Goal: Task Accomplishment & Management: Use online tool/utility

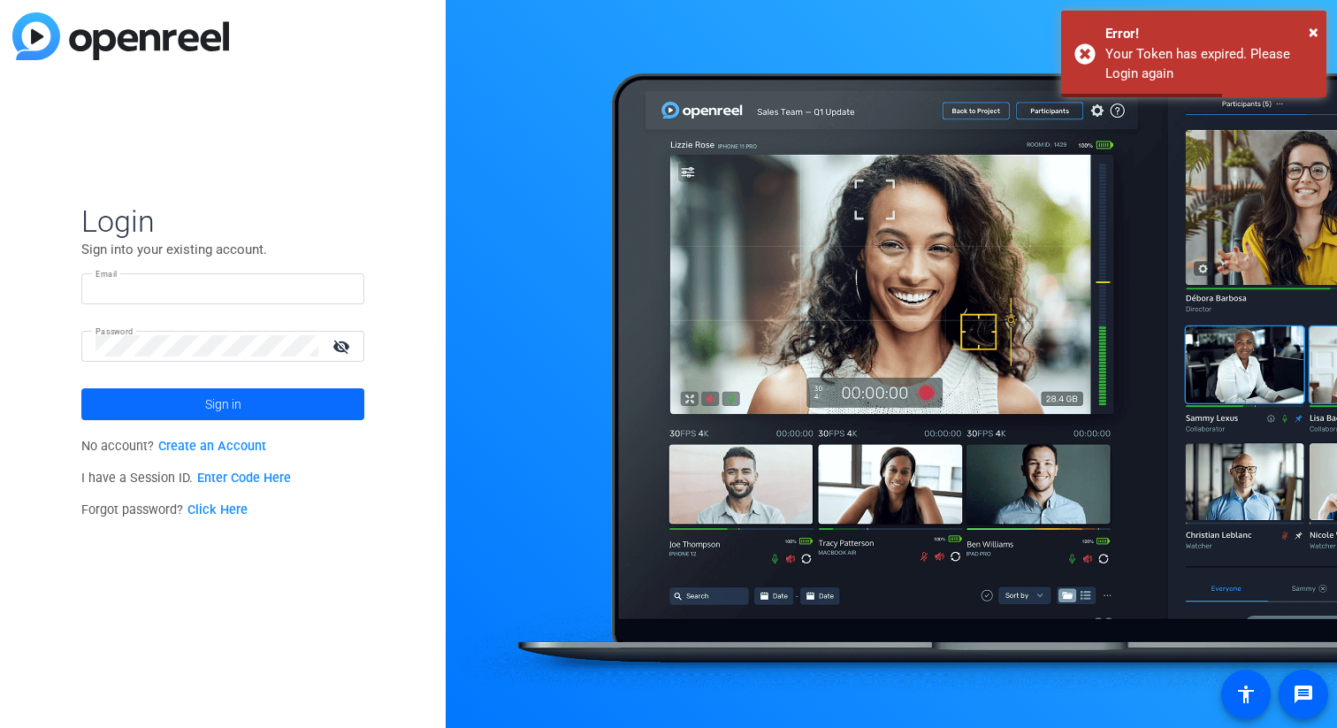
type input "[EMAIL_ADDRESS][DOMAIN_NAME]"
click at [306, 400] on span at bounding box center [222, 404] width 283 height 42
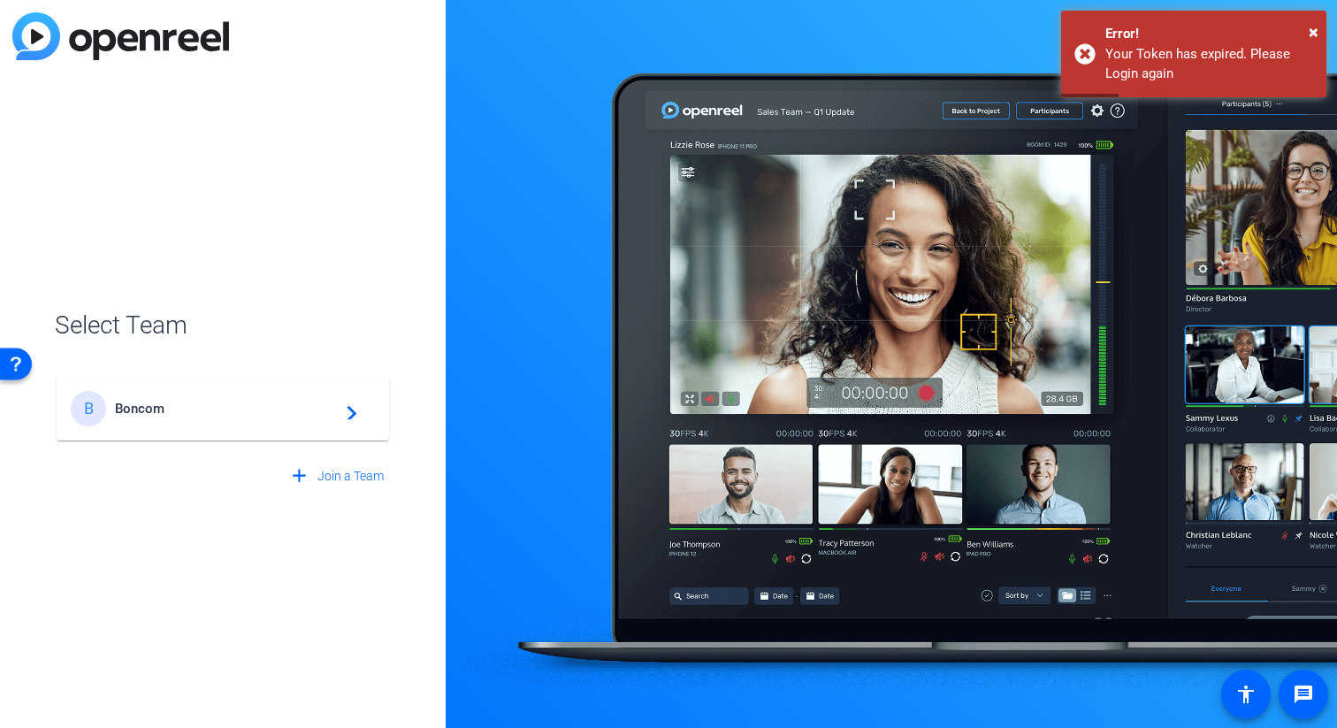
click at [390, 394] on div "B Boncom navigate_next" at bounding box center [223, 399] width 336 height 85
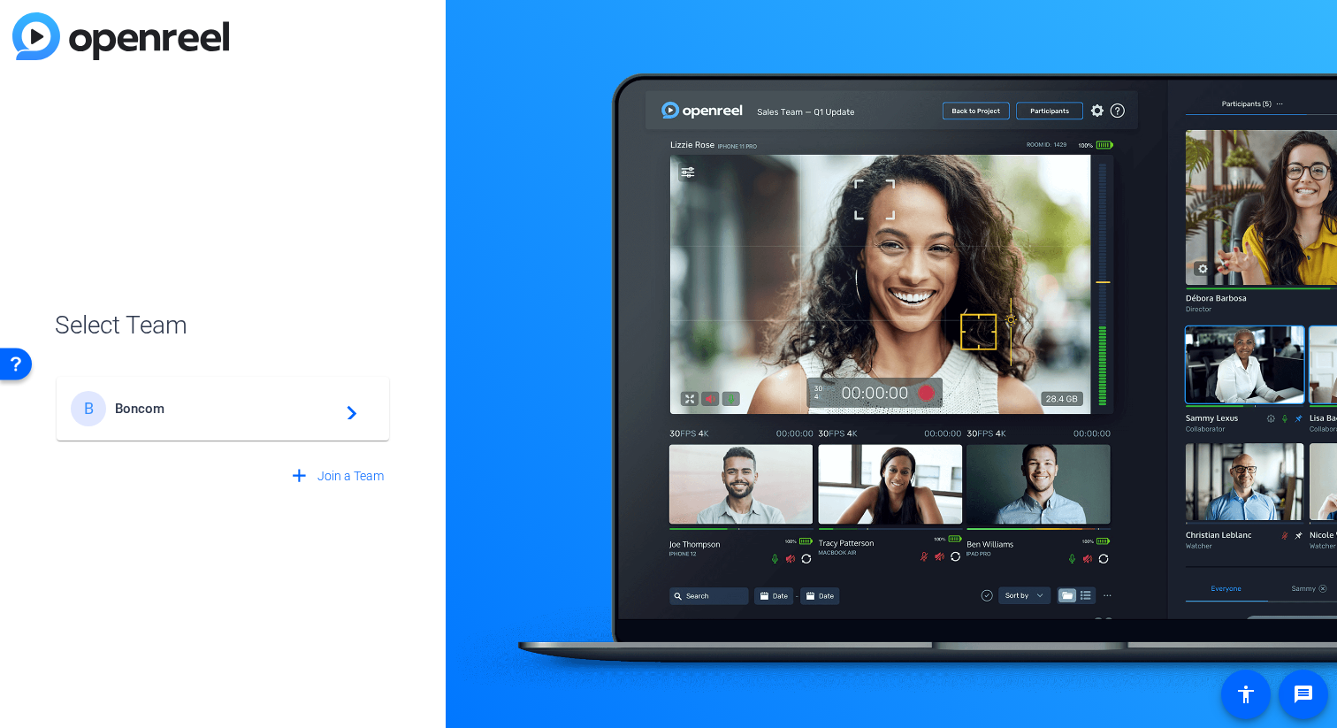
click at [314, 415] on span "Boncom" at bounding box center [225, 408] width 221 height 16
click at [350, 413] on div "B Boncom navigate_next" at bounding box center [223, 399] width 336 height 85
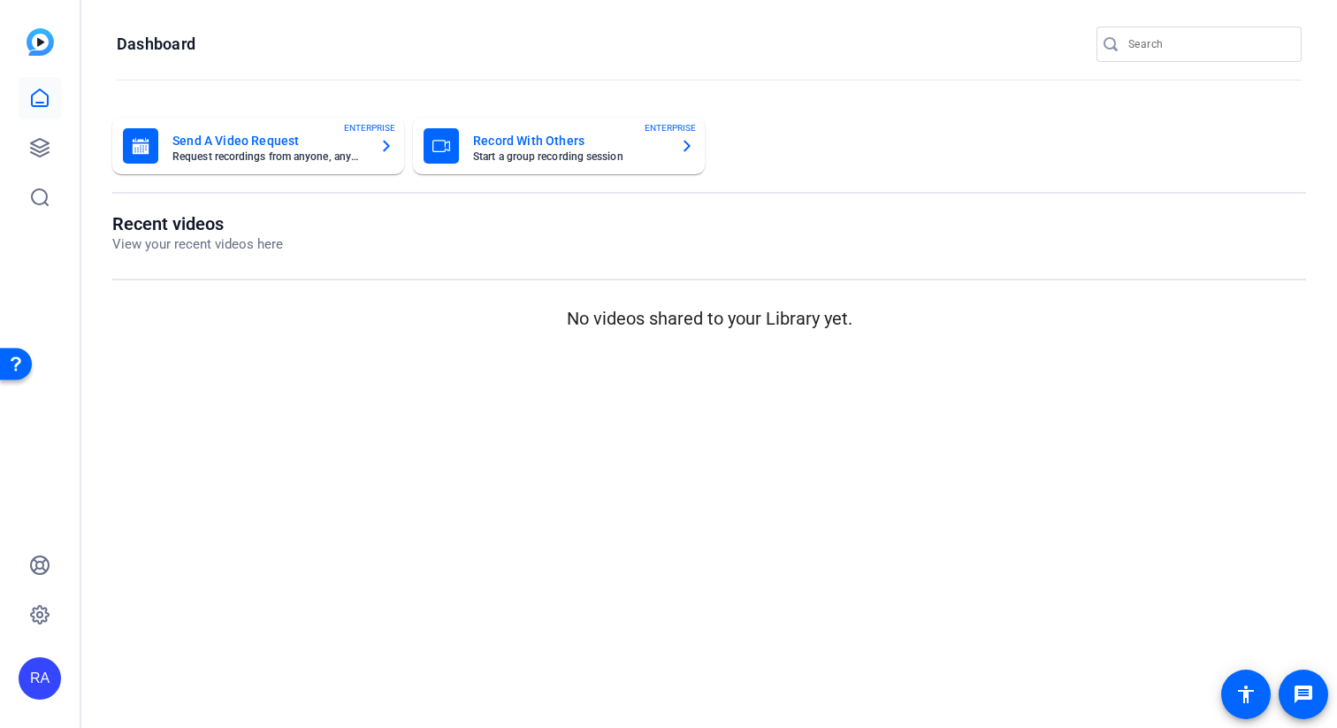
click at [252, 156] on mat-card-subtitle "Request recordings from anyone, anywhere" at bounding box center [268, 156] width 193 height 11
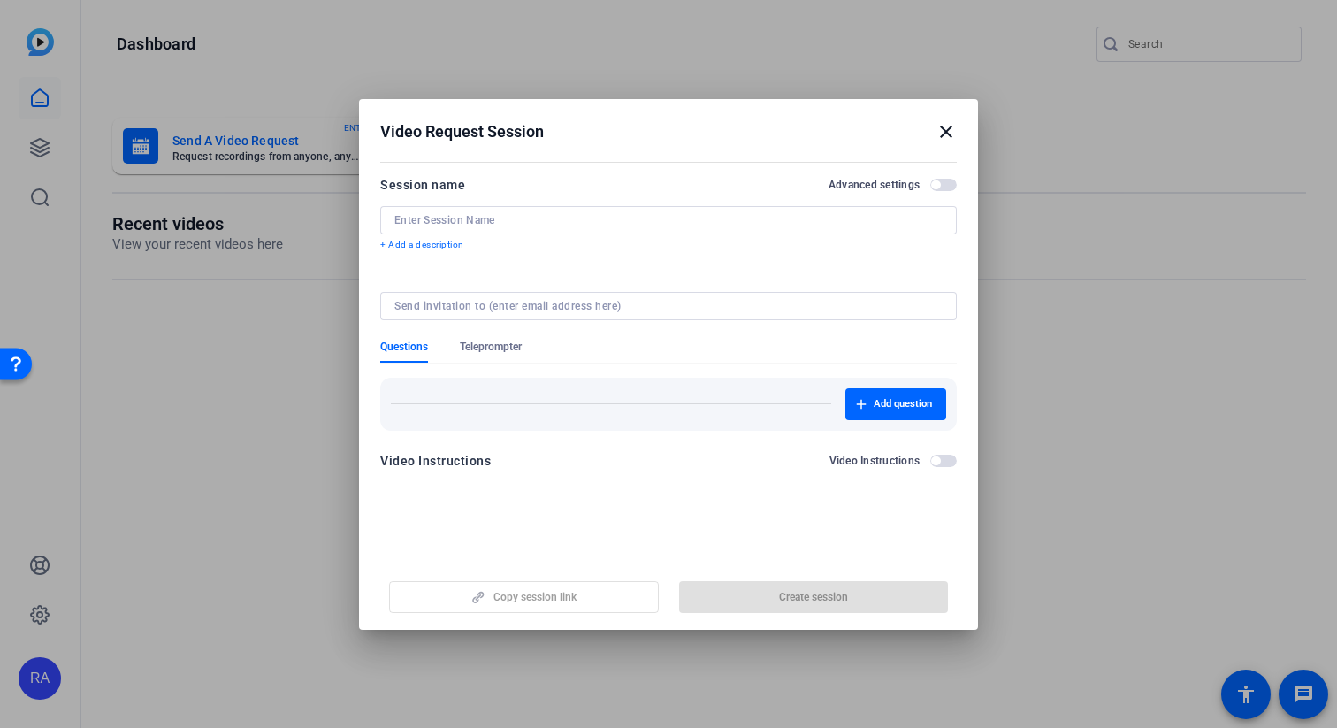
click at [503, 226] on div at bounding box center [668, 220] width 548 height 28
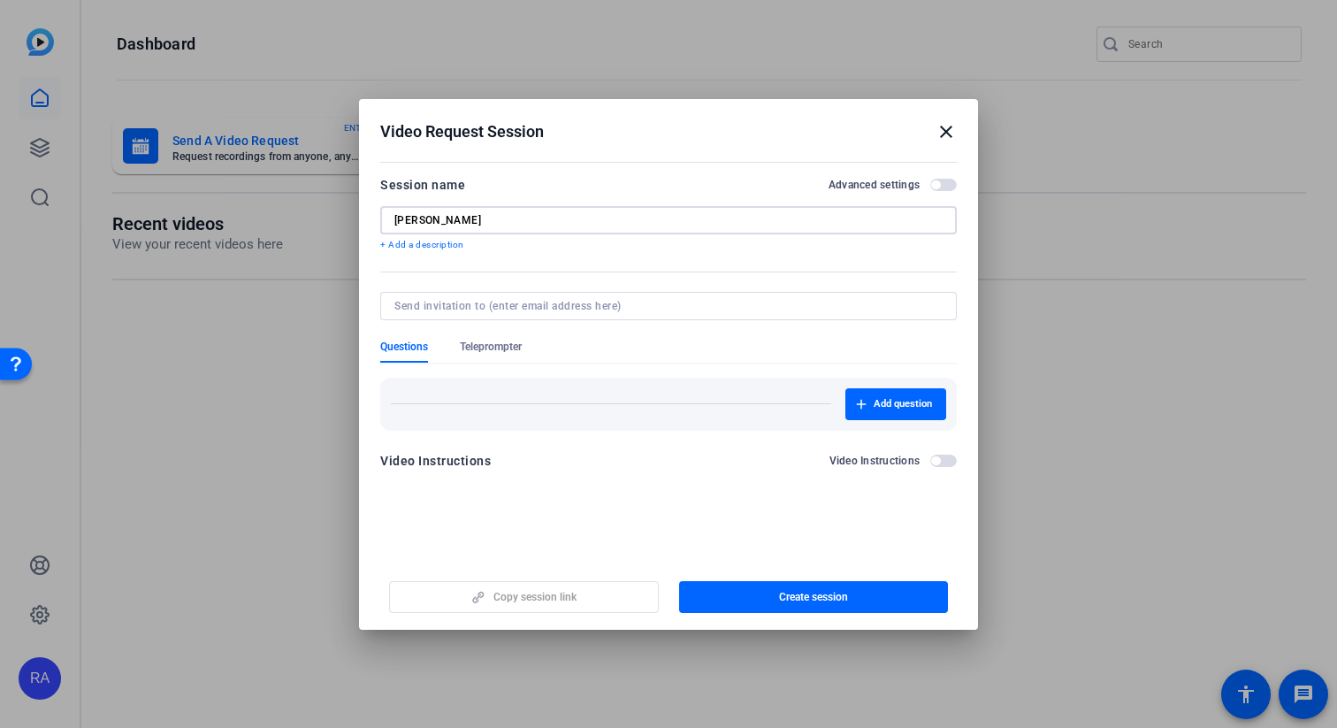
type input "[PERSON_NAME]"
click at [564, 309] on input at bounding box center [664, 306] width 541 height 14
click at [940, 135] on mat-icon "close" at bounding box center [945, 131] width 21 height 21
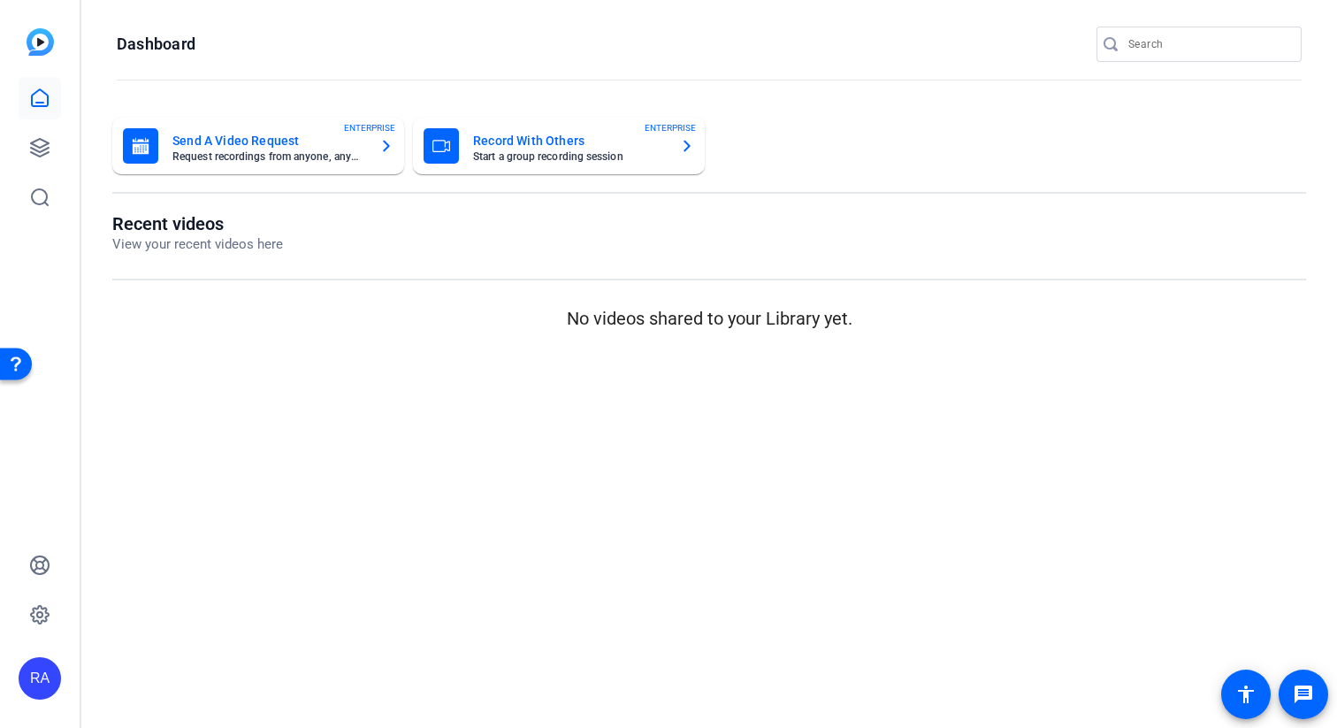
click at [514, 161] on mat-card-subtitle "Start a group recording session" at bounding box center [569, 156] width 193 height 11
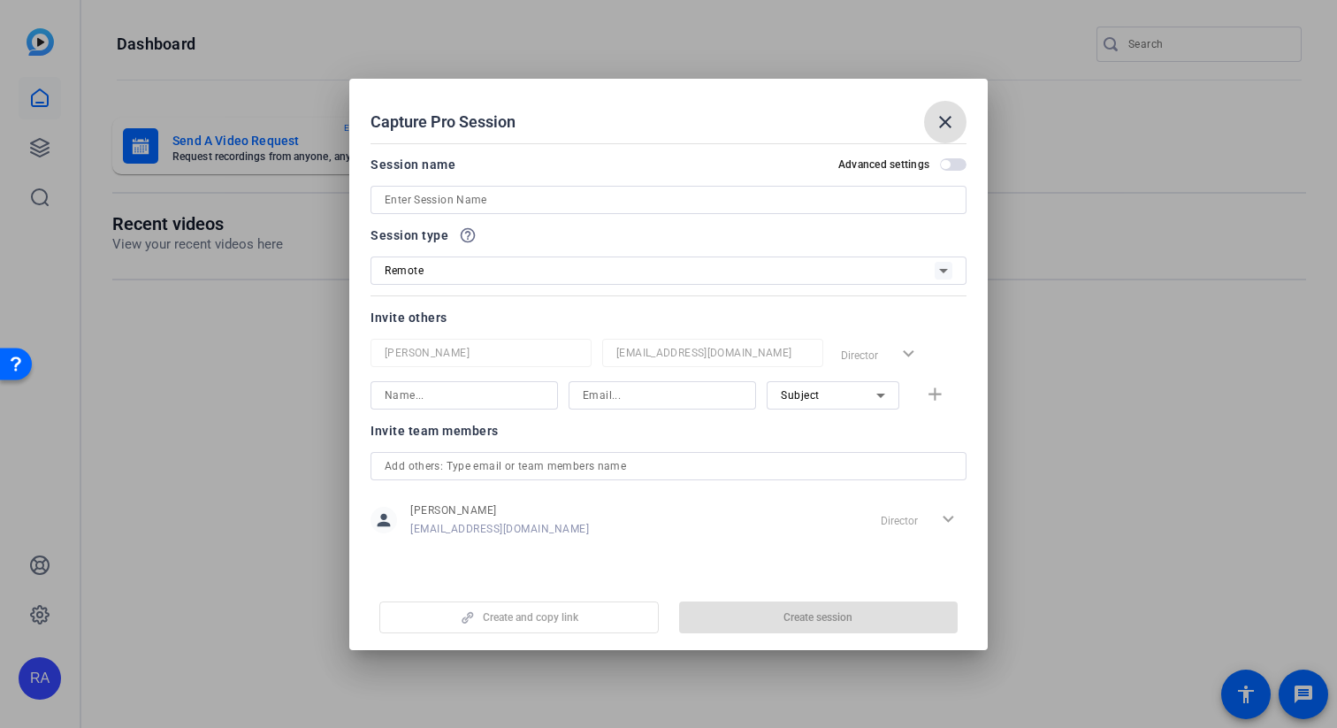
click at [508, 191] on input at bounding box center [669, 199] width 568 height 21
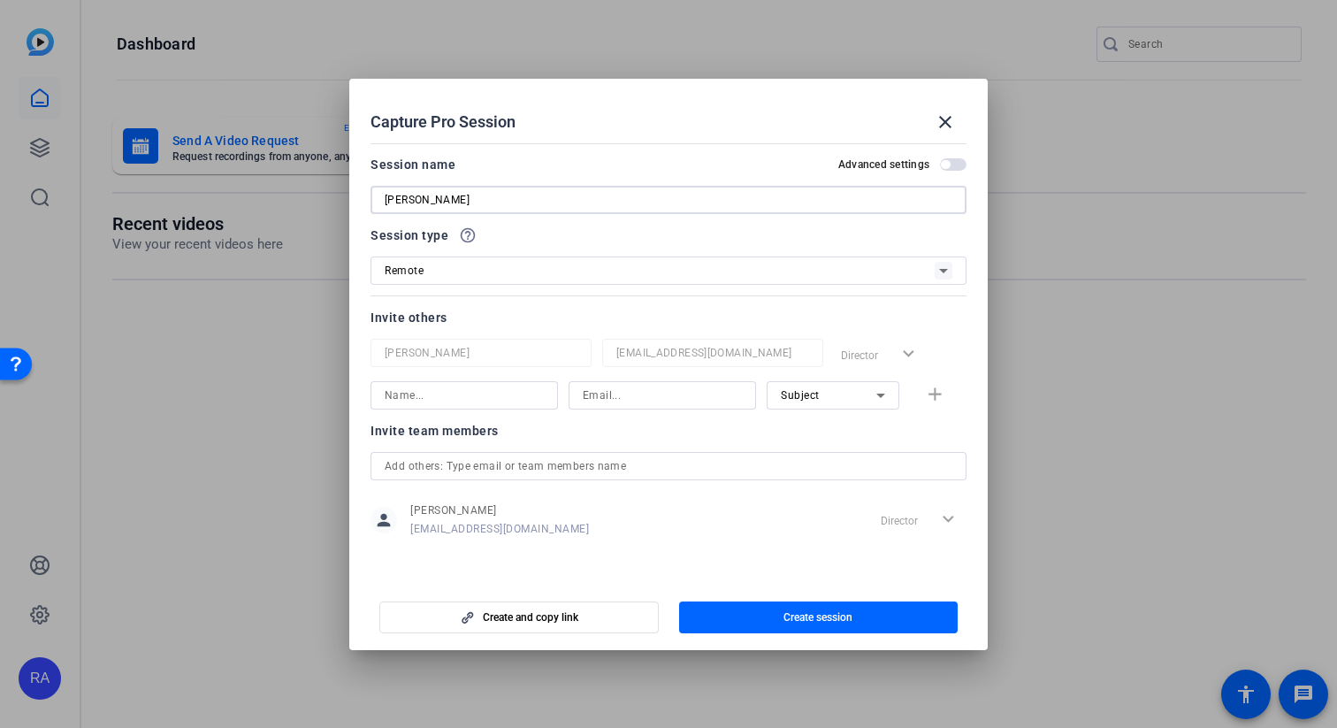
type input "[PERSON_NAME]"
click at [556, 273] on div "Remote" at bounding box center [660, 270] width 550 height 22
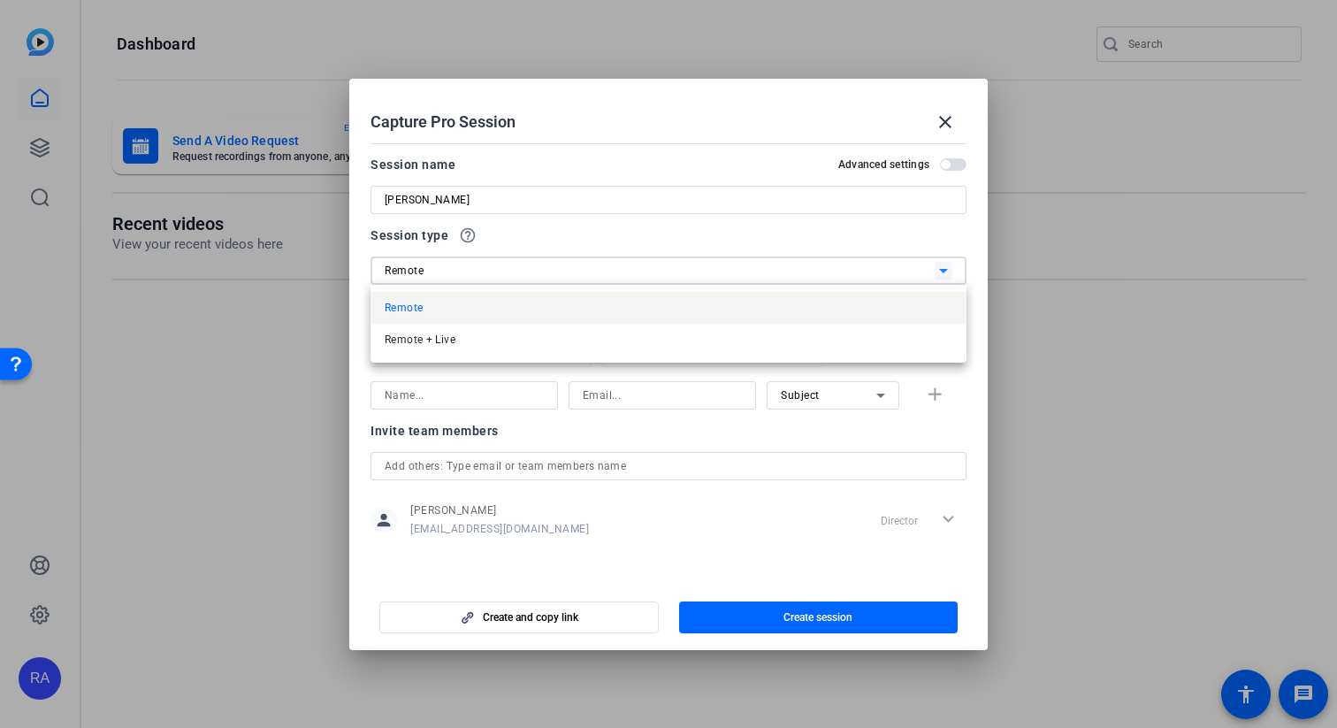
click at [556, 273] on div at bounding box center [668, 364] width 1337 height 728
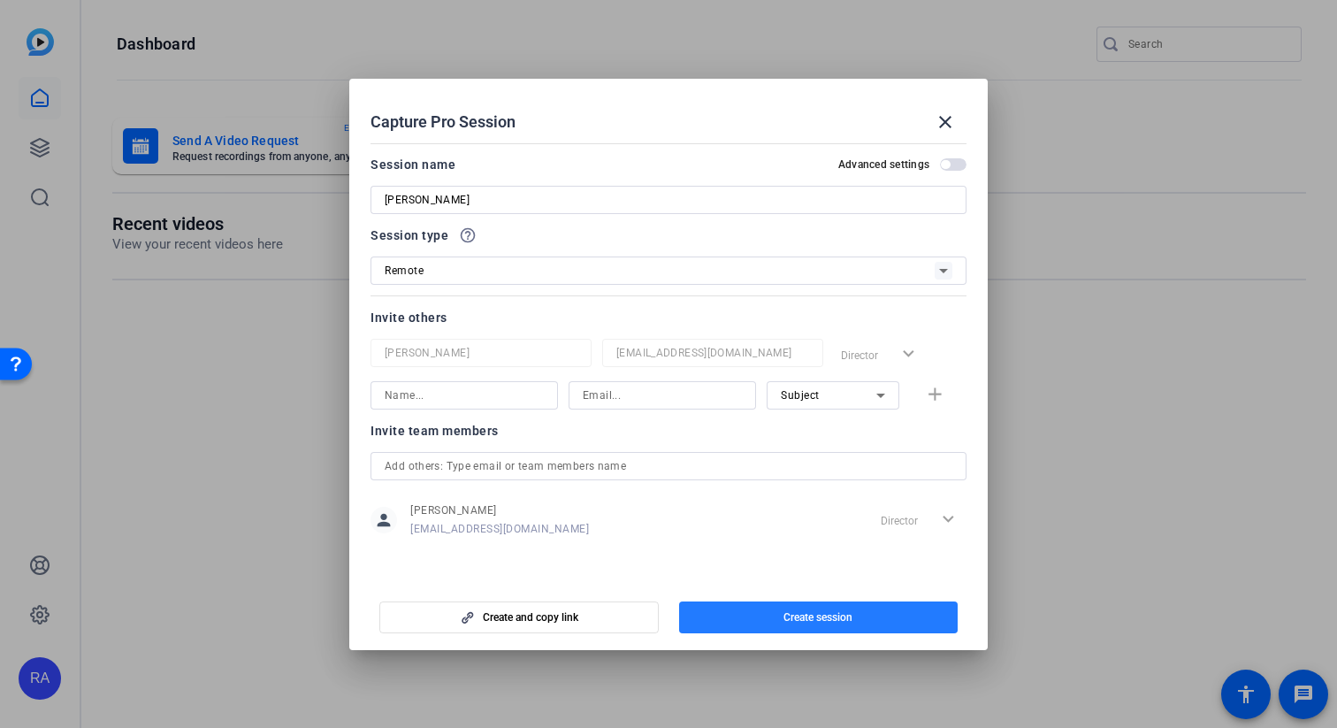
click at [806, 613] on span "Create session" at bounding box center [817, 617] width 69 height 14
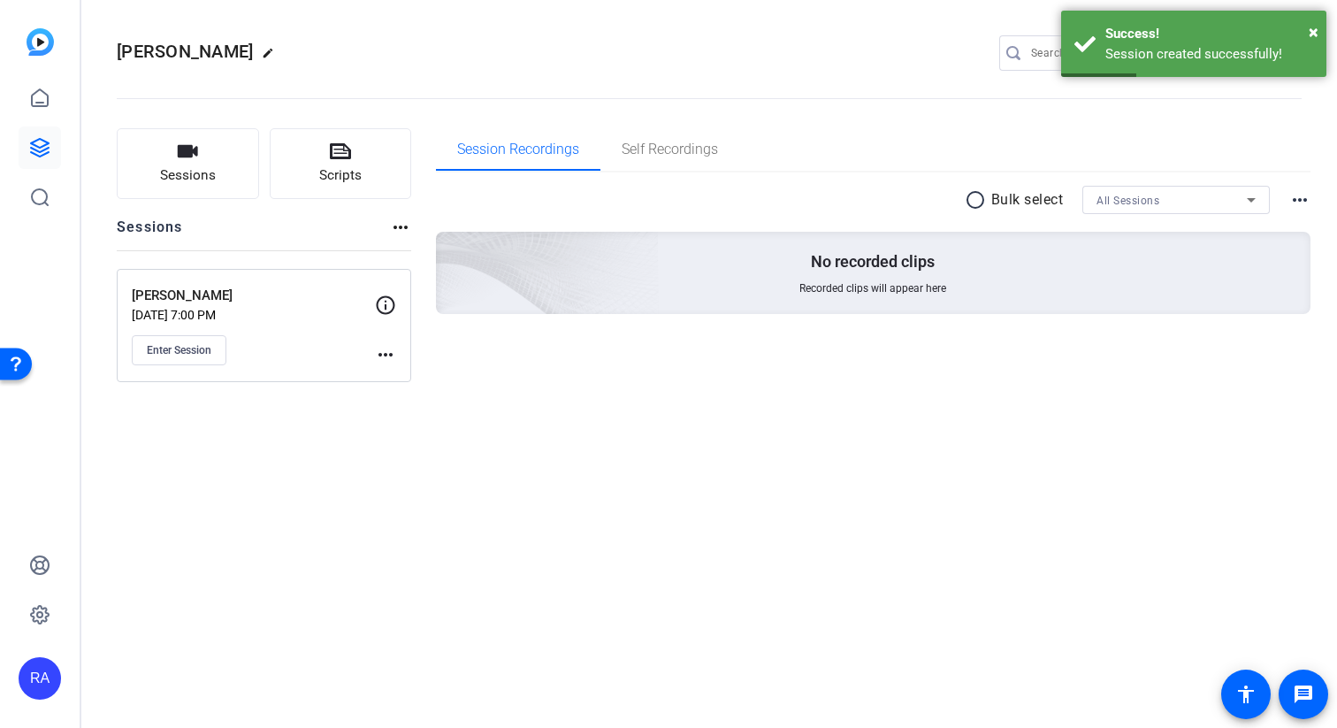
click at [387, 314] on icon at bounding box center [385, 304] width 21 height 21
click at [386, 304] on icon at bounding box center [385, 304] width 21 height 21
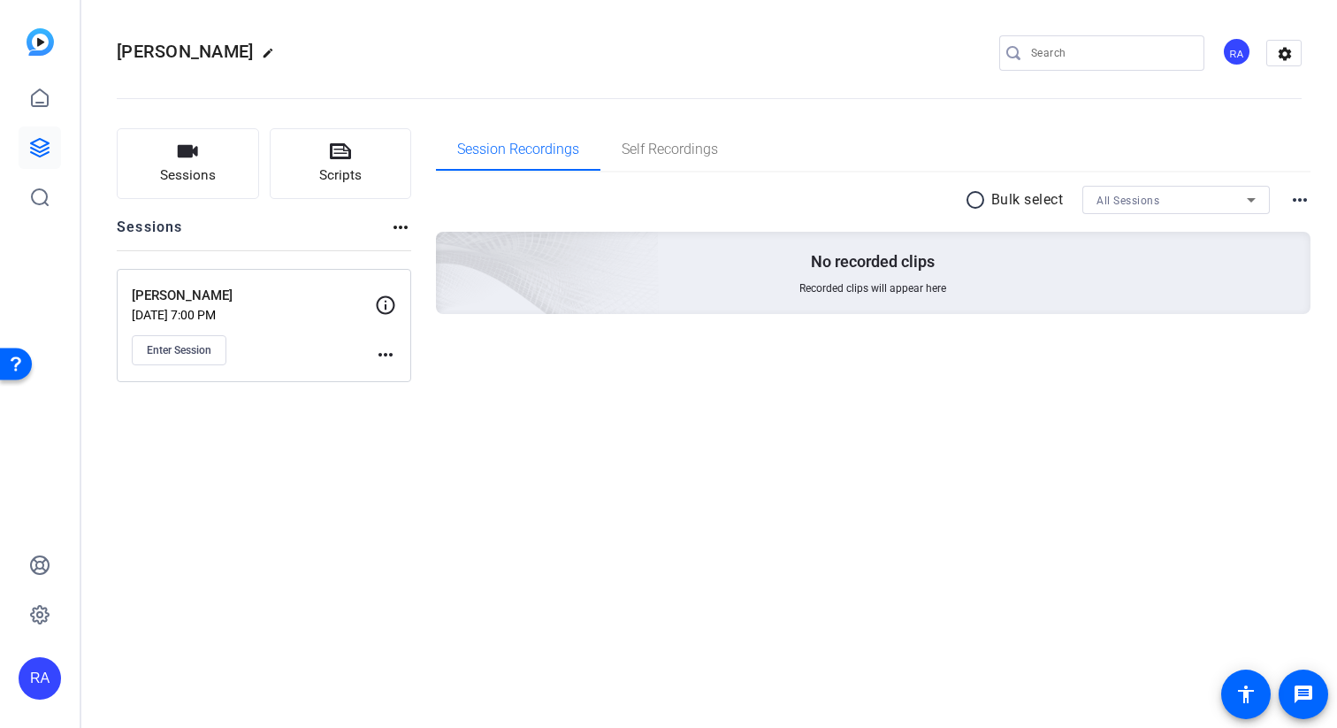
click at [389, 295] on icon at bounding box center [385, 304] width 21 height 21
click at [382, 303] on icon at bounding box center [385, 304] width 21 height 21
click at [388, 350] on mat-icon "more_horiz" at bounding box center [385, 354] width 21 height 21
click at [422, 384] on span "Edit Session" at bounding box center [429, 380] width 80 height 21
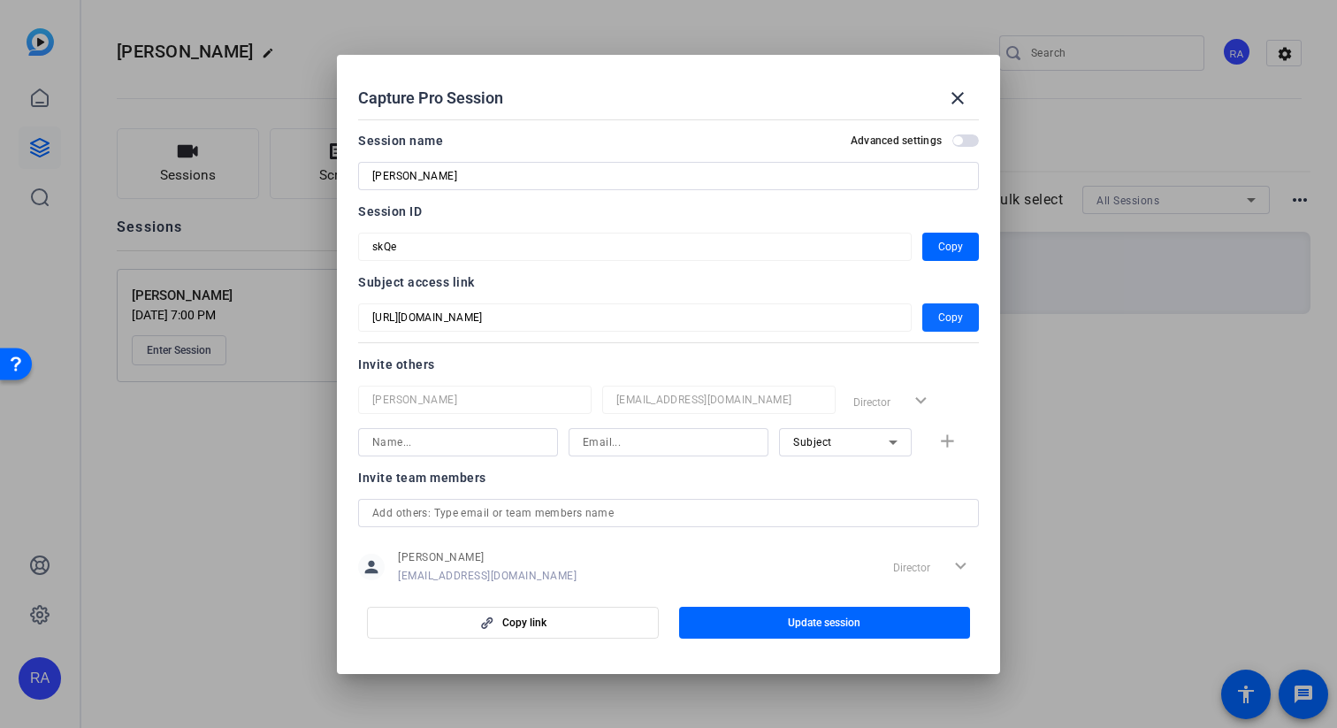
click at [950, 308] on span "Copy" at bounding box center [950, 317] width 25 height 21
click at [958, 81] on span at bounding box center [957, 98] width 42 height 42
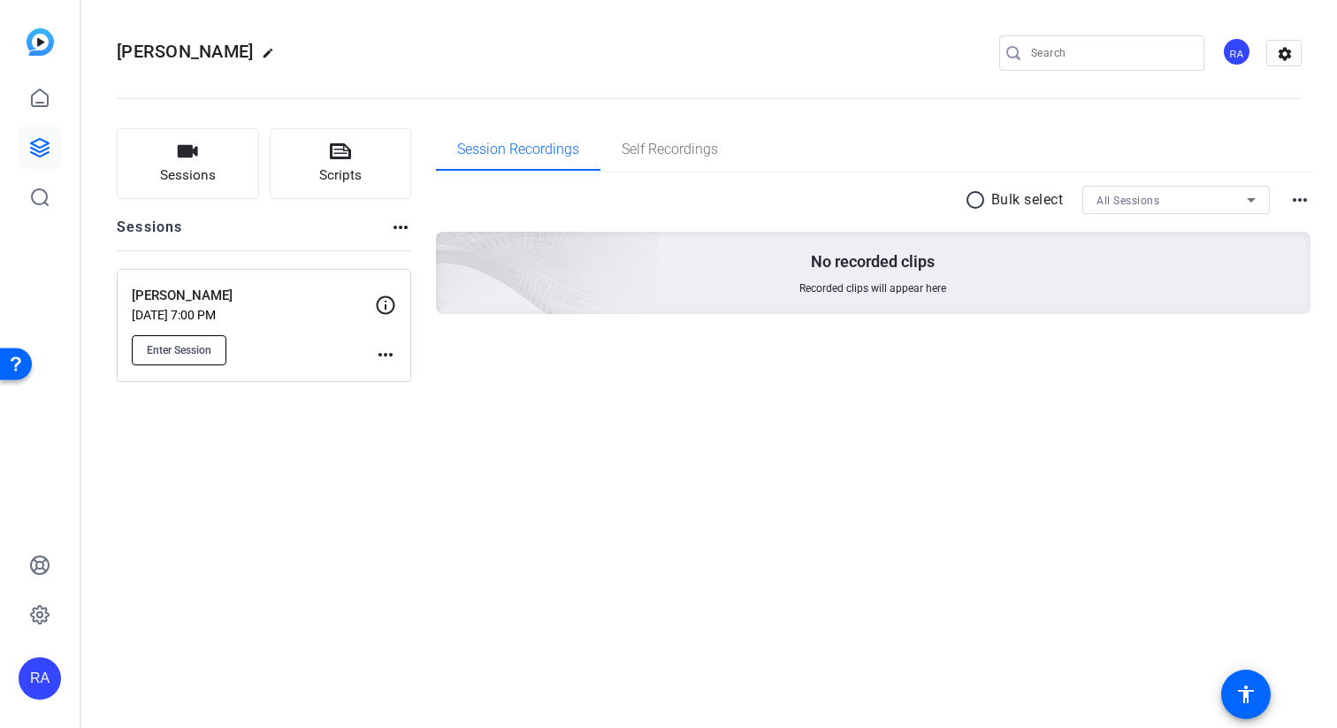
click at [163, 359] on button "Enter Session" at bounding box center [179, 350] width 95 height 30
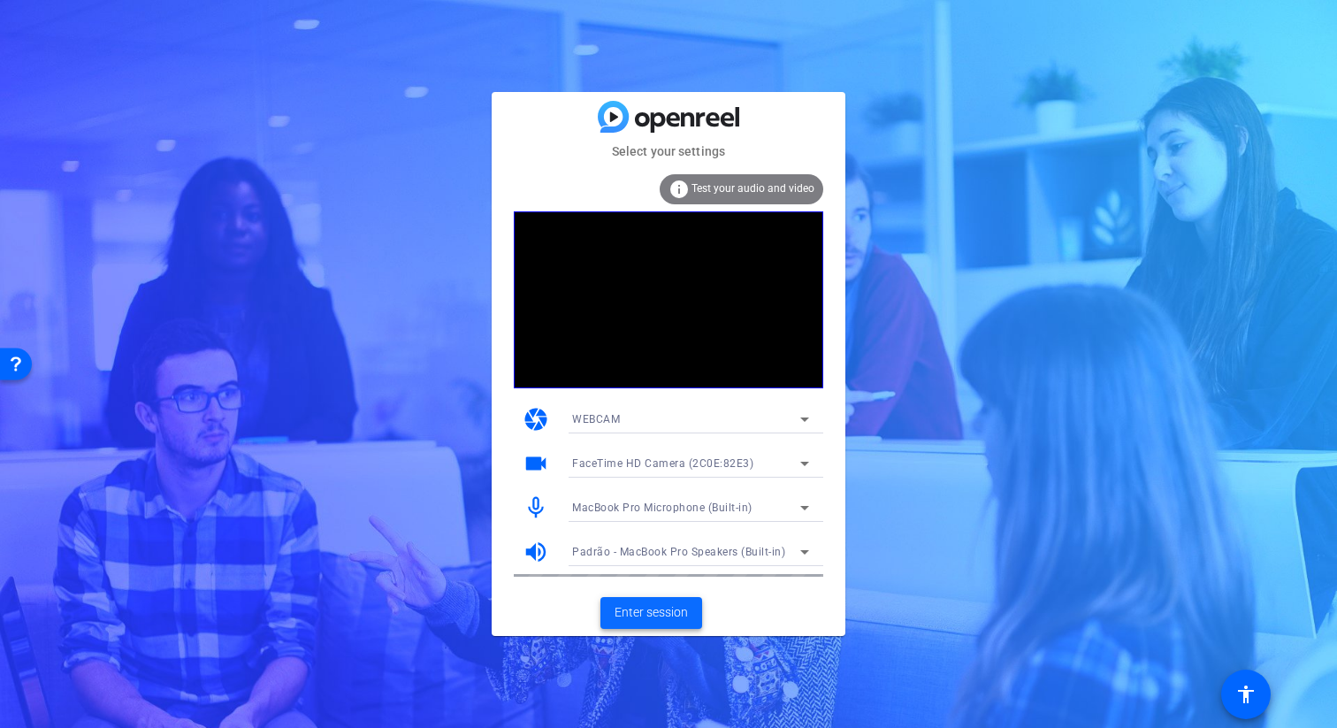
click at [639, 611] on span "Enter session" at bounding box center [650, 612] width 73 height 19
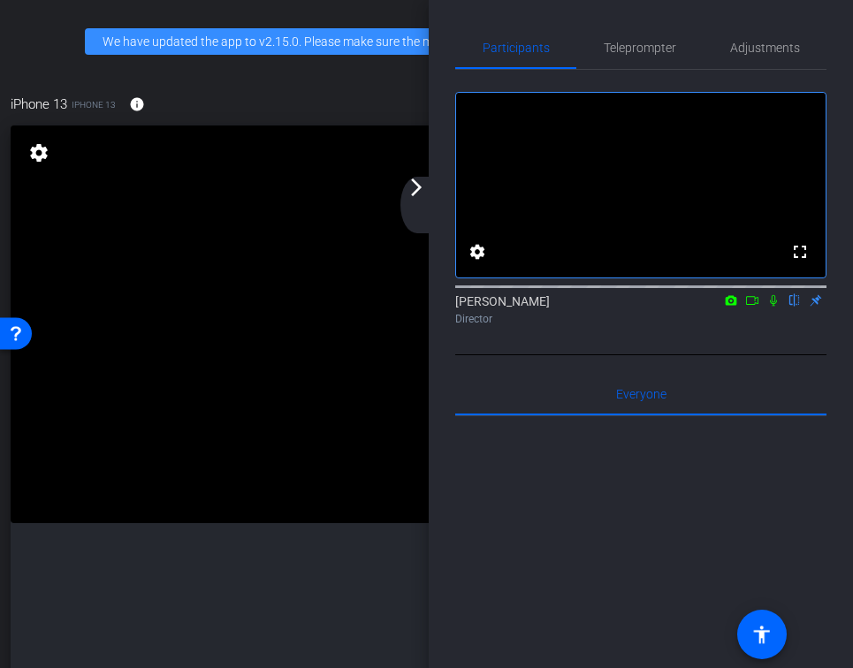
click at [421, 193] on mat-icon "arrow_forward_ios" at bounding box center [416, 187] width 21 height 21
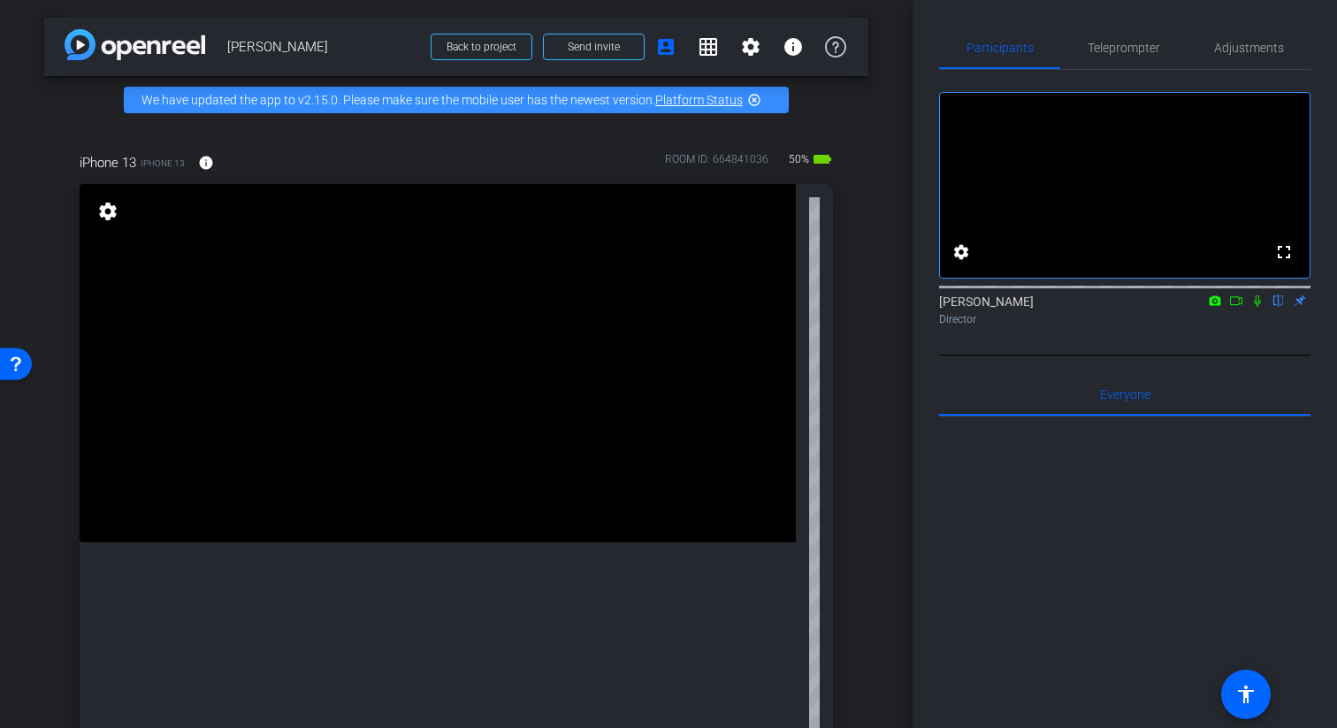
click at [1256, 307] on icon at bounding box center [1257, 300] width 14 height 12
click at [1256, 309] on mat-icon at bounding box center [1256, 301] width 21 height 16
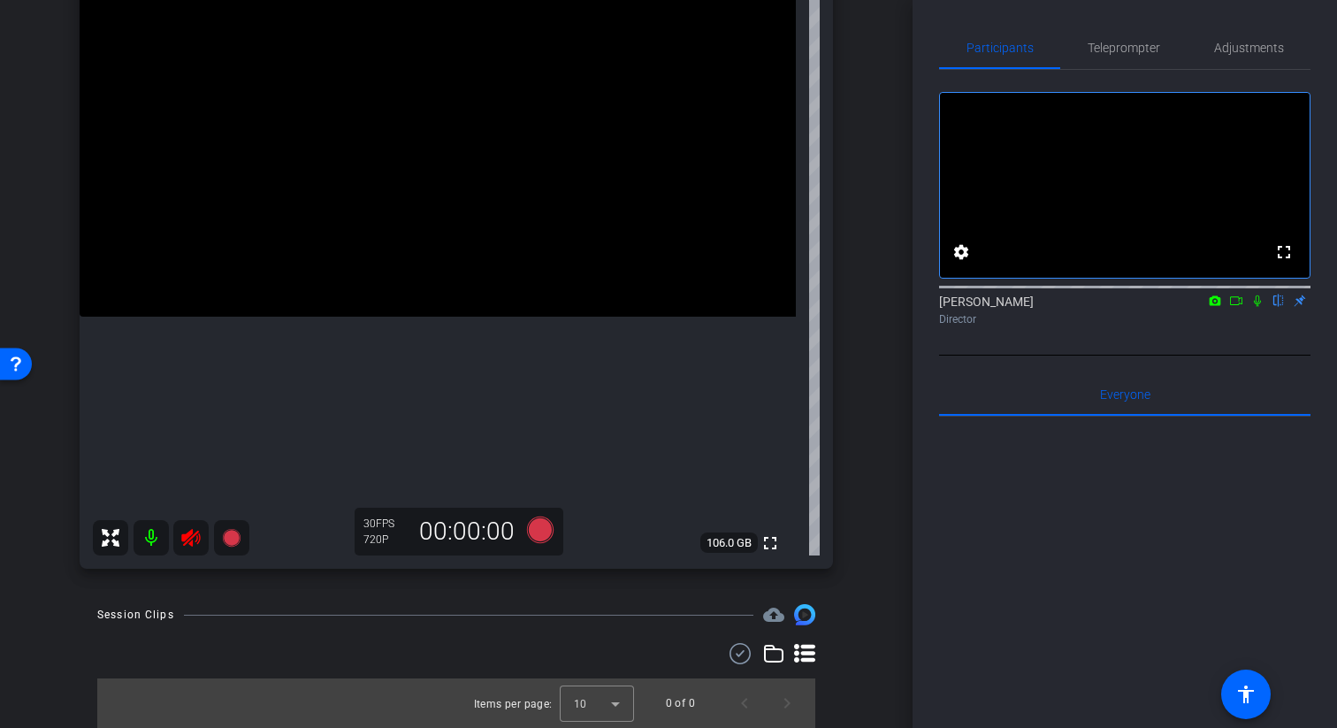
scroll to position [200, 0]
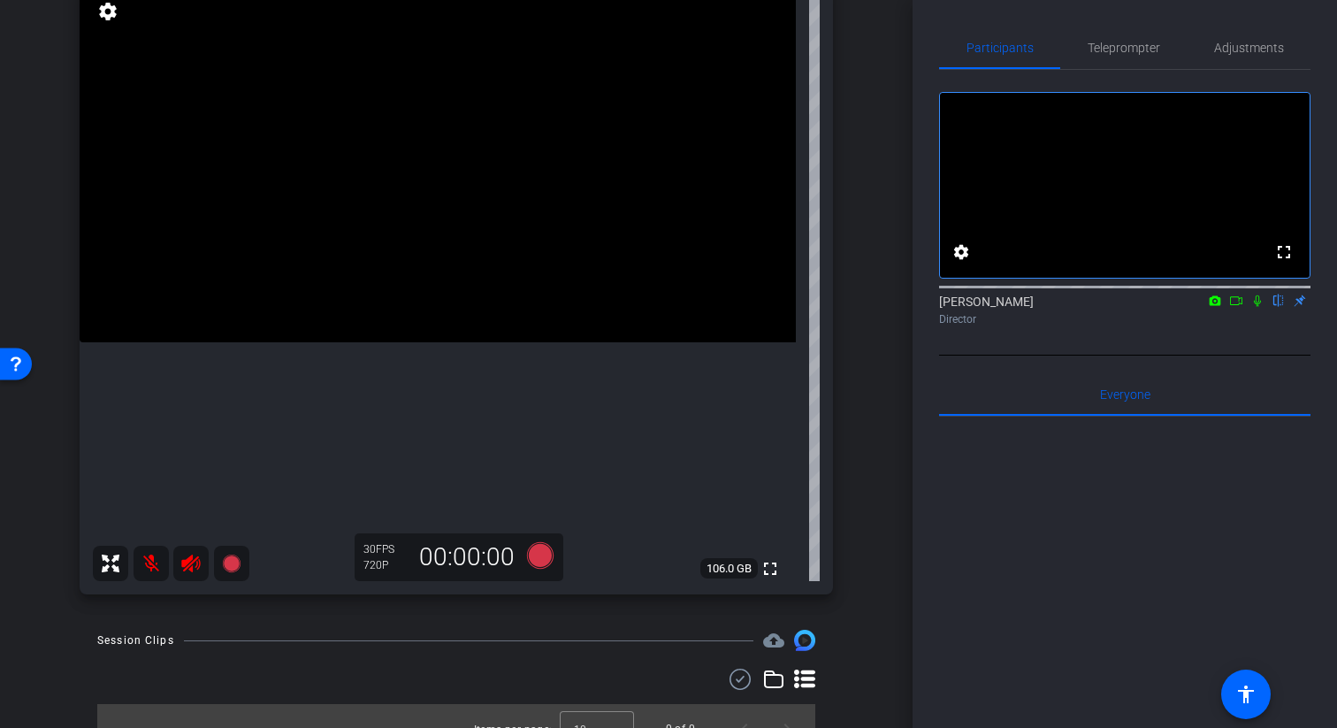
click at [195, 561] on icon at bounding box center [190, 563] width 21 height 21
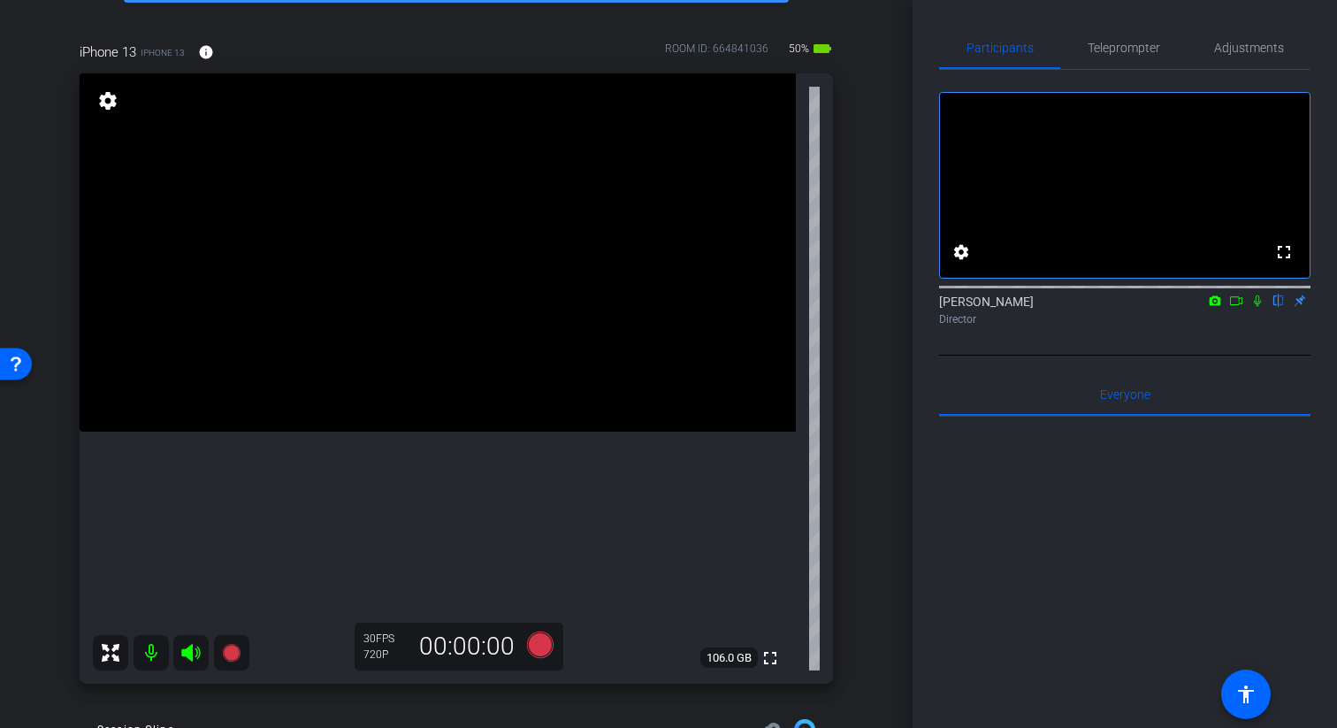
scroll to position [126, 0]
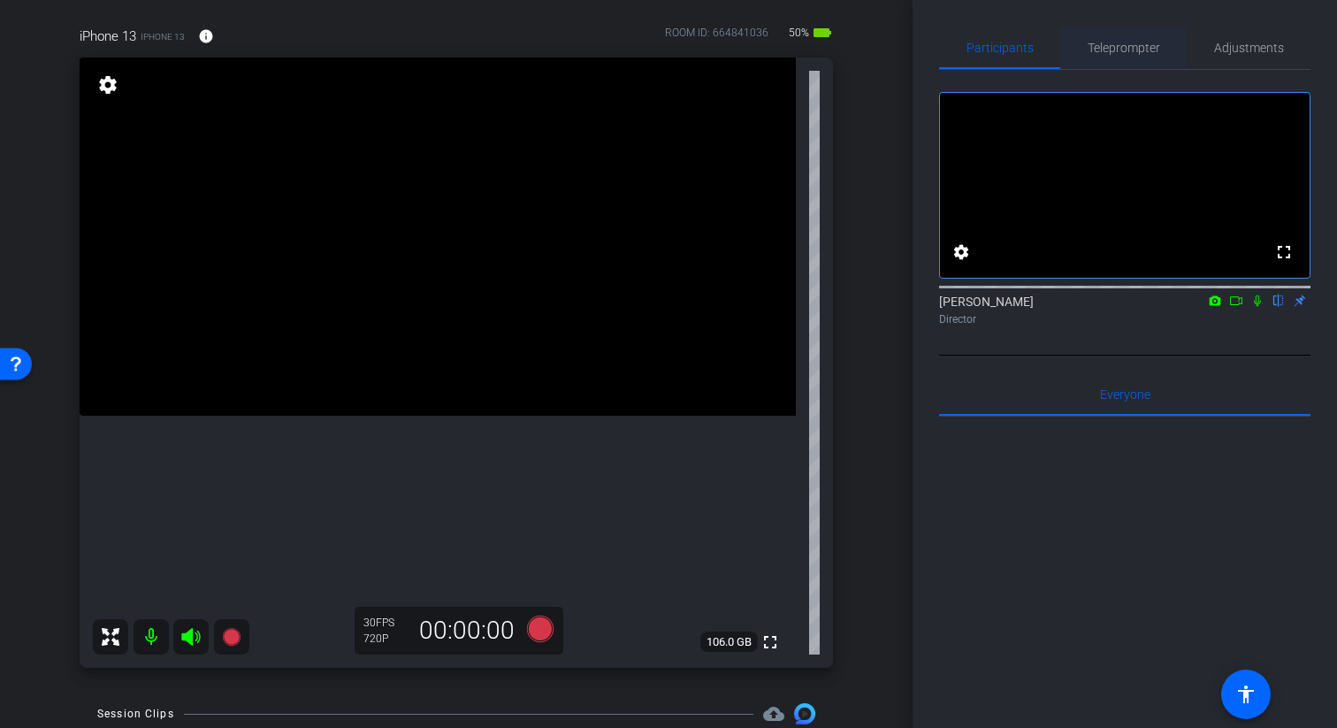
click at [1140, 42] on span "Teleprompter" at bounding box center [1123, 48] width 72 height 12
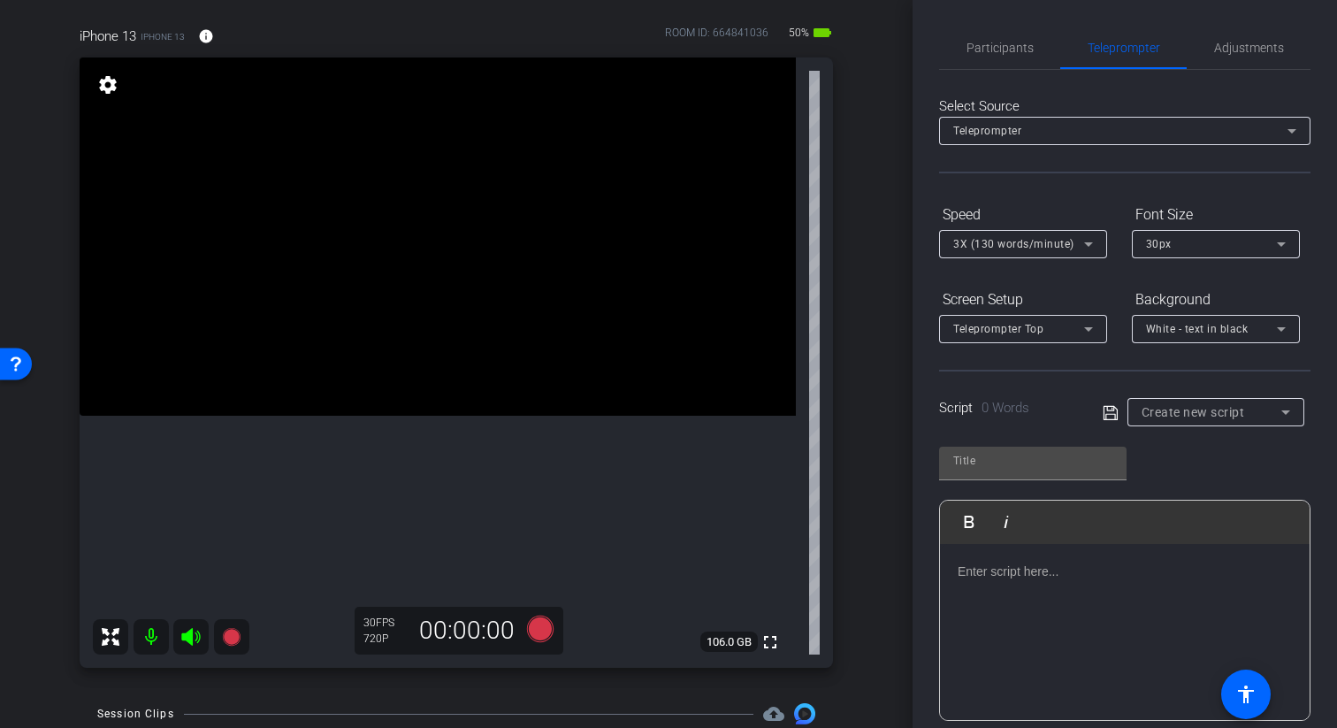
click at [1045, 578] on p at bounding box center [1124, 570] width 334 height 19
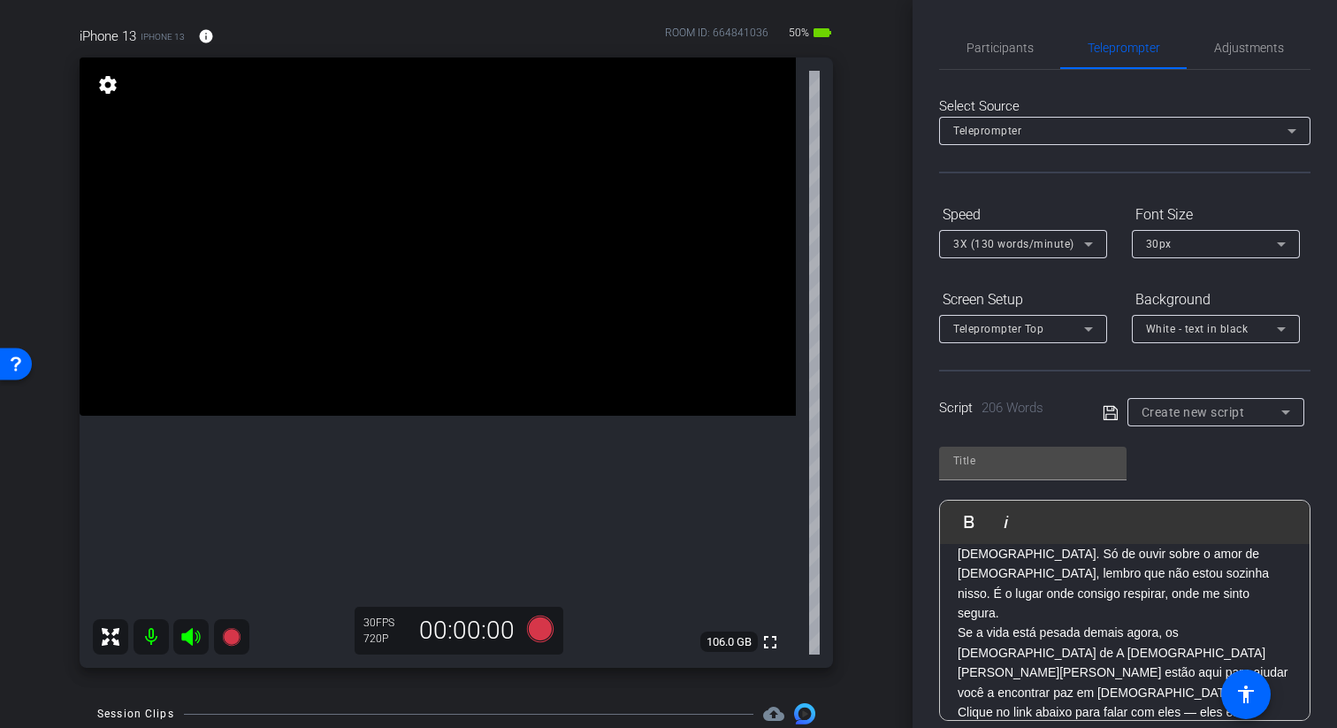
scroll to position [0, 0]
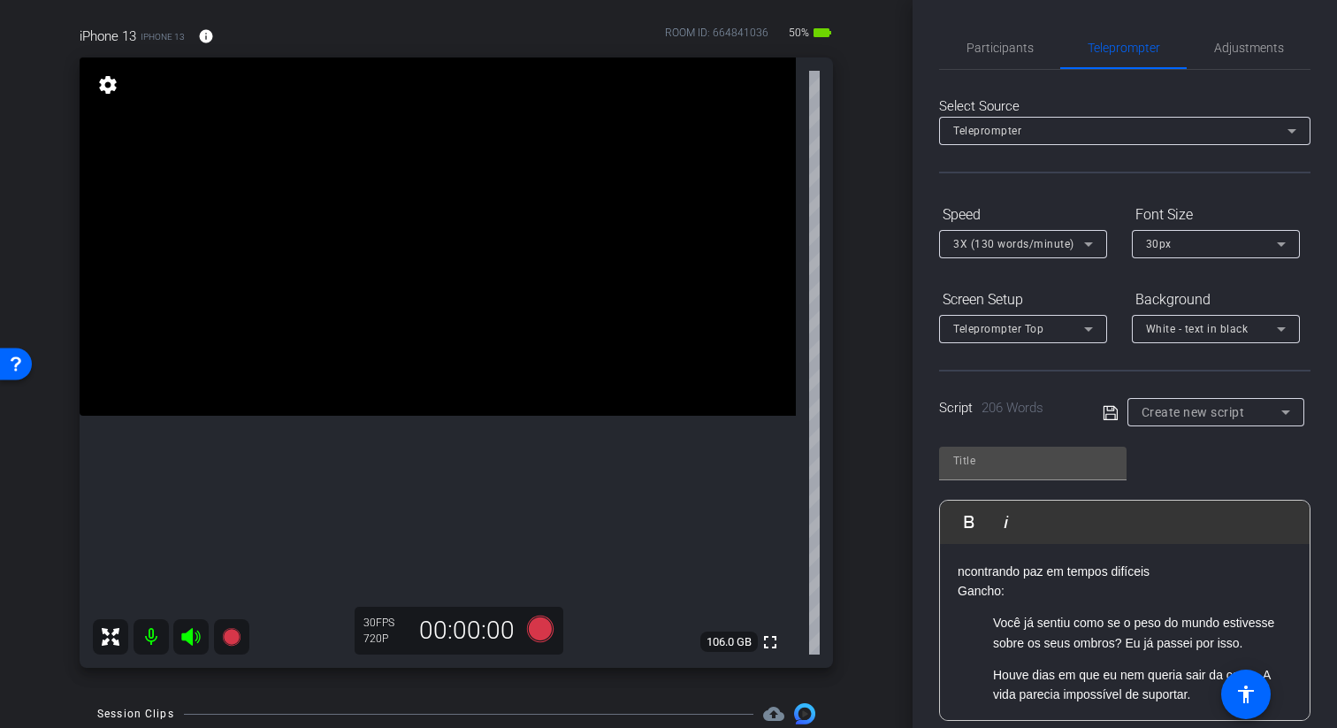
drag, startPoint x: 1209, startPoint y: 696, endPoint x: 954, endPoint y: 574, distance: 283.1
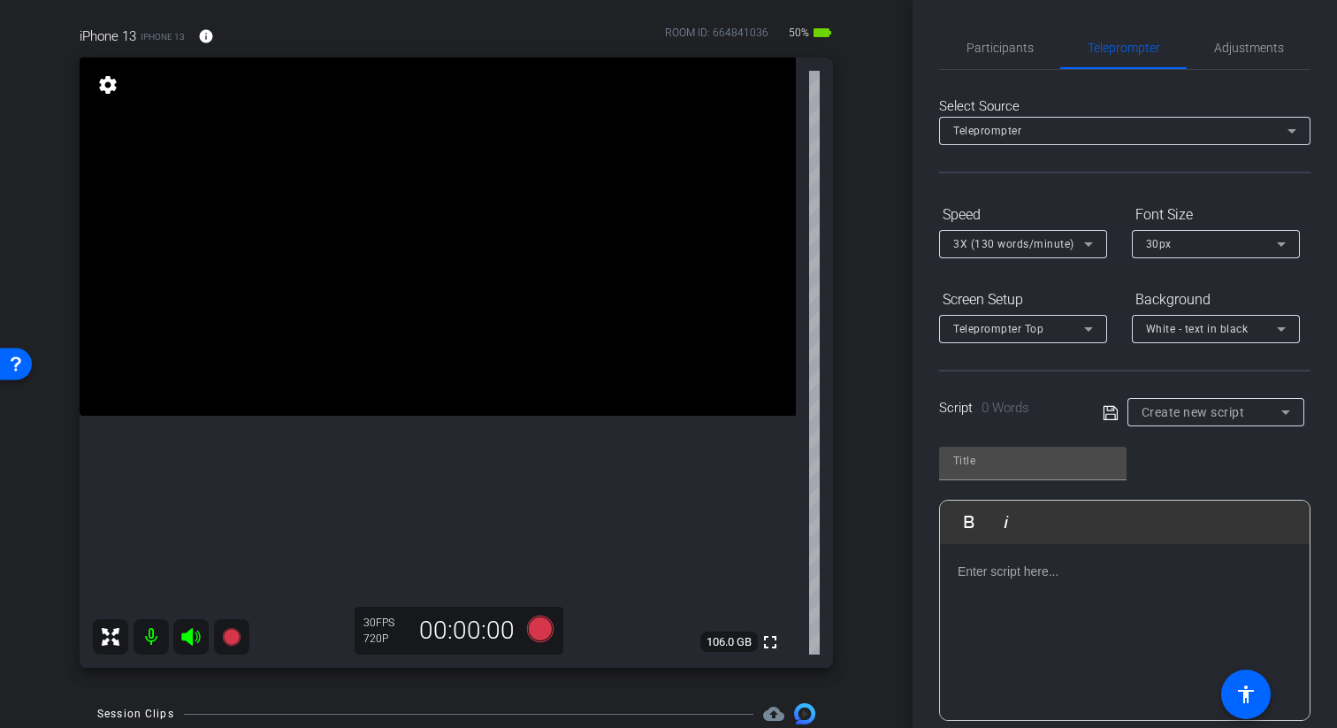
click at [95, 92] on mat-icon "settings" at bounding box center [107, 84] width 25 height 21
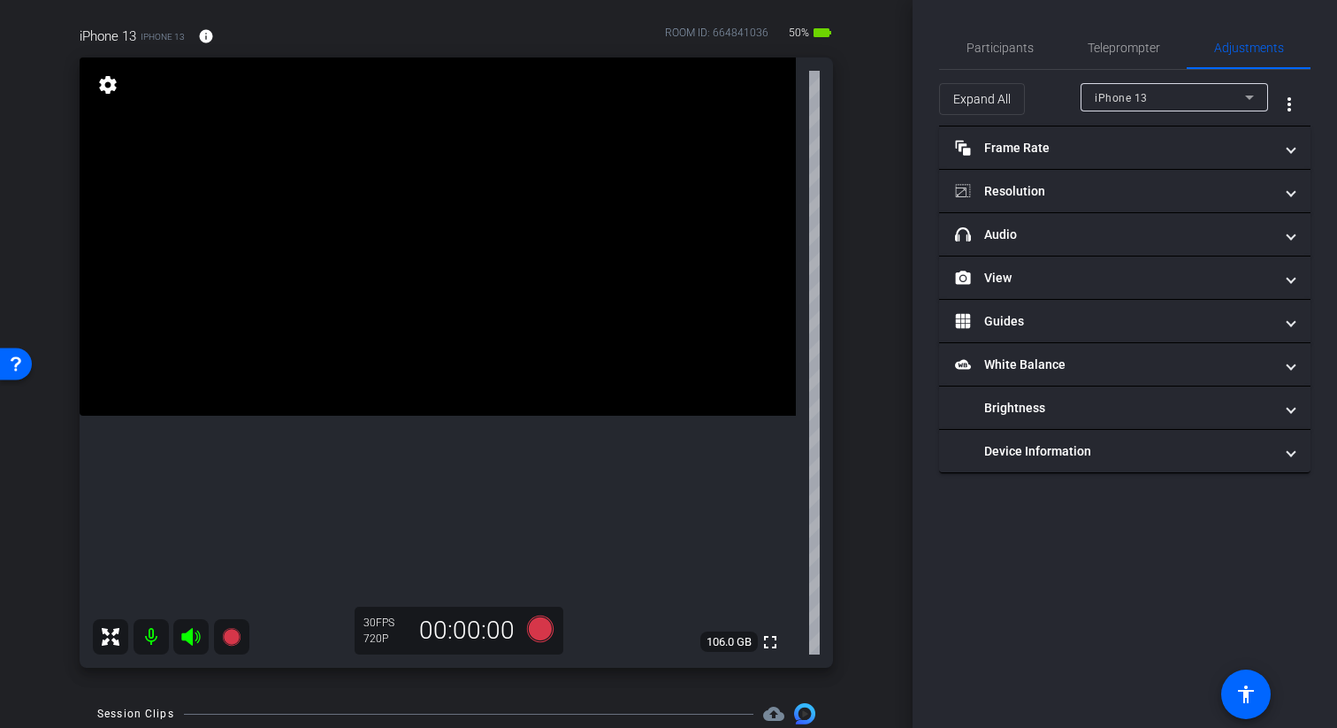
click at [110, 92] on mat-icon "settings" at bounding box center [107, 84] width 25 height 21
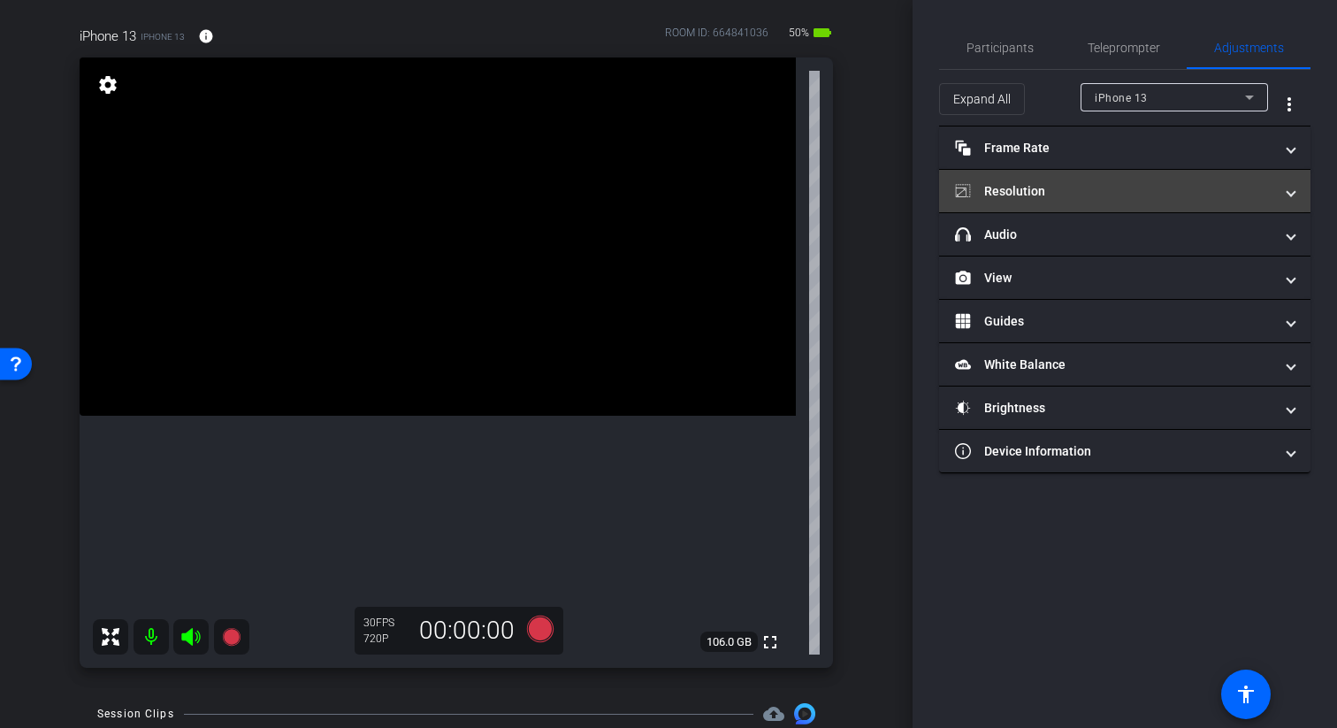
click at [1170, 184] on mat-panel-title "Resolution" at bounding box center [1114, 191] width 318 height 19
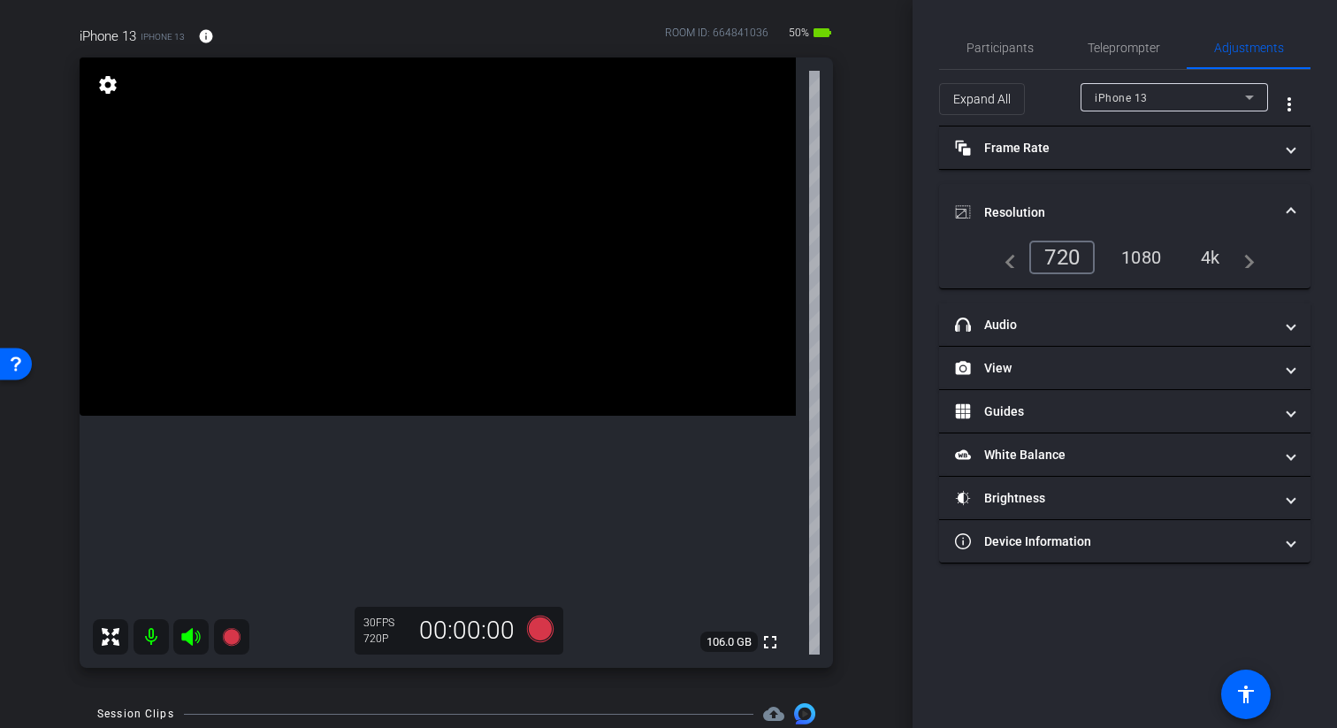
click at [1217, 253] on div "4k" at bounding box center [1210, 257] width 46 height 30
click at [1285, 195] on mat-expansion-panel-header "Resolution" at bounding box center [1124, 212] width 371 height 57
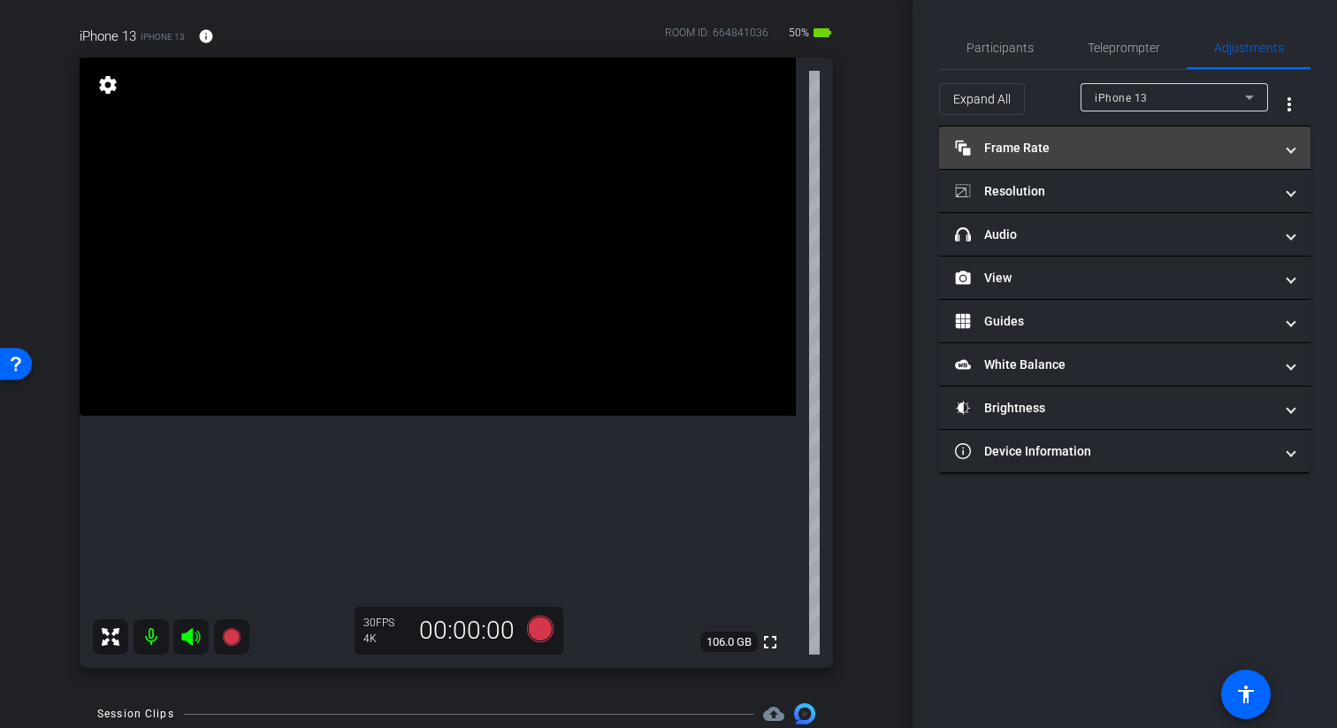
click at [1291, 141] on span at bounding box center [1290, 148] width 7 height 19
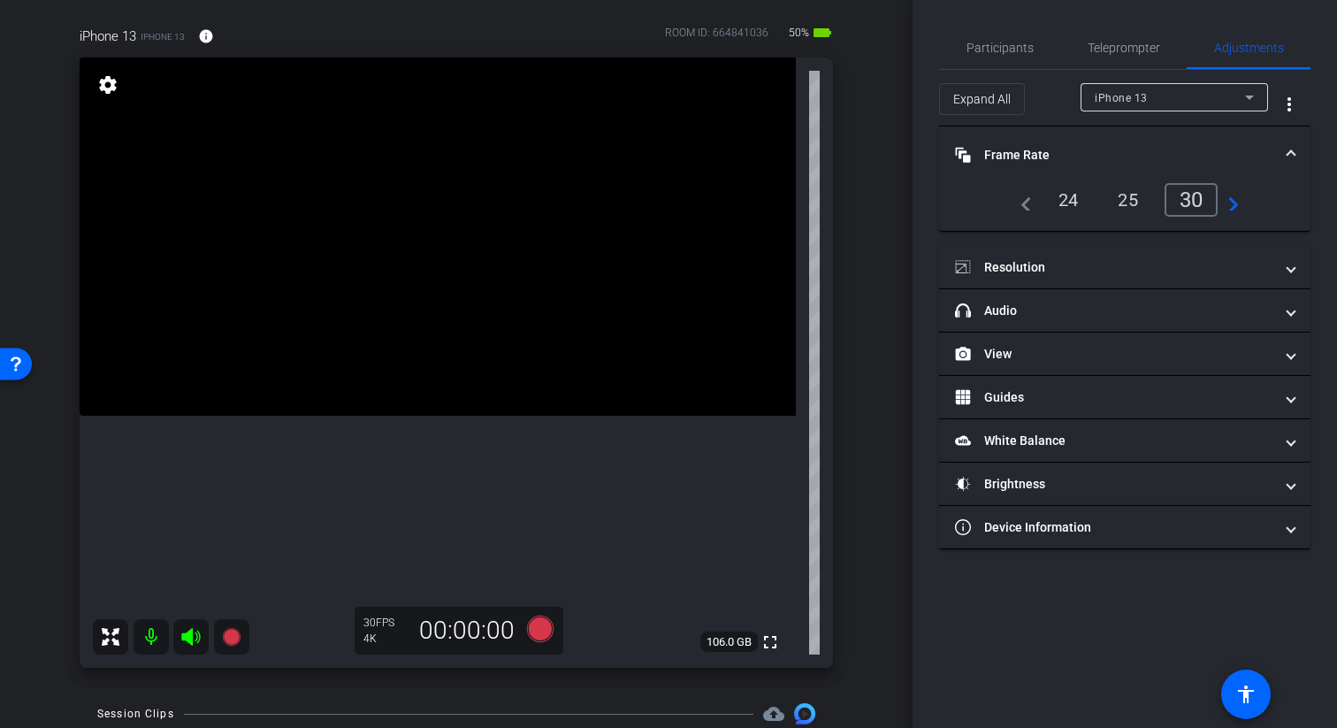
click at [1286, 147] on span "Frame Rate Frame Rate" at bounding box center [1121, 155] width 332 height 19
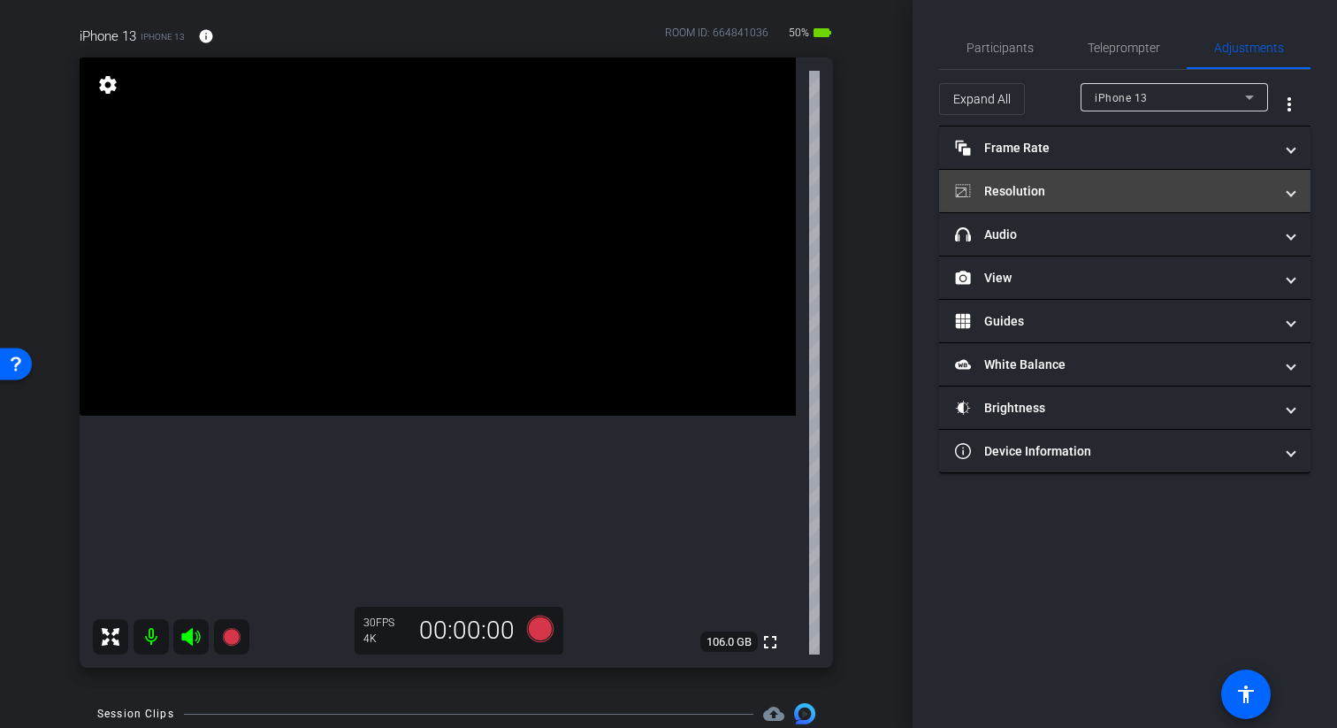
click at [1281, 195] on span "Resolution" at bounding box center [1121, 191] width 332 height 19
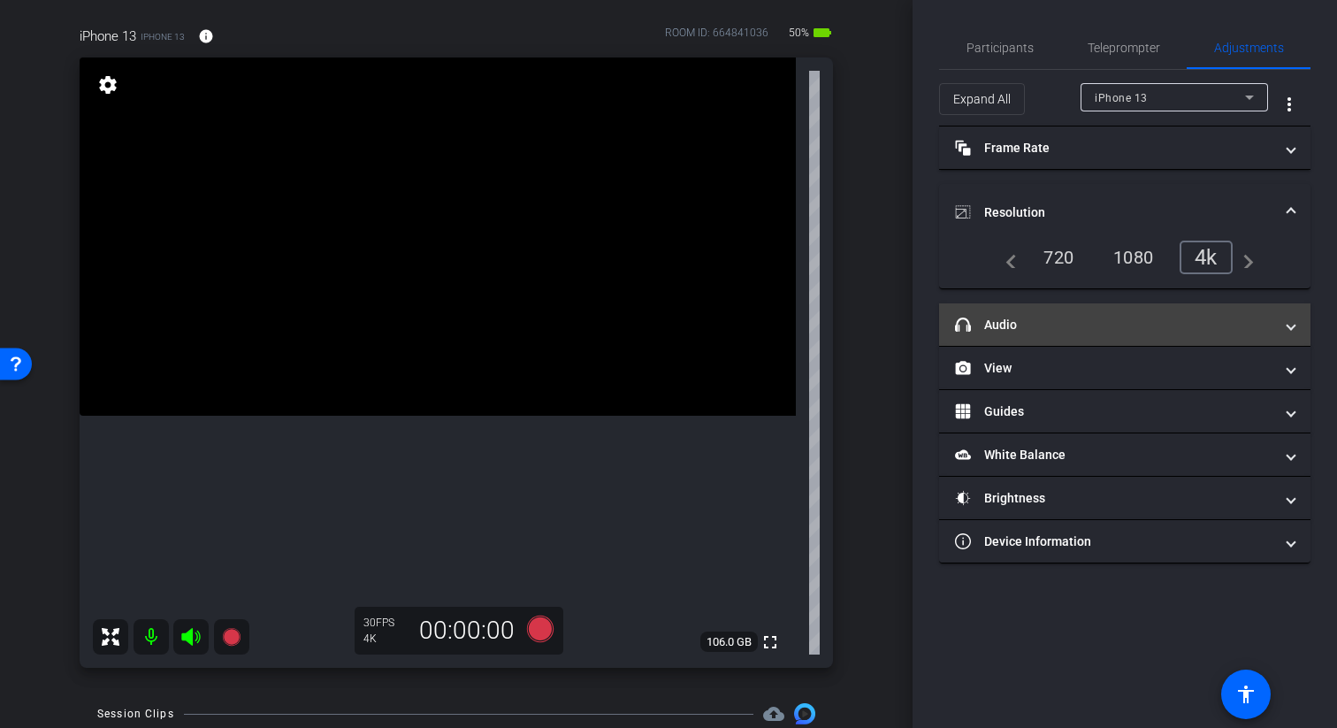
click at [1290, 327] on span at bounding box center [1290, 325] width 7 height 19
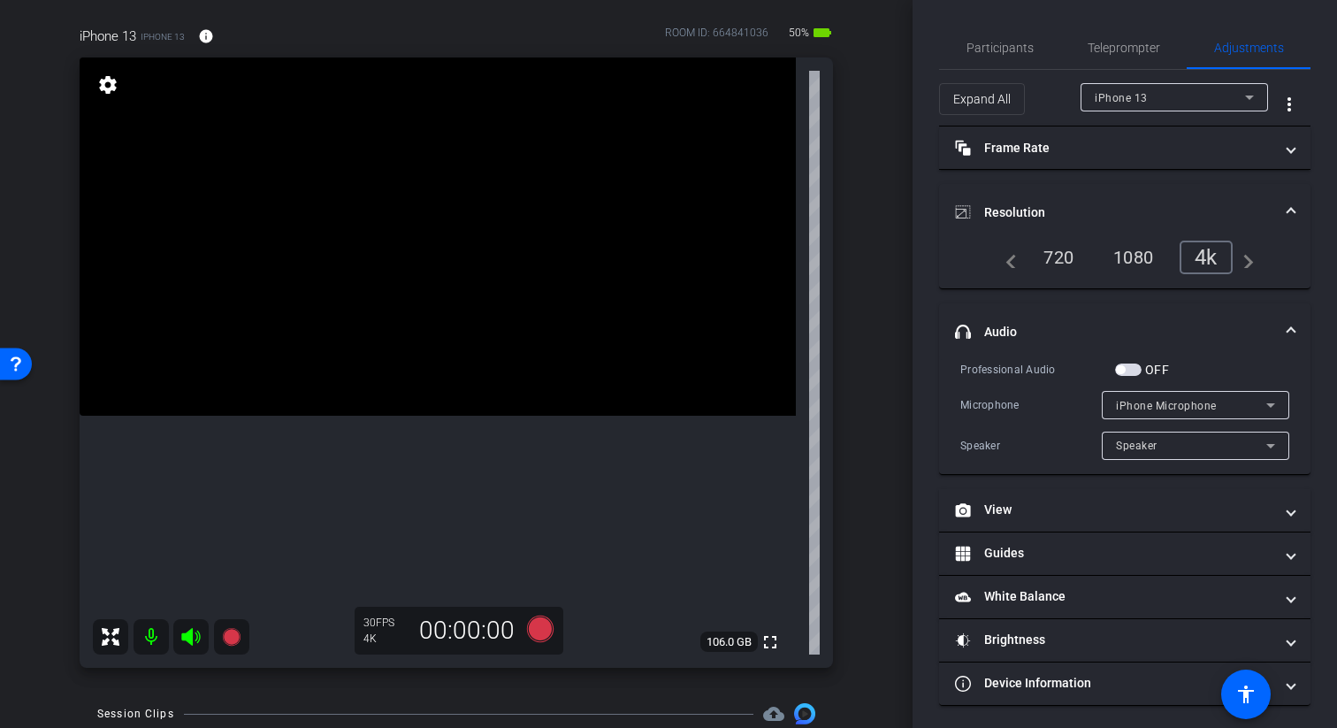
scroll to position [4, 0]
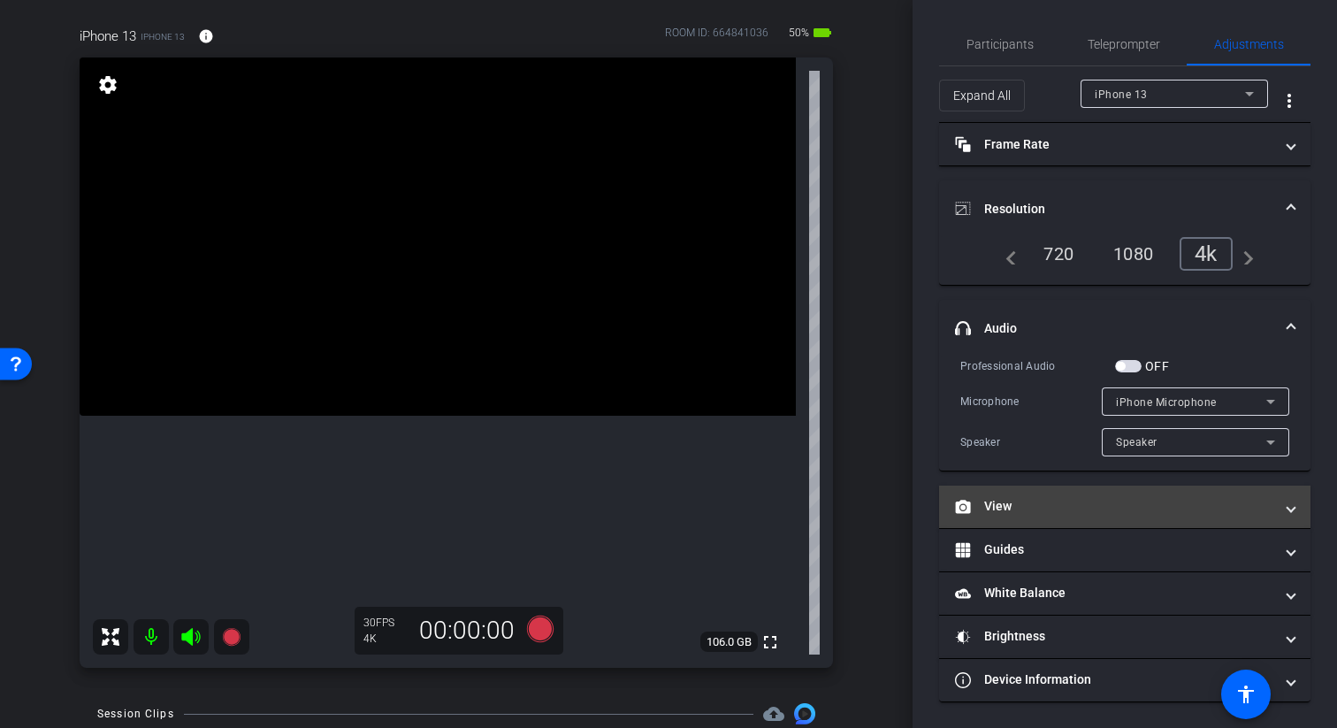
click at [1272, 494] on mat-expansion-panel-header "View" at bounding box center [1124, 506] width 371 height 42
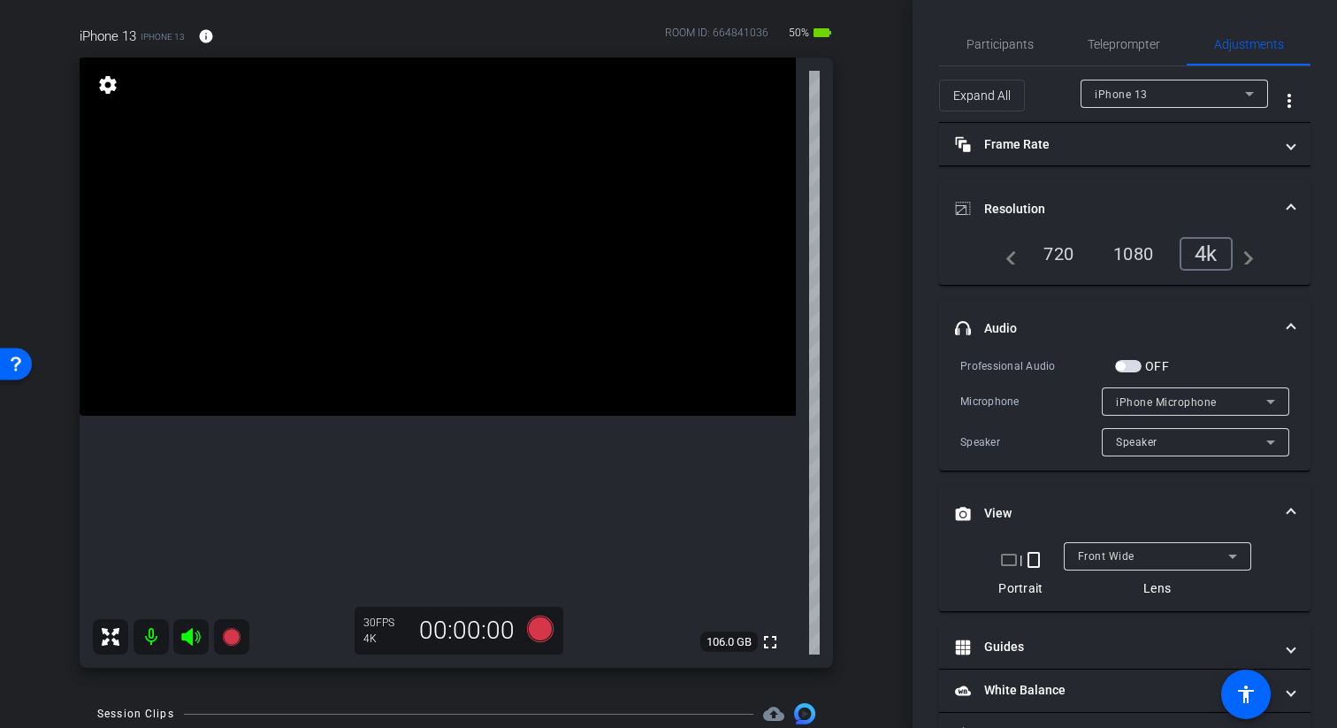
scroll to position [101, 0]
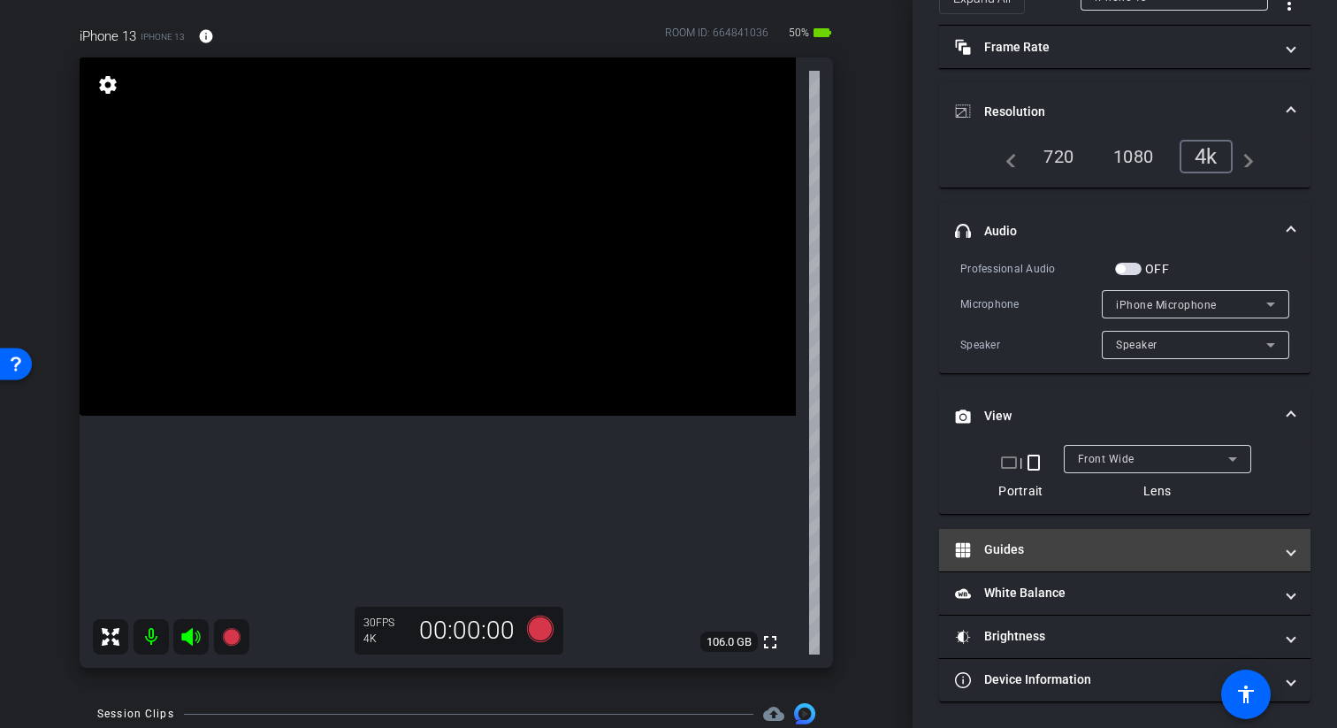
click at [1259, 540] on mat-panel-title "Guides" at bounding box center [1114, 549] width 318 height 19
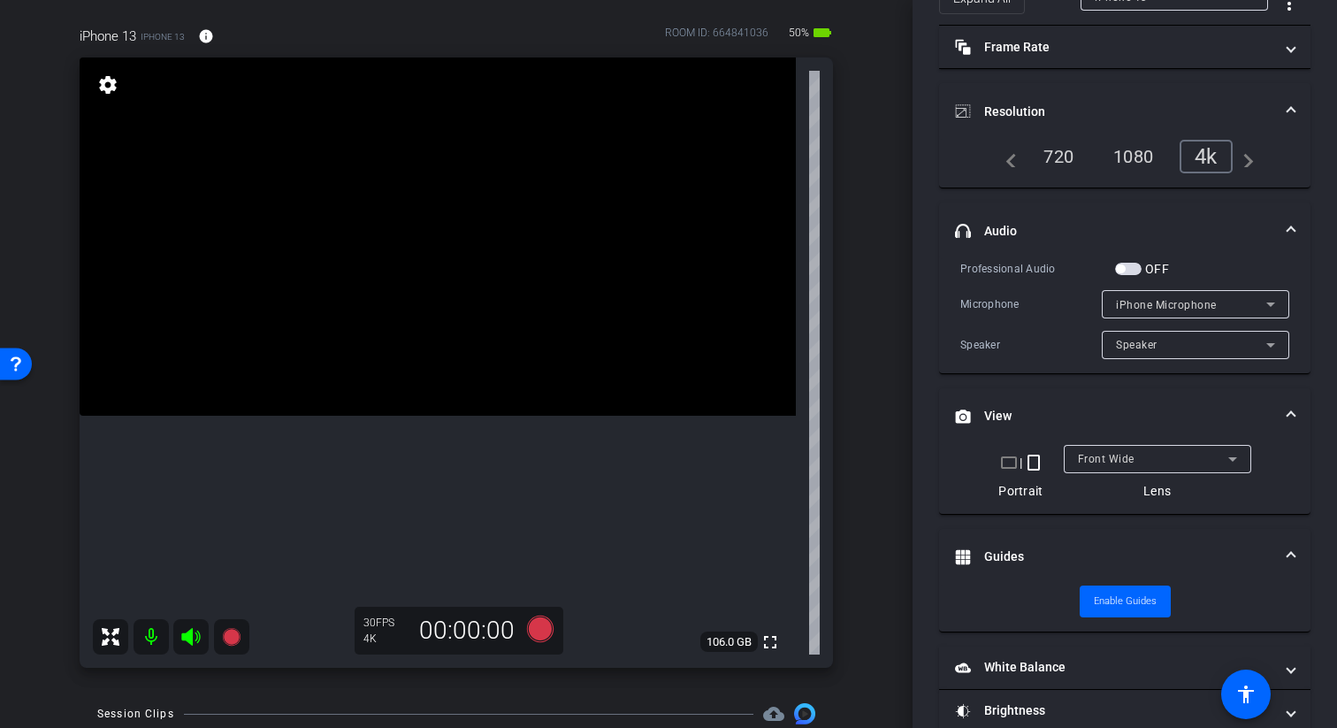
scroll to position [175, 0]
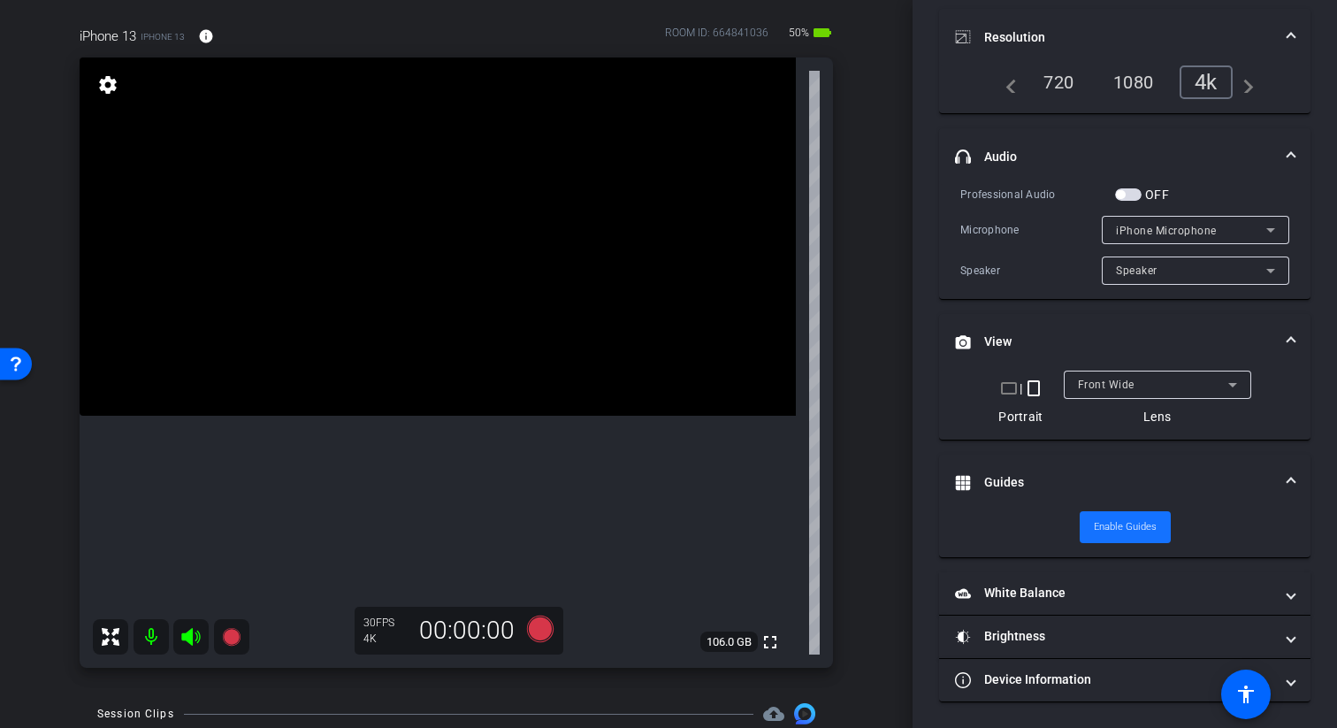
click at [1160, 539] on span at bounding box center [1124, 527] width 91 height 42
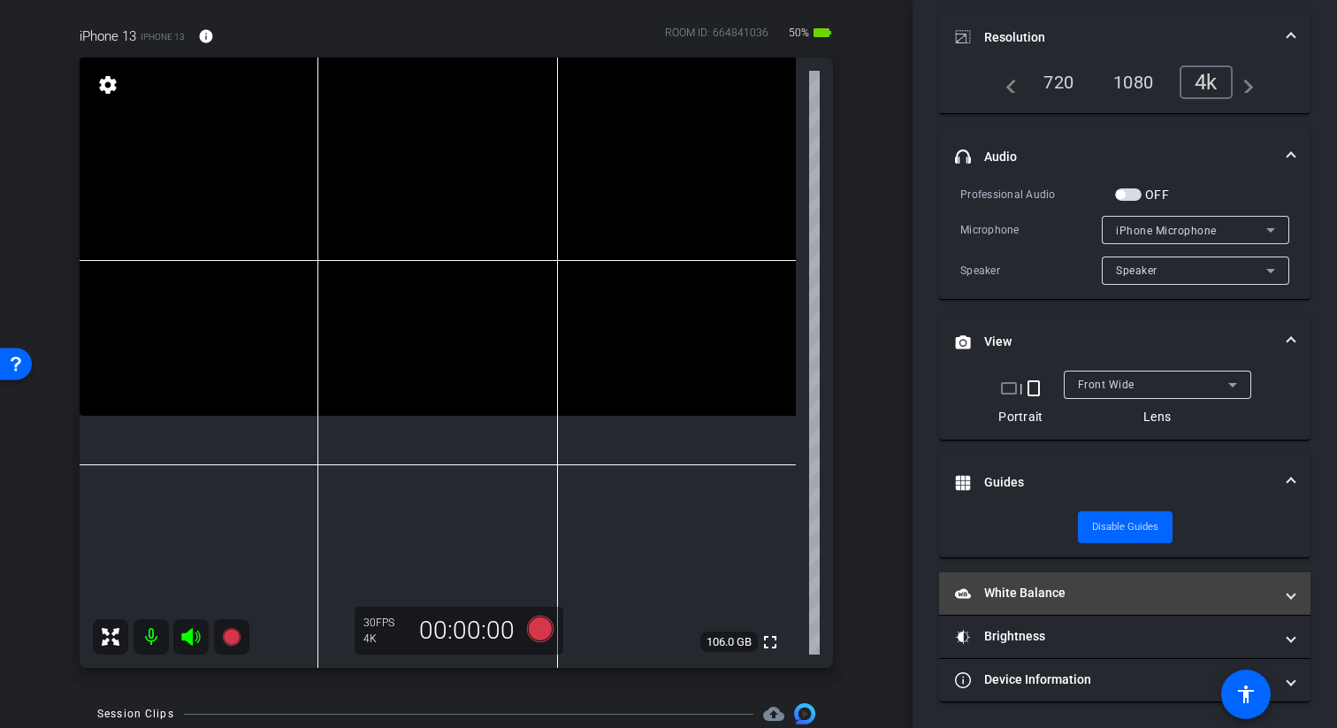
click at [1263, 578] on mat-expansion-panel-header "White Balance White Balance" at bounding box center [1124, 593] width 371 height 42
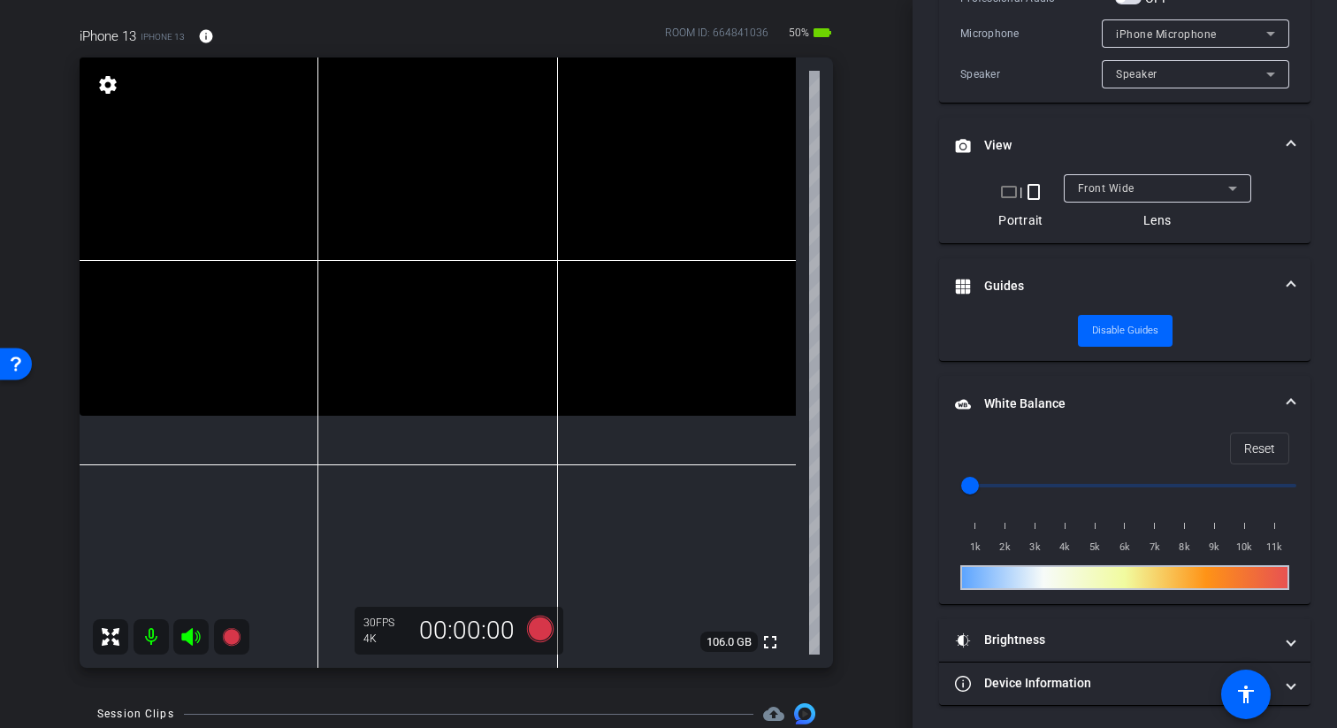
scroll to position [375, 0]
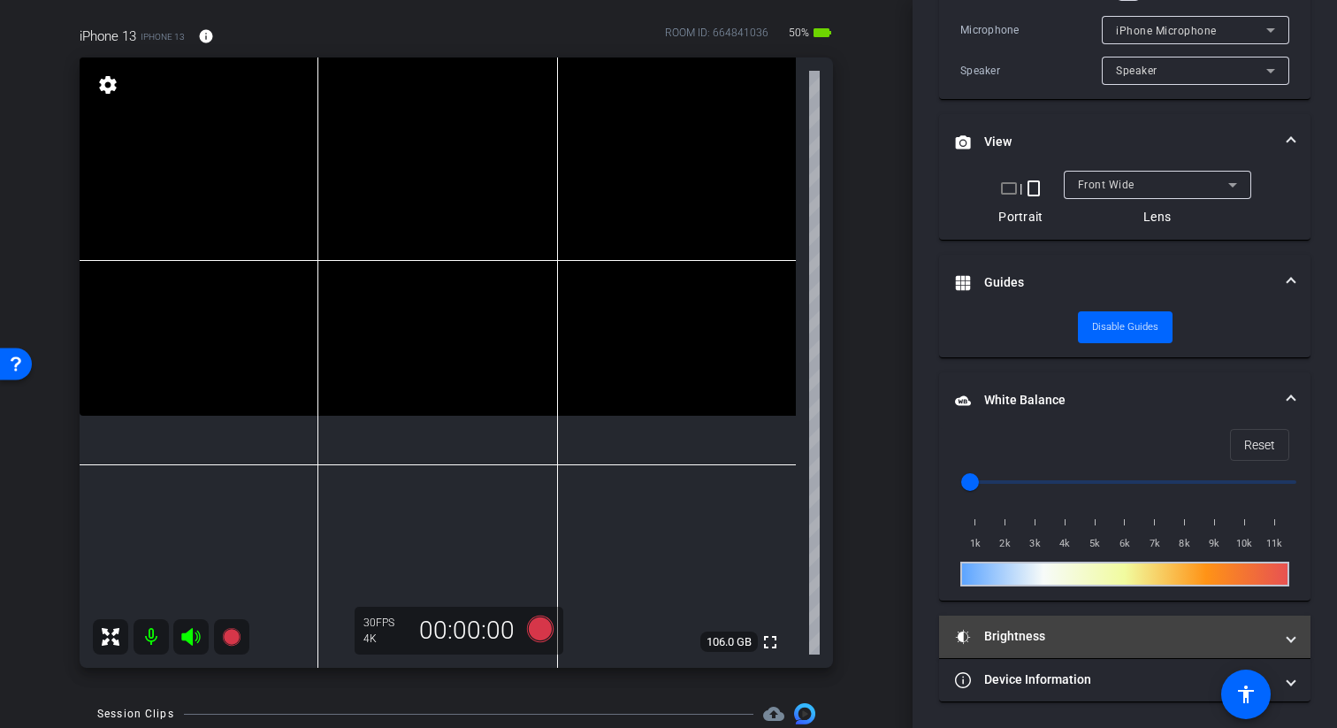
click at [1294, 636] on span at bounding box center [1290, 636] width 7 height 19
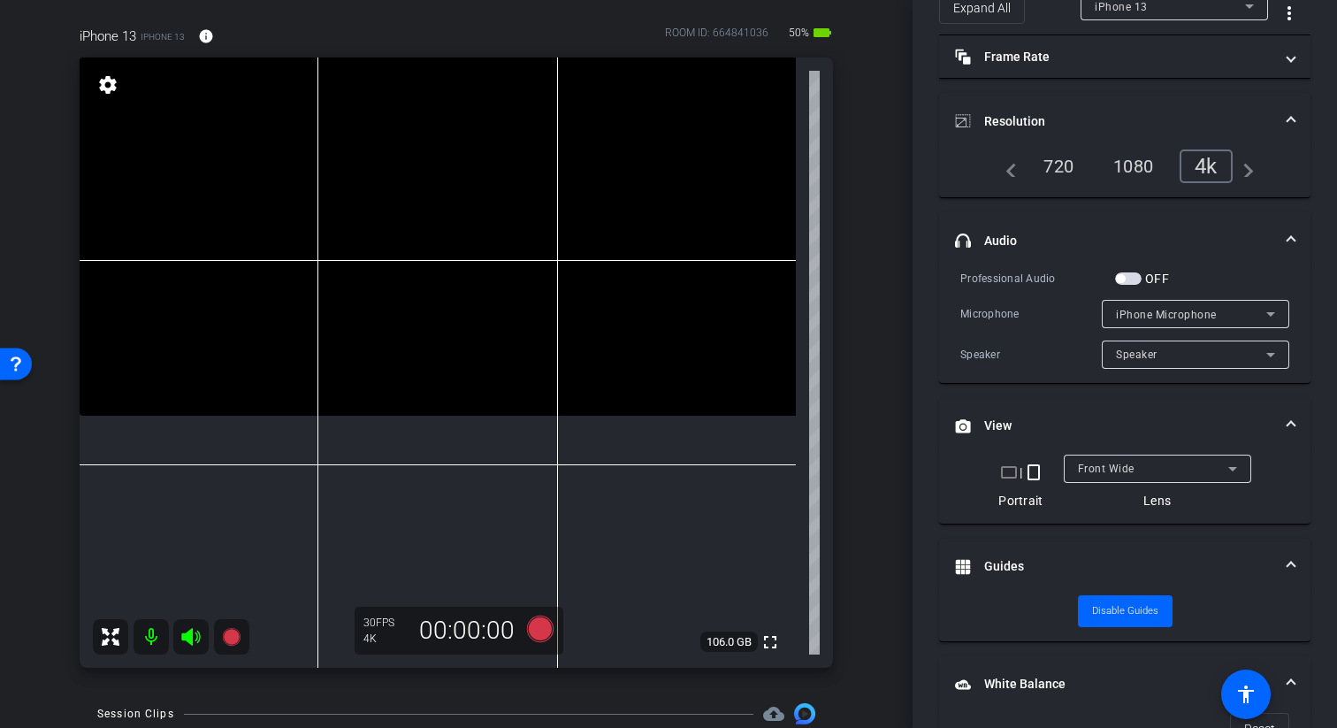
scroll to position [0, 0]
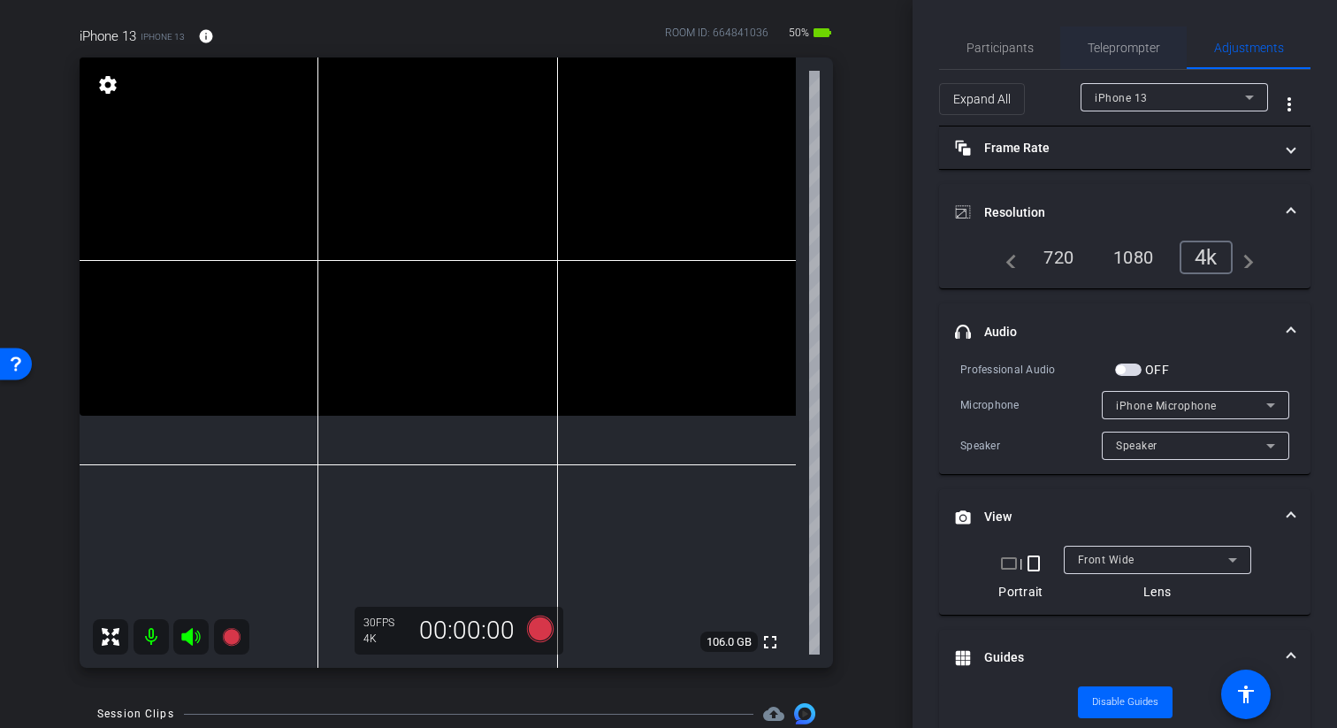
click at [1105, 43] on span "Teleprompter" at bounding box center [1123, 48] width 72 height 12
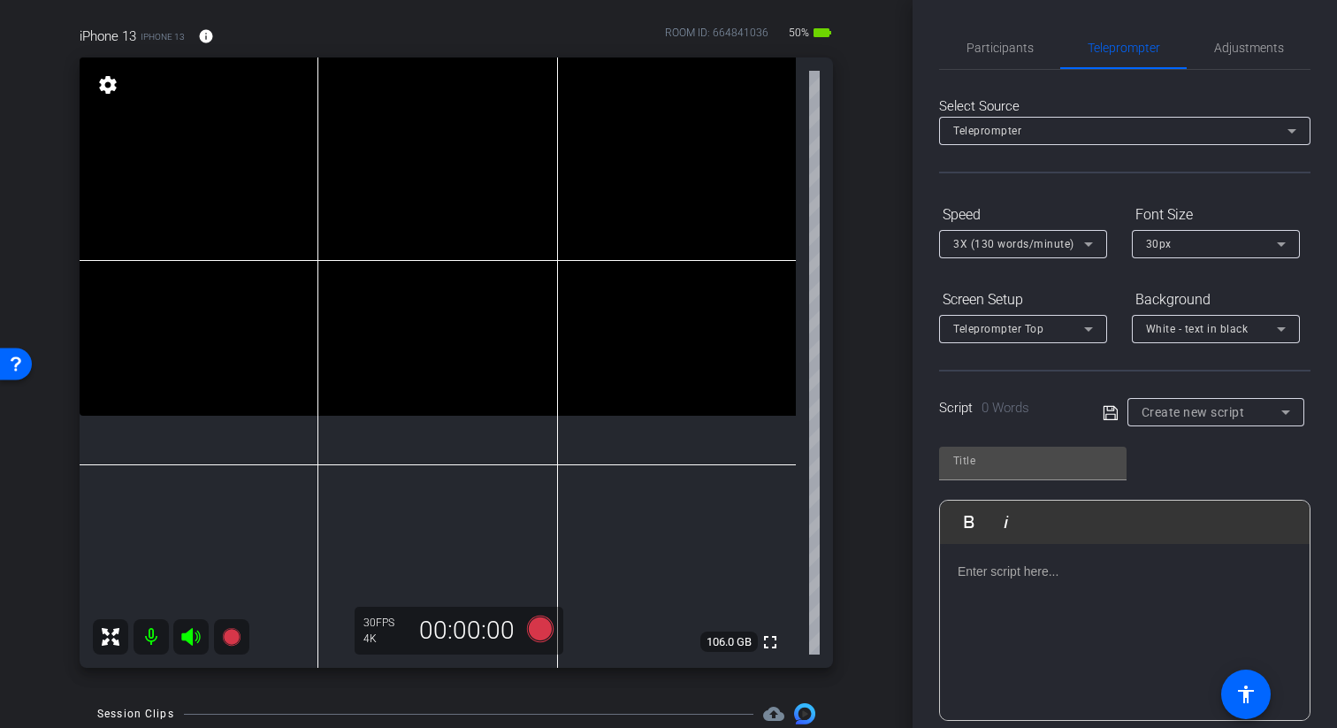
click at [1062, 580] on p at bounding box center [1124, 570] width 334 height 19
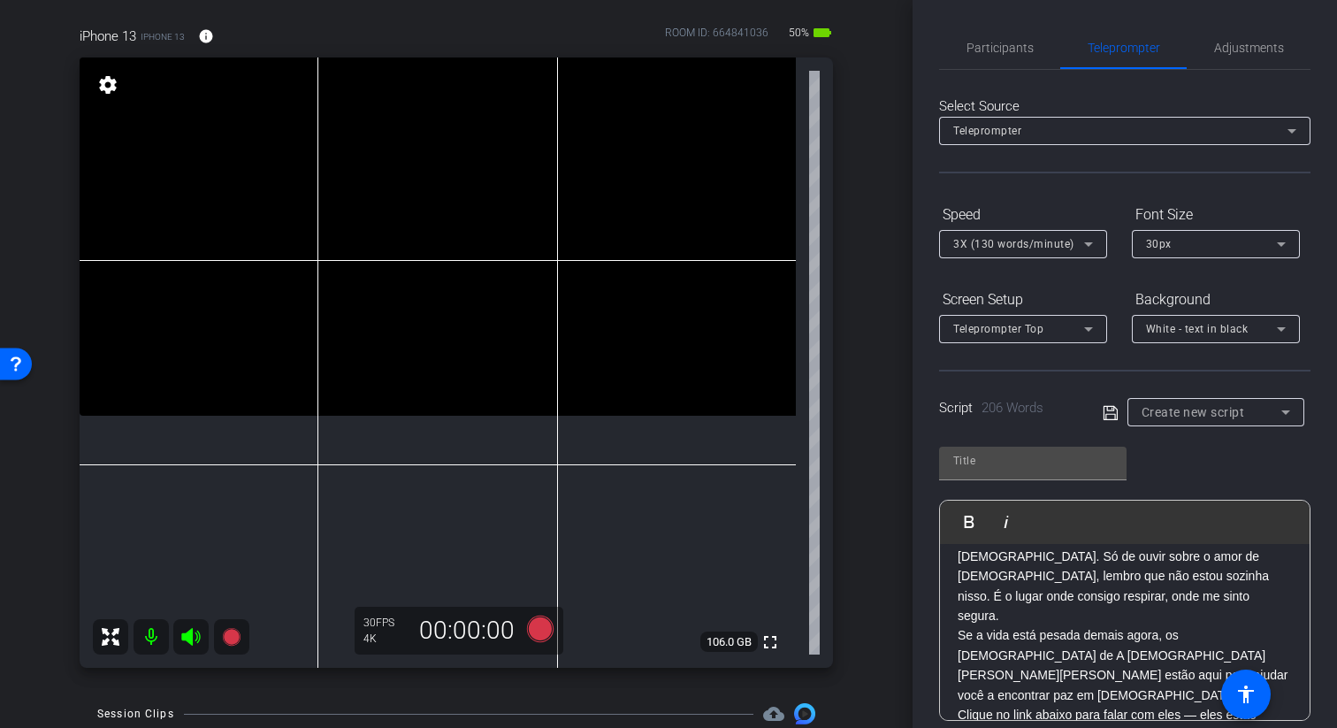
drag, startPoint x: 1198, startPoint y: 714, endPoint x: 1187, endPoint y: 711, distance: 11.2
click at [1187, 711] on div "ncontrando paz em tempos difíceis Gancho: Você já sentiu como se o peso do mund…" at bounding box center [1125, 414] width 370 height 696
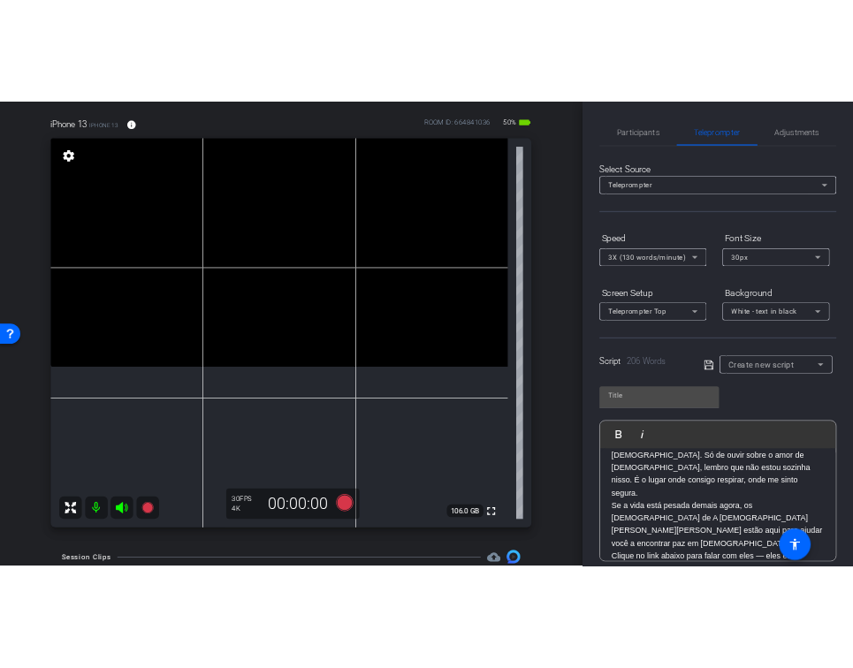
scroll to position [0, 0]
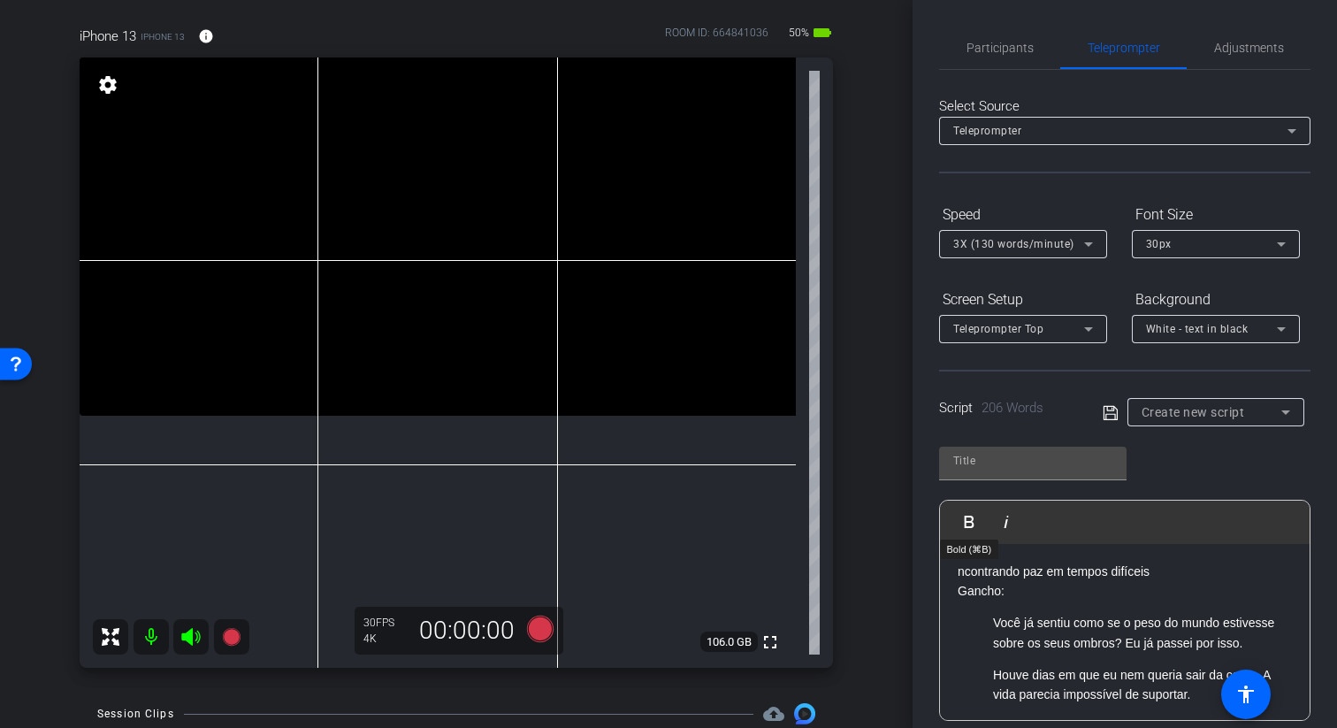
drag, startPoint x: 1212, startPoint y: 701, endPoint x: 956, endPoint y: 538, distance: 303.6
click at [956, 538] on div "Play Play from this location Play Selected Play and display the selected text o…" at bounding box center [1124, 609] width 371 height 221
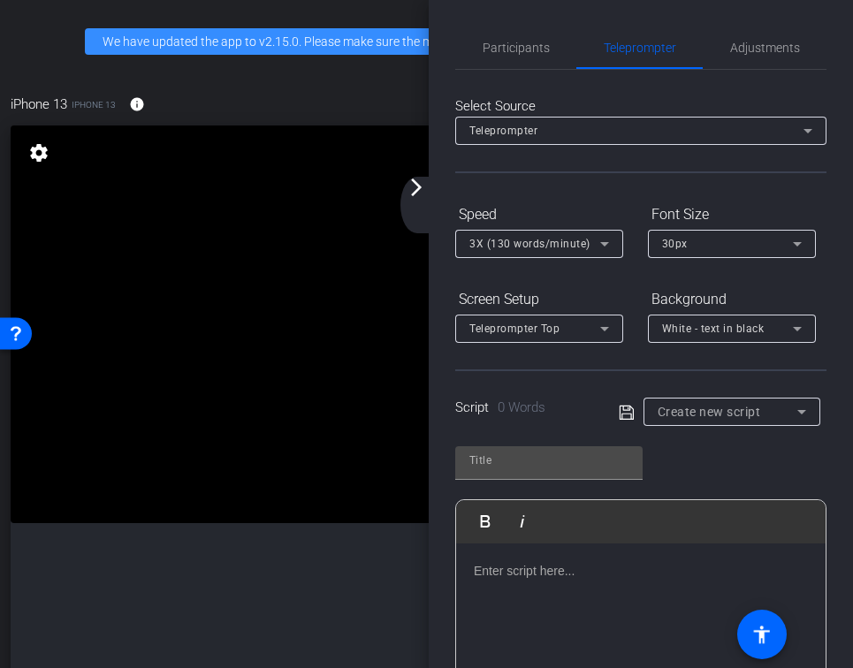
click at [420, 185] on mat-icon "arrow_forward_ios" at bounding box center [416, 187] width 21 height 21
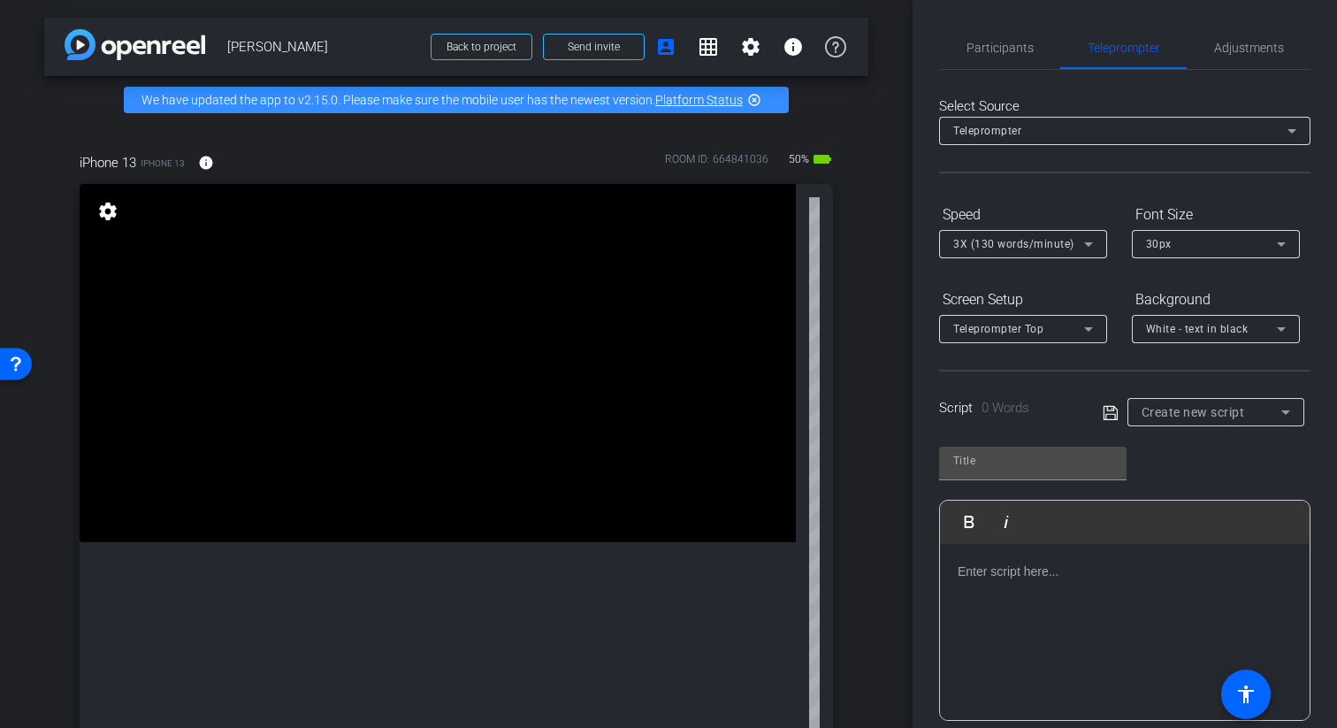
click at [1078, 581] on div at bounding box center [1125, 632] width 370 height 177
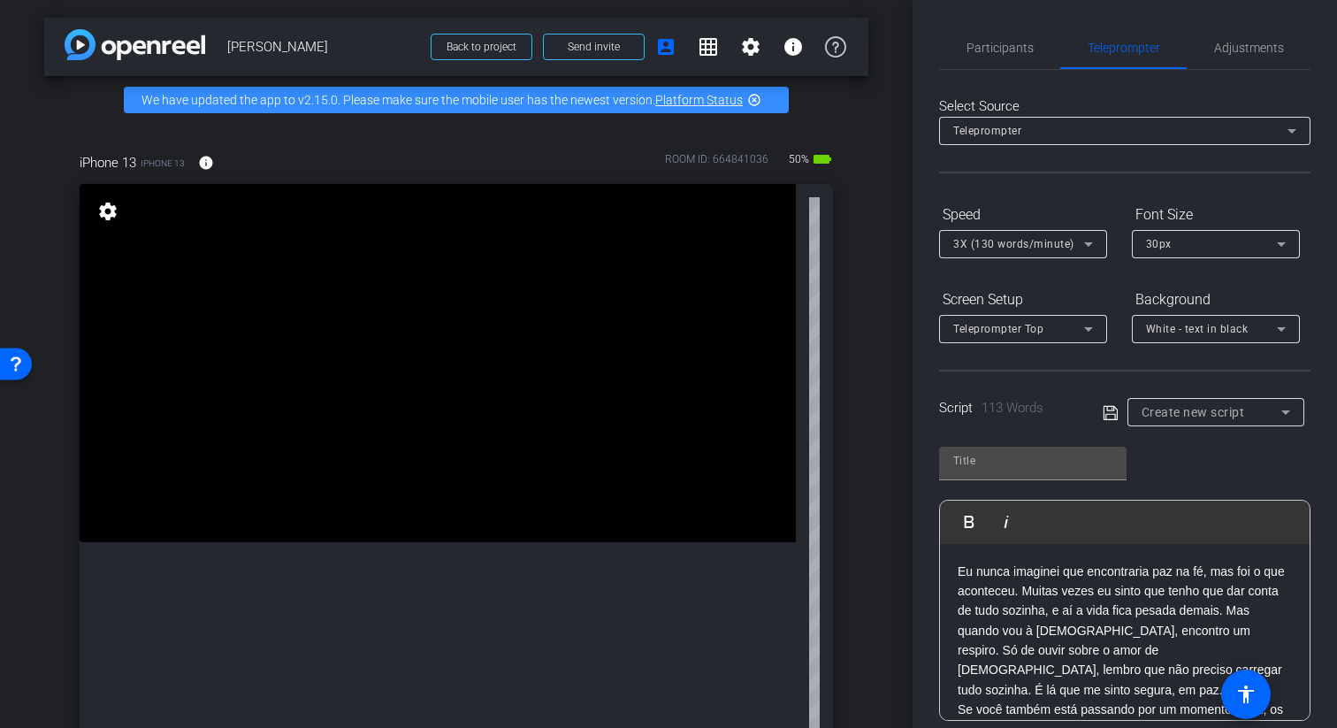
click at [1019, 592] on p "Eu nunca imaginei que encontraria paz na fé, mas foi o que aconteceu. Muitas ve…" at bounding box center [1124, 630] width 334 height 139
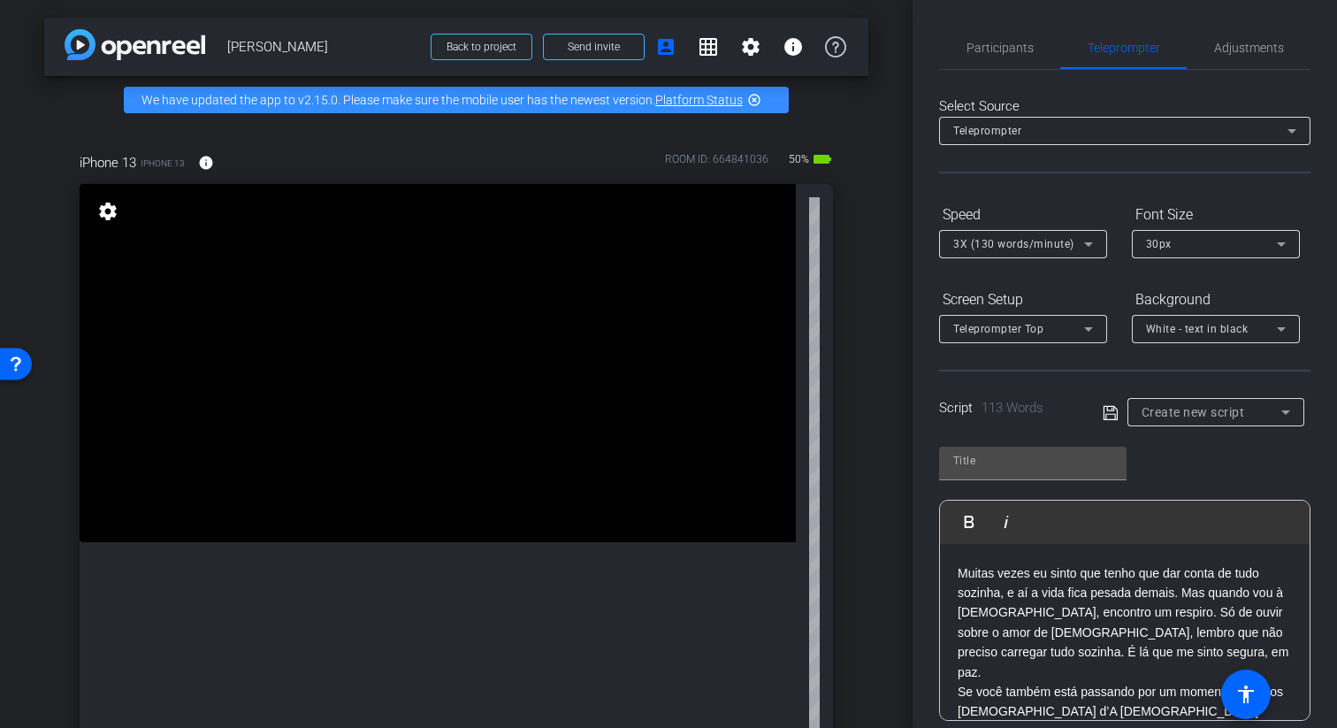
scroll to position [54, 0]
click at [1180, 596] on p "Muitas vezes eu sinto que tenho que dar conta de tudo sozinha, e aí a vida fica…" at bounding box center [1124, 626] width 334 height 118
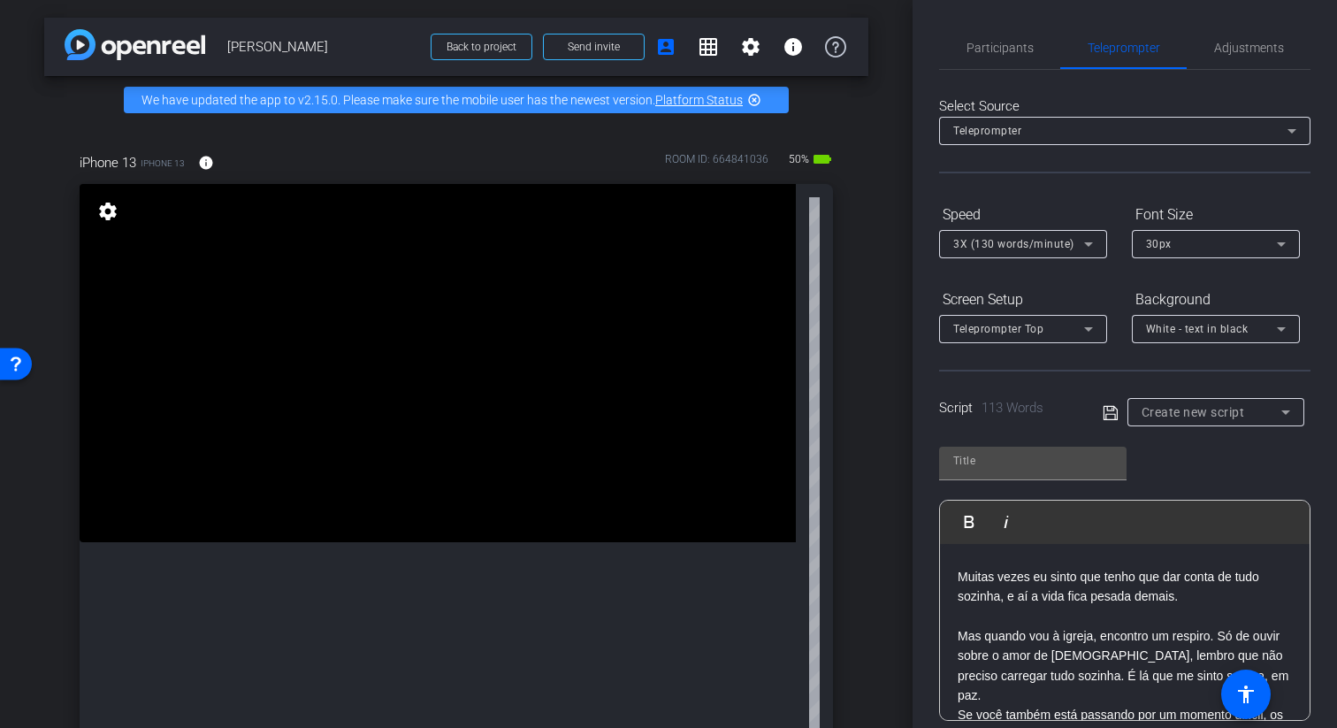
click at [1000, 594] on p "Muitas vezes eu sinto que tenho que dar conta de tudo sozinha, e aí a vida fica…" at bounding box center [1124, 587] width 334 height 40
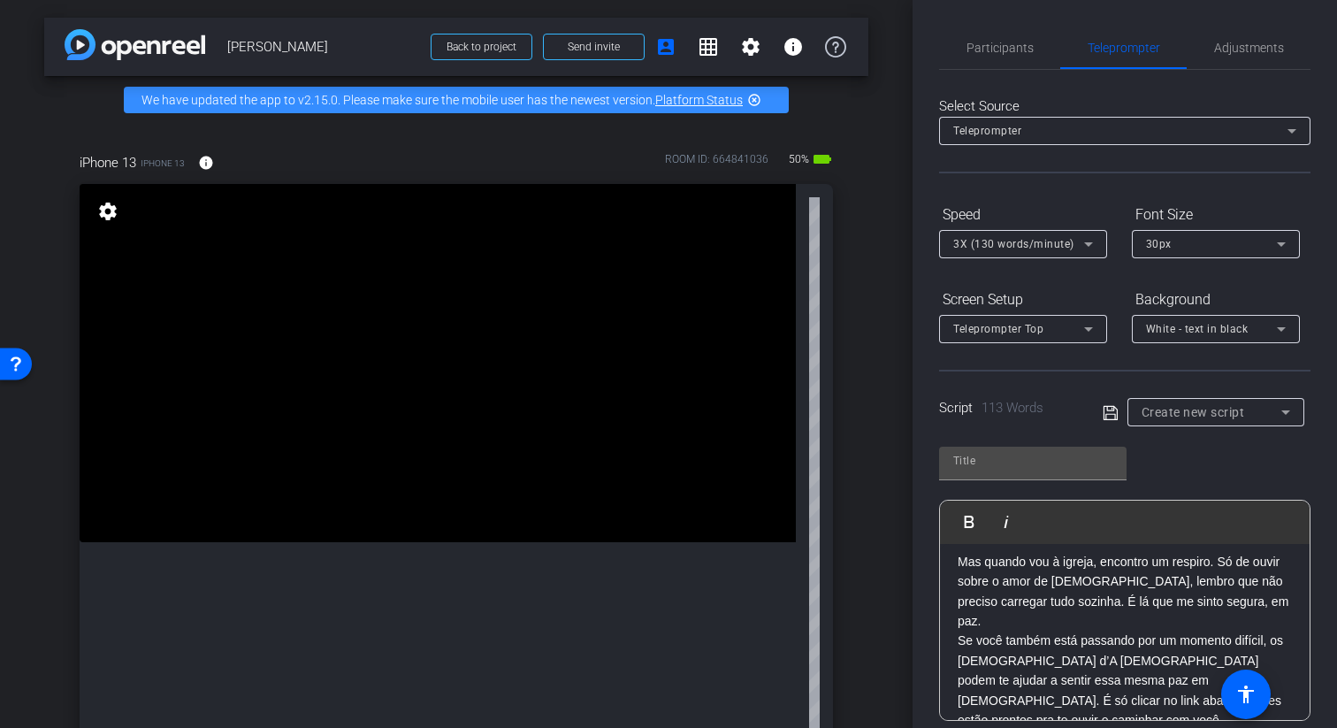
scroll to position [129, 0]
click at [1082, 598] on p "Mas quando vou à igreja, encontro um respiro. Só de ouvir sobre o amor de Jesus…" at bounding box center [1124, 591] width 334 height 80
click at [1012, 602] on p "Mas quando vou à igreja, encontro um respiro. Só de ouvir sobre o amor de Jesus…" at bounding box center [1124, 580] width 334 height 59
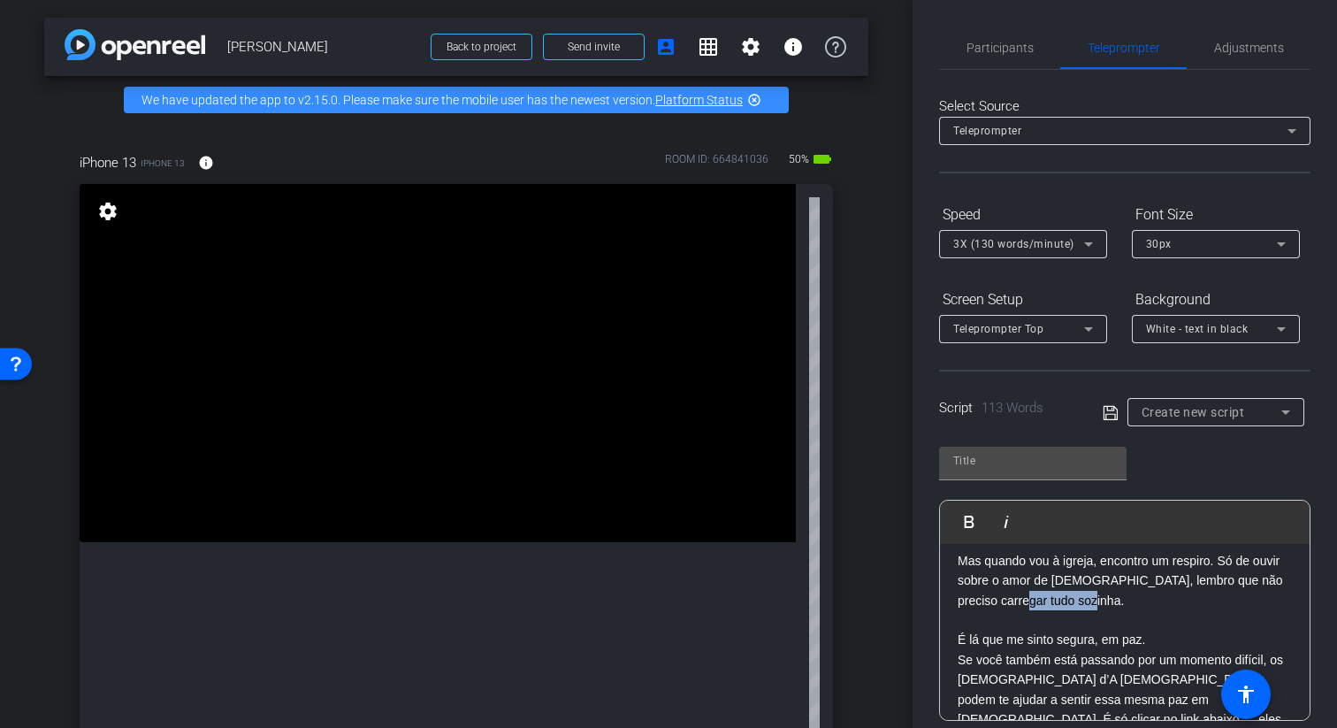
drag, startPoint x: 1010, startPoint y: 602, endPoint x: 1085, endPoint y: 602, distance: 74.3
click at [1085, 602] on p "Mas quando vou à igreja, encontro um respiro. Só de ouvir sobre o amor de Jesus…" at bounding box center [1124, 580] width 334 height 59
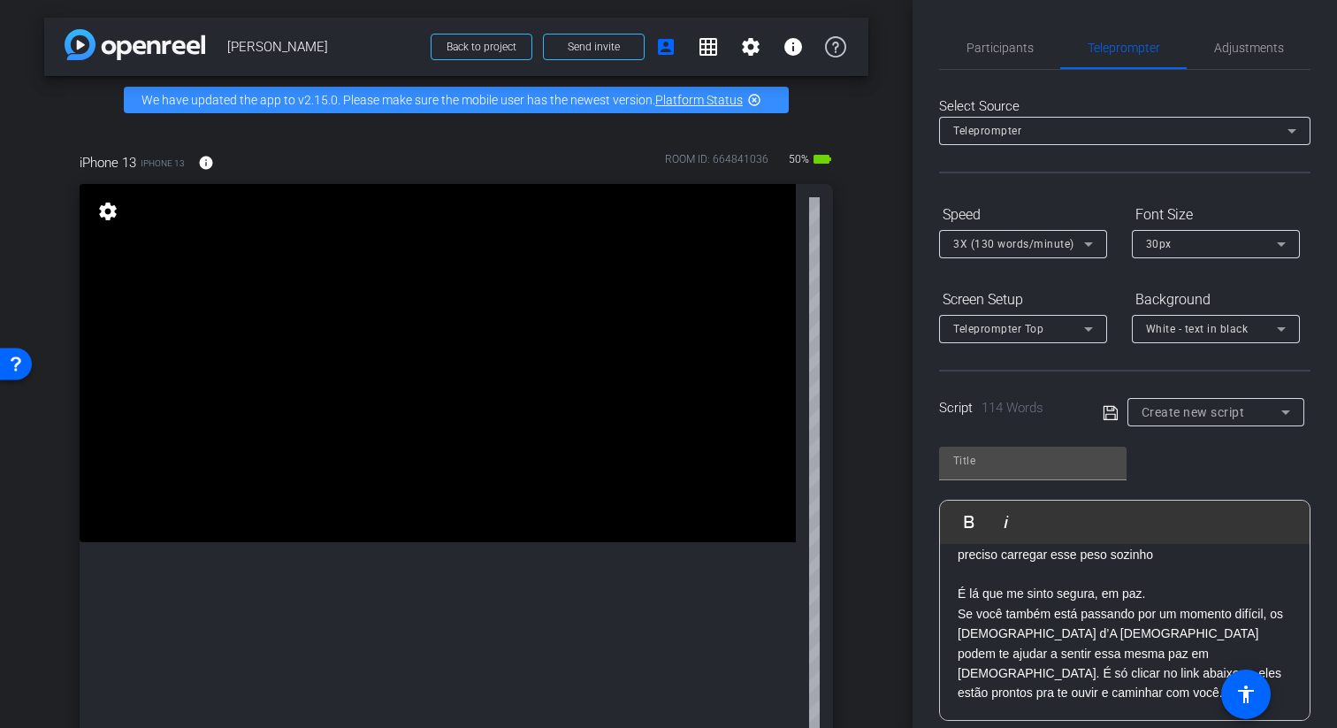
scroll to position [162, 0]
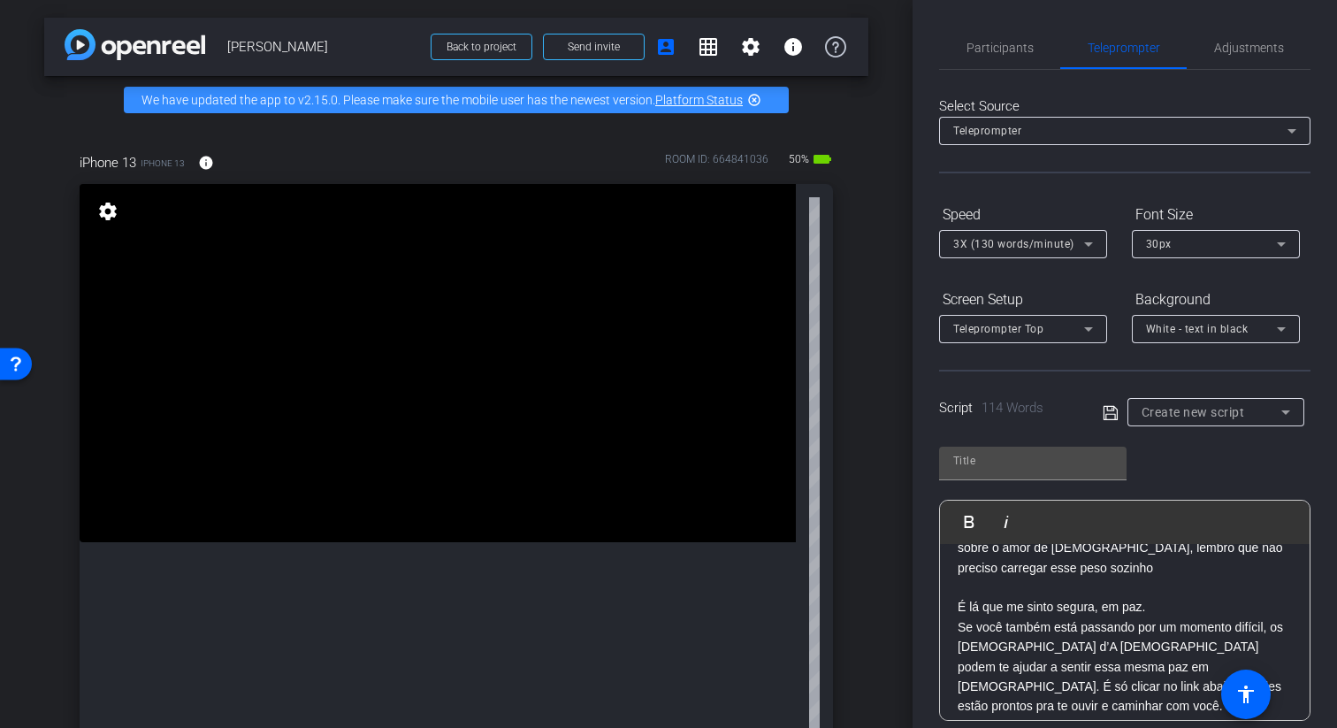
click at [957, 605] on p "É lá que me sinto segura, em paz." at bounding box center [1124, 606] width 334 height 19
click at [962, 606] on p "É lá que me sinto segura, em paz." at bounding box center [1124, 606] width 334 height 19
click at [959, 629] on p "Se você também está passando por um momento difícil, os missionários d’A Igreja…" at bounding box center [1124, 666] width 334 height 99
click at [1093, 606] on p "É lá que me sinto segura, em paz." at bounding box center [1124, 606] width 334 height 19
click at [1101, 611] on p "É lá que me sinto seguro, em paz." at bounding box center [1124, 606] width 334 height 19
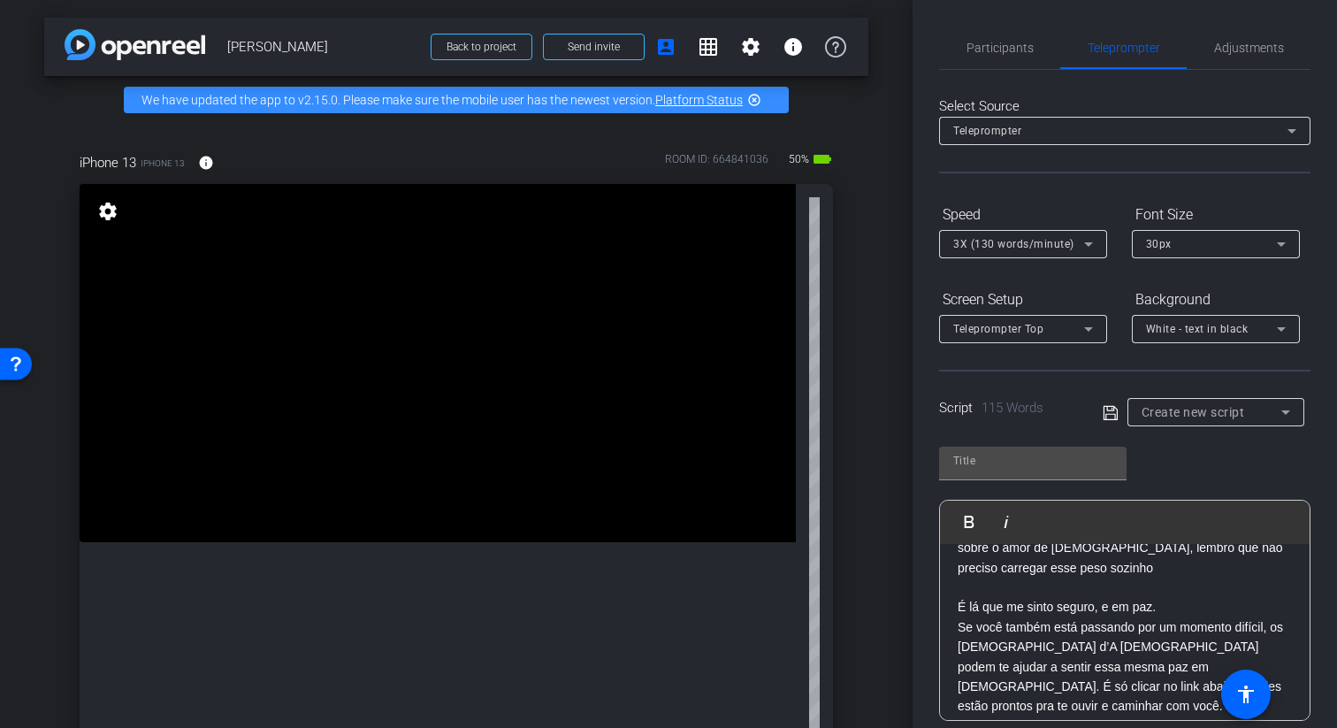
click at [955, 627] on div "Eu nunca imaginei que encontraria paz na fé, mas foi o que aconteceu. Muitas ve…" at bounding box center [1125, 558] width 370 height 352
click at [1151, 627] on p "É lá que me sinto seguro, e em paz. Se você também está passando por um momento…" at bounding box center [1124, 656] width 334 height 118
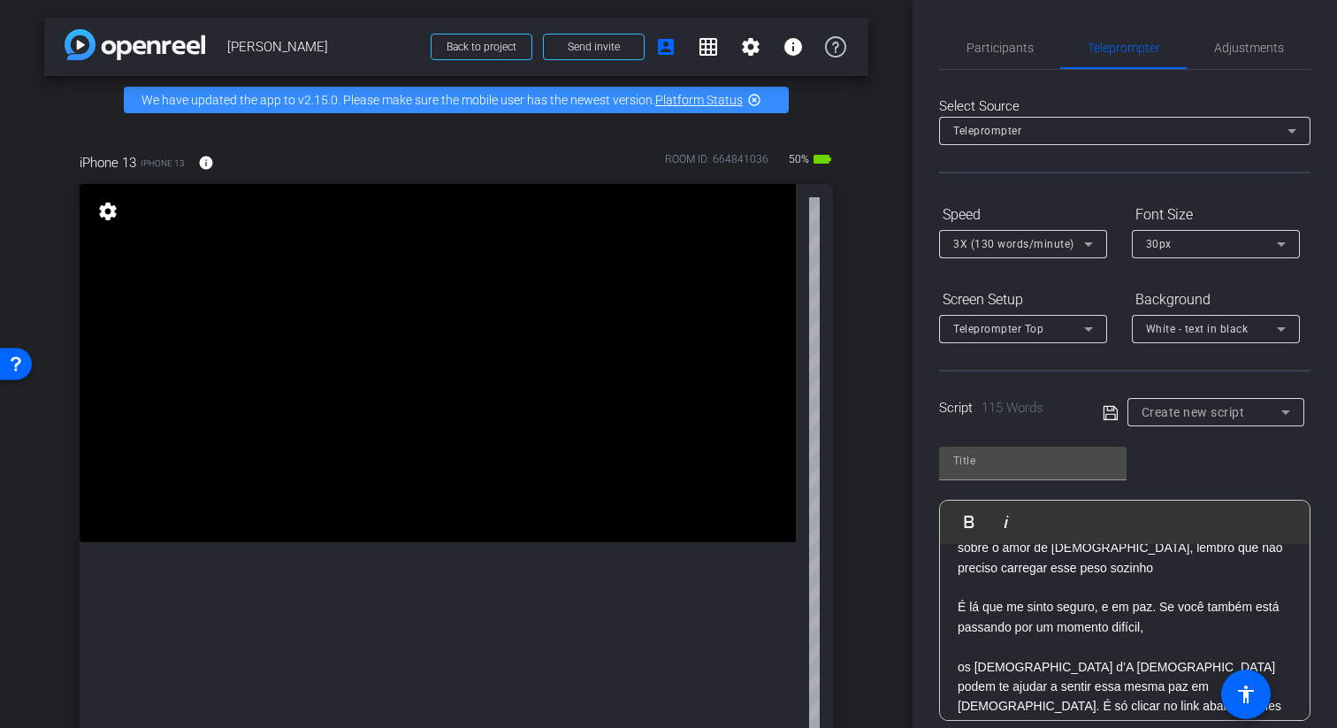
scroll to position [195, 0]
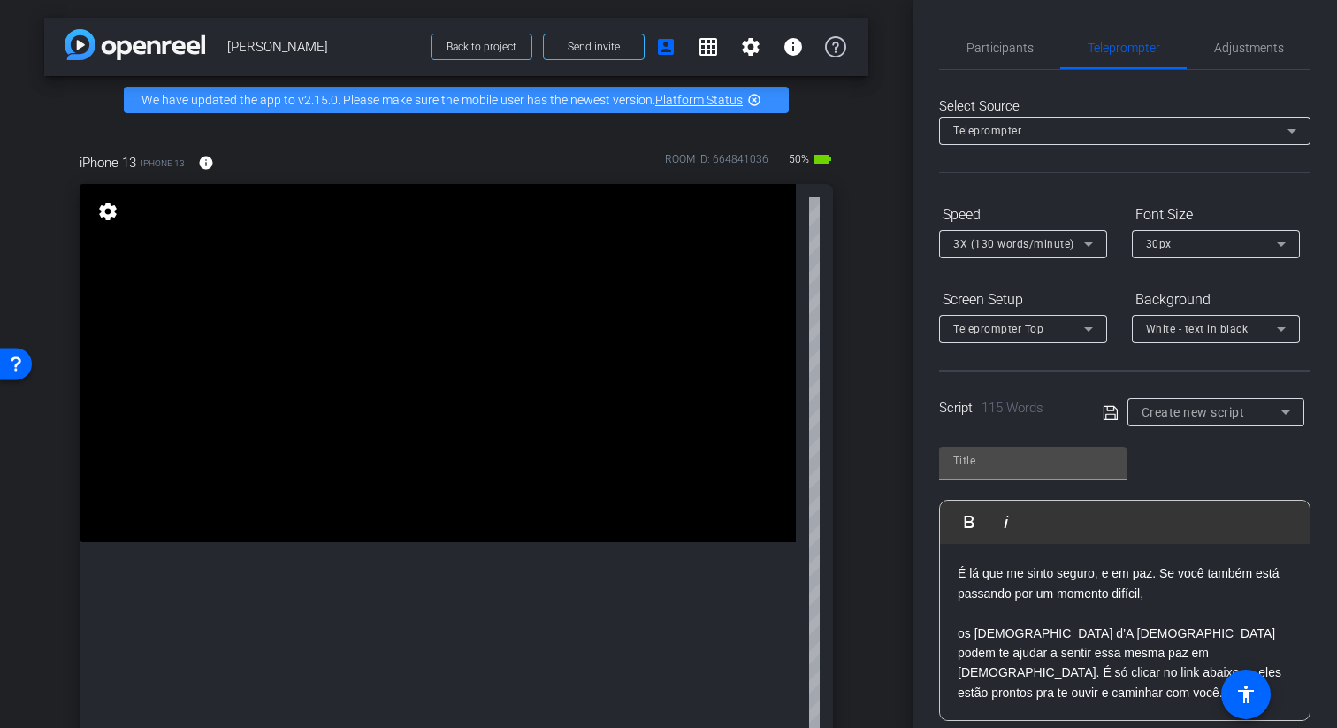
click at [1179, 672] on p "os missionários d’A Igreja de Jesus Cristo dos Santos dos Últimos Dias podem te…" at bounding box center [1124, 663] width 334 height 80
click at [966, 635] on p "os missionários d’A Igreja de Jesus Cristo dos Santos dos Últimos Dias podem te…" at bounding box center [1124, 663] width 334 height 80
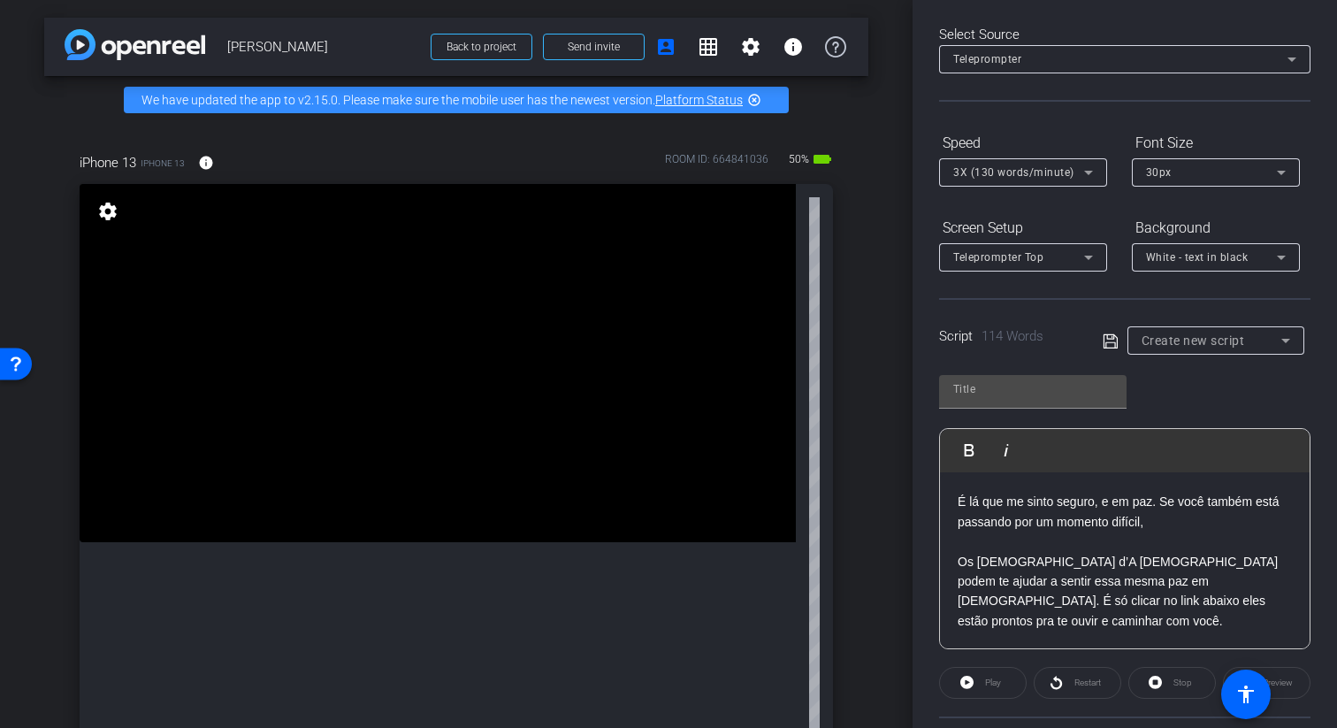
click at [1146, 625] on p "Os missionários d’A Igreja de Jesus Cristo dos Santos dos Últimos Dias podem te…" at bounding box center [1124, 592] width 334 height 80
click at [979, 400] on div at bounding box center [1032, 389] width 159 height 28
type input "CORPO 1"
click at [1119, 330] on div "Create new script" at bounding box center [1206, 340] width 209 height 28
click at [1116, 335] on icon at bounding box center [1110, 341] width 16 height 21
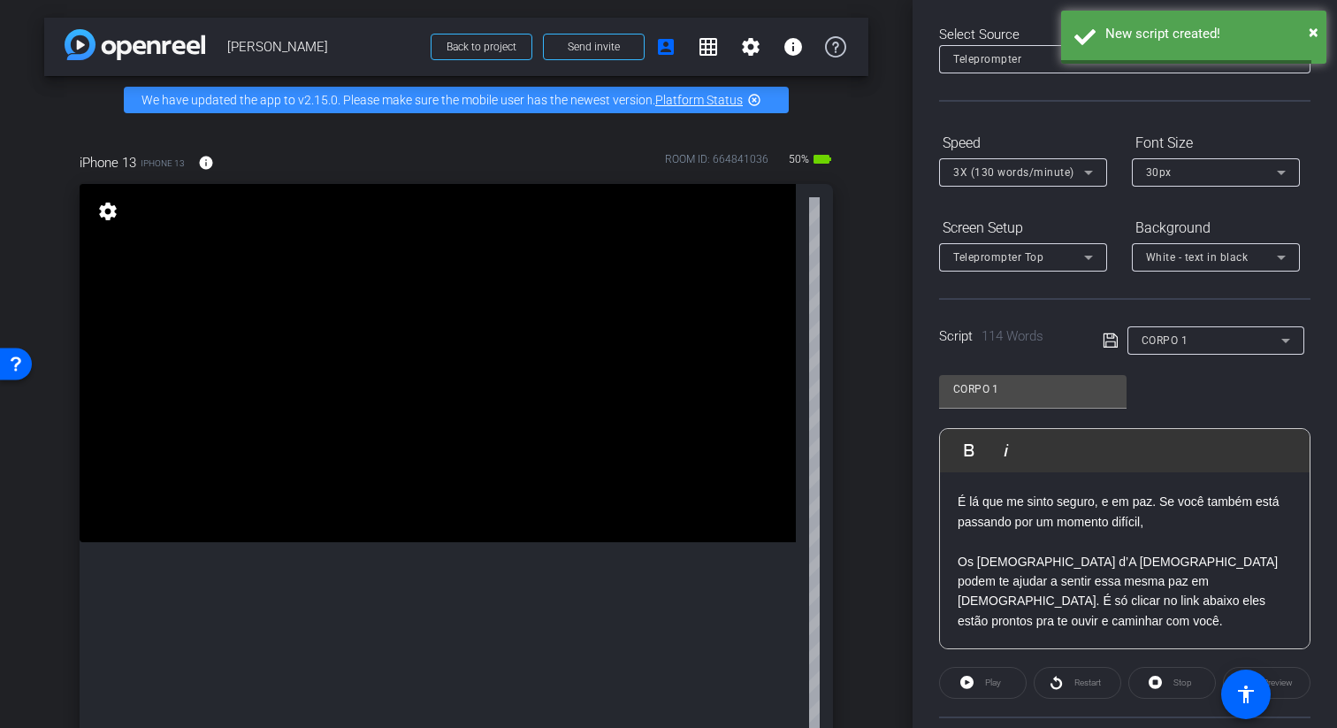
click at [1110, 335] on icon at bounding box center [1110, 340] width 16 height 21
click at [1237, 341] on div "CORPO 1" at bounding box center [1211, 340] width 140 height 22
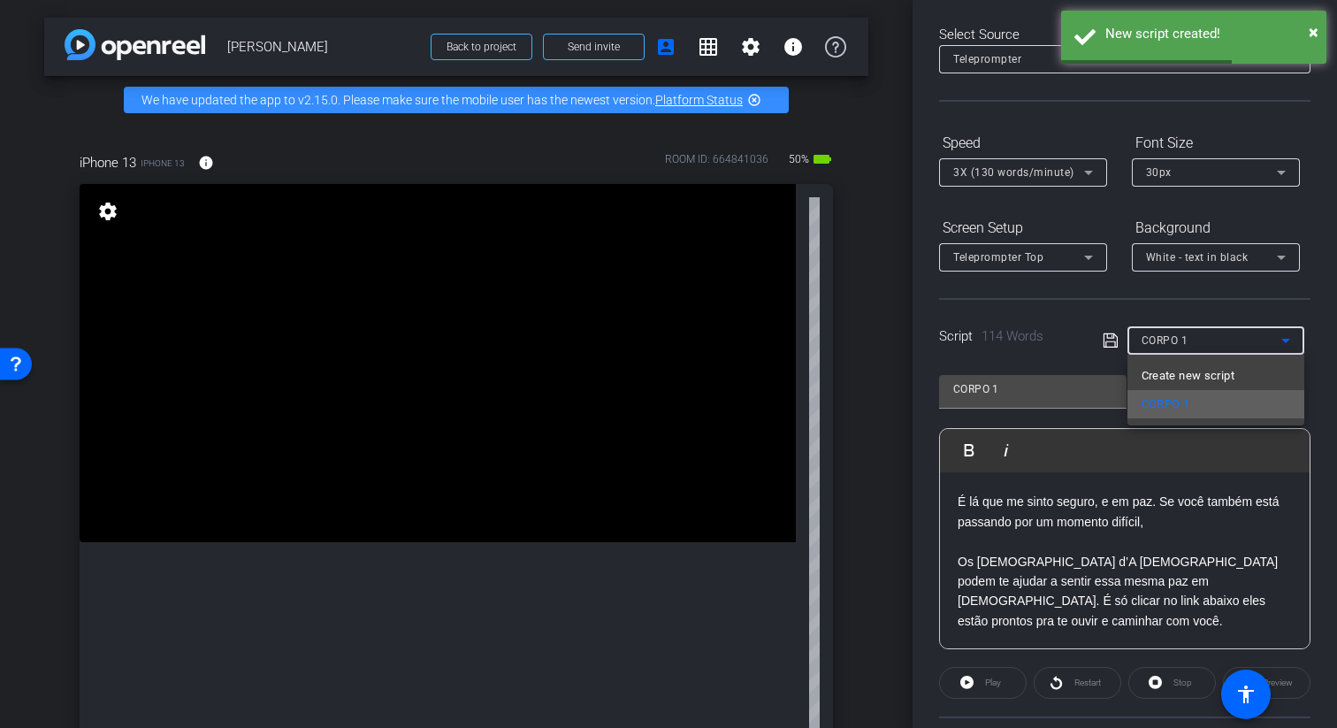
click at [1231, 405] on mat-option "CORPO 1" at bounding box center [1215, 404] width 177 height 28
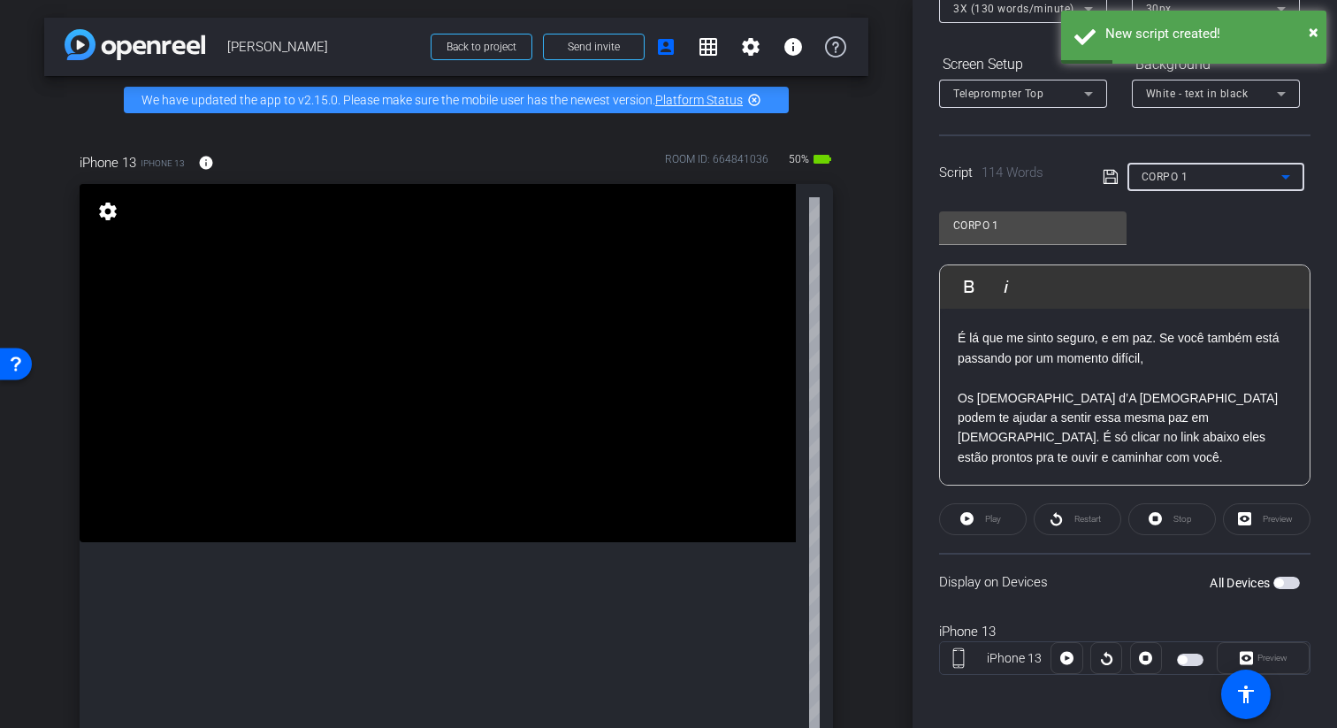
scroll to position [239, 0]
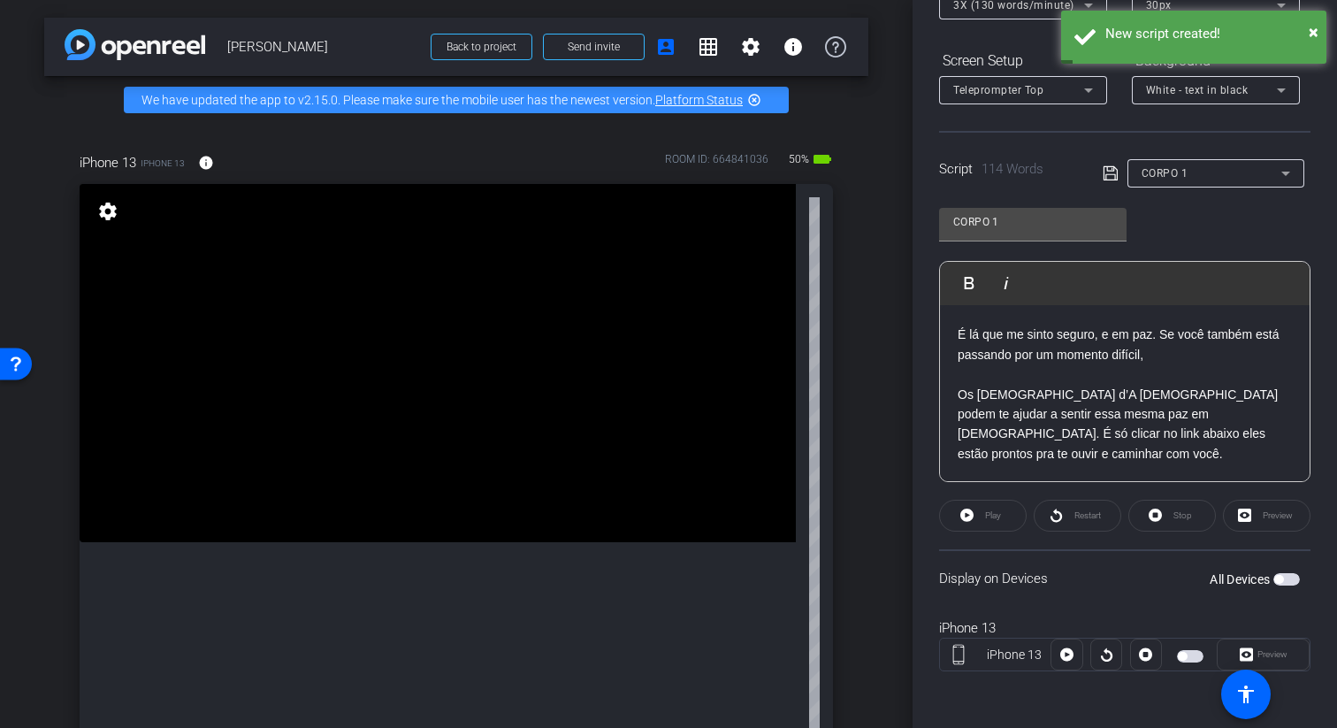
click at [1282, 574] on span "button" at bounding box center [1286, 579] width 27 height 12
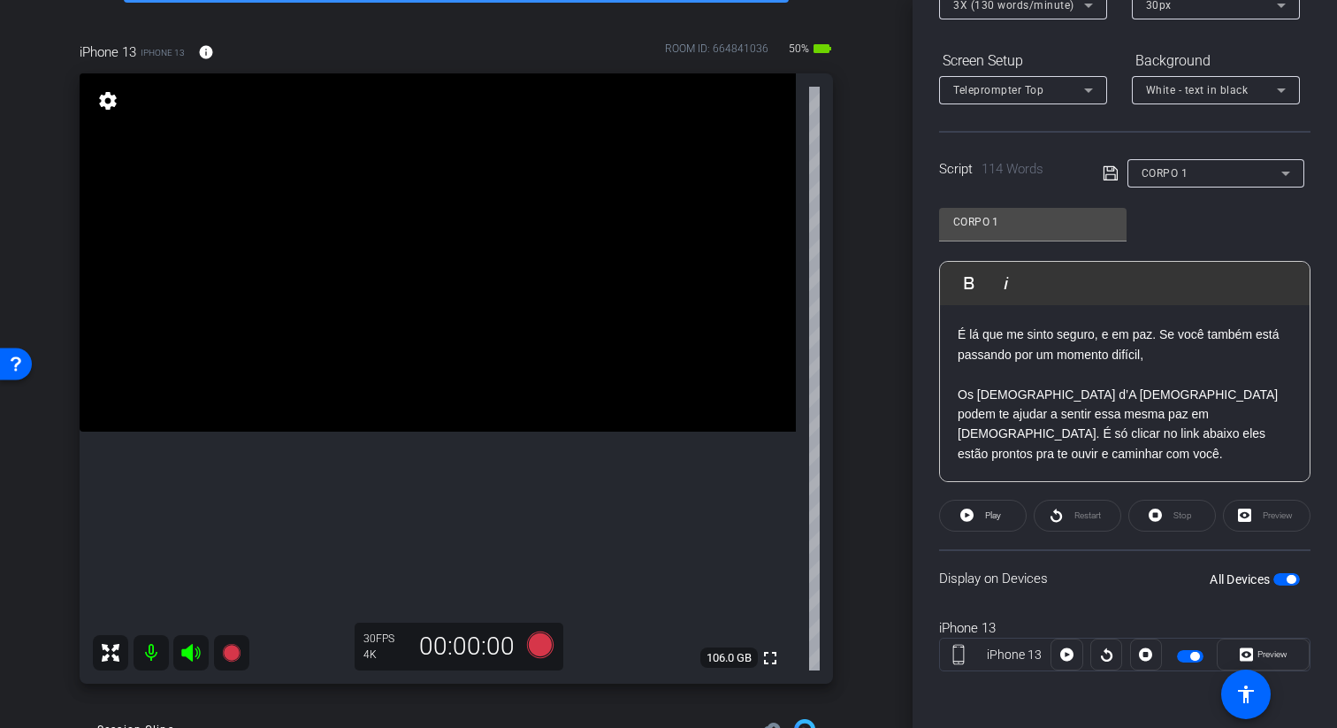
scroll to position [116, 0]
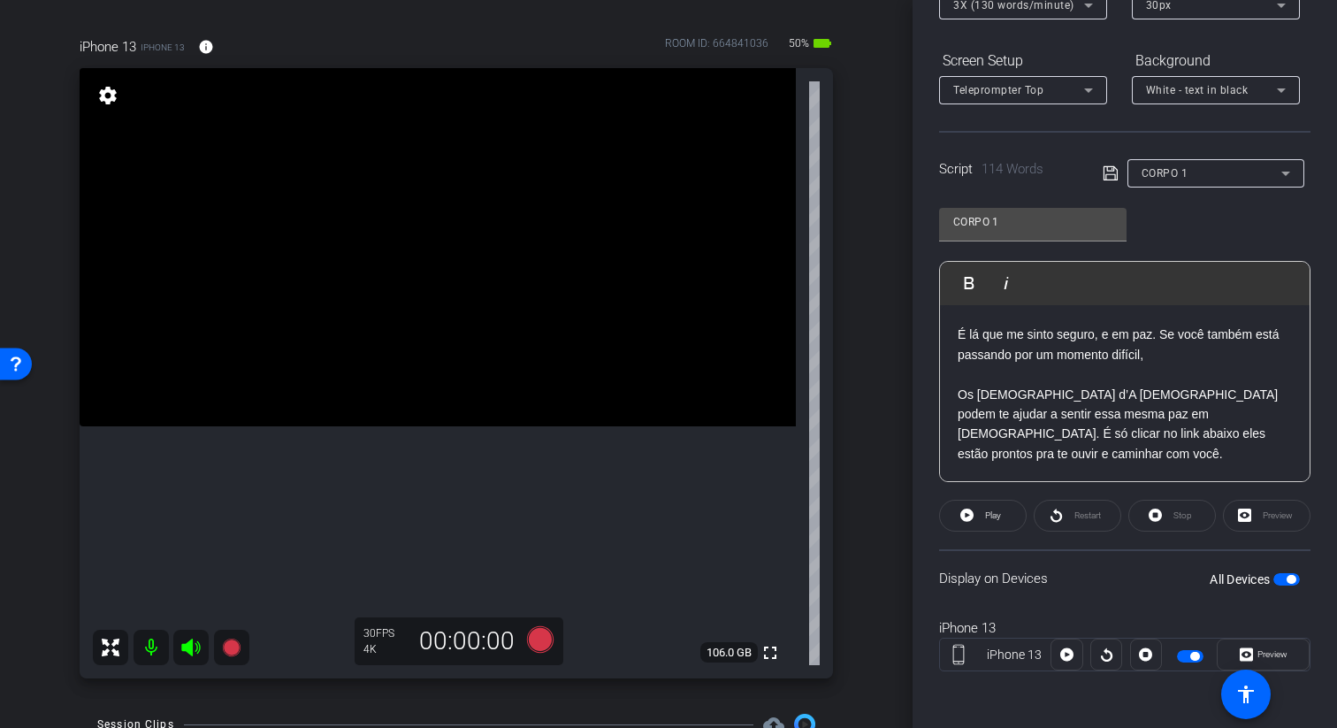
click at [1238, 205] on div "CORPO 1 Play Play from this location Play Selected Play and display the selecte…" at bounding box center [1124, 337] width 371 height 287
click at [1222, 166] on div "CORPO 1" at bounding box center [1211, 173] width 140 height 22
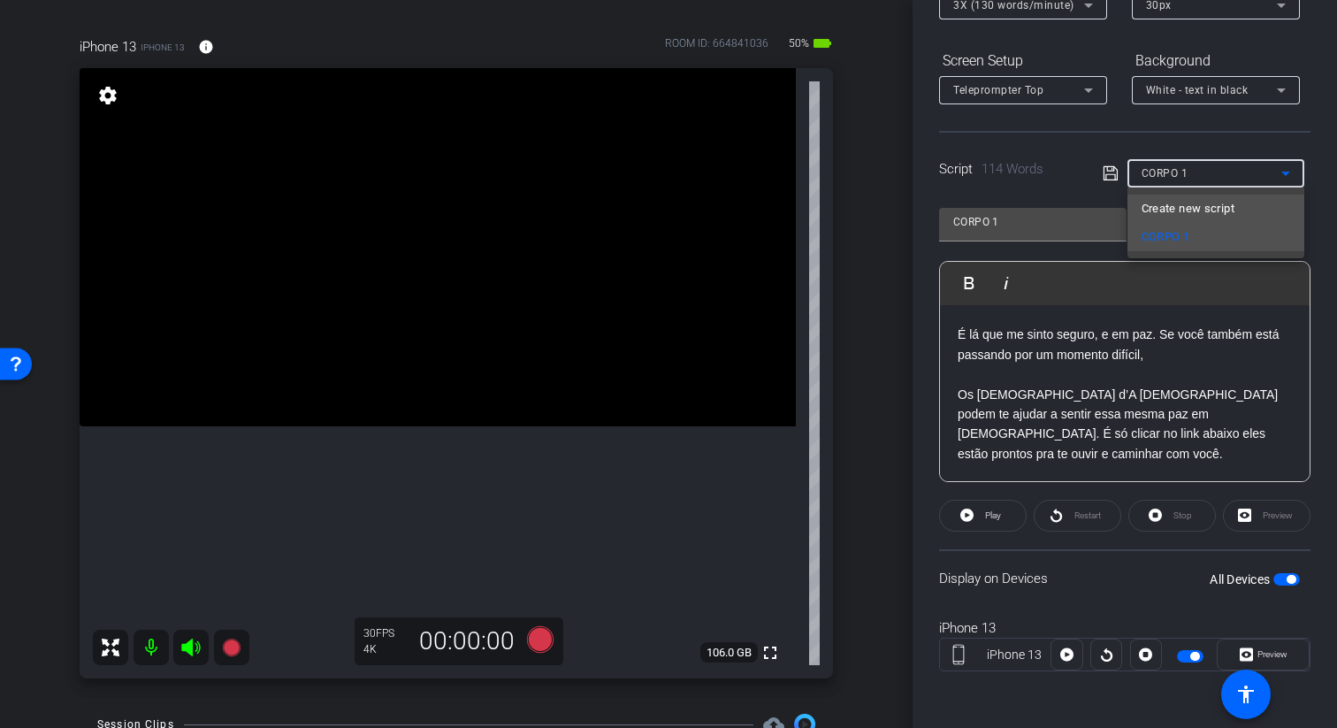
click at [1213, 209] on span "Create new script" at bounding box center [1187, 208] width 93 height 21
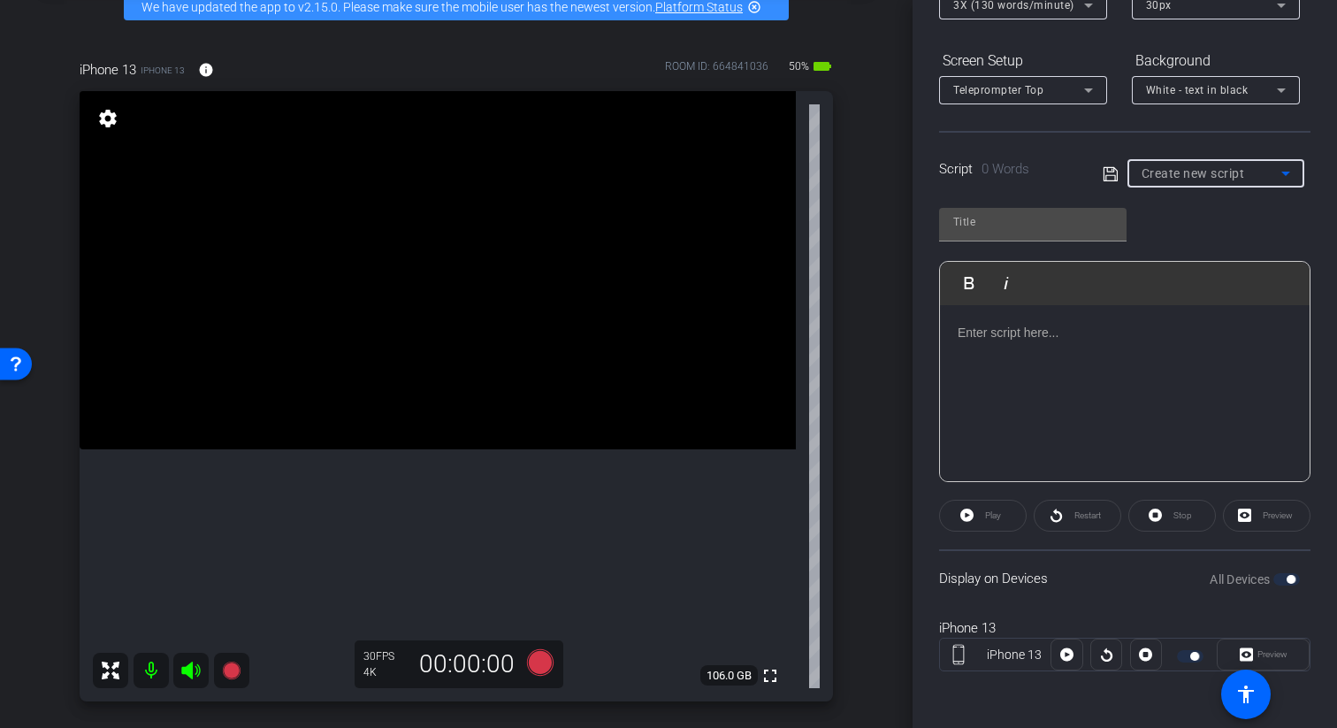
scroll to position [96, 0]
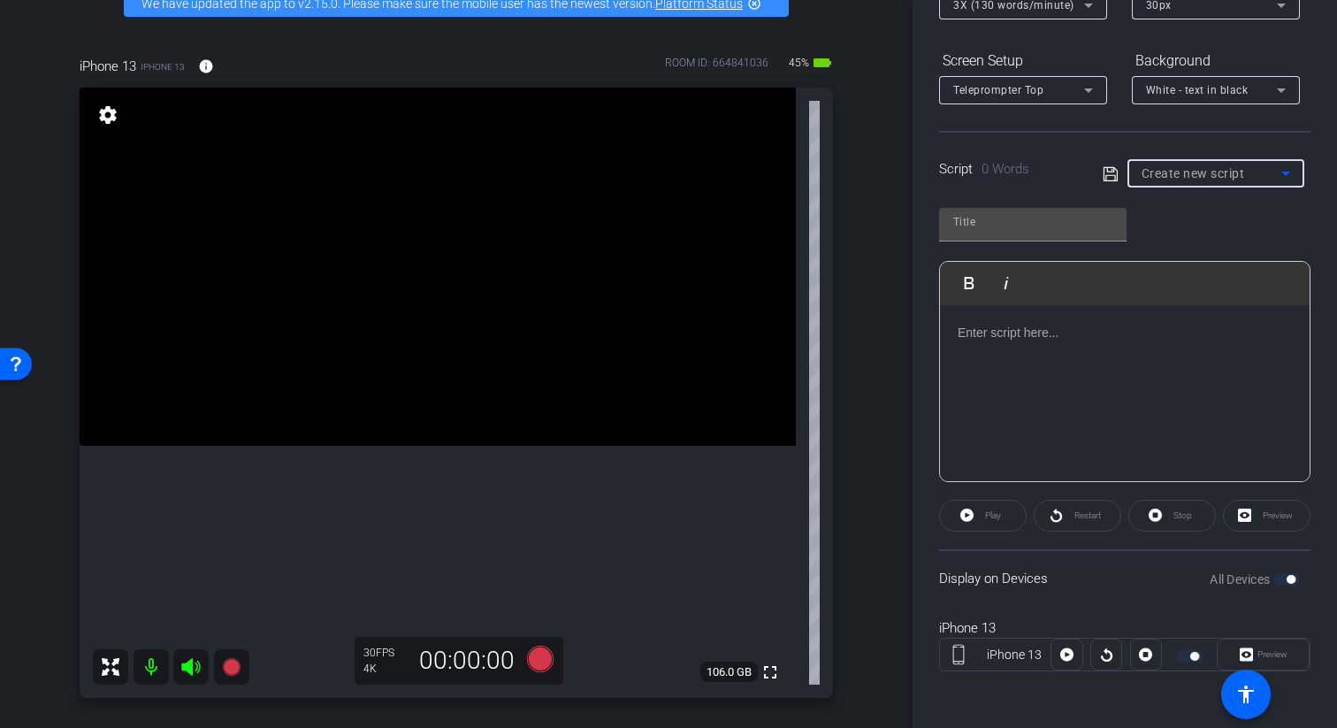
click at [1080, 346] on div at bounding box center [1125, 393] width 370 height 177
click at [957, 326] on p "Já sentiu como se tivesse que carregar o mundo nas costas?" at bounding box center [1124, 343] width 334 height 40
click at [1042, 359] on p "1. Já sentiu como se tivesse que carregar o mundo nas costas?" at bounding box center [1124, 343] width 334 height 40
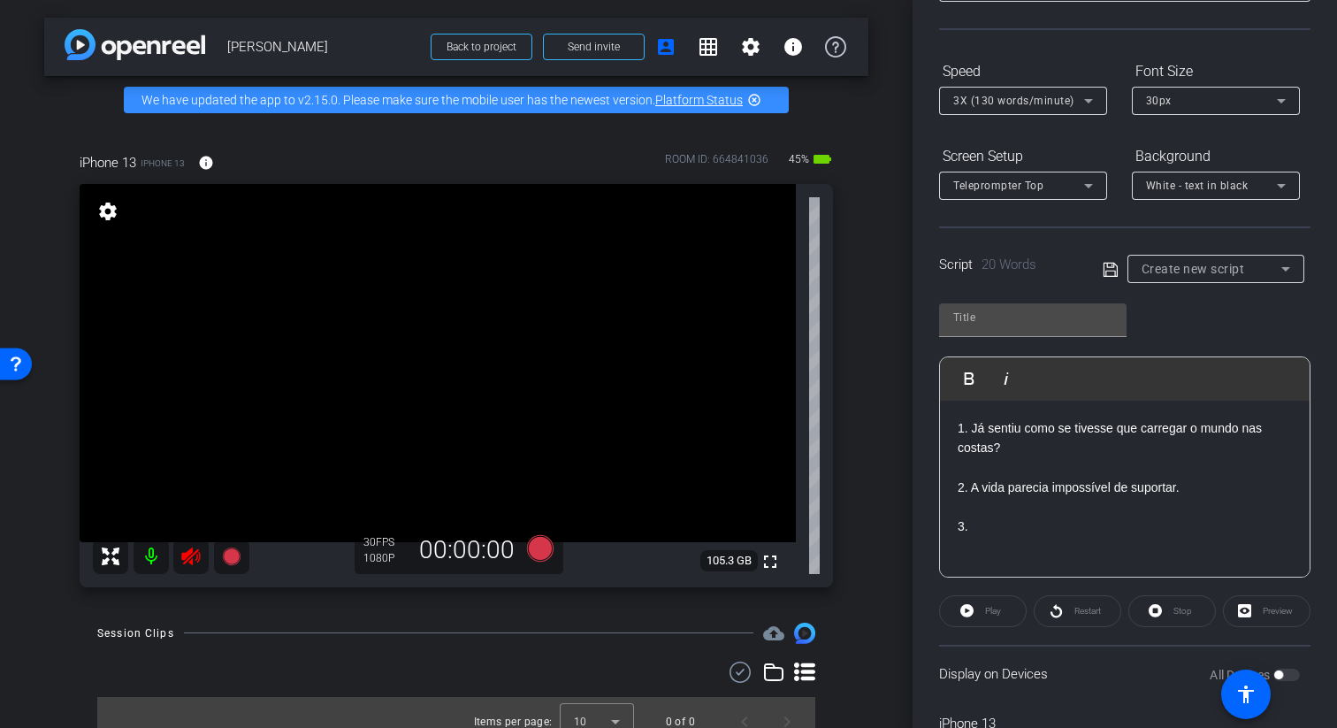
scroll to position [239, 0]
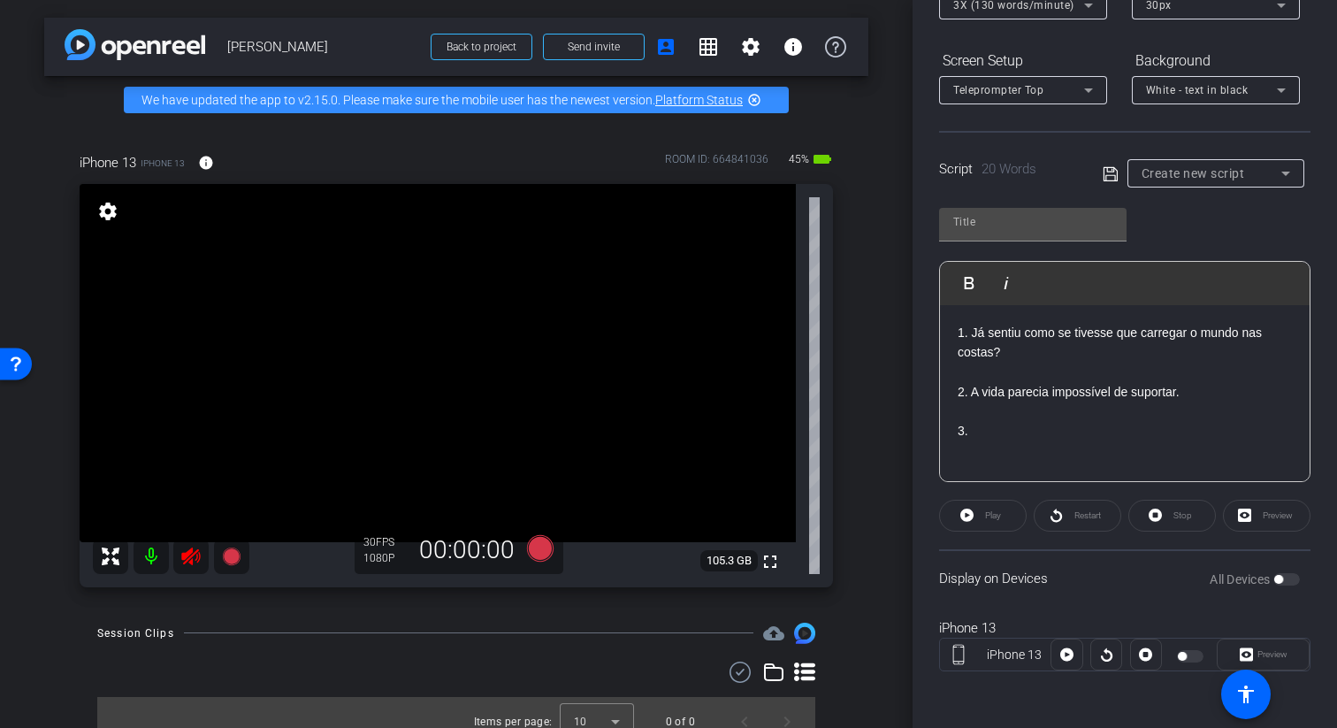
click at [187, 553] on icon at bounding box center [190, 556] width 19 height 18
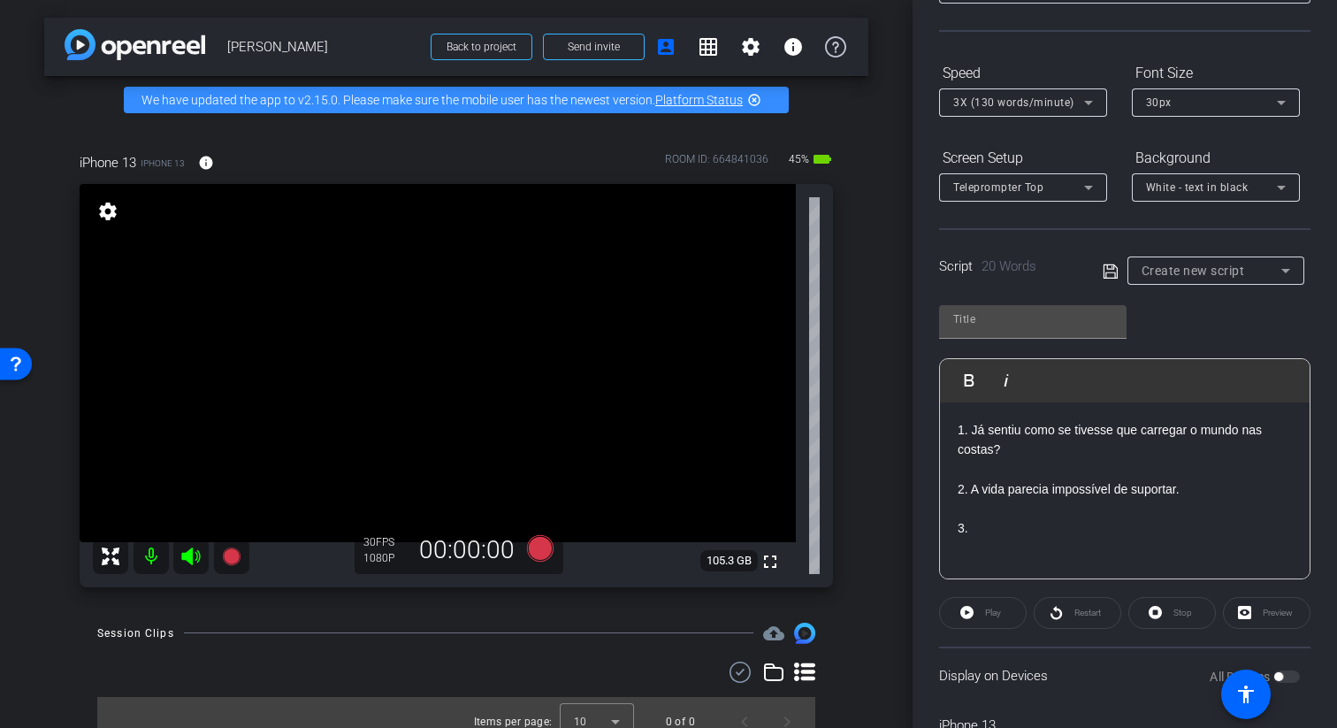
scroll to position [0, 0]
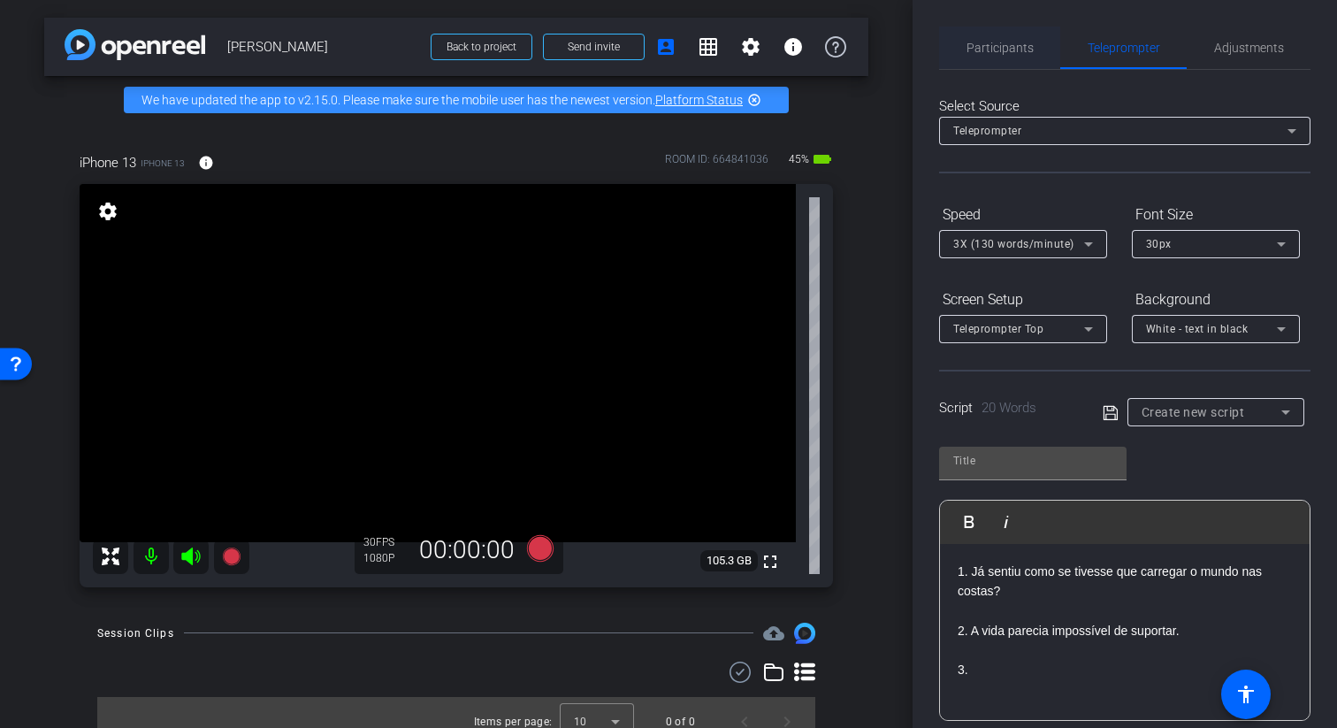
click at [1024, 56] on span "Participants" at bounding box center [999, 48] width 67 height 42
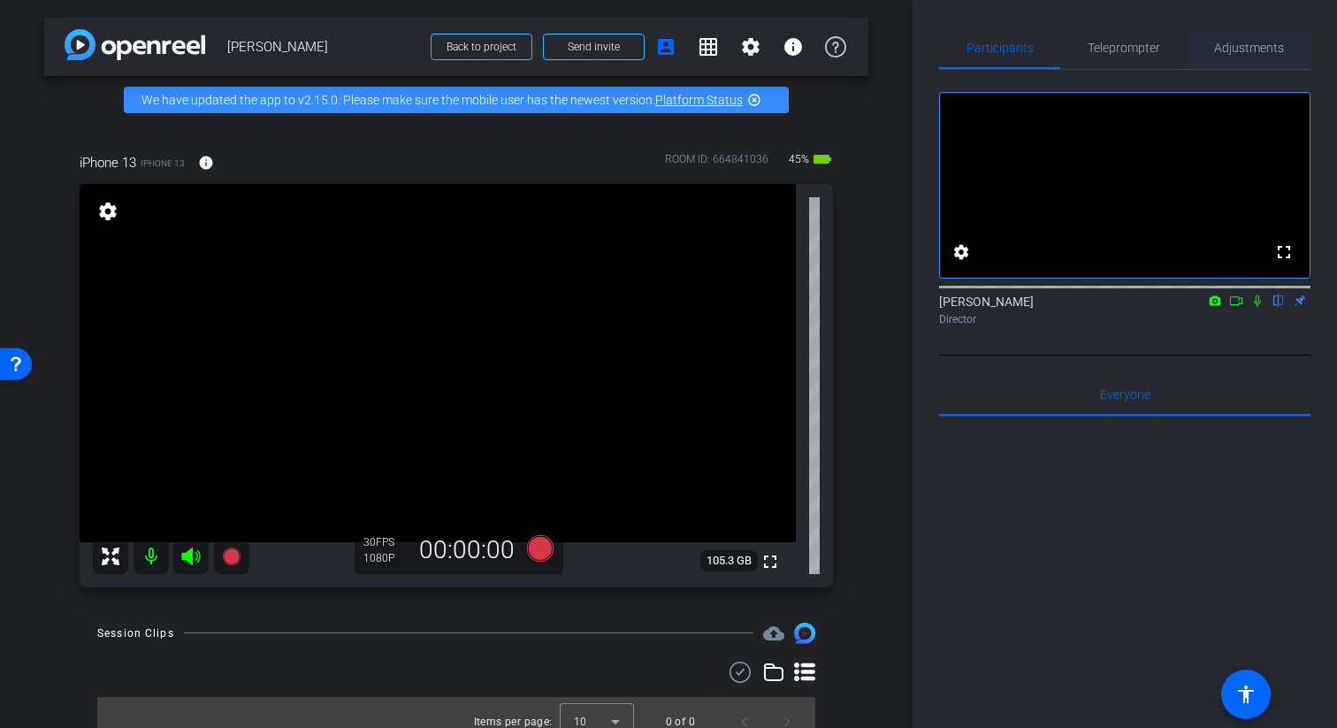
click at [1244, 50] on span "Adjustments" at bounding box center [1249, 48] width 70 height 12
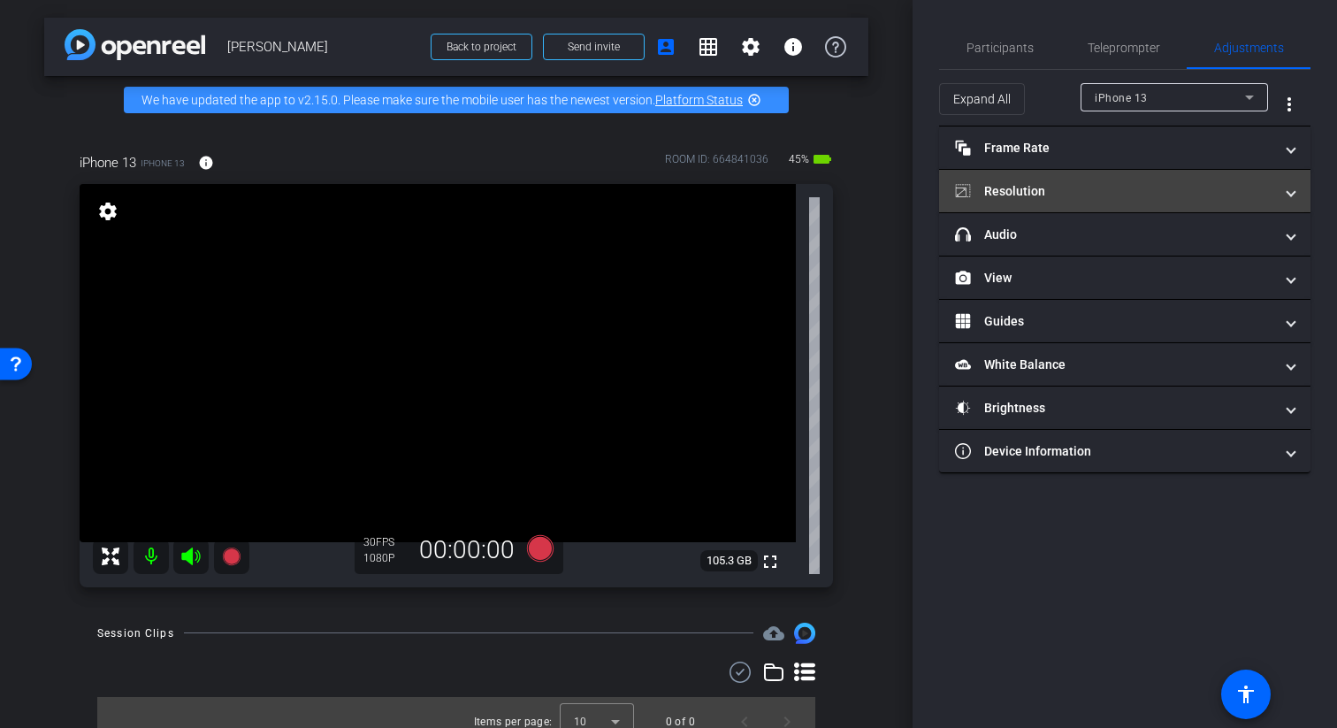
click at [1154, 192] on mat-panel-title "Resolution" at bounding box center [1114, 191] width 318 height 19
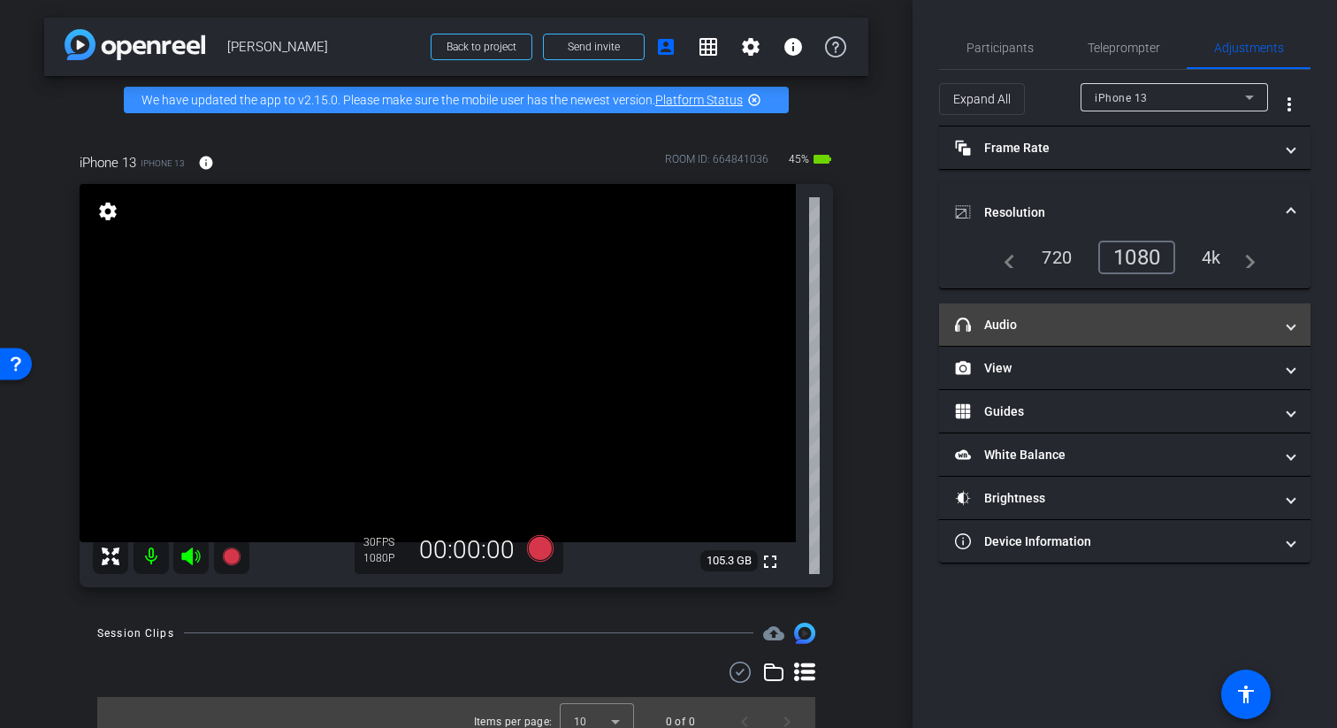
click at [1060, 334] on mat-expansion-panel-header "headphone icon Audio" at bounding box center [1124, 324] width 371 height 42
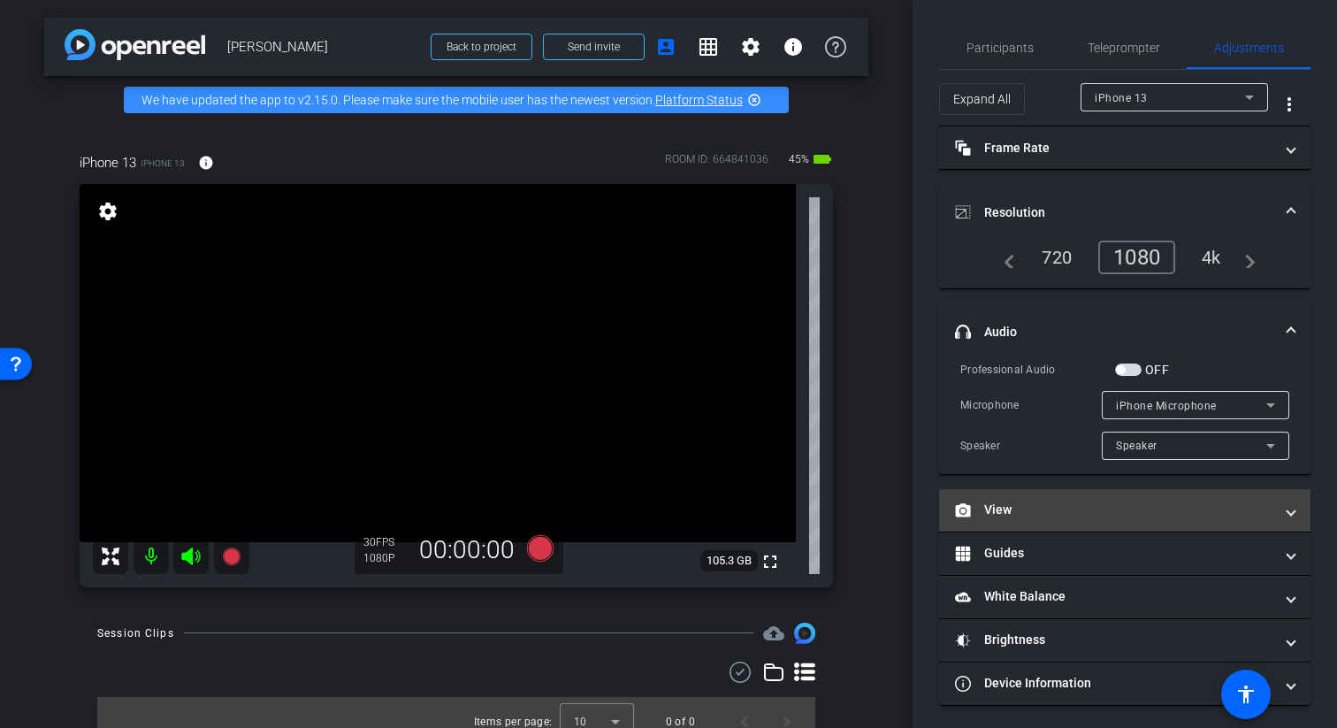
click at [1059, 519] on mat-expansion-panel-header "View" at bounding box center [1124, 510] width 371 height 42
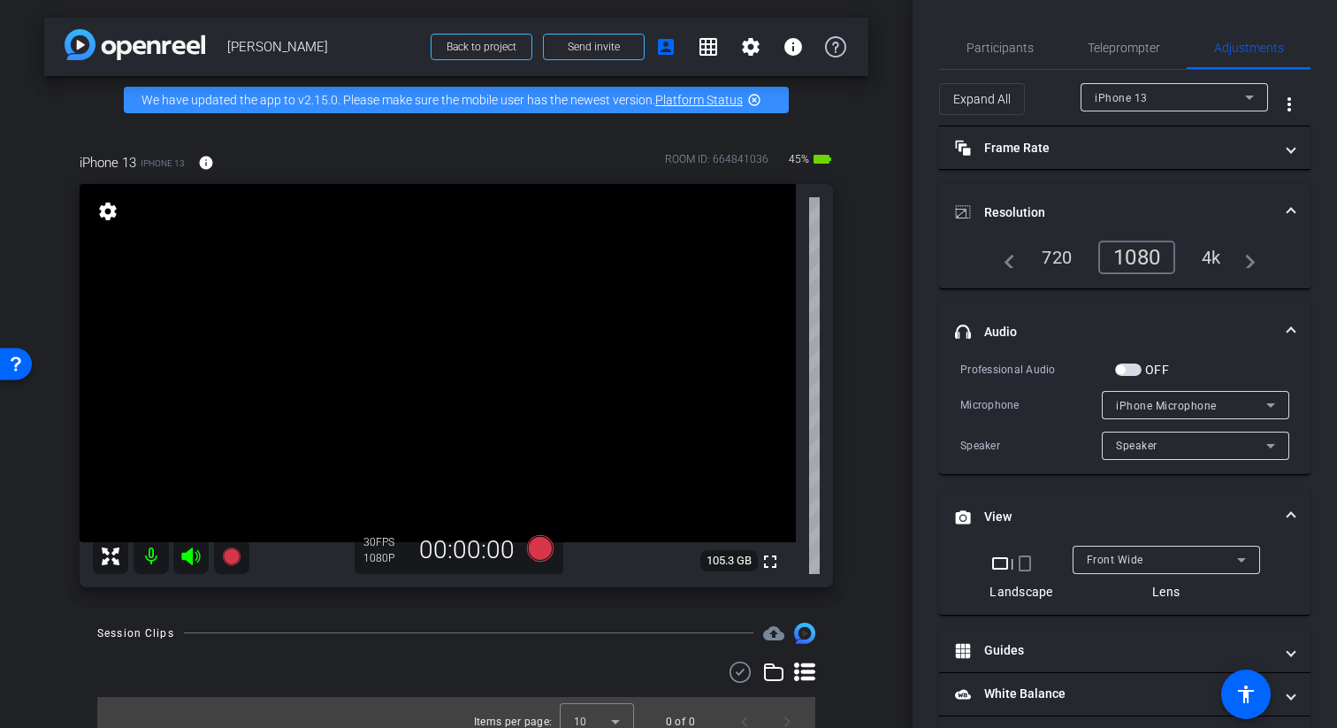
click at [1031, 576] on div "crop_landscape | crop_portrait Landscape" at bounding box center [1020, 577] width 63 height 48
click at [1027, 571] on mat-icon "crop_portrait" at bounding box center [1024, 563] width 21 height 21
click at [1025, 560] on mat-icon "crop_portrait" at bounding box center [1024, 563] width 21 height 21
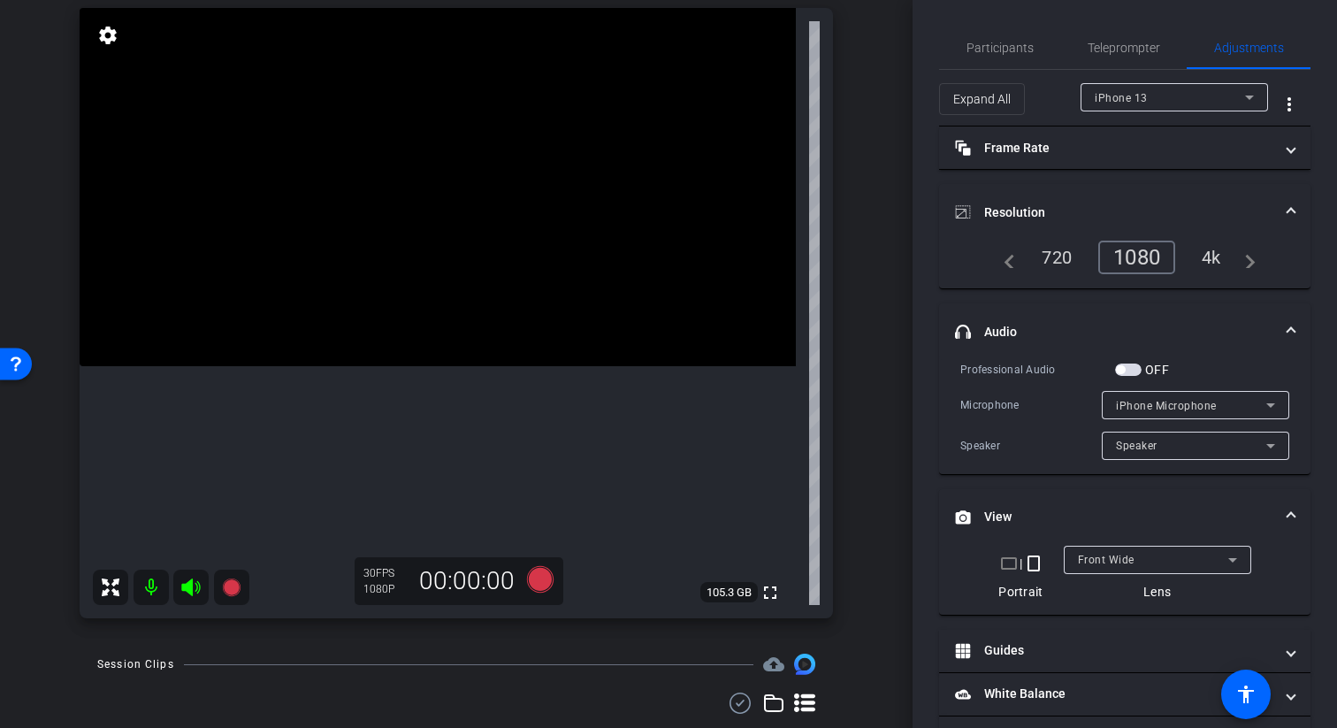
scroll to position [225, 0]
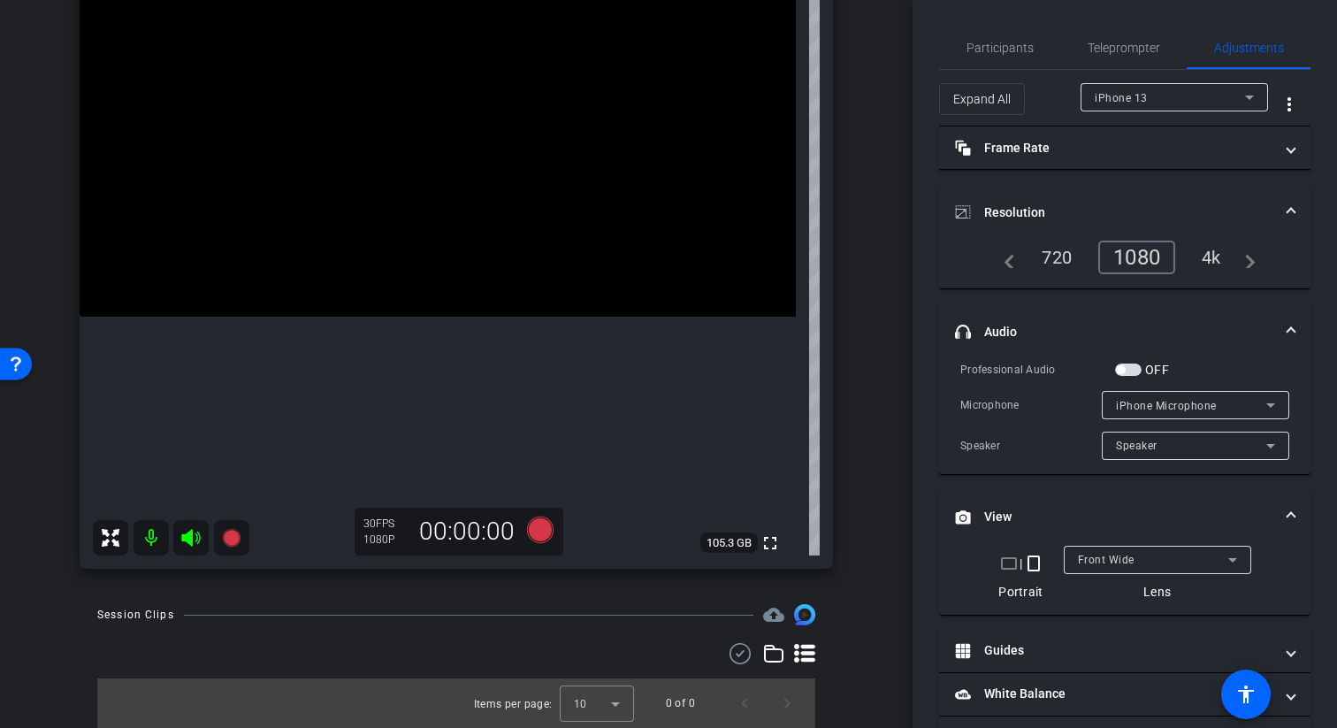
click at [1294, 329] on span at bounding box center [1290, 332] width 7 height 19
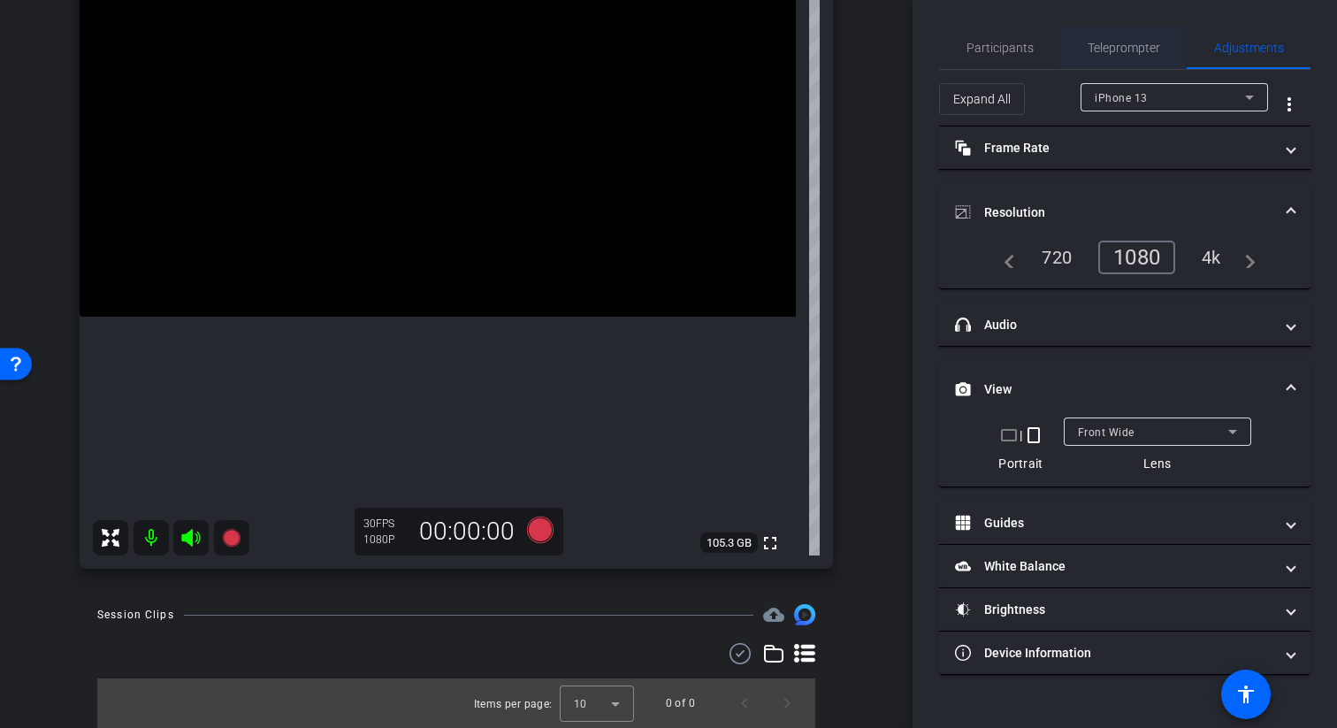
click at [1125, 42] on span "Teleprompter" at bounding box center [1123, 48] width 72 height 12
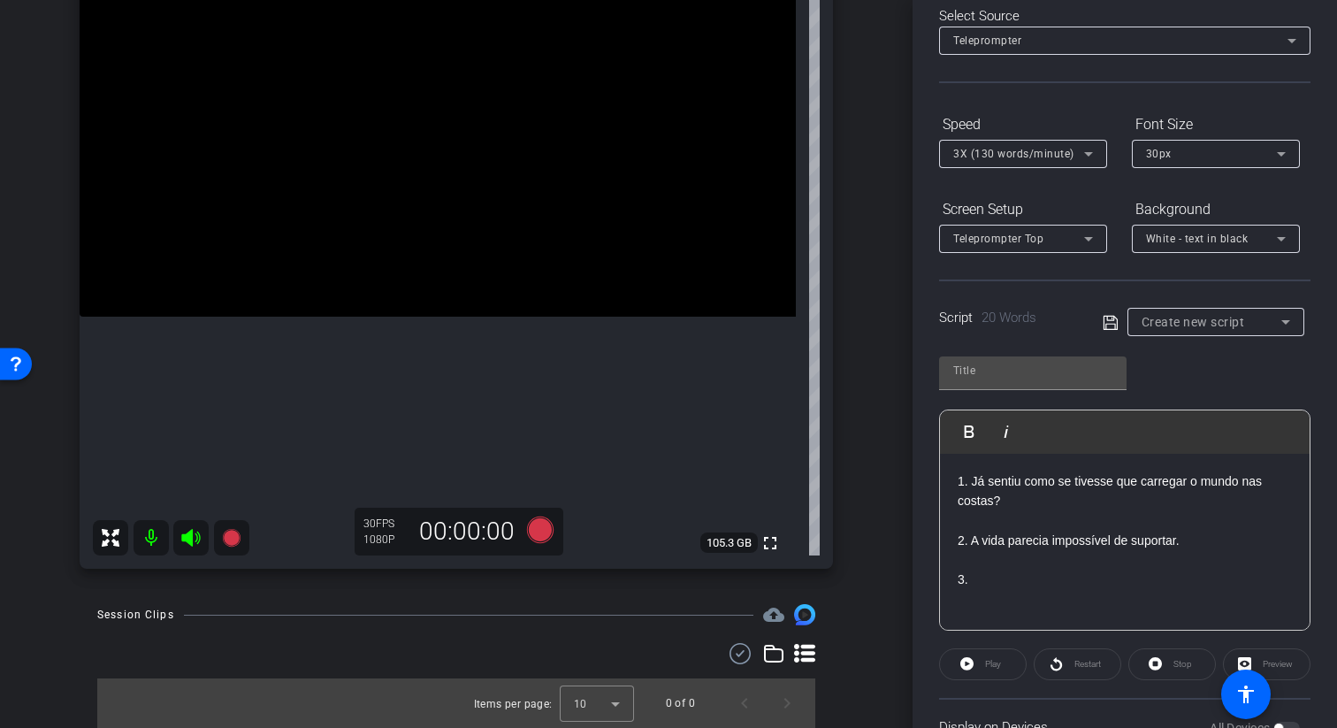
scroll to position [92, 0]
click at [1081, 577] on p "3." at bounding box center [1124, 577] width 334 height 19
click at [985, 540] on p "2. A vida parecia impossível de suportar." at bounding box center [1124, 538] width 334 height 19
click at [1097, 575] on p "3." at bounding box center [1124, 577] width 334 height 19
click at [1056, 312] on div "Script 22 Words" at bounding box center [1008, 316] width 139 height 20
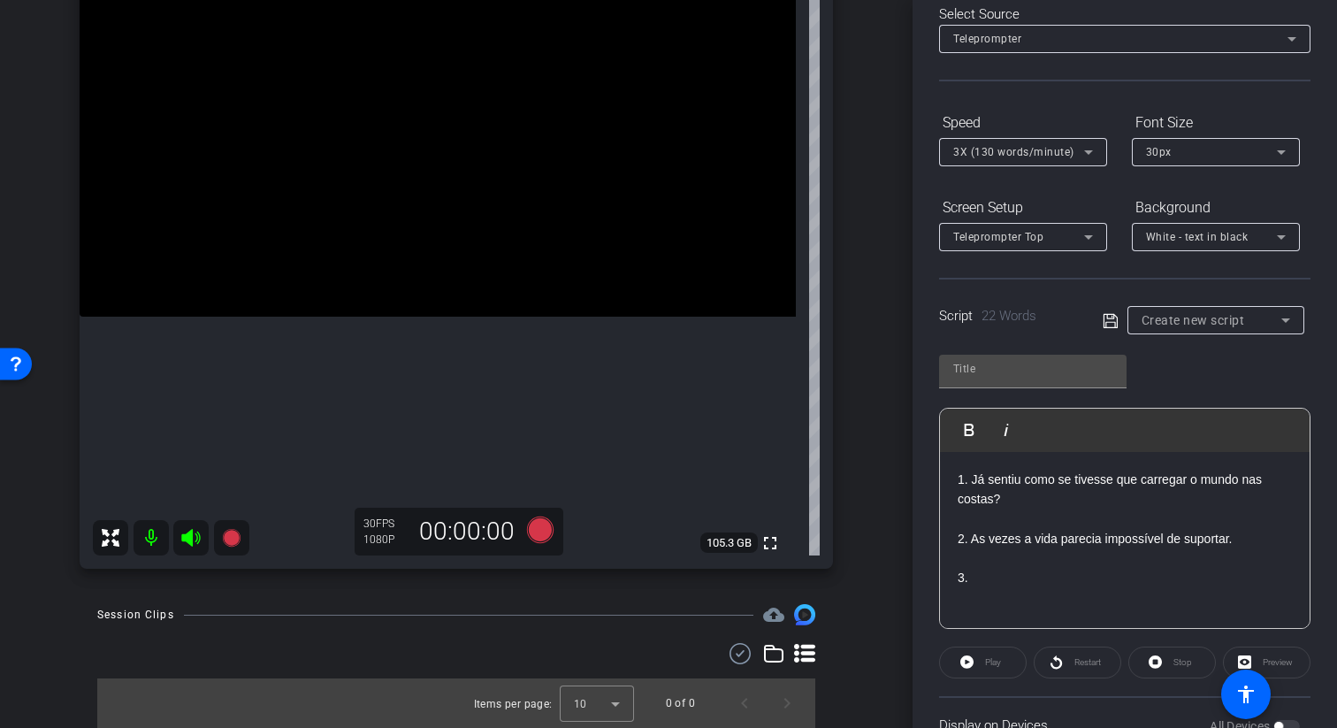
click at [1040, 248] on div "Teleprompter Top" at bounding box center [1018, 236] width 131 height 22
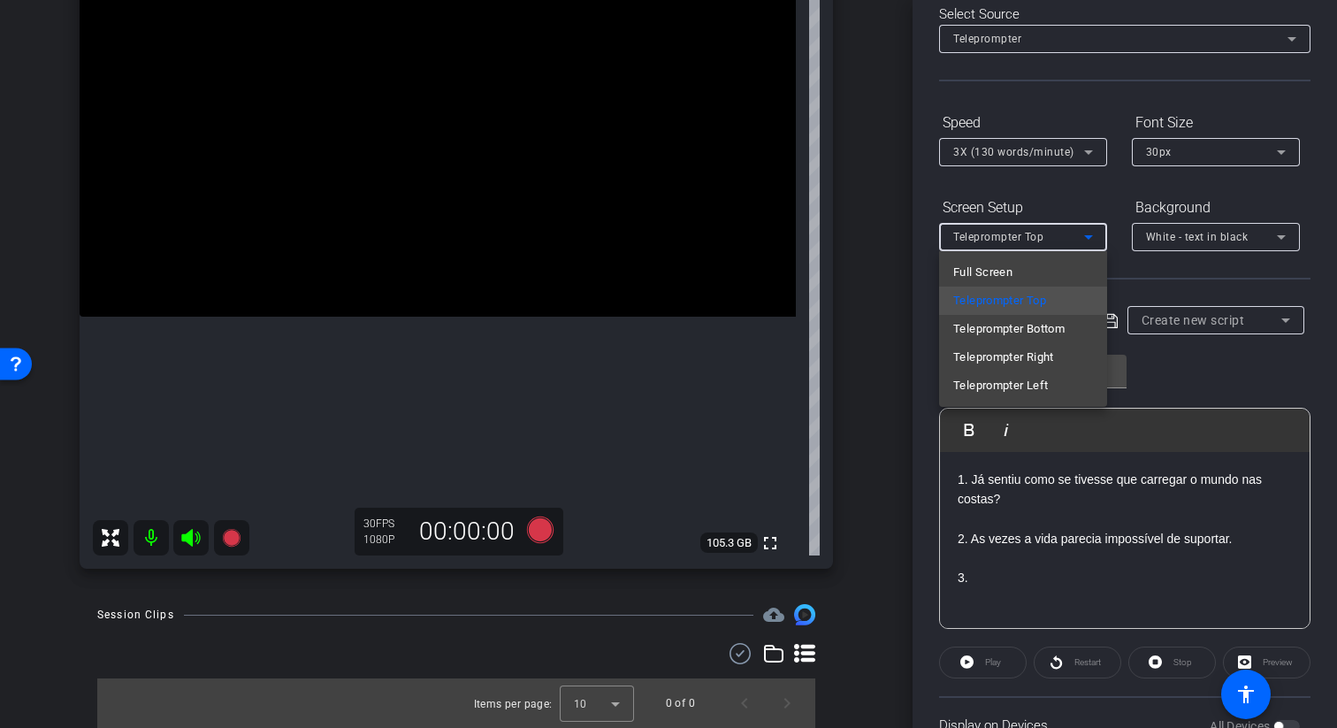
click at [1040, 248] on div at bounding box center [668, 364] width 1337 height 728
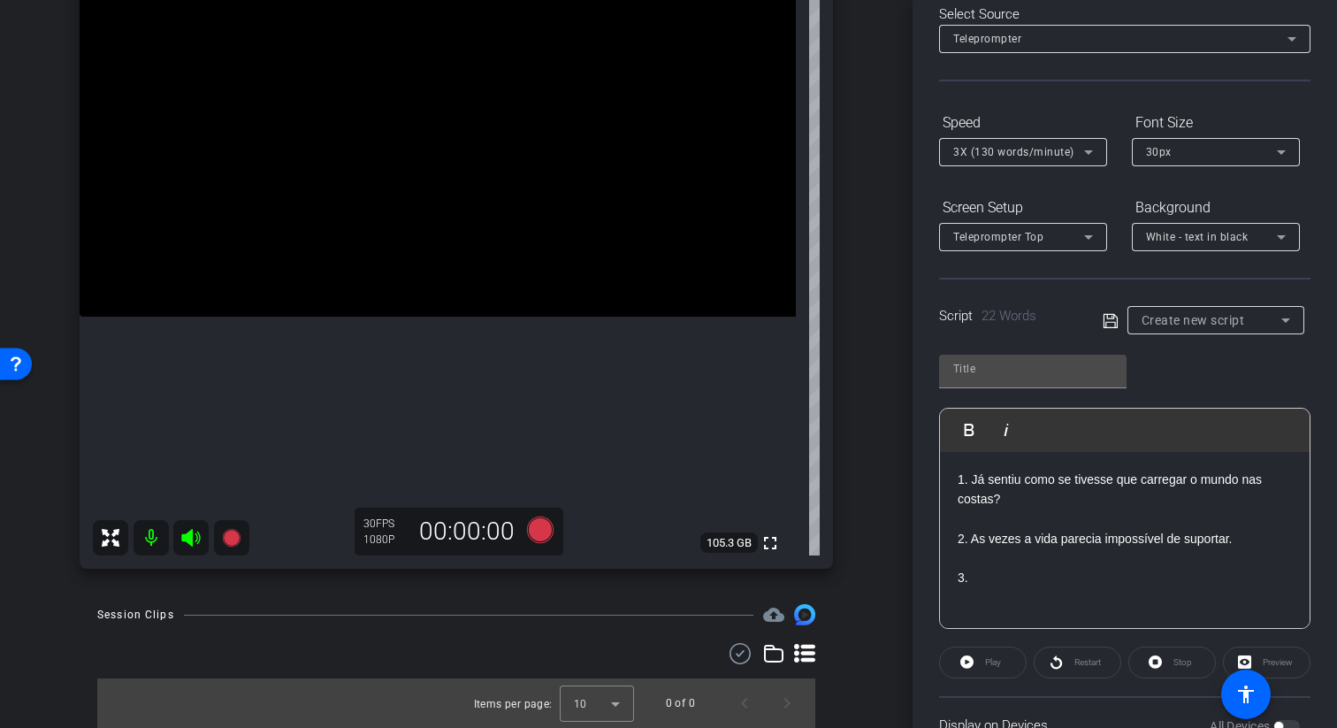
click at [1232, 332] on div "Create new script" at bounding box center [1215, 320] width 149 height 28
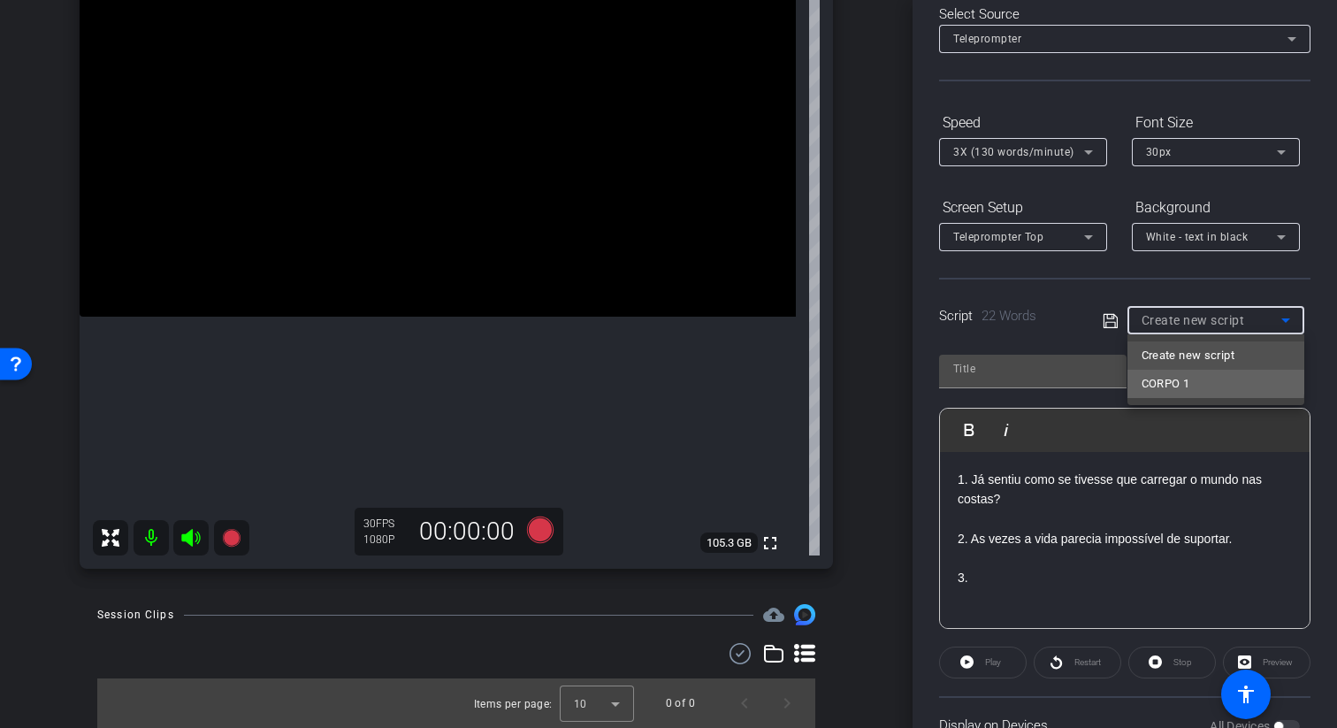
click at [1215, 381] on mat-option "CORPO 1" at bounding box center [1215, 384] width 177 height 28
type input "CORPO 1"
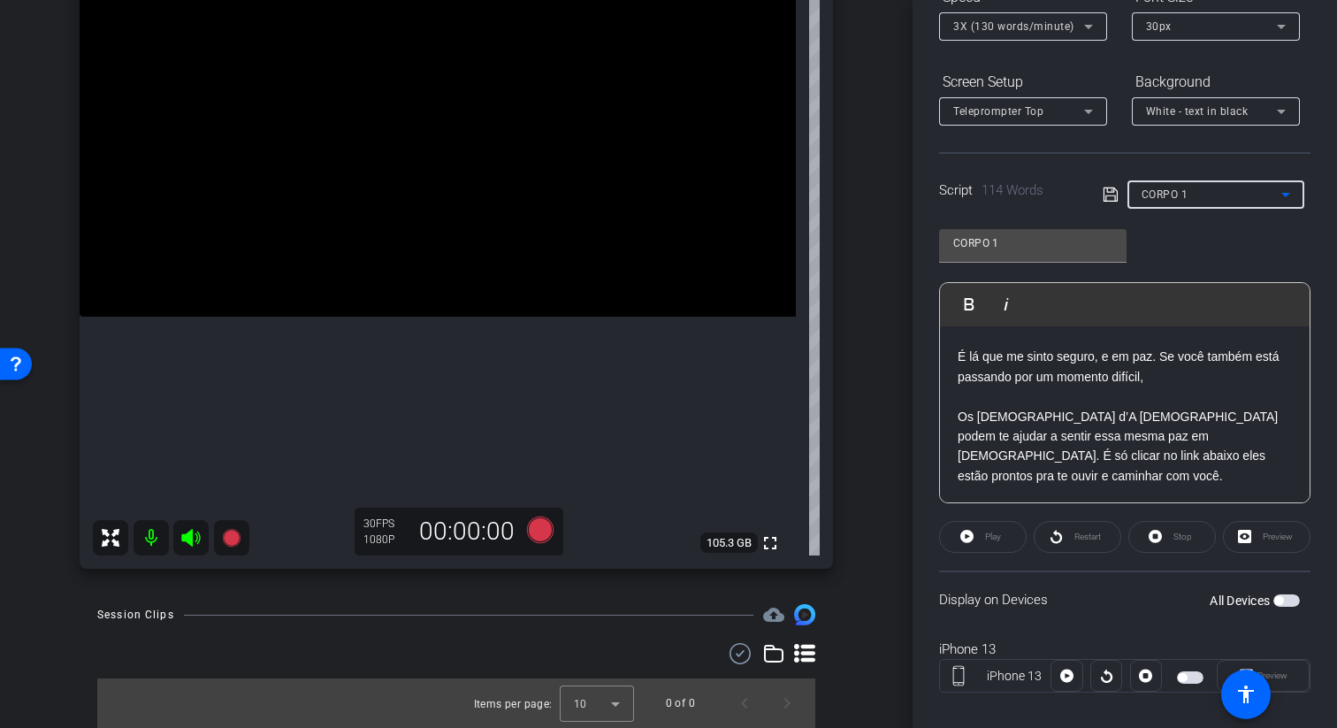
scroll to position [219, 0]
click at [977, 532] on div "Play" at bounding box center [983, 535] width 88 height 32
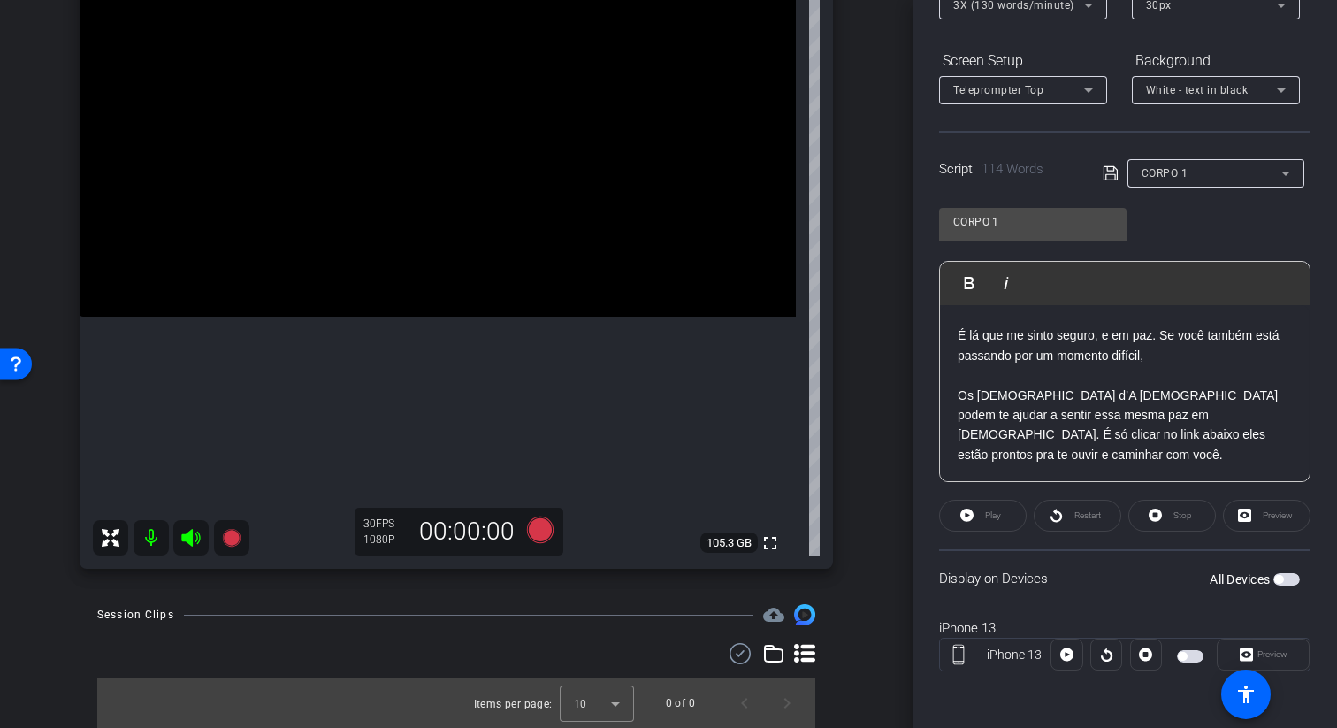
click at [1290, 585] on div "All Devices" at bounding box center [1254, 579] width 90 height 18
click at [1290, 579] on span "button" at bounding box center [1286, 579] width 27 height 12
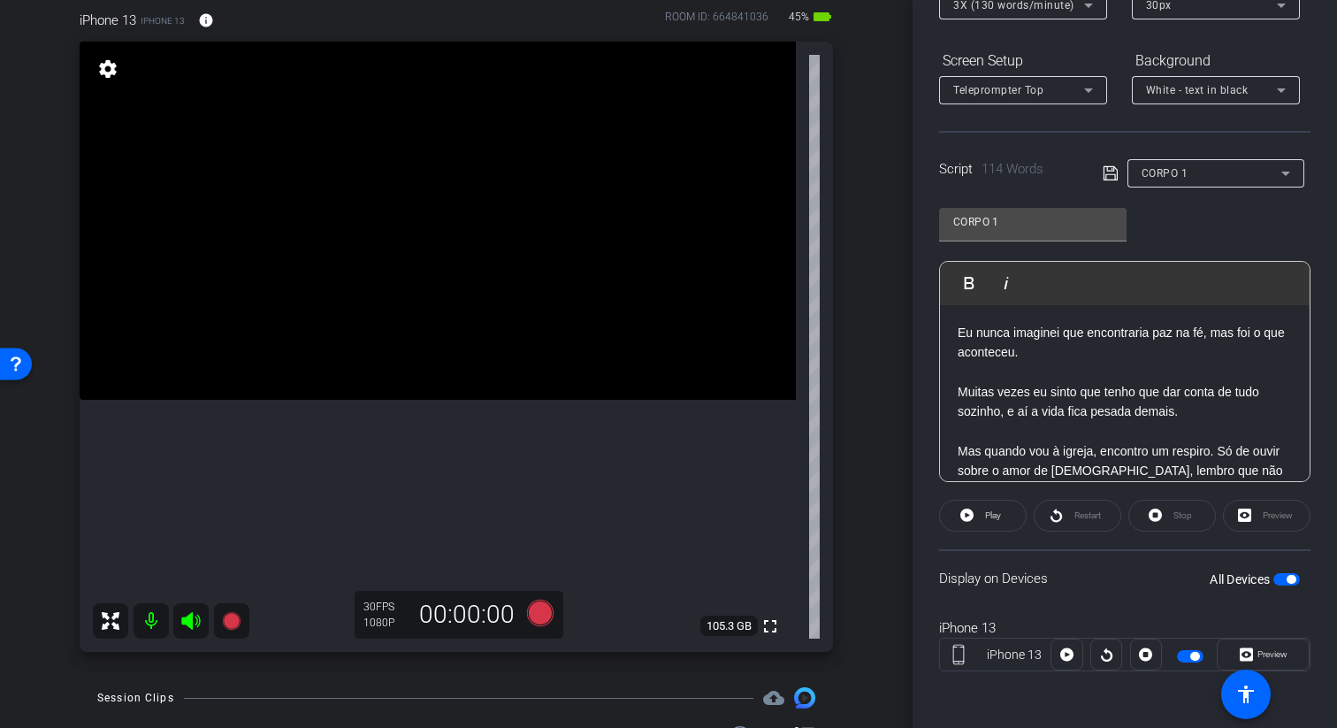
scroll to position [234, 0]
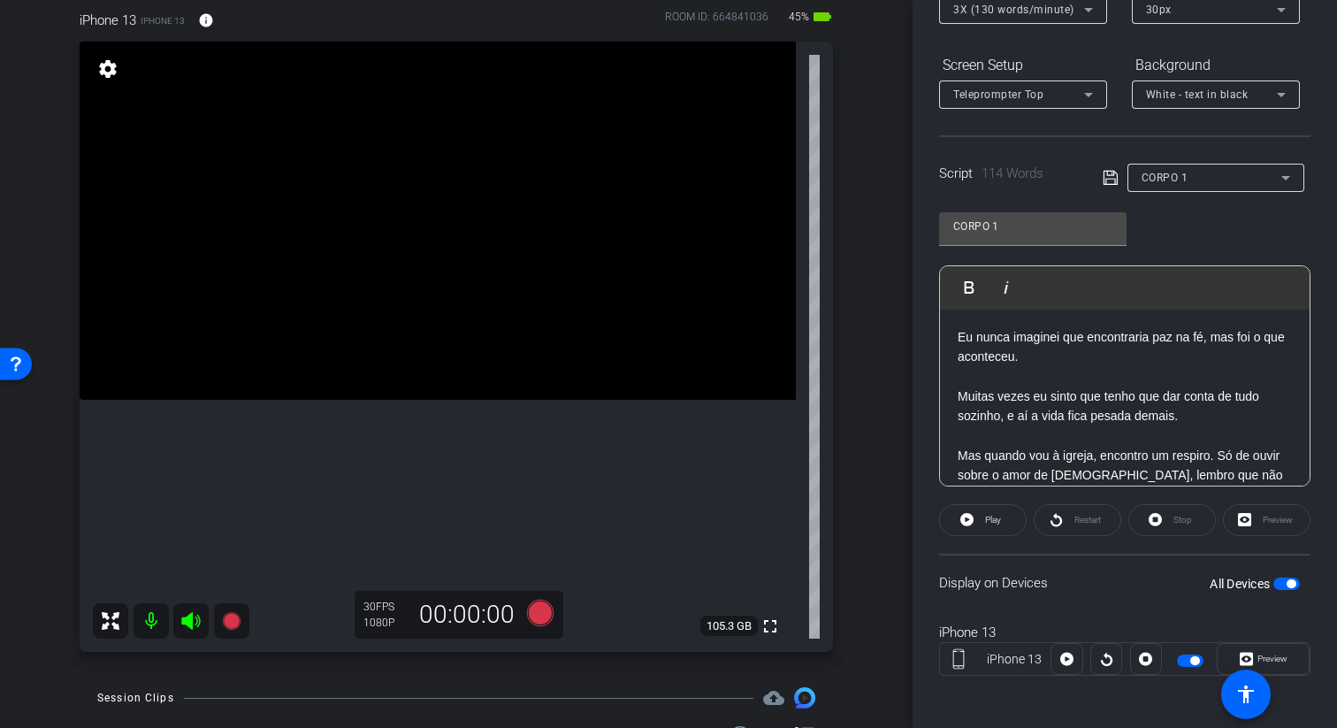
click at [964, 400] on p "Muitas vezes eu sinto que tenho que dar conta de tudo sozinho, e aí a vida fica…" at bounding box center [1124, 406] width 334 height 40
click at [1003, 525] on span at bounding box center [983, 520] width 86 height 42
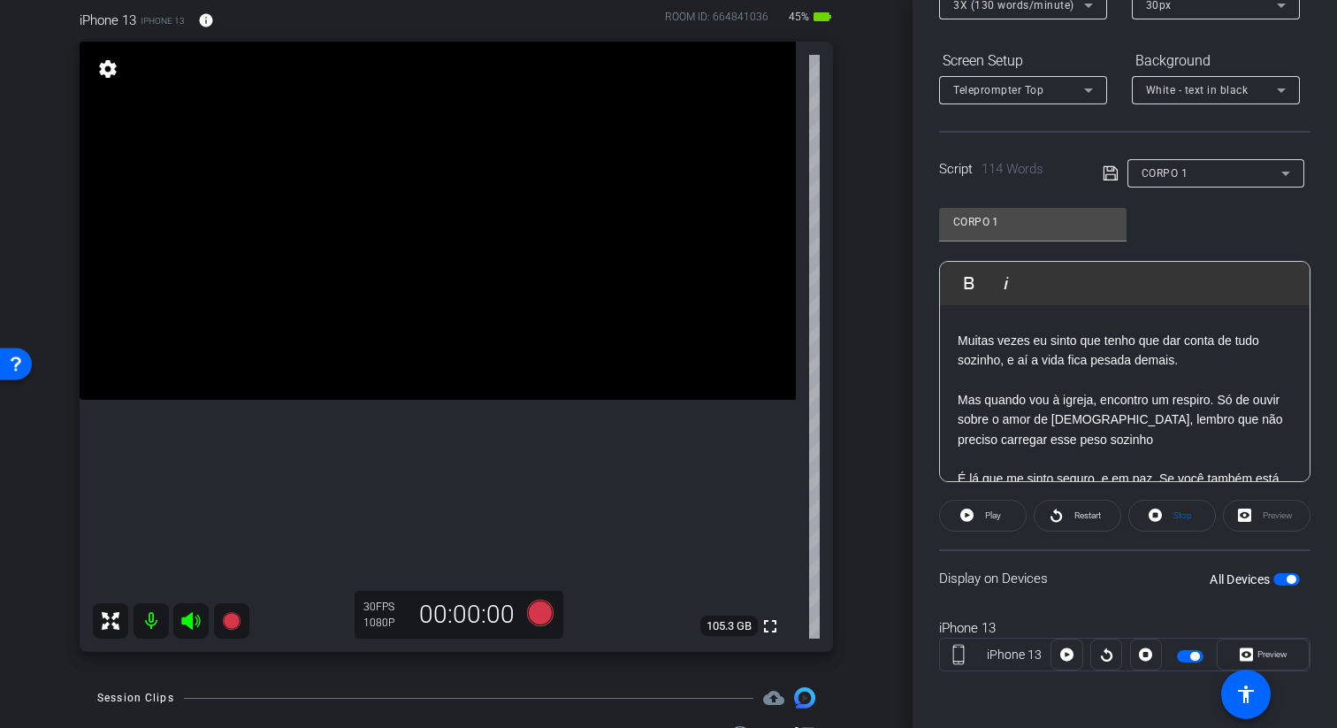
scroll to position [0, 0]
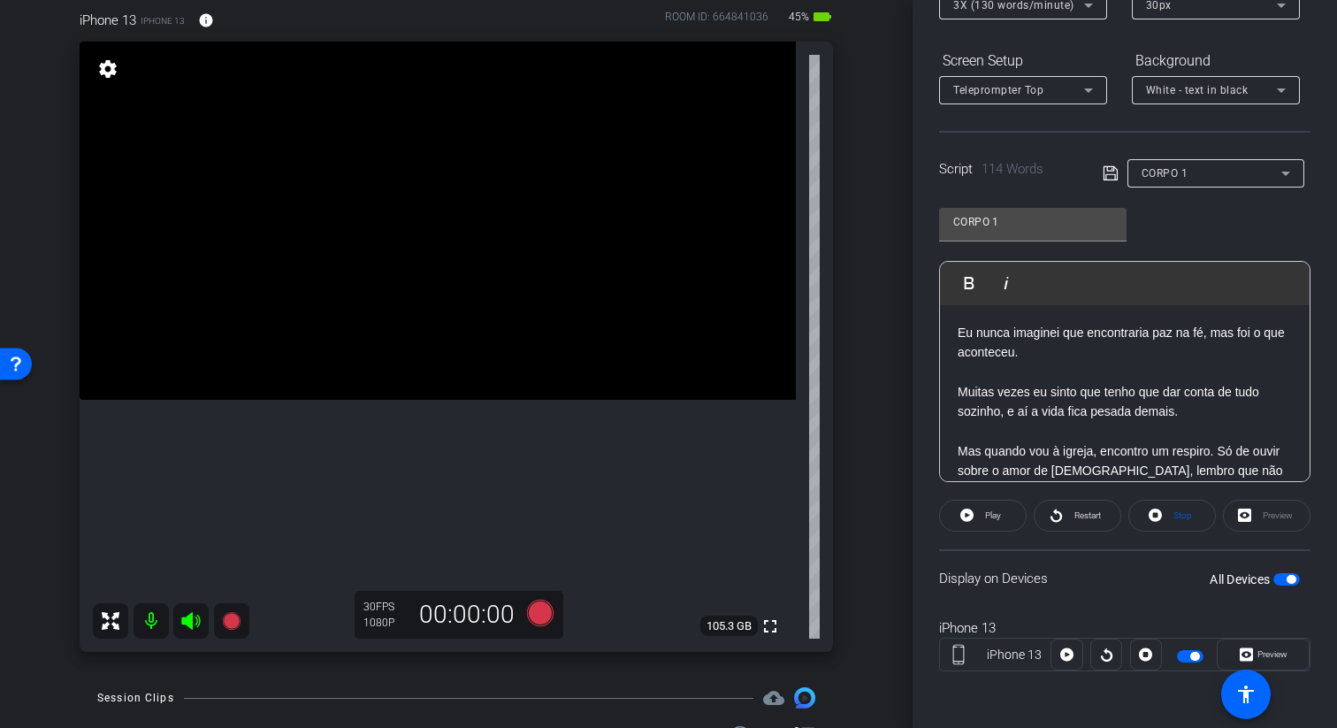
click at [1051, 375] on p at bounding box center [1124, 371] width 334 height 19
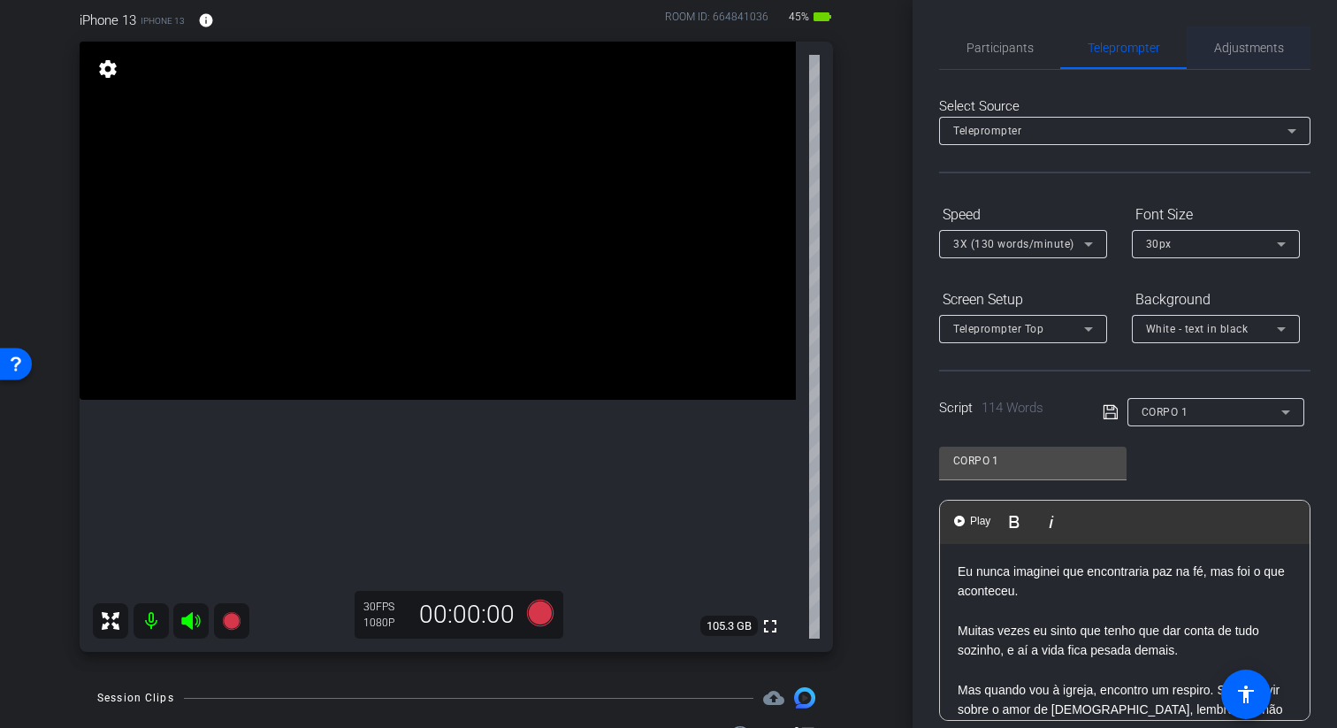
click at [1253, 39] on span "Adjustments" at bounding box center [1249, 48] width 70 height 42
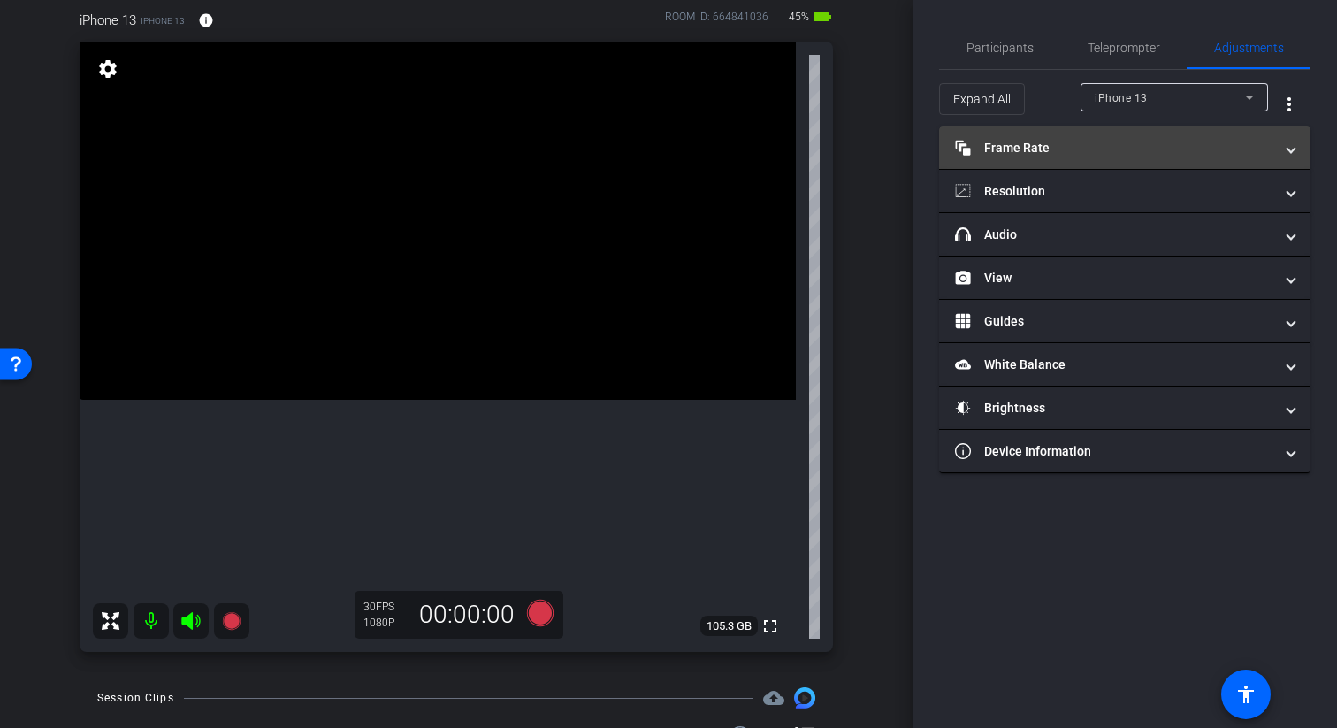
click at [1134, 146] on mat-panel-title "Frame Rate Frame Rate" at bounding box center [1114, 148] width 318 height 19
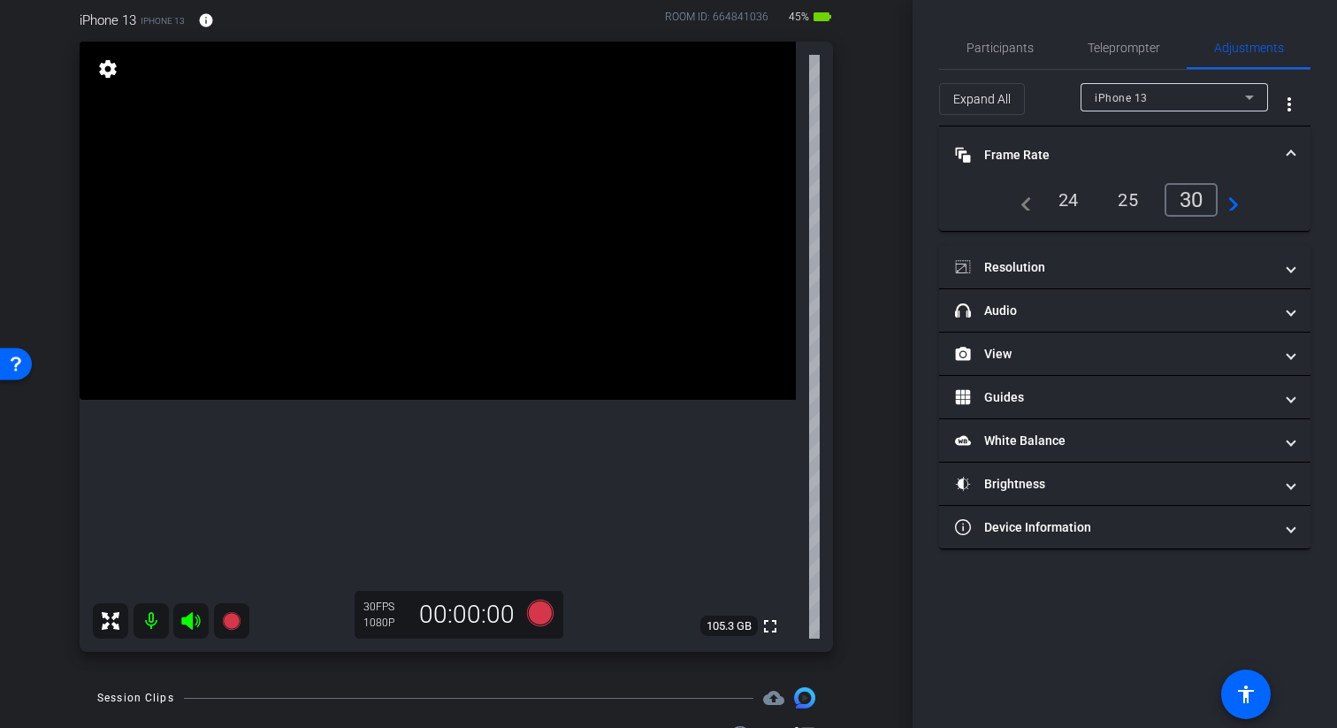
click at [1136, 154] on mat-panel-title "Frame Rate Frame Rate" at bounding box center [1114, 155] width 318 height 19
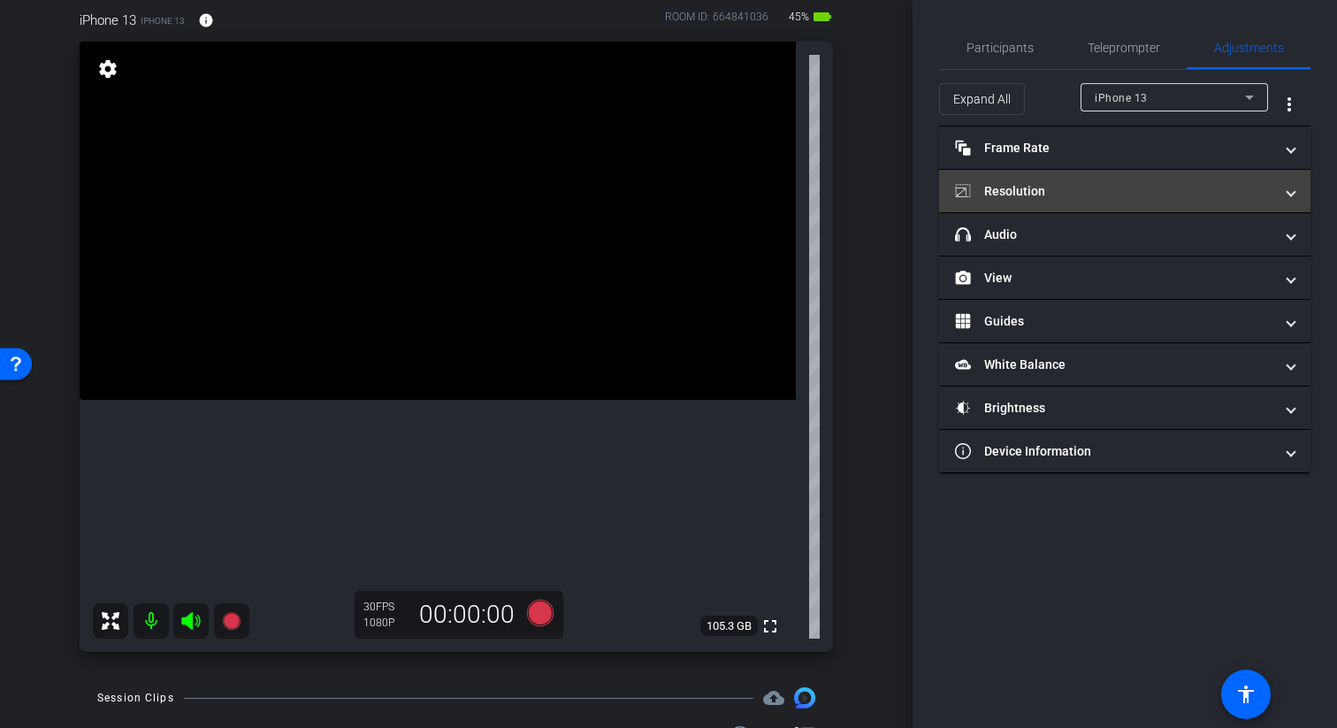
click at [1155, 200] on mat-panel-title "Resolution" at bounding box center [1114, 191] width 318 height 19
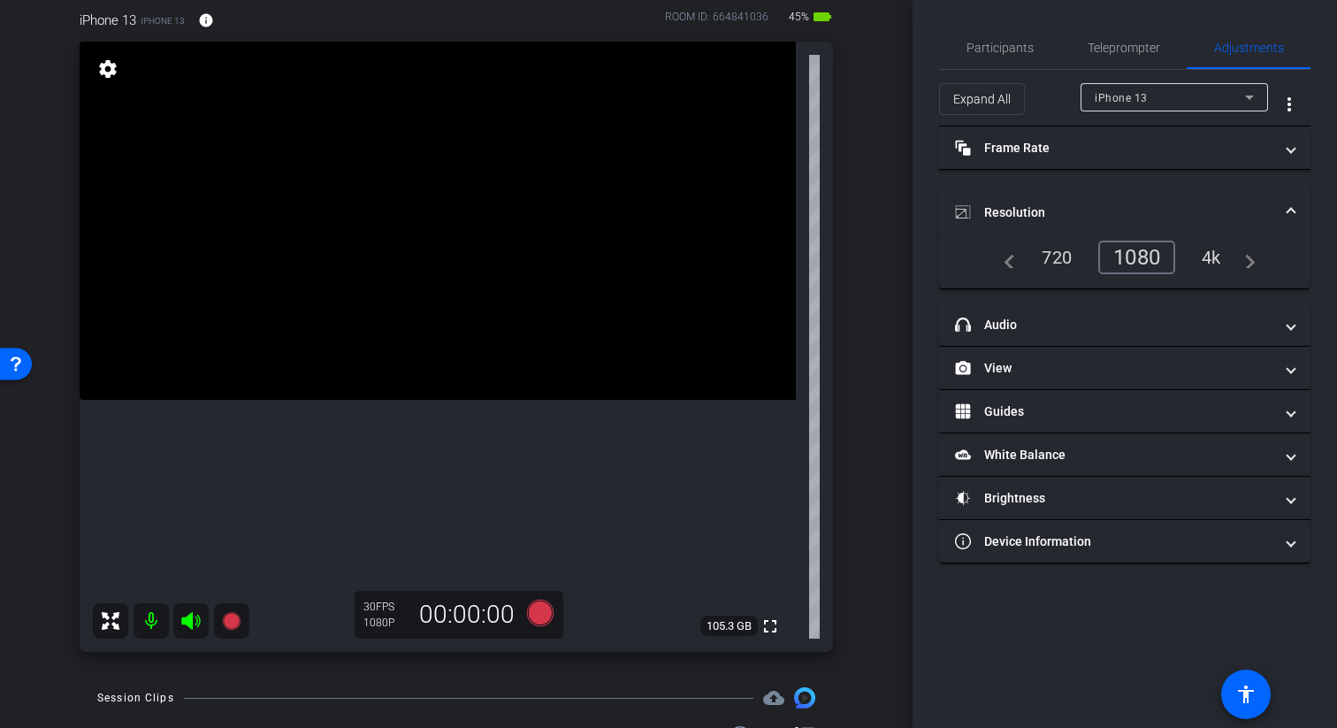
click at [1208, 248] on div "4k" at bounding box center [1211, 257] width 46 height 30
click at [1215, 253] on div "4k" at bounding box center [1211, 257] width 46 height 30
click at [1299, 202] on mat-expansion-panel-header "Resolution" at bounding box center [1124, 212] width 371 height 57
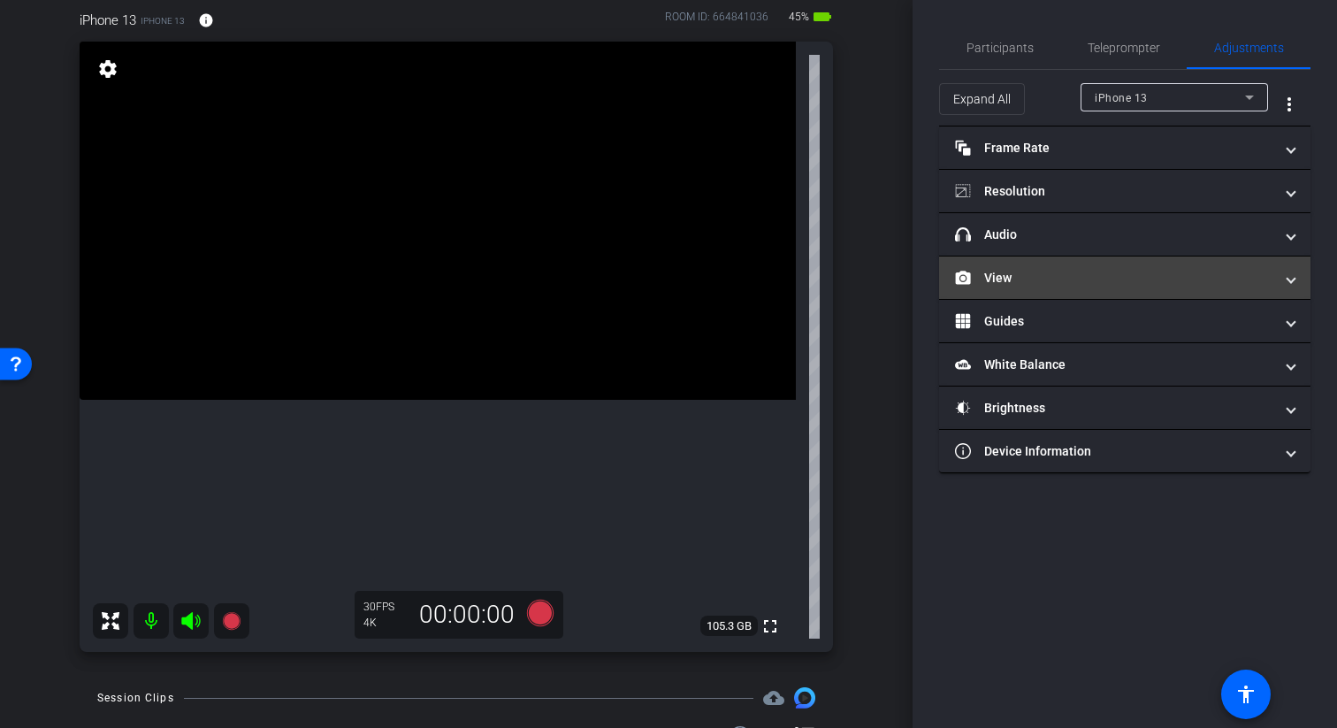
click at [1263, 290] on mat-expansion-panel-header "View" at bounding box center [1124, 277] width 371 height 42
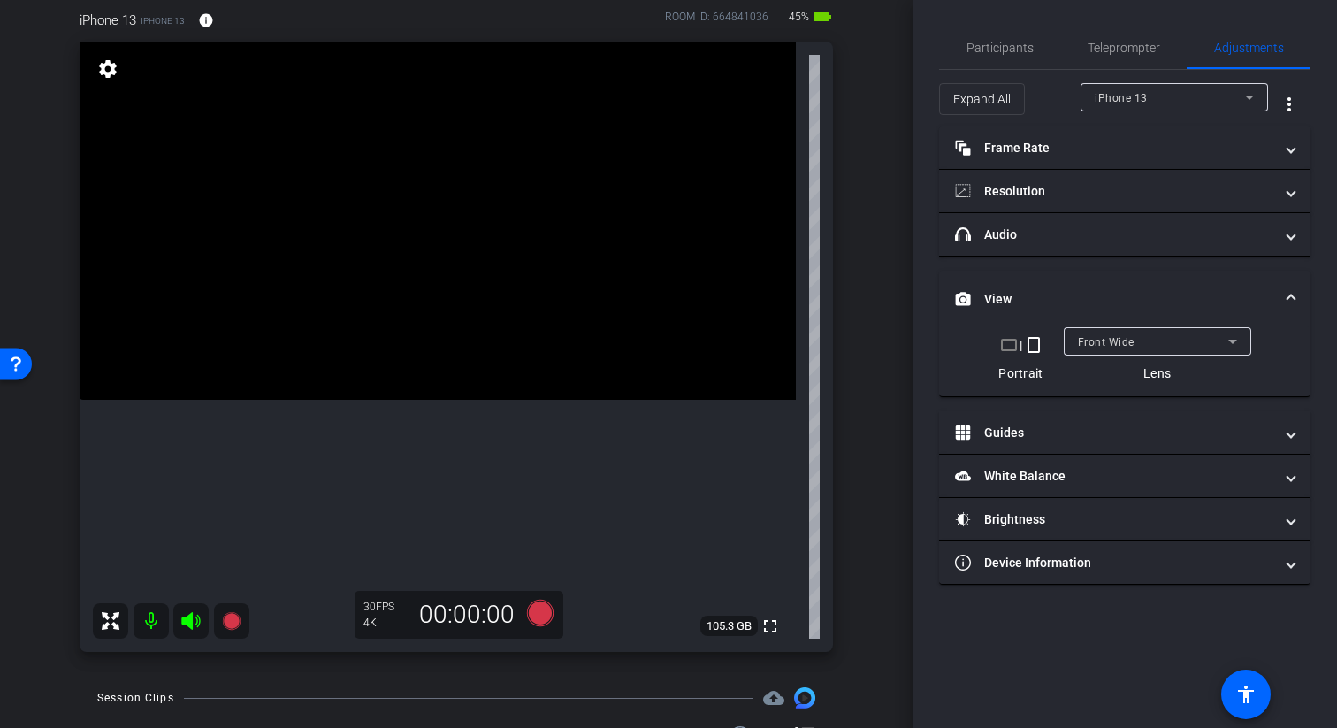
click at [1267, 290] on mat-panel-title "View" at bounding box center [1114, 299] width 318 height 19
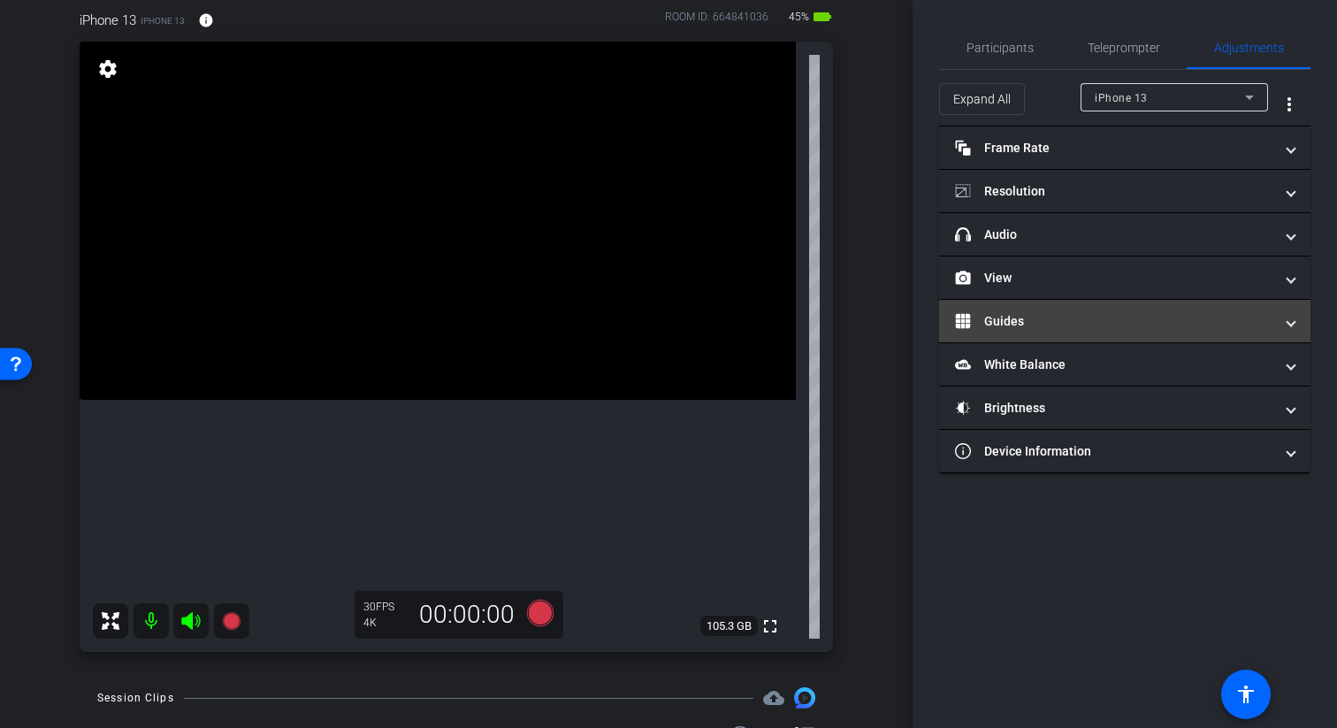
click at [1266, 324] on mat-panel-title "Guides" at bounding box center [1114, 321] width 318 height 19
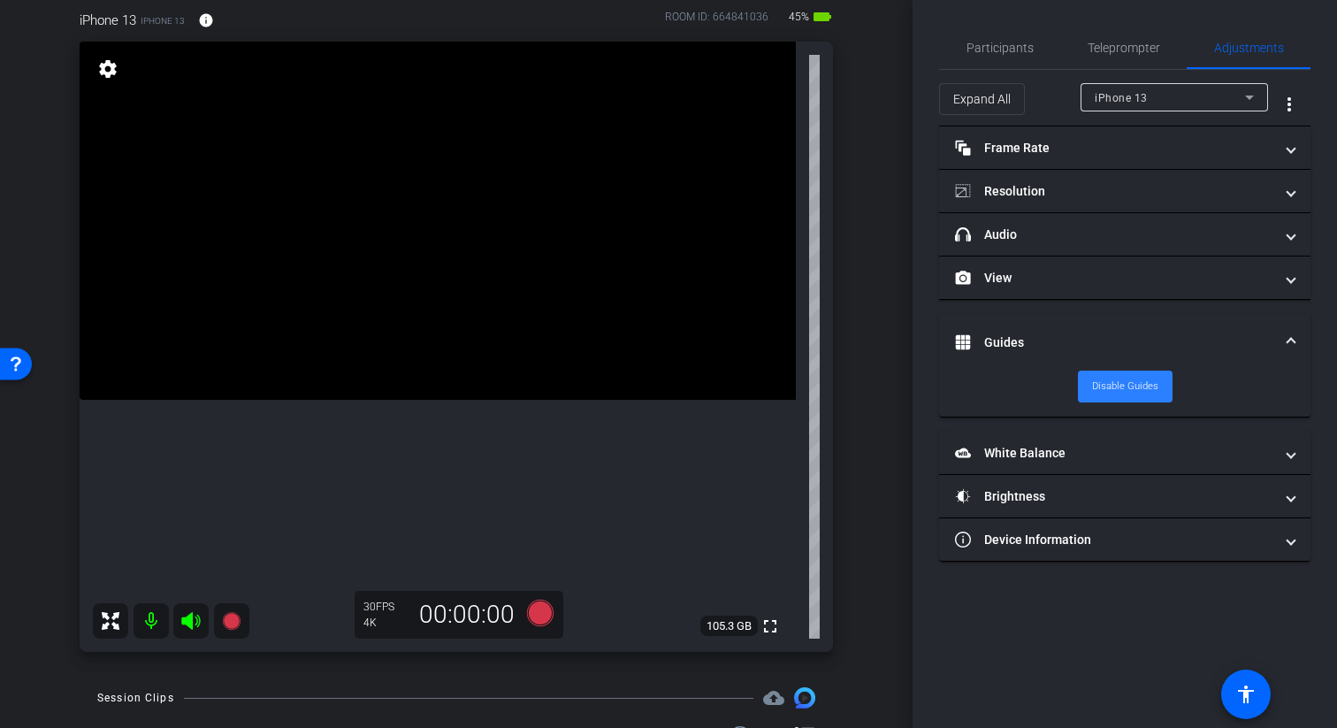
click at [1137, 383] on span "Disable Guides" at bounding box center [1125, 386] width 66 height 27
click at [1153, 370] on span at bounding box center [1124, 386] width 91 height 42
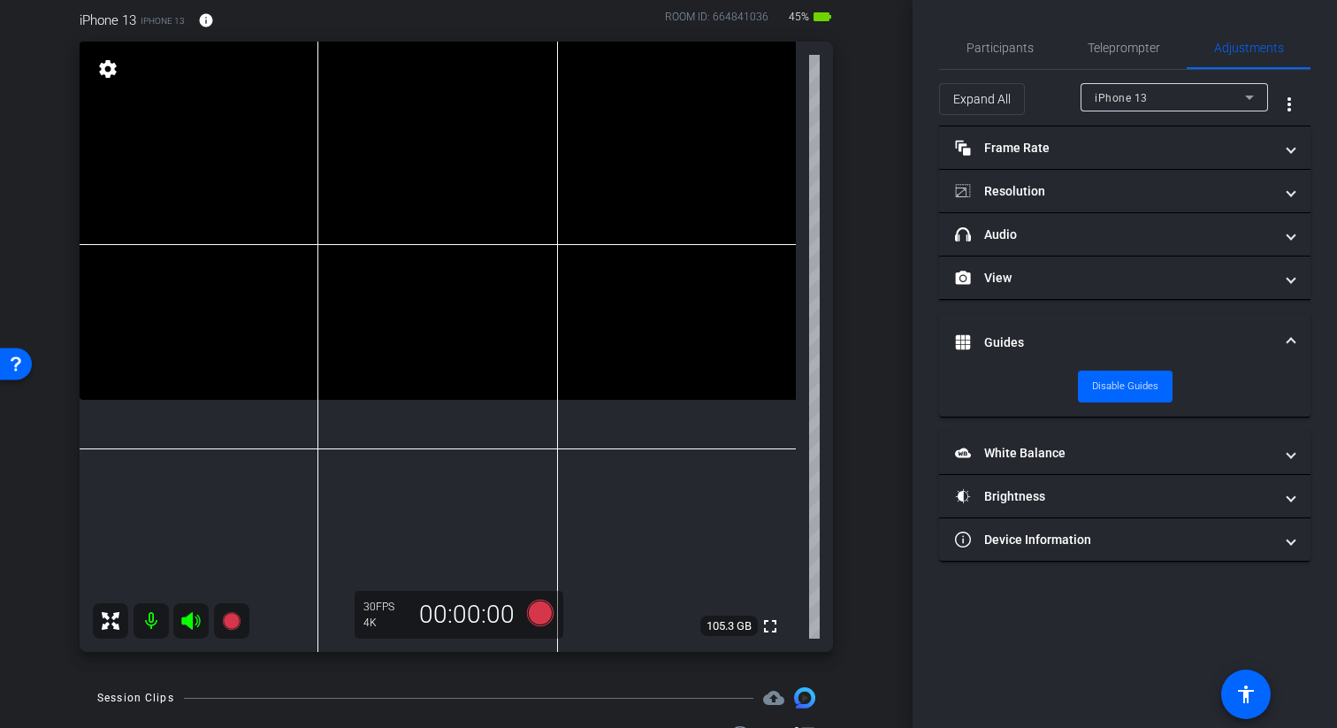
click at [1299, 339] on mat-expansion-panel-header "Guides" at bounding box center [1124, 342] width 371 height 57
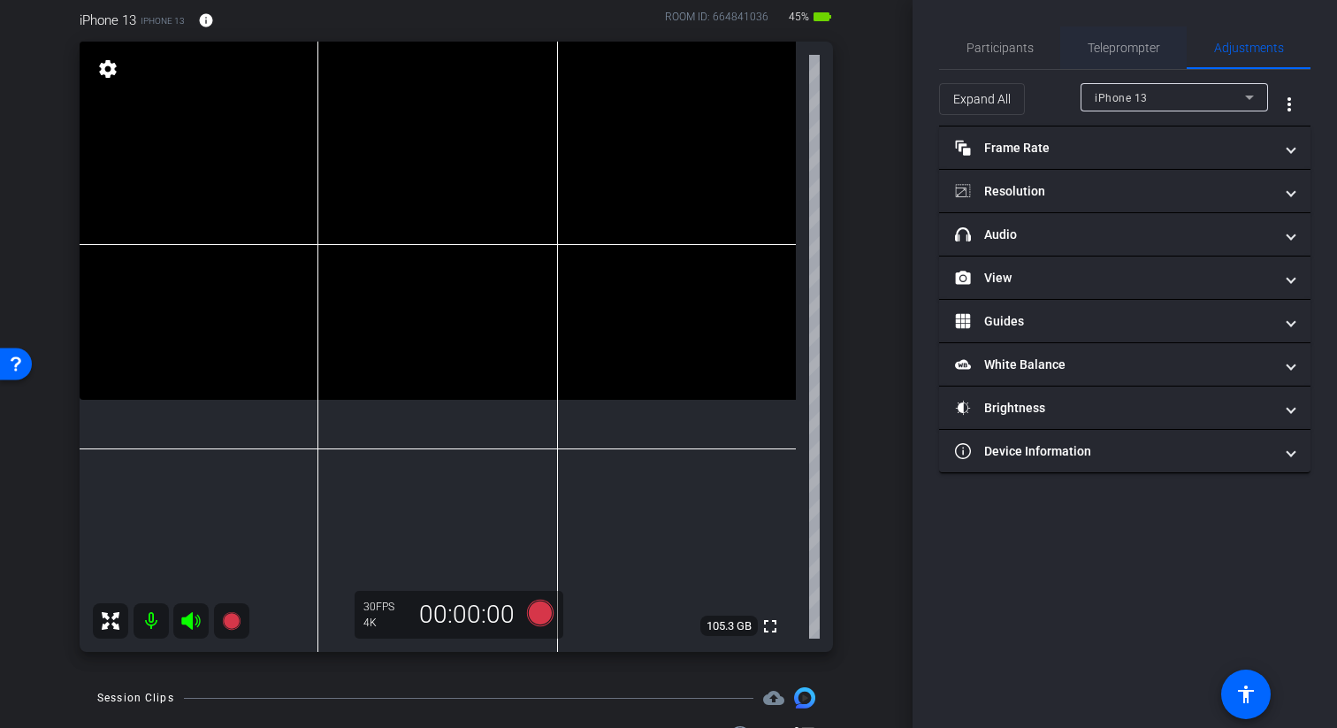
click at [1087, 57] on span "Teleprompter" at bounding box center [1123, 48] width 72 height 42
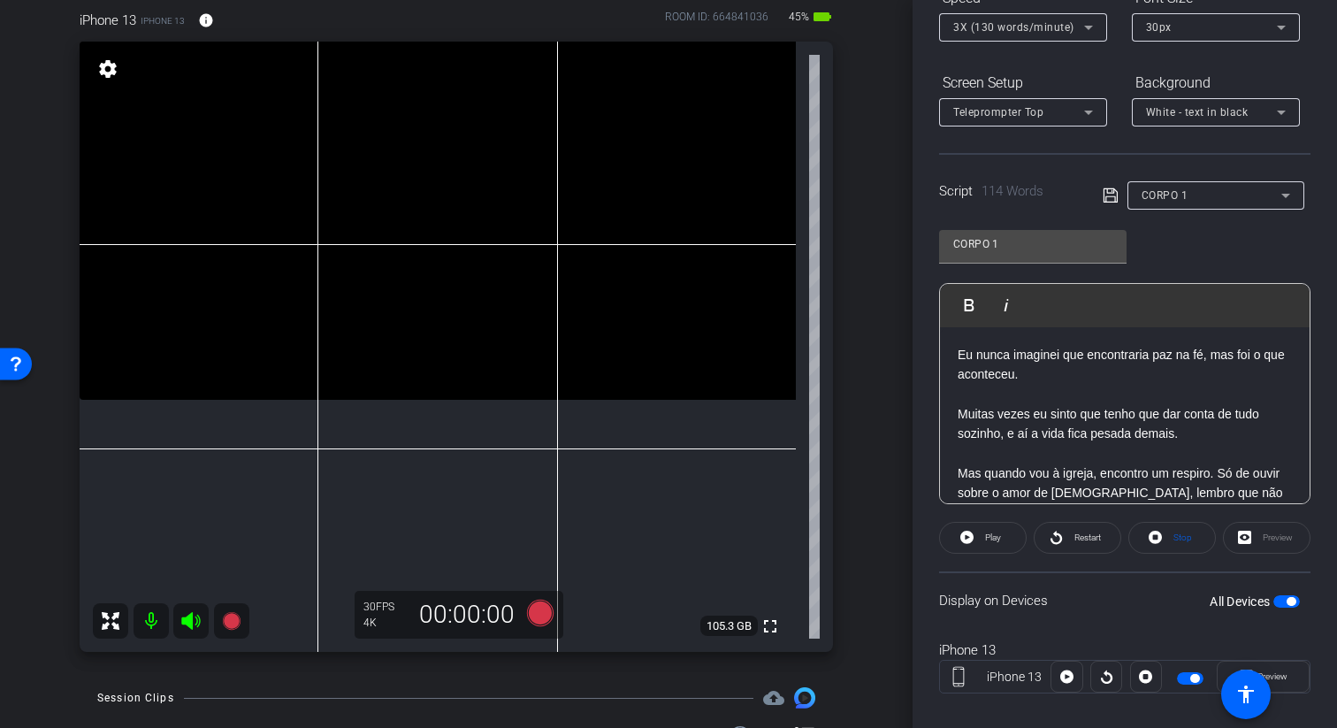
scroll to position [222, 0]
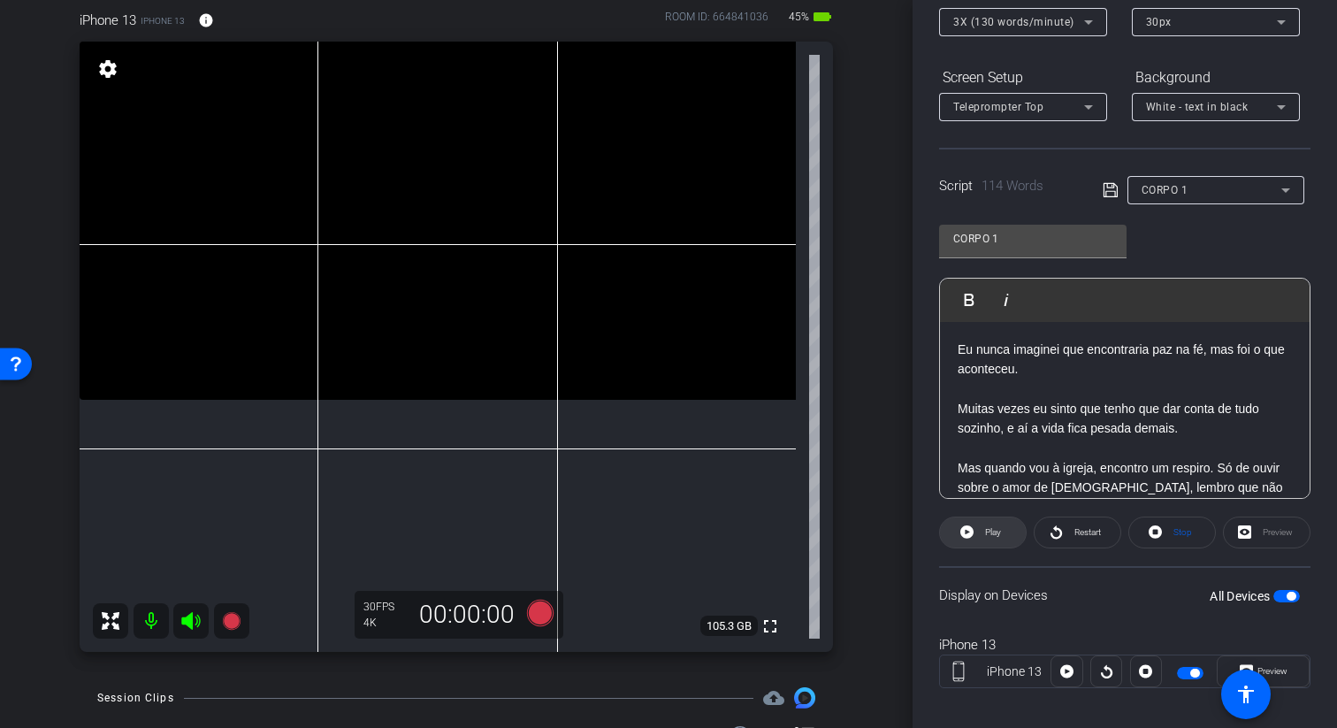
click at [987, 521] on span "Play" at bounding box center [990, 532] width 20 height 25
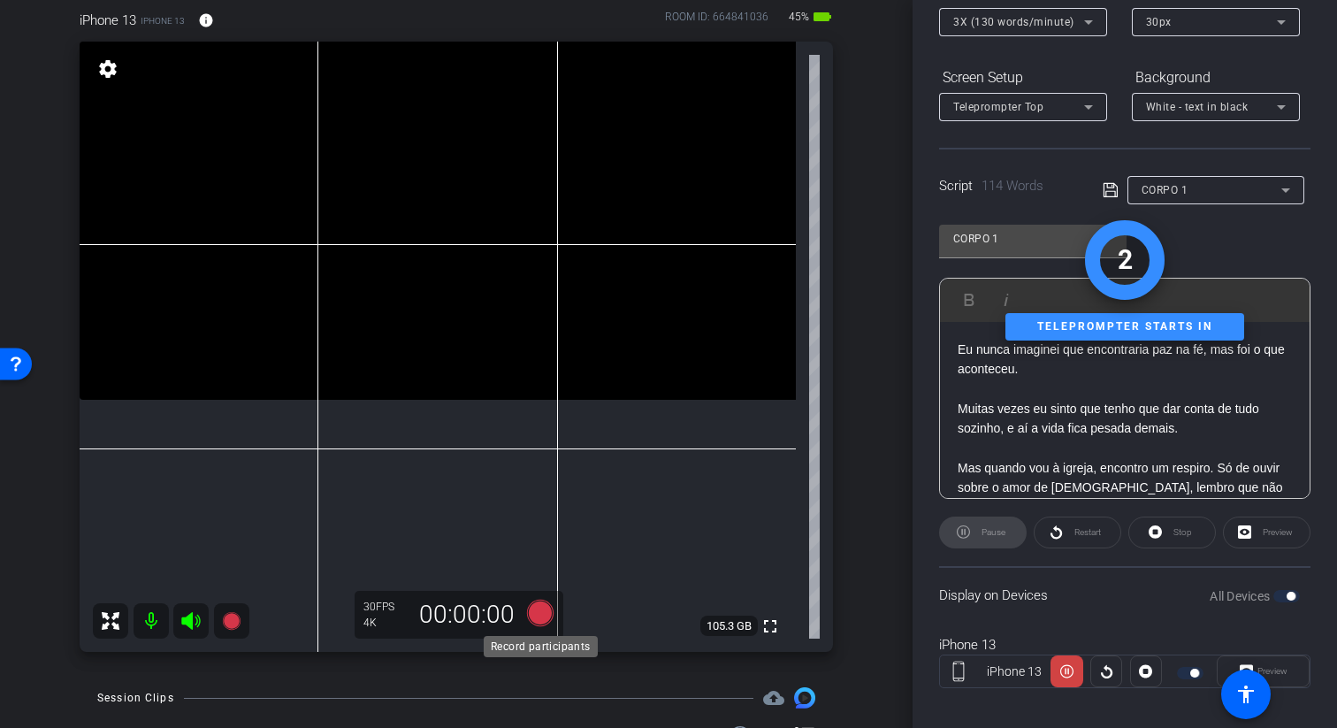
click at [540, 614] on icon at bounding box center [540, 612] width 27 height 27
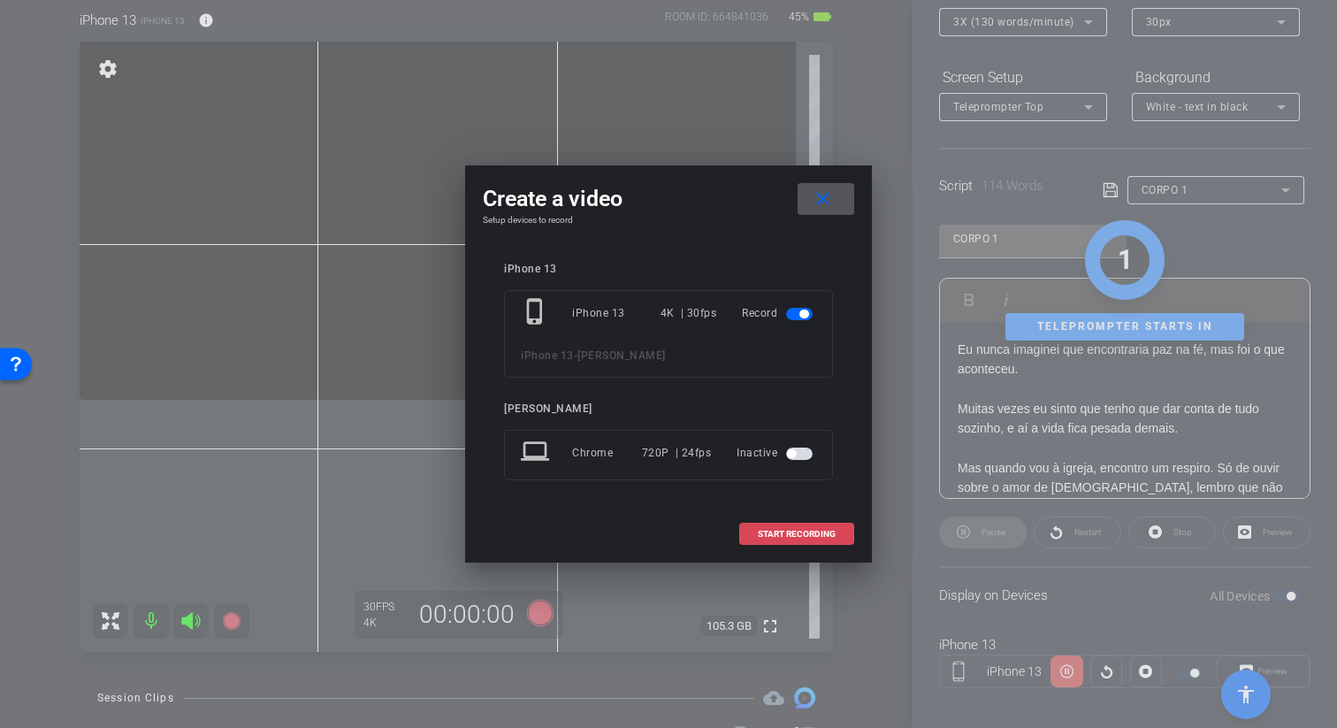
click at [797, 541] on span at bounding box center [796, 534] width 113 height 42
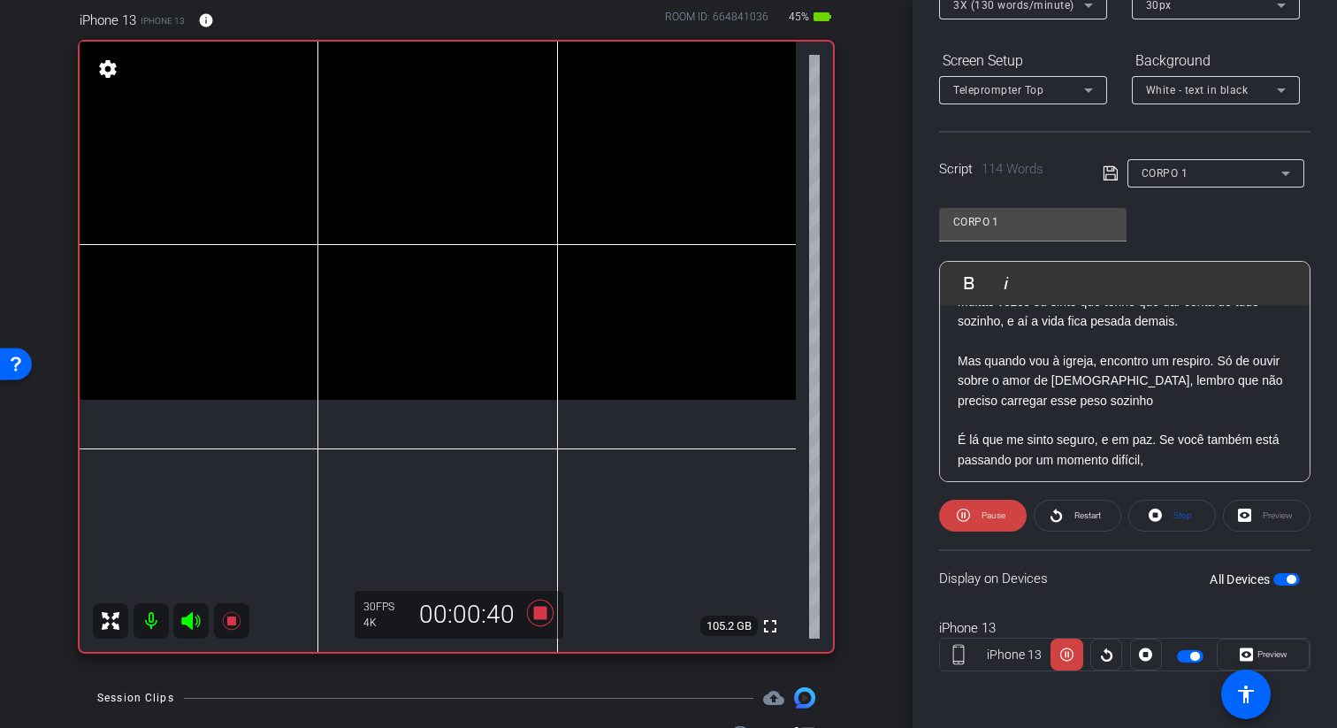
scroll to position [97, 0]
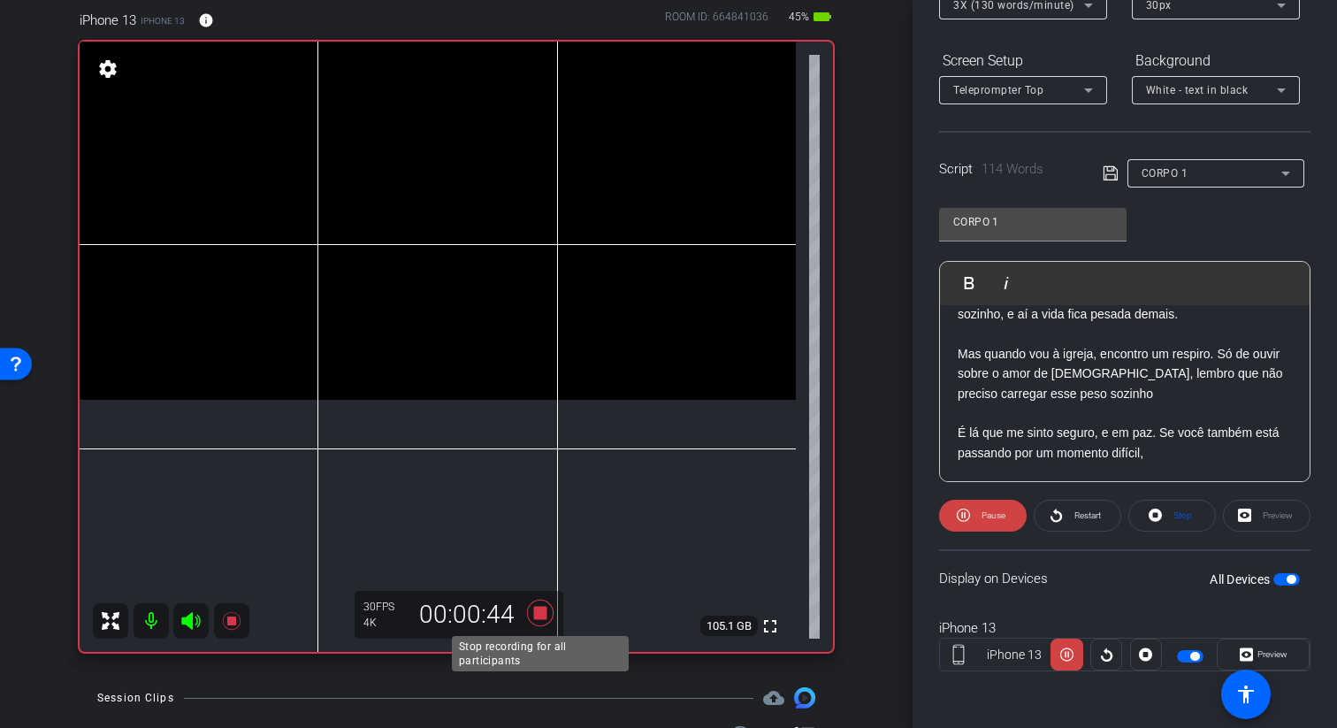
click at [545, 619] on icon at bounding box center [540, 612] width 27 height 27
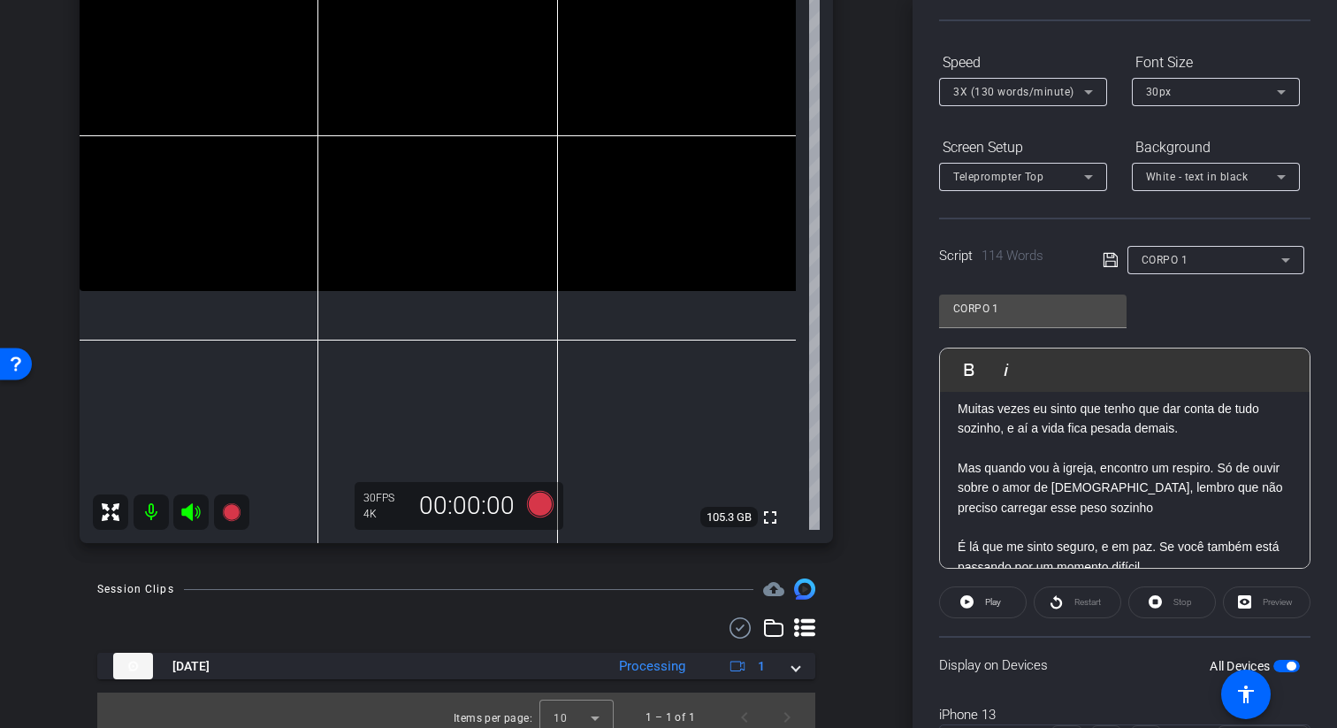
scroll to position [72, 0]
click at [1176, 187] on div "White - text in black" at bounding box center [1211, 176] width 131 height 22
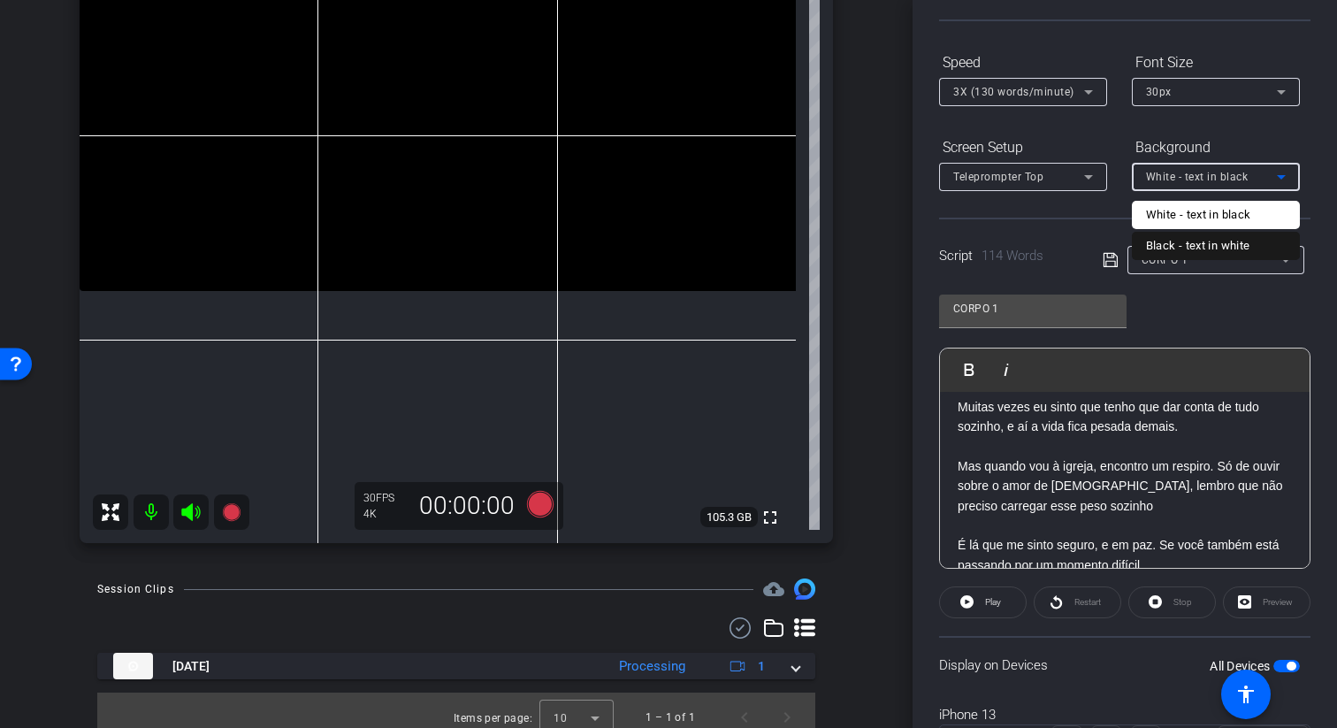
click at [1173, 242] on div "Black - text in white" at bounding box center [1198, 245] width 104 height 21
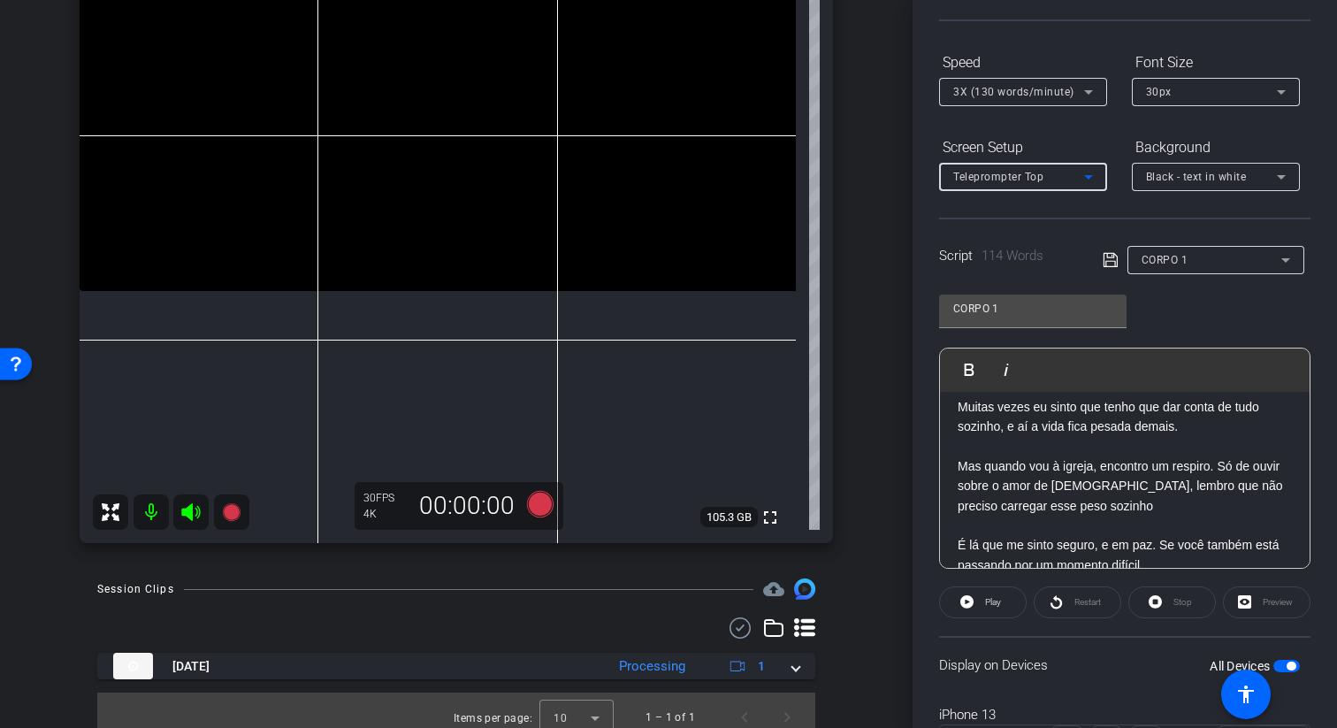
click at [1080, 180] on icon at bounding box center [1088, 176] width 21 height 21
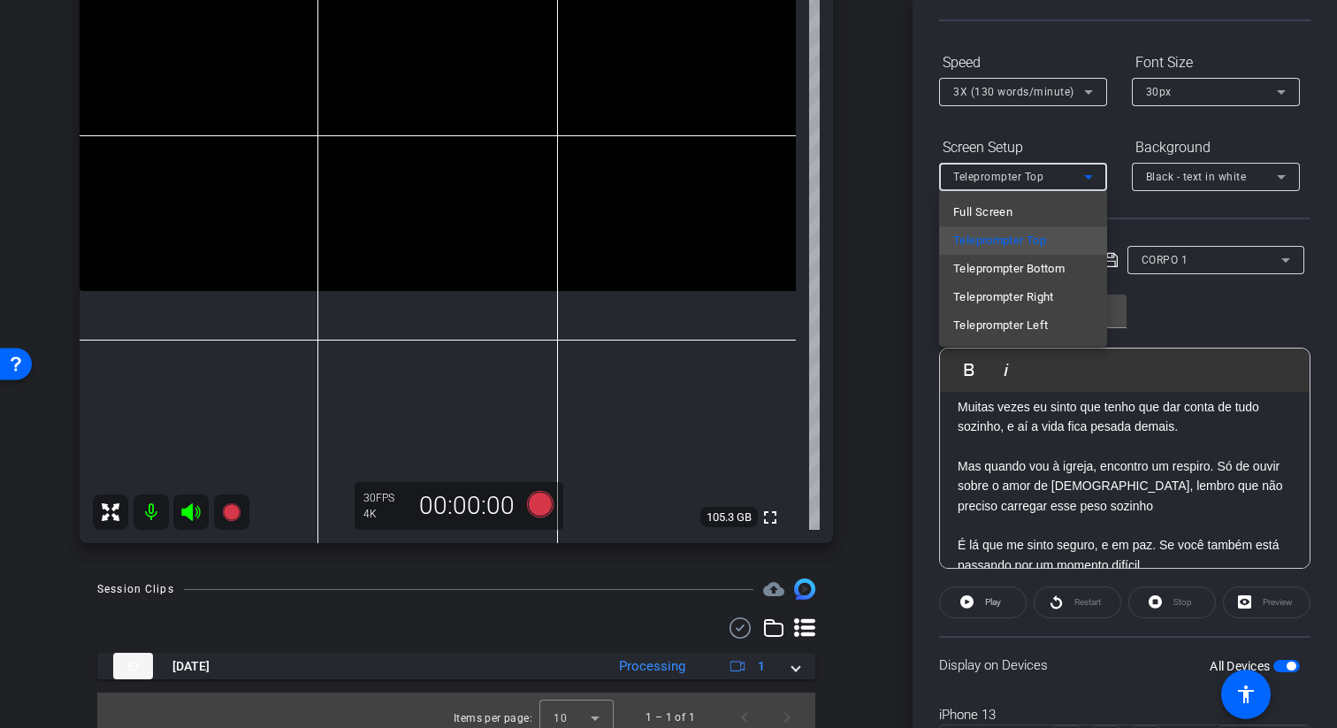
click at [1177, 181] on div at bounding box center [668, 364] width 1337 height 728
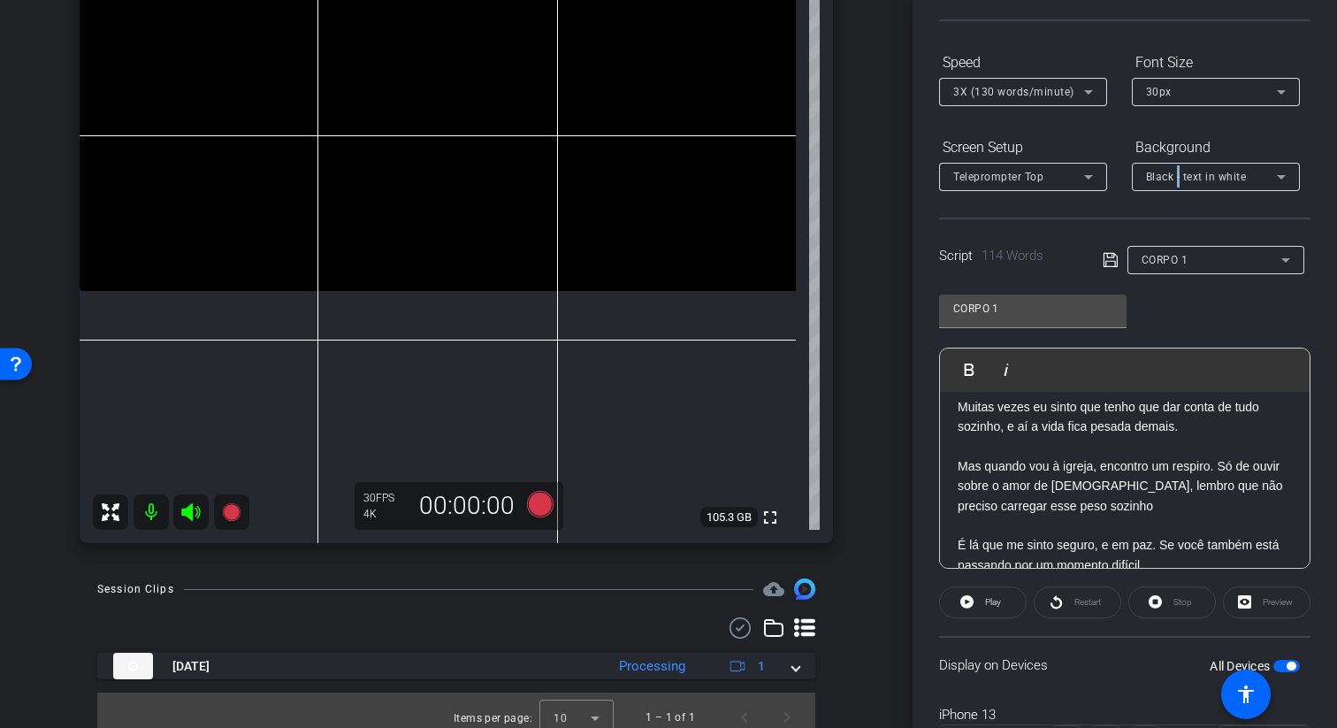
click at [1177, 181] on span "Black - text in white" at bounding box center [1196, 177] width 101 height 12
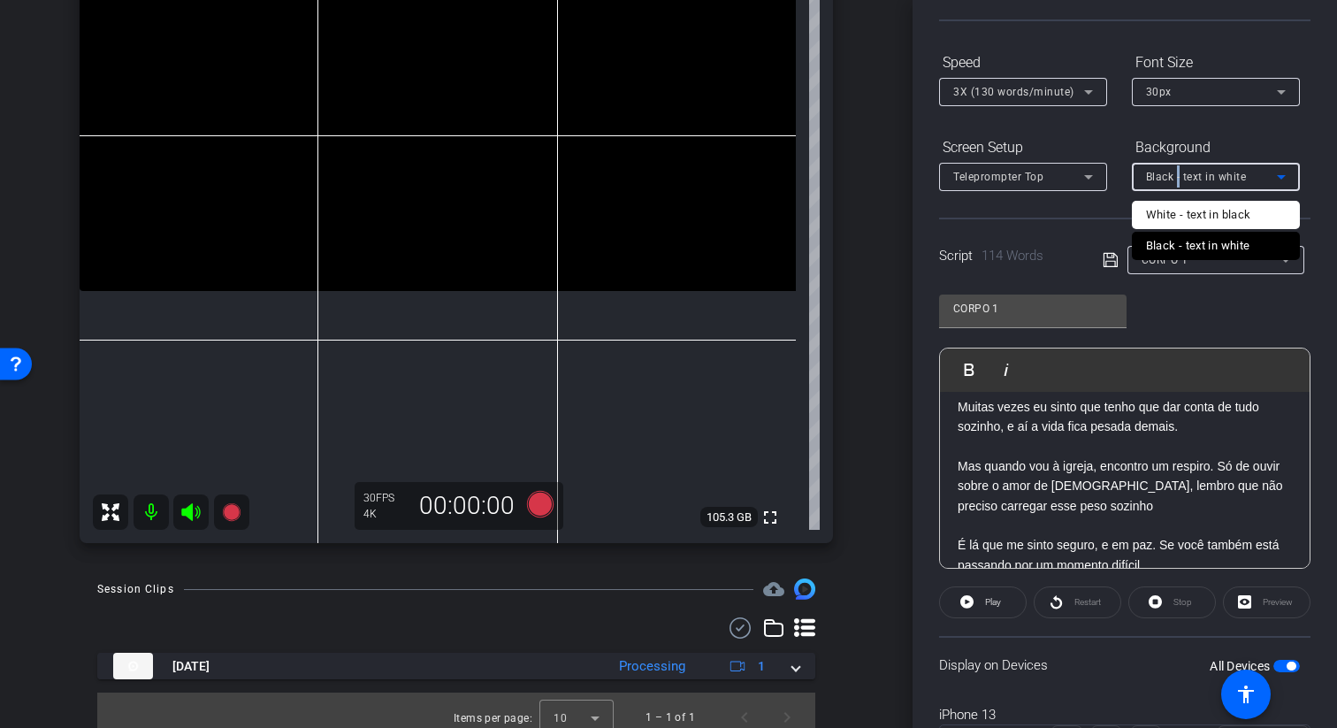
click at [1215, 220] on div "White - text in black" at bounding box center [1198, 214] width 105 height 21
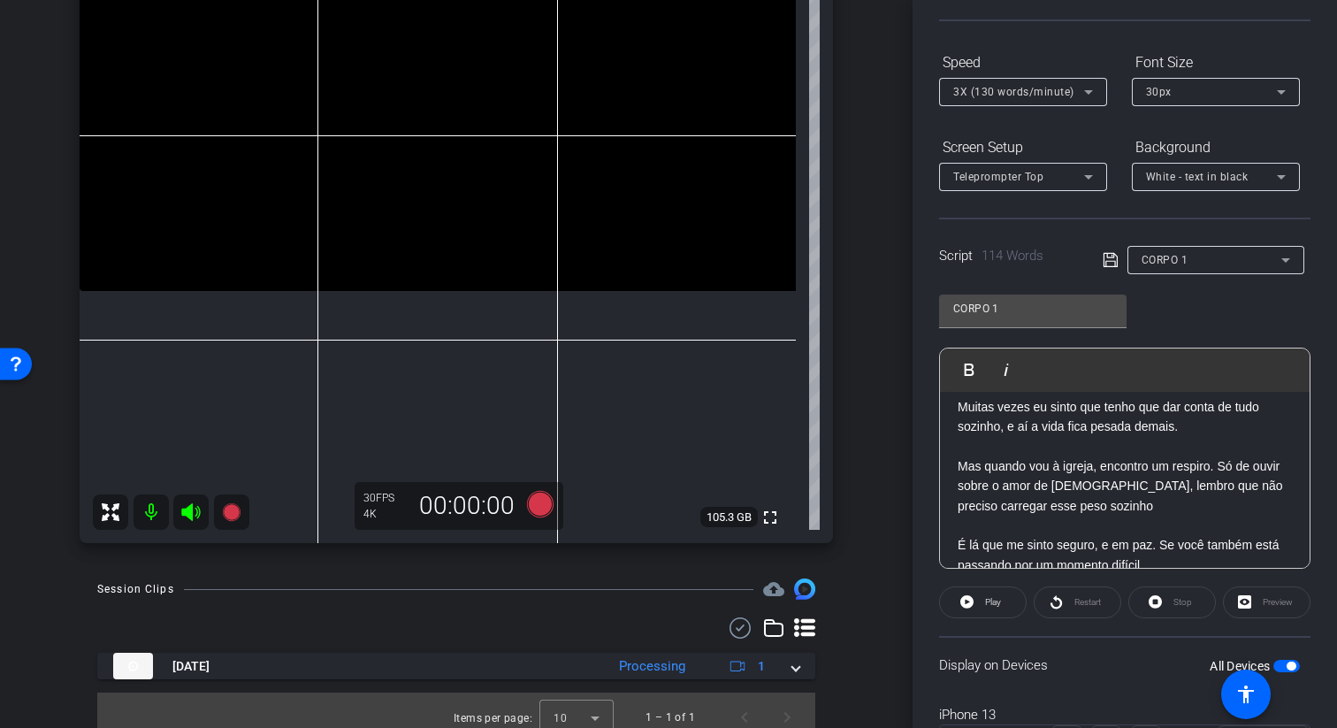
click at [963, 467] on p "Mas quando vou à igreja, encontro um respiro. Só de ouvir sobre o amor de Jesus…" at bounding box center [1124, 485] width 334 height 59
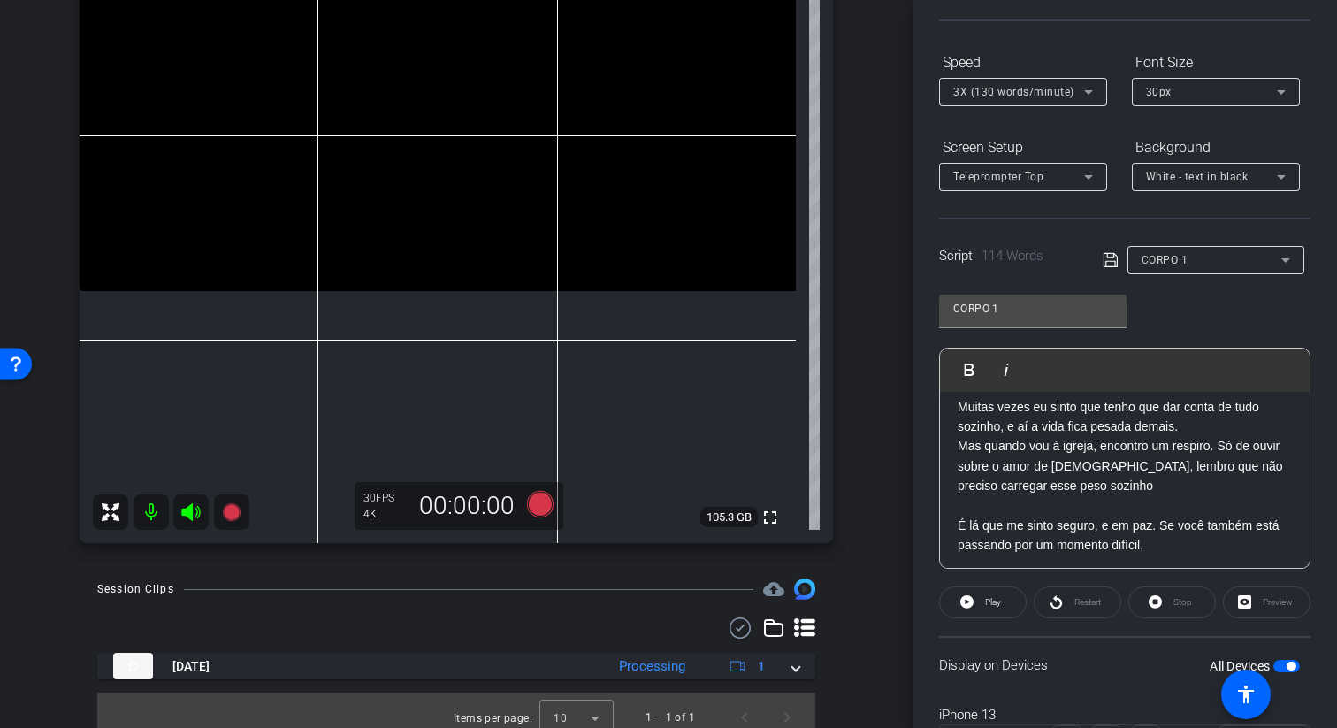
click at [957, 529] on p "É lá que me sinto seguro, e em paz. Se você também está passando por um momento…" at bounding box center [1124, 535] width 334 height 40
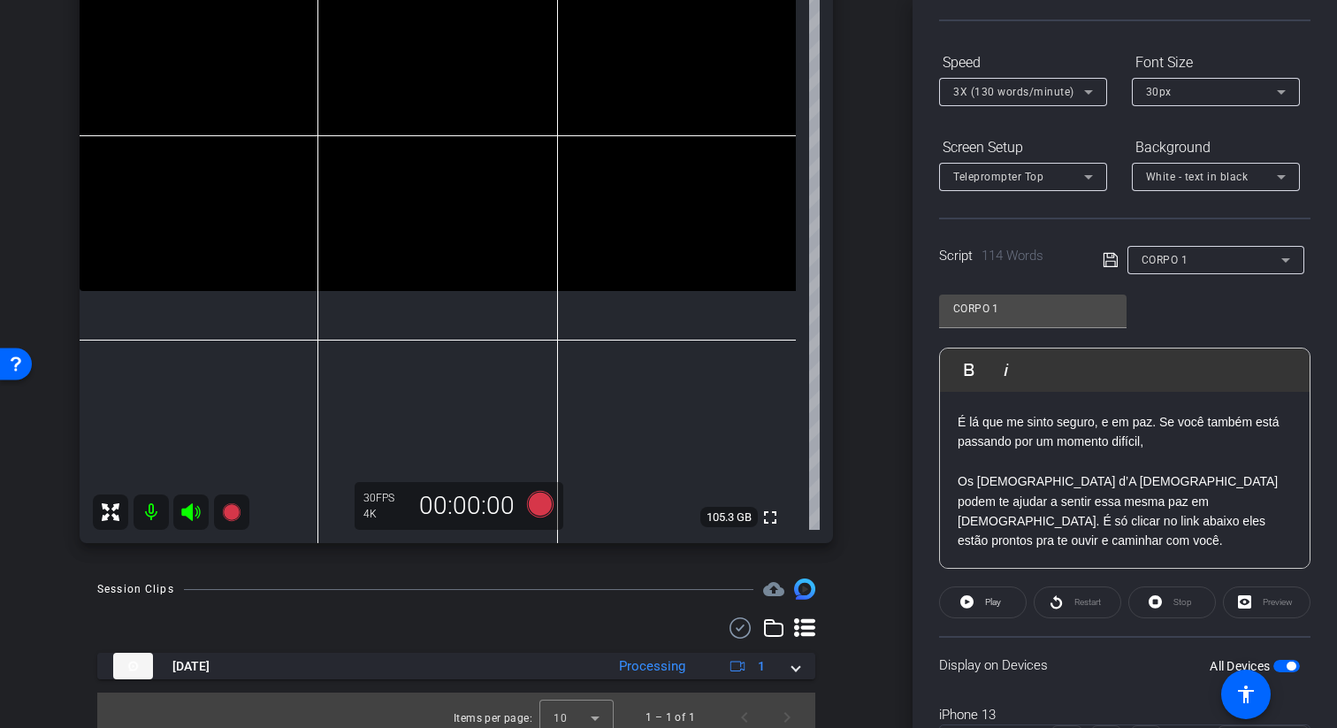
drag, startPoint x: 1170, startPoint y: 545, endPoint x: 954, endPoint y: 419, distance: 250.8
click at [954, 419] on div "Eu nunca imaginei que encontraria paz na fé, mas foi o que aconteceu. Muitas ve…" at bounding box center [1125, 393] width 370 height 352
copy div "É lá que me sinto seguro, e em paz. Se você também está passando por um momento…"
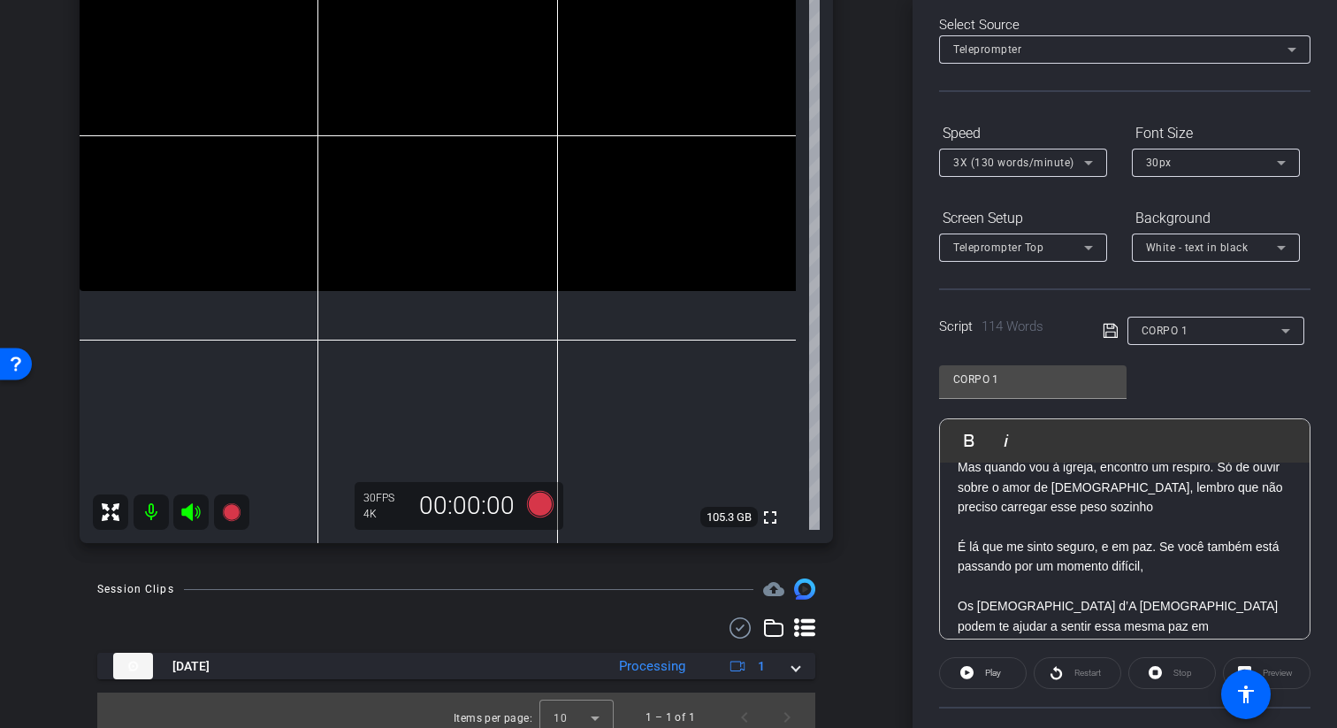
scroll to position [87, 0]
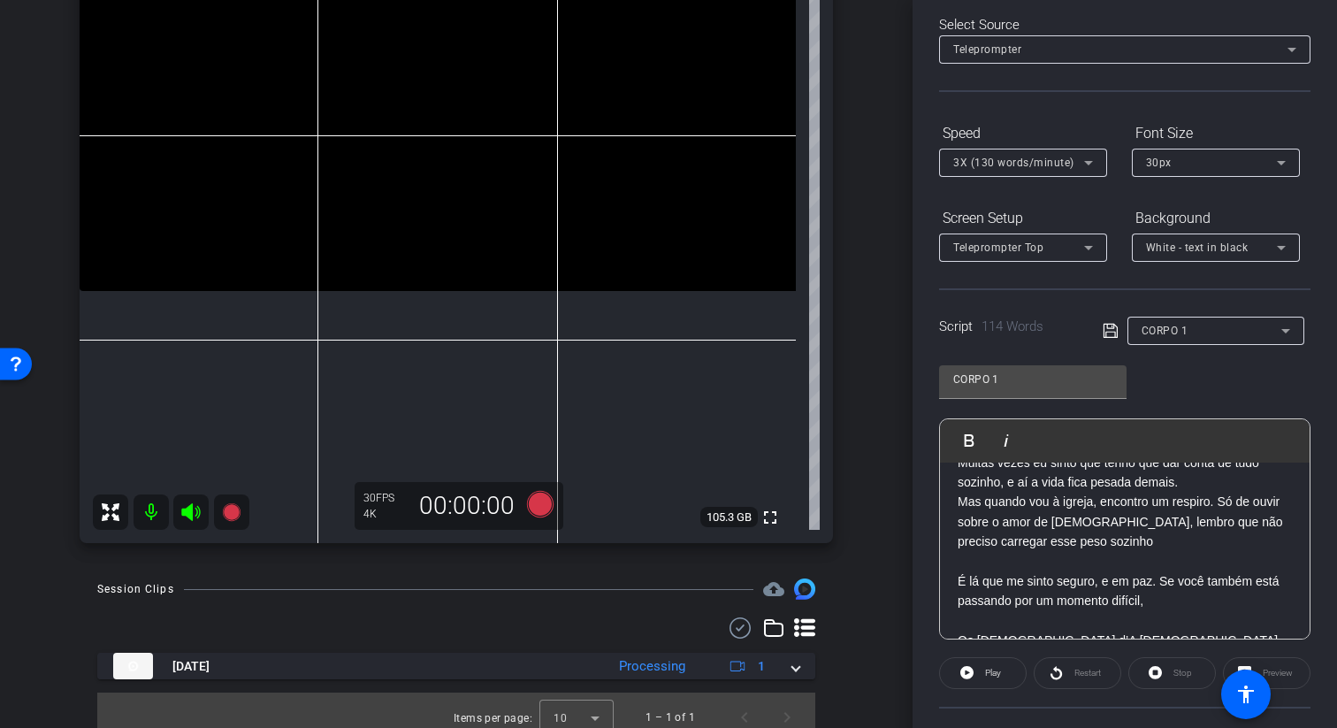
drag, startPoint x: 1161, startPoint y: 629, endPoint x: 954, endPoint y: 507, distance: 240.6
click at [954, 507] on div "Eu nunca imaginei que encontraria paz na fé, mas foi o que aconteceu. Muitas ve…" at bounding box center [1125, 552] width 370 height 352
copy div "Mas quando vou à igreja, encontro um respiro. Só de ouvir sobre o amor de Jesus…"
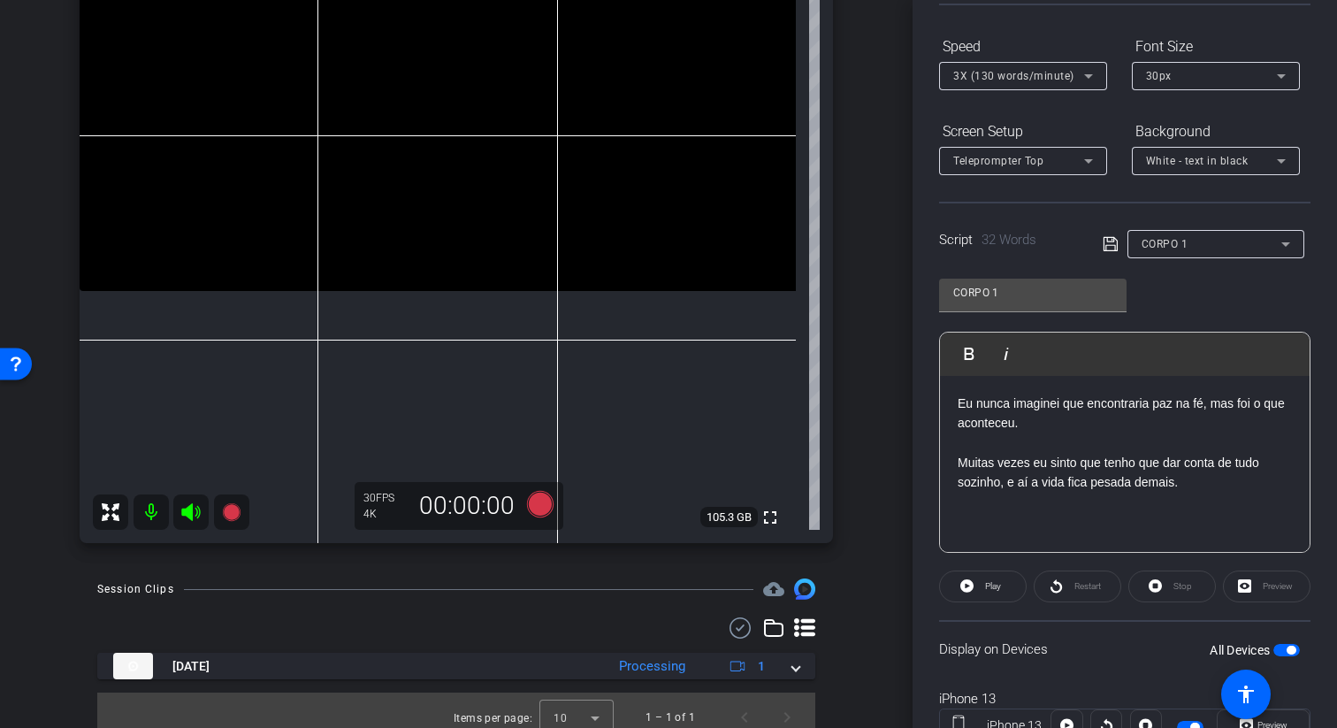
click at [960, 457] on p "Muitas vezes eu sinto que tenho que dar conta de tudo sozinho, e aí a vida fica…" at bounding box center [1124, 473] width 334 height 40
click at [1110, 245] on icon at bounding box center [1109, 244] width 14 height 14
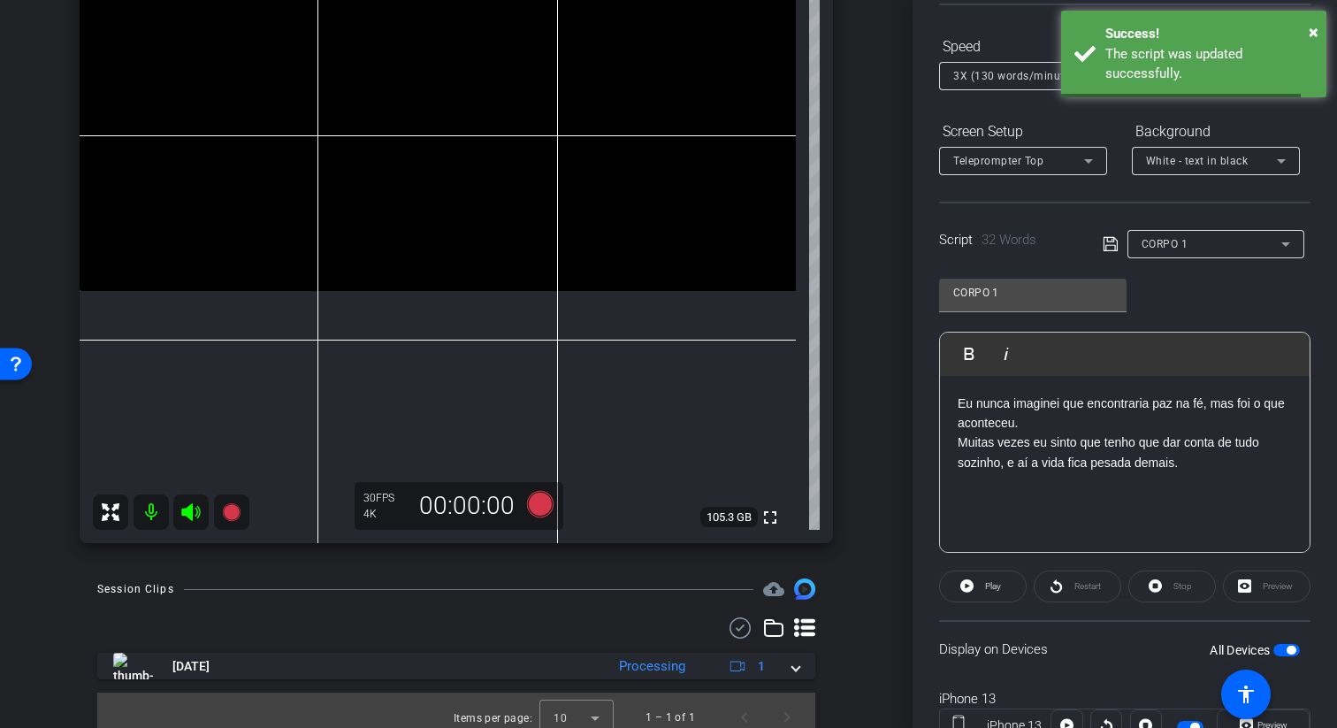
click at [1188, 243] on div "CORPO 1" at bounding box center [1211, 243] width 140 height 22
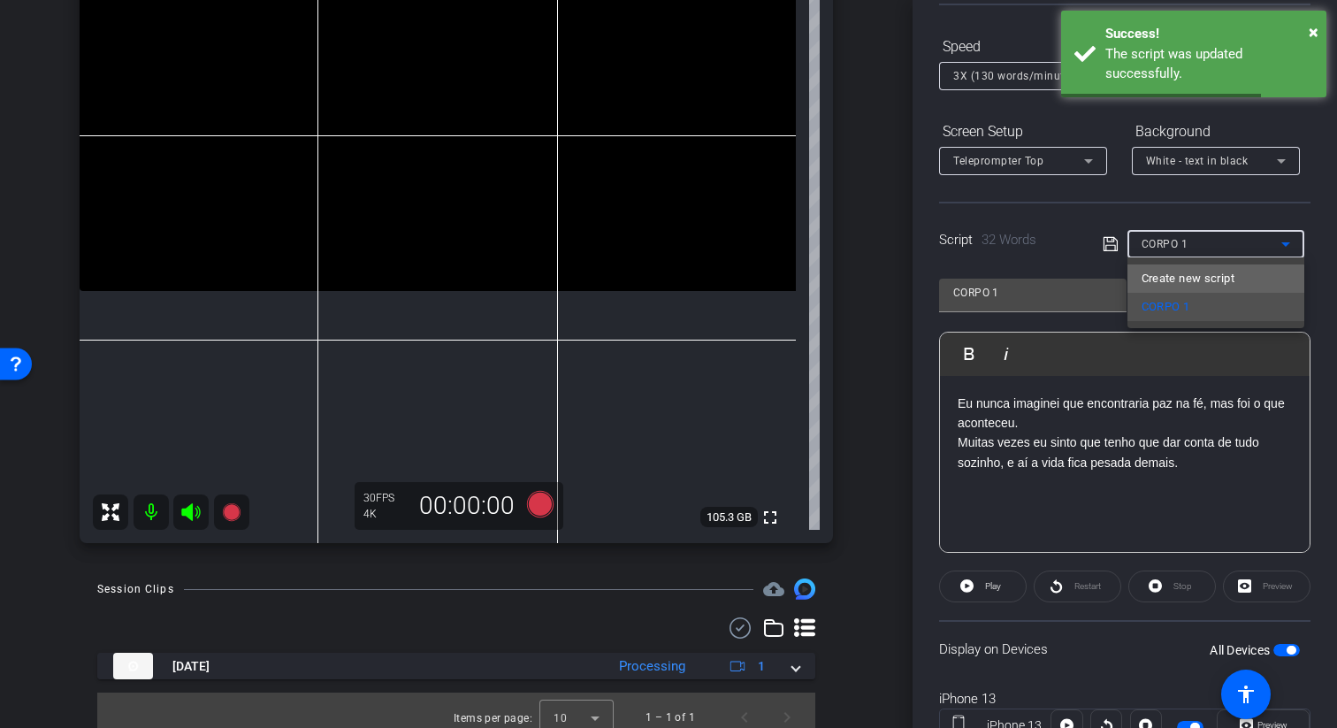
click at [1196, 277] on span "Create new script" at bounding box center [1187, 278] width 93 height 21
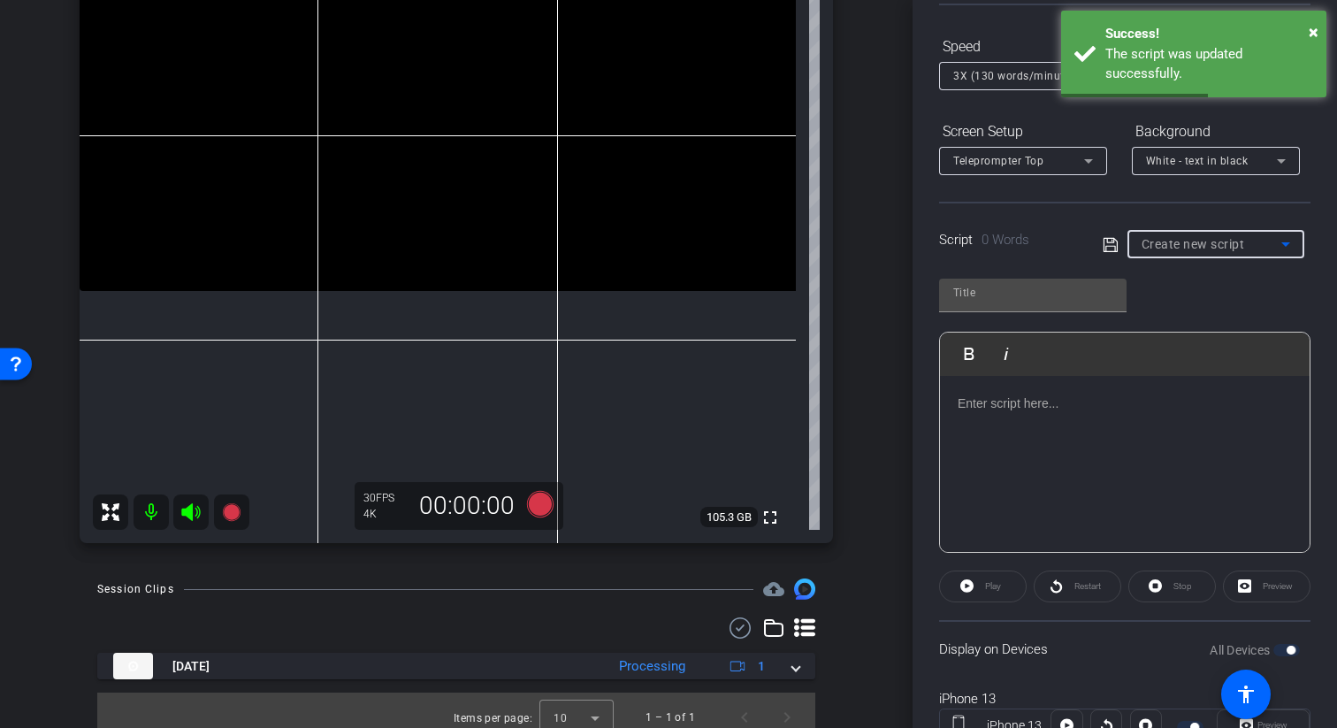
click at [1055, 405] on p at bounding box center [1124, 402] width 334 height 19
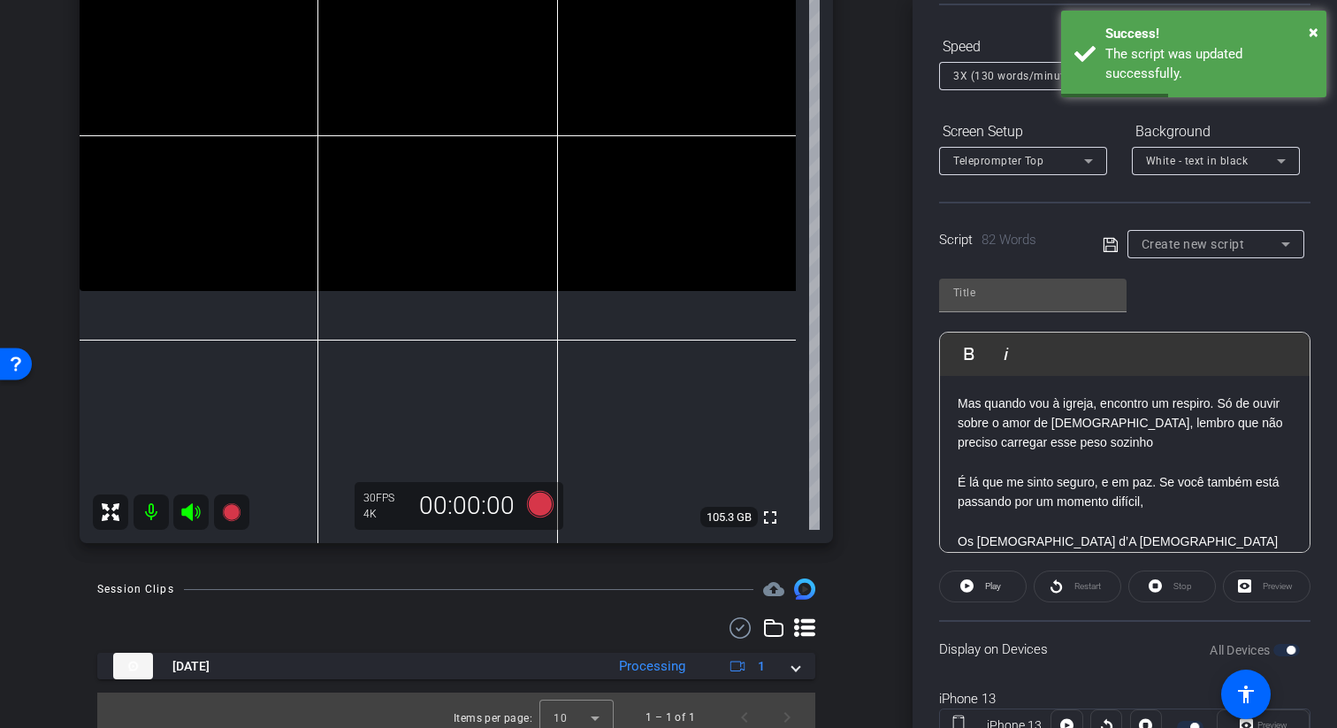
scroll to position [59, 0]
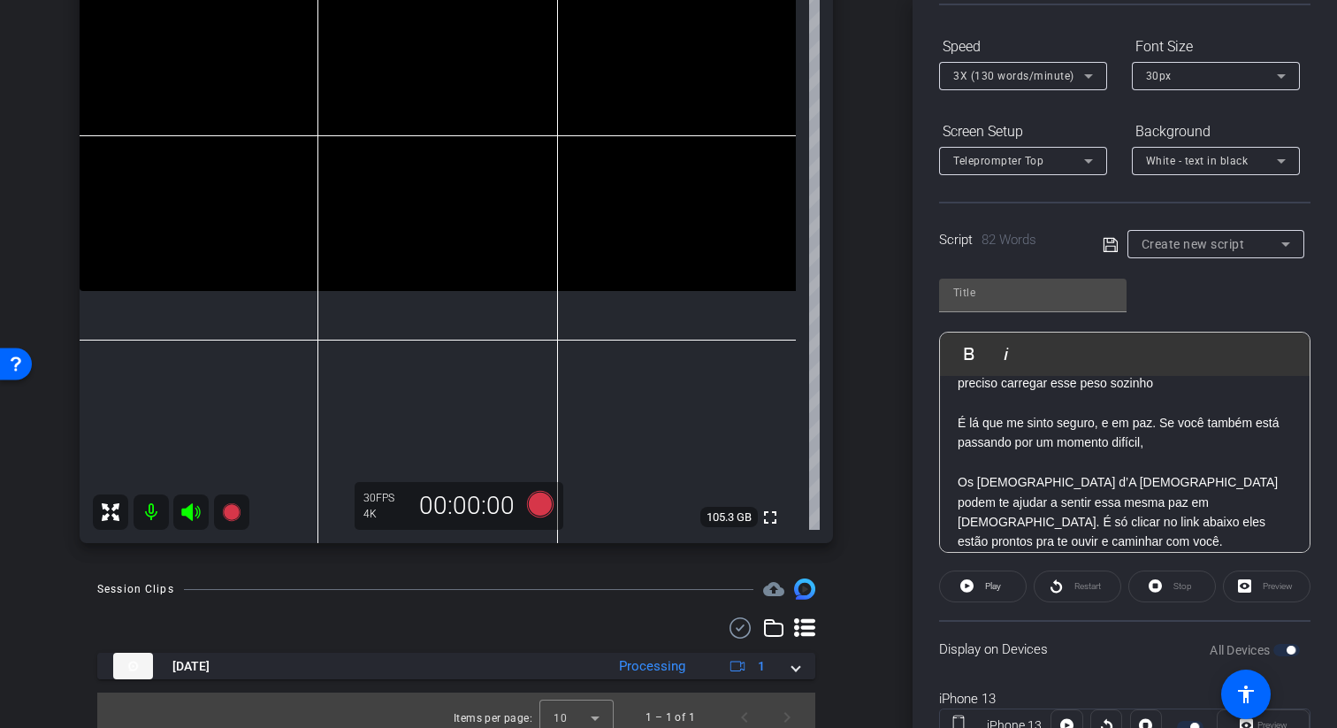
drag, startPoint x: 1151, startPoint y: 542, endPoint x: 960, endPoint y: 474, distance: 202.7
click at [960, 474] on p "Os missionários d’A Igreja de Jesus Cristo dos Santos dos Últimos Dias podem te…" at bounding box center [1124, 512] width 334 height 80
copy p "Os missionários d’A Igreja de Jesus Cristo dos Santos dos Últimos Dias podem te…"
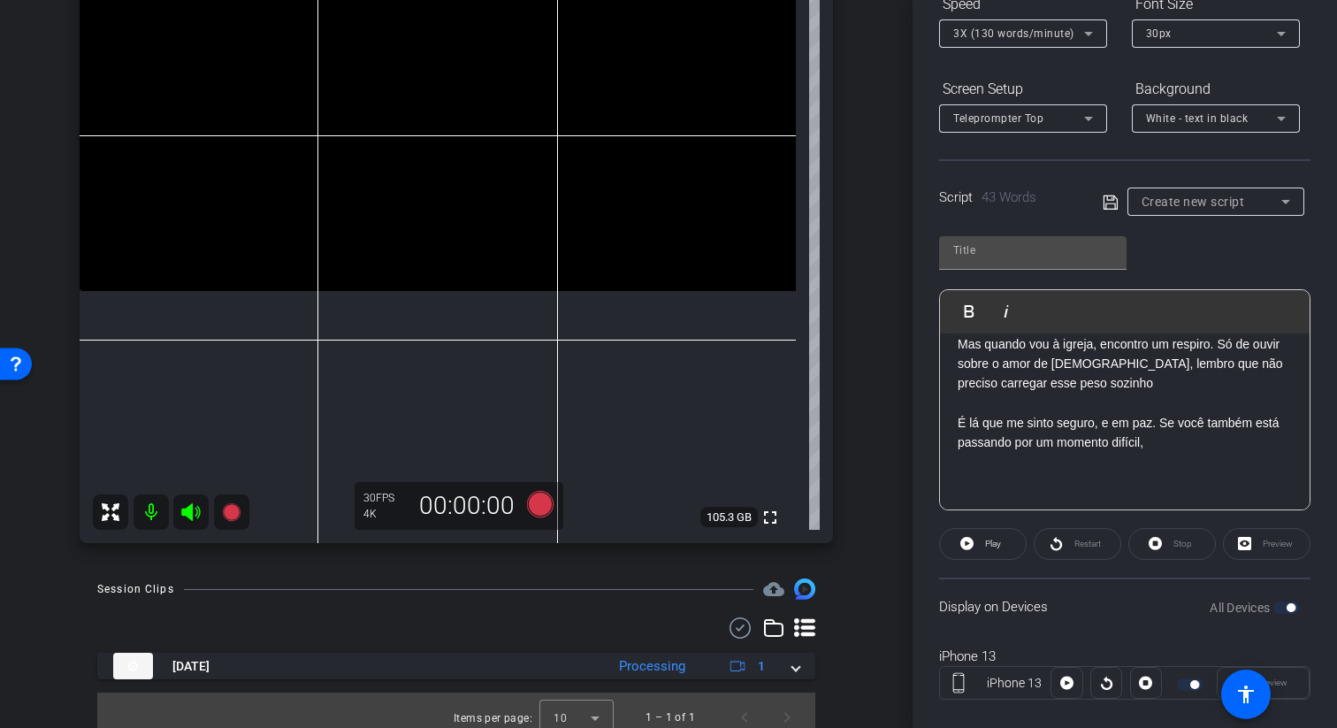
click at [954, 422] on div "Mas quando vou à igreja, encontro um respiro. Só de ouvir sobre o amor de Jesus…" at bounding box center [1125, 413] width 370 height 194
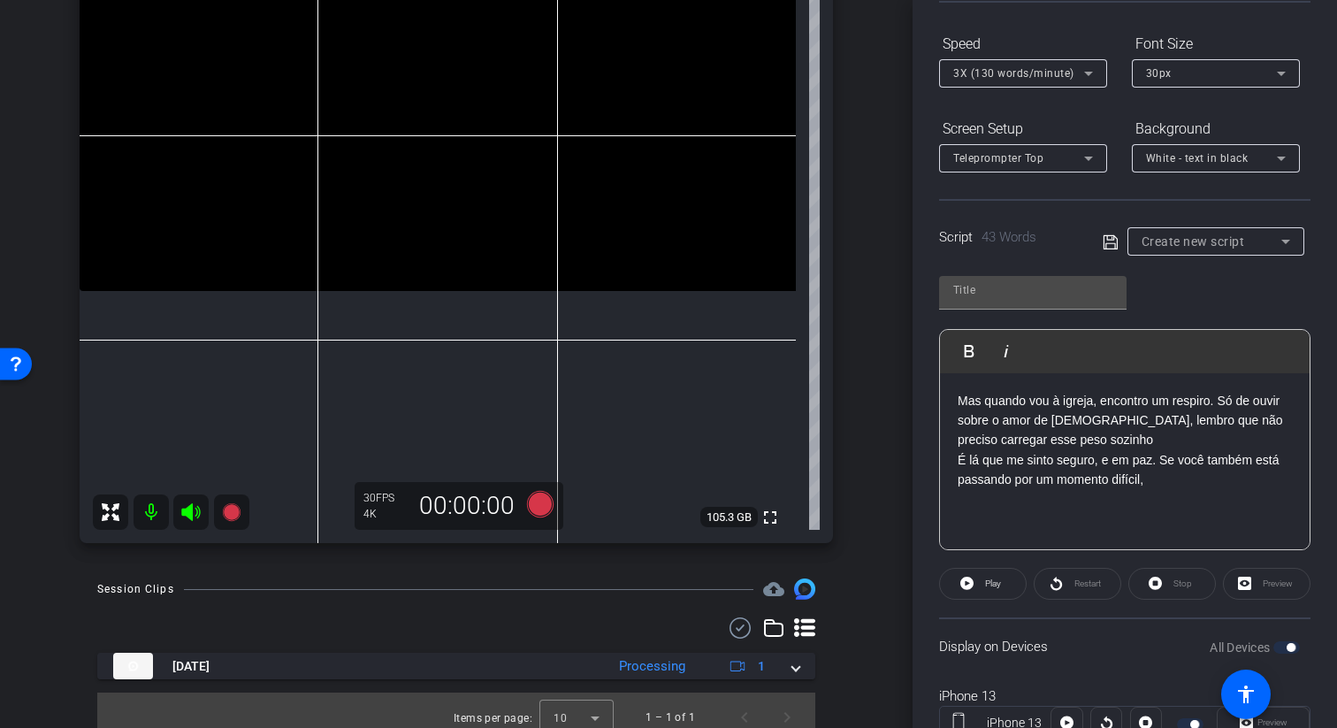
scroll to position [126, 0]
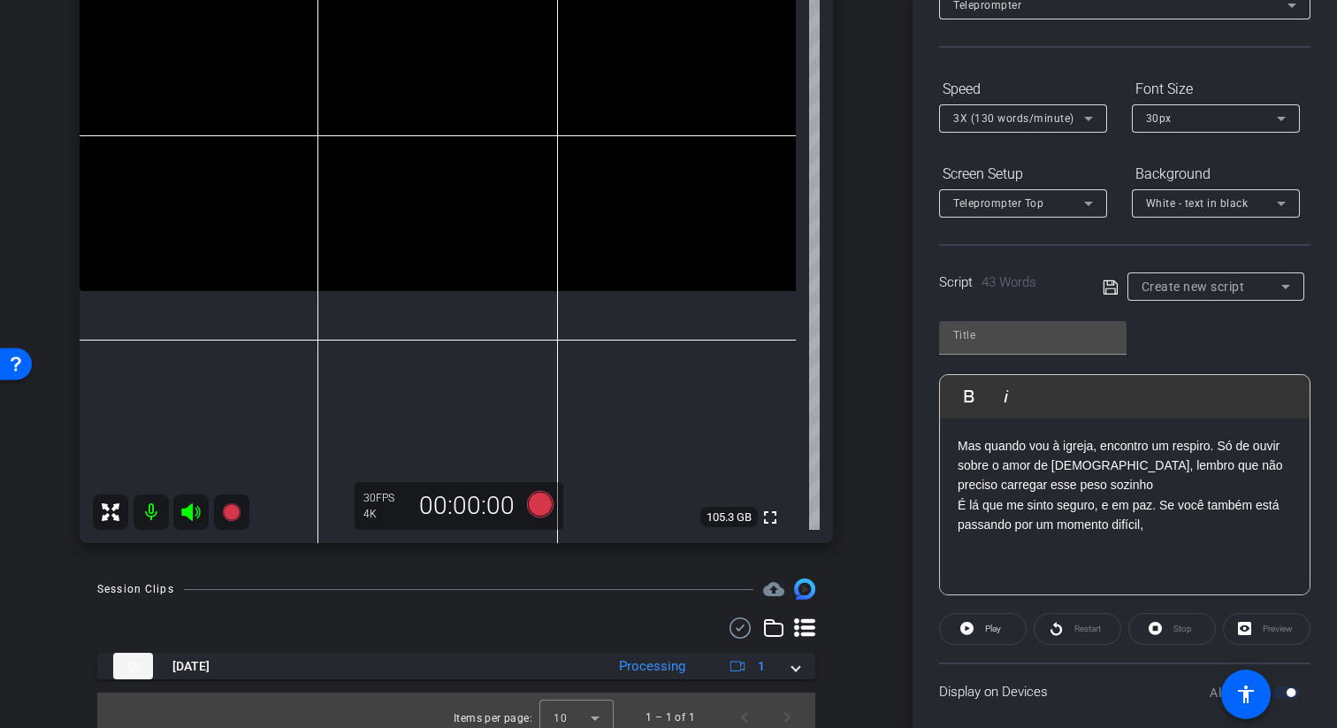
click at [1109, 281] on icon at bounding box center [1110, 287] width 16 height 21
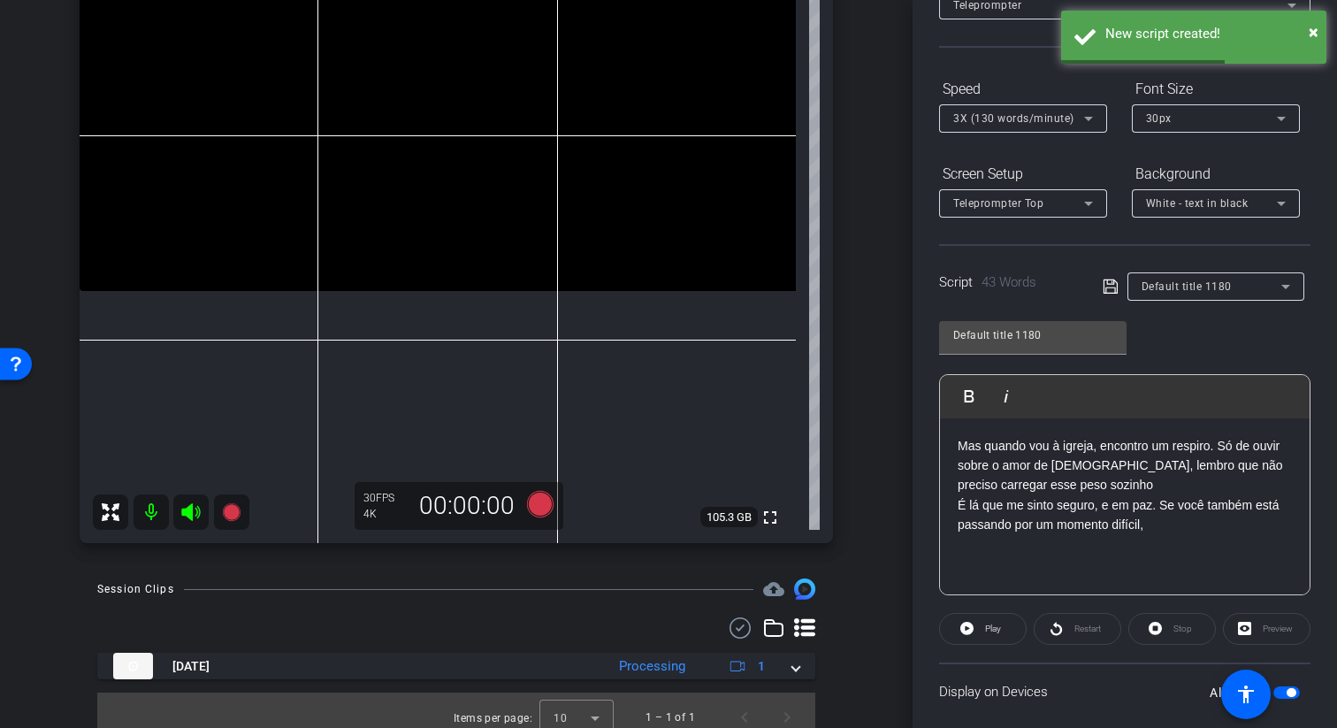
click at [1212, 284] on span "Default title 1180" at bounding box center [1186, 286] width 90 height 12
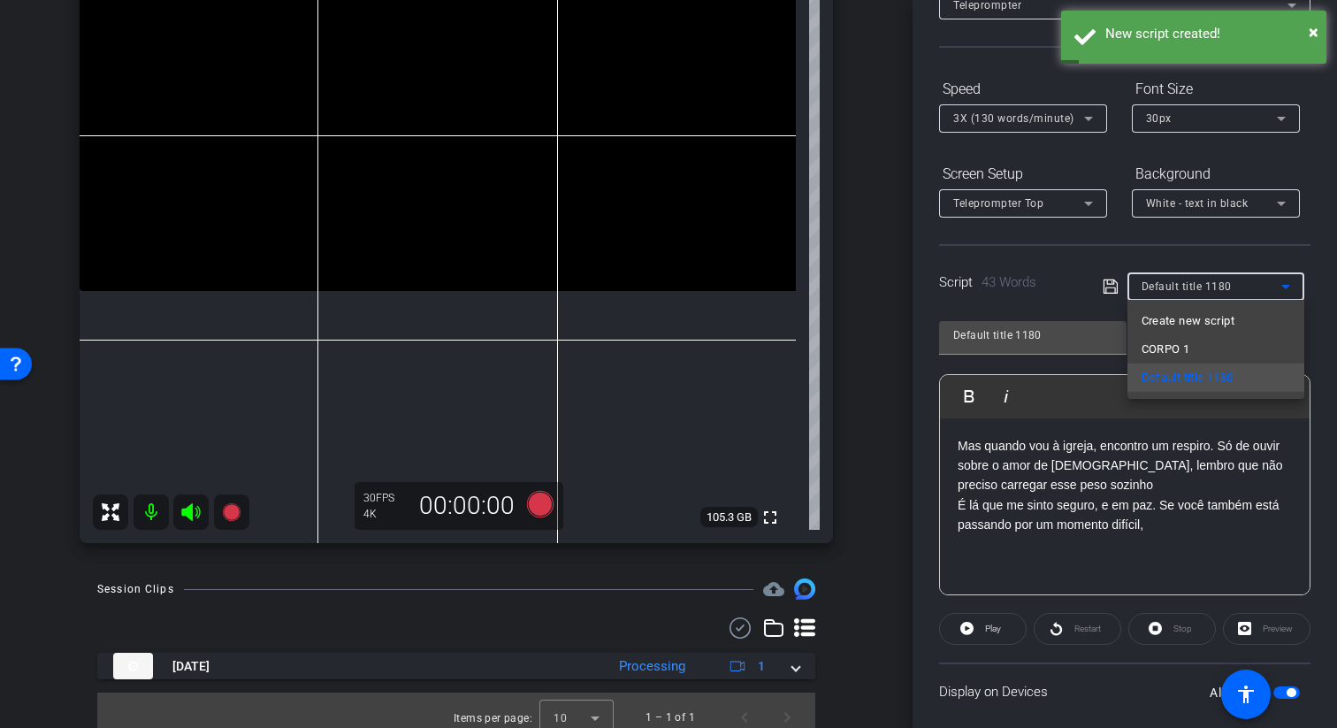
click at [1039, 324] on div at bounding box center [668, 364] width 1337 height 728
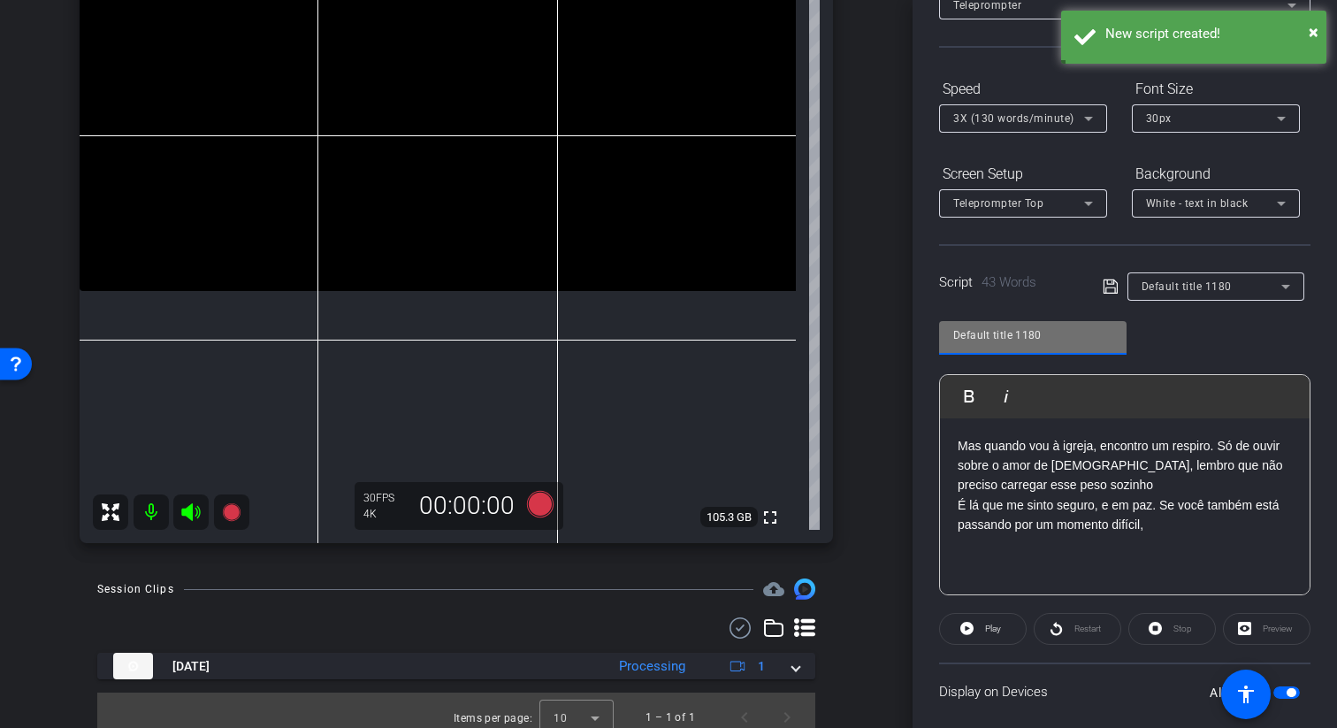
click at [1039, 324] on input "Default title 1180" at bounding box center [1032, 334] width 159 height 21
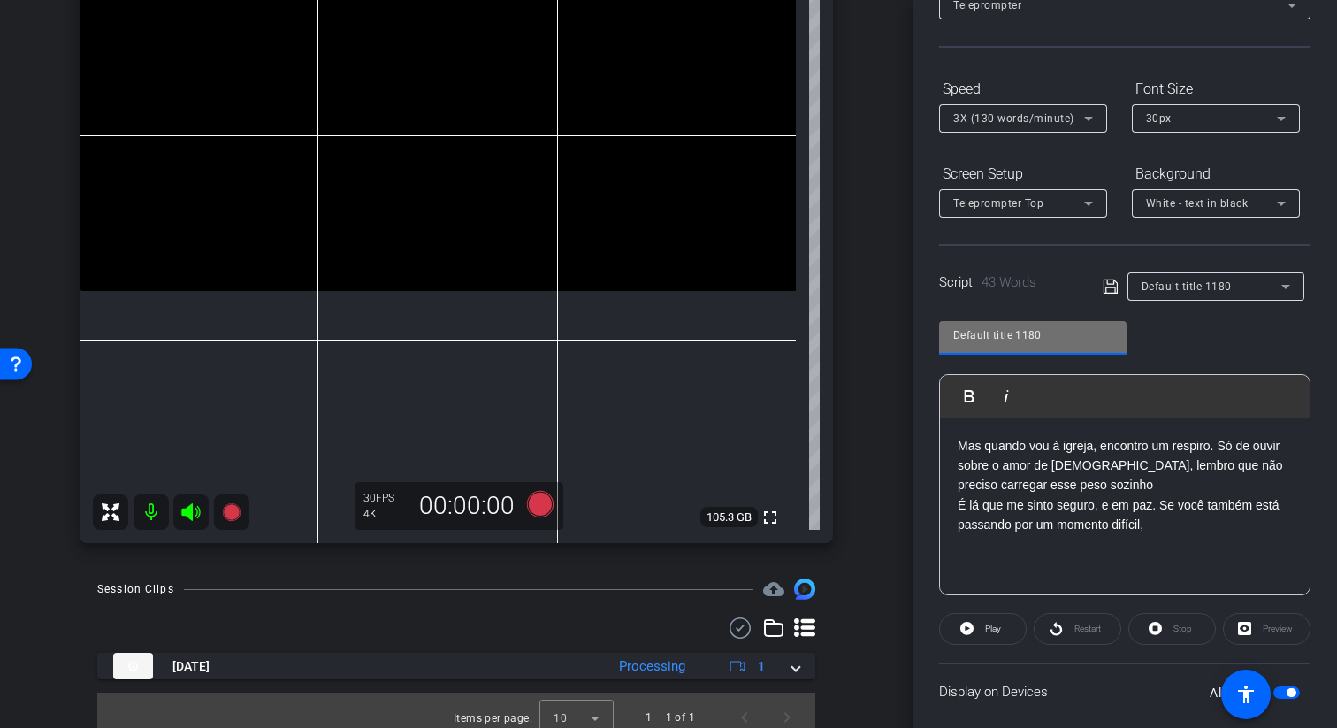
click at [1039, 328] on input "Default title 1180" at bounding box center [1032, 334] width 159 height 21
type input "CORPO 2"
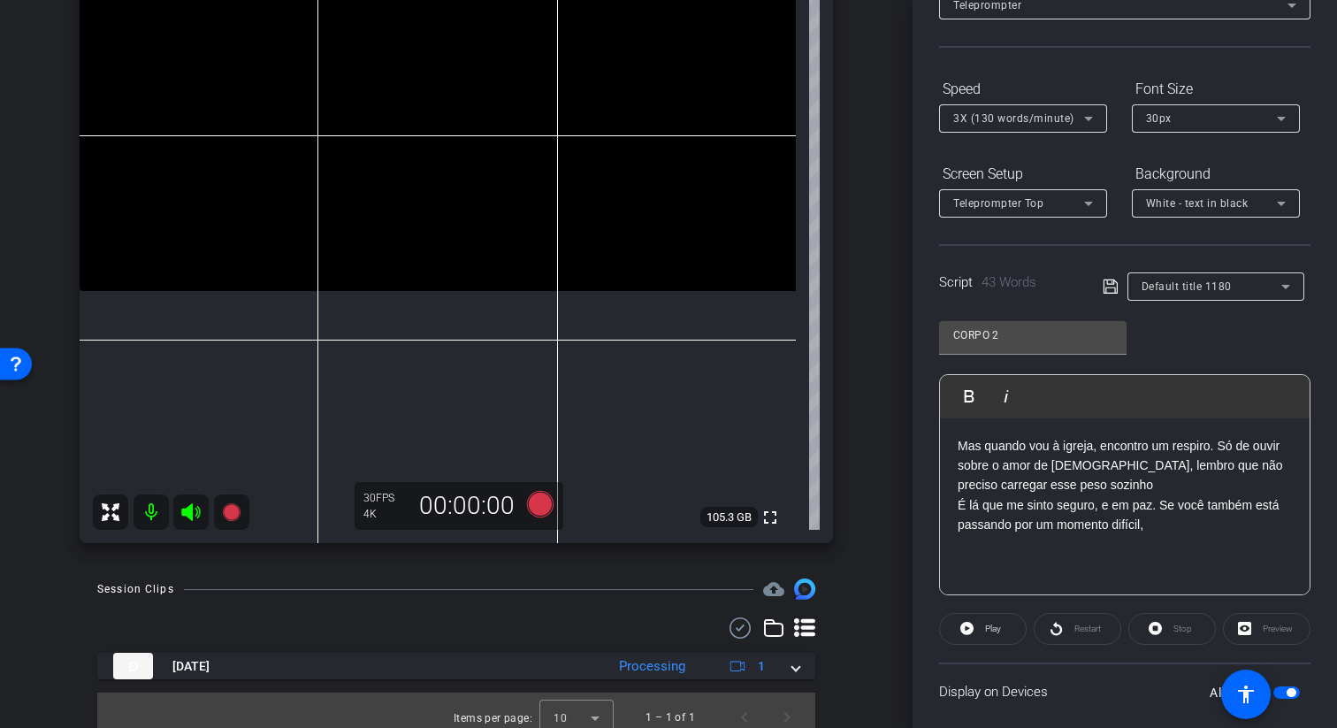
click at [1205, 349] on div "CORPO 2 Play Play from this location Play Selected Play and display the selecte…" at bounding box center [1124, 451] width 371 height 287
click at [1101, 291] on div "Script 43 Words Default title 1180" at bounding box center [1124, 272] width 371 height 57
click at [1111, 290] on icon at bounding box center [1110, 286] width 16 height 21
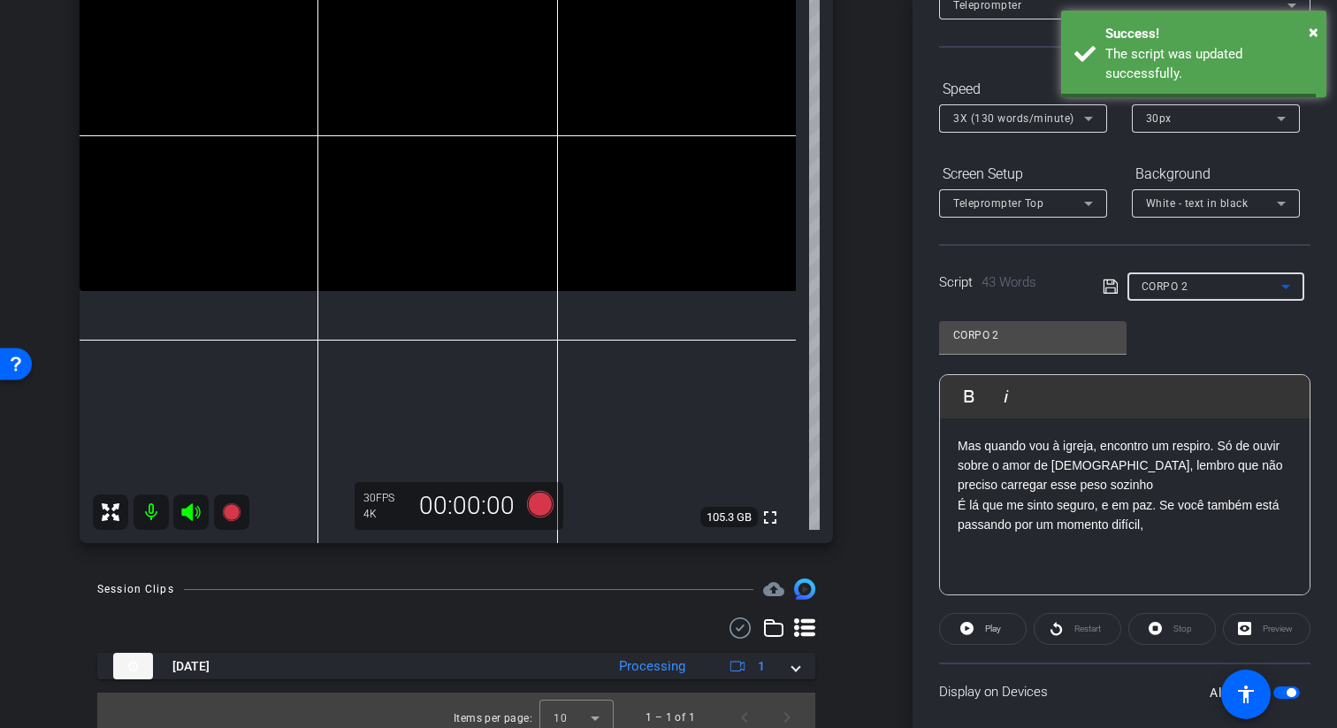
click at [1177, 293] on div "CORPO 2" at bounding box center [1211, 286] width 140 height 22
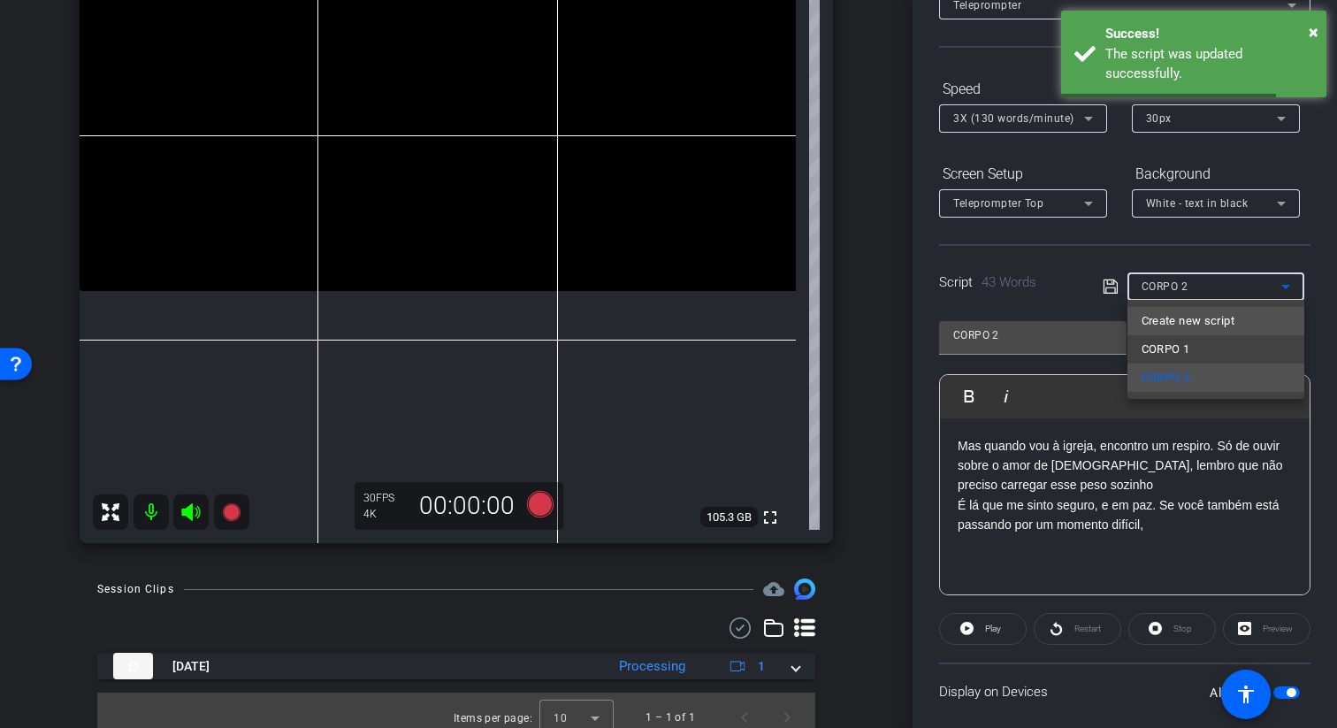
click at [1199, 327] on span "Create new script" at bounding box center [1187, 320] width 93 height 21
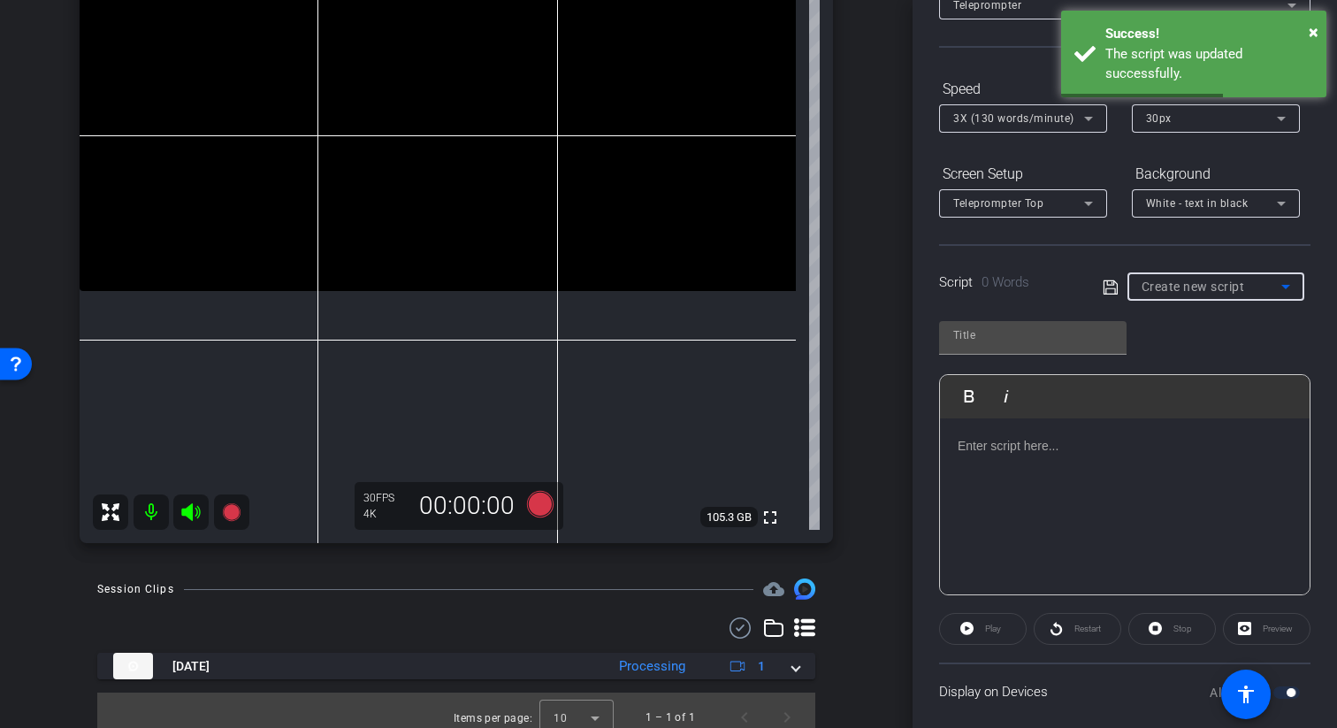
click at [1080, 465] on div at bounding box center [1125, 506] width 370 height 177
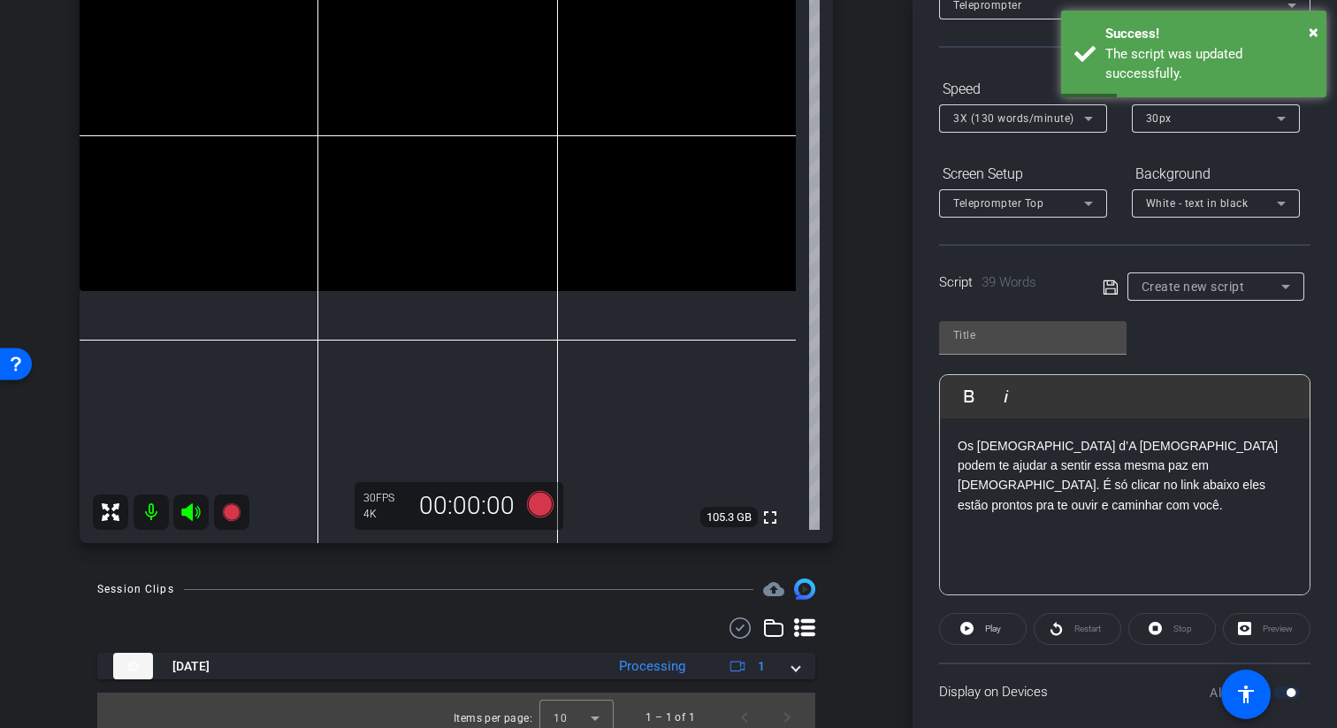
click at [1033, 354] on div at bounding box center [1032, 363] width 187 height 19
click at [1033, 337] on input "text" at bounding box center [1032, 334] width 159 height 21
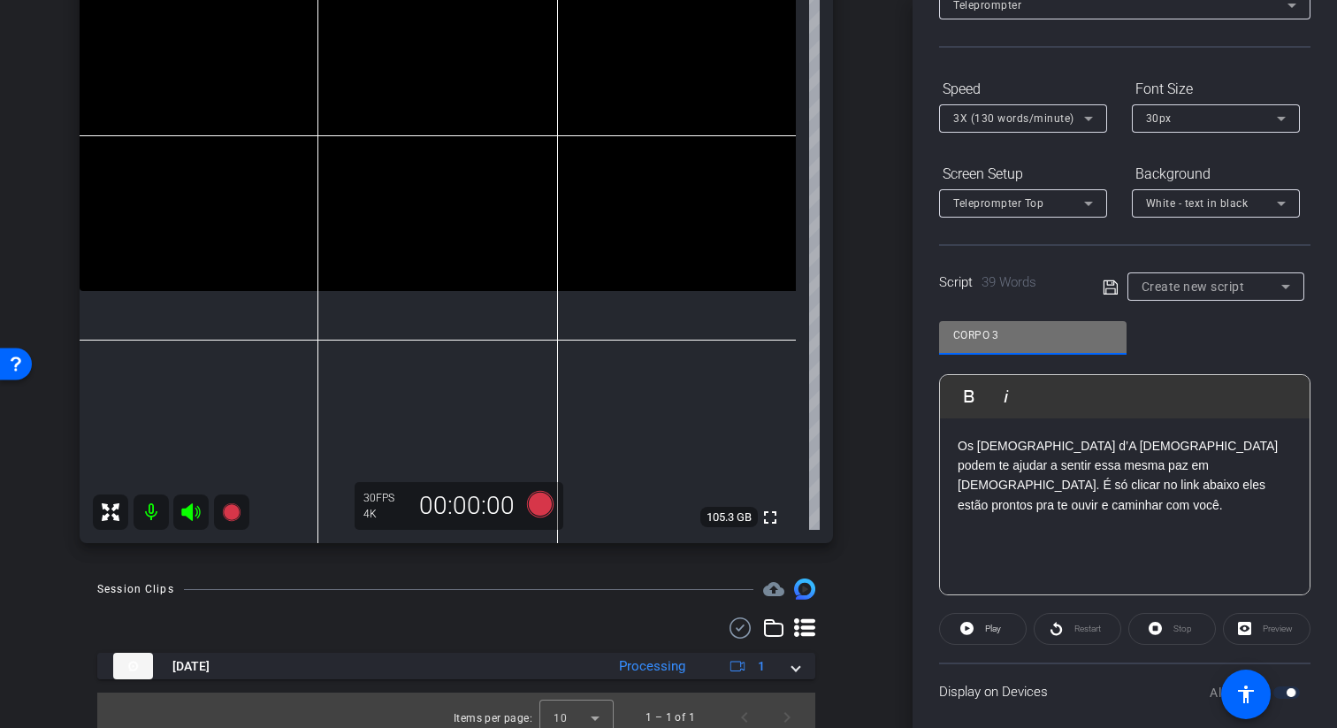
click at [1116, 277] on icon at bounding box center [1110, 287] width 16 height 21
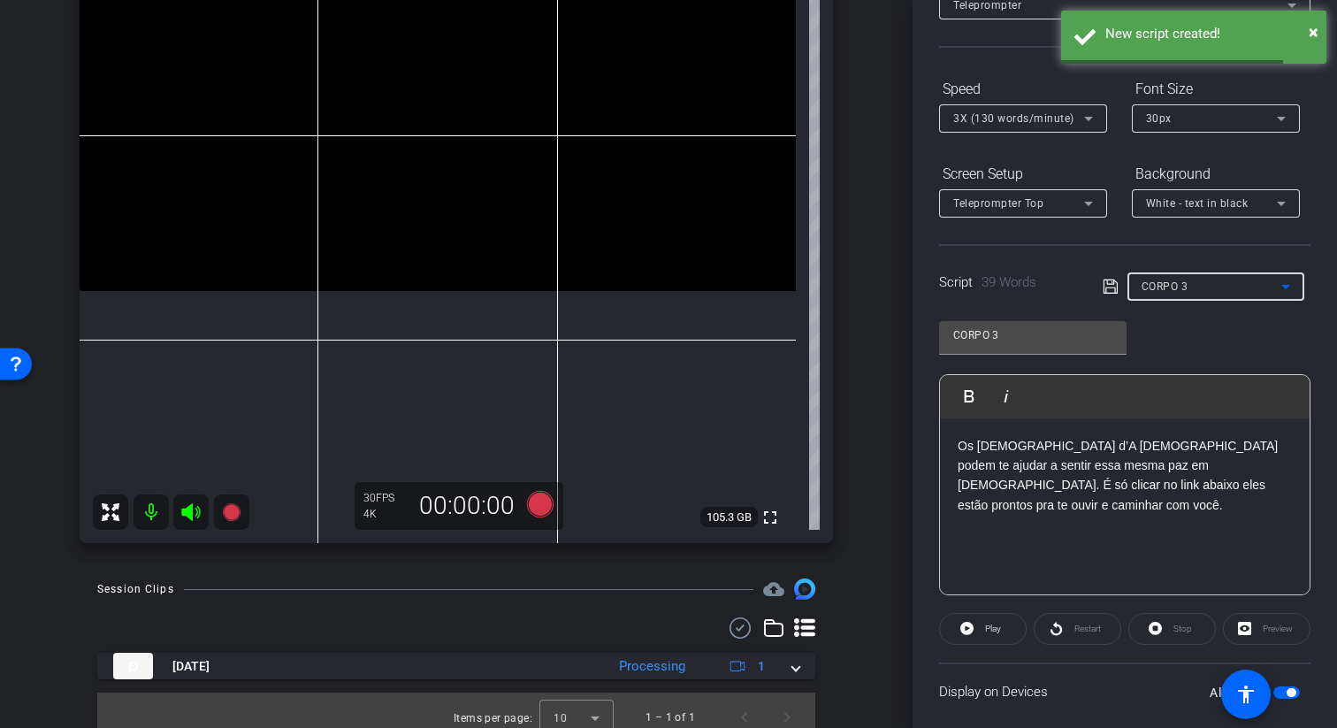
click at [1218, 292] on div "CORPO 3" at bounding box center [1211, 286] width 140 height 22
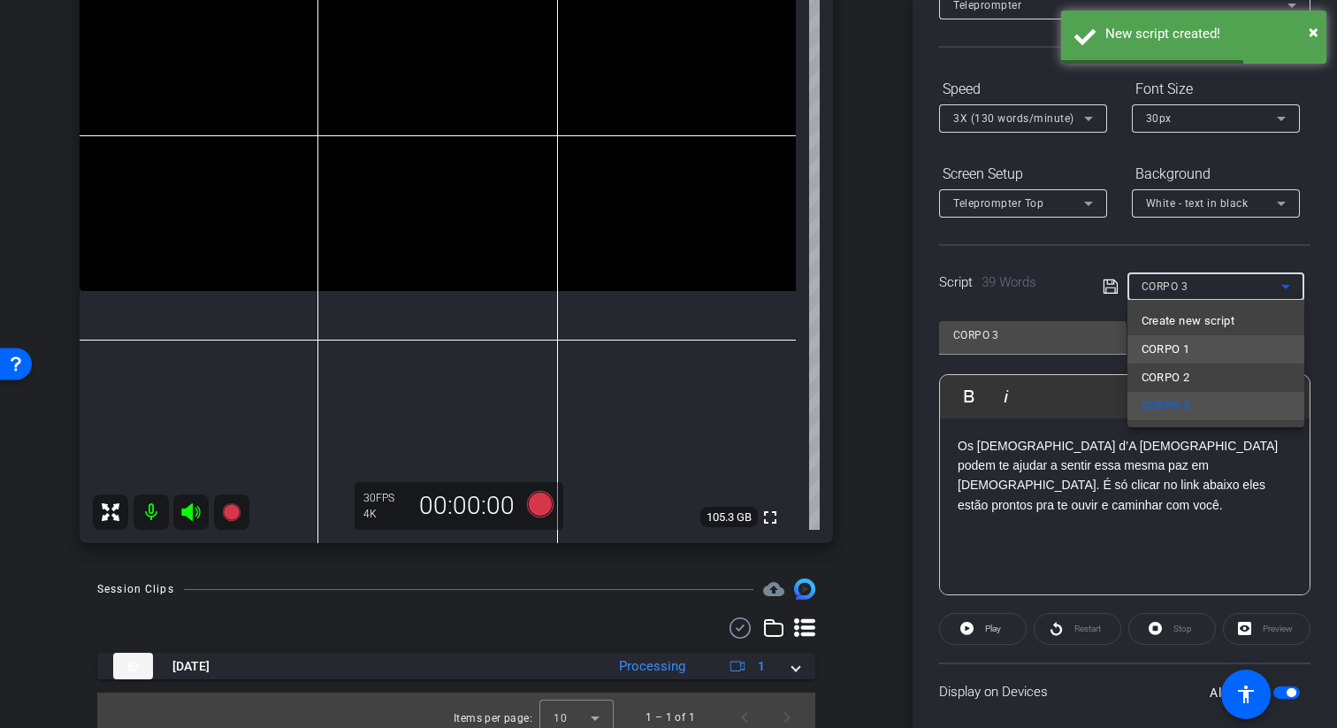
click at [1202, 354] on mat-option "CORPO 1" at bounding box center [1215, 349] width 177 height 28
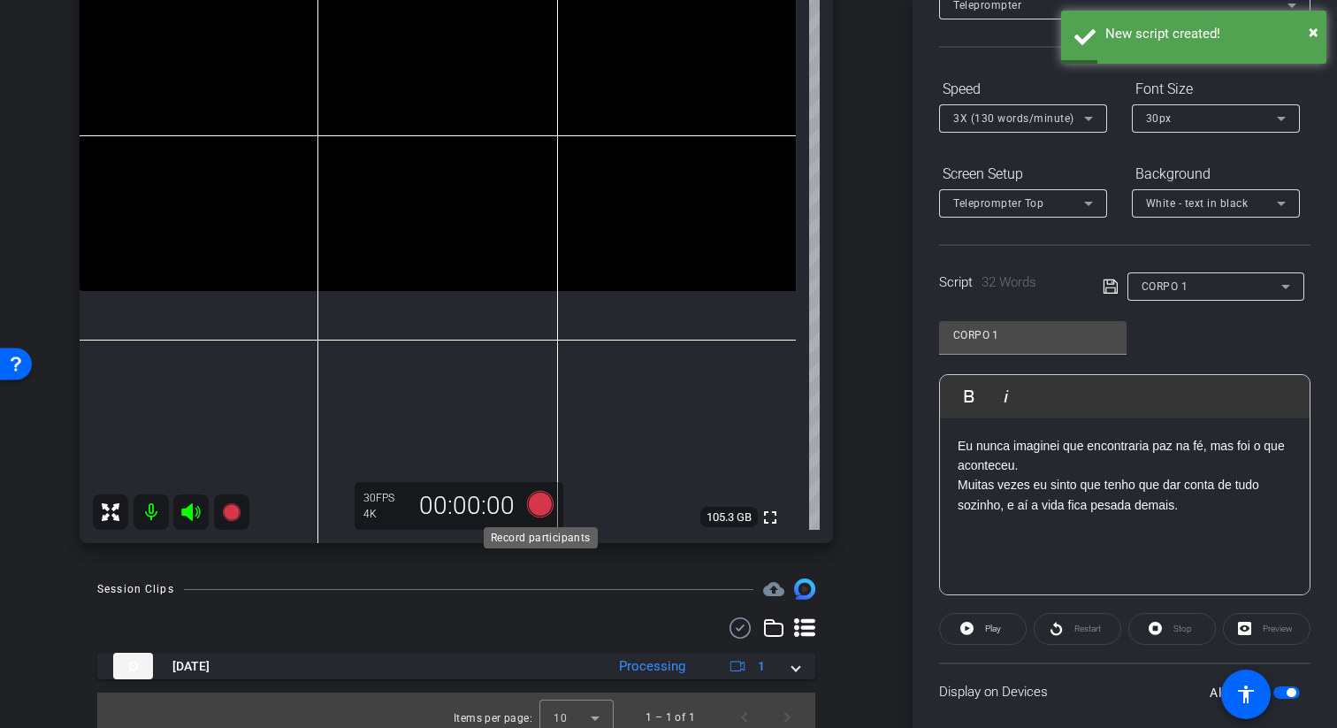
click at [536, 516] on icon at bounding box center [540, 504] width 27 height 27
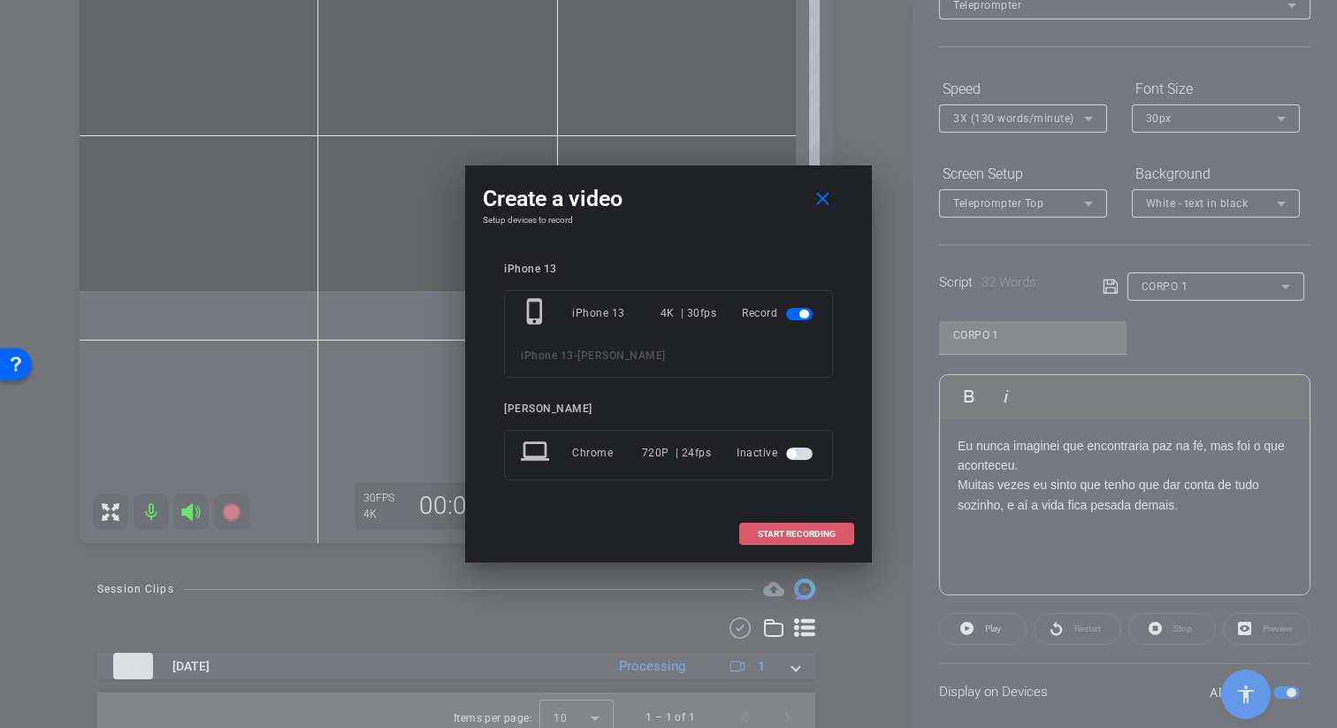
click at [786, 534] on span "START RECORDING" at bounding box center [797, 534] width 78 height 9
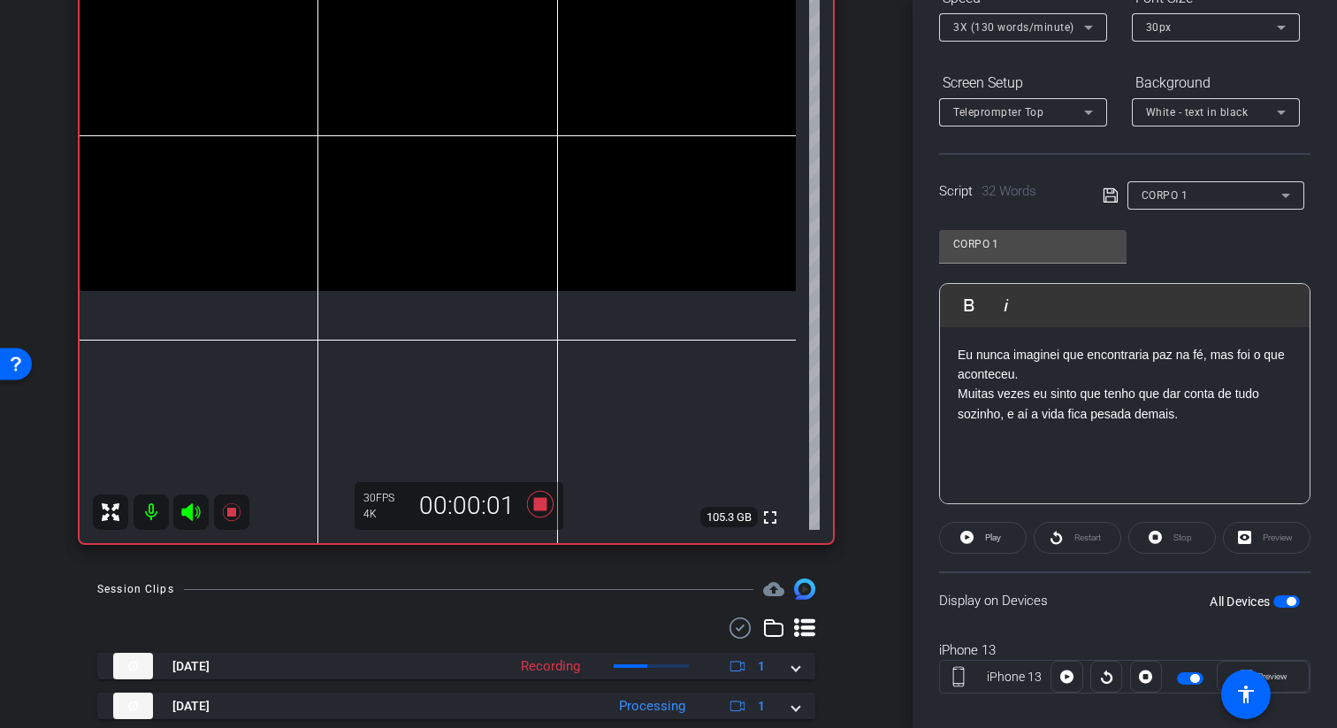
scroll to position [239, 0]
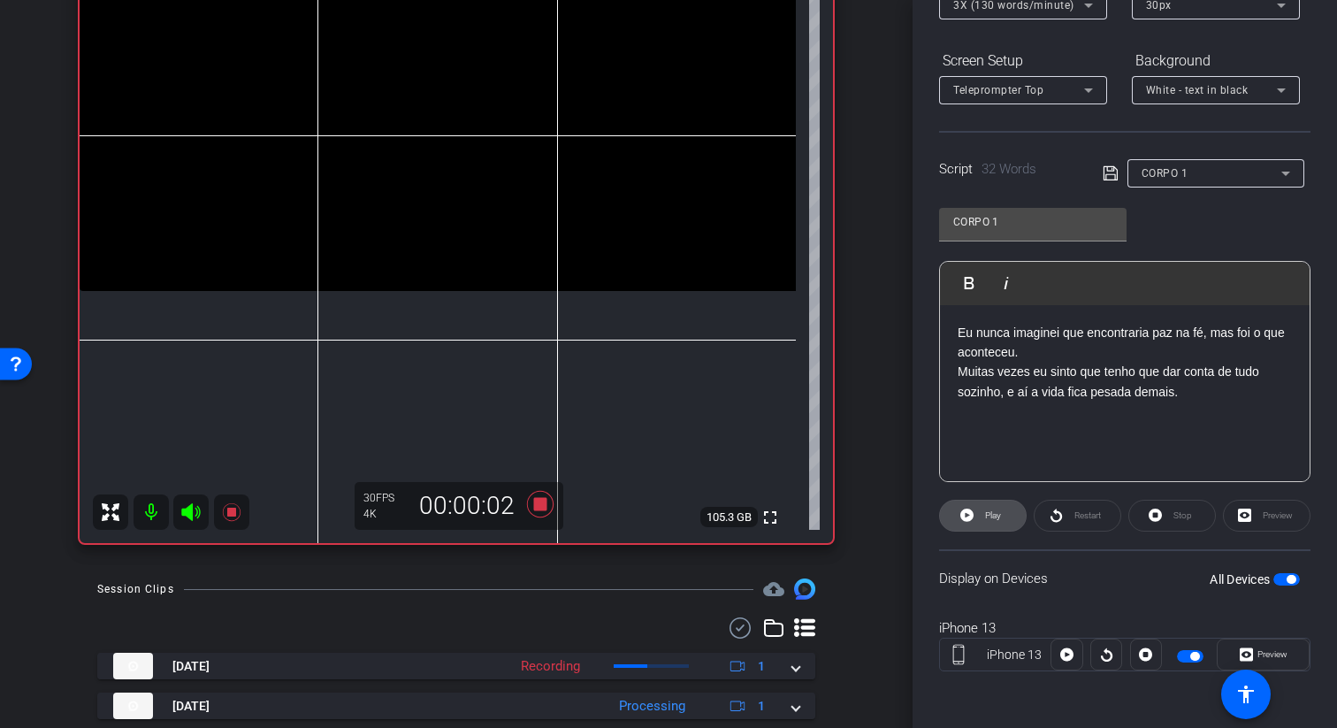
click at [989, 510] on span "Play" at bounding box center [993, 515] width 16 height 10
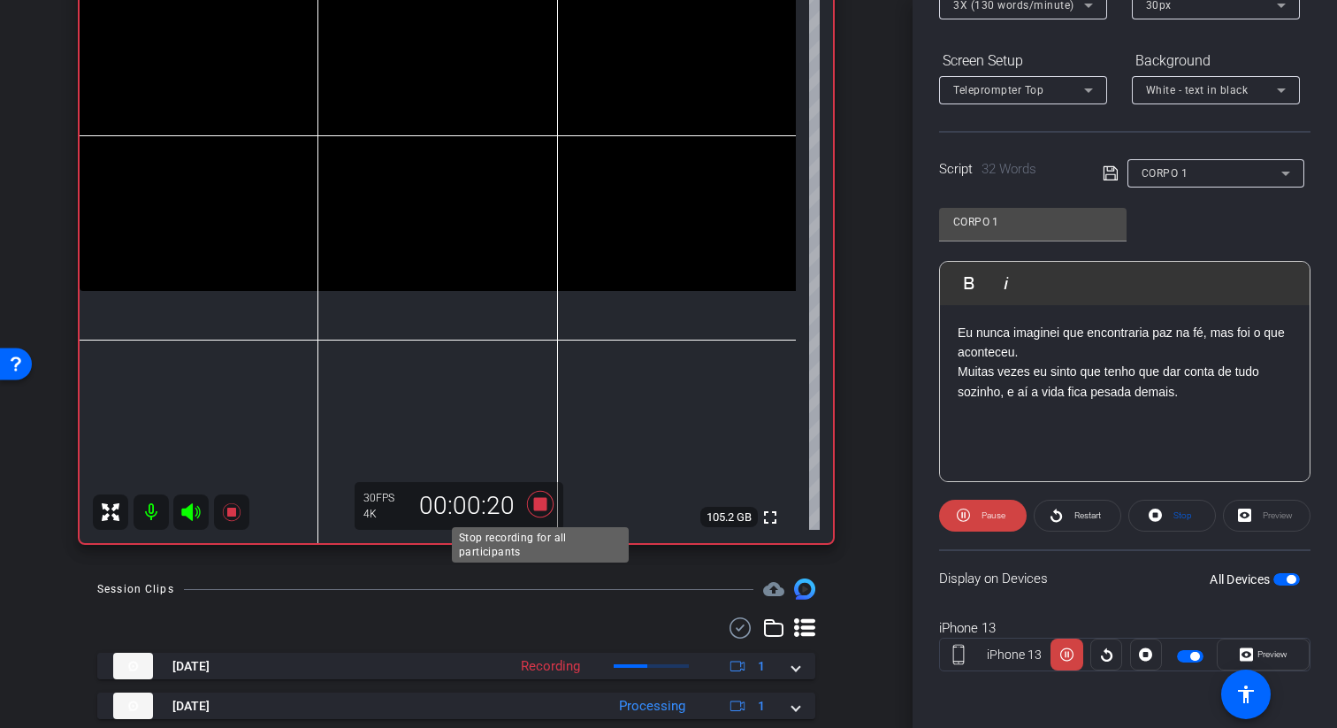
click at [542, 497] on icon at bounding box center [540, 504] width 27 height 27
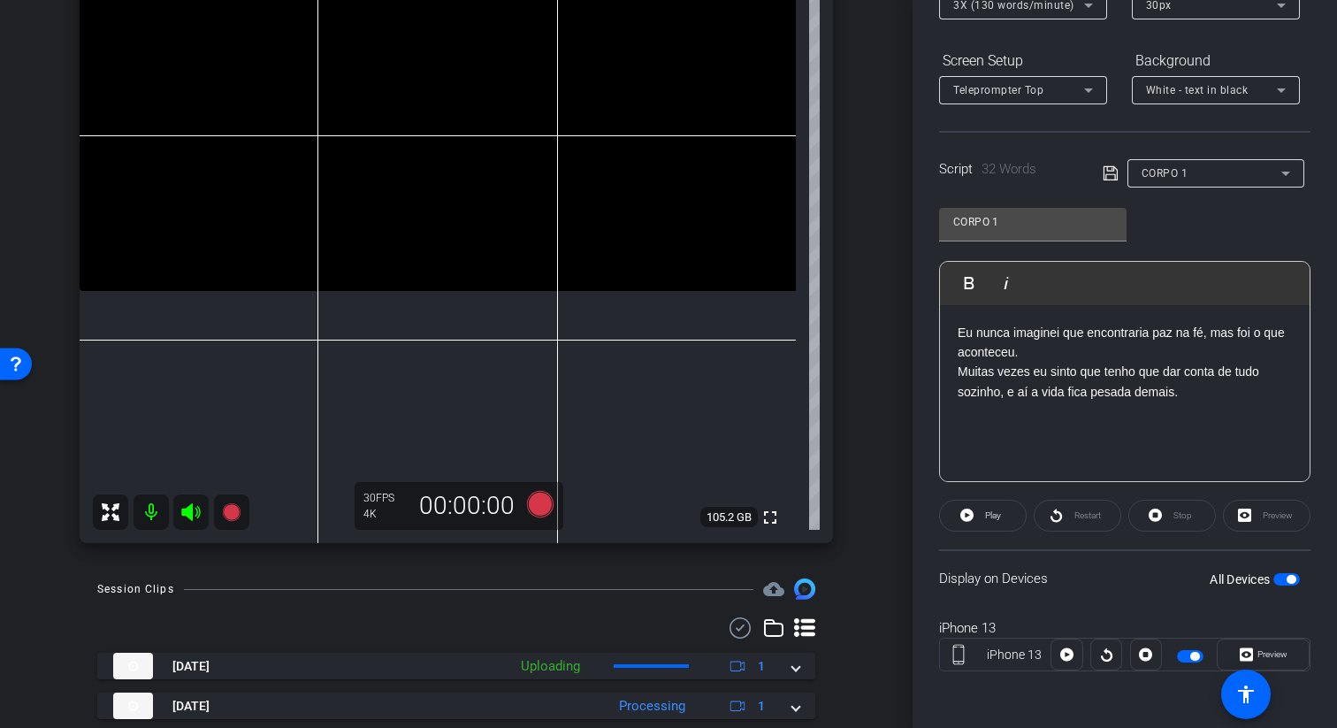
click at [1195, 330] on p "Eu nunca imaginei que encontraria paz na fé, mas foi o que aconteceu." at bounding box center [1124, 343] width 334 height 40
click at [1286, 335] on p "Eu nunca imaginei que encontraria paz ao ir para a igreja, mas foi o que aconte…" at bounding box center [1124, 343] width 334 height 40
click at [1104, 168] on icon at bounding box center [1110, 173] width 16 height 21
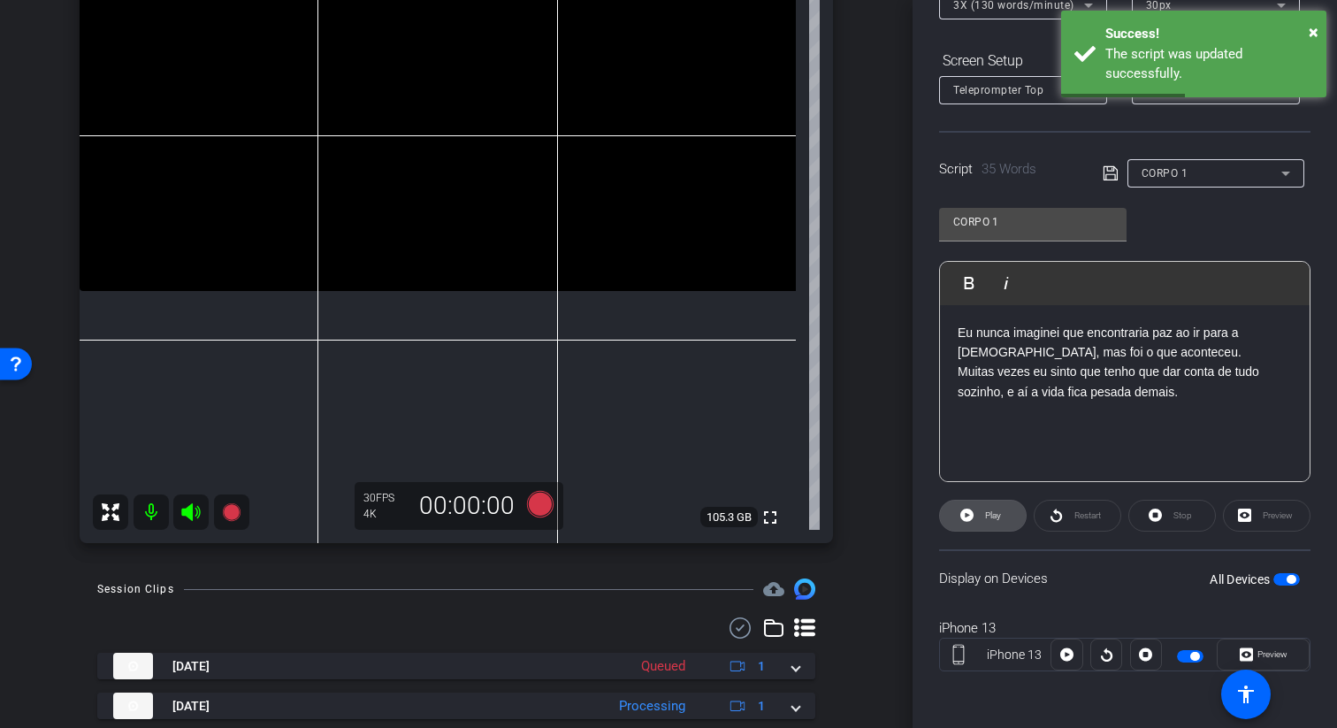
click at [980, 510] on span "Play" at bounding box center [990, 515] width 20 height 25
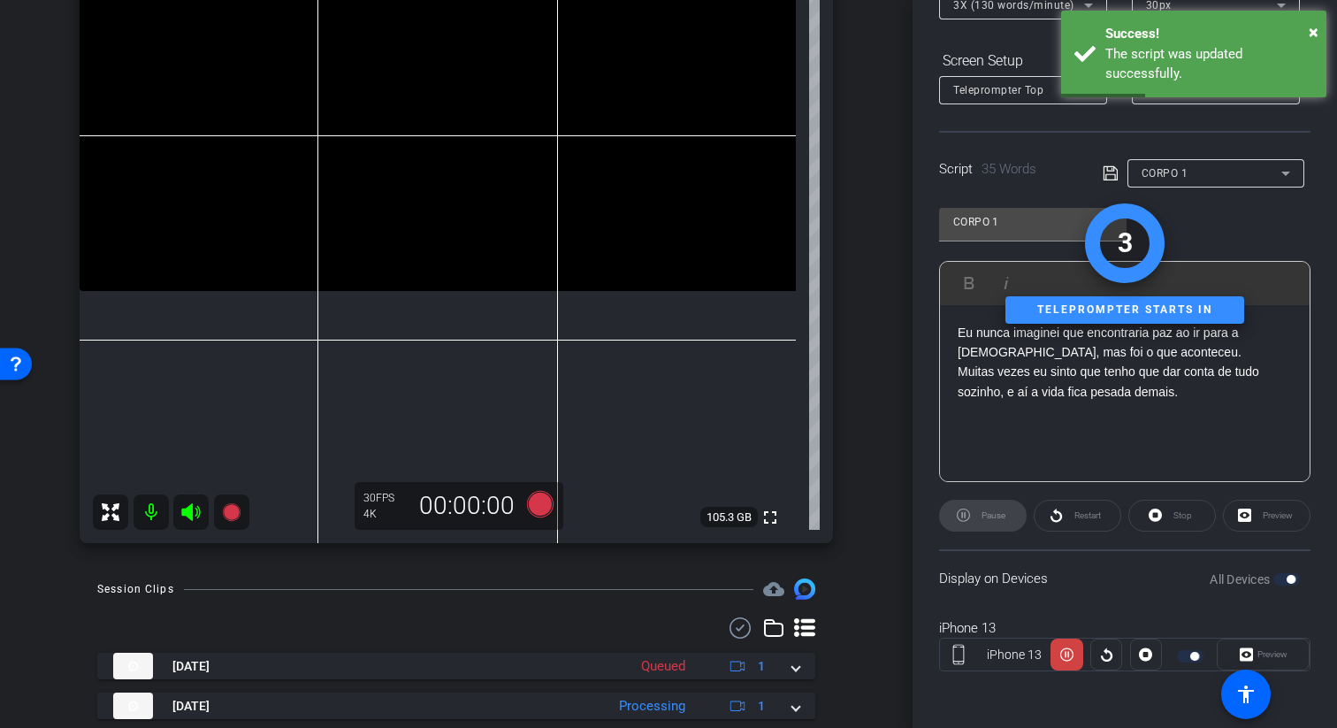
click at [980, 510] on div "Pause" at bounding box center [983, 515] width 88 height 32
click at [953, 509] on div "Pause" at bounding box center [983, 515] width 88 height 32
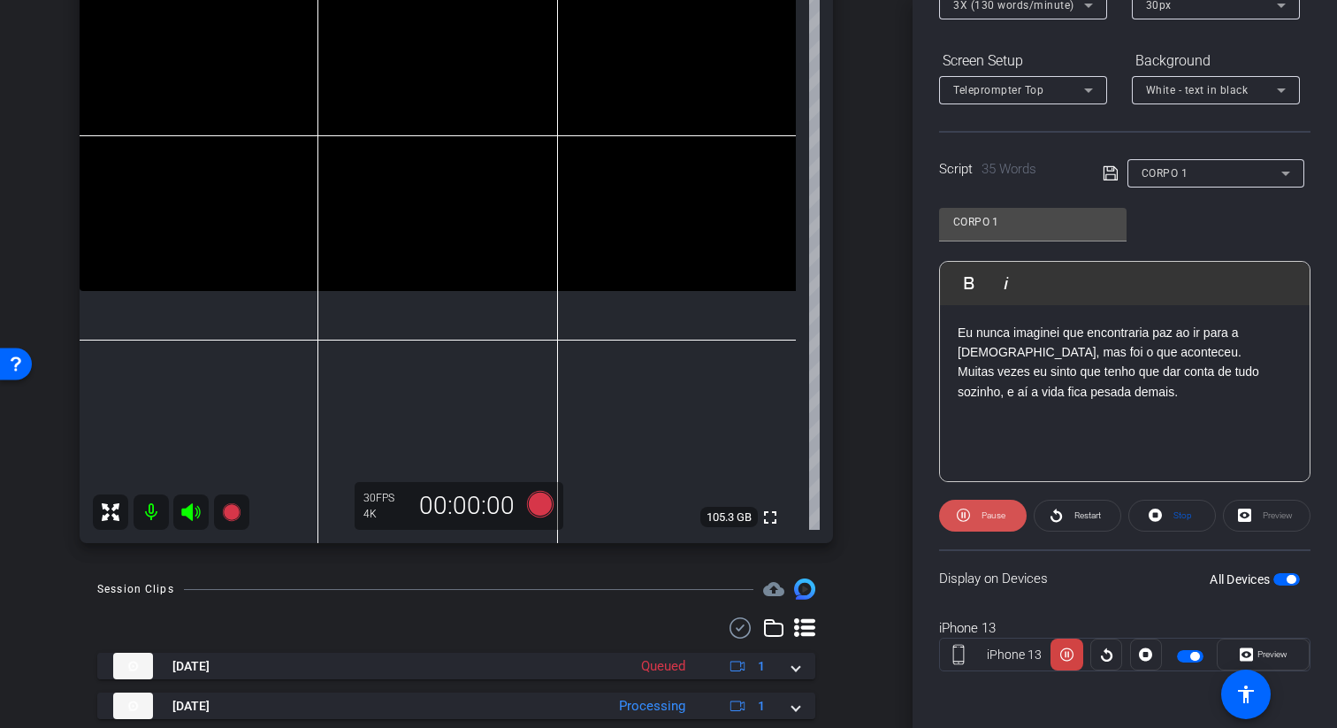
click at [974, 518] on span at bounding box center [983, 515] width 88 height 42
click at [547, 507] on icon at bounding box center [540, 504] width 27 height 27
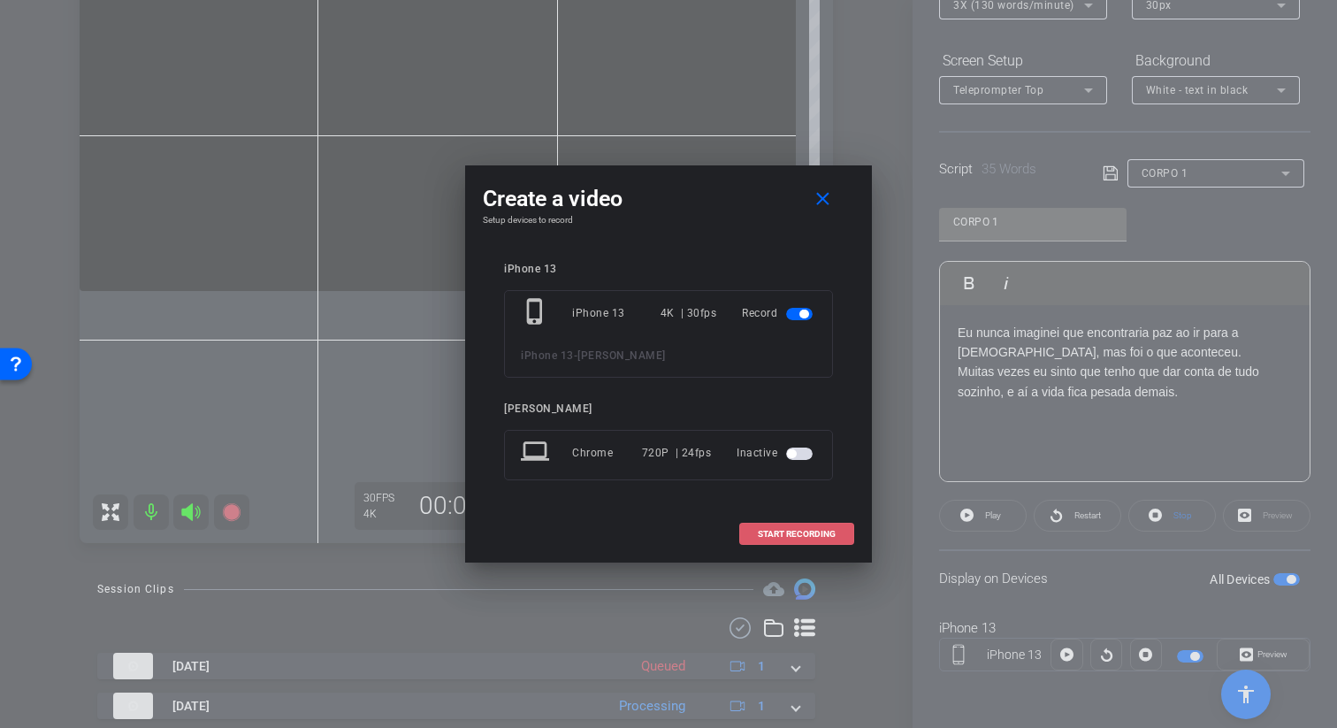
click at [811, 534] on span "START RECORDING" at bounding box center [797, 534] width 78 height 9
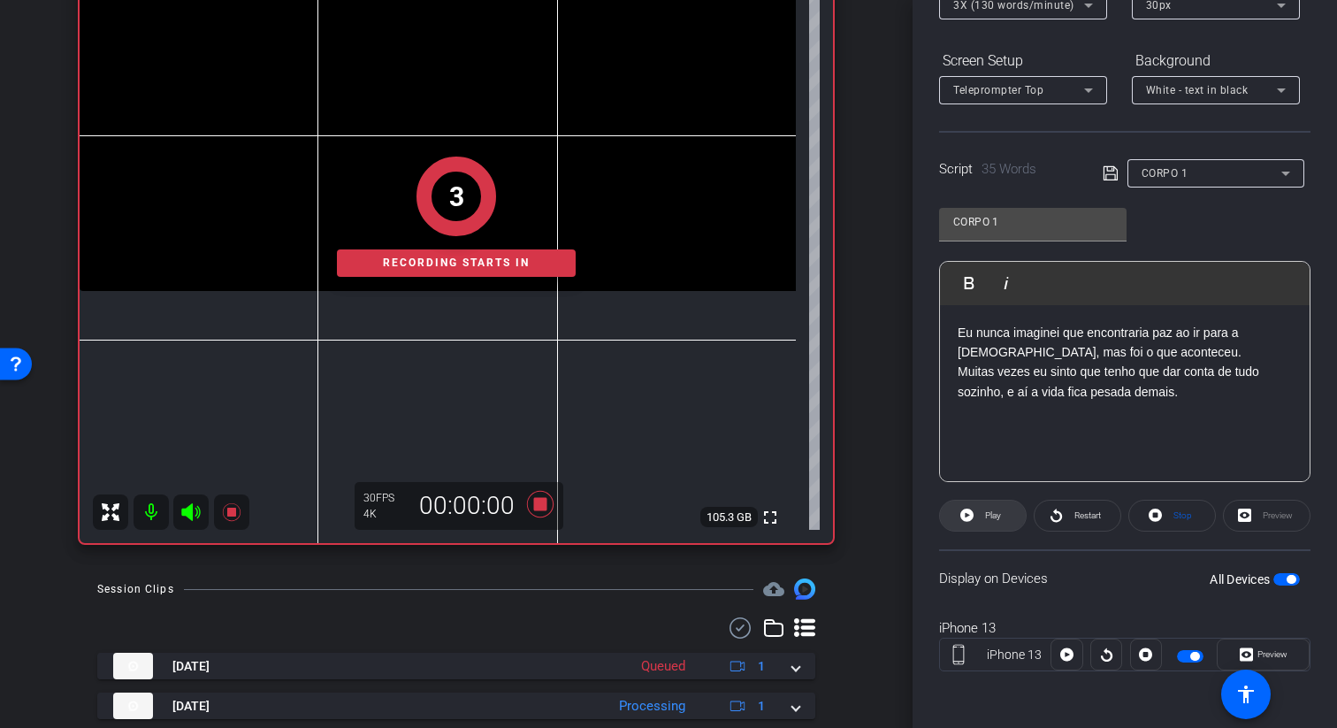
click at [995, 510] on span "Play" at bounding box center [993, 515] width 16 height 10
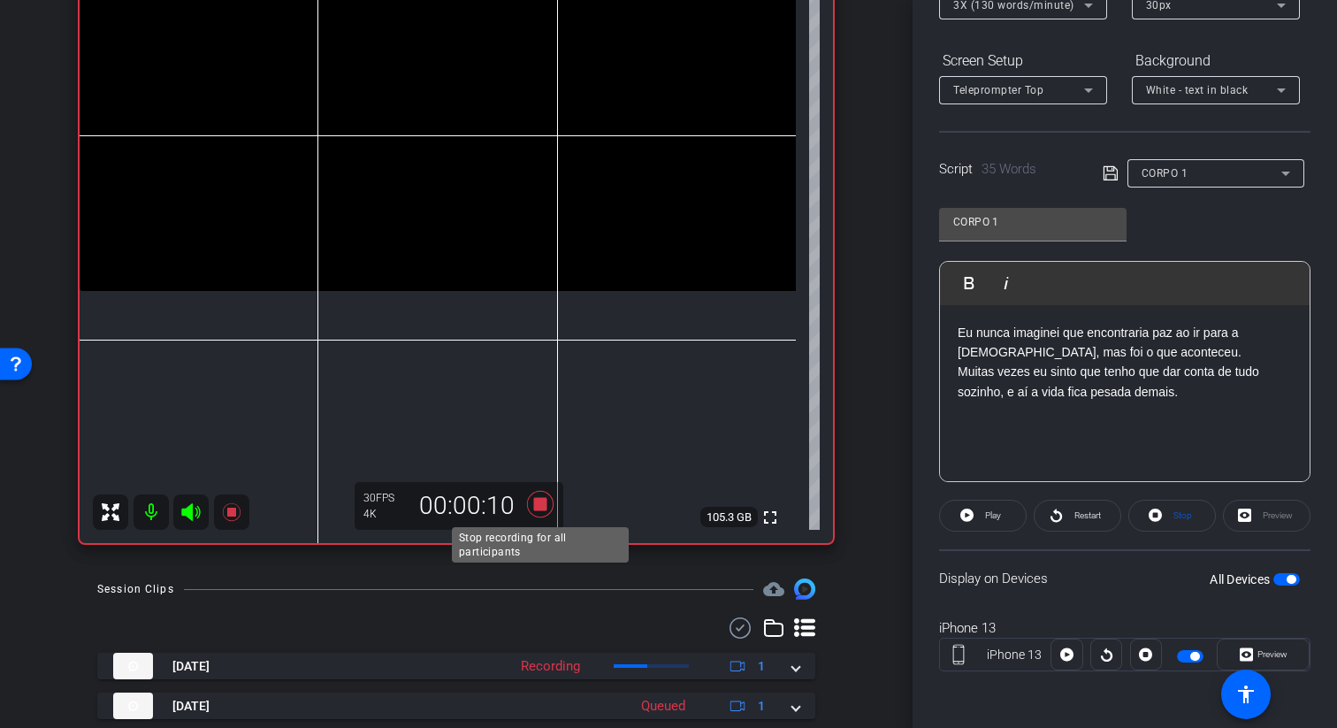
click at [537, 502] on icon at bounding box center [540, 504] width 27 height 27
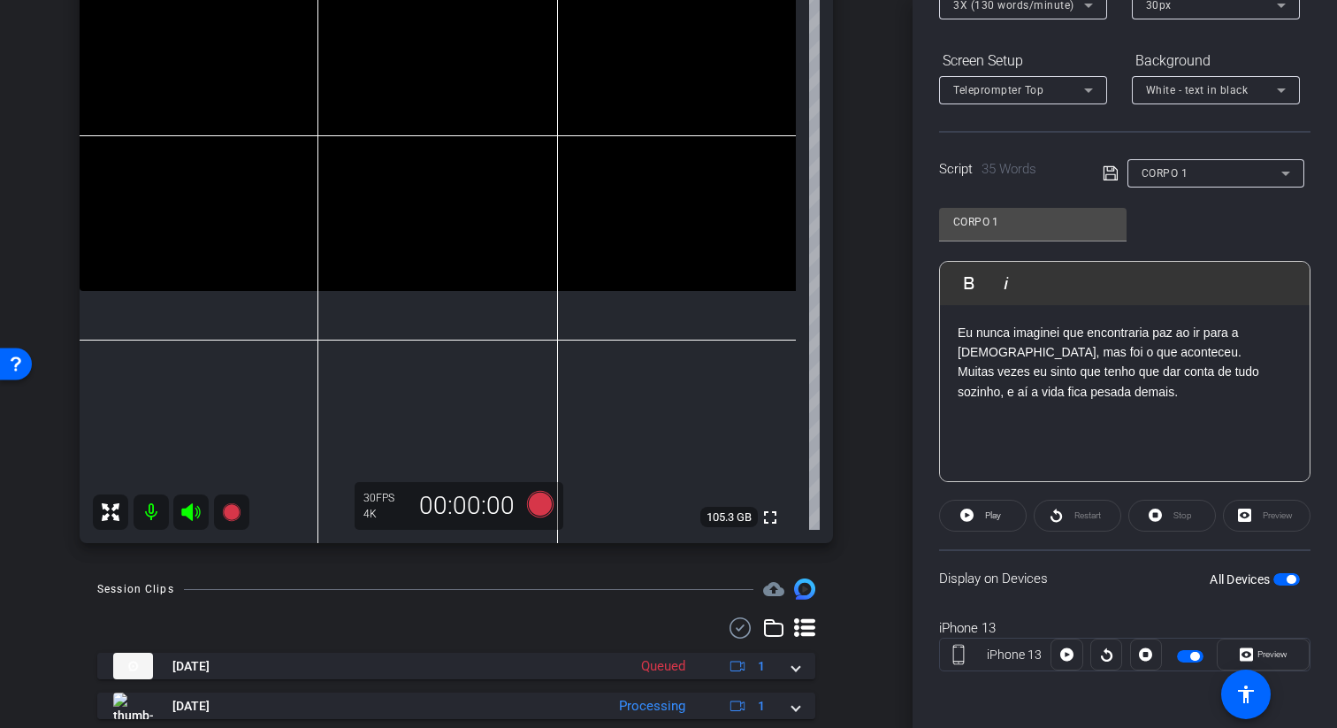
click at [1093, 177] on div "Script 35 Words CORPO 1" at bounding box center [1124, 159] width 371 height 57
click at [1106, 176] on icon at bounding box center [1110, 173] width 16 height 21
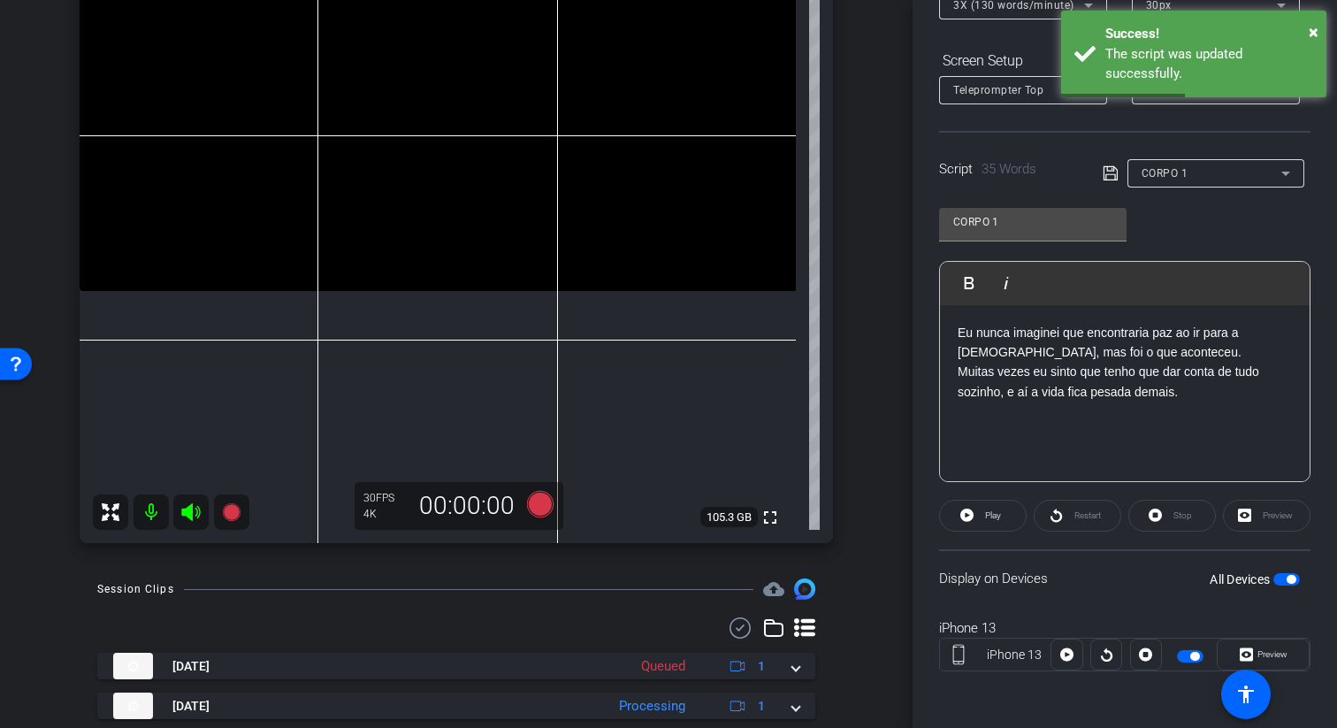
click at [1193, 164] on div "CORPO 1" at bounding box center [1211, 173] width 140 height 22
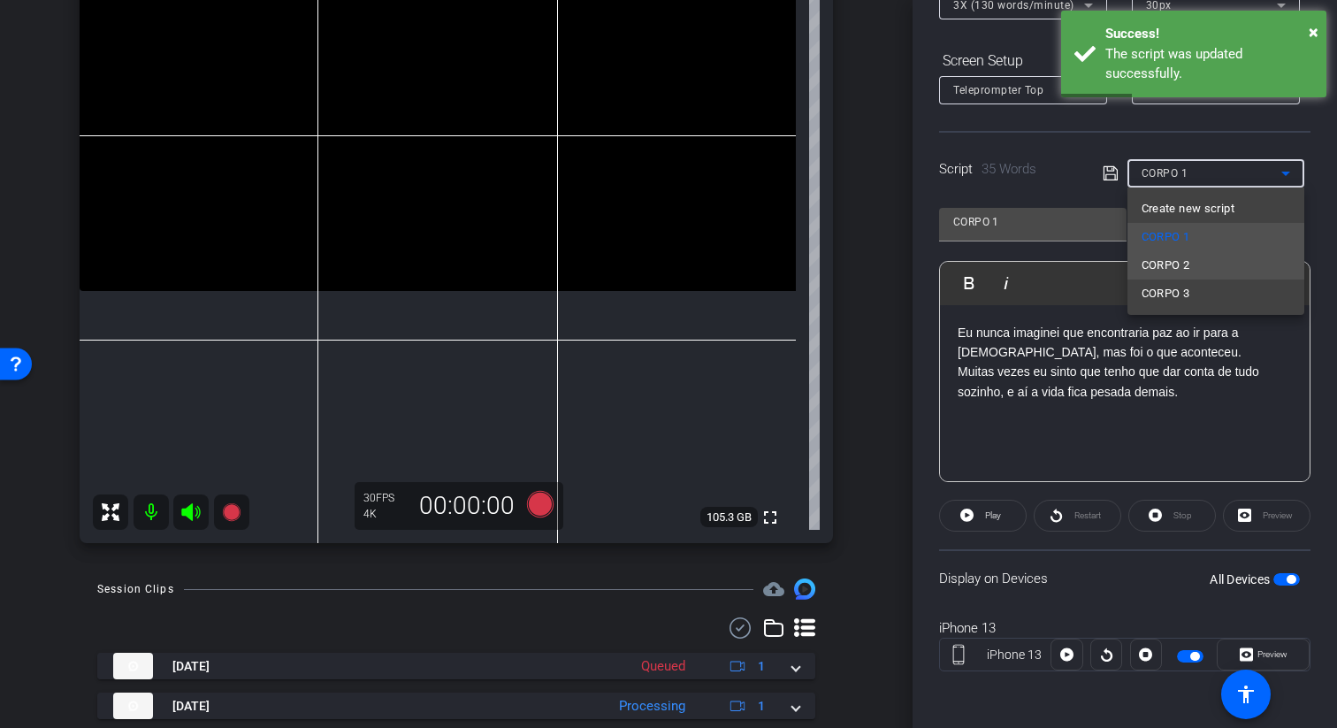
click at [1176, 271] on span "CORPO 2" at bounding box center [1165, 265] width 49 height 21
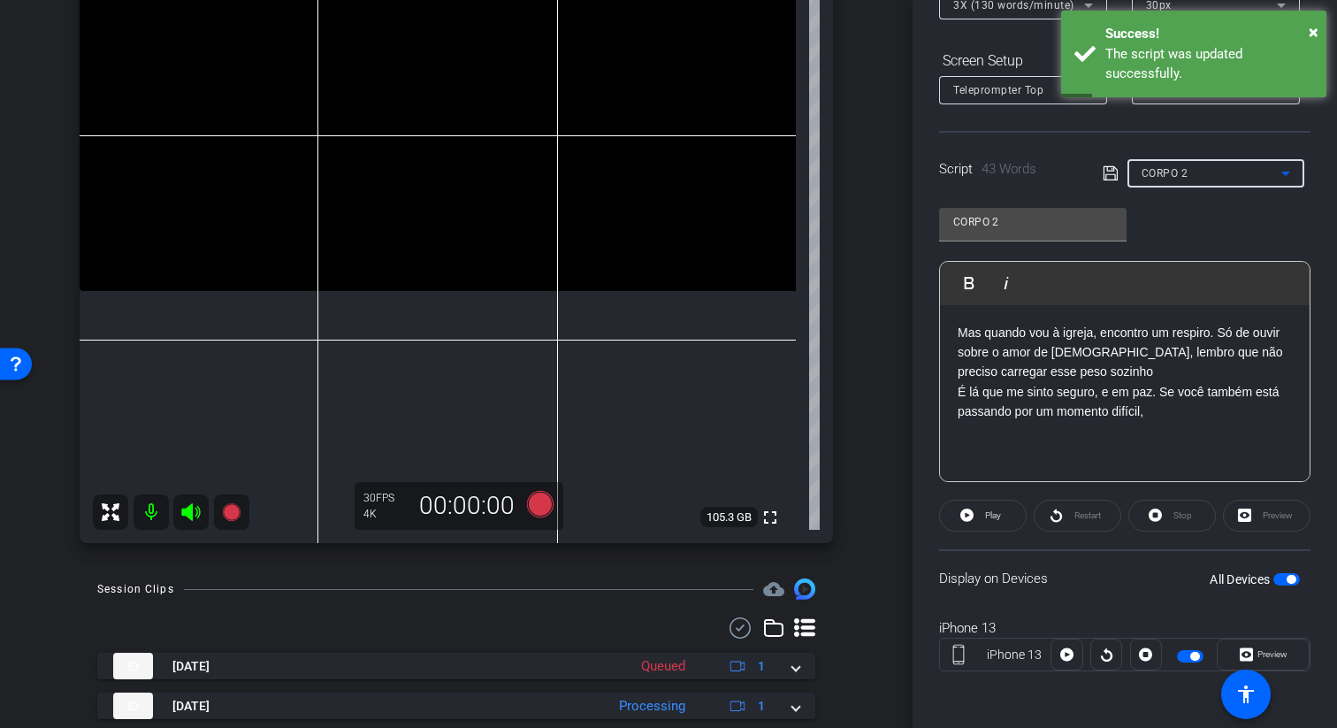
click at [1204, 169] on div "CORPO 2" at bounding box center [1211, 173] width 140 height 22
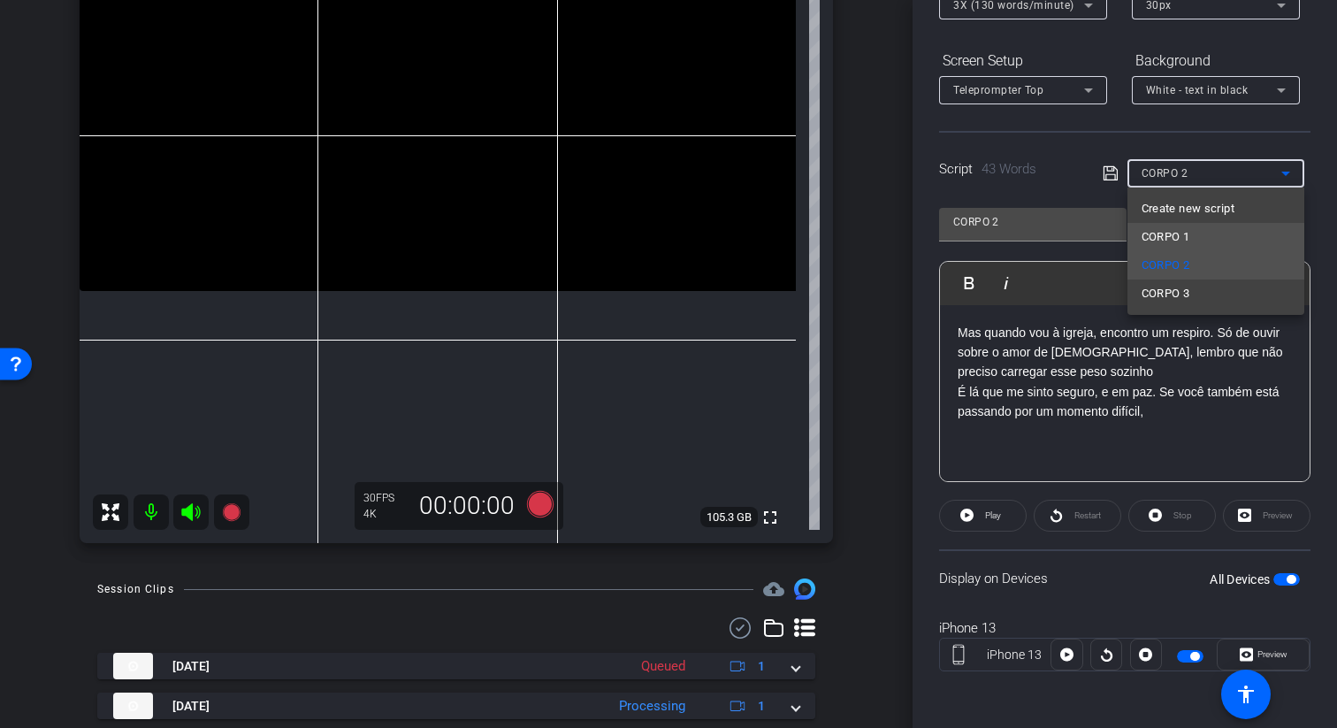
click at [1198, 233] on mat-option "CORPO 1" at bounding box center [1215, 237] width 177 height 28
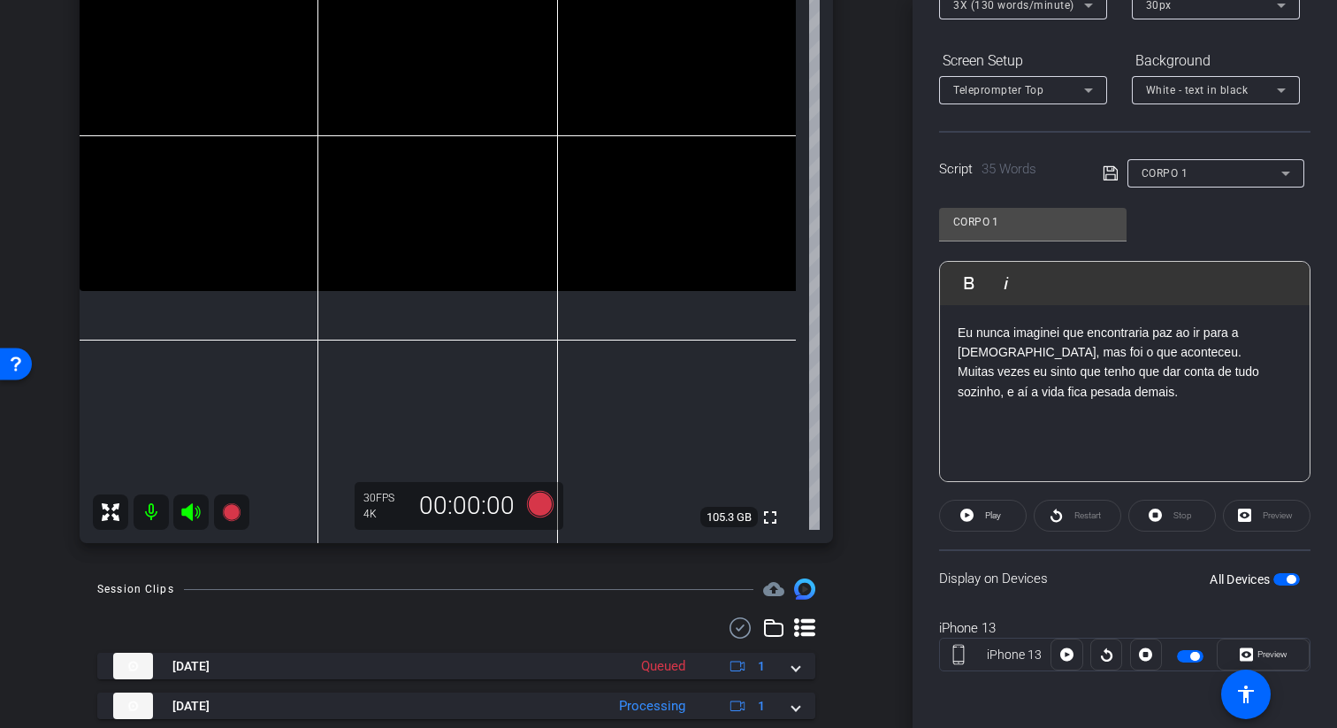
click at [1284, 579] on span "button" at bounding box center [1286, 579] width 27 height 12
click at [1291, 579] on span "button" at bounding box center [1286, 579] width 27 height 12
click at [534, 495] on icon at bounding box center [540, 504] width 27 height 27
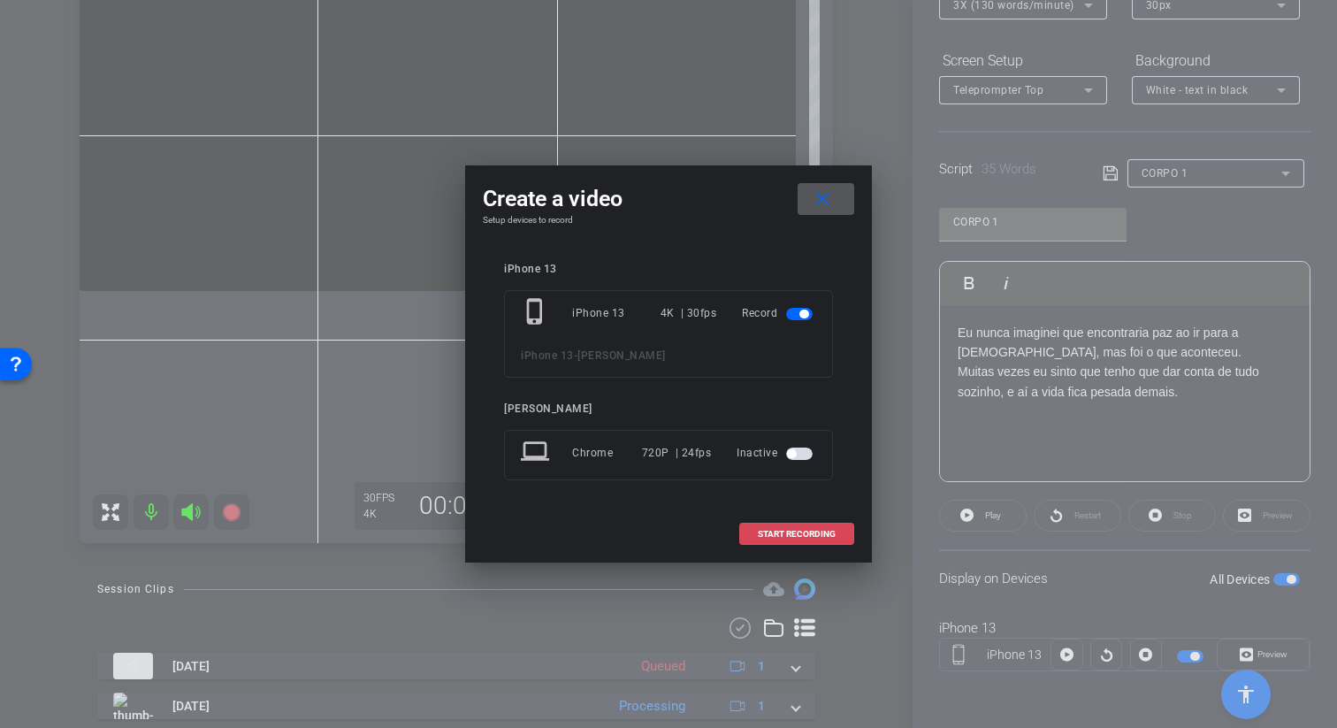
click at [848, 541] on span at bounding box center [796, 534] width 113 height 42
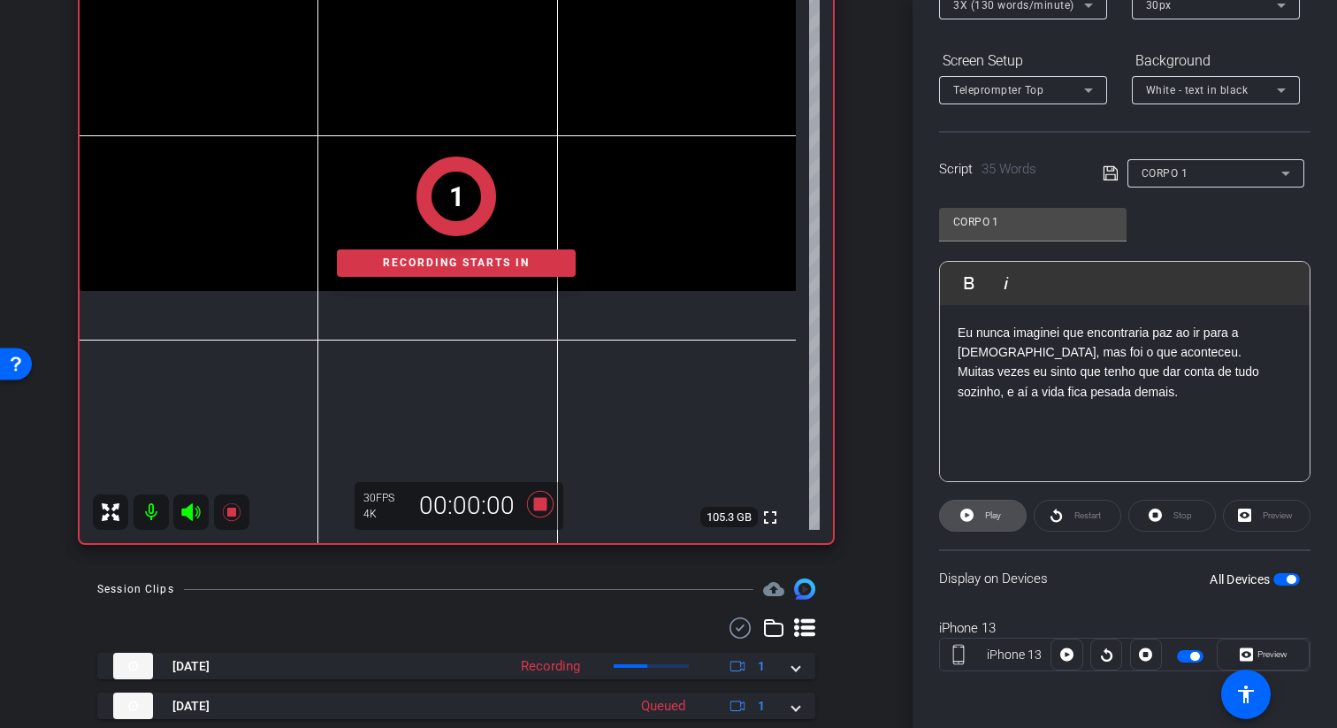
click at [989, 511] on span "Play" at bounding box center [993, 515] width 16 height 10
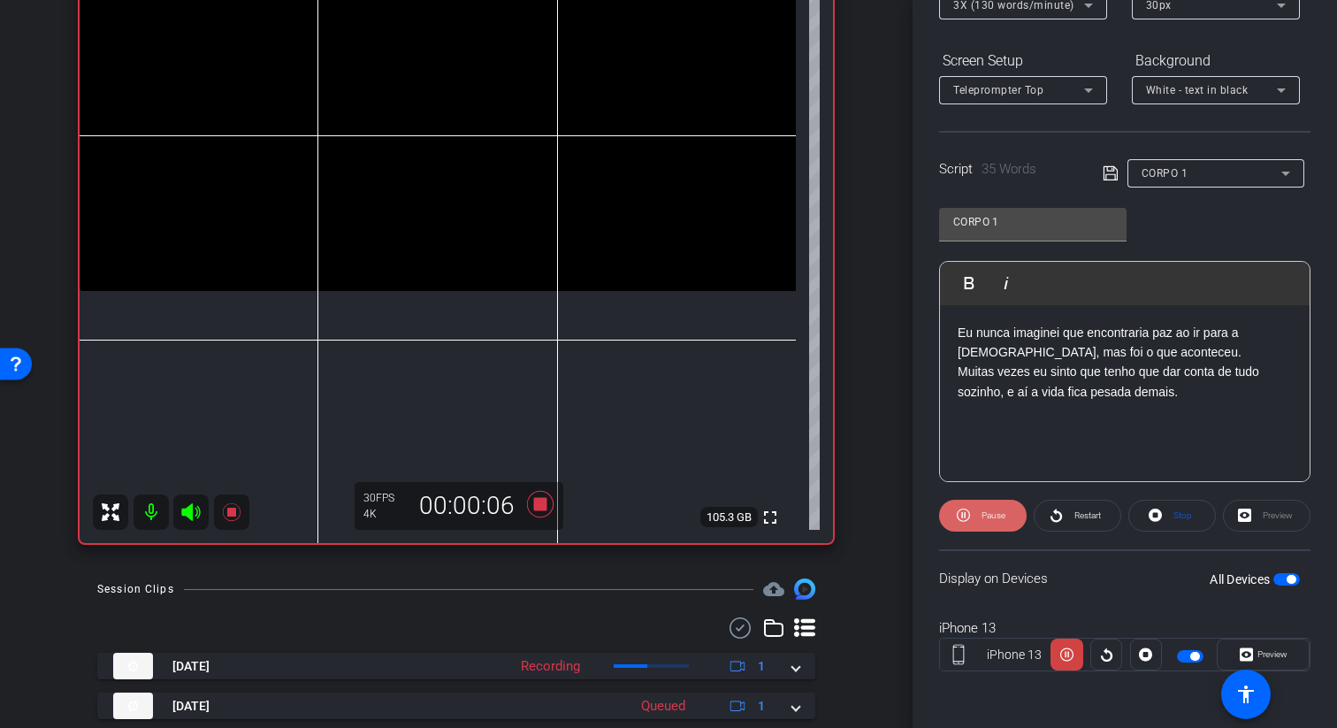
click at [973, 499] on span at bounding box center [983, 515] width 88 height 42
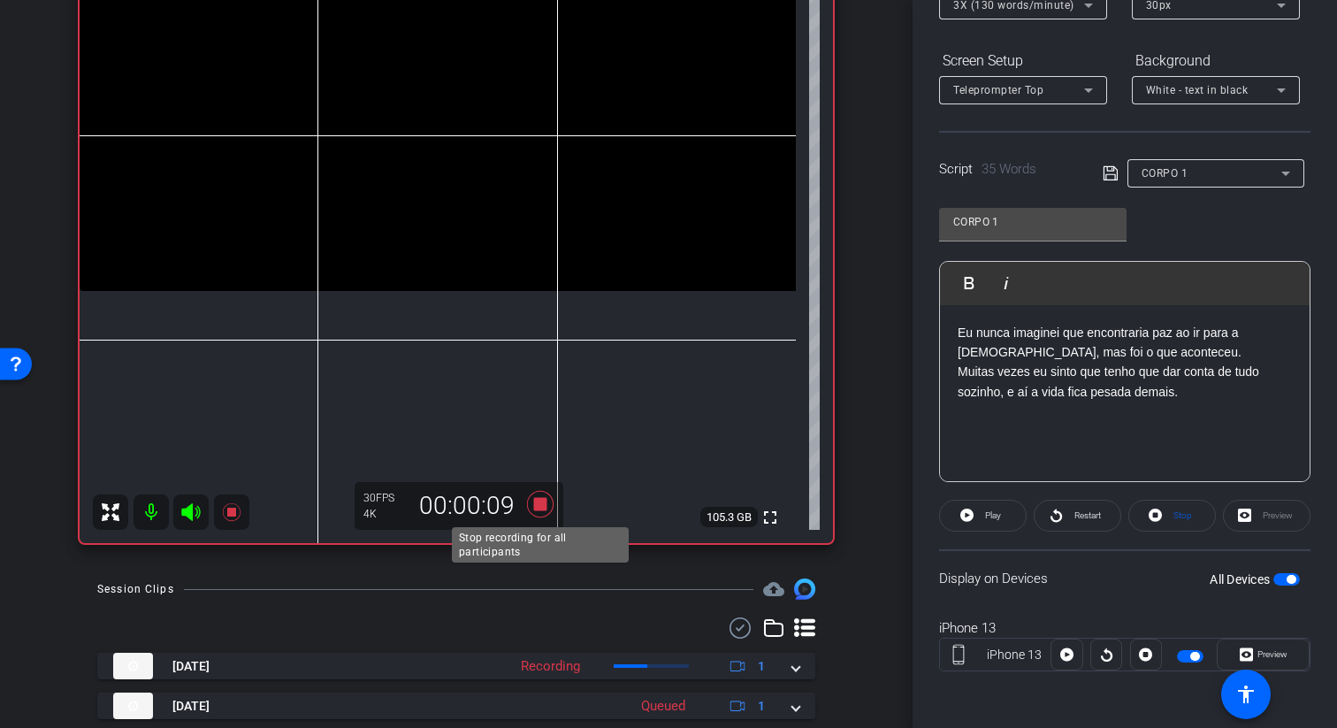
click at [543, 493] on icon at bounding box center [540, 504] width 42 height 32
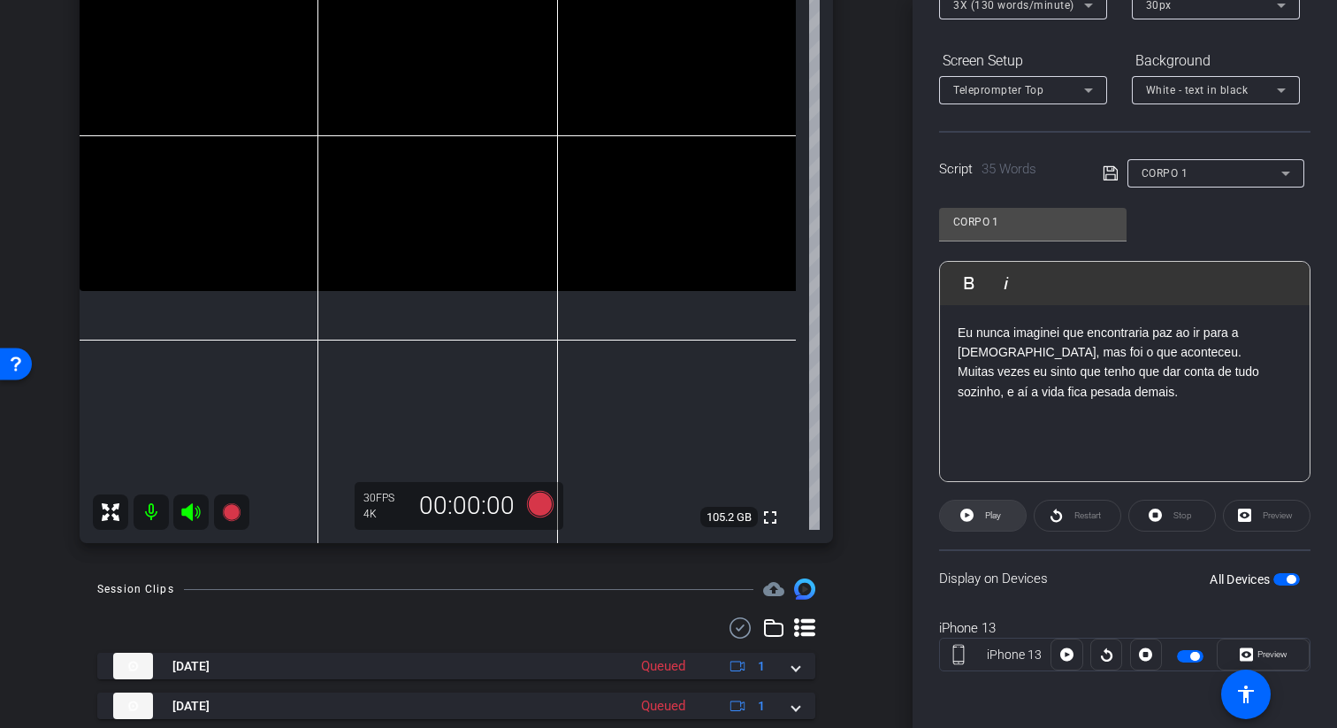
click at [990, 518] on span "Play" at bounding box center [993, 515] width 16 height 10
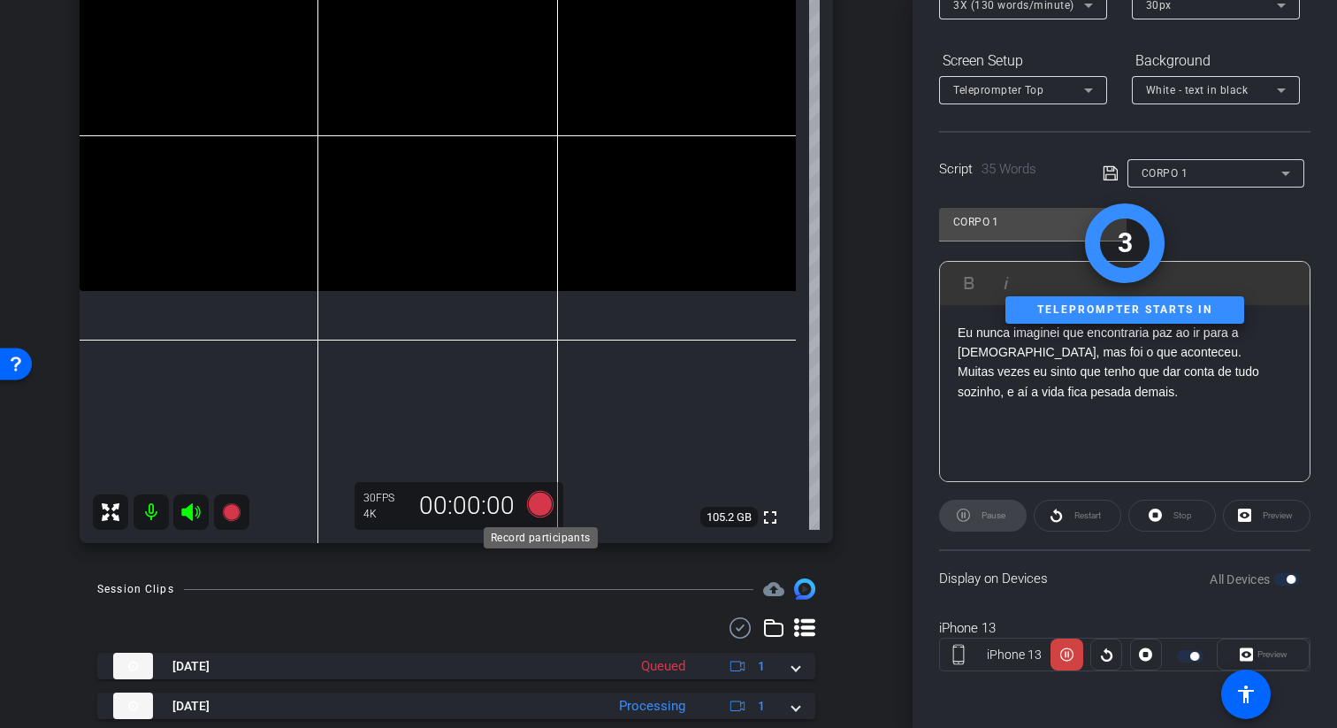
click at [541, 506] on icon at bounding box center [540, 504] width 27 height 27
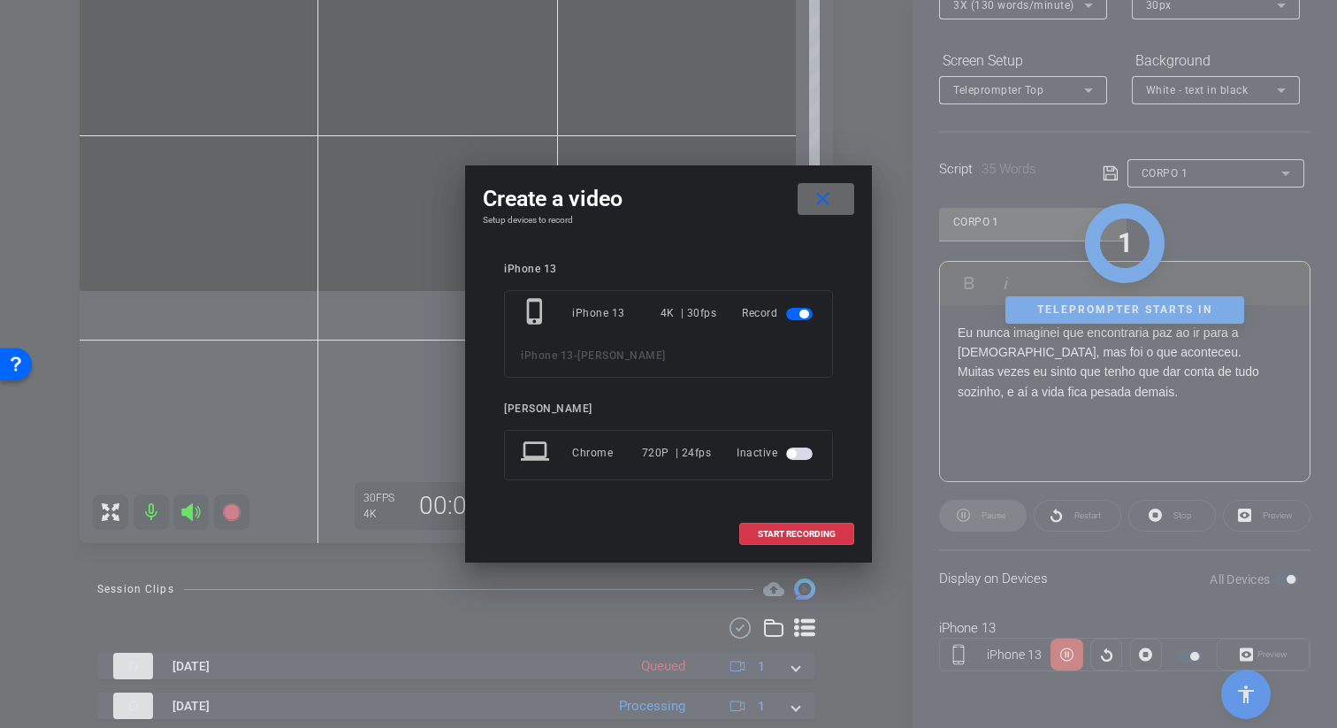
click at [815, 210] on span at bounding box center [825, 199] width 57 height 42
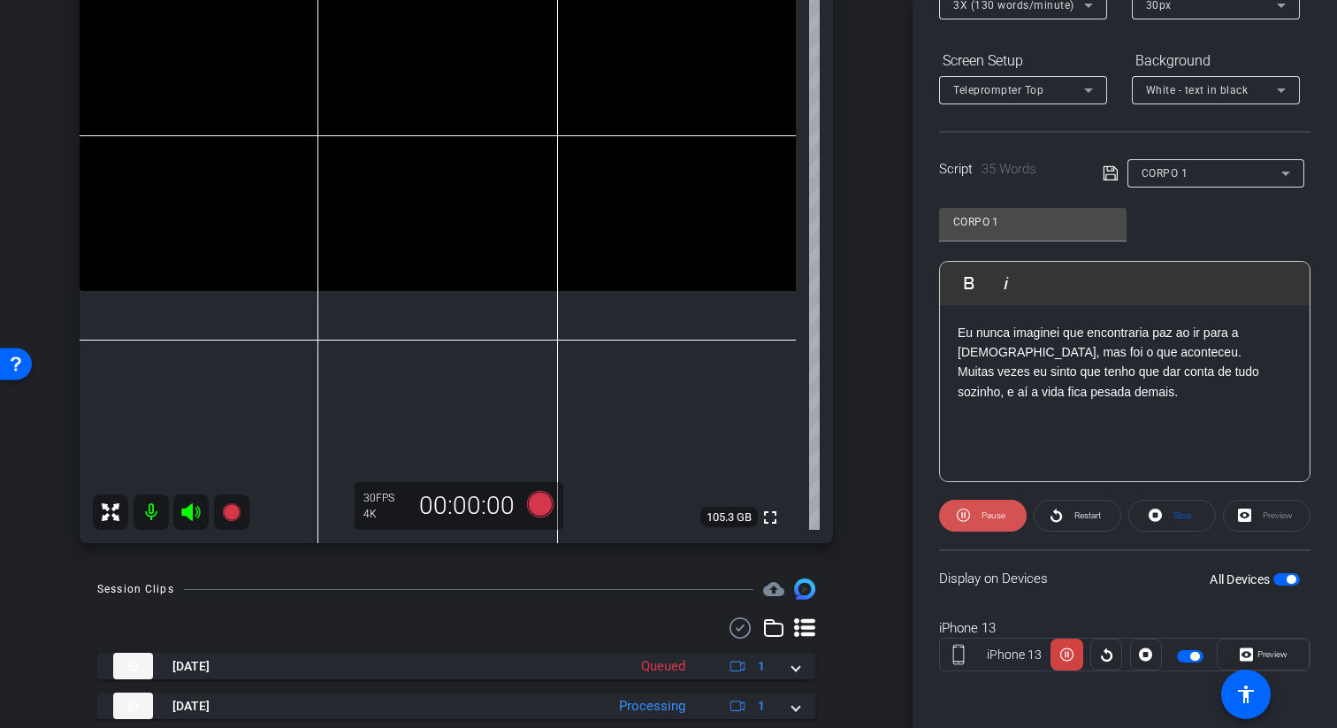
click at [971, 517] on span at bounding box center [983, 515] width 88 height 42
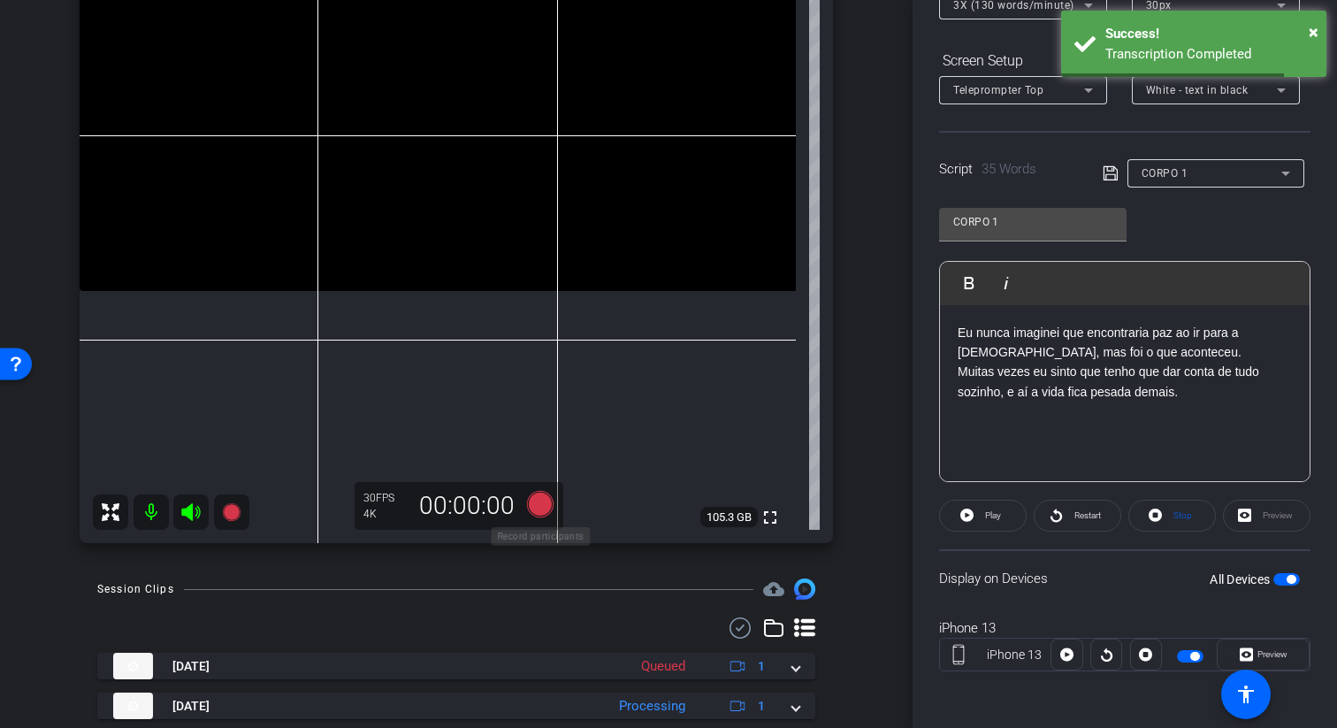
click at [538, 500] on icon at bounding box center [540, 504] width 27 height 27
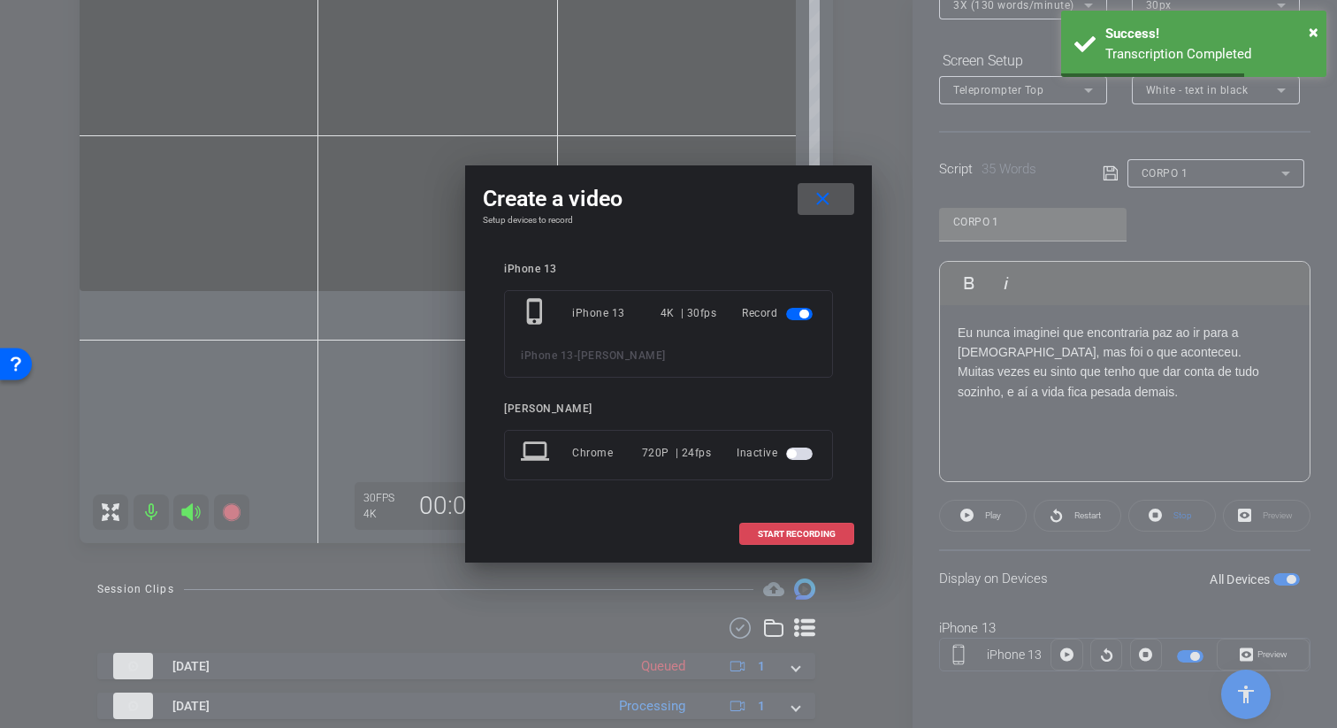
click at [831, 532] on span "START RECORDING" at bounding box center [797, 534] width 78 height 9
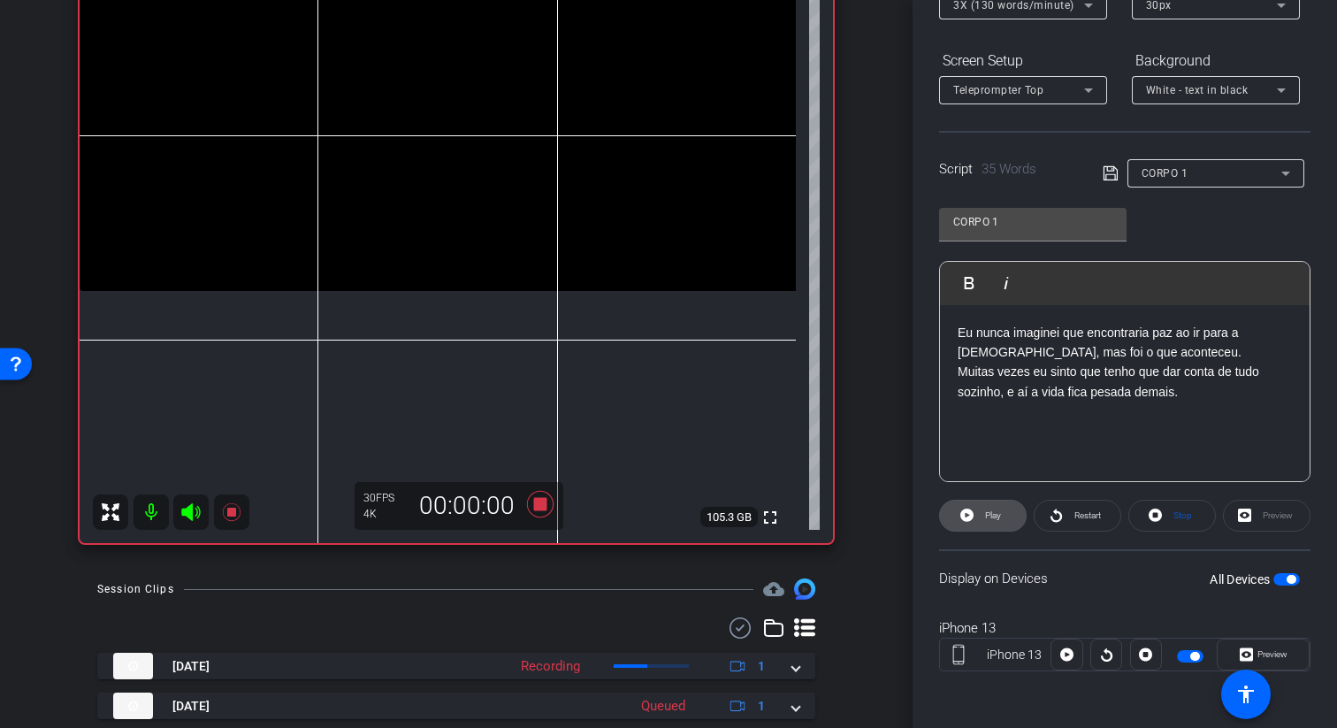
click at [966, 513] on icon at bounding box center [966, 514] width 13 height 13
click at [966, 513] on icon at bounding box center [962, 515] width 13 height 22
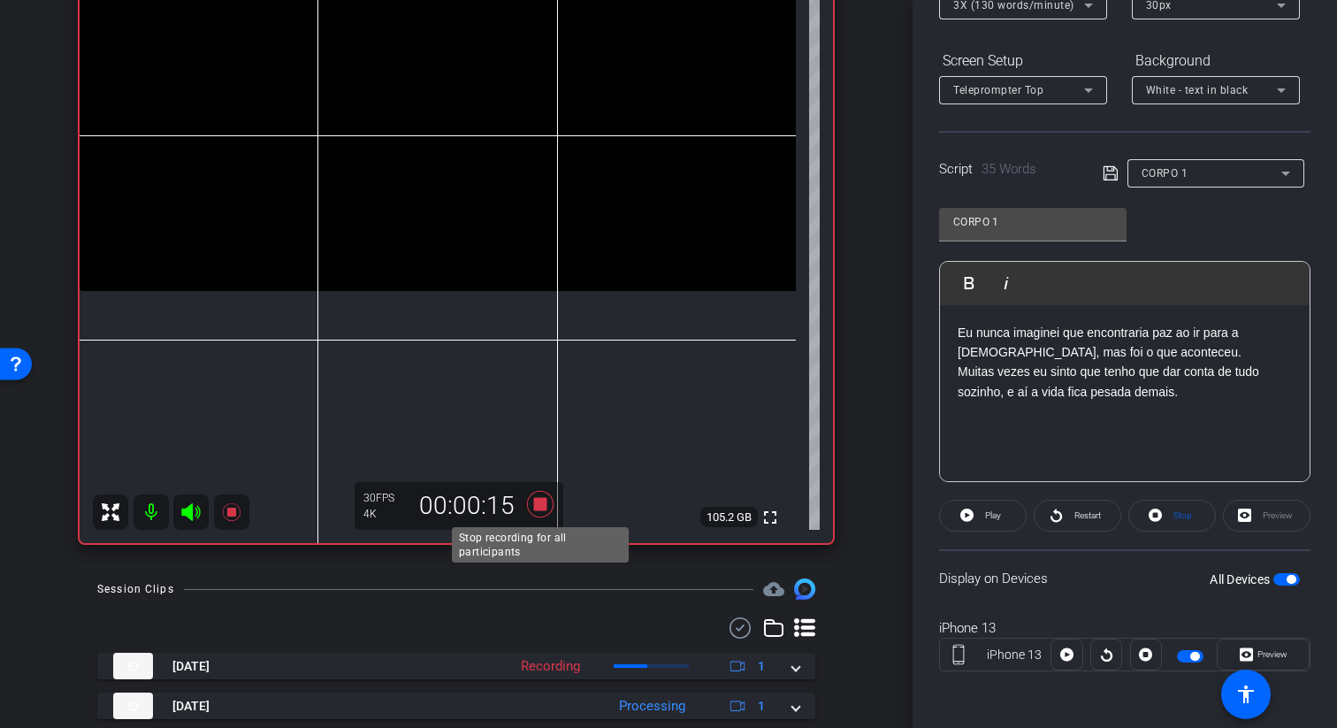
click at [550, 514] on icon at bounding box center [540, 504] width 42 height 32
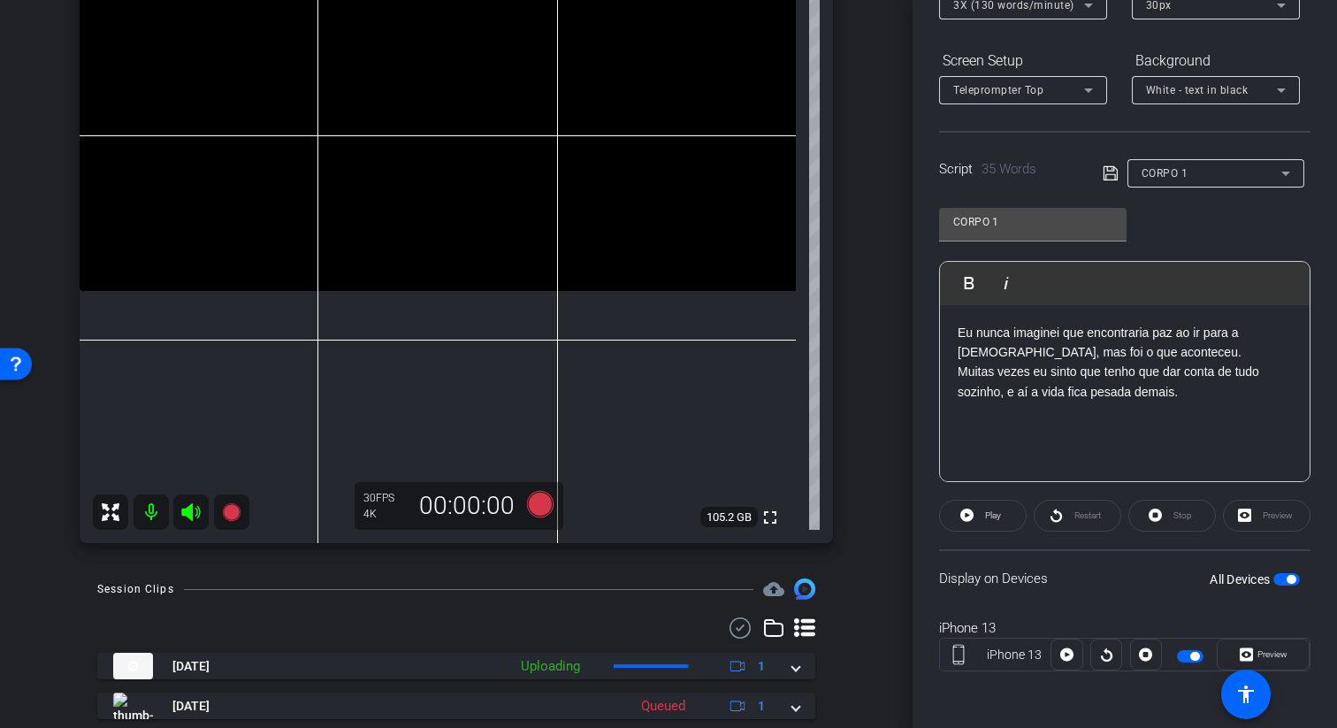
click at [964, 371] on p "Muitas vezes eu sinto que tenho que dar conta de tudo sozinho, e aí a vida fica…" at bounding box center [1124, 382] width 334 height 40
click at [958, 373] on p "Muitas vezes eu sinto que tenho que dar conta de tudo sozinho, e aí a vida fica…" at bounding box center [1124, 382] width 334 height 40
click at [1234, 332] on p "Eu nunca imaginei que encontraria paz ao ir para a igreja, mas foi o que aconte…" at bounding box center [1124, 363] width 334 height 80
click at [1110, 171] on icon at bounding box center [1110, 173] width 16 height 21
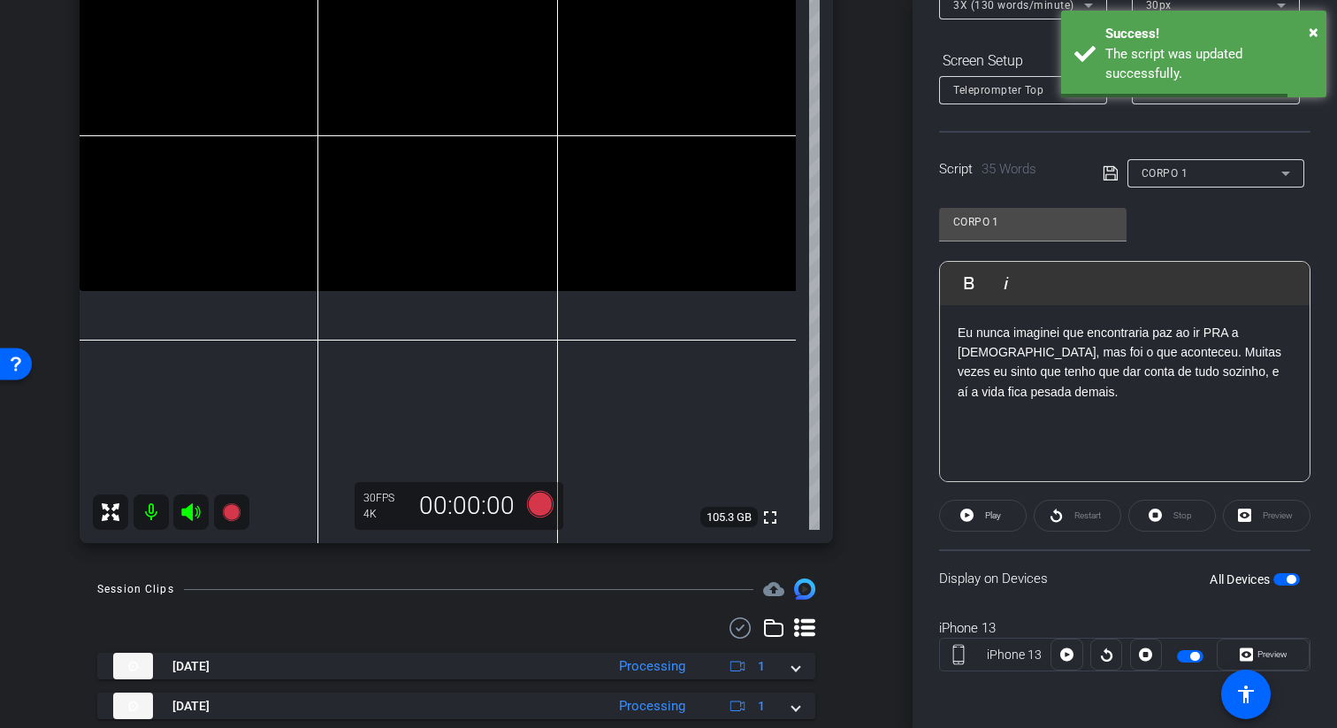
click at [1292, 568] on mat-slide-toggle "All Devices" at bounding box center [1254, 578] width 90 height 20
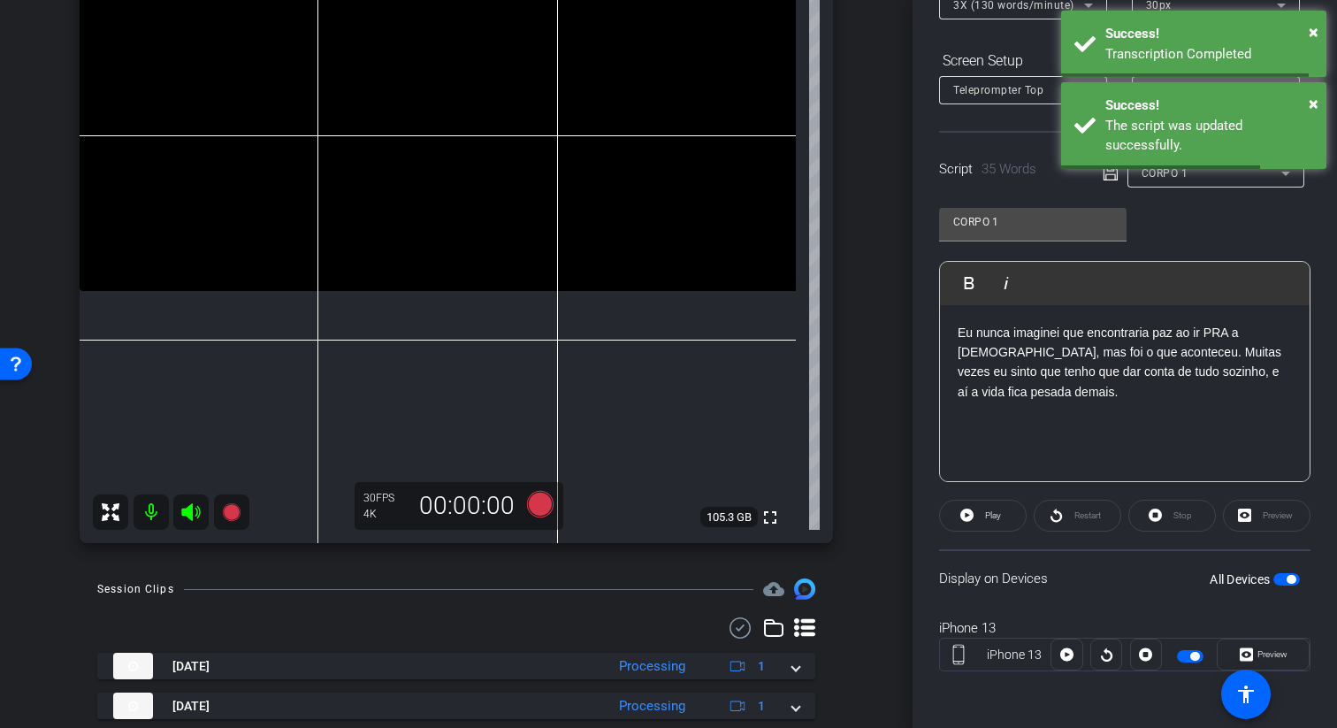
click at [1290, 573] on span "button" at bounding box center [1286, 579] width 27 height 12
click at [1292, 575] on span "button" at bounding box center [1286, 579] width 27 height 12
click at [1241, 339] on p "Eu nunca imaginei que encontraria paz ao ir PRA a igreja, mas foi o que acontec…" at bounding box center [1124, 363] width 334 height 80
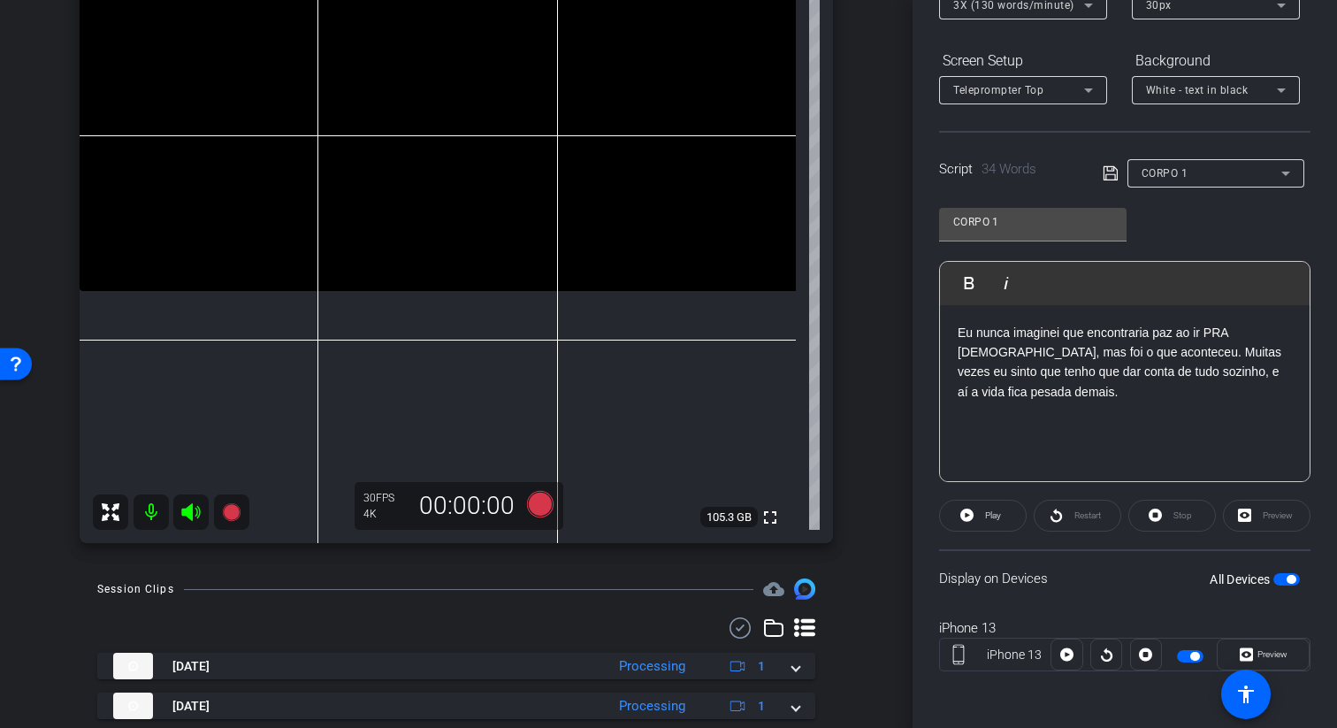
click at [1284, 578] on span "button" at bounding box center [1286, 579] width 27 height 12
click at [521, 499] on icon at bounding box center [540, 504] width 42 height 32
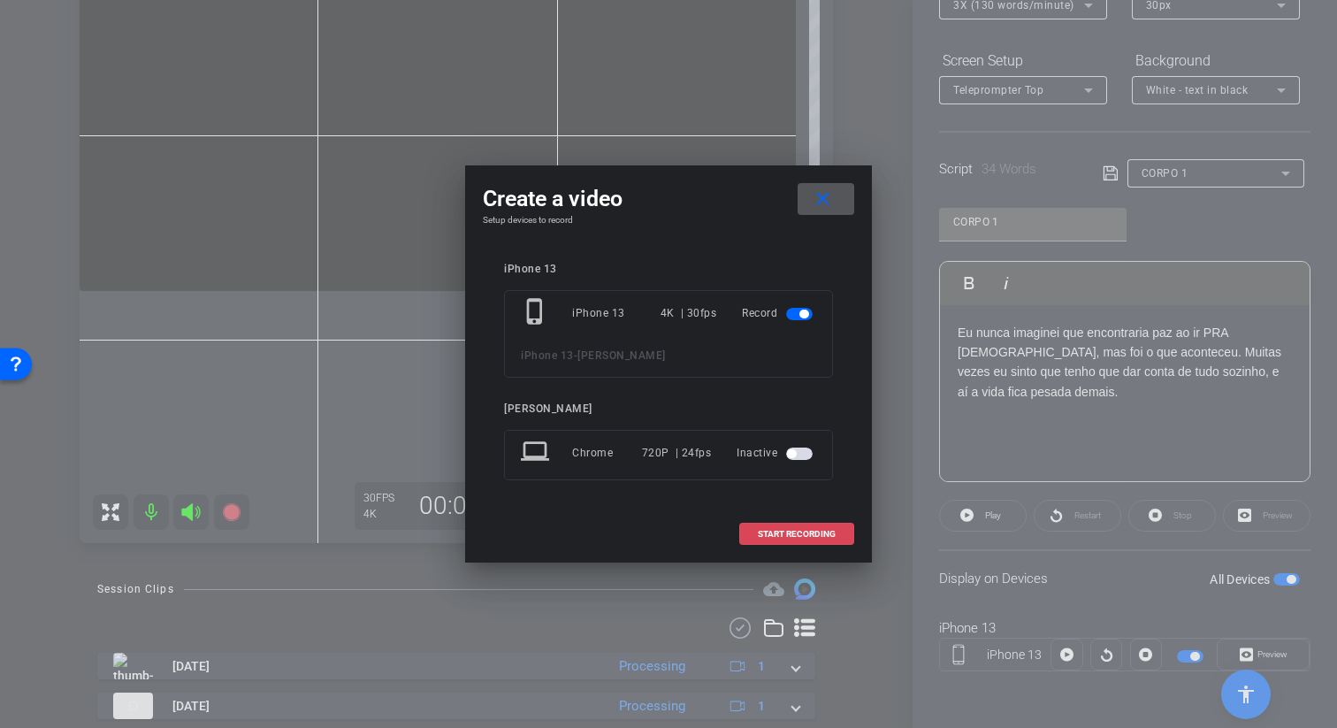
click at [848, 536] on span at bounding box center [796, 534] width 113 height 42
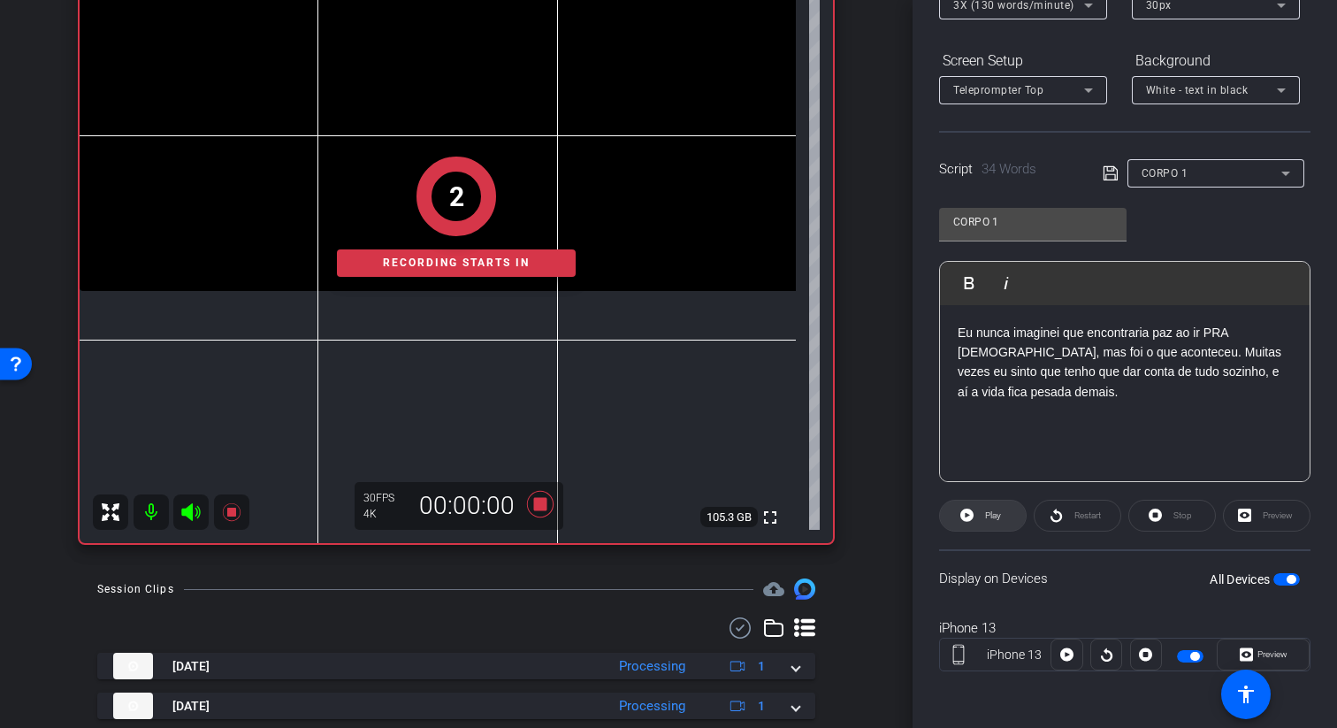
click at [987, 514] on span "Play" at bounding box center [993, 515] width 16 height 10
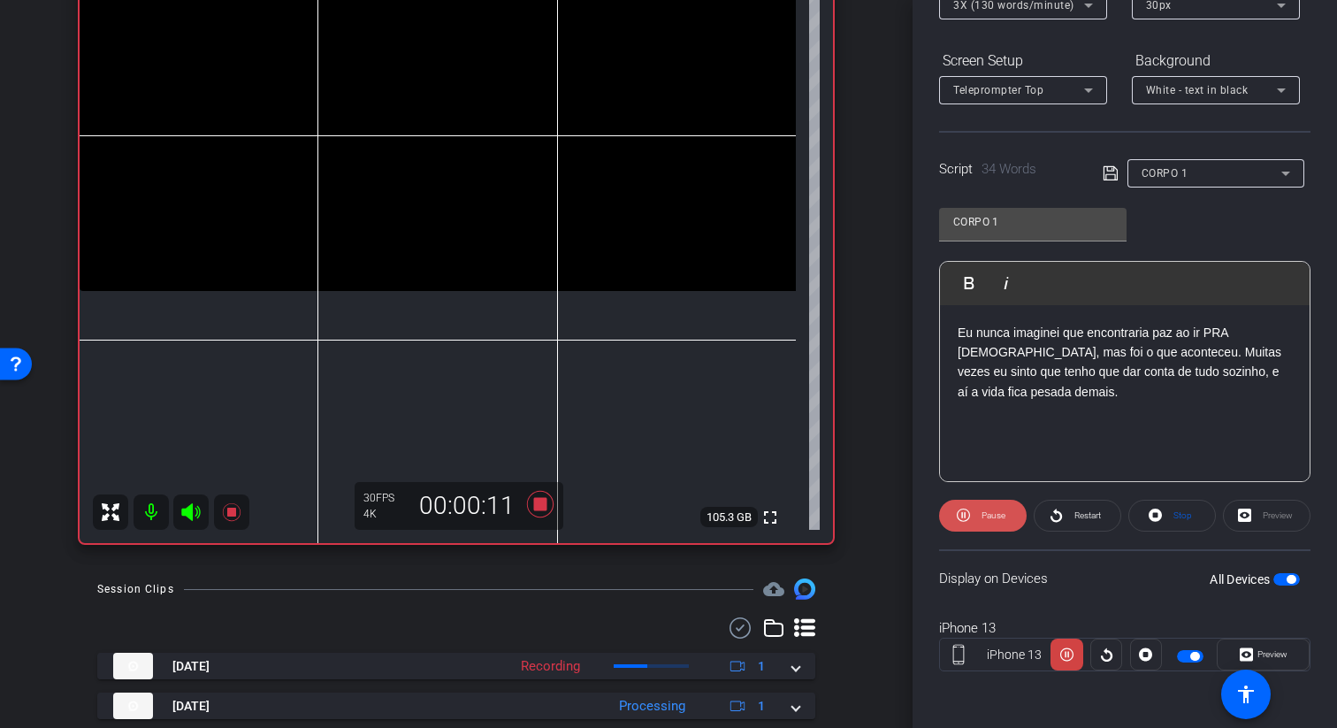
click at [981, 521] on span "Pause" at bounding box center [991, 515] width 28 height 25
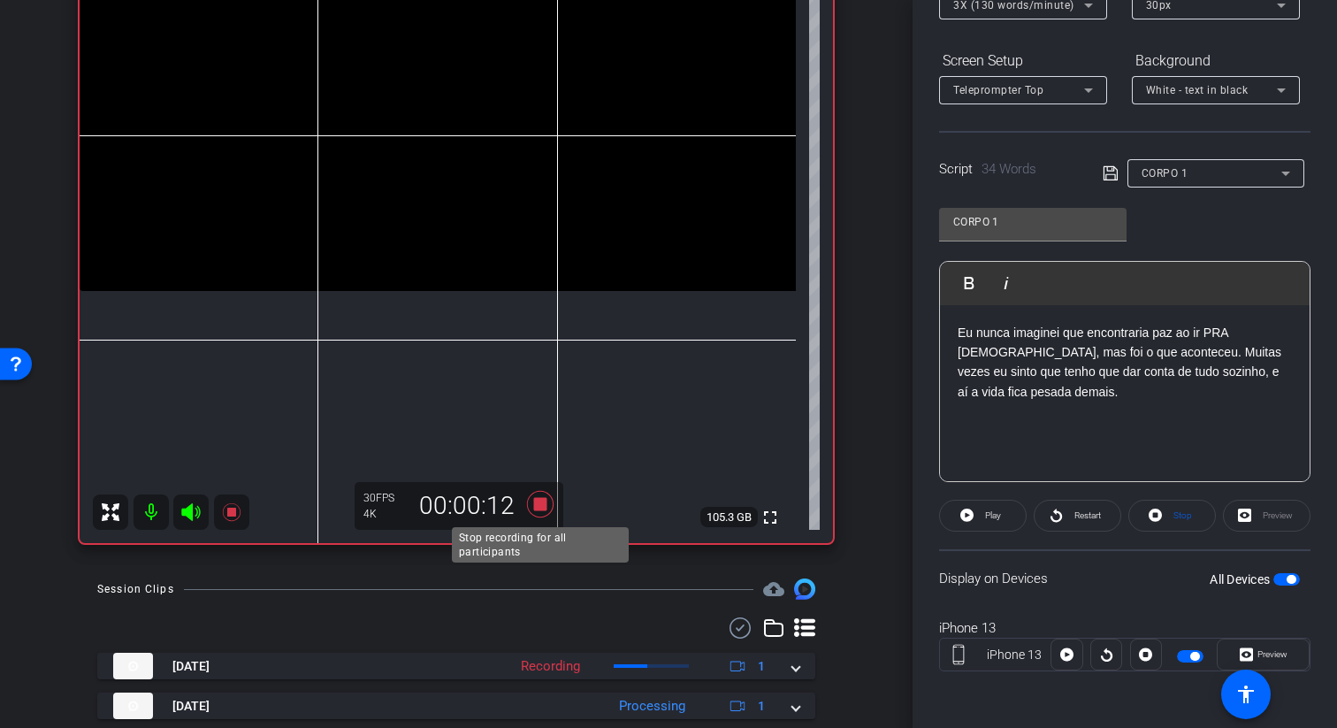
click at [547, 517] on icon at bounding box center [540, 504] width 42 height 32
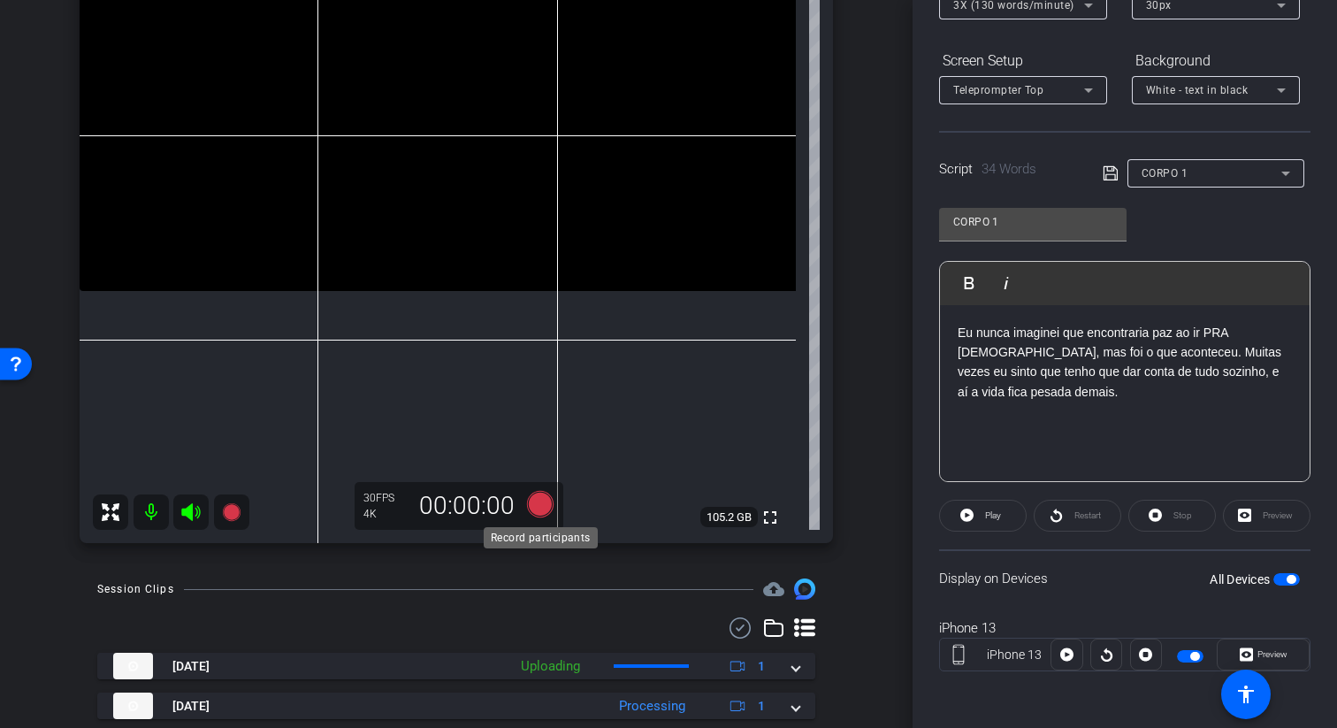
click at [539, 503] on icon at bounding box center [540, 504] width 27 height 27
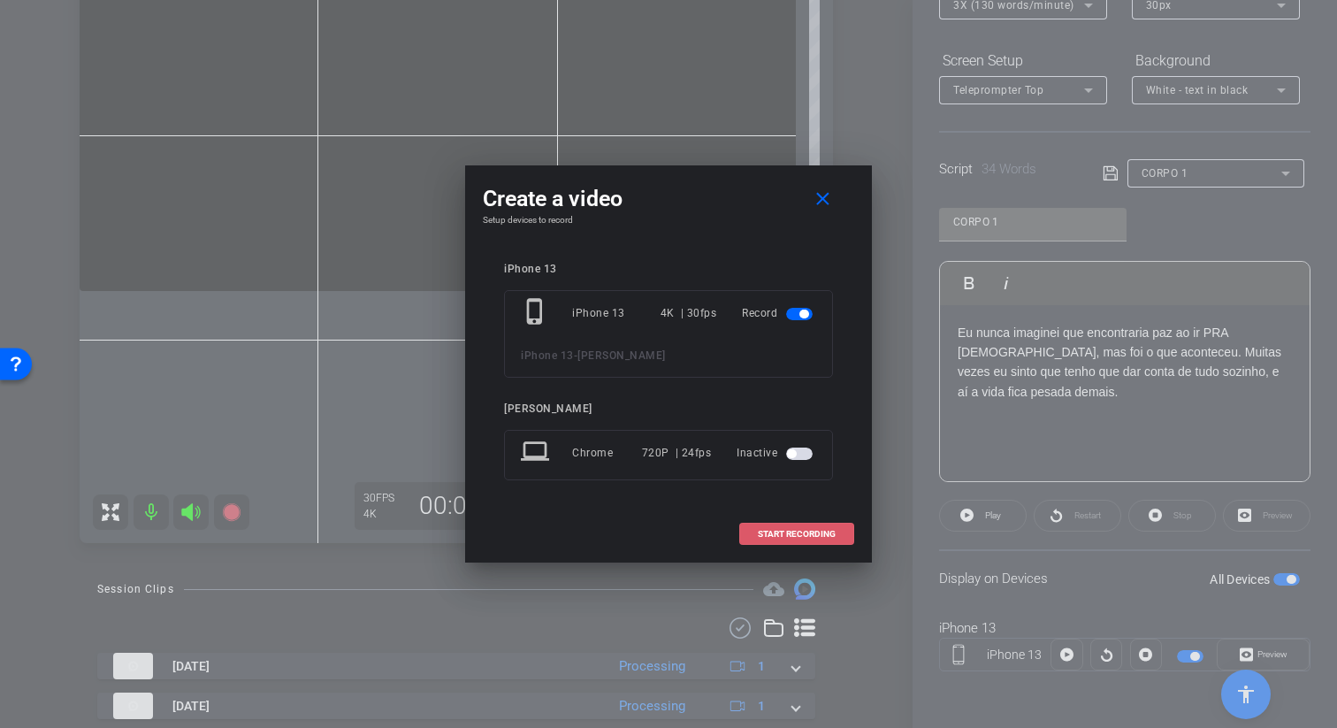
click at [799, 536] on span "START RECORDING" at bounding box center [797, 534] width 78 height 9
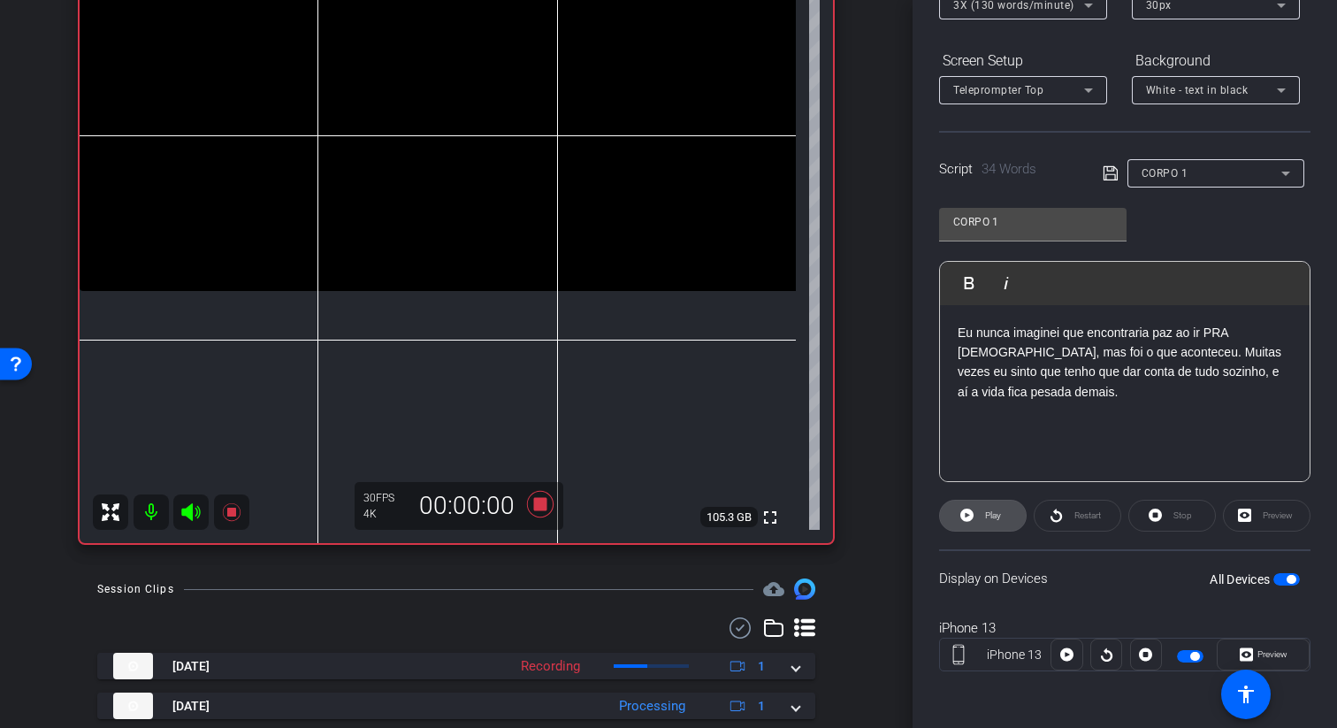
click at [1008, 522] on span at bounding box center [983, 515] width 86 height 42
click at [543, 503] on icon at bounding box center [540, 504] width 27 height 27
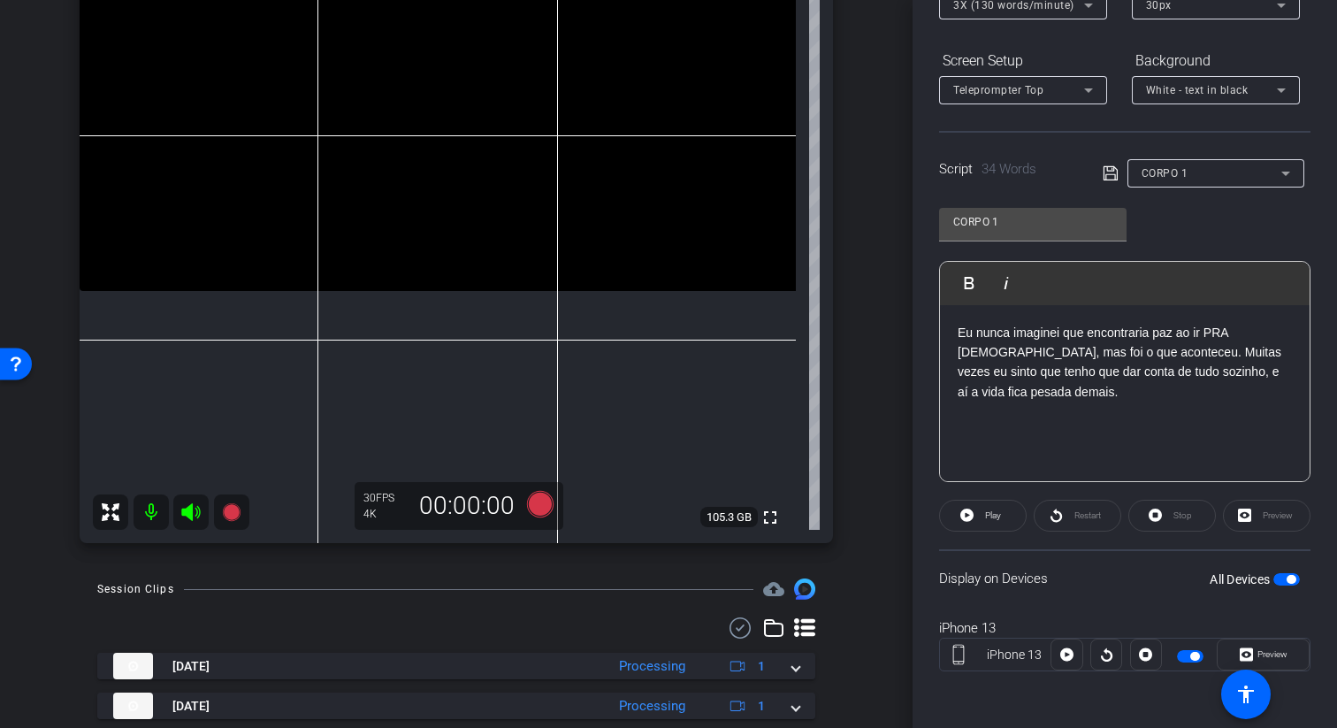
click at [553, 507] on icon at bounding box center [540, 504] width 42 height 32
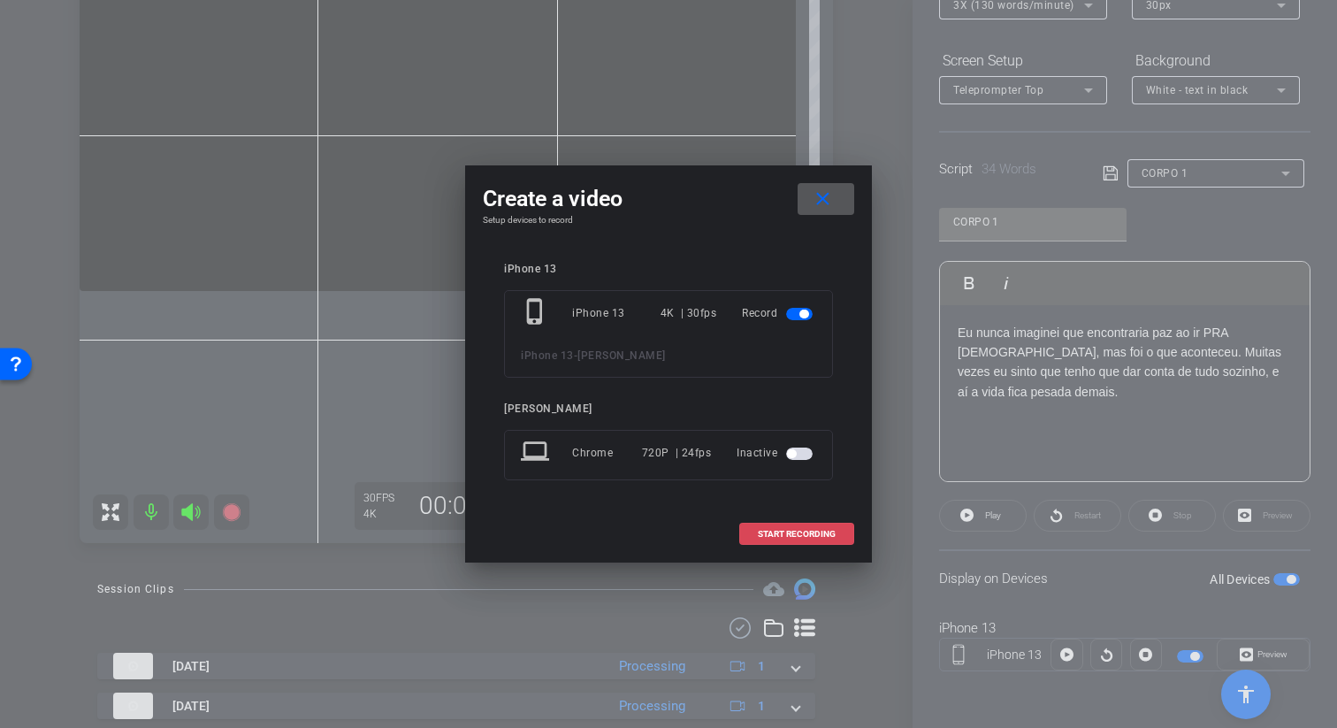
click at [850, 530] on span at bounding box center [796, 534] width 113 height 42
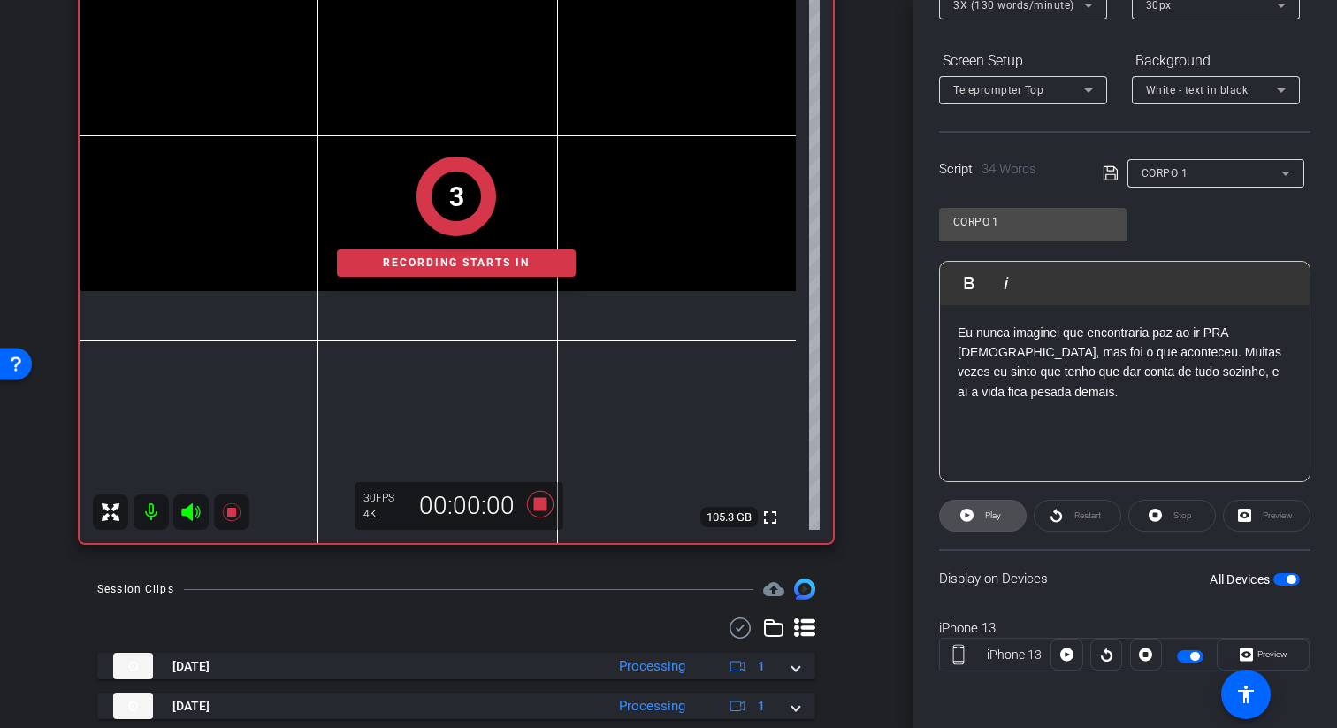
click at [970, 514] on icon at bounding box center [966, 514] width 13 height 13
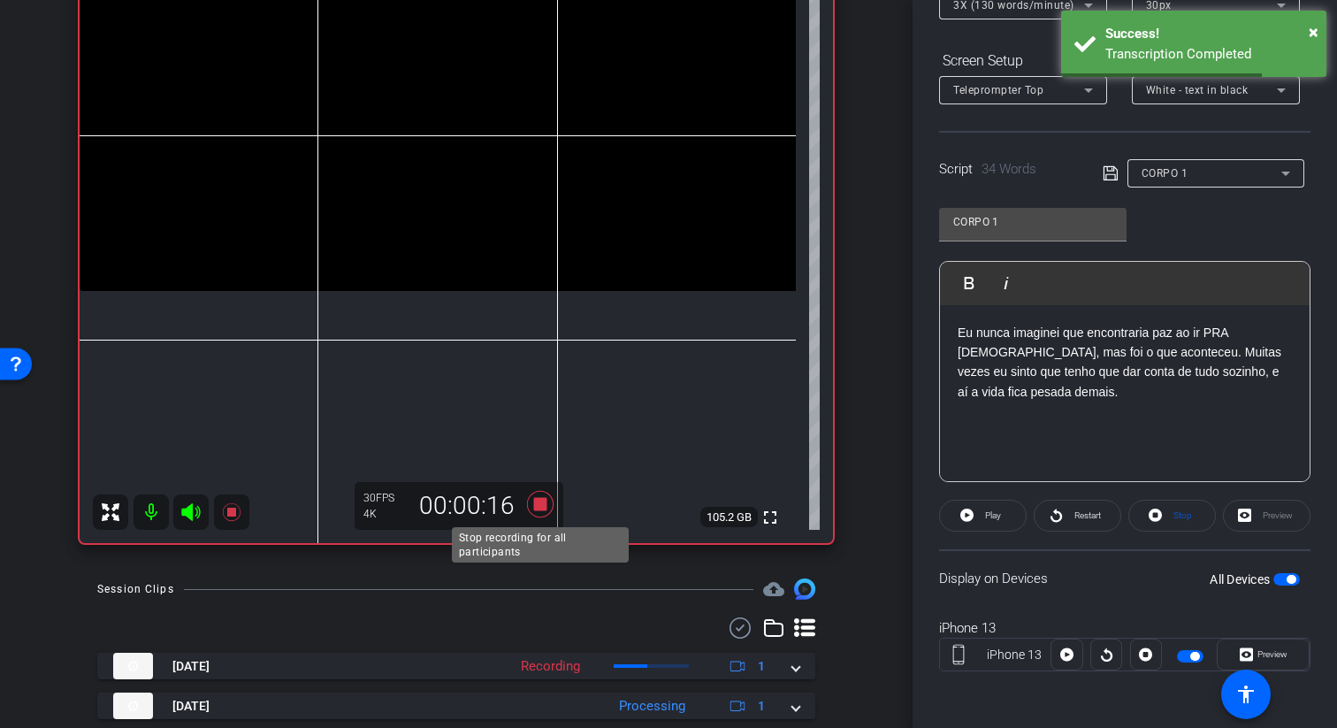
click at [543, 504] on icon at bounding box center [540, 504] width 27 height 27
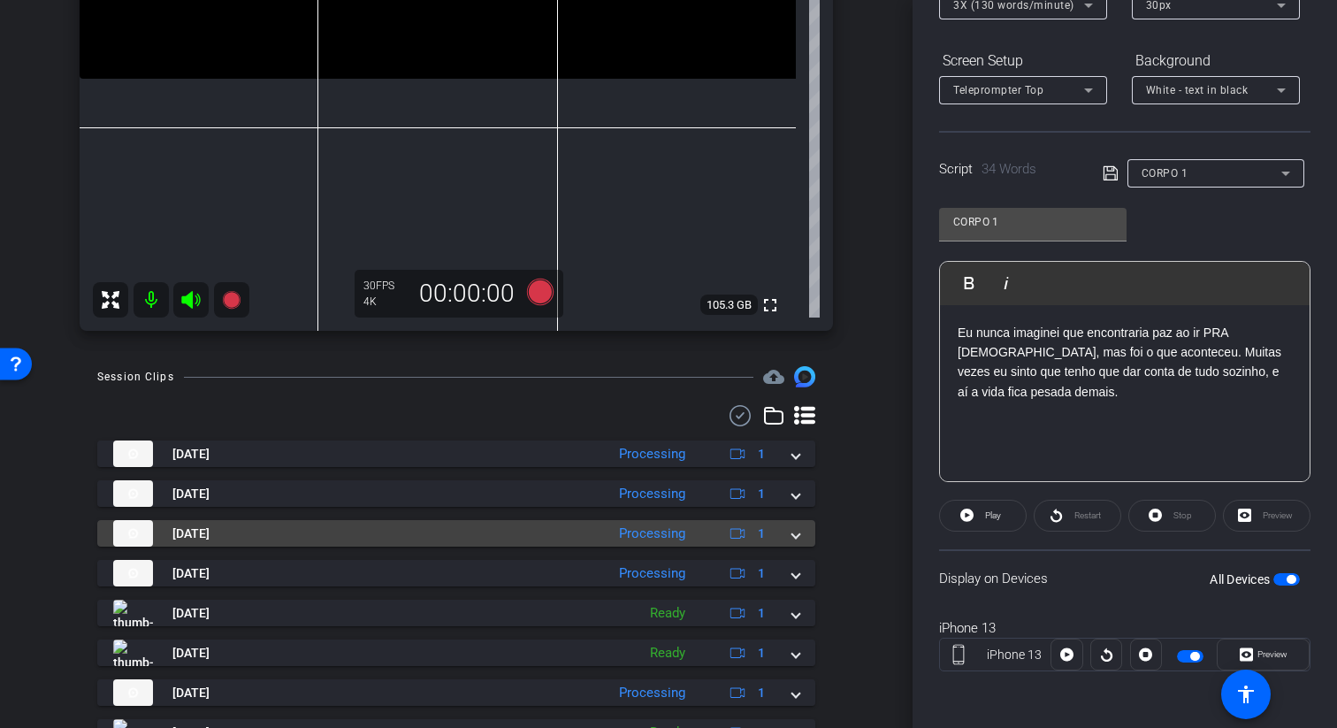
scroll to position [466, 0]
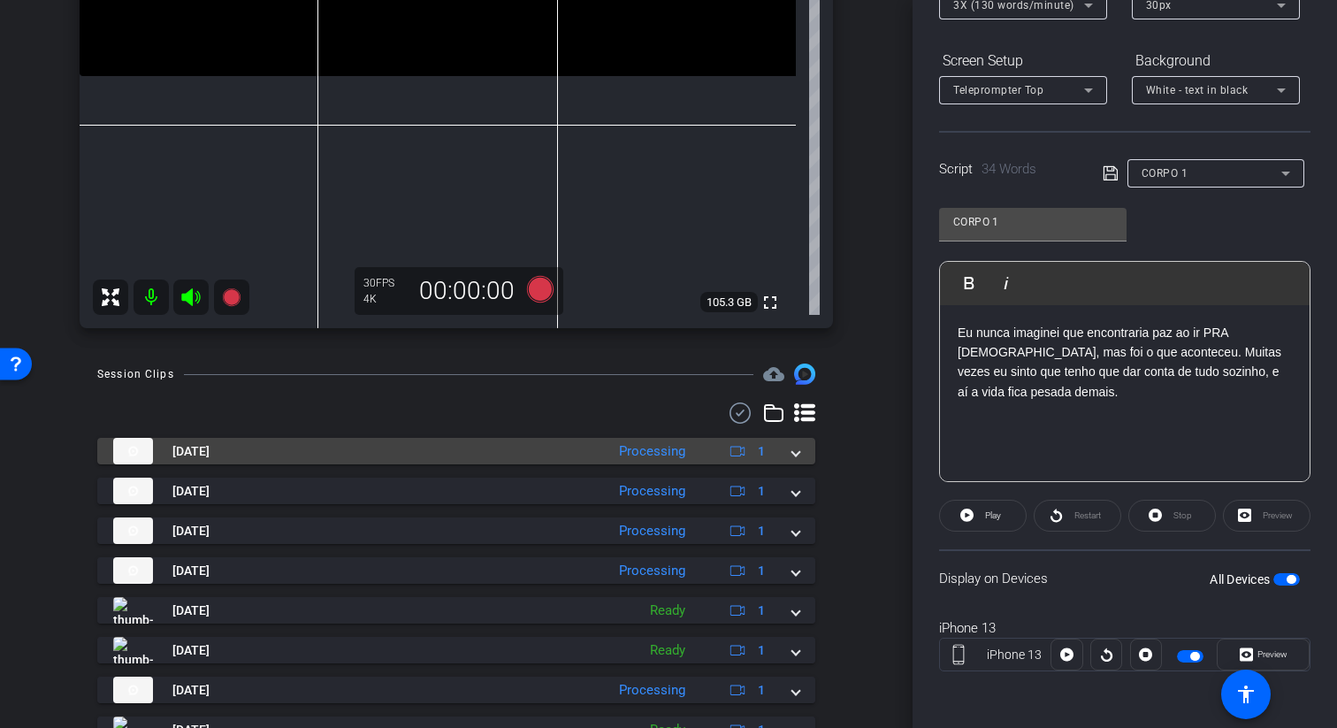
click at [795, 450] on span at bounding box center [795, 451] width 7 height 19
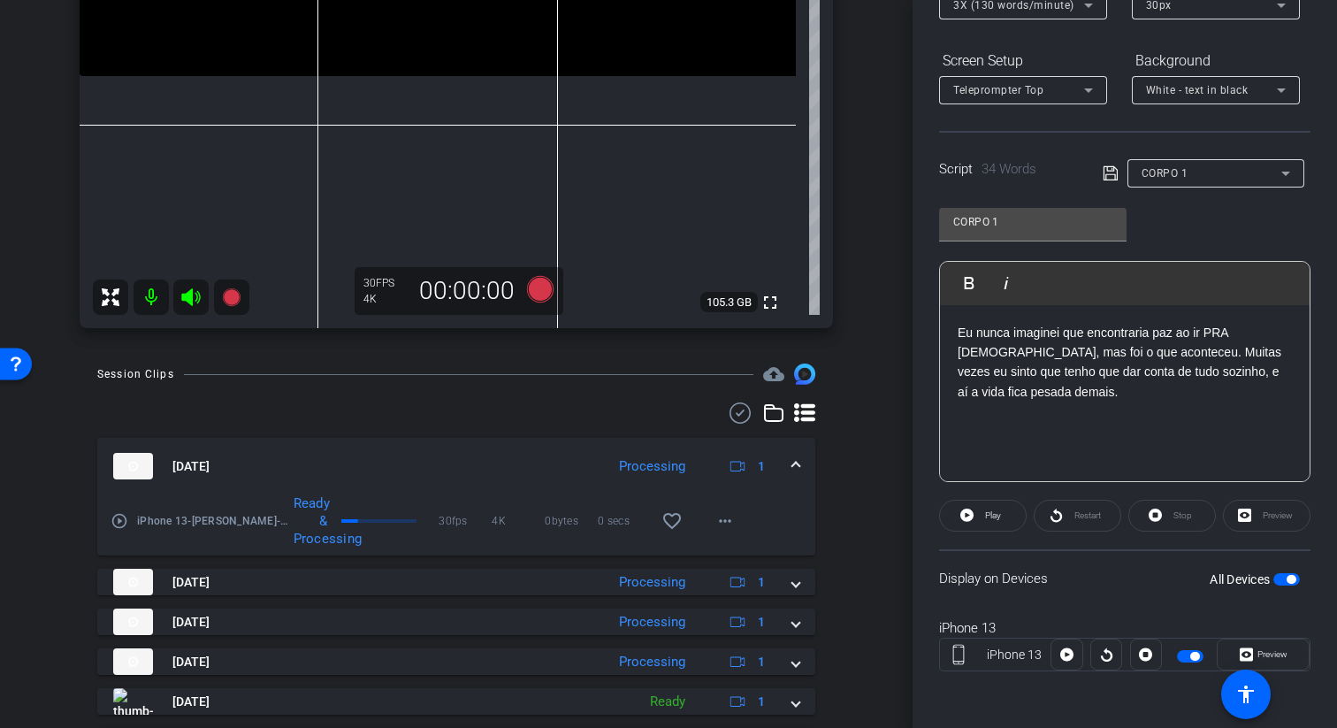
click at [121, 527] on mat-icon "play_circle_outline" at bounding box center [120, 521] width 18 height 18
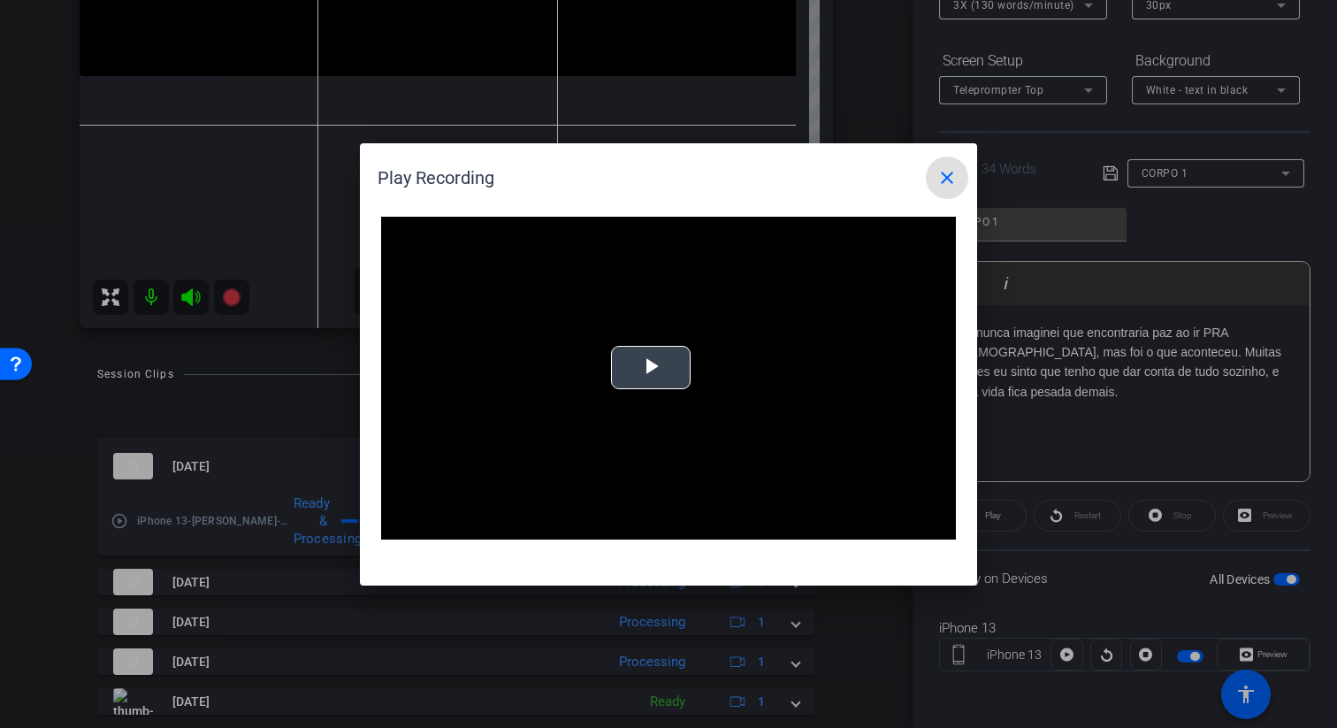
click at [651, 367] on span "Video Player" at bounding box center [651, 367] width 0 height 0
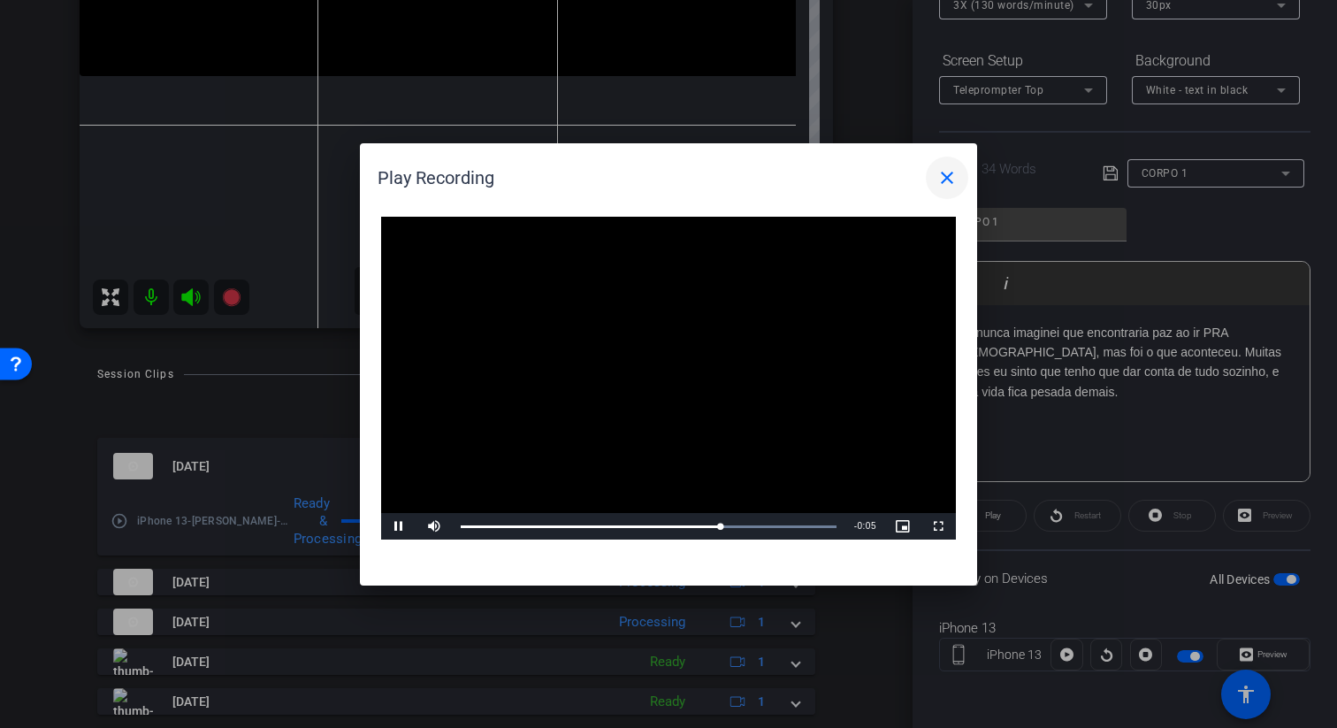
click at [953, 179] on mat-icon "close" at bounding box center [946, 177] width 21 height 21
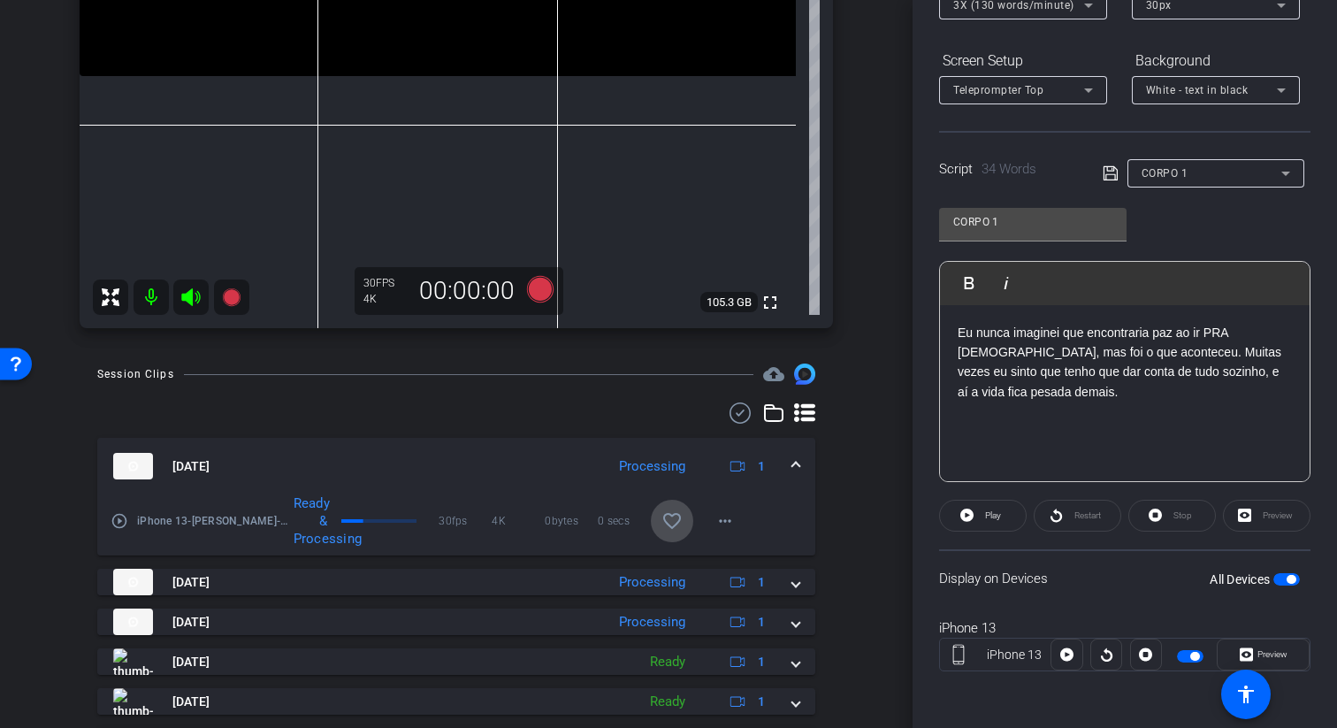
click at [674, 515] on mat-icon "favorite_border" at bounding box center [671, 520] width 21 height 21
click at [1117, 392] on p "Eu nunca imaginei que encontraria paz ao ir PRA igreja, mas foi o que aconteceu…" at bounding box center [1124, 363] width 334 height 80
click at [1261, 352] on p "Eu nunca imaginei que encontraria paz ao ir PRA igreja, mas foi o que aconteceu…" at bounding box center [1124, 363] width 334 height 80
click at [995, 376] on p "Eu nunca imaginei que encontraria paz ao ir PRA igreja, mas foi o que aconteceu…" at bounding box center [1124, 363] width 334 height 80
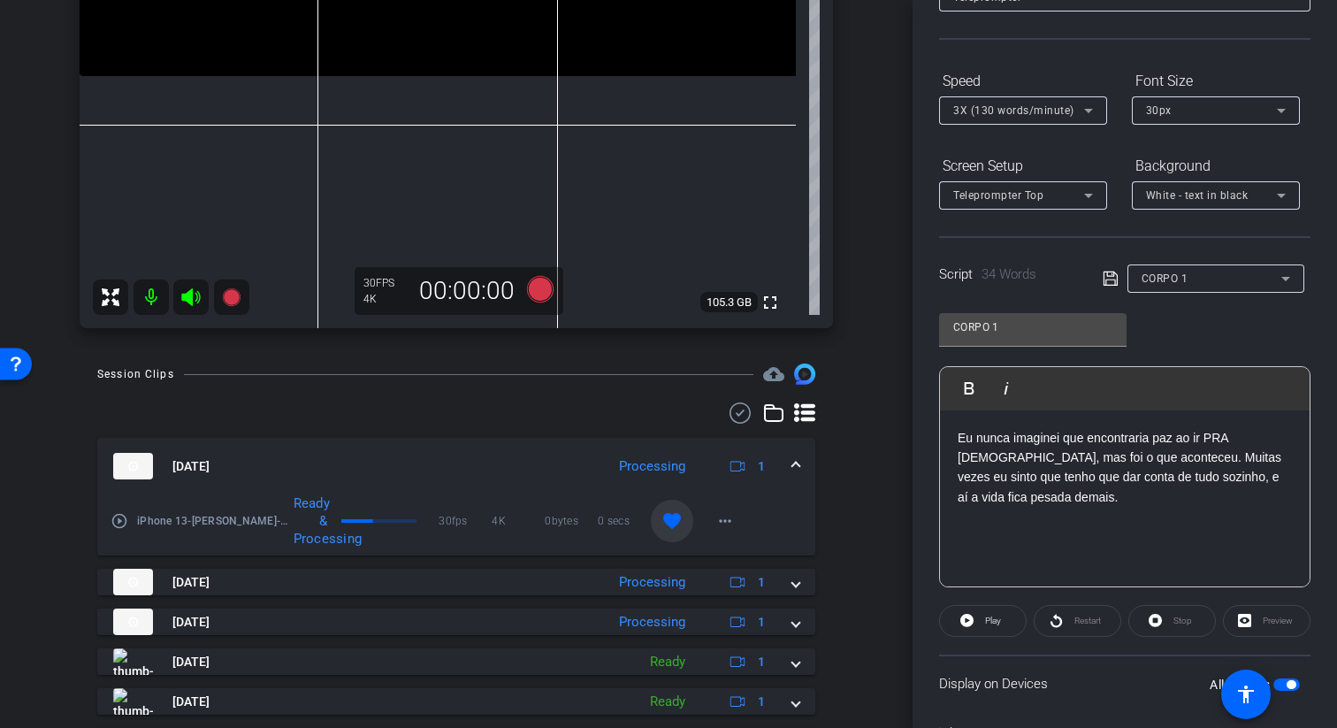
scroll to position [134, 0]
click at [789, 466] on div "Sep 23, 2025 Processing 1" at bounding box center [452, 466] width 679 height 27
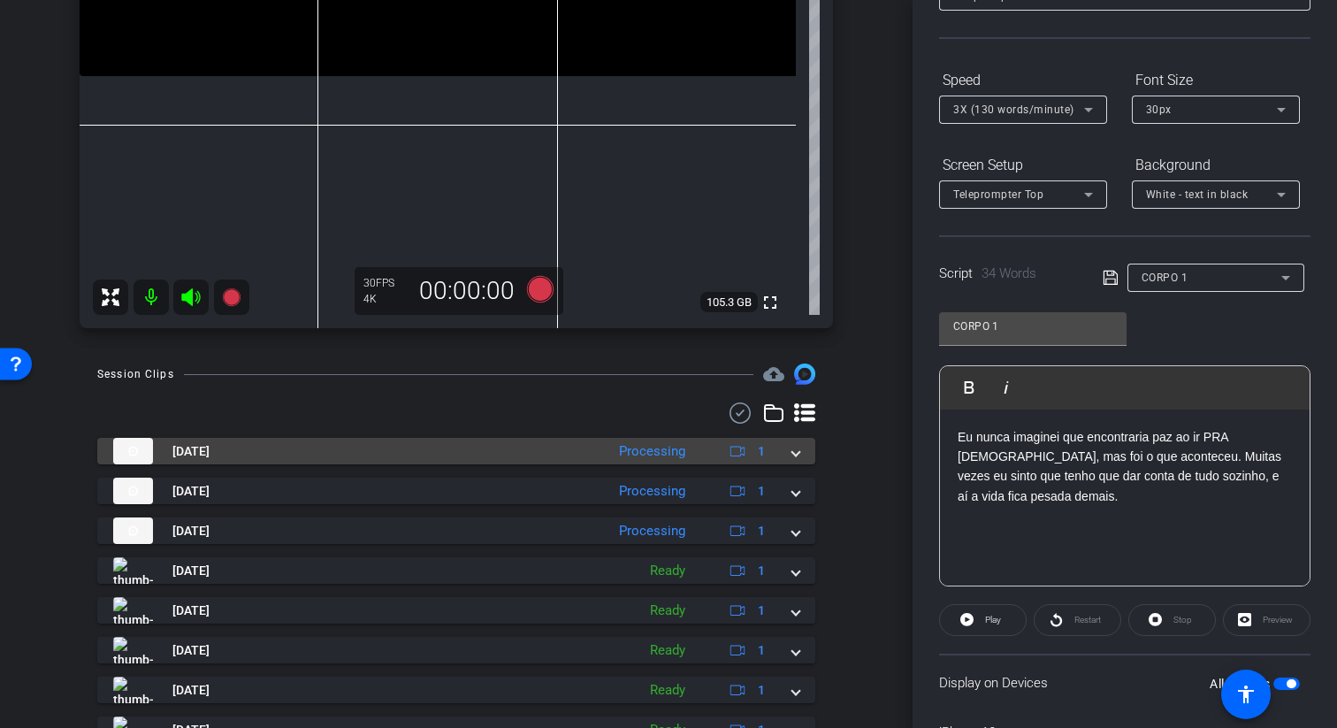
scroll to position [455, 0]
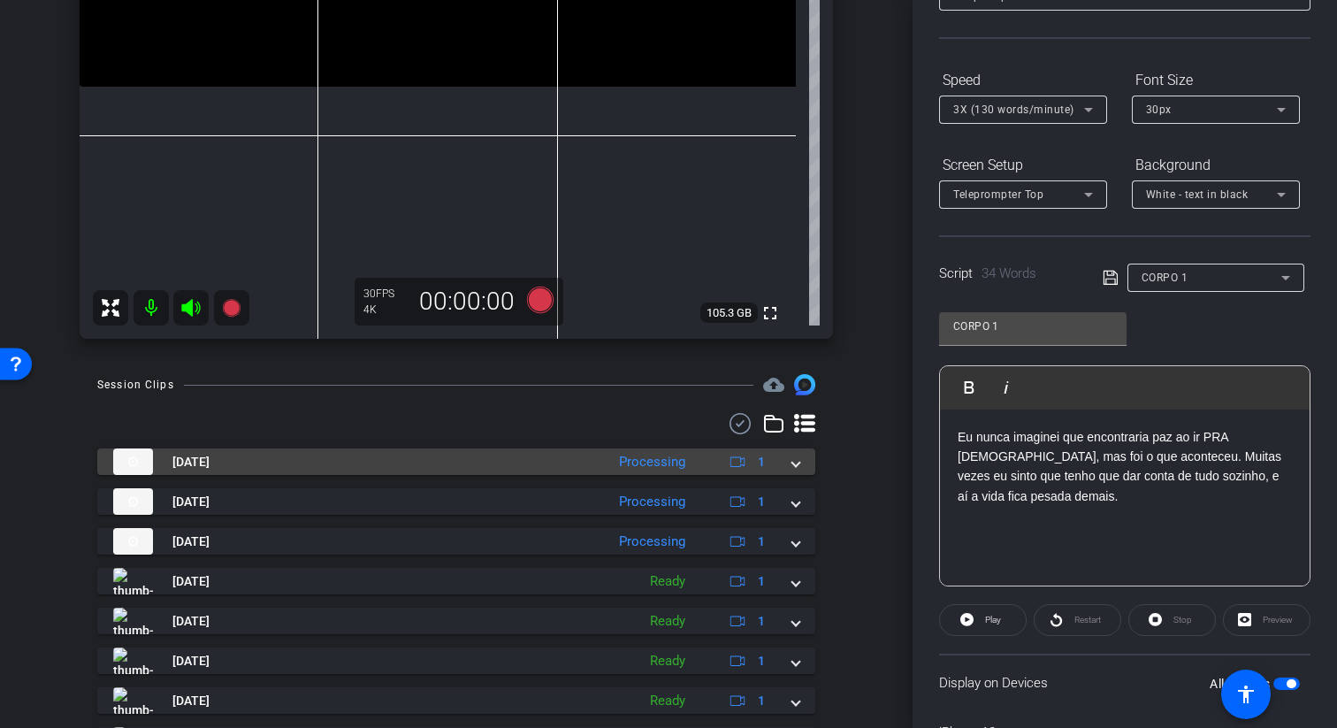
click at [799, 462] on span at bounding box center [795, 462] width 7 height 19
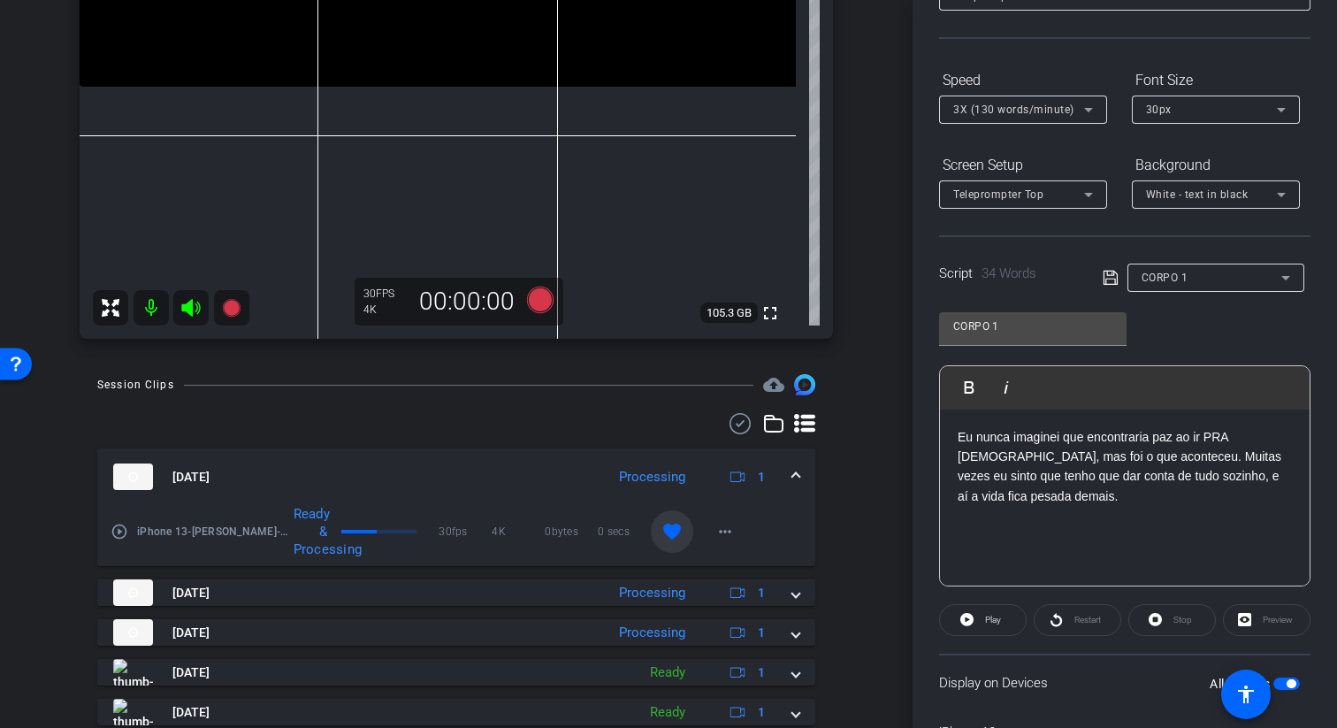
click at [798, 466] on mat-expansion-panel-header "Sep 23, 2025 Processing 1" at bounding box center [456, 476] width 718 height 57
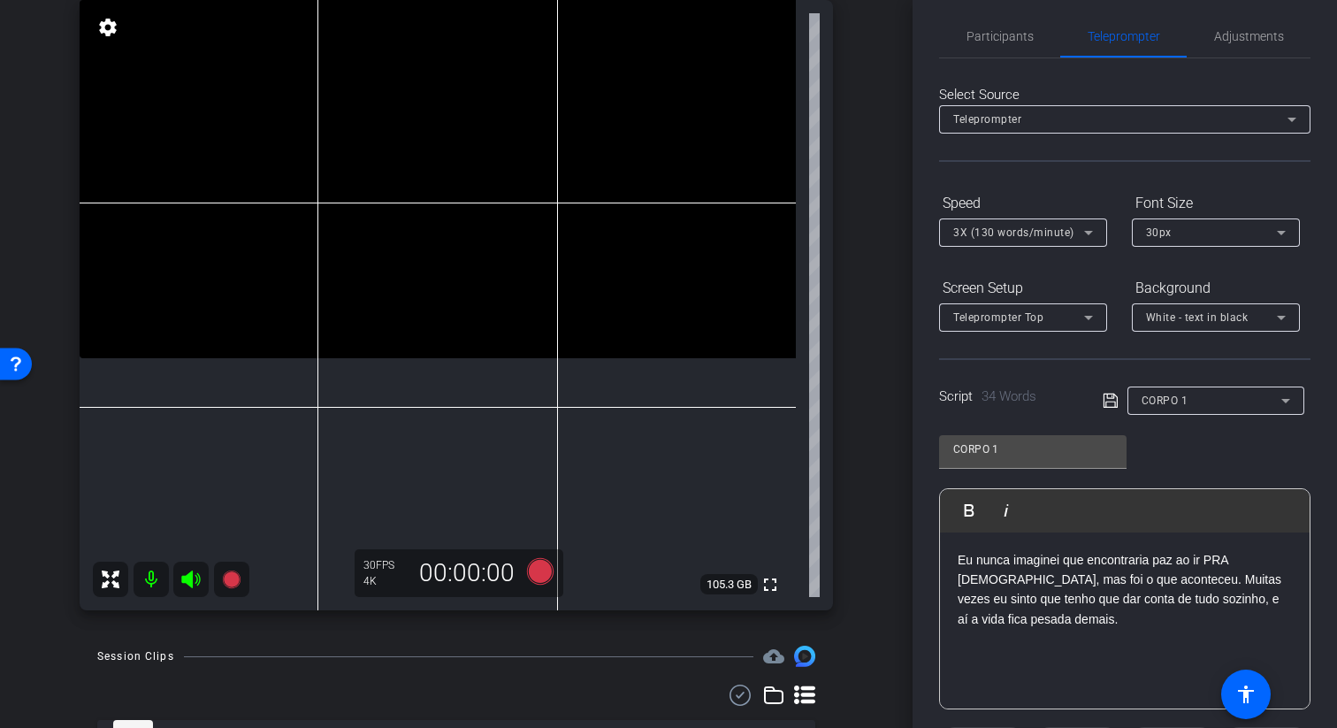
scroll to position [0, 0]
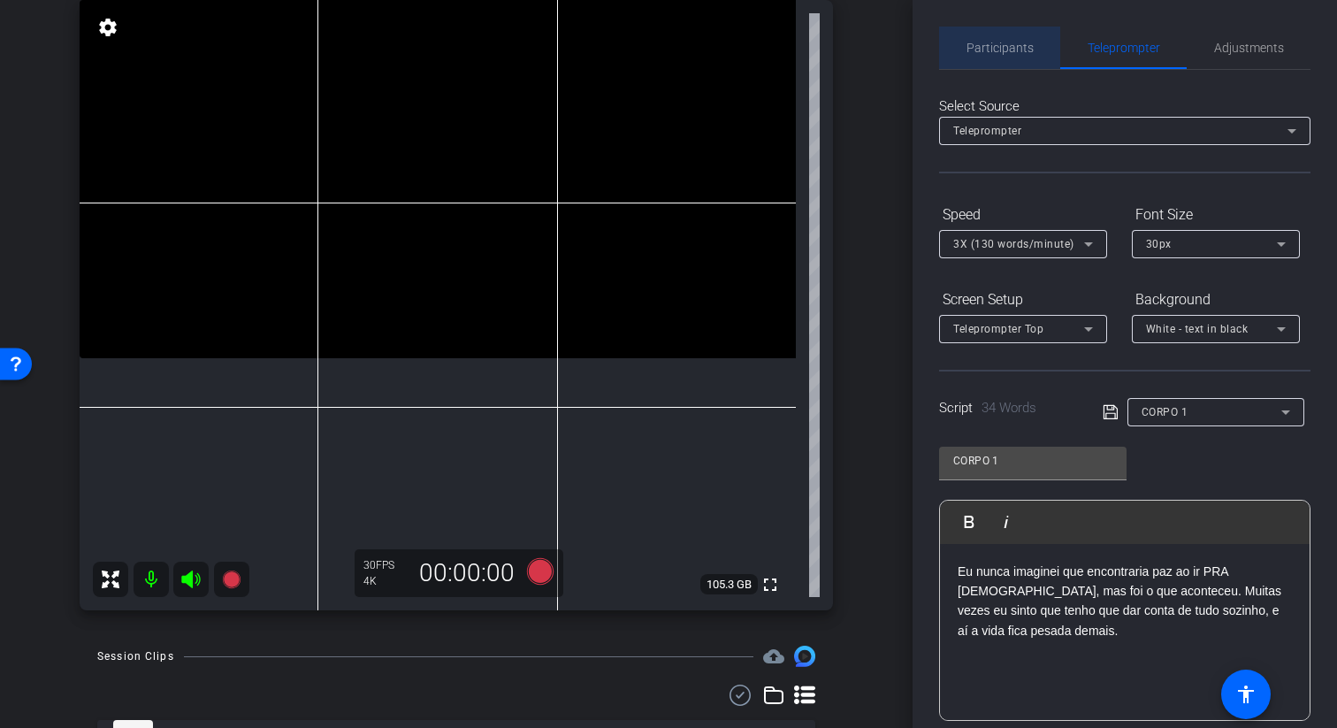
click at [1029, 54] on span "Participants" at bounding box center [999, 48] width 67 height 12
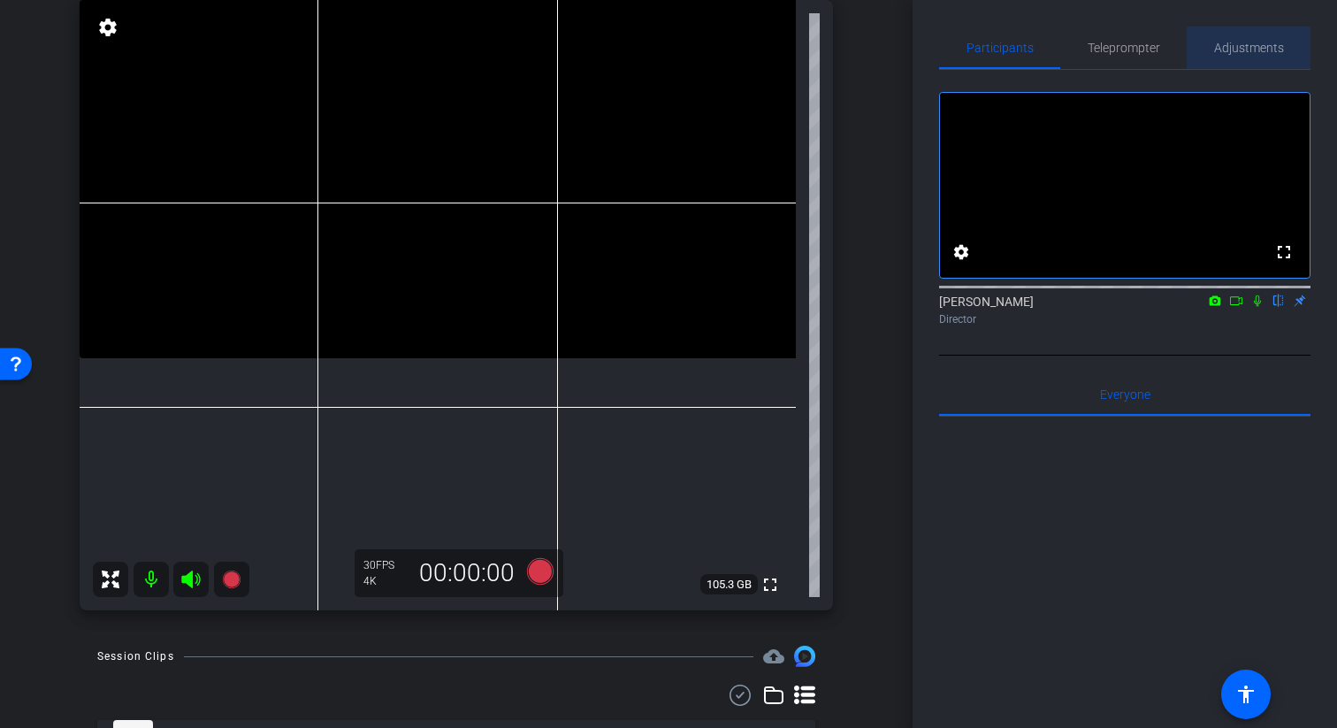
click at [1218, 50] on span "Adjustments" at bounding box center [1249, 48] width 70 height 12
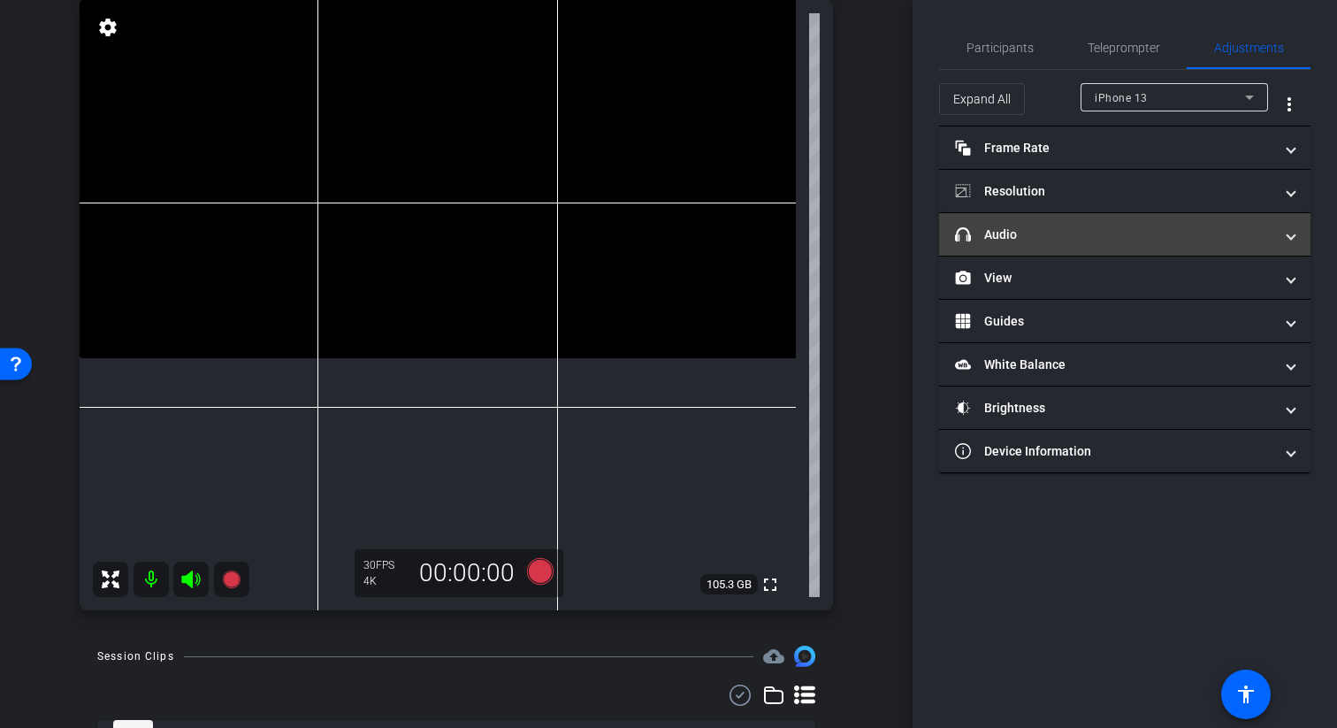
click at [1146, 228] on mat-panel-title "headphone icon Audio" at bounding box center [1114, 234] width 318 height 19
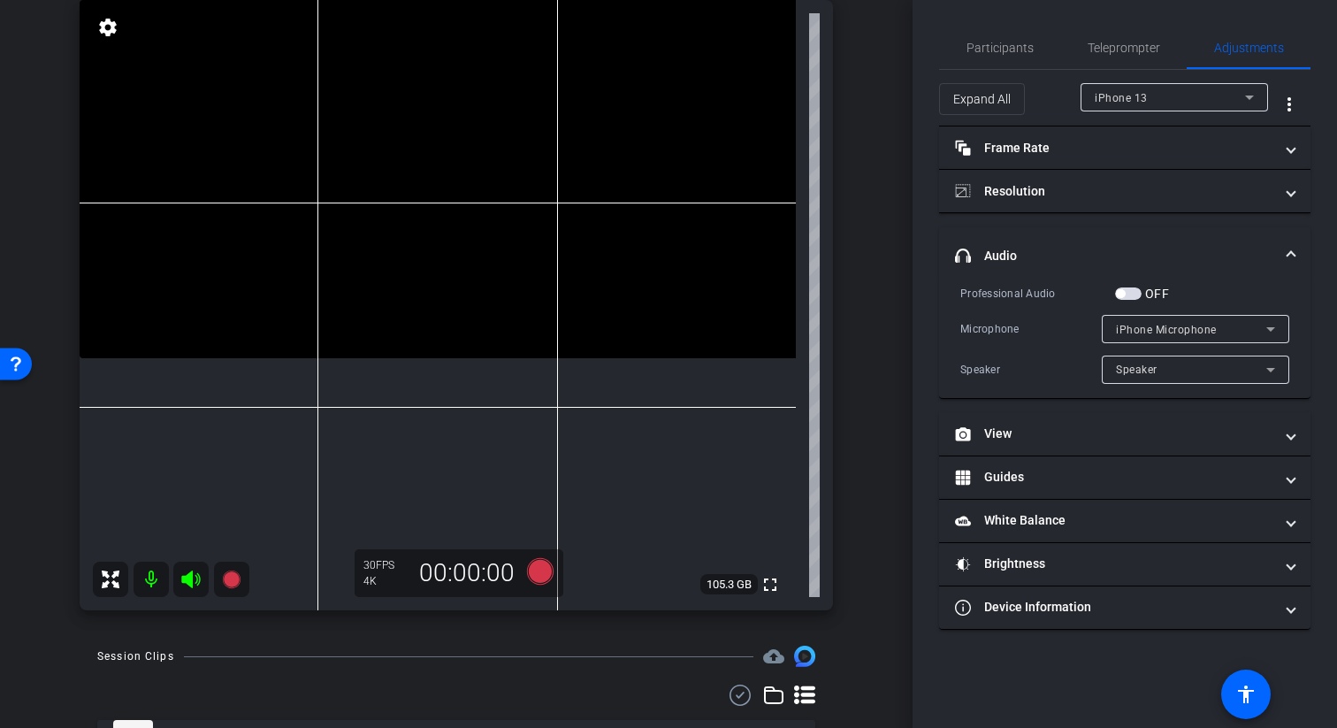
click at [1130, 296] on span "button" at bounding box center [1128, 293] width 27 height 12
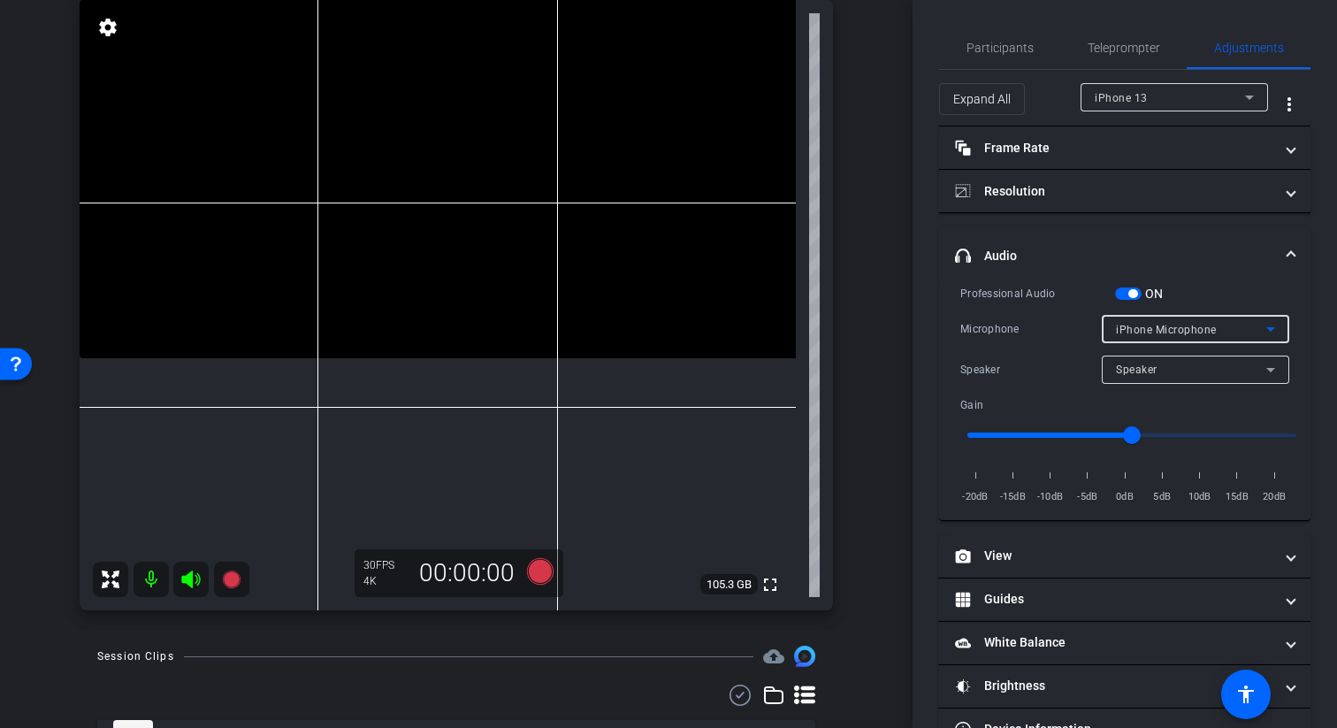
click at [1168, 332] on span "iPhone Microphone" at bounding box center [1166, 330] width 101 height 12
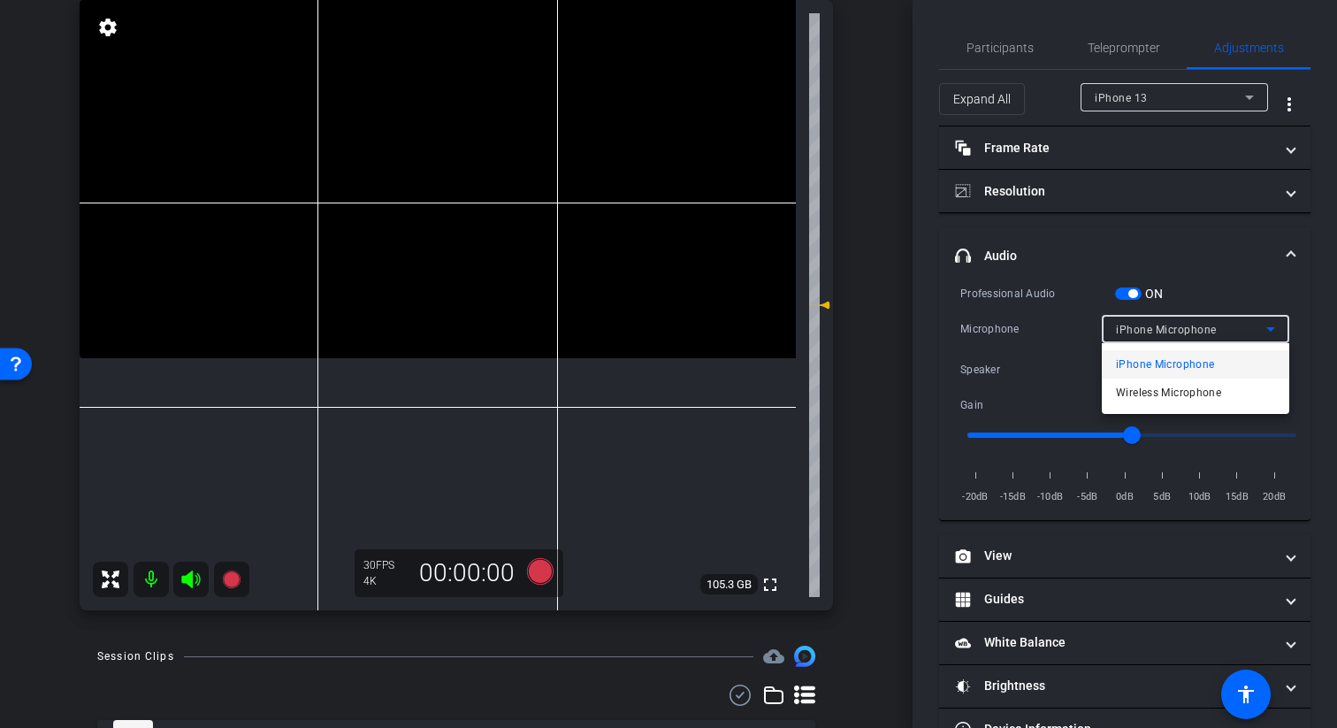
click at [1184, 392] on span "Wireless Microphone" at bounding box center [1168, 392] width 105 height 21
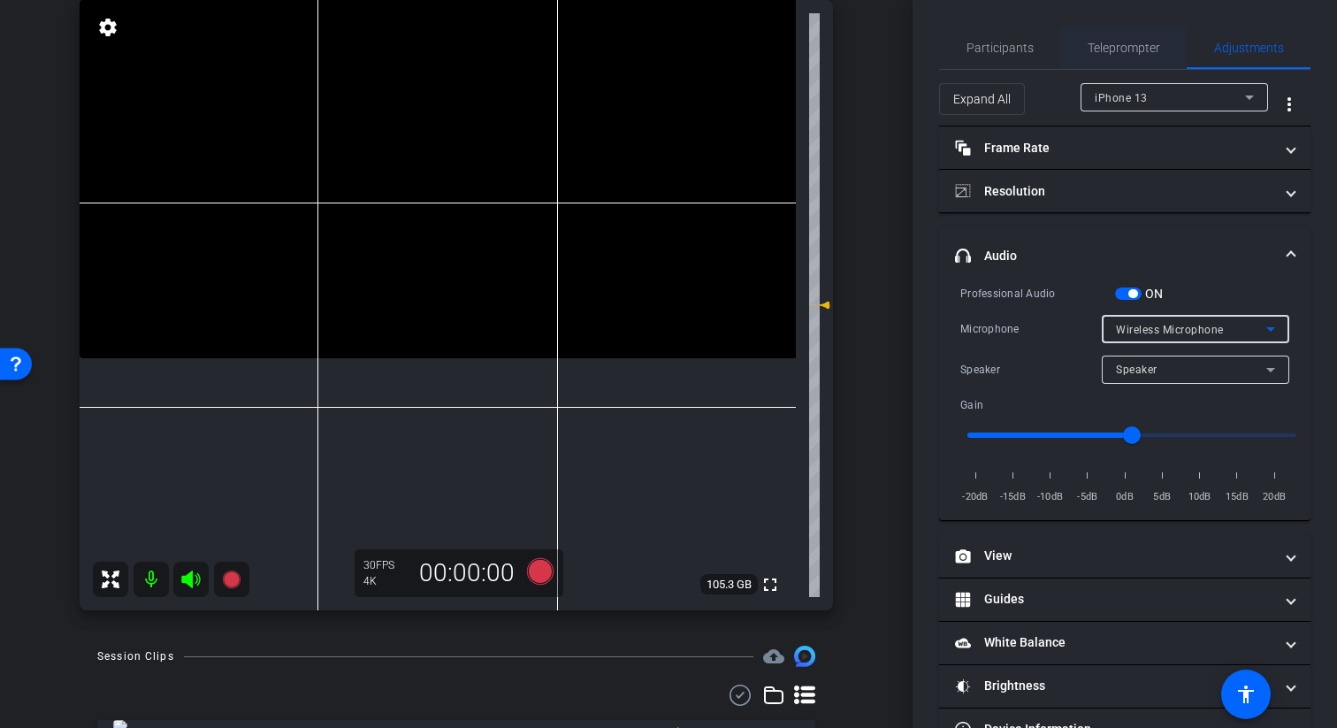
click at [1118, 37] on span "Teleprompter" at bounding box center [1123, 48] width 72 height 42
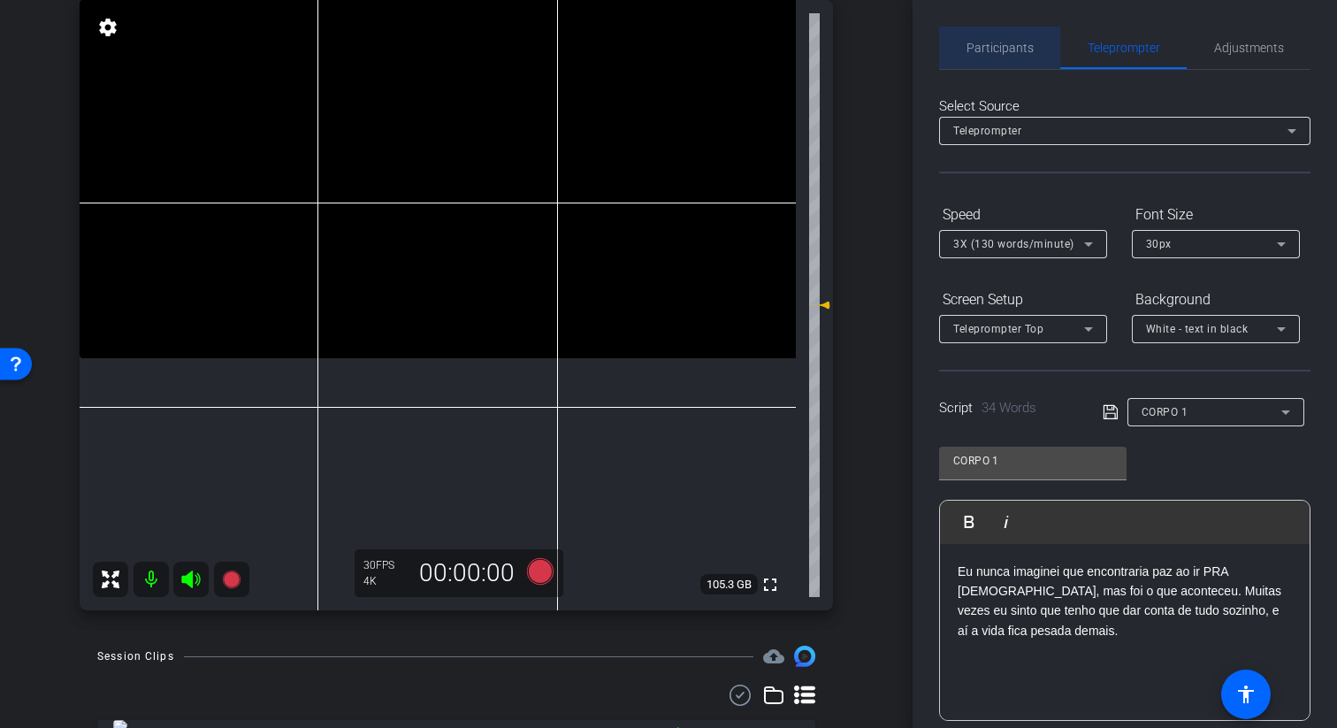
click at [1013, 50] on span "Participants" at bounding box center [999, 48] width 67 height 12
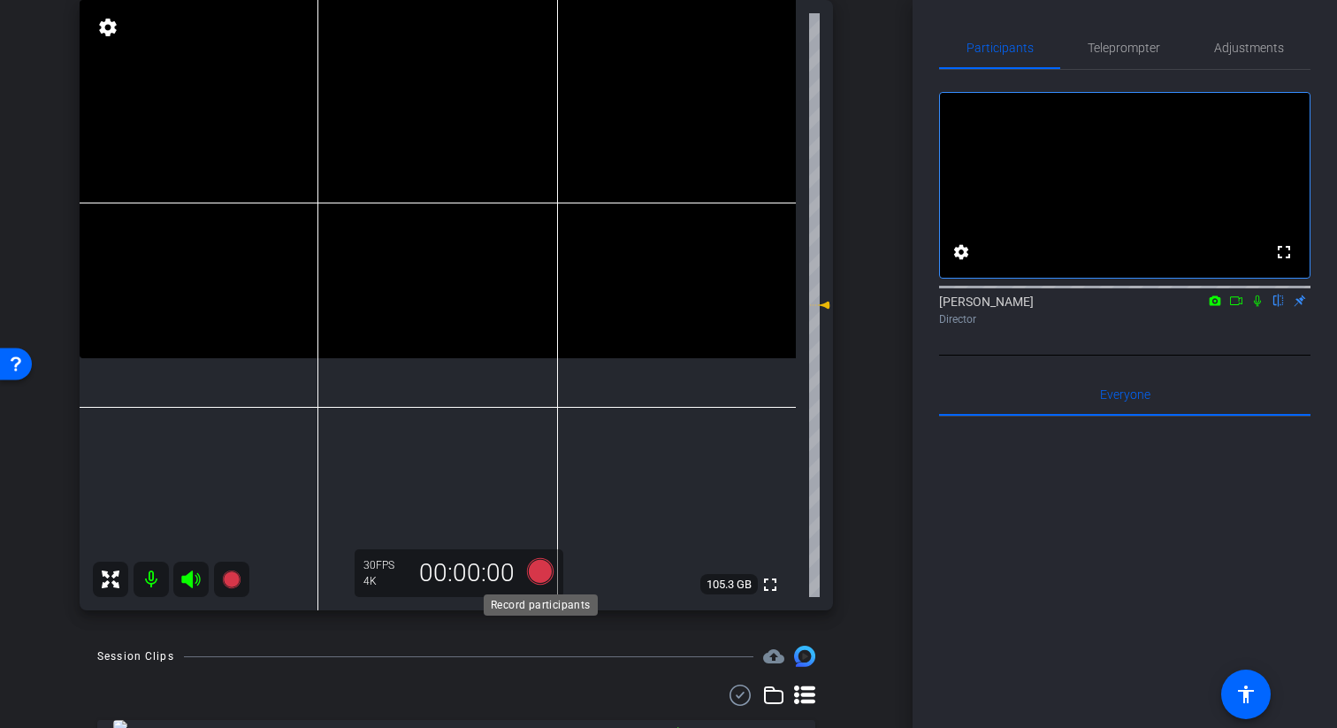
click at [549, 563] on icon at bounding box center [540, 571] width 42 height 32
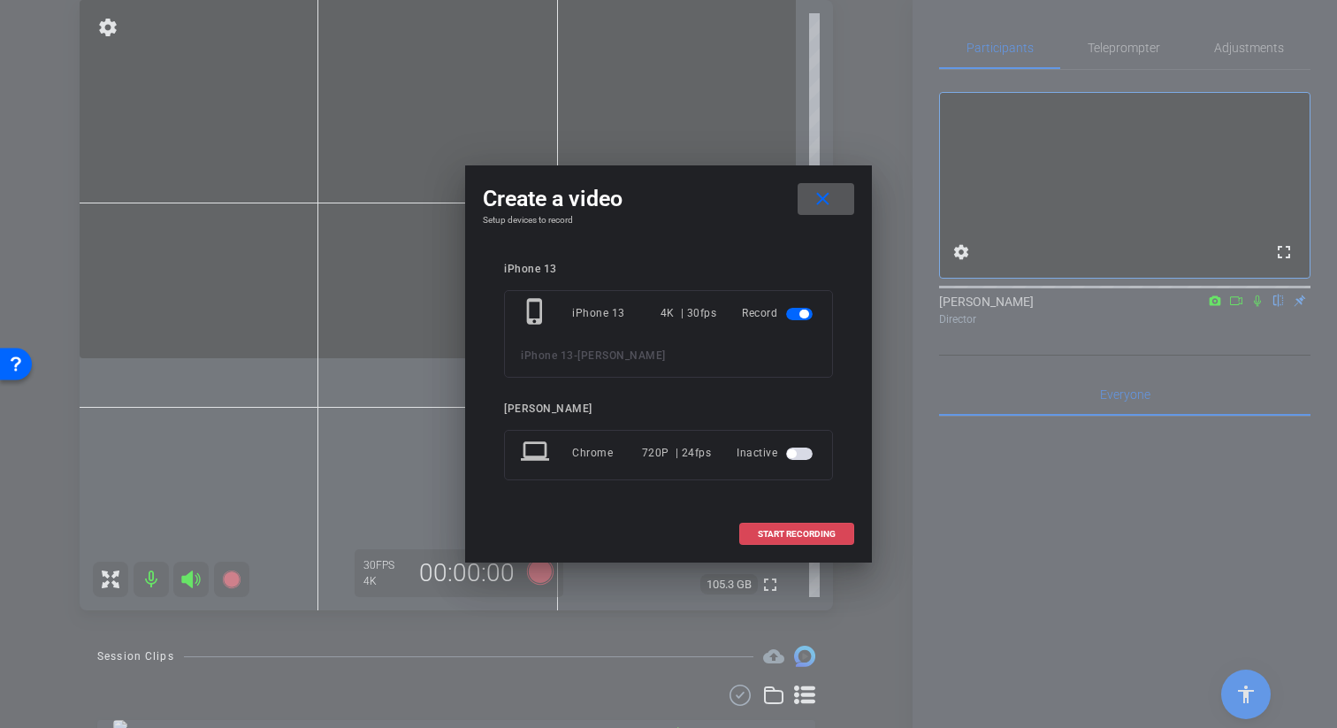
click at [774, 531] on span "START RECORDING" at bounding box center [797, 534] width 78 height 9
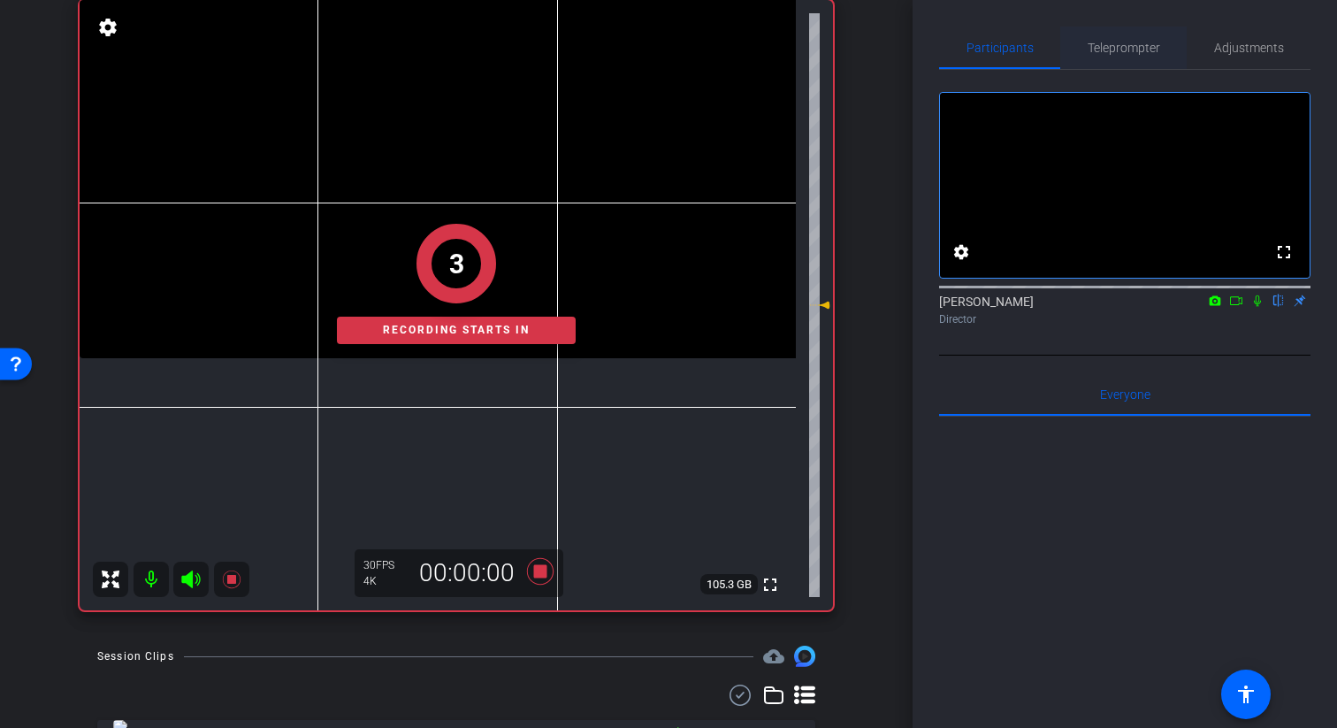
click at [1120, 68] on span "Teleprompter" at bounding box center [1123, 48] width 72 height 42
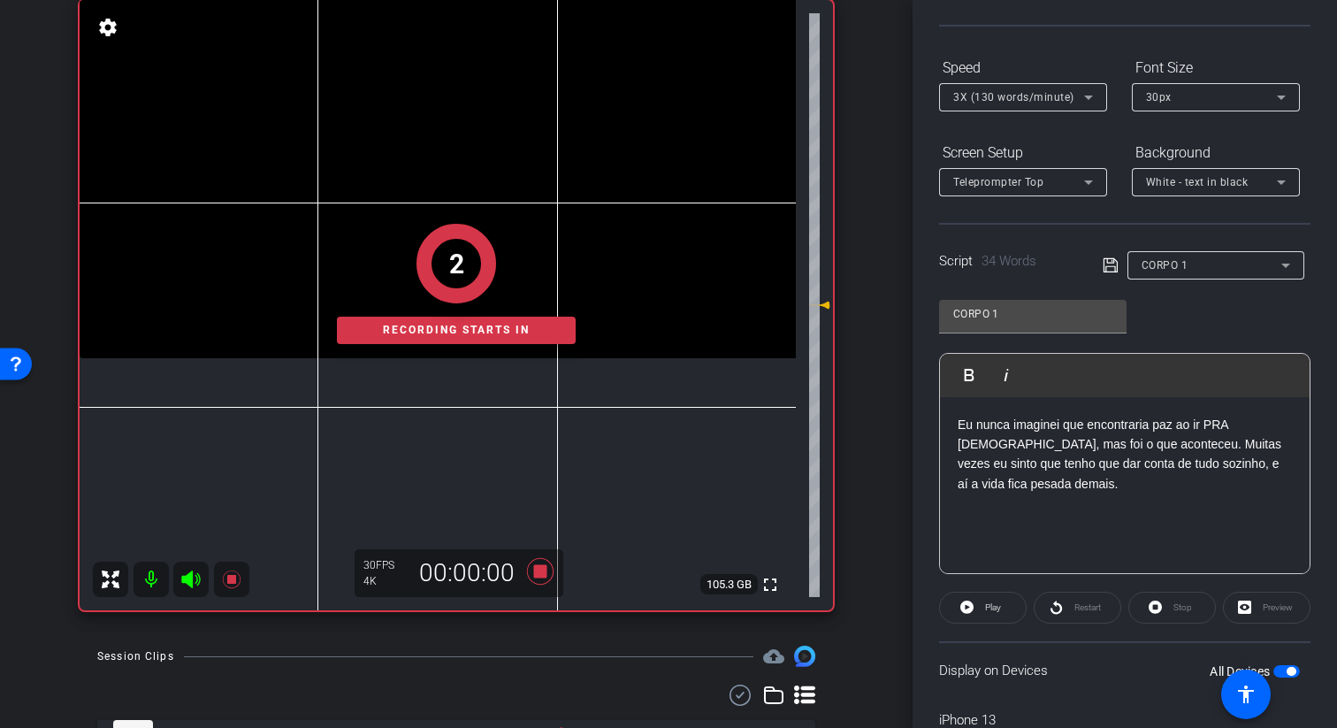
scroll to position [164, 0]
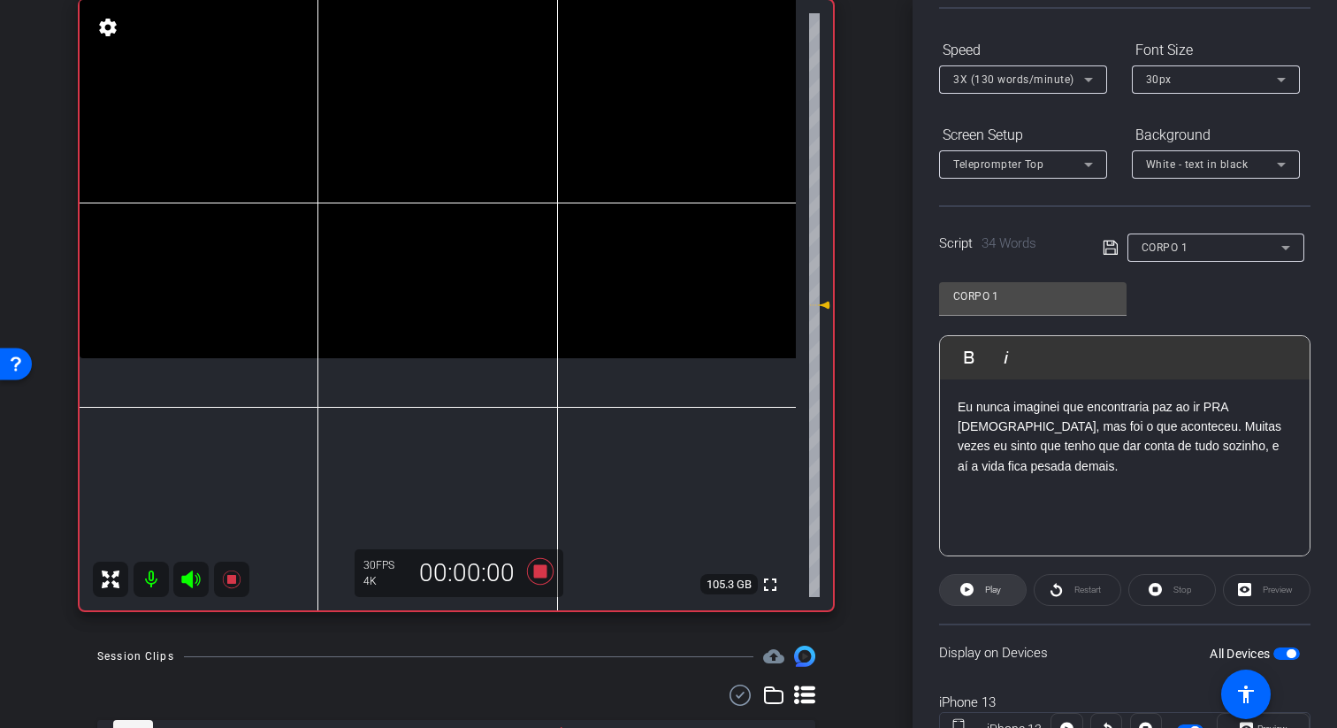
click at [995, 589] on span "Play" at bounding box center [993, 589] width 16 height 10
click at [983, 587] on span "Pause" at bounding box center [993, 589] width 24 height 10
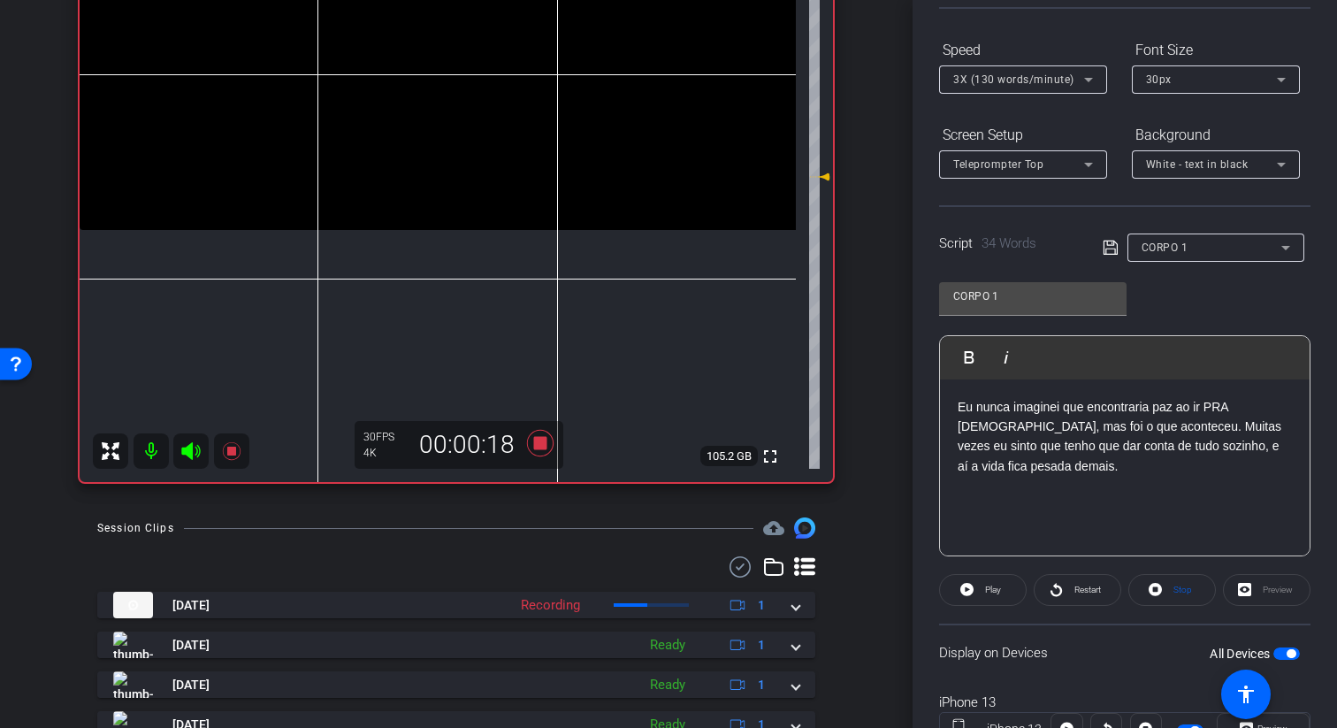
scroll to position [322, 0]
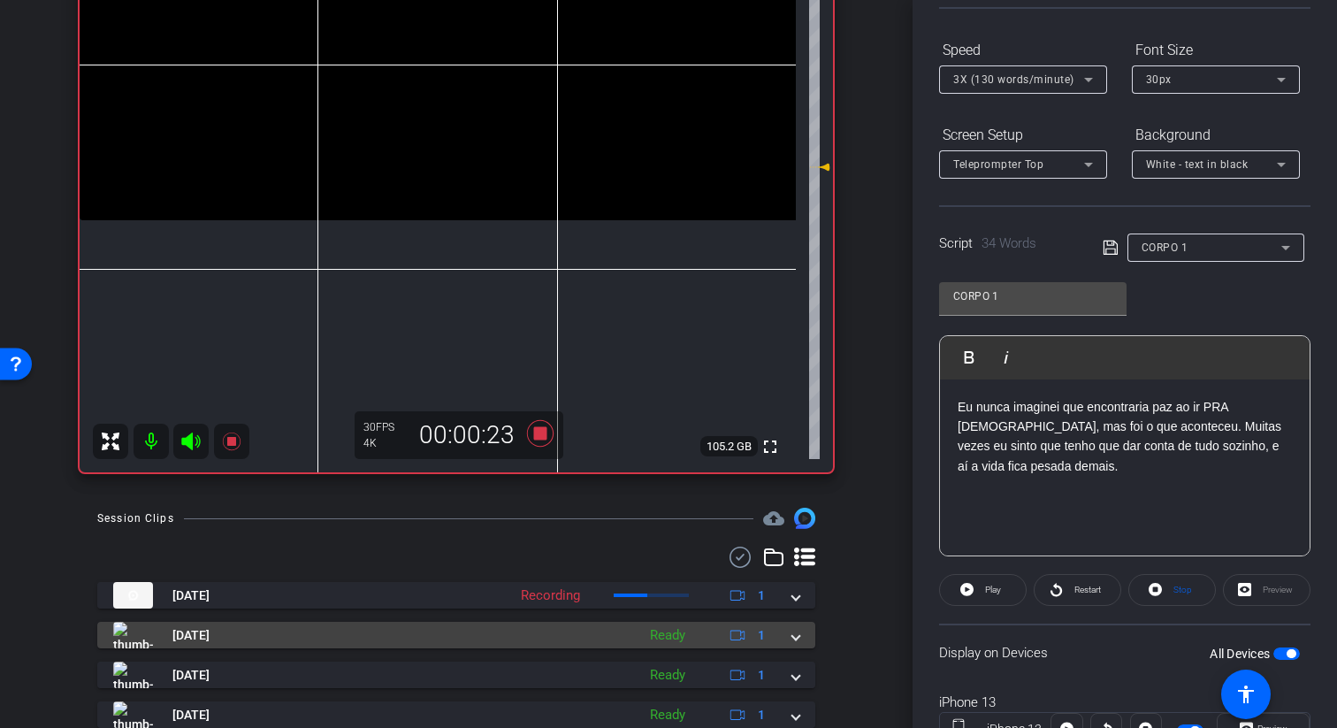
click at [795, 636] on span at bounding box center [795, 635] width 7 height 19
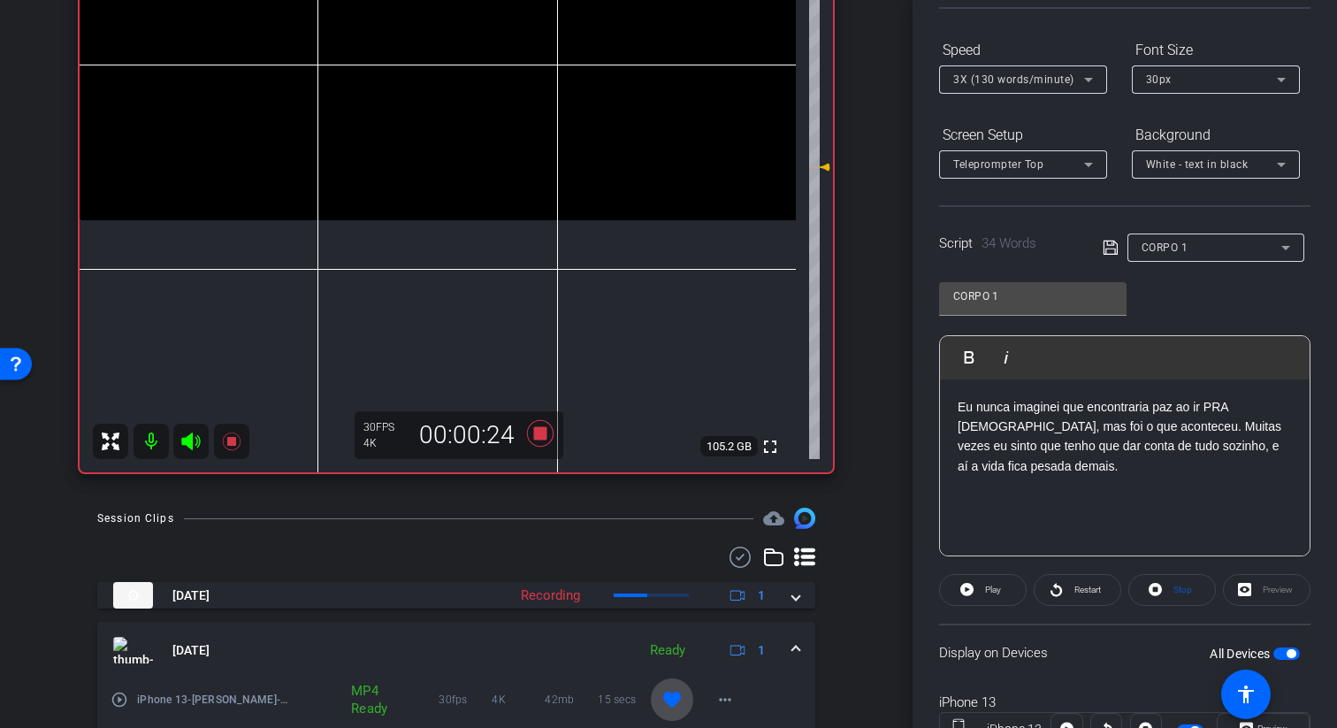
click at [671, 690] on mat-icon "favorite" at bounding box center [671, 699] width 21 height 21
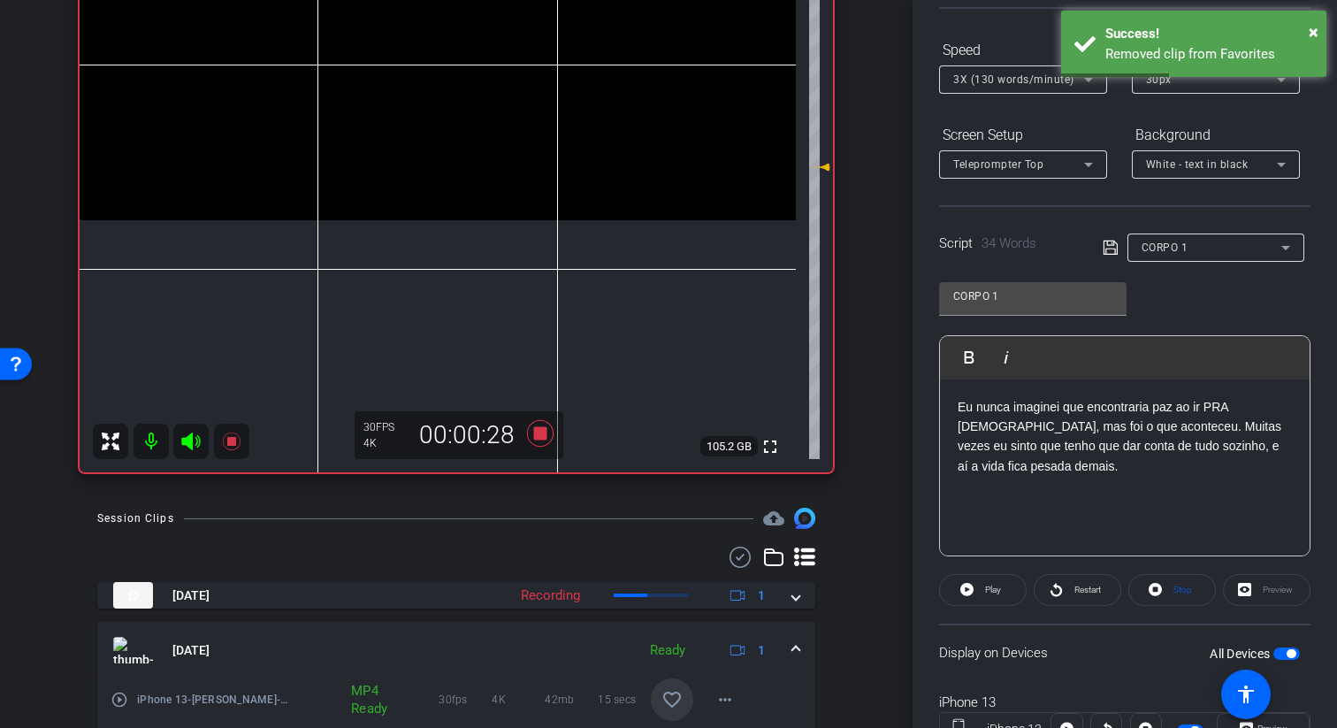
click at [1168, 241] on span "CORPO 1" at bounding box center [1164, 247] width 47 height 12
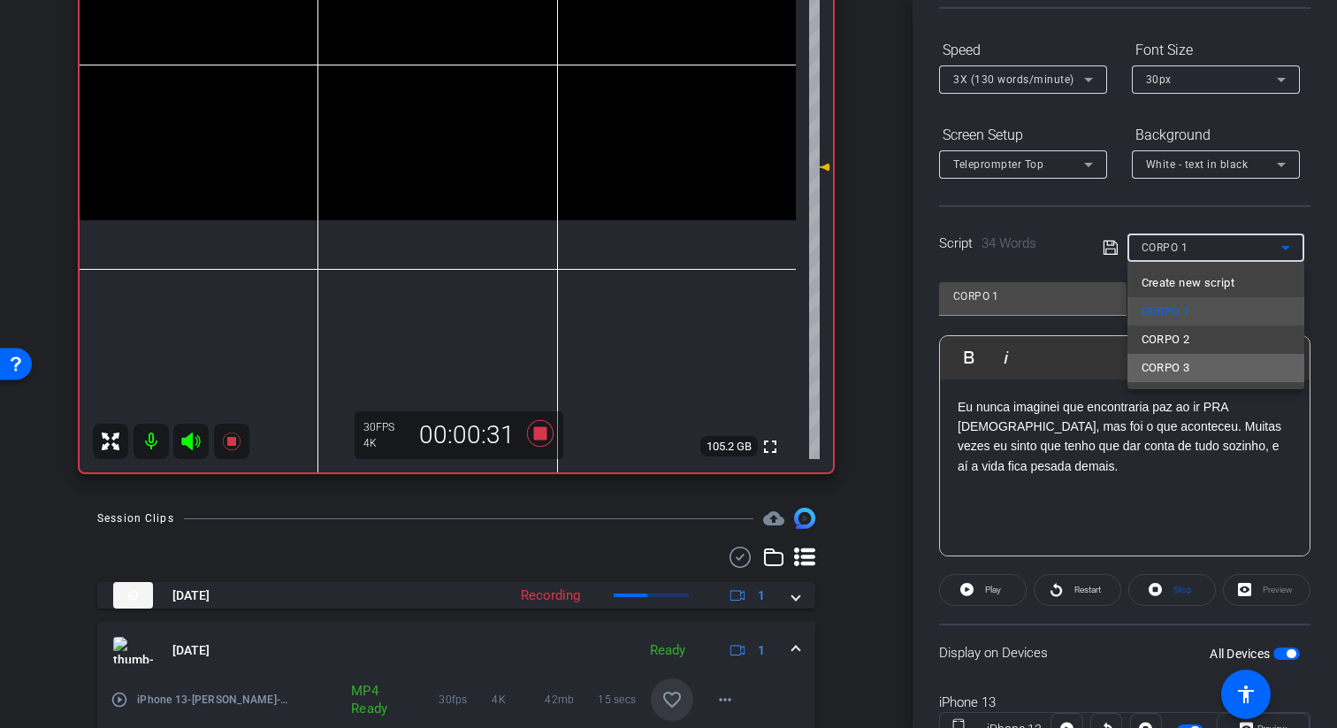
click at [1195, 375] on mat-option "CORPO 3" at bounding box center [1215, 368] width 177 height 28
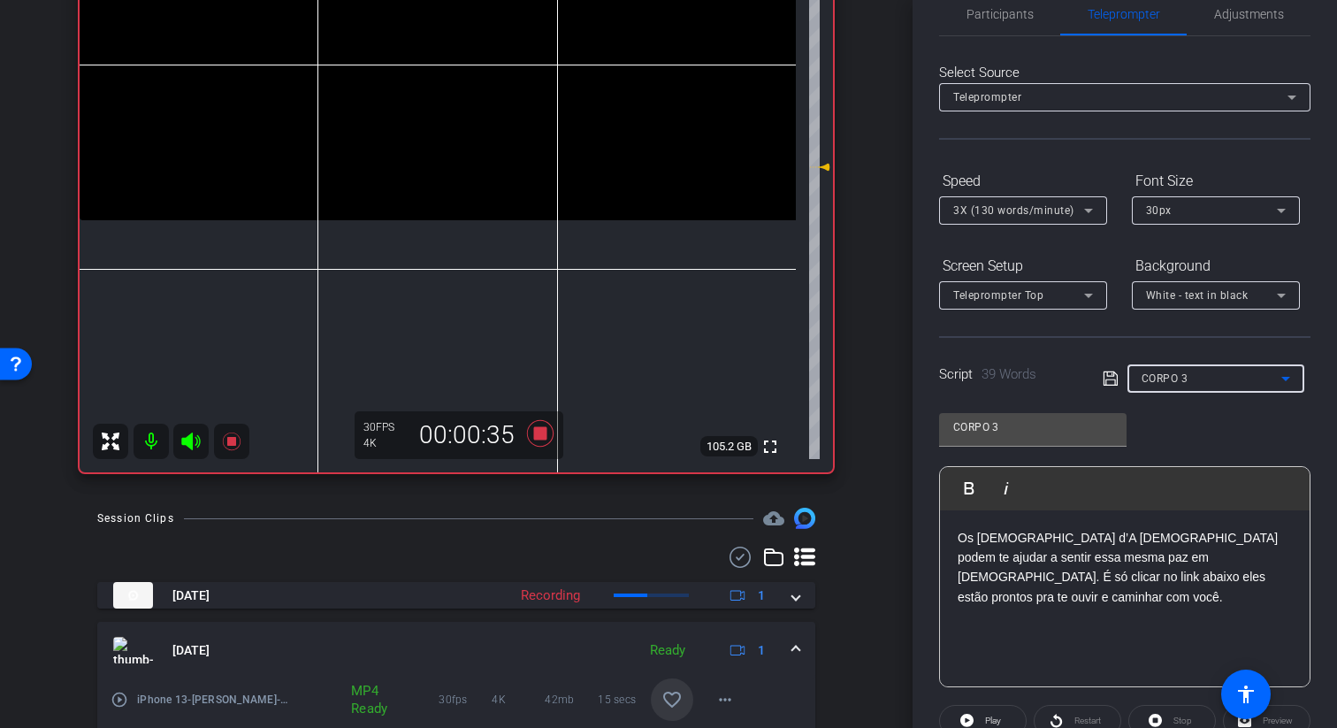
scroll to position [38, 0]
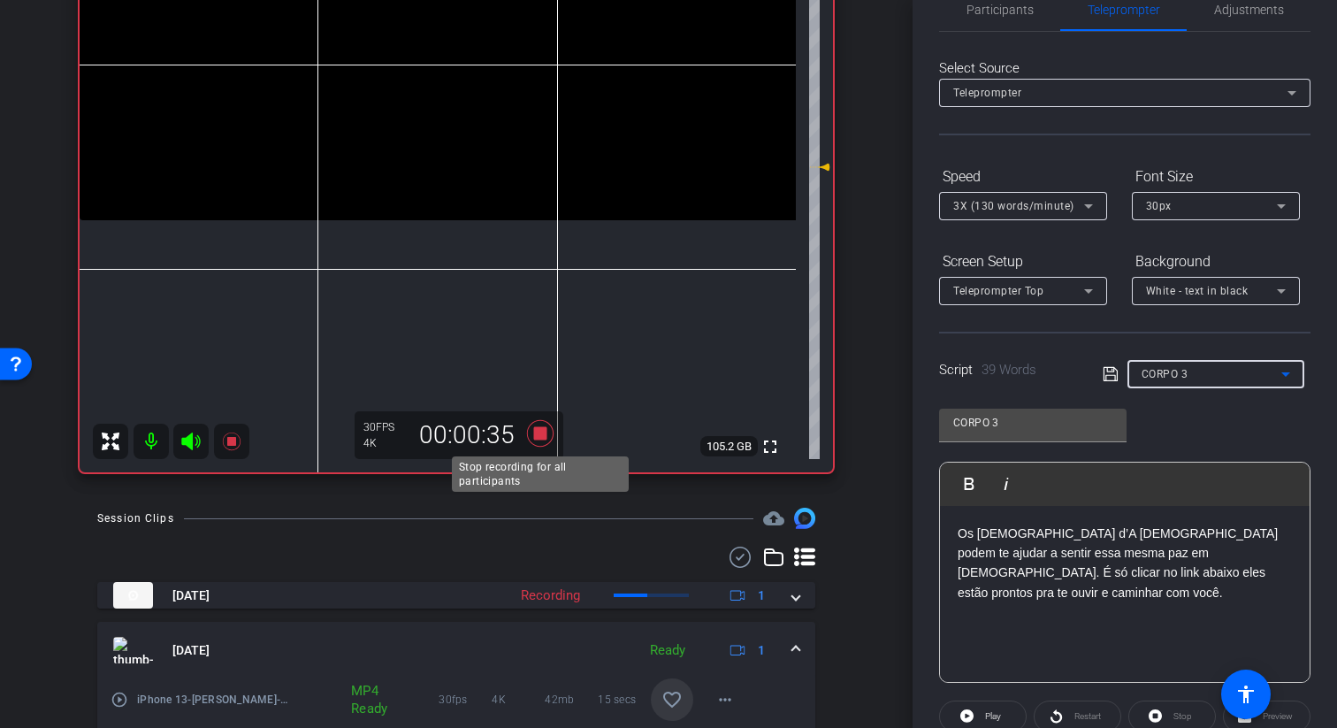
click at [536, 431] on icon at bounding box center [540, 433] width 27 height 27
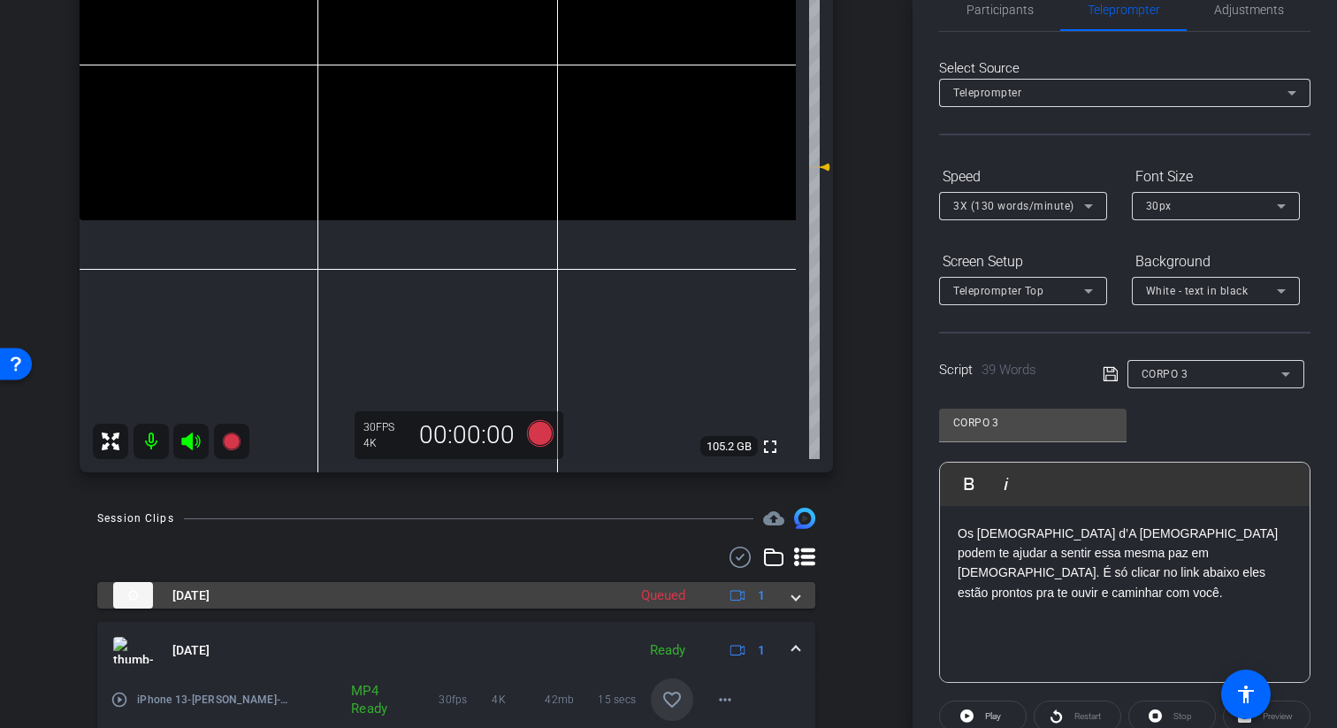
click at [787, 607] on div "Sep 23, 2025 Queued 1" at bounding box center [452, 595] width 679 height 27
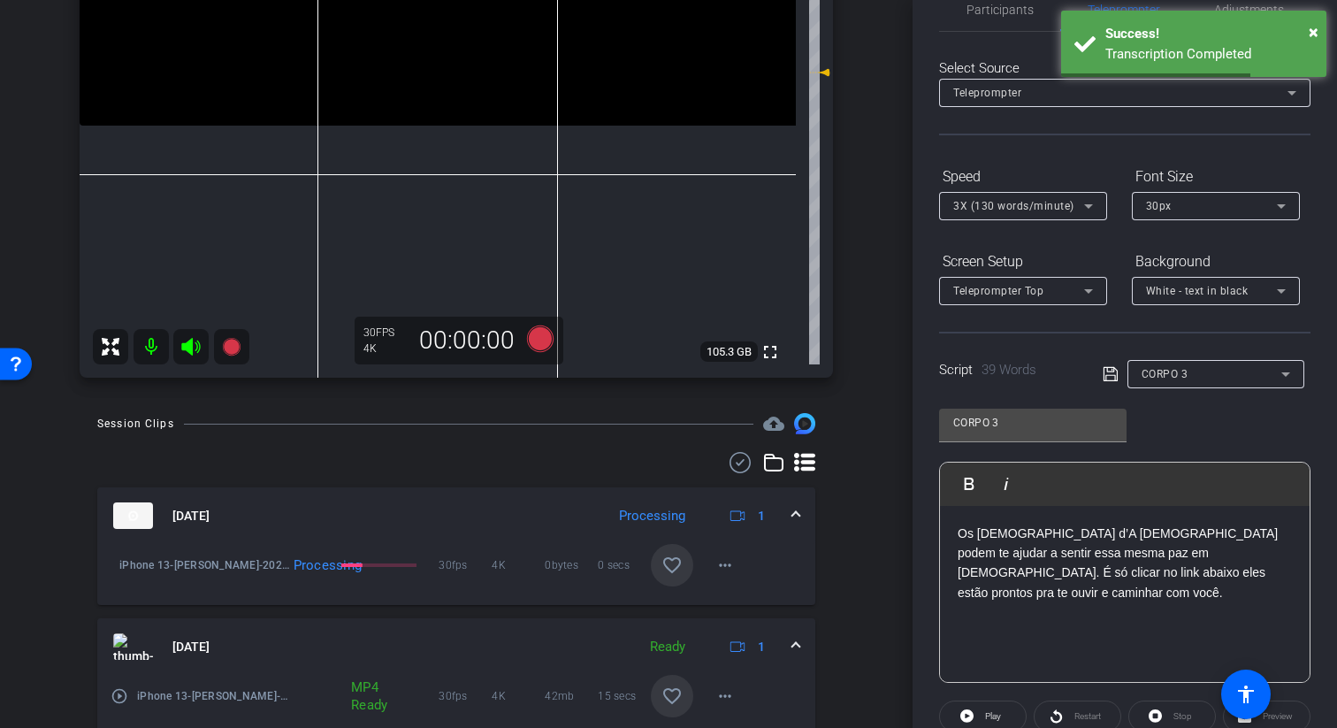
scroll to position [0, 0]
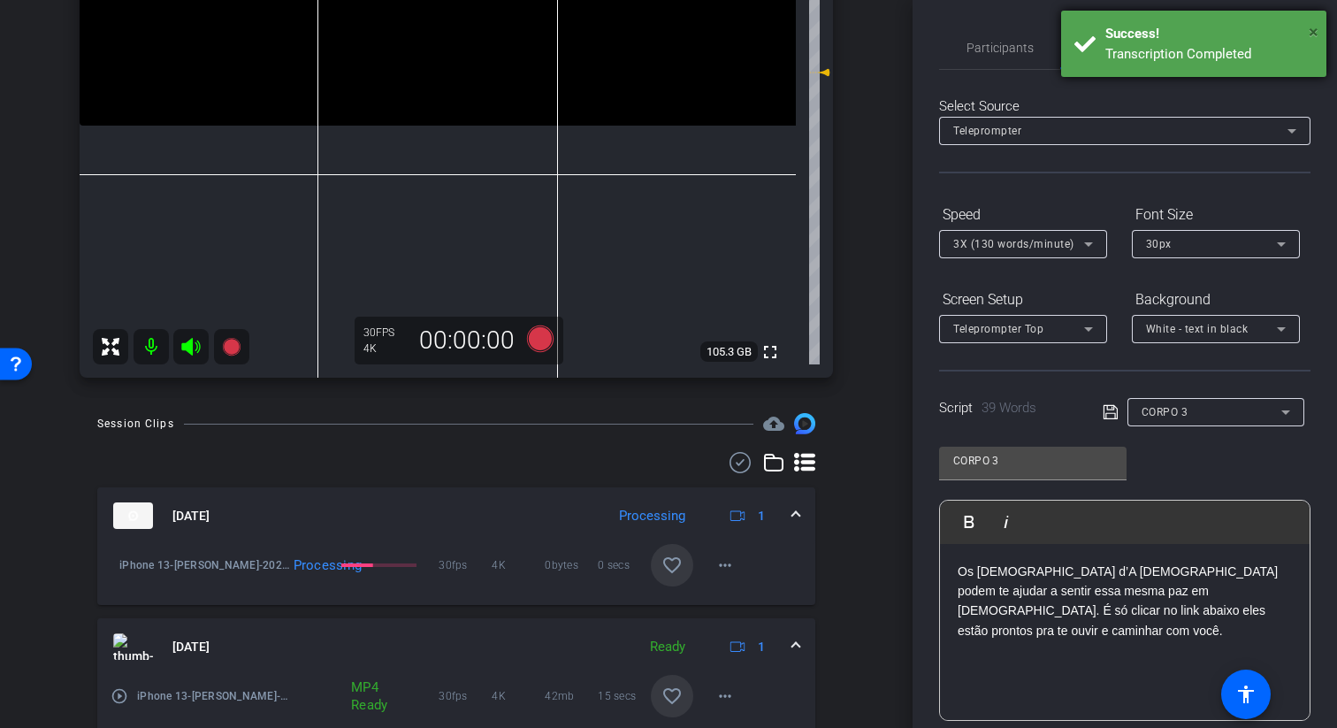
click at [1312, 33] on span "×" at bounding box center [1313, 31] width 10 height 21
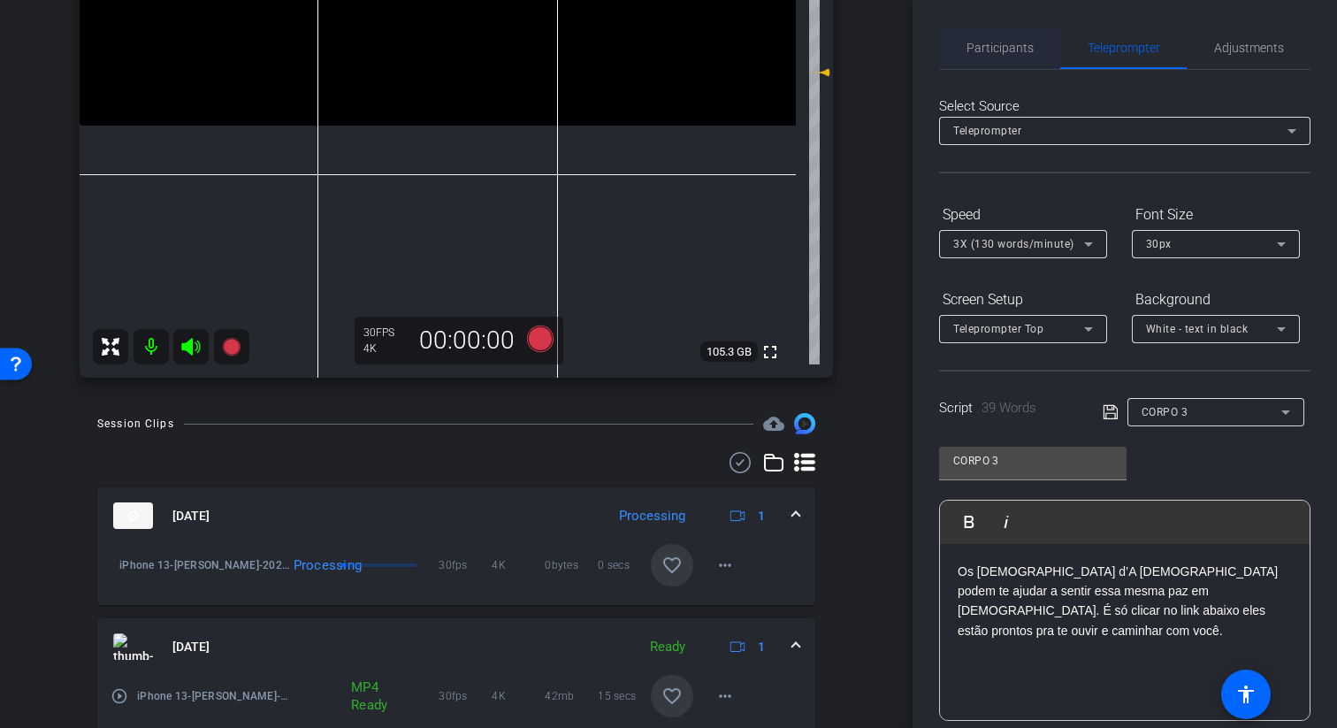
click at [1021, 60] on span "Participants" at bounding box center [999, 48] width 67 height 42
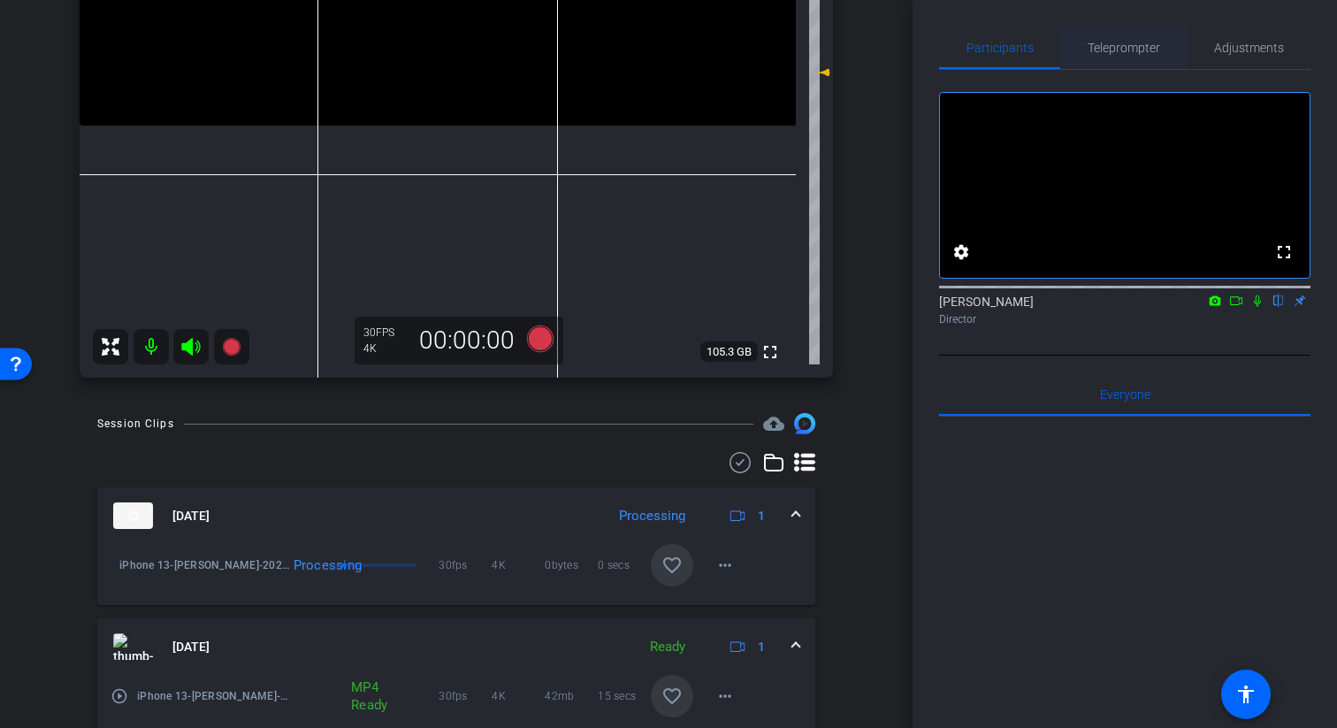
click at [1132, 57] on span "Teleprompter" at bounding box center [1123, 48] width 72 height 42
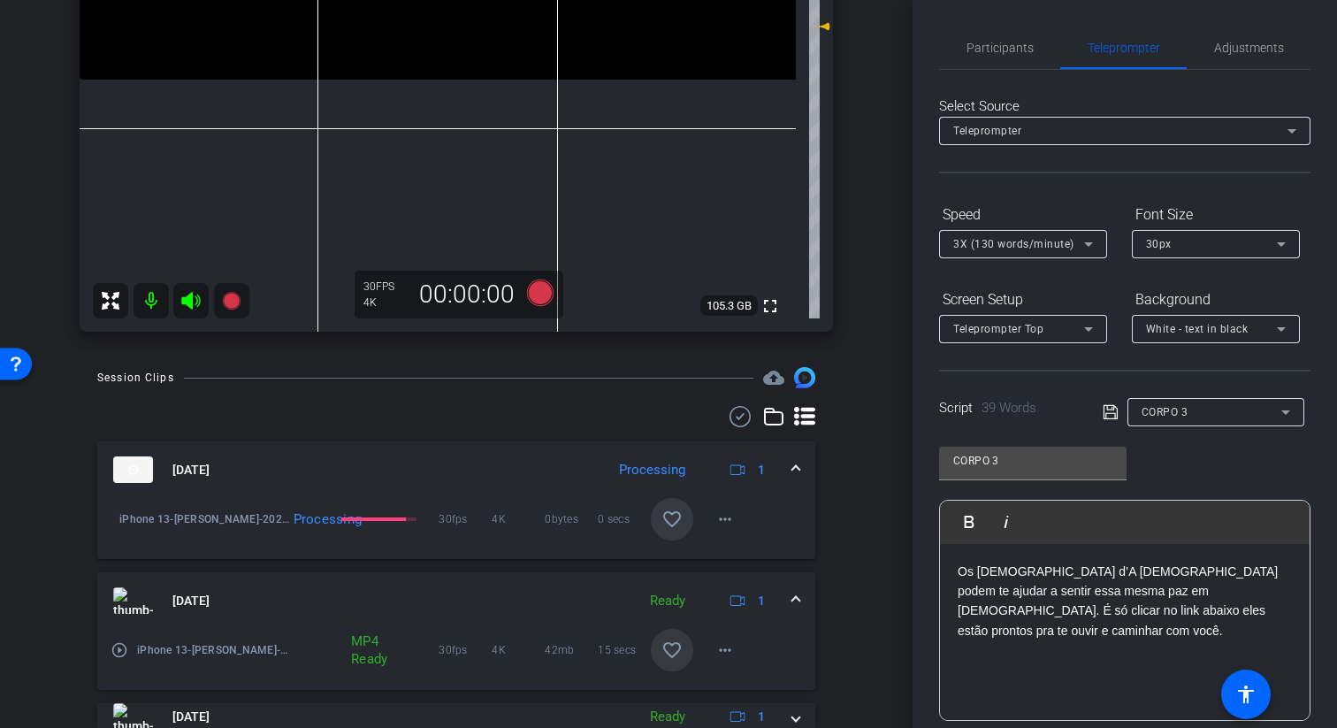
scroll to position [482, 0]
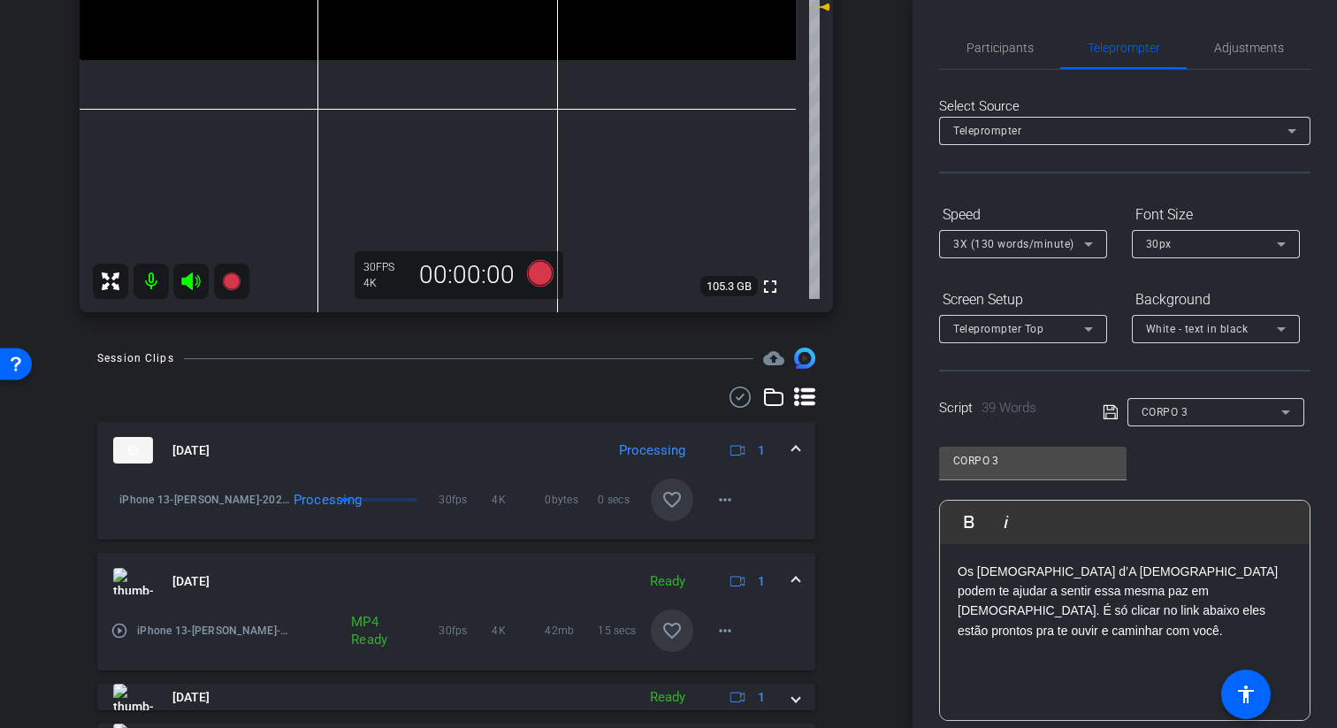
click at [133, 635] on div "play_circle_outline iPhone 13-Gustavo-2025-09-23-19-33-45-471-0" at bounding box center [200, 630] width 179 height 42
click at [120, 631] on mat-icon "play_circle_outline" at bounding box center [120, 630] width 18 height 18
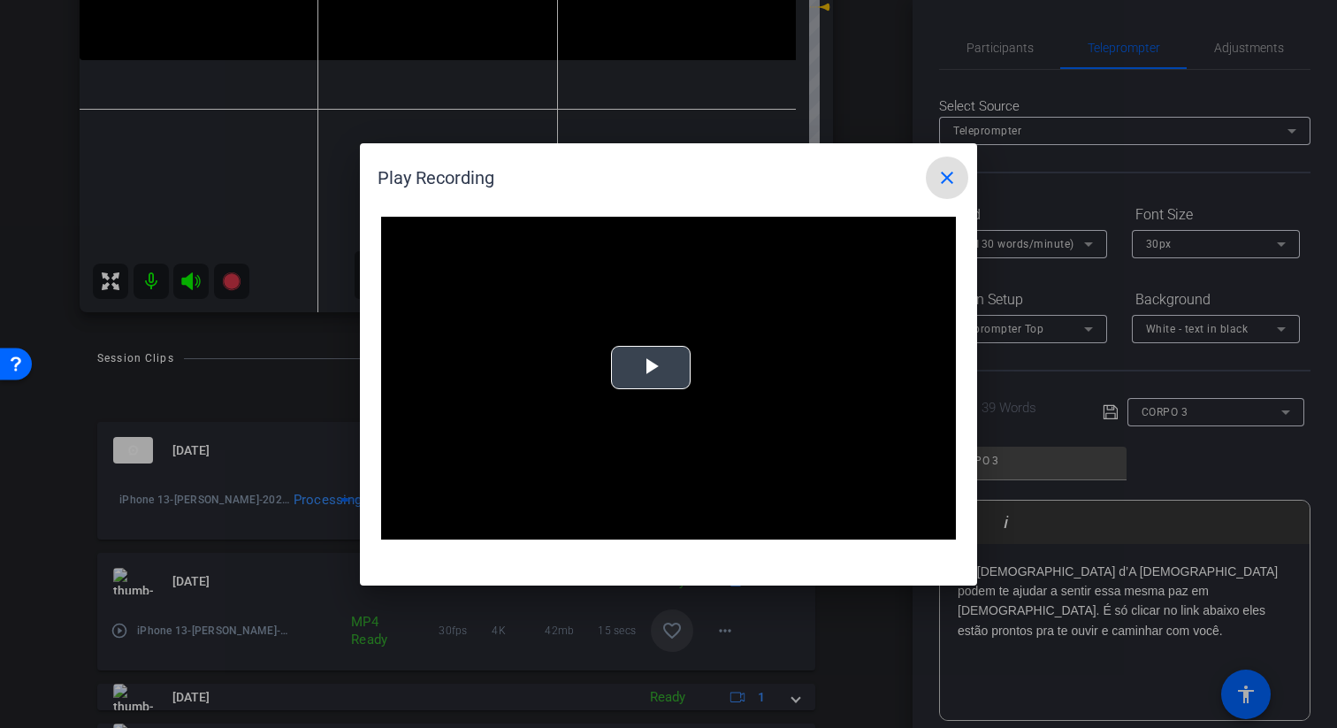
click at [662, 343] on video "Video Player" at bounding box center [668, 379] width 575 height 324
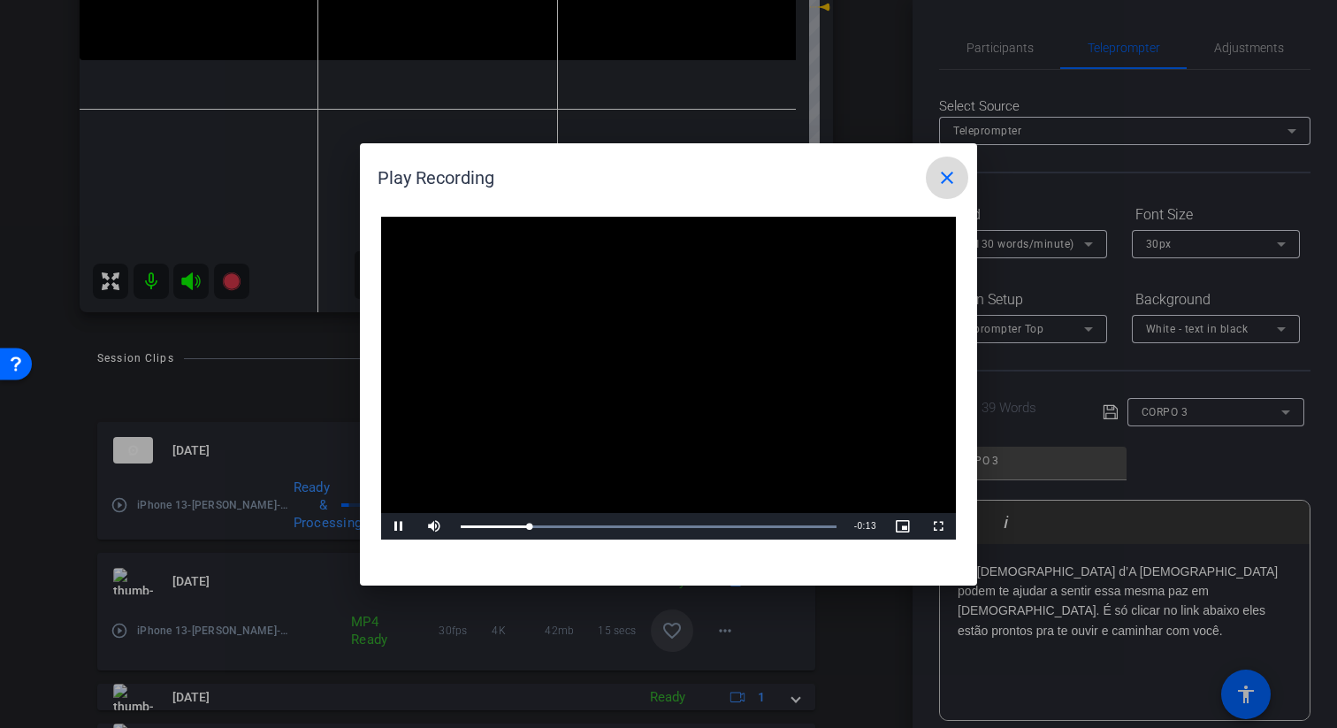
click at [943, 181] on mat-icon "close" at bounding box center [946, 177] width 21 height 21
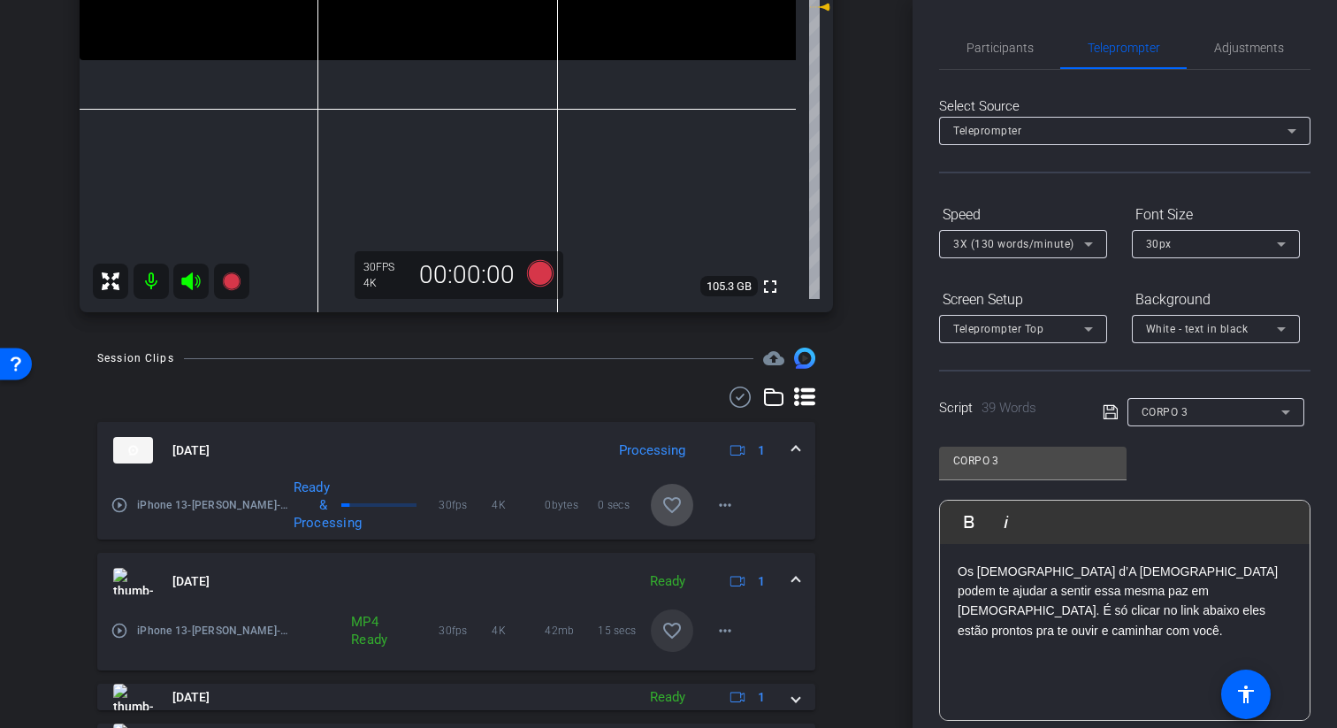
click at [670, 511] on mat-icon "favorite_border" at bounding box center [671, 504] width 21 height 21
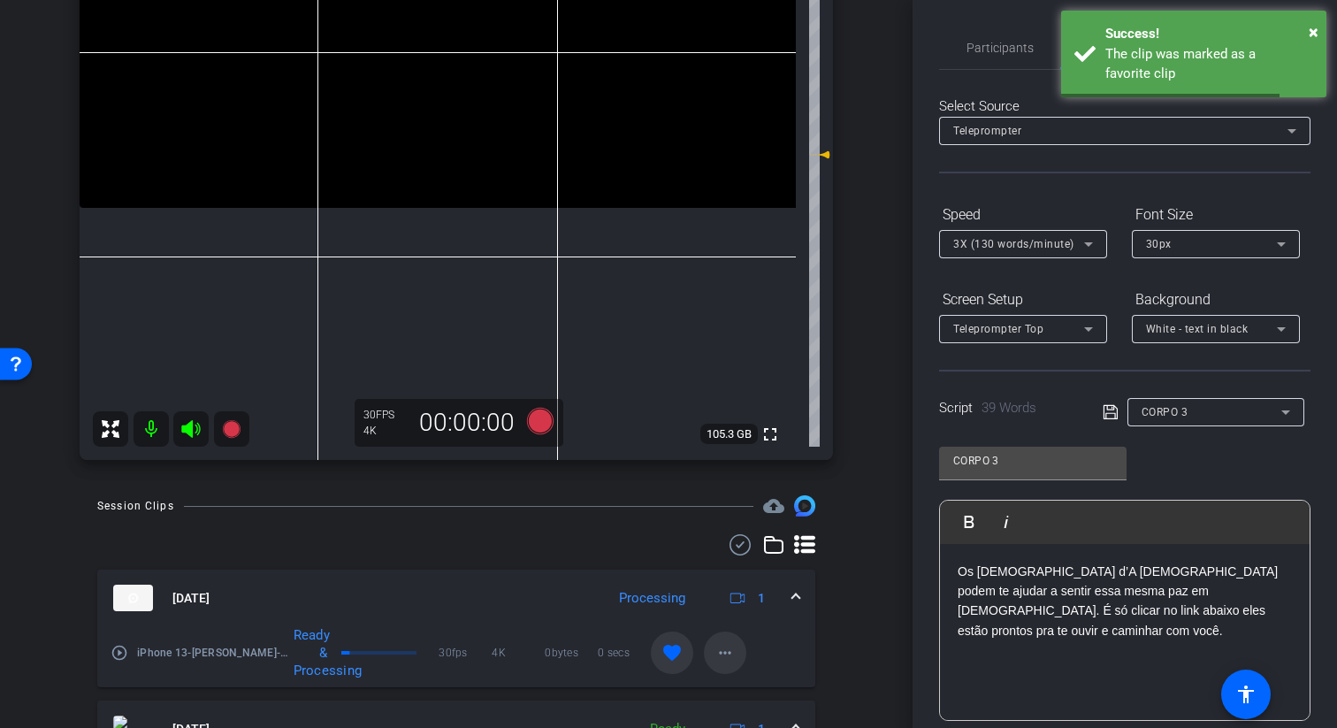
scroll to position [303, 0]
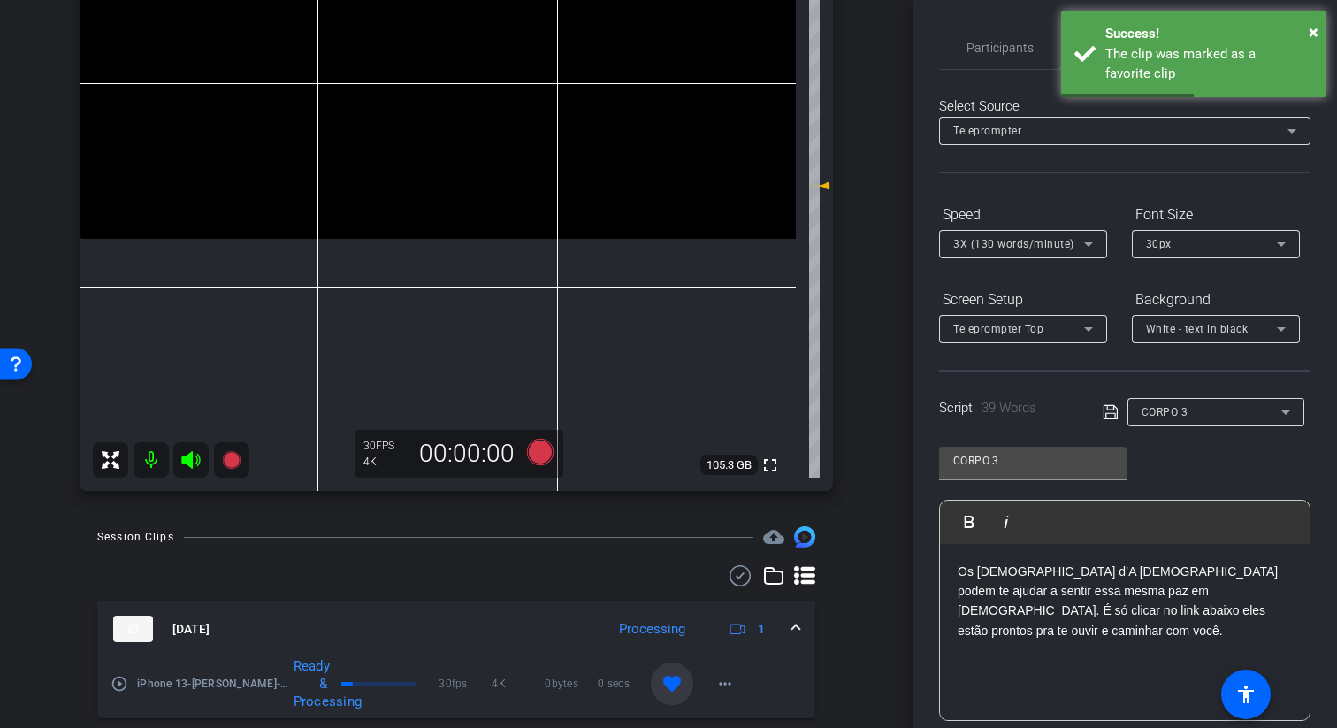
click at [1102, 414] on icon at bounding box center [1110, 411] width 16 height 21
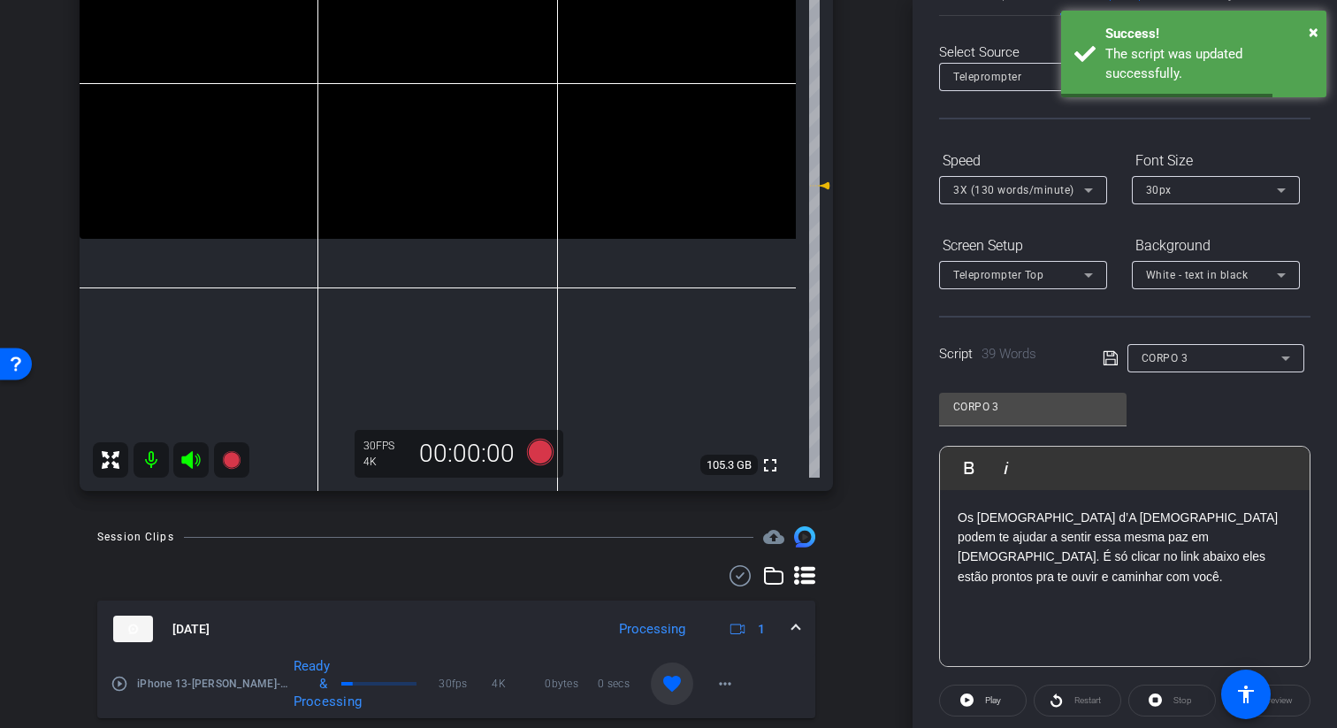
scroll to position [66, 0]
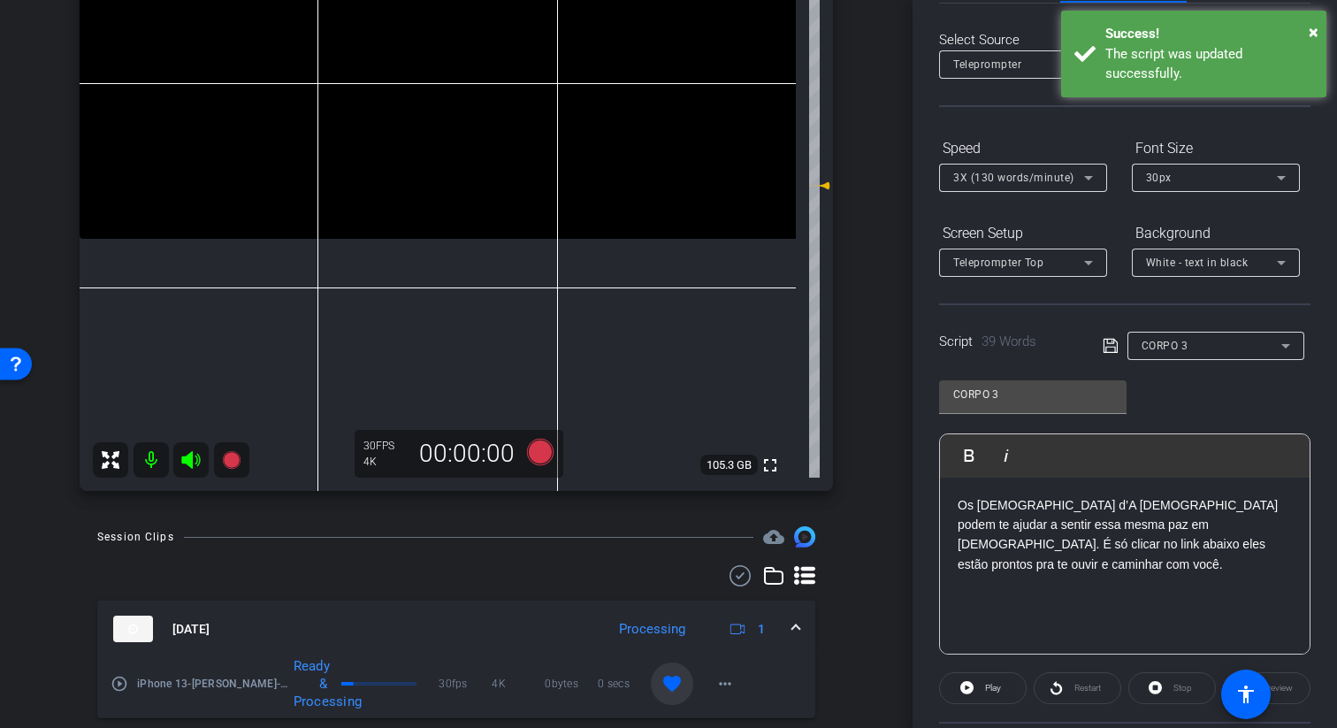
drag, startPoint x: 1170, startPoint y: 577, endPoint x: 1172, endPoint y: 550, distance: 27.5
click at [1172, 550] on div "Os missionários d’A Igreja de Jesus Cristo dos Santos dos Últimos Dias podem te…" at bounding box center [1125, 565] width 370 height 177
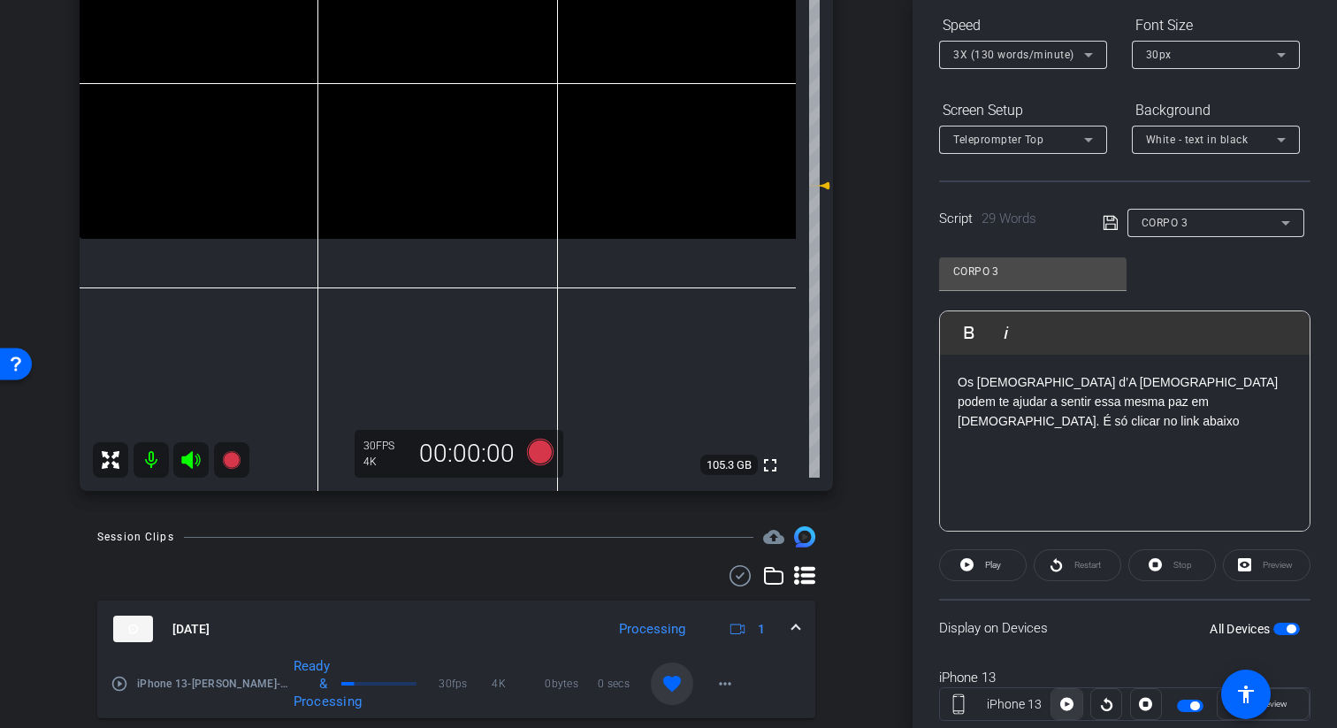
scroll to position [239, 0]
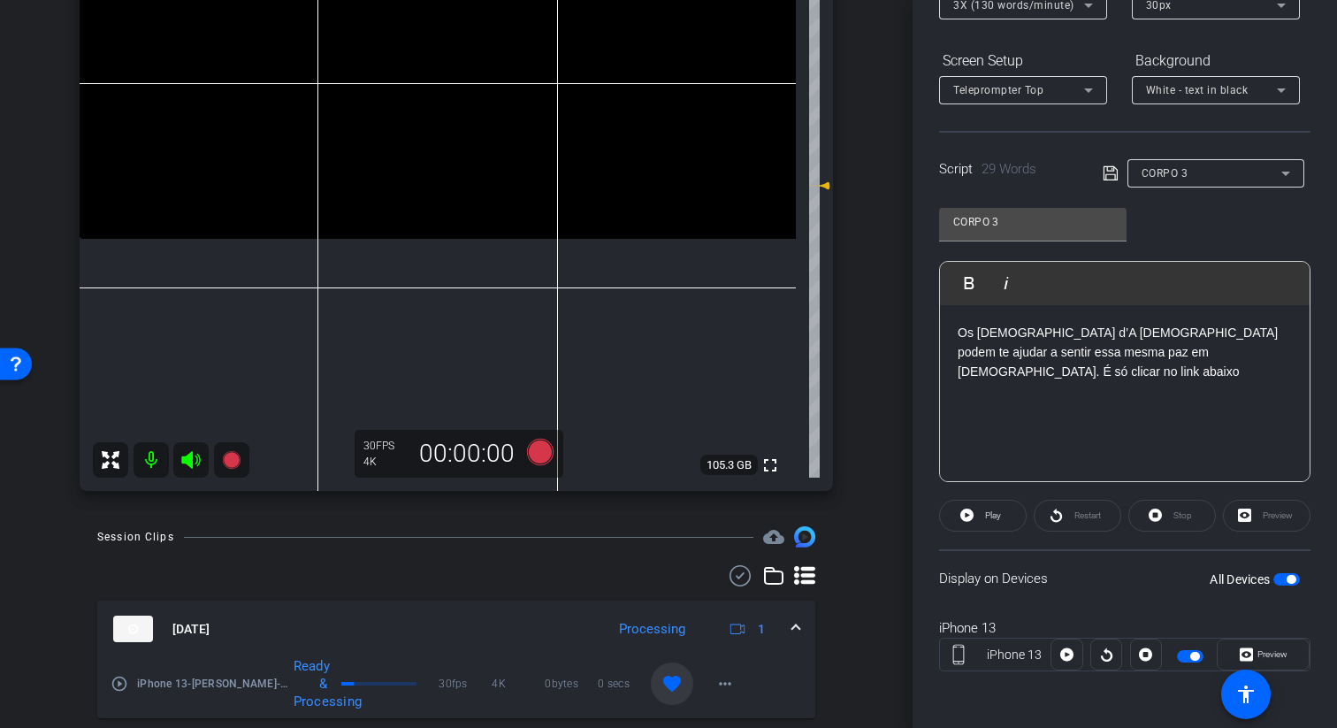
click at [1281, 577] on span "button" at bounding box center [1286, 579] width 27 height 12
click at [1281, 577] on span "button" at bounding box center [1278, 579] width 9 height 9
click at [1067, 330] on p "Os missionários d’A Igreja de Jesus Cristo dos Santos dos Últimos Dias podem te…" at bounding box center [1124, 352] width 334 height 59
click at [1110, 156] on div "Script 29 Words CORPO 3" at bounding box center [1124, 159] width 371 height 57
click at [1110, 167] on icon at bounding box center [1110, 173] width 16 height 21
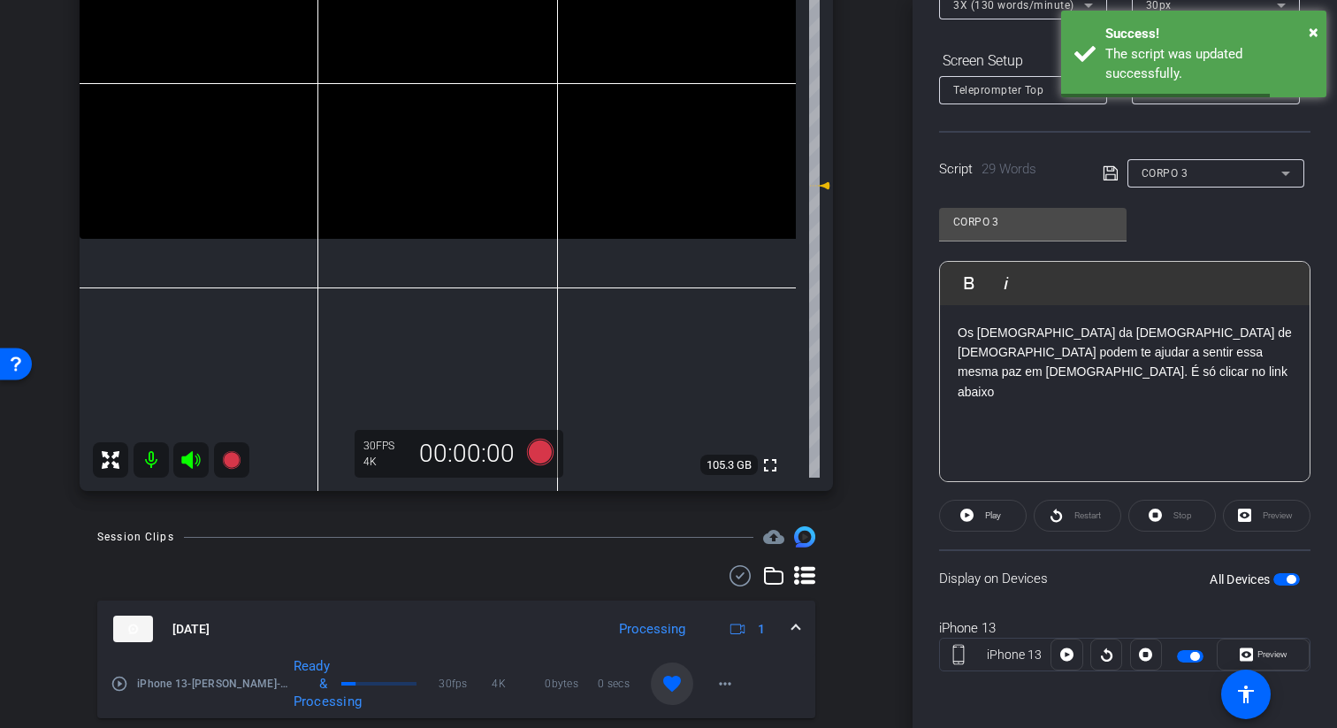
click at [1292, 582] on span "button" at bounding box center [1290, 579] width 9 height 9
click at [1292, 582] on span "button" at bounding box center [1286, 579] width 27 height 12
click at [539, 453] on icon at bounding box center [540, 451] width 27 height 27
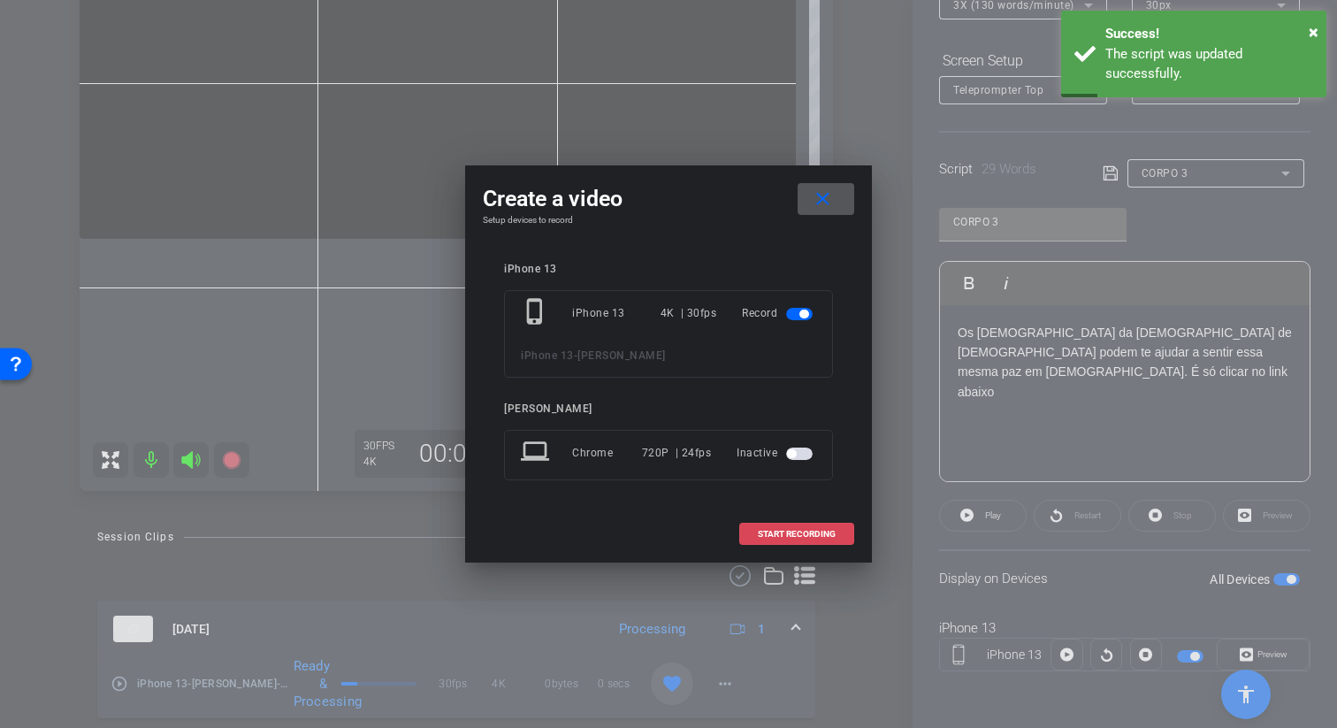
click at [803, 535] on span "START RECORDING" at bounding box center [797, 534] width 78 height 9
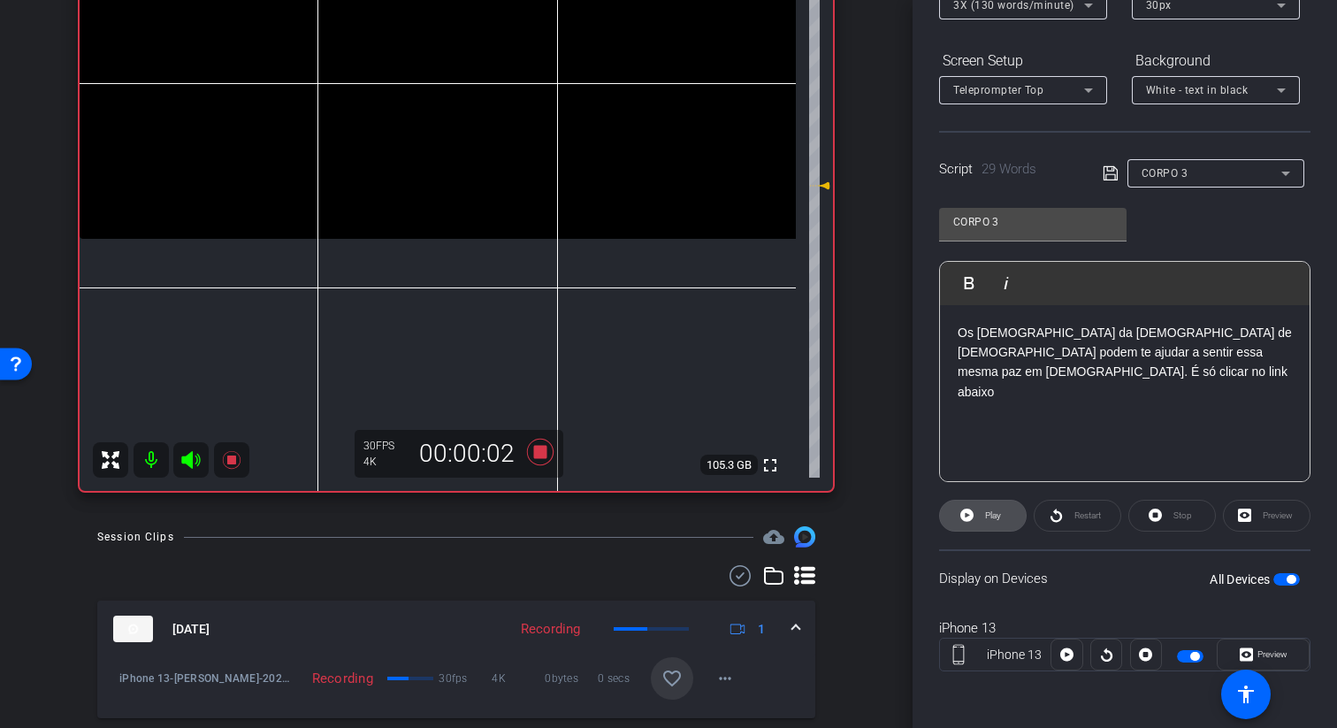
click at [975, 510] on span at bounding box center [983, 515] width 86 height 42
click at [975, 510] on span at bounding box center [983, 515] width 88 height 42
click at [541, 452] on icon at bounding box center [540, 451] width 27 height 27
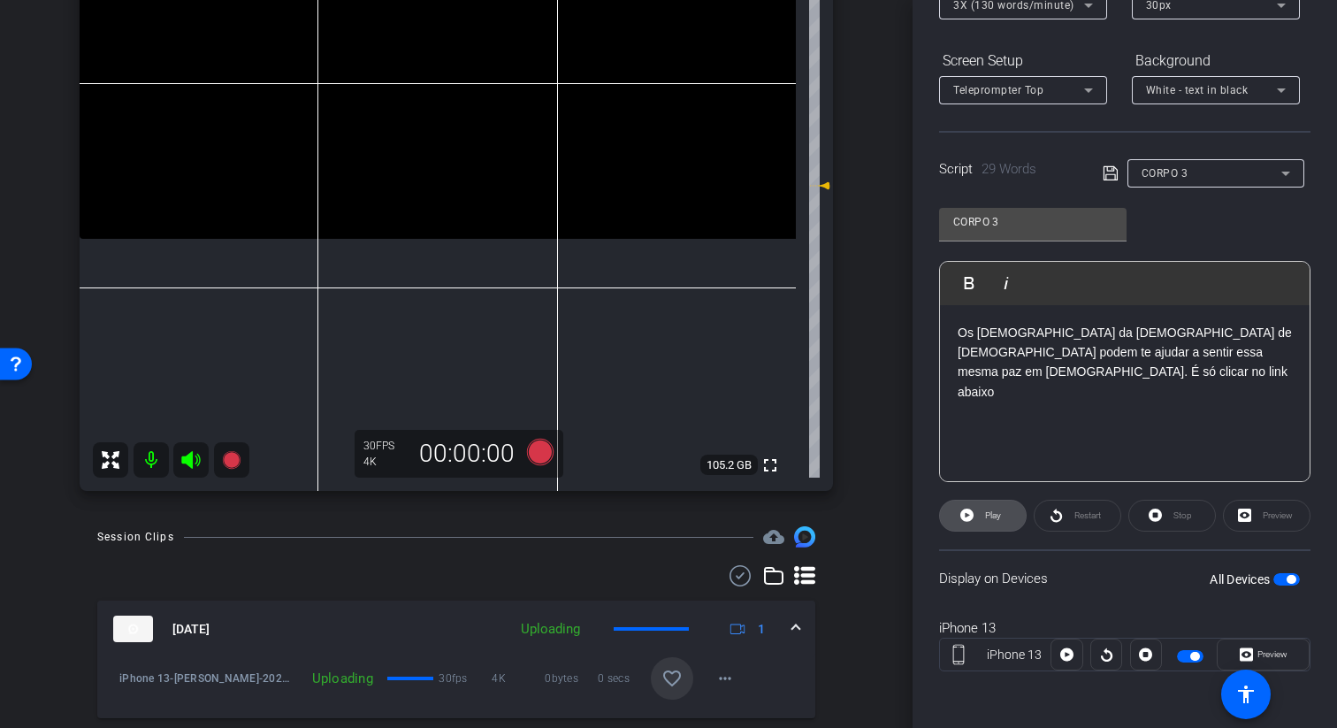
click at [970, 514] on icon at bounding box center [966, 514] width 13 height 13
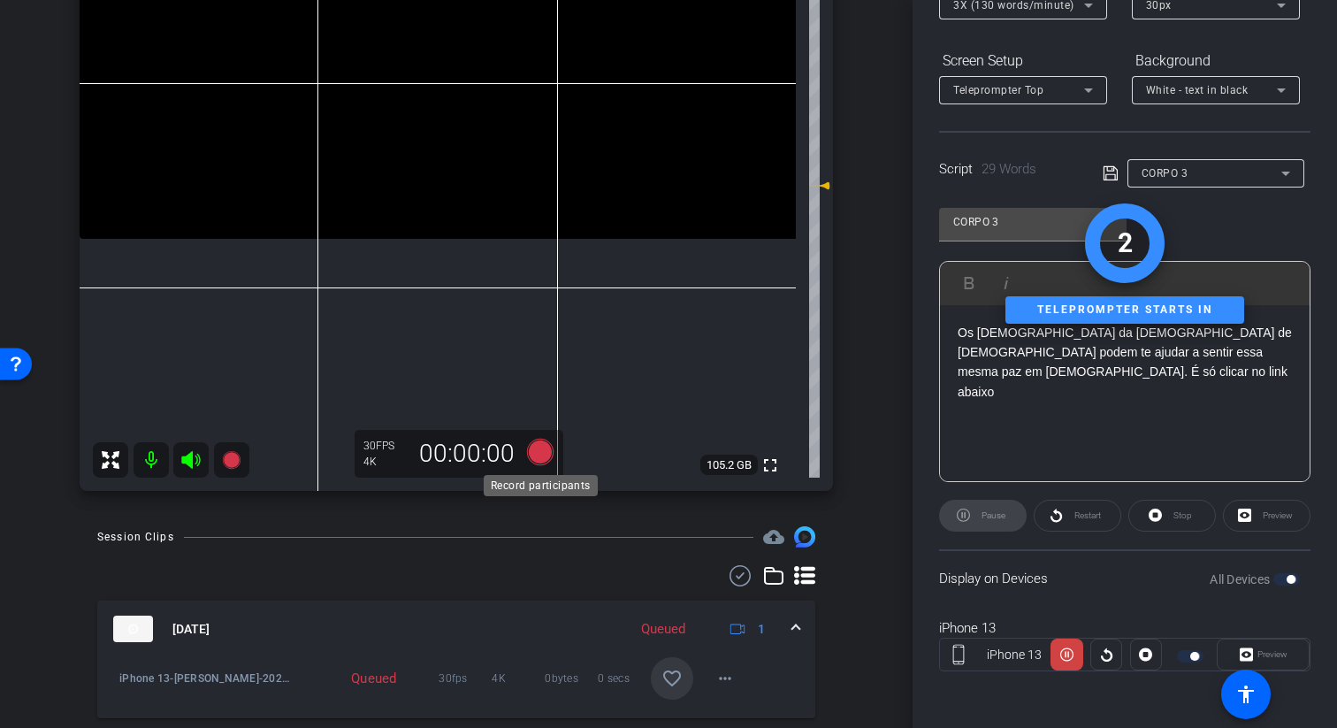
click at [554, 451] on icon at bounding box center [540, 452] width 42 height 32
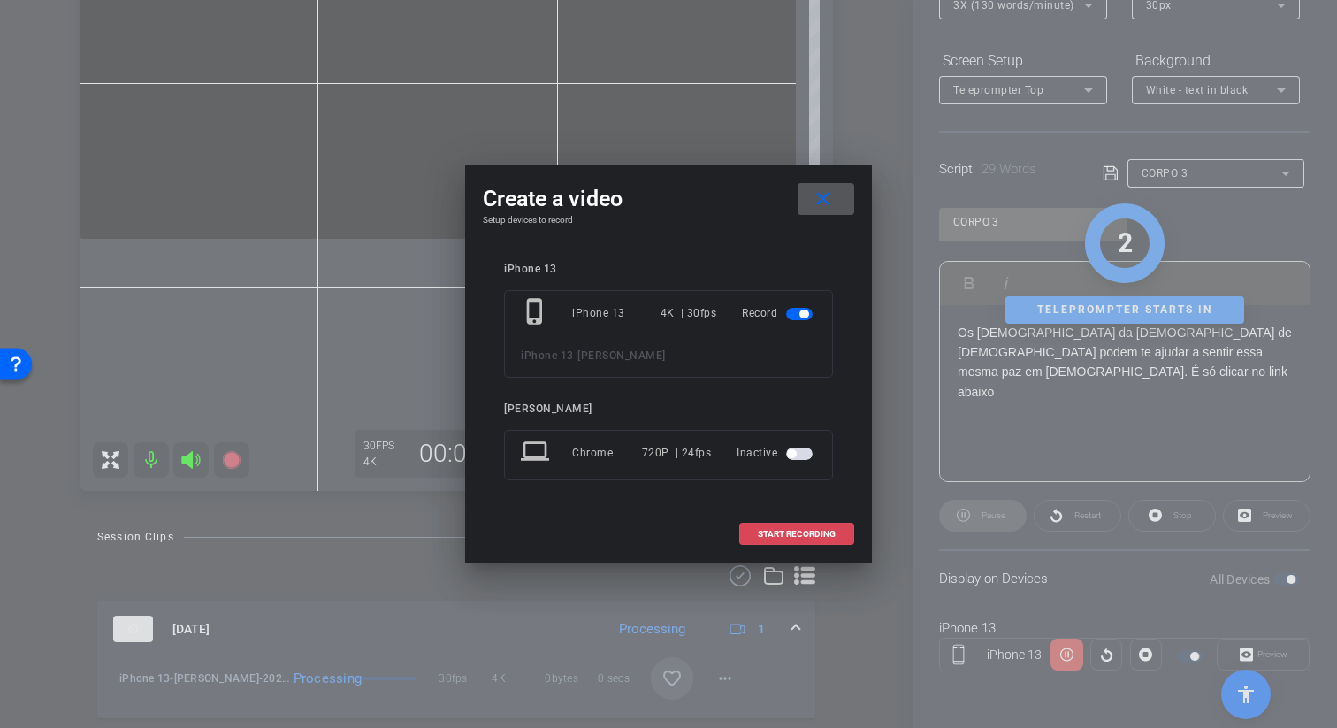
click at [805, 542] on span at bounding box center [796, 534] width 113 height 42
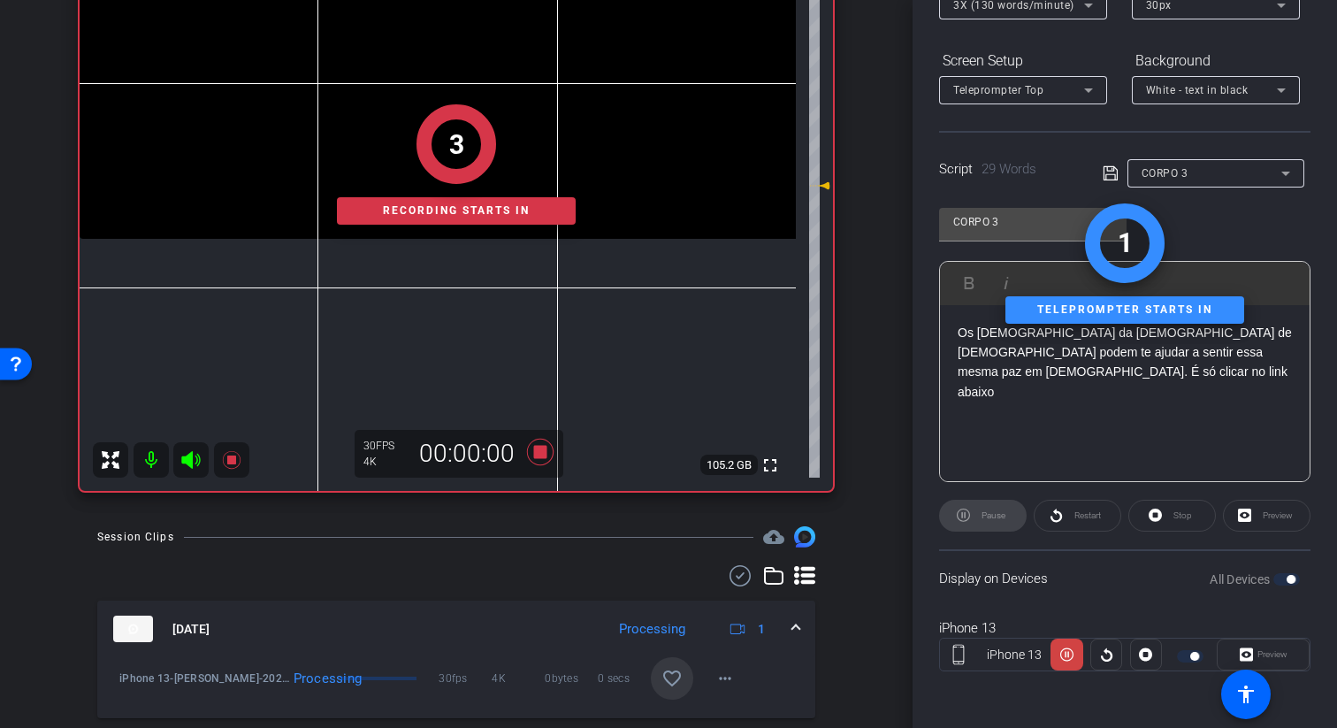
click at [978, 522] on div "Pause" at bounding box center [983, 515] width 88 height 32
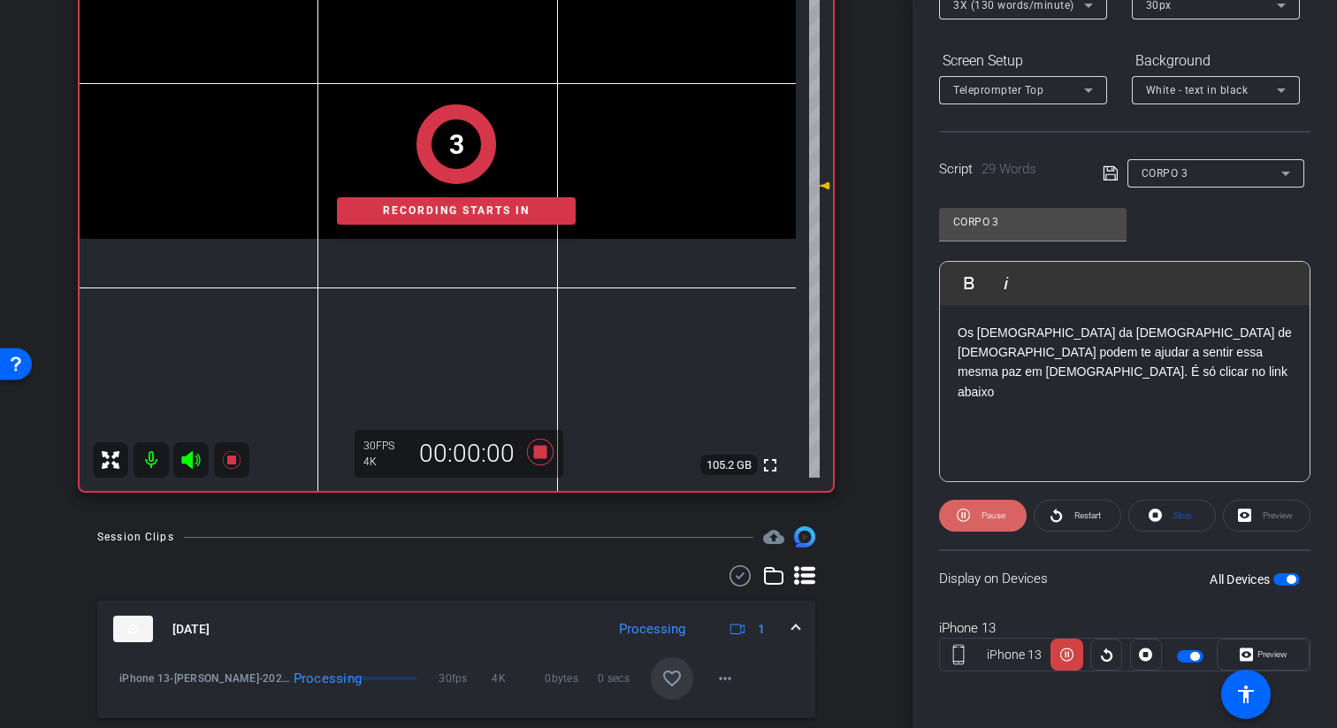
click at [977, 503] on span "Pause" at bounding box center [991, 515] width 28 height 25
click at [966, 519] on icon at bounding box center [966, 514] width 13 height 13
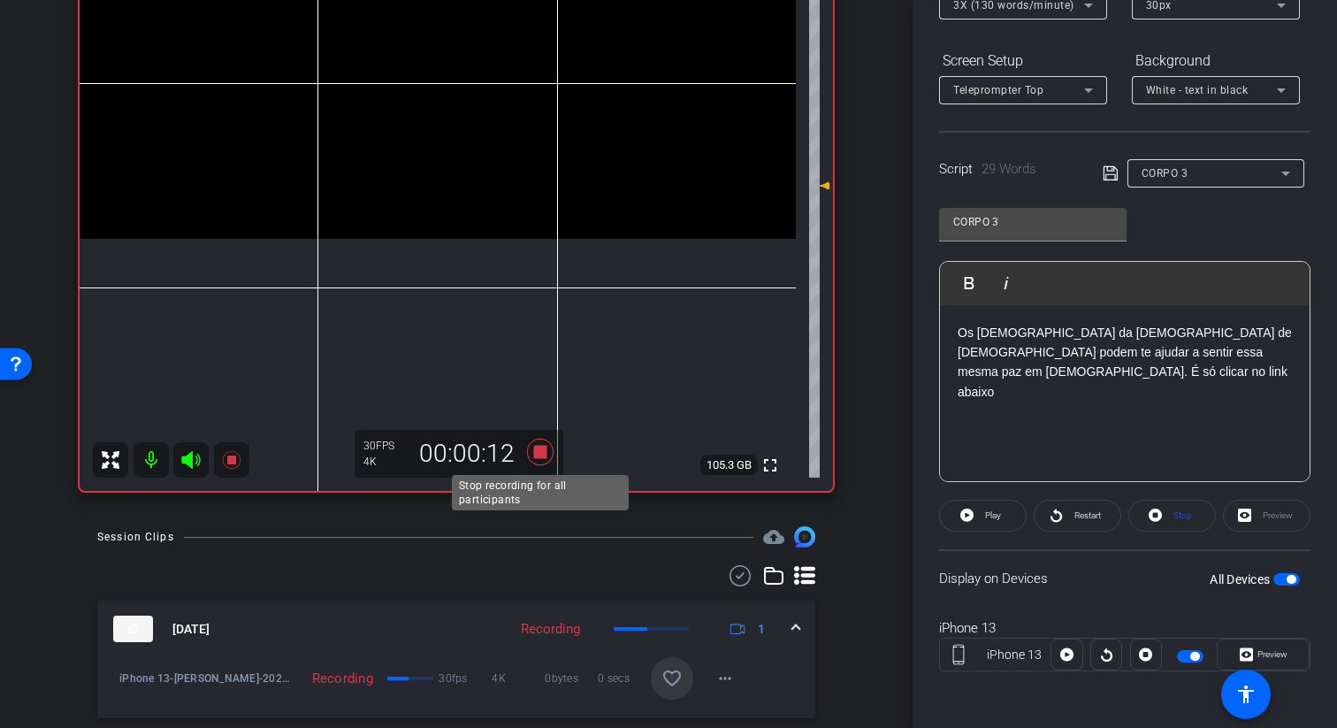
click at [535, 449] on icon at bounding box center [540, 451] width 27 height 27
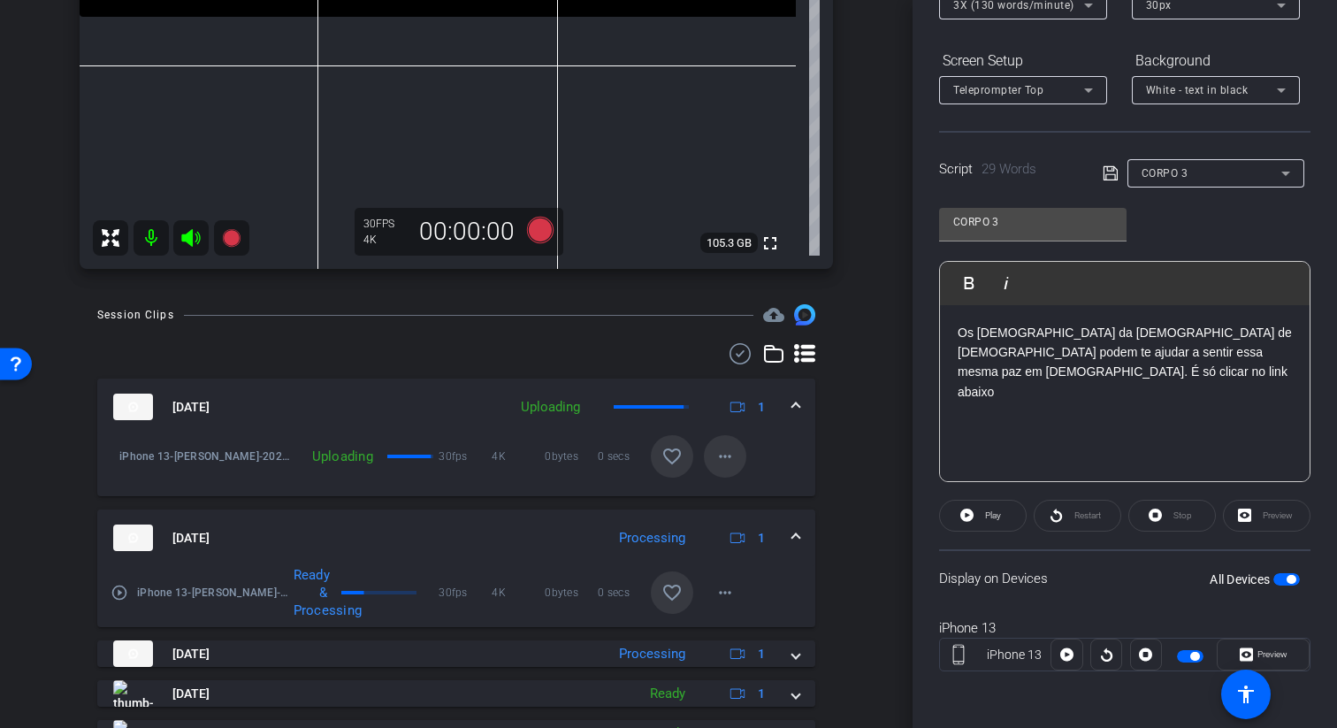
scroll to position [533, 0]
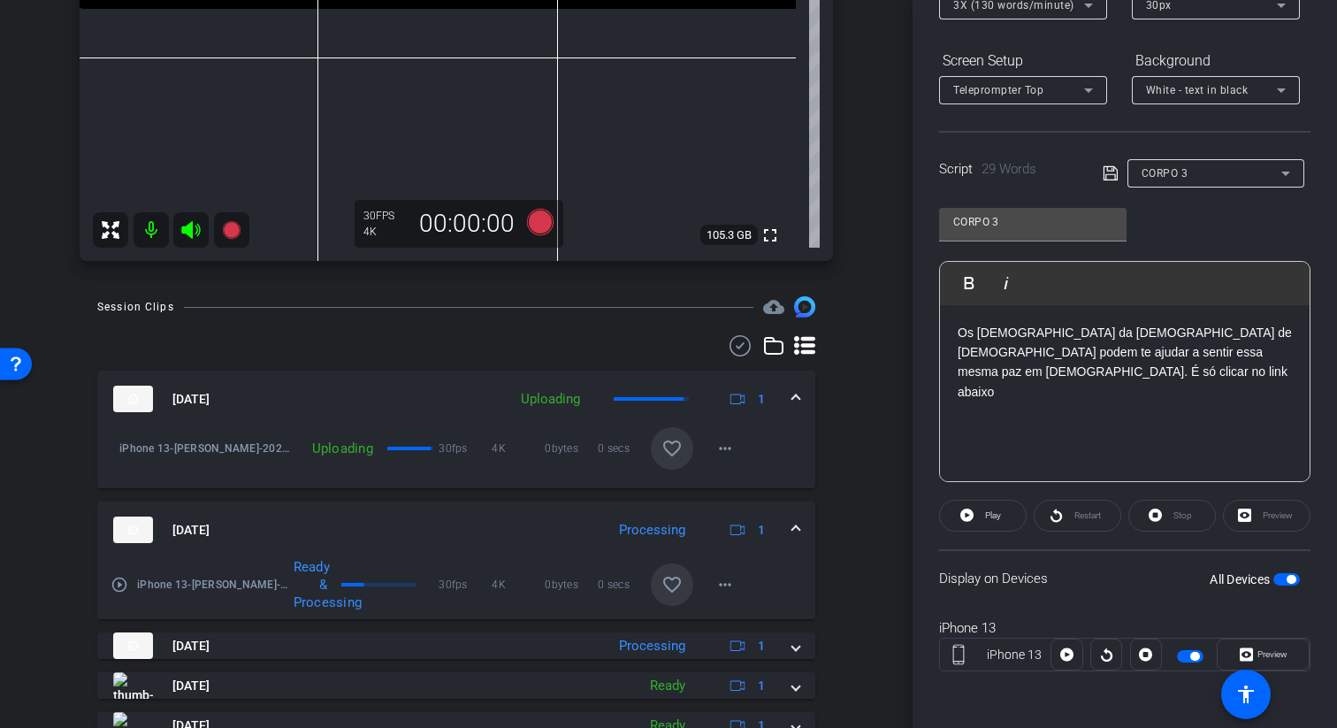
click at [670, 453] on mat-icon "favorite_border" at bounding box center [671, 448] width 21 height 21
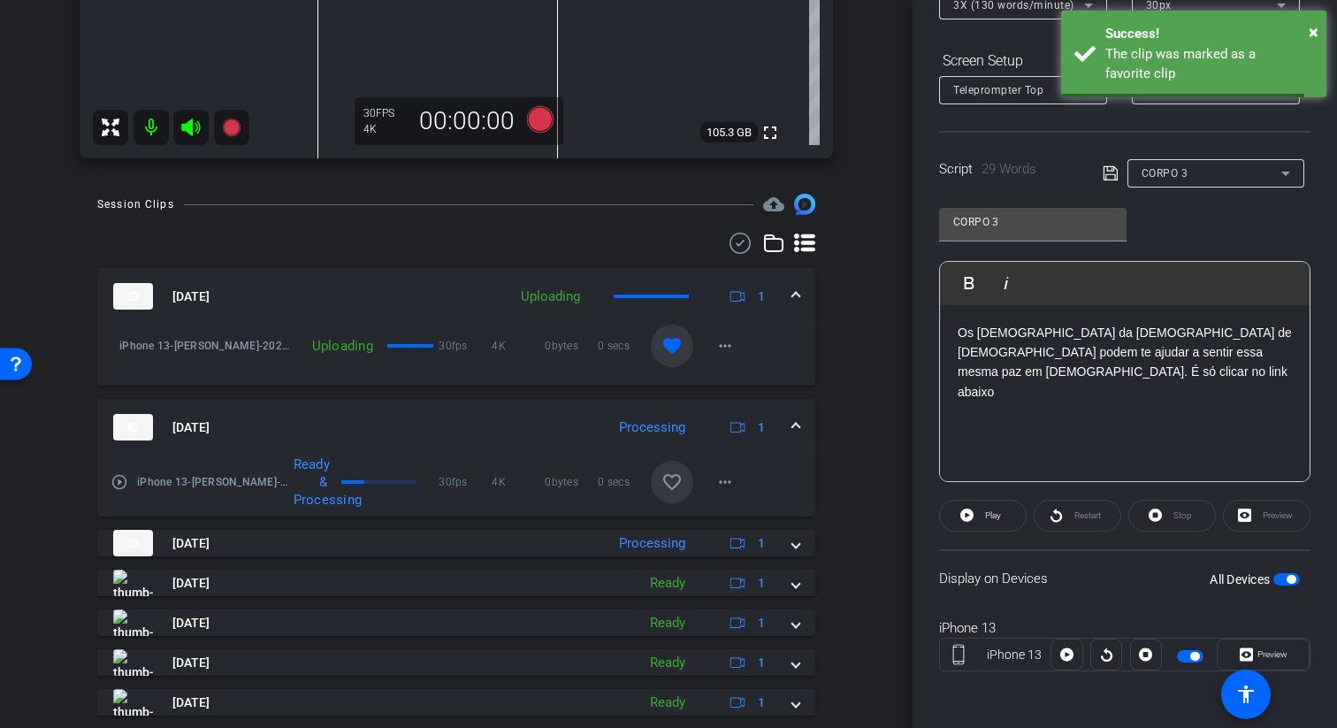
scroll to position [665, 0]
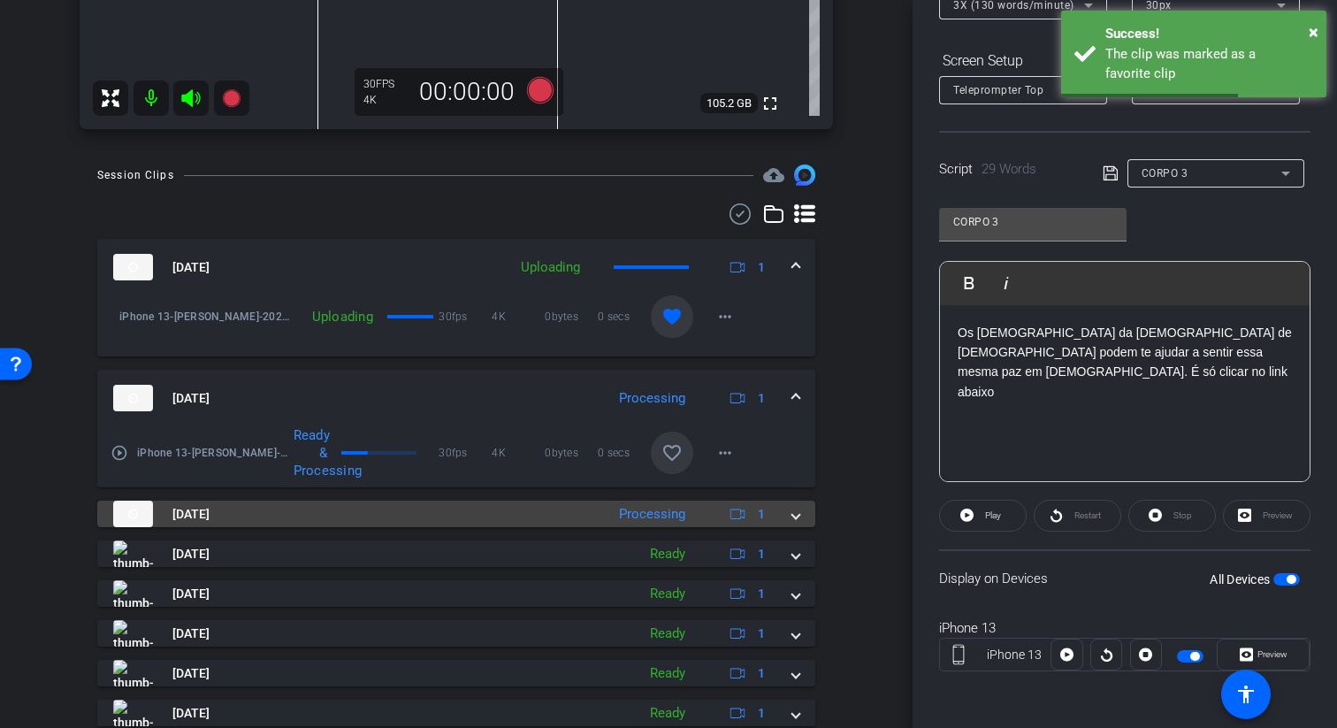
click at [376, 513] on mat-panel-title "Sep 23, 2025" at bounding box center [354, 513] width 483 height 27
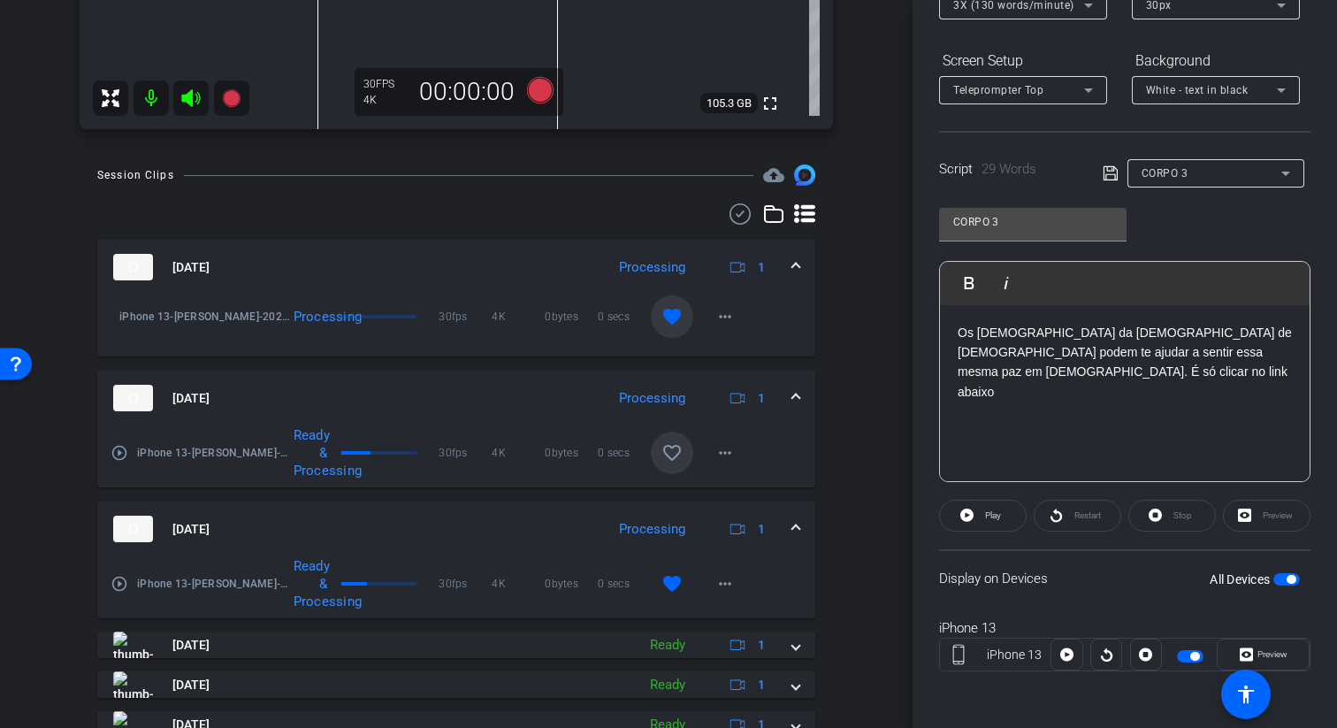
click at [138, 531] on img at bounding box center [133, 528] width 40 height 27
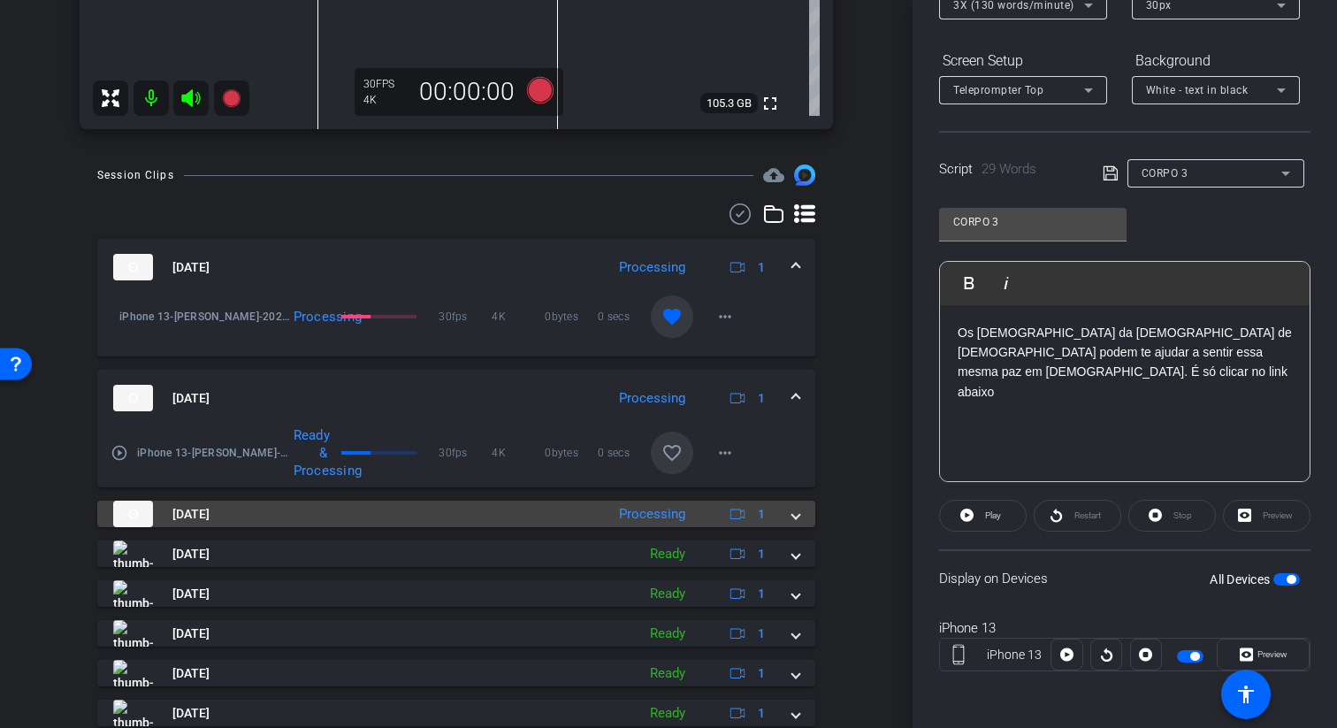
click at [135, 511] on img at bounding box center [133, 513] width 40 height 27
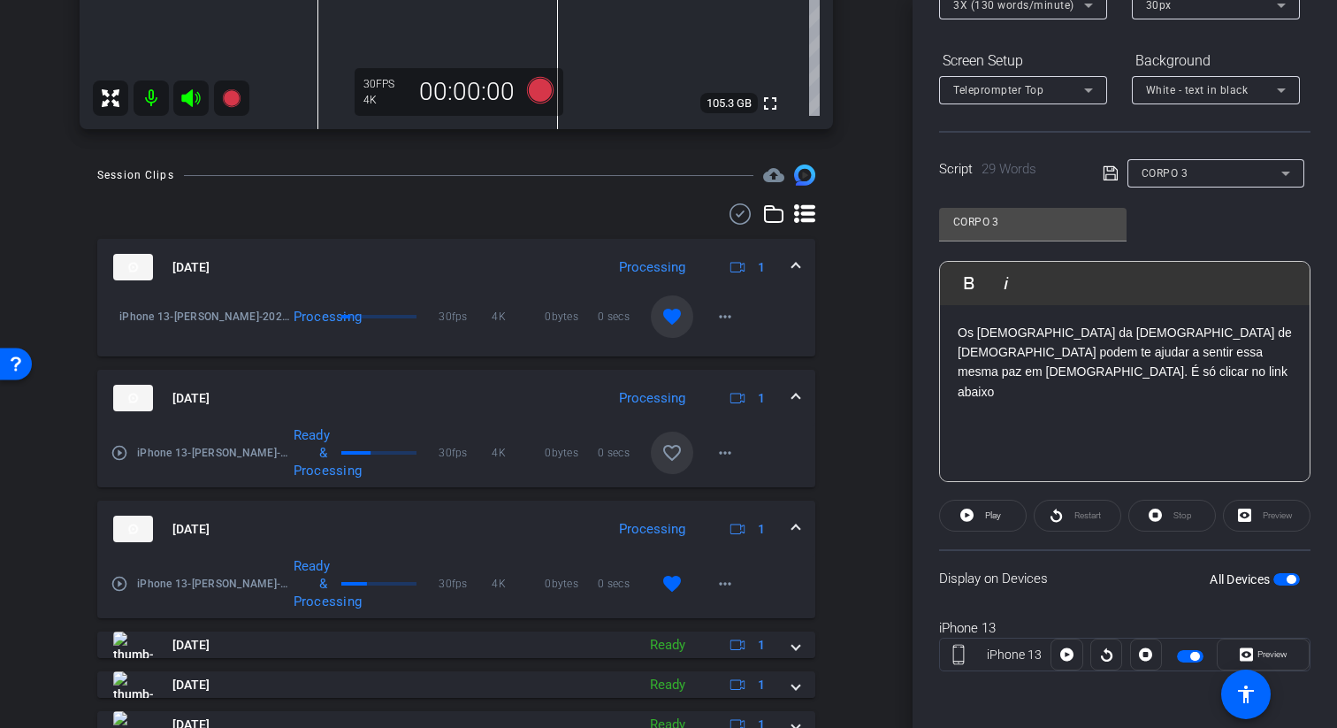
click at [133, 530] on img at bounding box center [133, 528] width 40 height 27
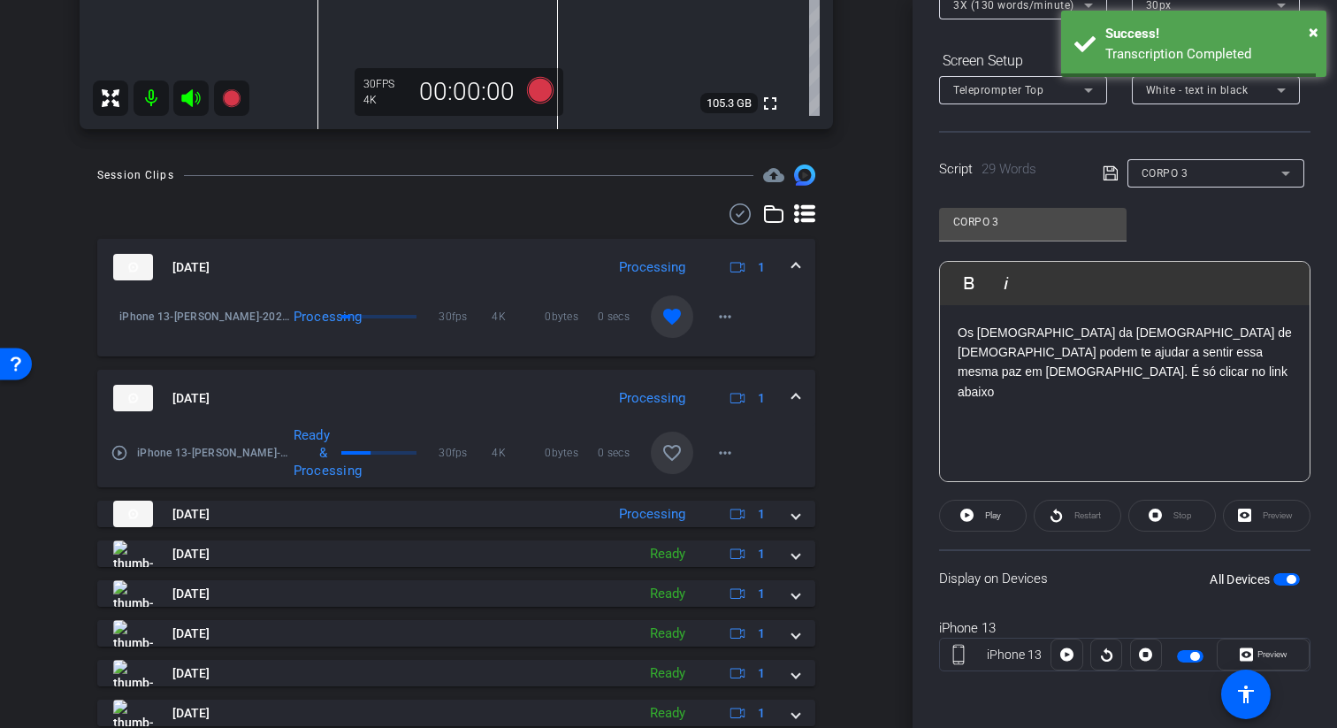
click at [118, 527] on div "Sep 23, 2025 Processing 1 iPhone 13-Gustavo-2025-09-23-19-39-06-521-0 Processin…" at bounding box center [456, 522] width 718 height 567
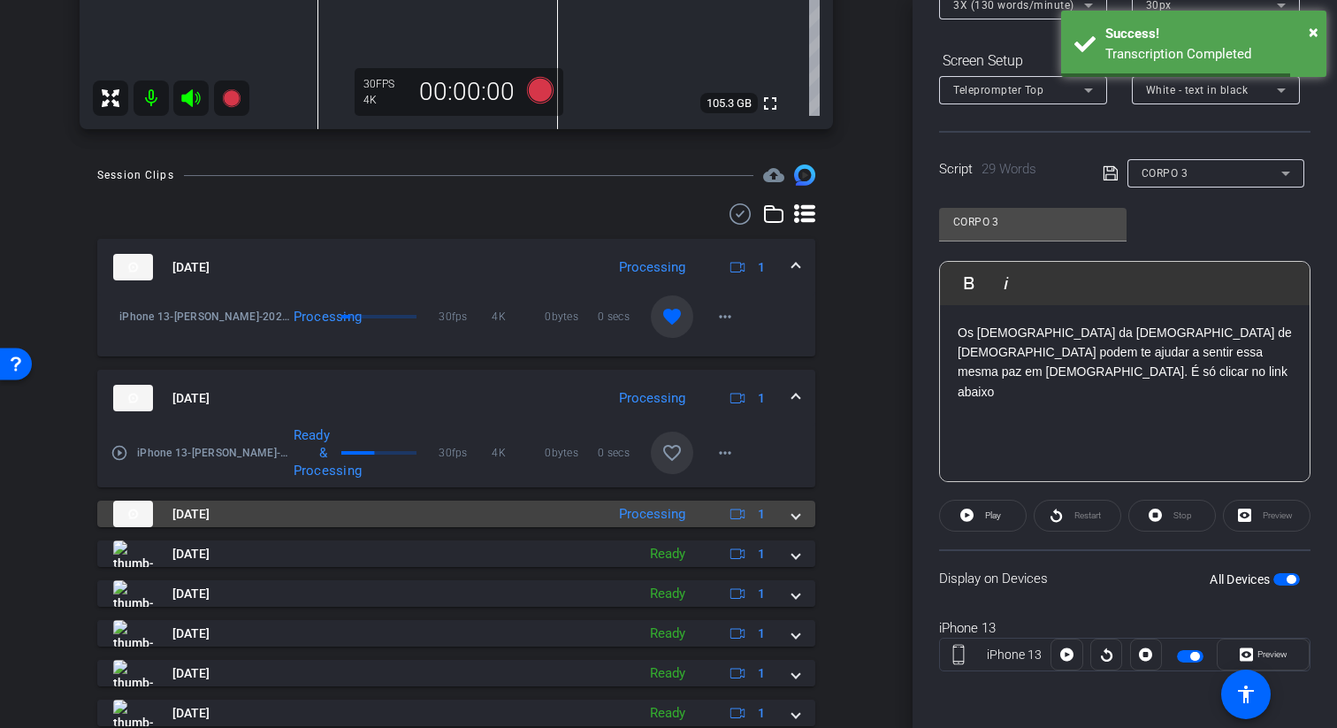
click at [130, 515] on img at bounding box center [133, 513] width 40 height 27
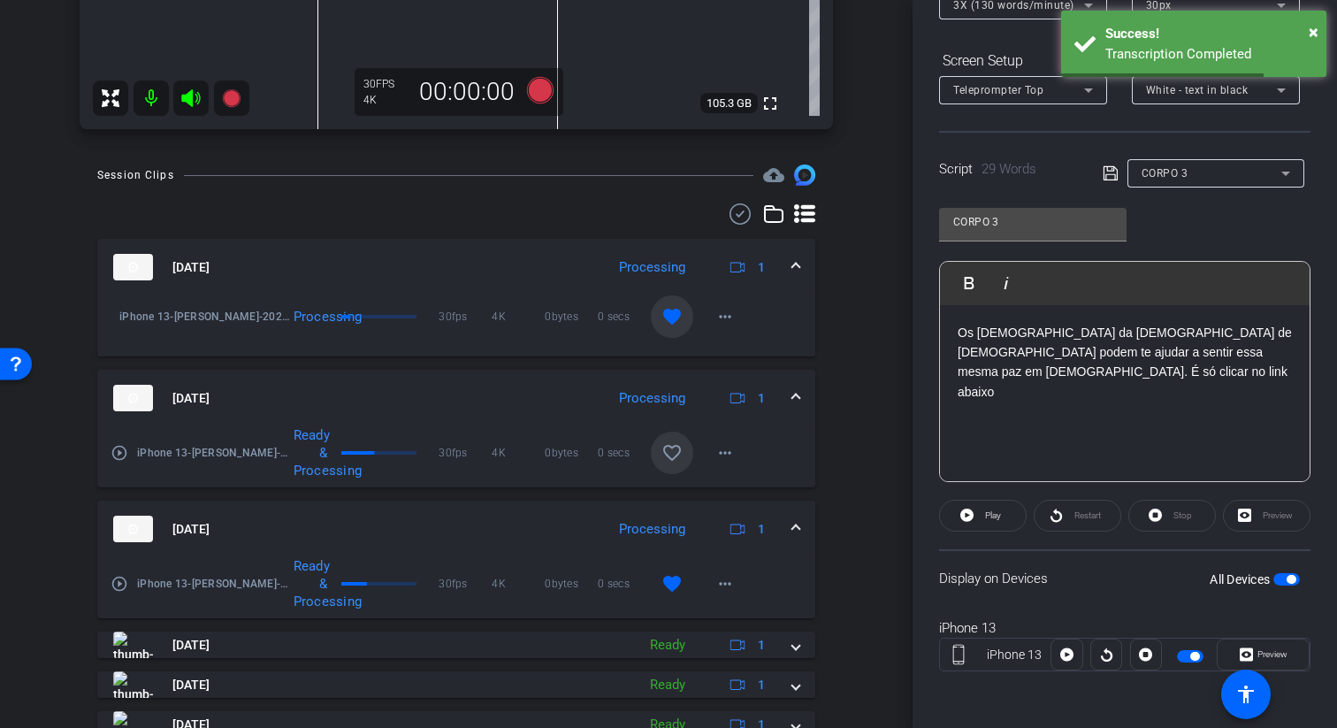
click at [122, 575] on mat-icon "play_circle_outline" at bounding box center [120, 584] width 18 height 18
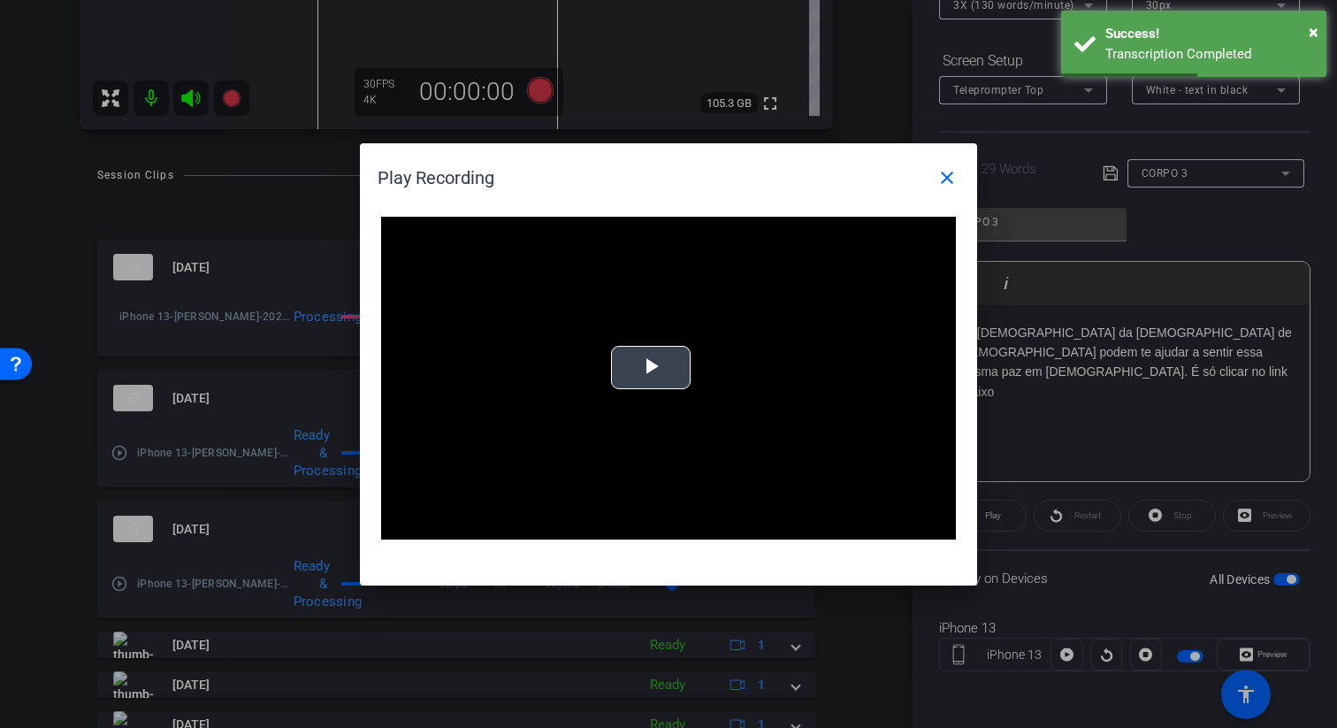
click at [586, 370] on video "Video Player" at bounding box center [668, 379] width 575 height 324
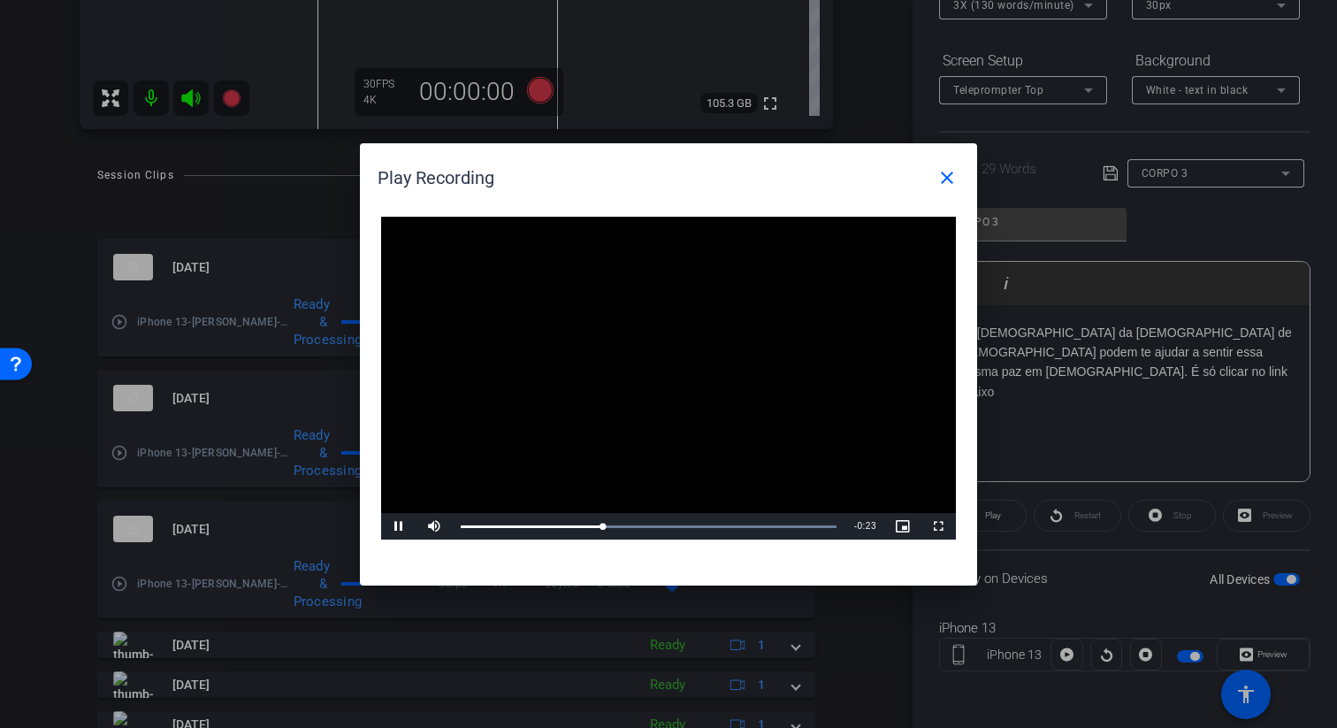
click at [774, 308] on video "Video Player" at bounding box center [668, 379] width 575 height 324
drag, startPoint x: 602, startPoint y: 528, endPoint x: 419, endPoint y: 528, distance: 183.0
click at [419, 528] on div "Play Mute Current Time 0:00 / Duration 0:36 Loaded : 100.00% 0:00 0:00 Stream T…" at bounding box center [668, 526] width 575 height 27
click at [397, 526] on span "Video Player" at bounding box center [398, 526] width 35 height 0
click at [956, 165] on span at bounding box center [947, 177] width 42 height 42
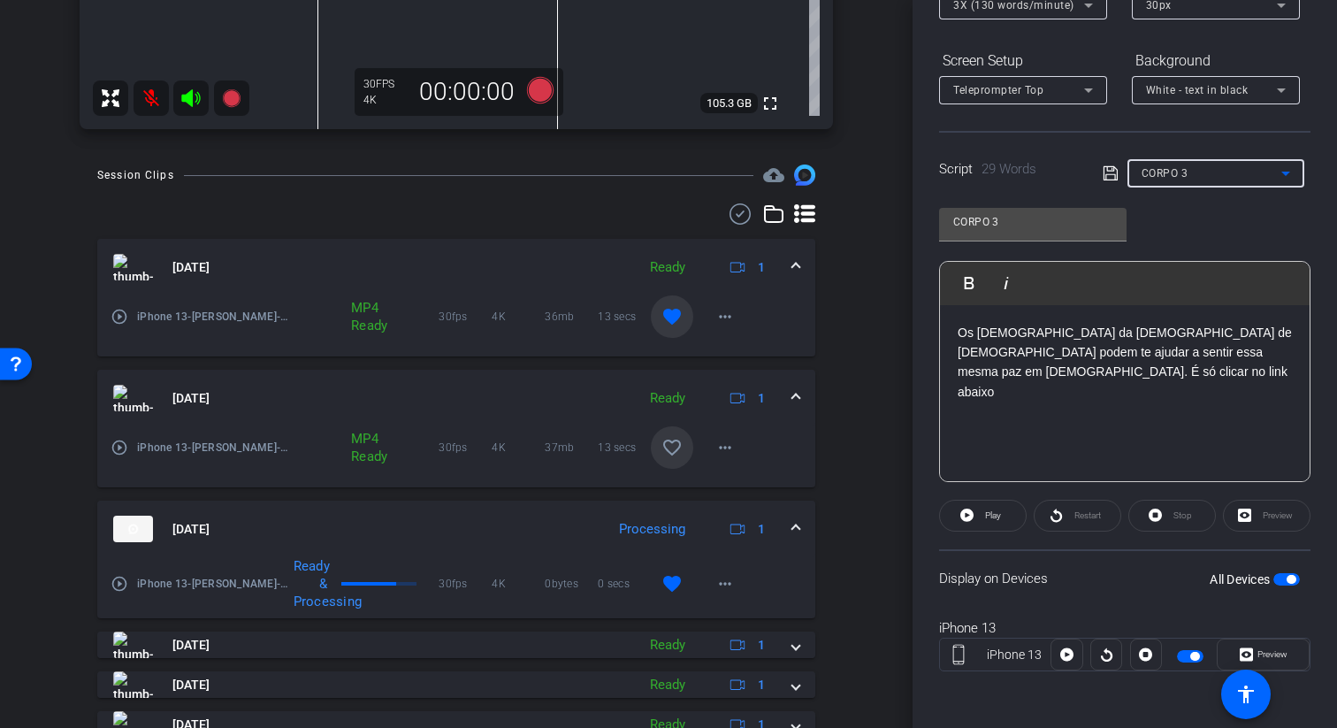
click at [1175, 170] on span "CORPO 3" at bounding box center [1164, 173] width 47 height 12
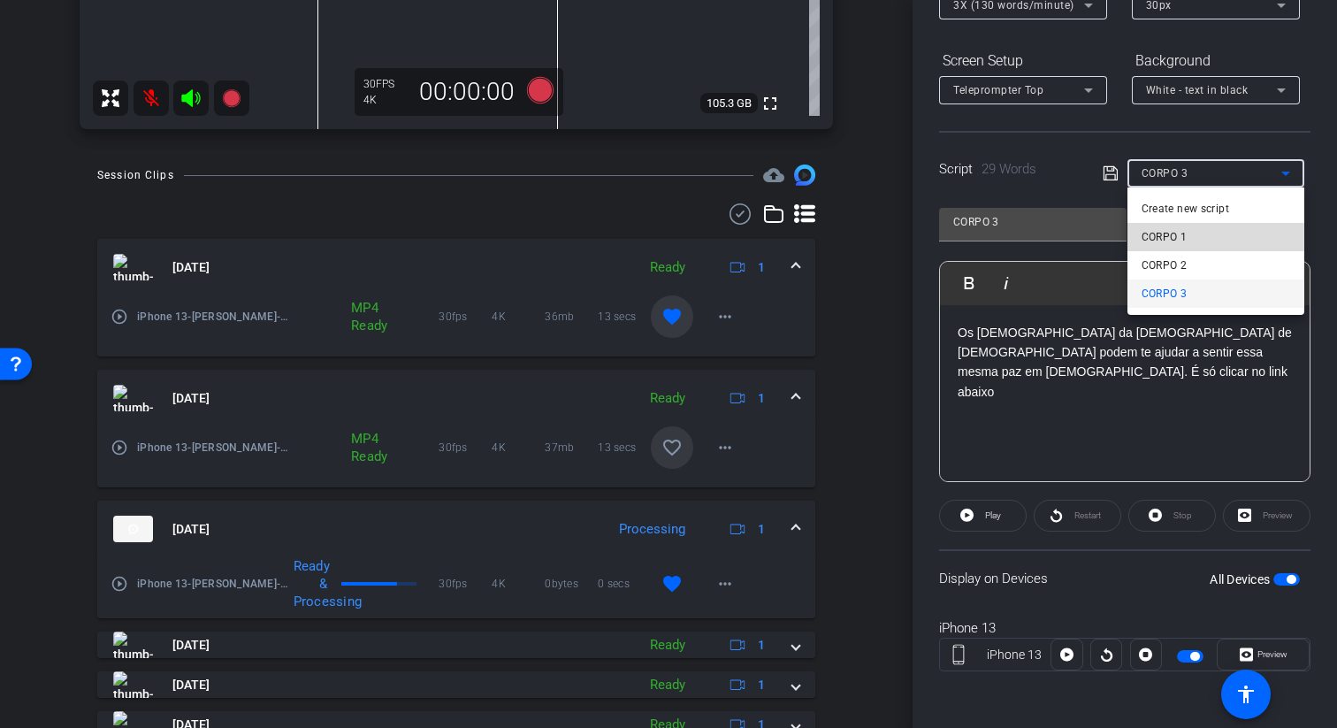
click at [1223, 237] on mat-option "CORPO 1" at bounding box center [1215, 237] width 177 height 28
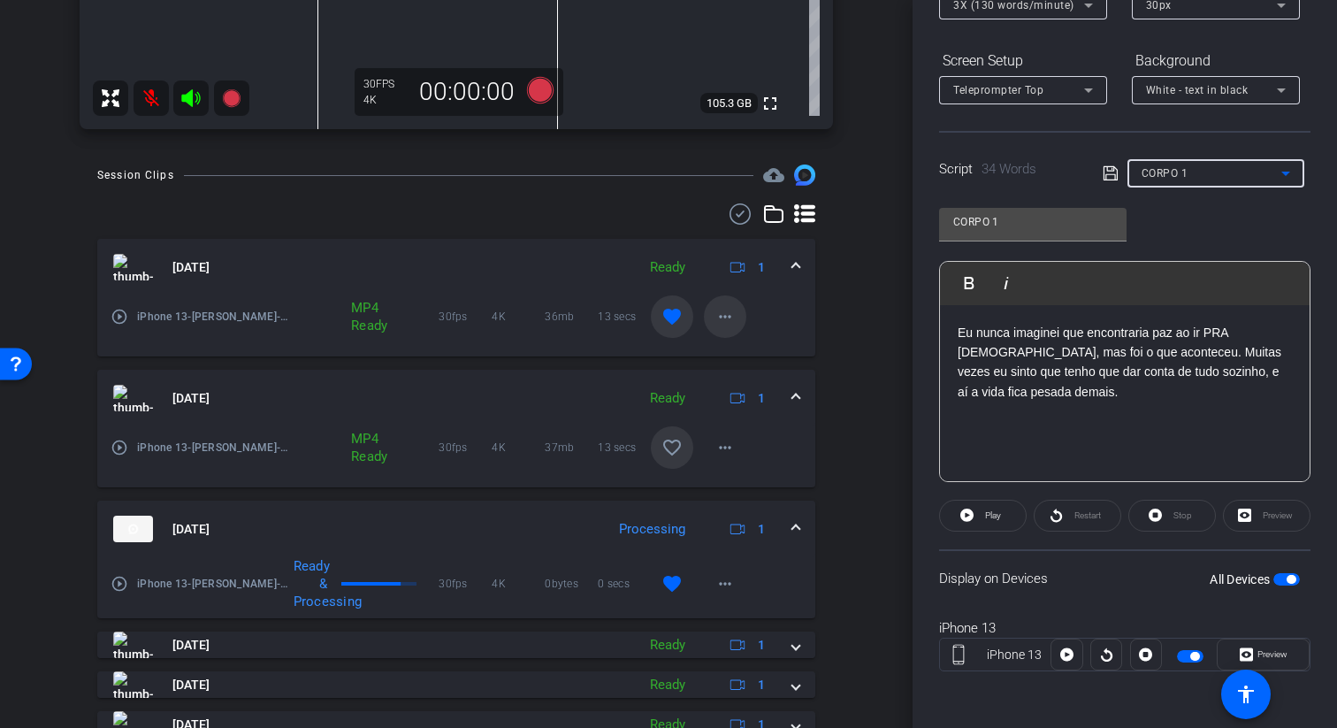
click at [725, 302] on span at bounding box center [725, 316] width 42 height 42
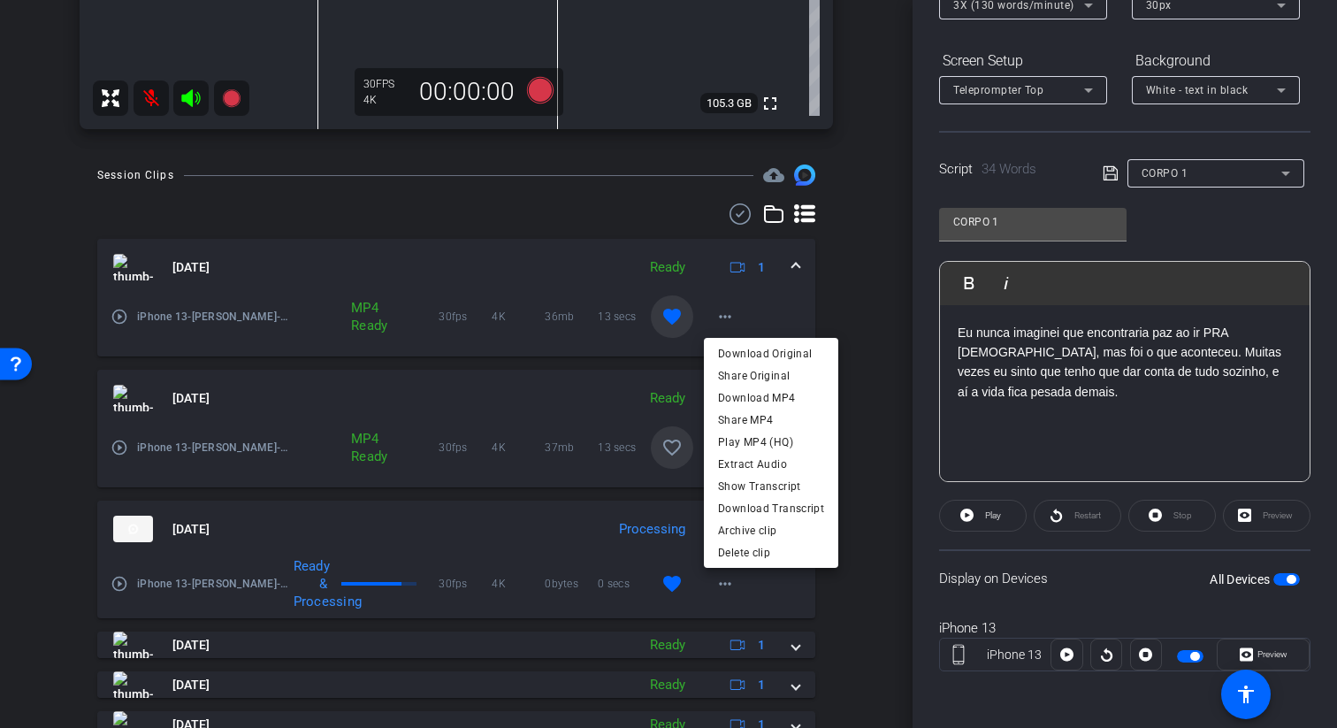
click at [727, 313] on div at bounding box center [668, 364] width 1337 height 728
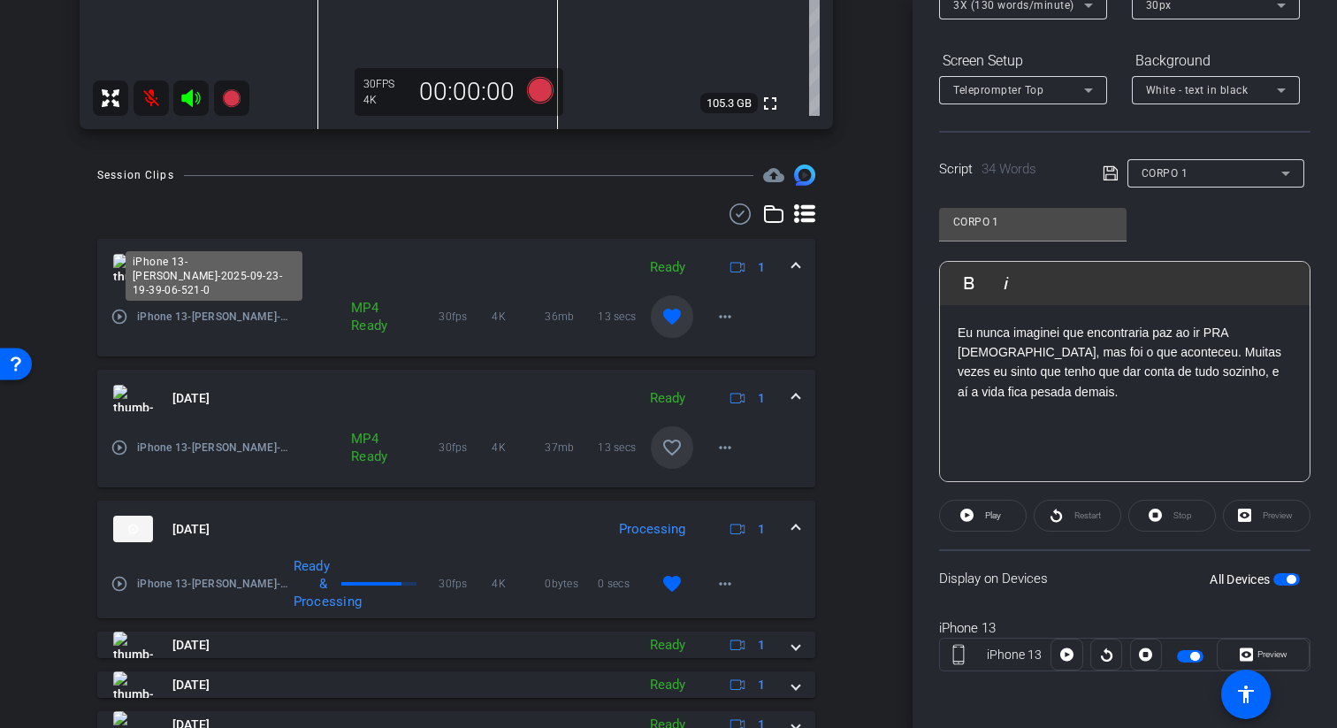
click at [189, 316] on span "iPhone 13-Gustavo-2025-09-23-19-39-06-521-0" at bounding box center [213, 317] width 153 height 18
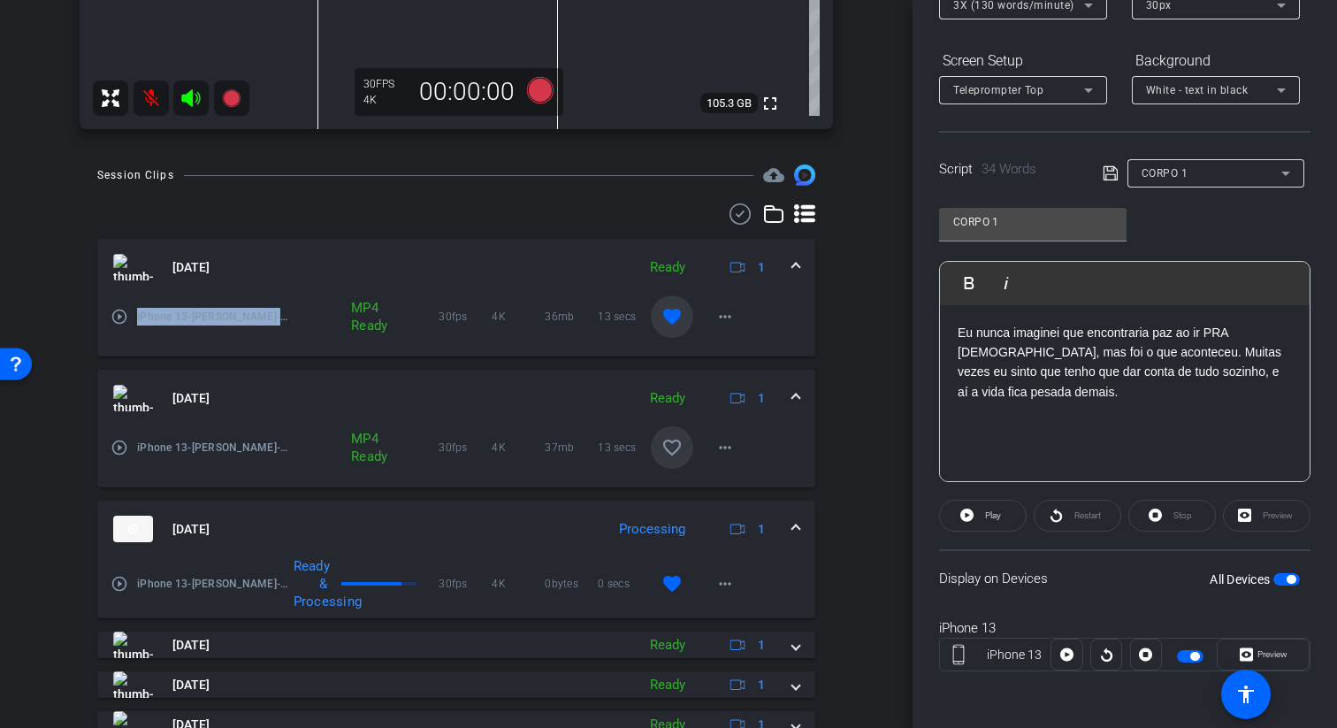
click at [189, 316] on span "iPhone 13-Gustavo-2025-09-23-19-39-06-521-0" at bounding box center [213, 317] width 153 height 18
click at [775, 286] on mat-expansion-panel-header "Sep 23, 2025 Ready 1" at bounding box center [456, 267] width 718 height 57
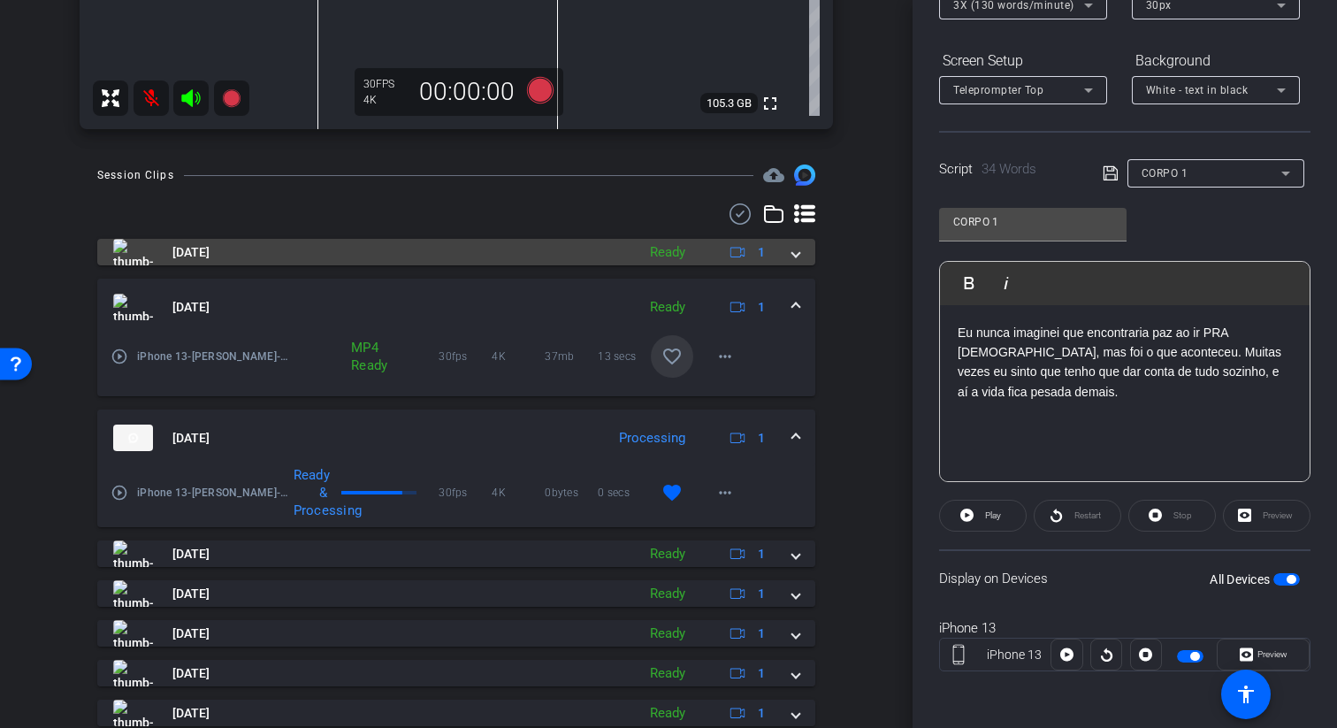
click at [797, 260] on span at bounding box center [795, 252] width 7 height 19
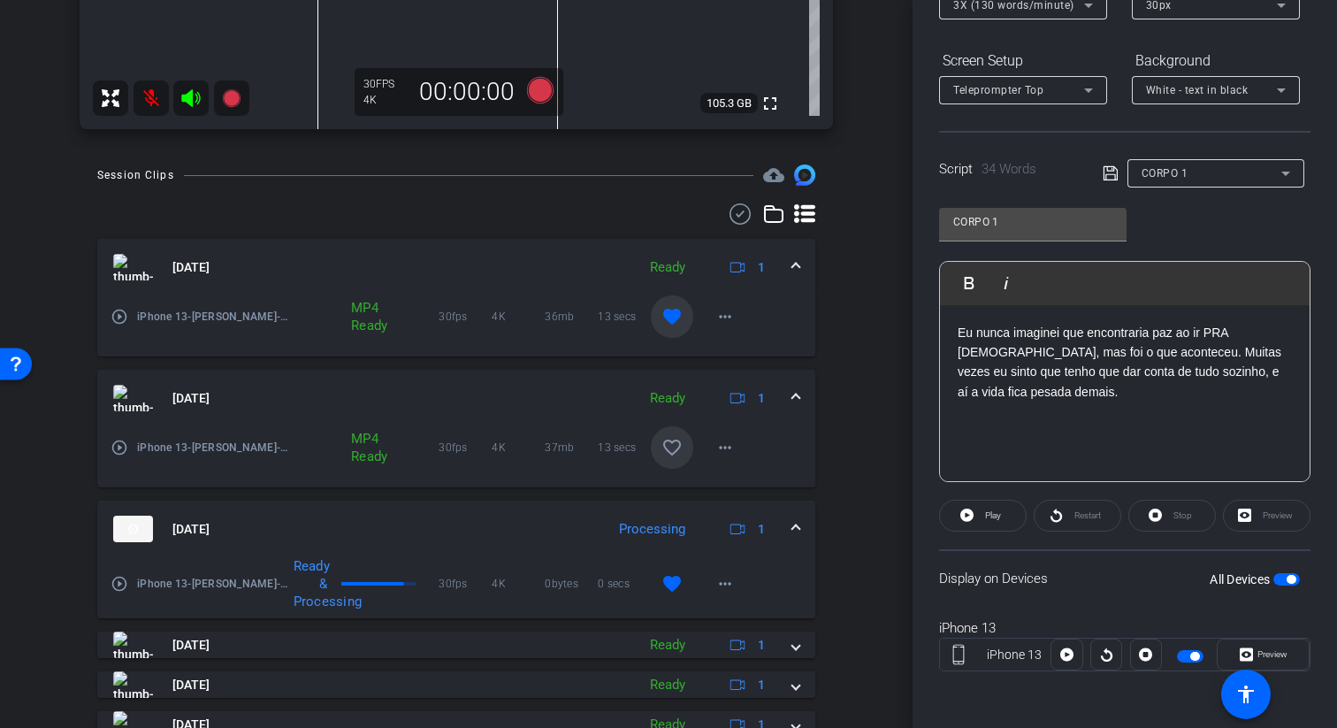
click at [1087, 333] on p "Eu nunca imaginei que encontraria paz ao ir PRA igreja, mas foi o que aconteceu…" at bounding box center [1124, 363] width 334 height 80
drag, startPoint x: 1198, startPoint y: 336, endPoint x: 1220, endPoint y: 336, distance: 22.1
click at [1220, 336] on p "Eu nunca imaginei que eu encontraria paz ao ir PRA igreja, mas foi o que aconte…" at bounding box center [1124, 363] width 334 height 80
drag, startPoint x: 1095, startPoint y: 353, endPoint x: 986, endPoint y: 352, distance: 109.6
click at [986, 352] on p "Eu nunca imaginei que eu encontraria paz indo PRA igreja, mas foi o que acontec…" at bounding box center [1124, 363] width 334 height 80
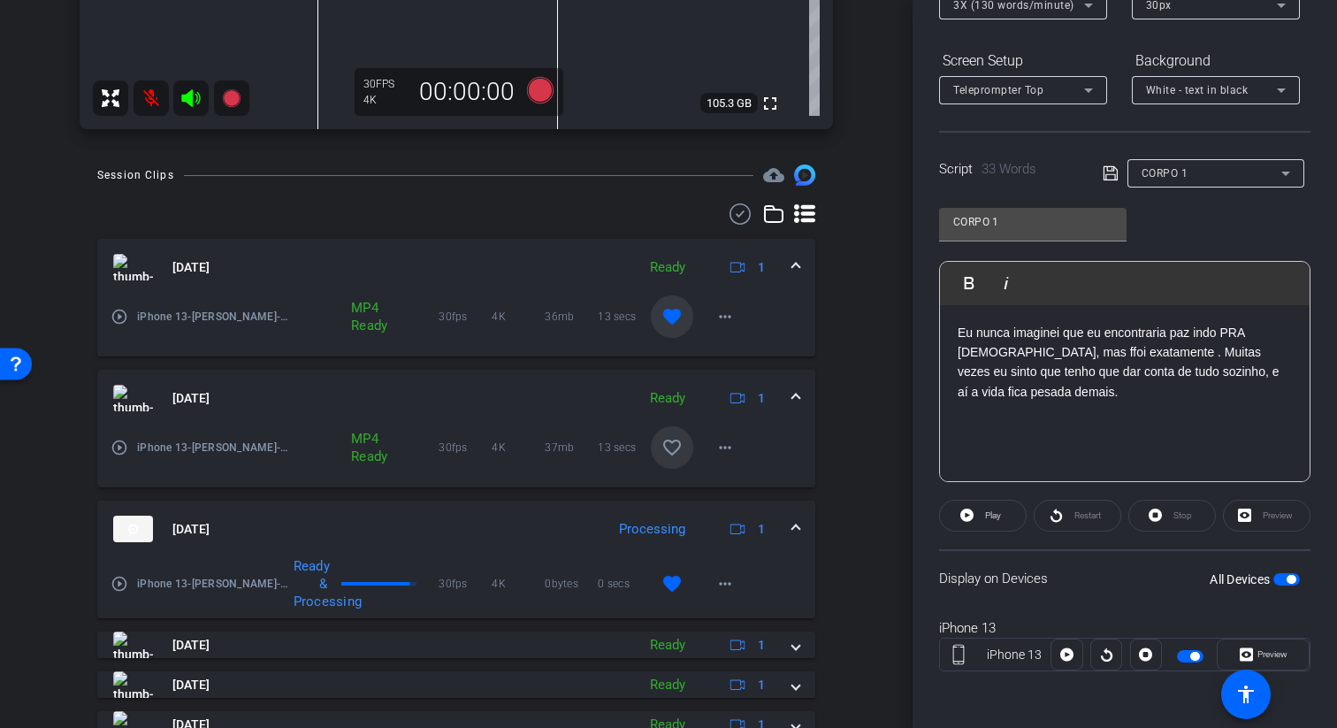
click at [985, 358] on p "Eu nunca imaginei que eu encontraria paz indo PRA igreja, mas ffoi exatamente .…" at bounding box center [1124, 363] width 334 height 80
click at [990, 354] on p "Eu nunca imaginei que eu encontraria paz indo PRA igreja, mas ffoi exatamente .…" at bounding box center [1124, 363] width 334 height 80
click at [1071, 362] on p "Eu nunca imaginei que eu encontraria paz indo PRA igreja, mas foi exatamente . …" at bounding box center [1124, 363] width 334 height 80
click at [1071, 345] on p "Eu nunca imaginei que eu encontraria paz indo PRA igreja, mas foi exatamente . …" at bounding box center [1124, 363] width 334 height 80
click at [1071, 350] on p "Eu nunca imaginei que eu encontraria paz indo PRA igreja, mas foi exatamente . …" at bounding box center [1124, 363] width 334 height 80
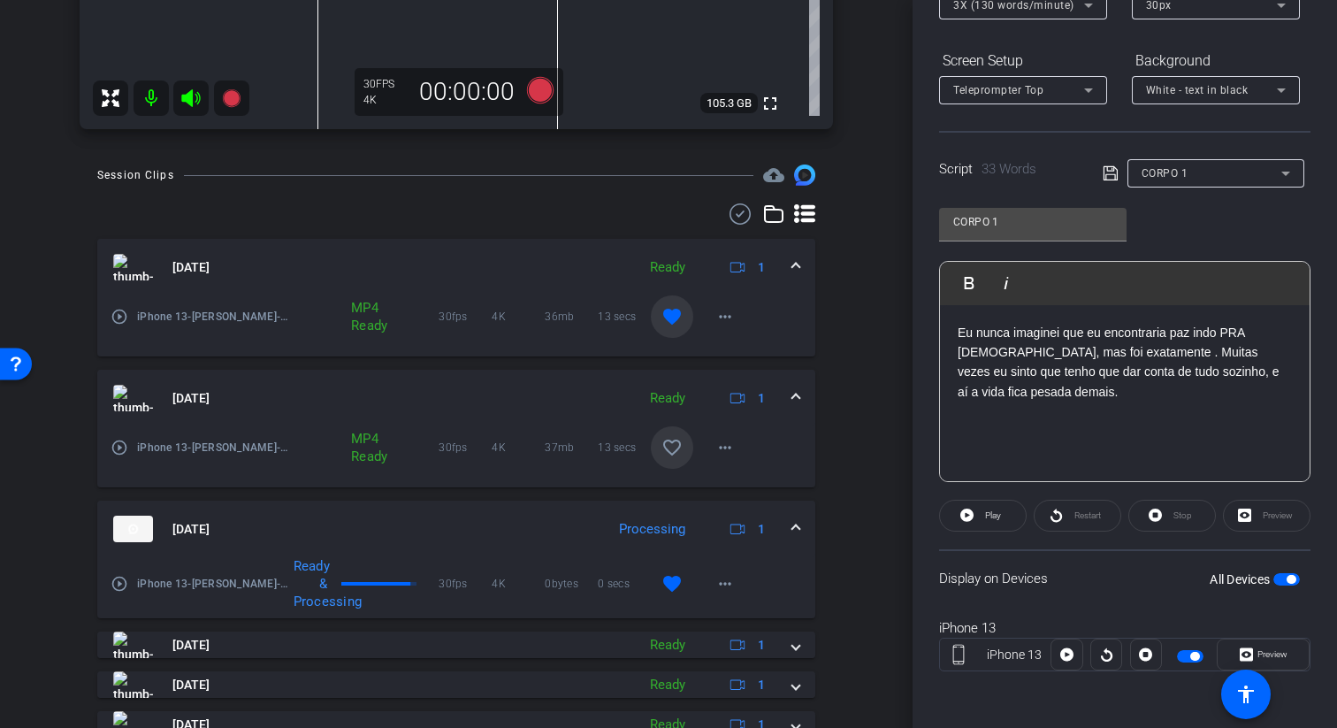
click at [1068, 346] on p "Eu nunca imaginei que eu encontraria paz indo PRA igreja, mas foi exatamente . …" at bounding box center [1124, 363] width 334 height 80
click at [1223, 388] on p "Eu nunca imaginei que eu encontraria paz indo PRA igreja, mas foi exatamente o …" at bounding box center [1124, 363] width 334 height 80
drag, startPoint x: 1170, startPoint y: 350, endPoint x: 1258, endPoint y: 353, distance: 88.4
click at [1258, 353] on p "Eu nunca imaginei que eu encontraria paz indo PRA igreja, mas foi exatamente o …" at bounding box center [1124, 363] width 334 height 80
click at [1248, 354] on p "Eu nunca imaginei que eu encontraria paz indo PRA igreja, mas foi exatamente o …" at bounding box center [1124, 363] width 334 height 80
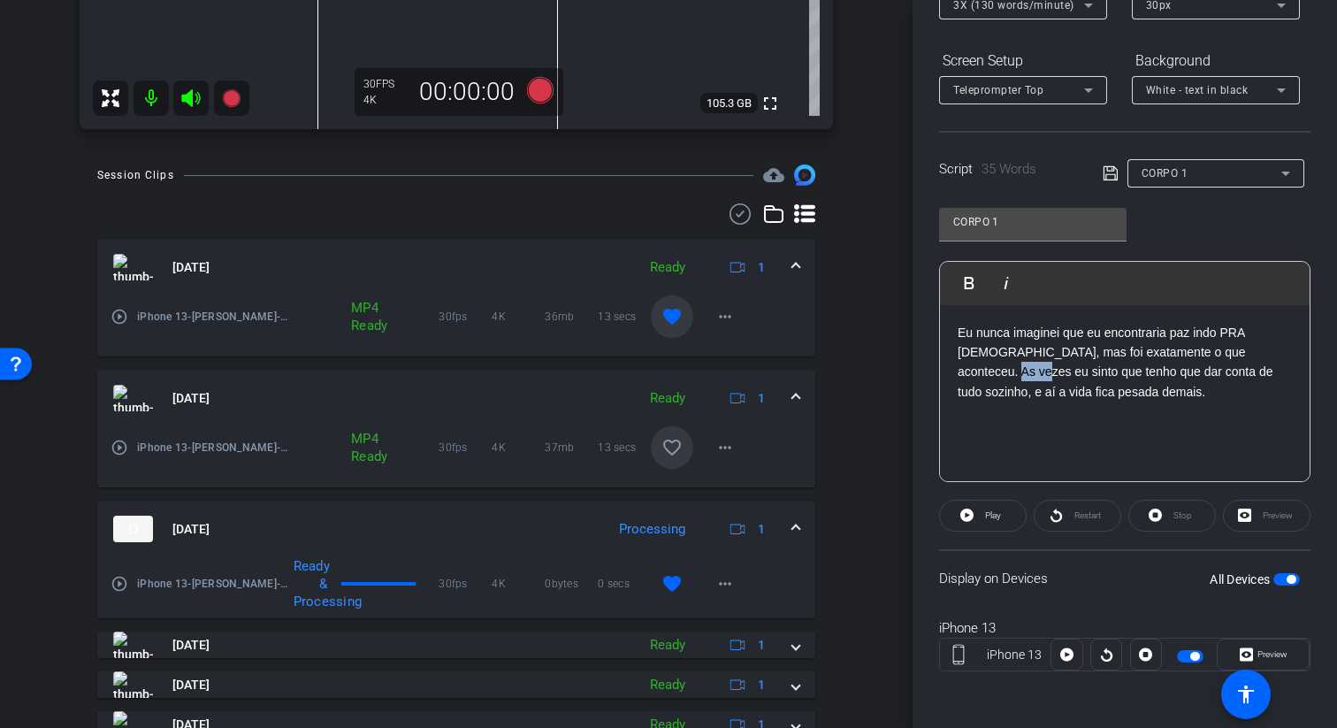
click at [1248, 354] on p "Eu nunca imaginei que eu encontraria paz indo PRA igreja, mas foi exatamente o …" at bounding box center [1124, 363] width 334 height 80
click at [1008, 372] on p "Eu nunca imaginei que eu encontraria paz indo PRA igreja, mas foi exatamente o …" at bounding box center [1124, 363] width 334 height 80
click at [1020, 373] on p "Eu nunca imaginei que eu encontraria paz indo PRA igreja, mas foi exatamente o …" at bounding box center [1124, 363] width 334 height 80
click at [1286, 374] on p "Eu nunca imaginei que eu encontraria paz indo PRA igreja, mas foi exatamente o …" at bounding box center [1124, 363] width 334 height 80
click at [1010, 390] on p "Eu nunca imaginei que eu encontraria paz indo PRA igreja, mas foi exatamente o …" at bounding box center [1124, 363] width 334 height 80
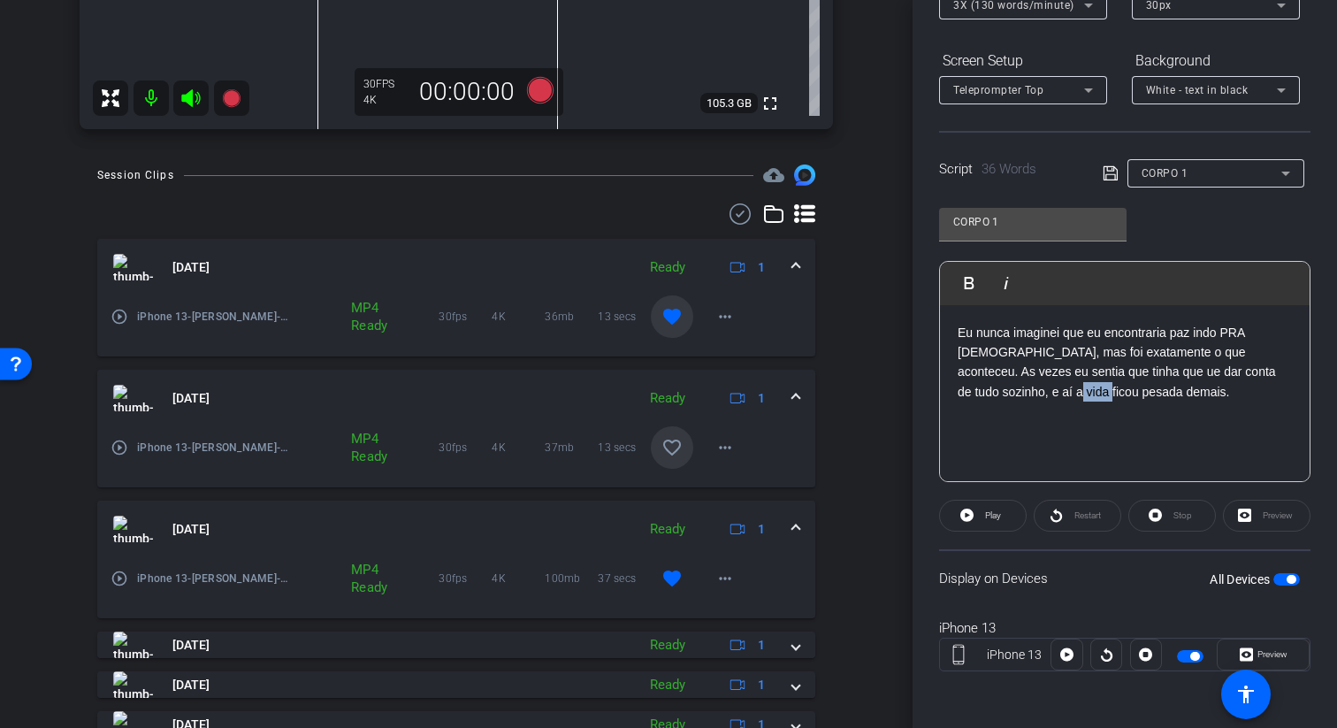
click at [1010, 390] on p "Eu nunca imaginei que eu encontraria paz indo PRA igreja, mas foi exatamente o …" at bounding box center [1124, 363] width 334 height 80
click at [1054, 390] on p "Eu nunca imaginei que eu encontraria paz indo PRA igreja, mas foi exatamente o …" at bounding box center [1124, 363] width 334 height 80
click at [982, 392] on p "Eu nunca imaginei que eu encontraria paz indo PRA igreja, mas foi exatamente o …" at bounding box center [1124, 363] width 334 height 80
click at [1071, 391] on p "Eu nunca imaginei que eu encontraria paz indo PRA igreja, mas foi exatamente o …" at bounding box center [1124, 363] width 334 height 80
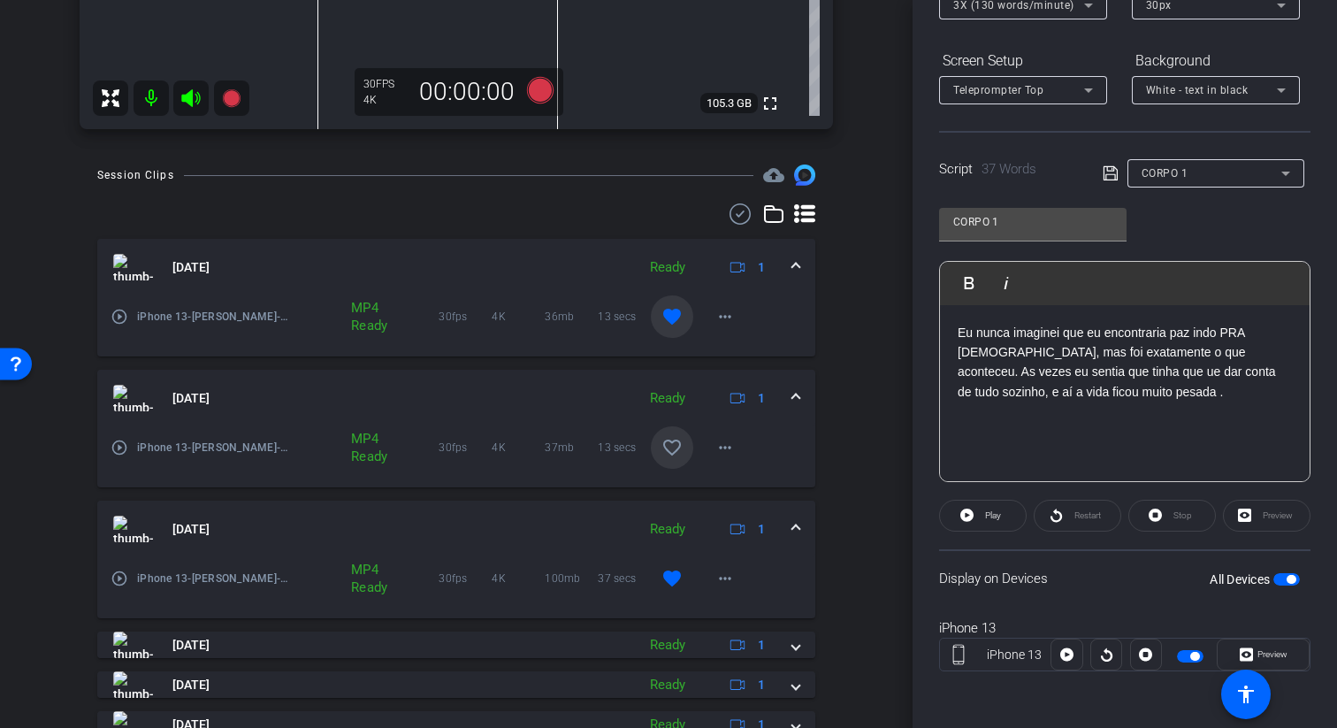
click at [1119, 170] on span at bounding box center [1114, 172] width 25 height 16
click at [1109, 170] on icon at bounding box center [1110, 173] width 16 height 21
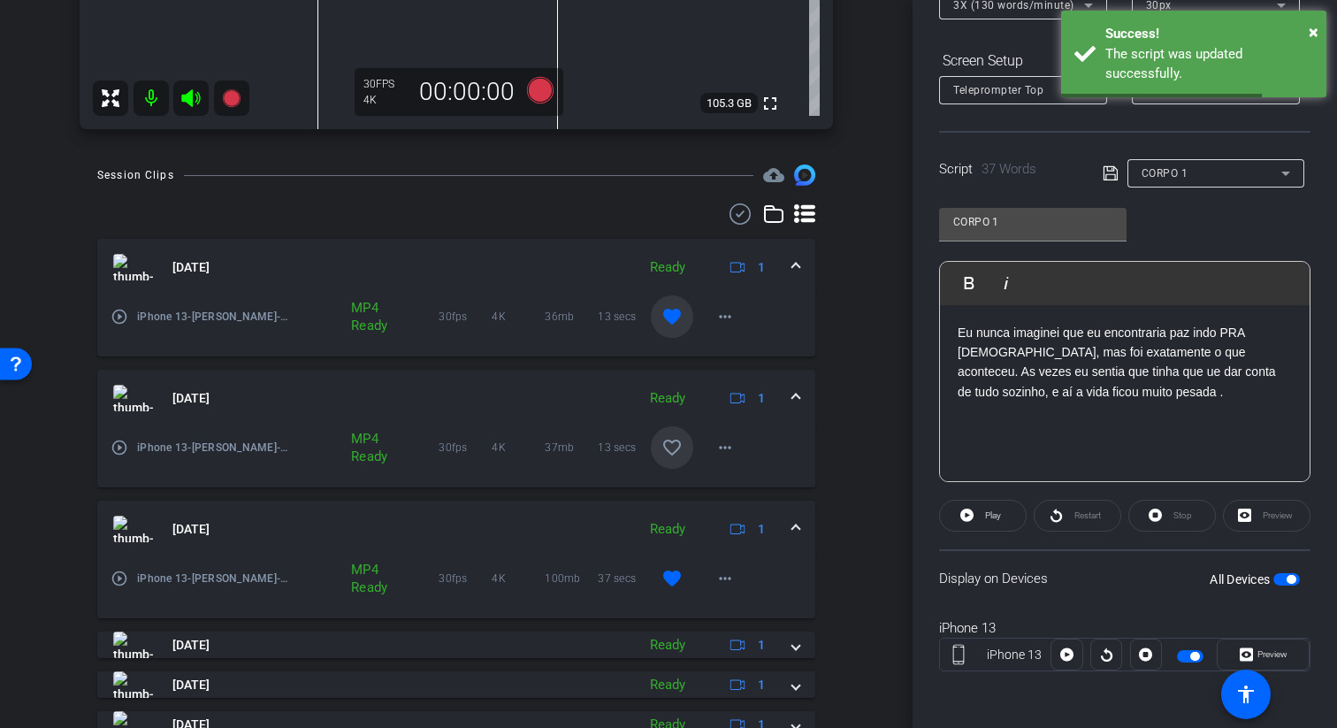
click at [1278, 577] on span "button" at bounding box center [1286, 579] width 27 height 12
click at [1288, 577] on span "button" at bounding box center [1286, 579] width 27 height 12
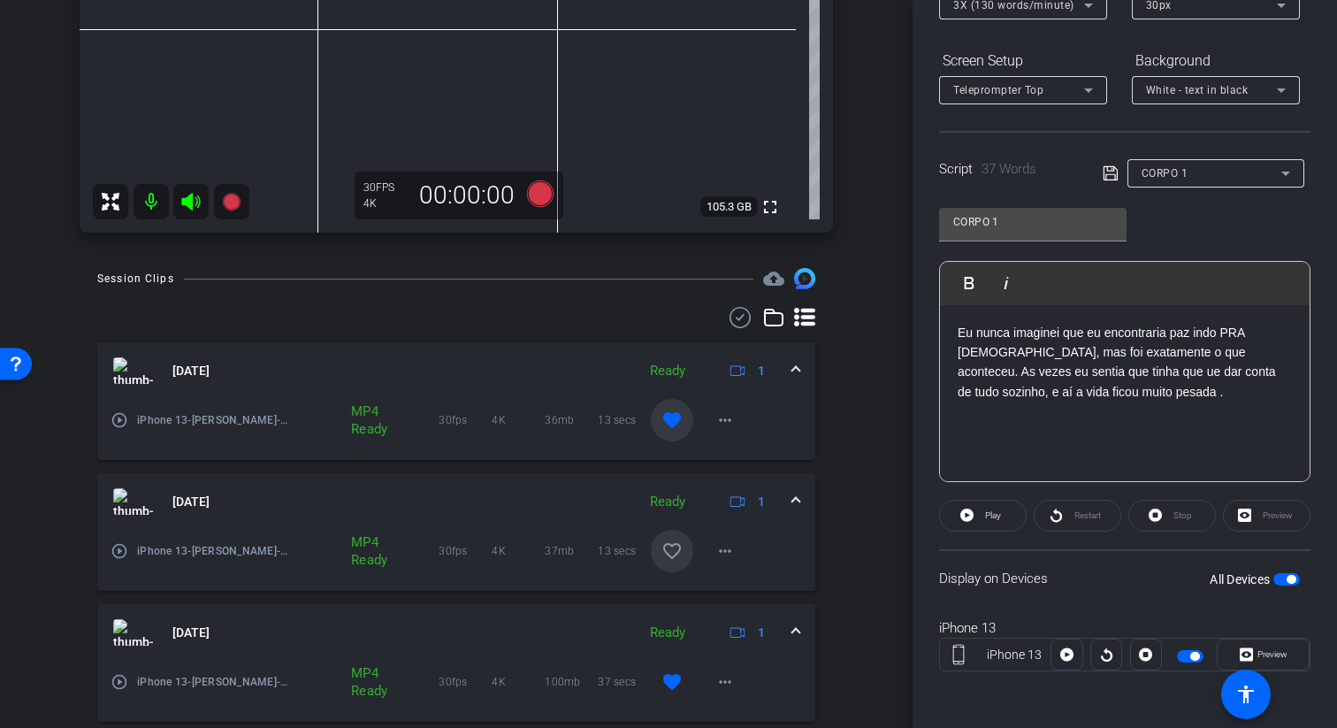
scroll to position [548, 0]
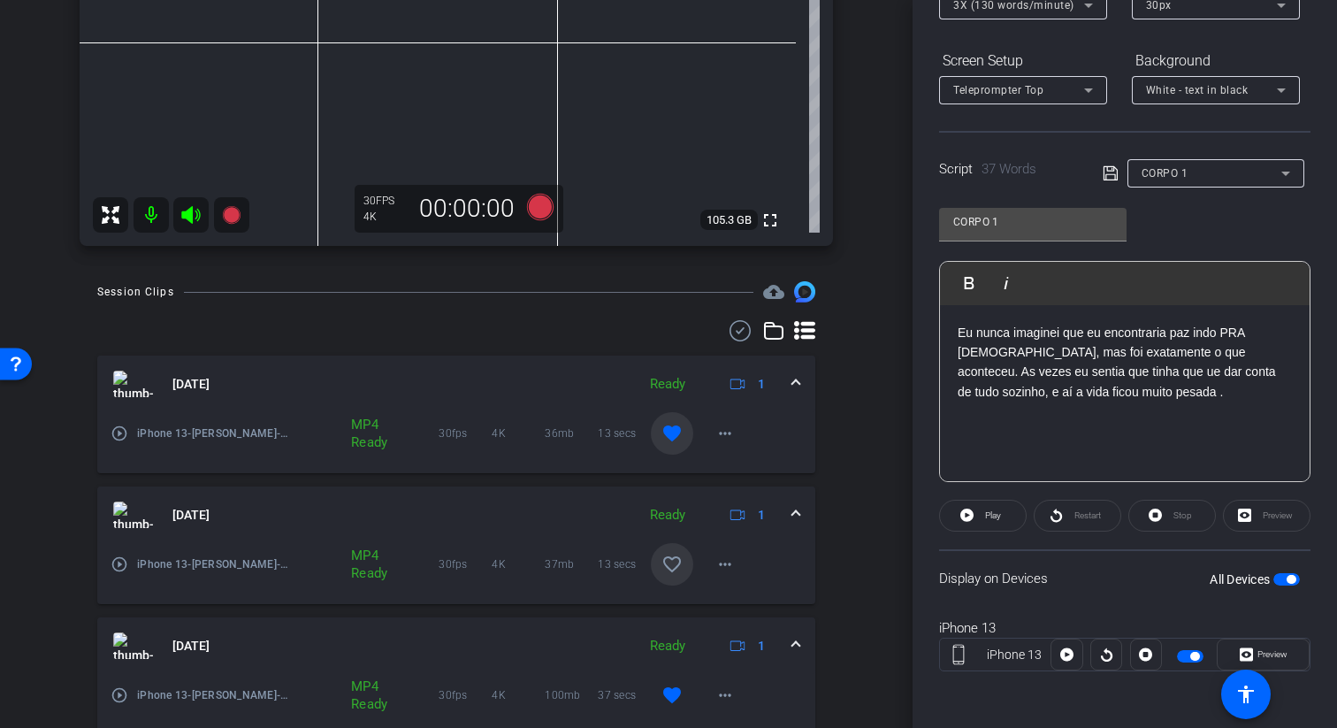
click at [1048, 371] on p "Eu nunca imaginei que eu encontraria paz indo PRA igreja, mas foi exatamente o …" at bounding box center [1124, 363] width 334 height 80
click at [1282, 587] on div "All Devices" at bounding box center [1254, 579] width 90 height 18
click at [1283, 575] on span "button" at bounding box center [1286, 579] width 27 height 12
click at [1053, 377] on p "Eu nunca imaginei que eu encontraria paz indo PRA igreja, mas foi exatamente o …" at bounding box center [1124, 363] width 334 height 80
click at [979, 377] on p "Eu nunca imaginei que eu encontraria paz indo PRA igreja, mas foi exatamente o …" at bounding box center [1124, 363] width 334 height 80
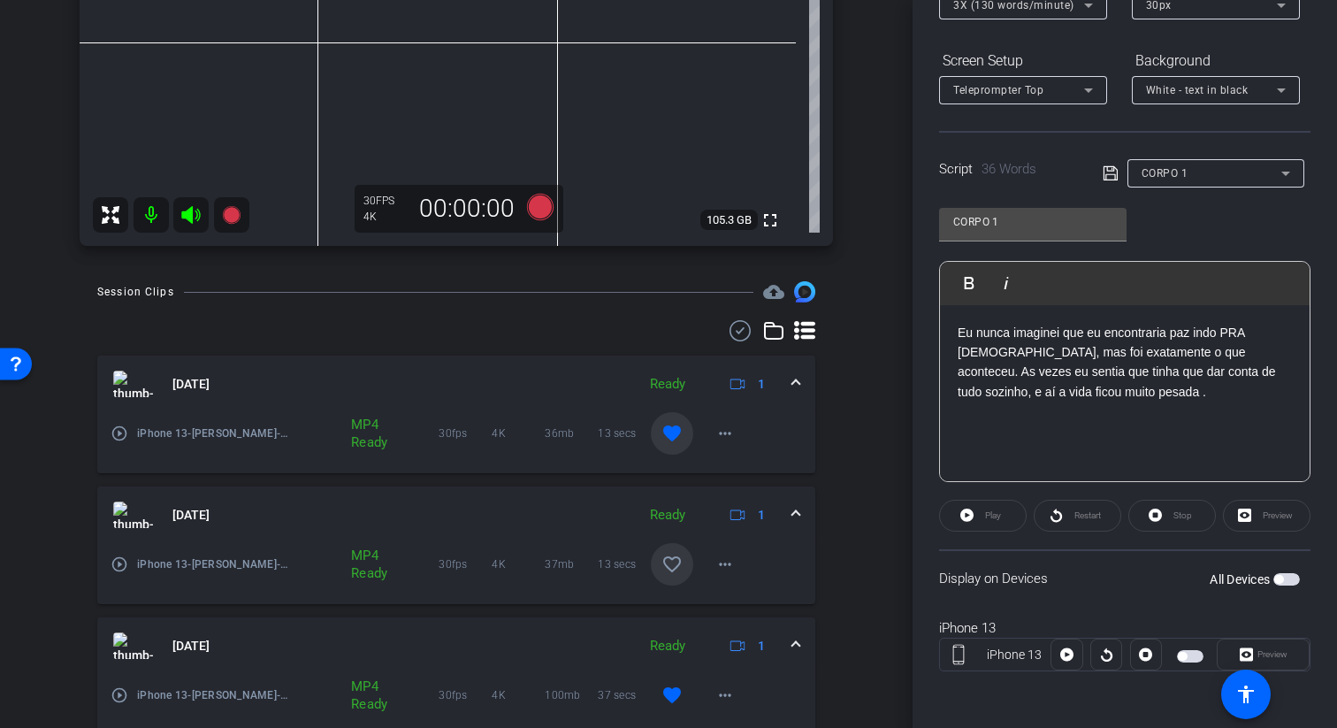
click at [1105, 179] on icon at bounding box center [1109, 173] width 14 height 14
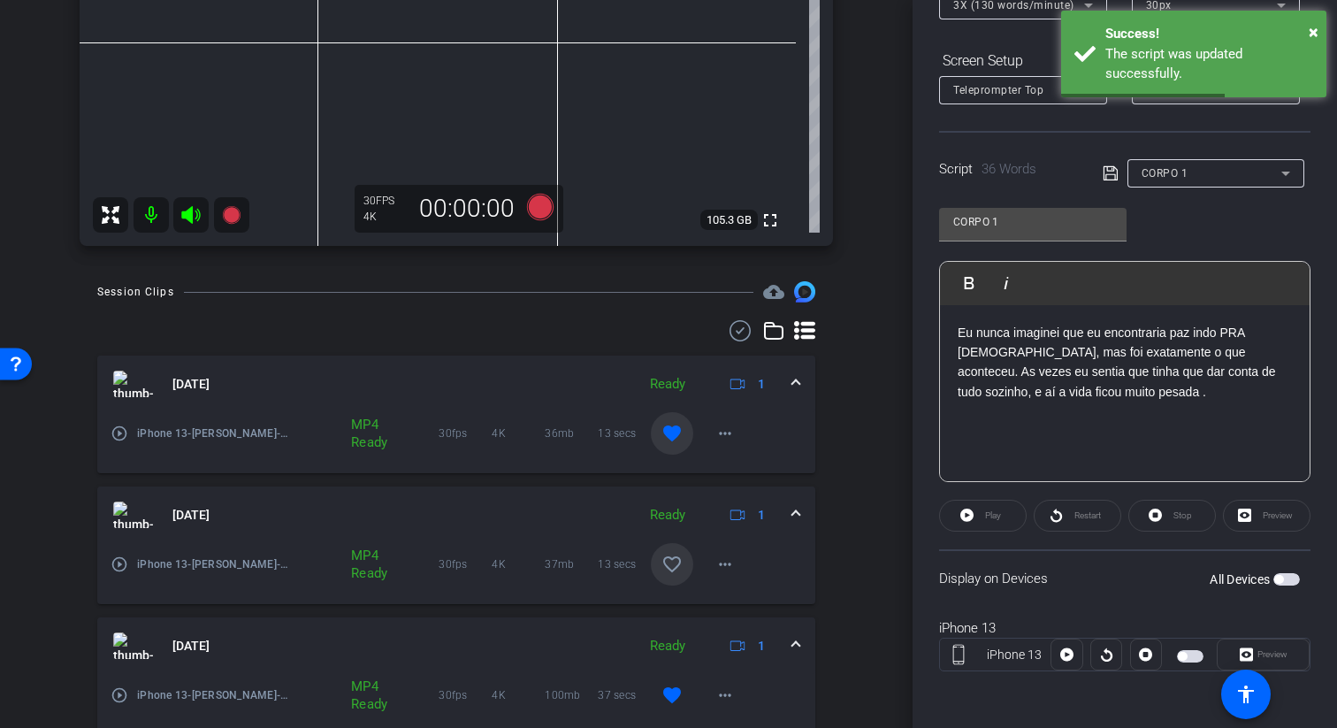
click at [1286, 582] on span "button" at bounding box center [1286, 579] width 27 height 12
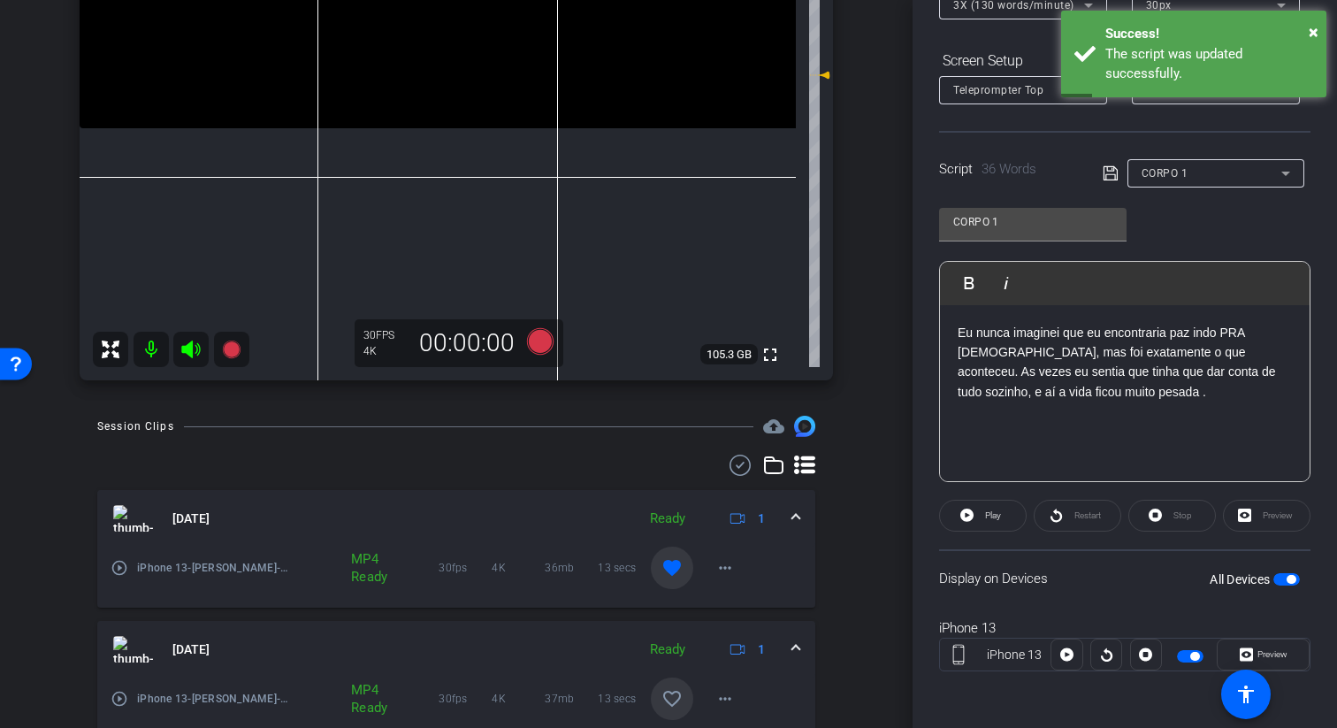
scroll to position [410, 0]
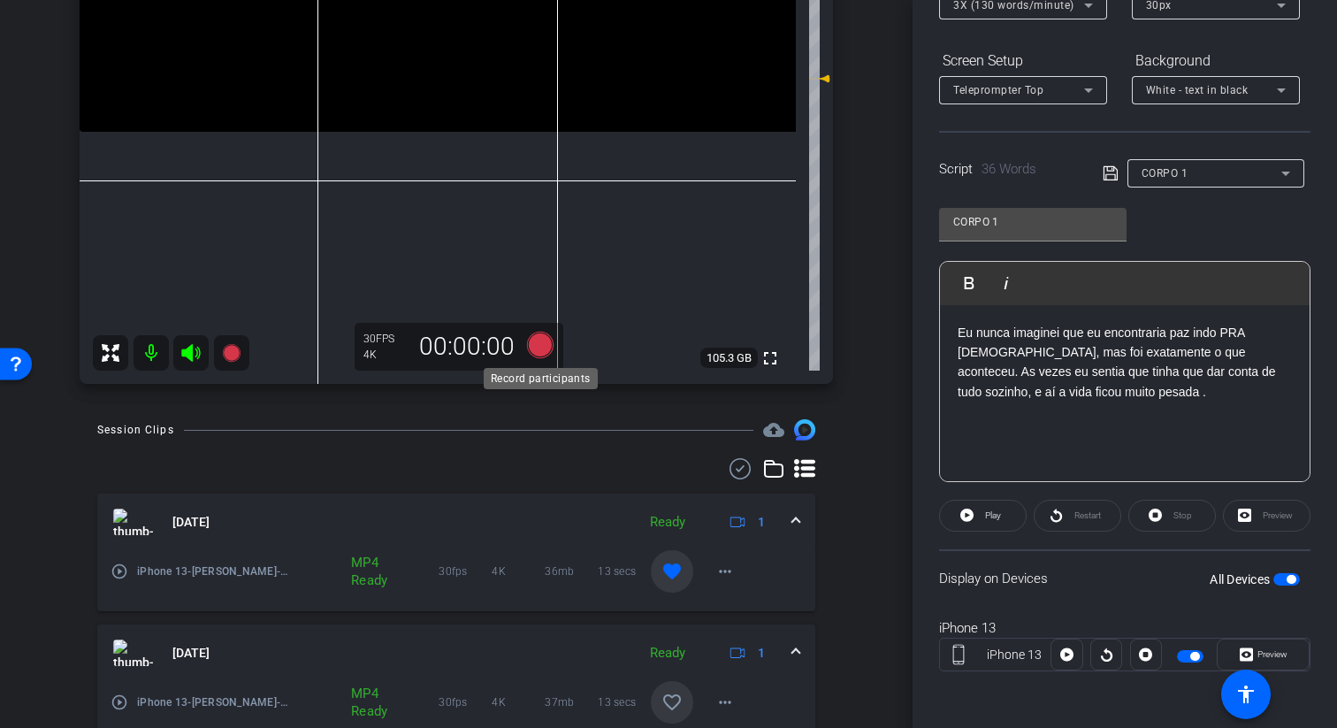
click at [537, 331] on icon at bounding box center [540, 345] width 42 height 32
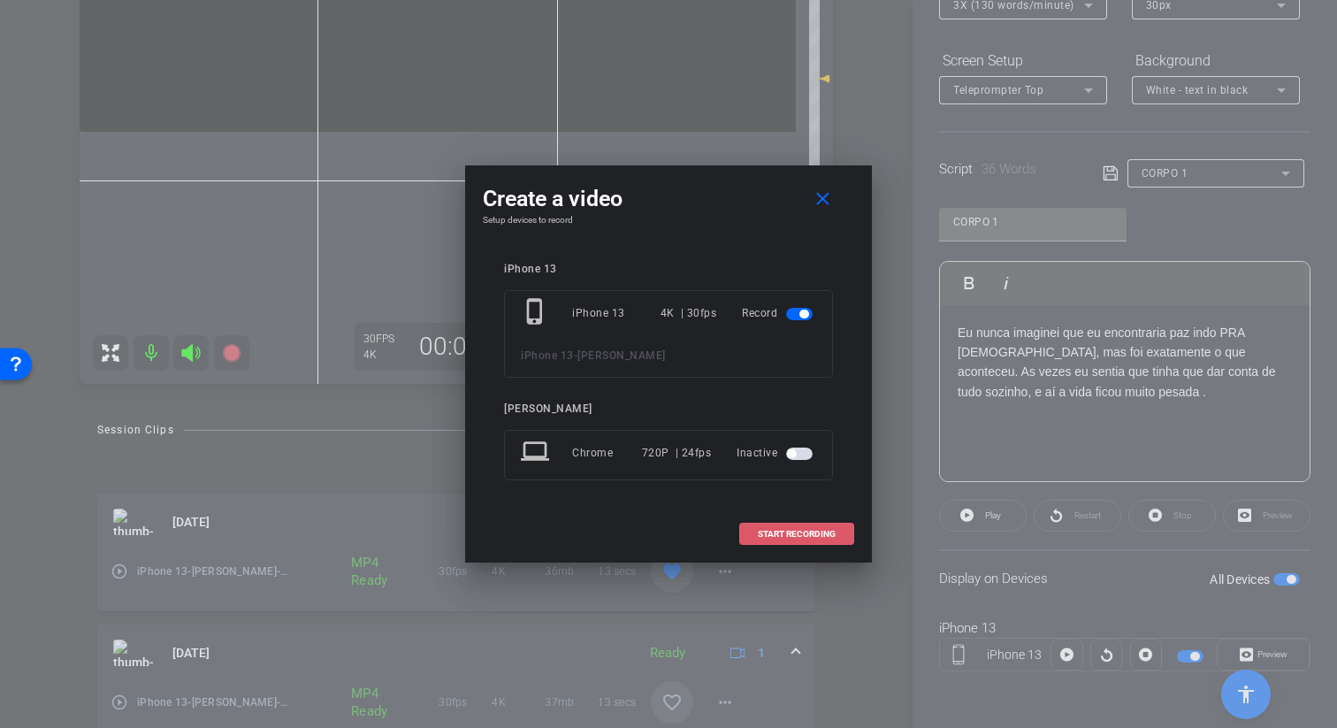
click at [784, 535] on span "START RECORDING" at bounding box center [797, 534] width 78 height 9
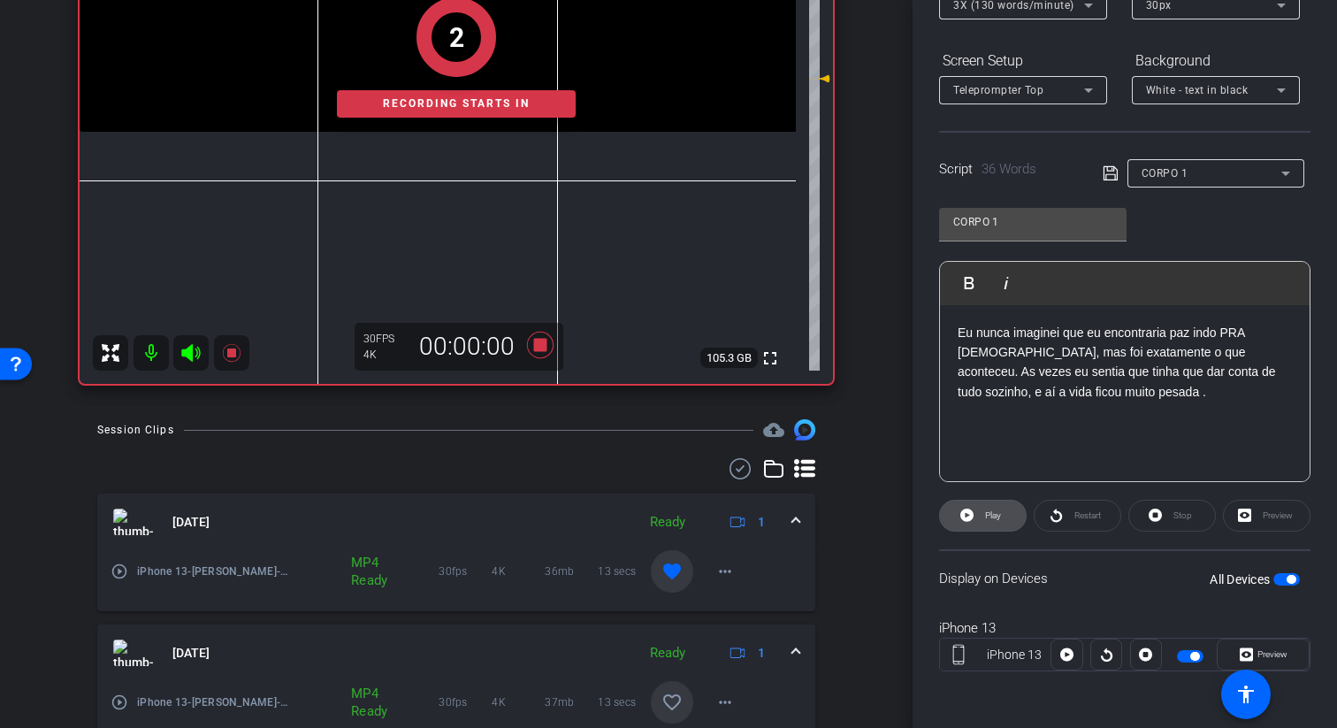
click at [977, 513] on span at bounding box center [983, 515] width 86 height 42
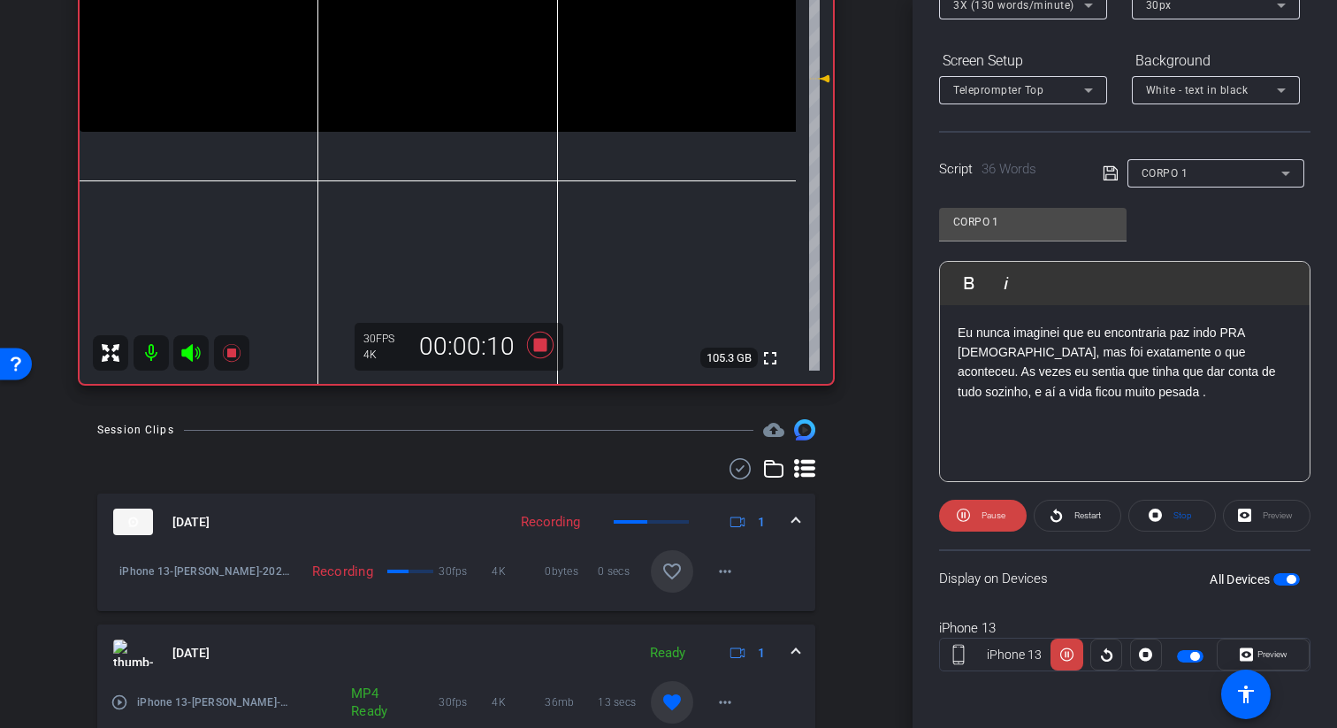
click at [988, 522] on span "Pause" at bounding box center [991, 515] width 28 height 25
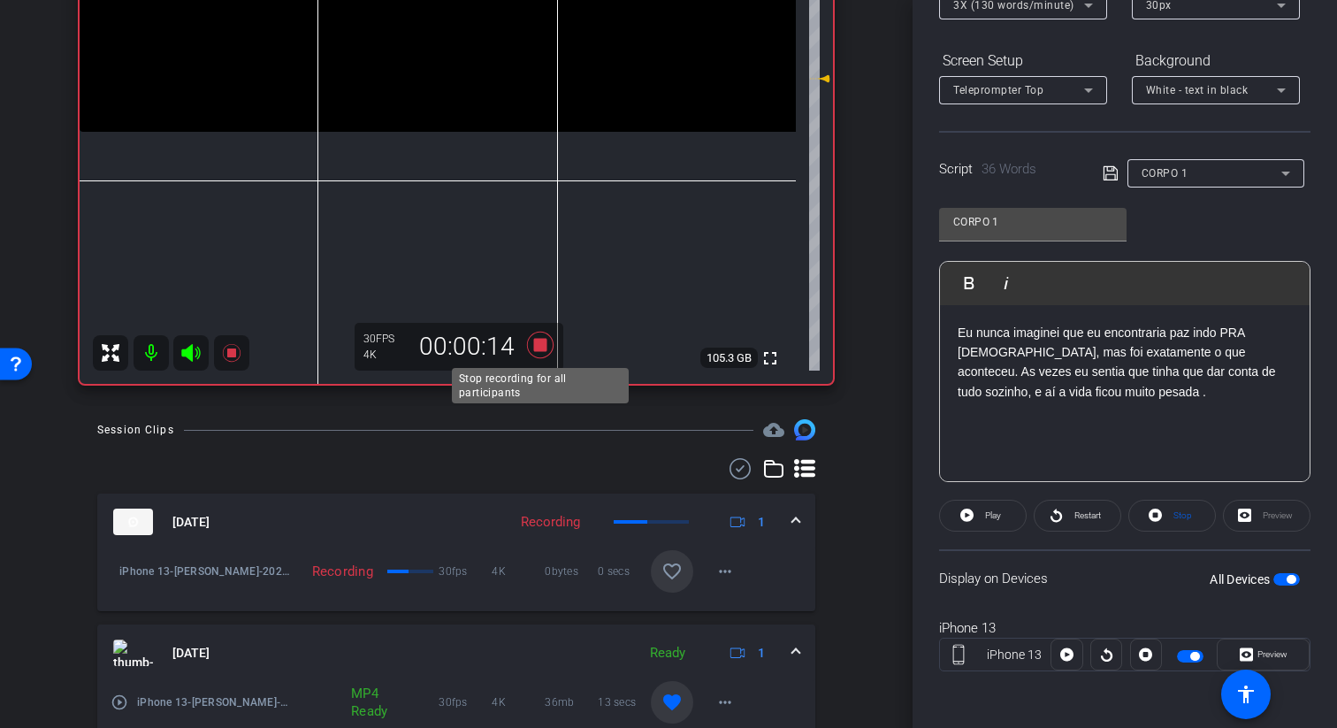
click at [541, 352] on icon at bounding box center [540, 345] width 42 height 32
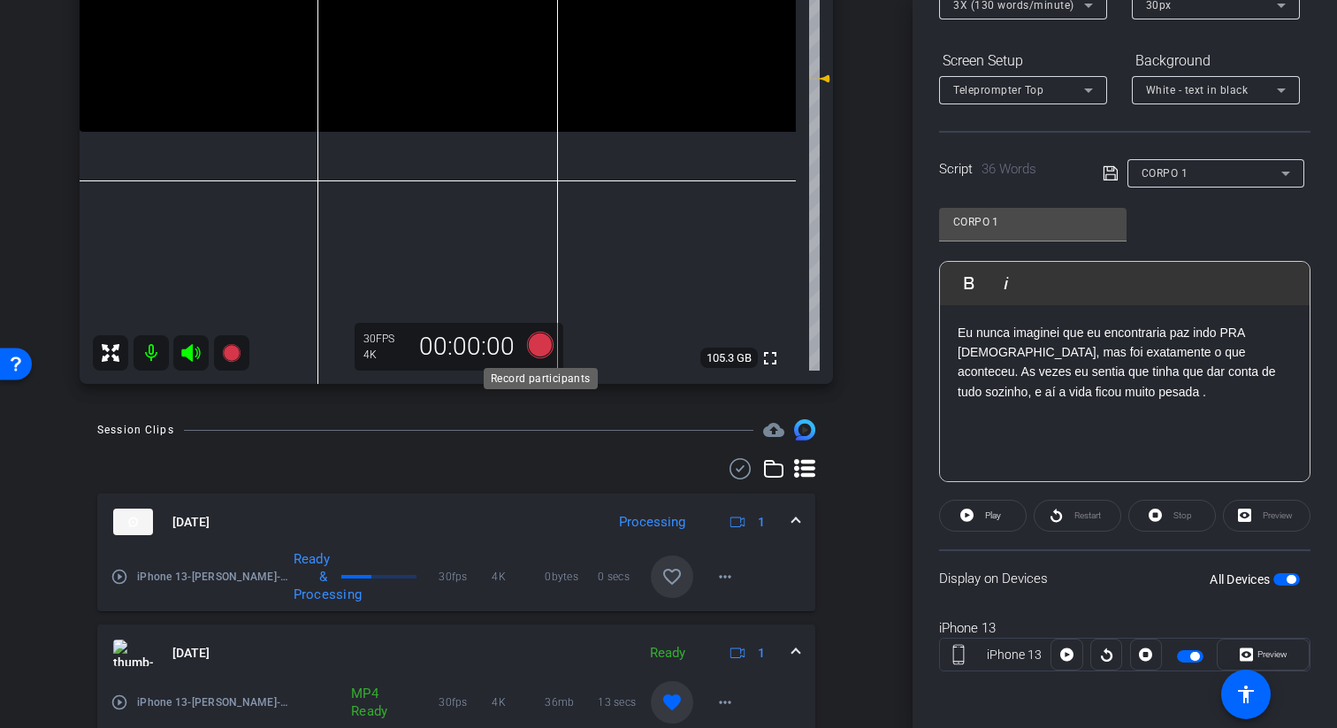
click at [532, 350] on icon at bounding box center [540, 345] width 27 height 27
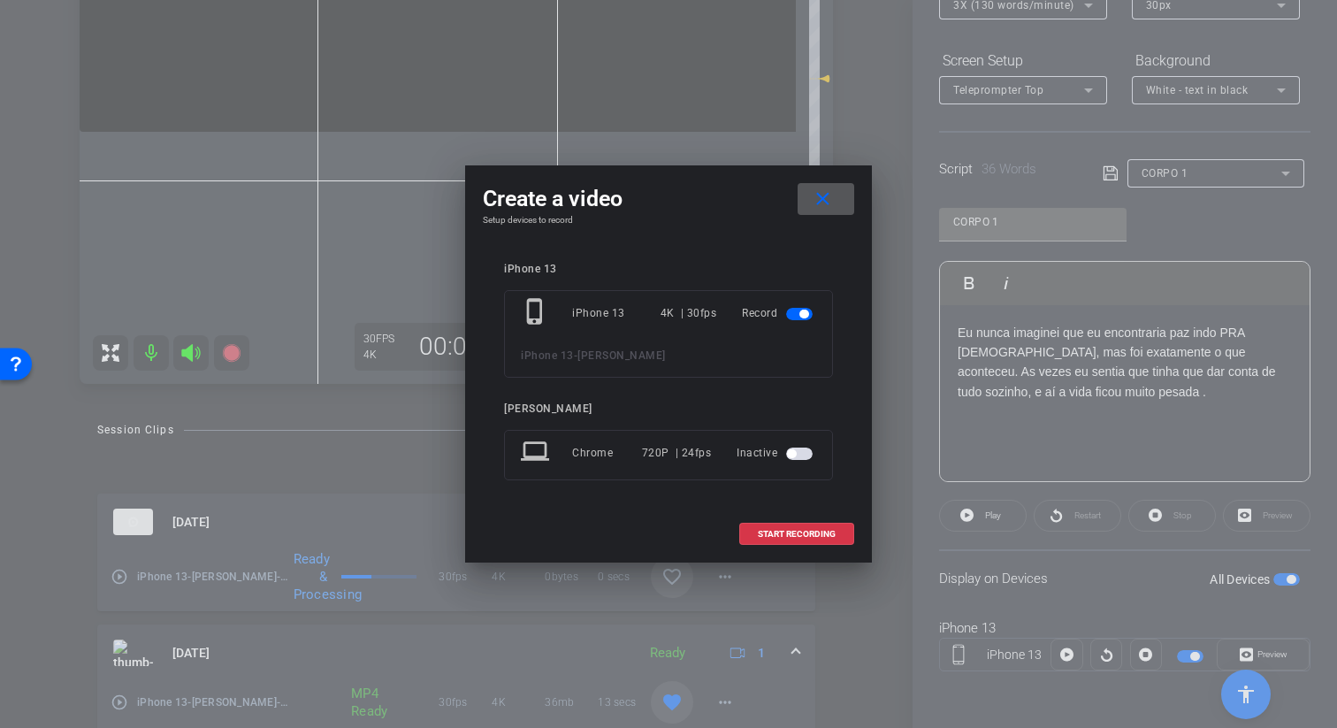
click at [833, 197] on mat-icon "close" at bounding box center [823, 199] width 22 height 22
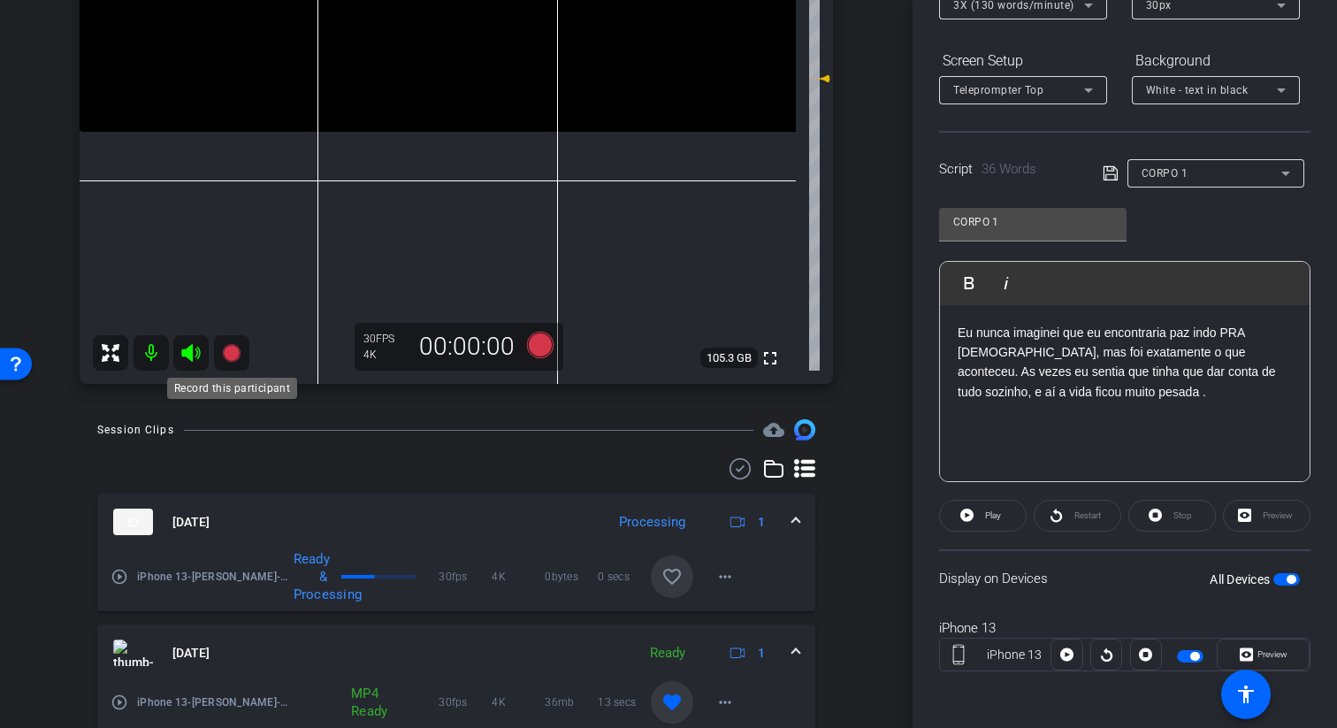
click at [234, 353] on icon at bounding box center [231, 353] width 18 height 18
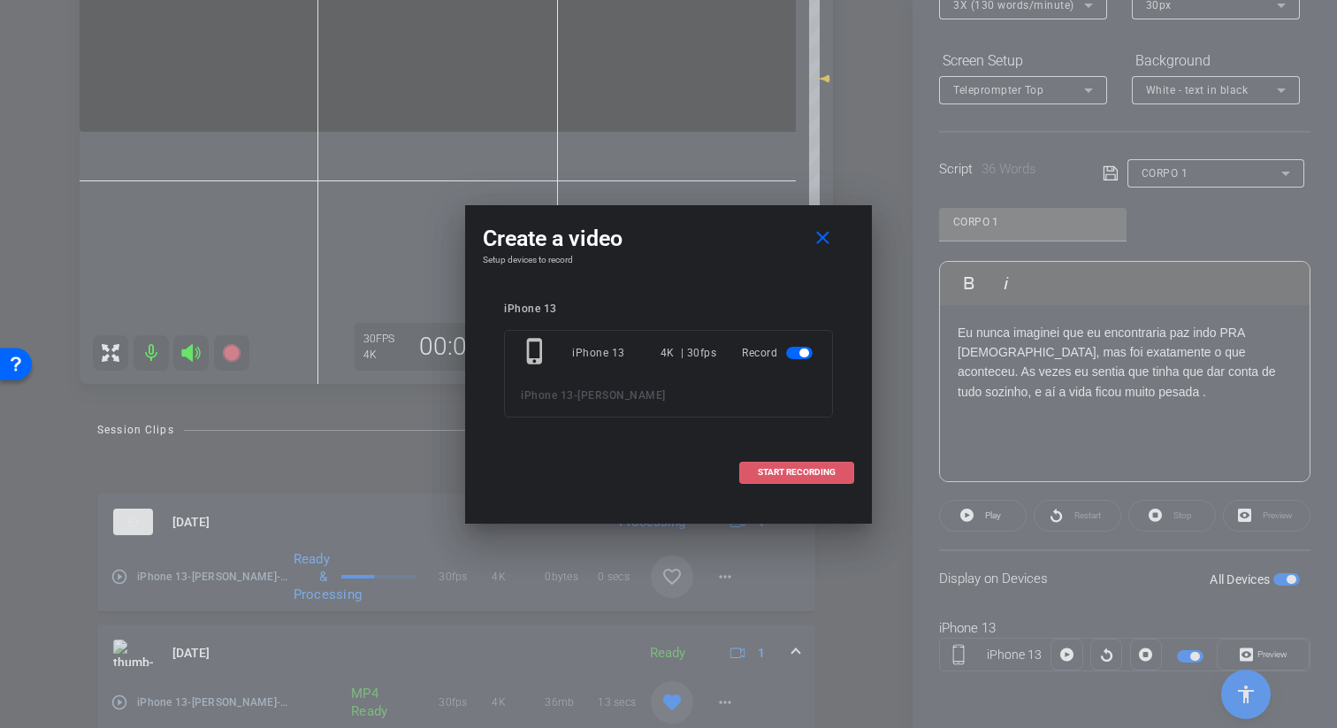
click at [768, 468] on span "START RECORDING" at bounding box center [797, 472] width 78 height 9
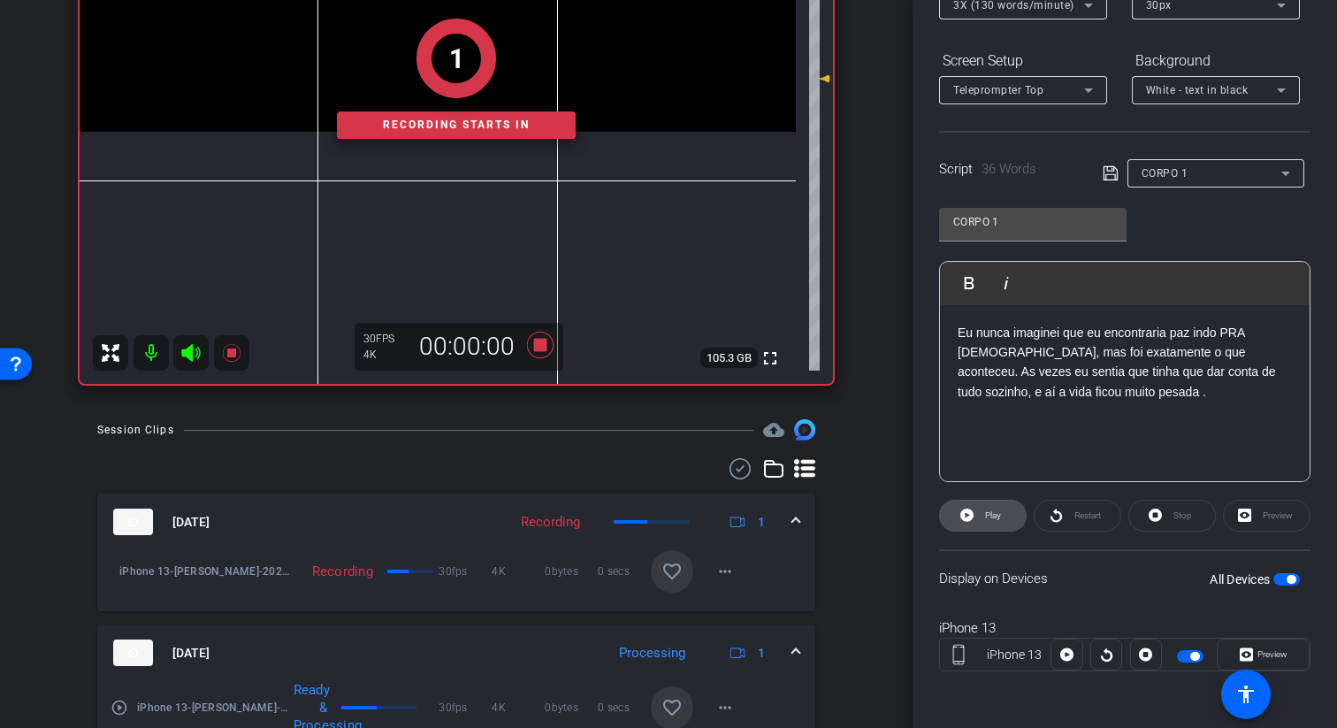
click at [982, 514] on span "Play" at bounding box center [990, 515] width 20 height 25
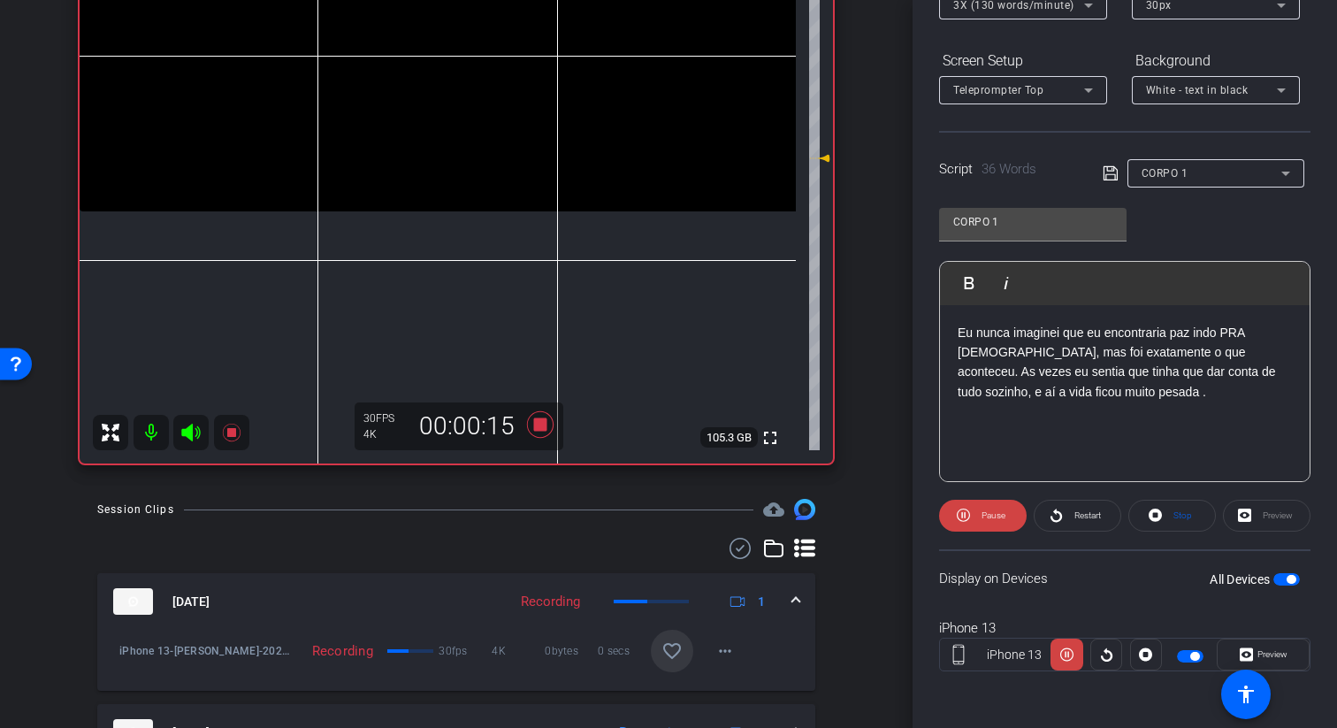
scroll to position [324, 0]
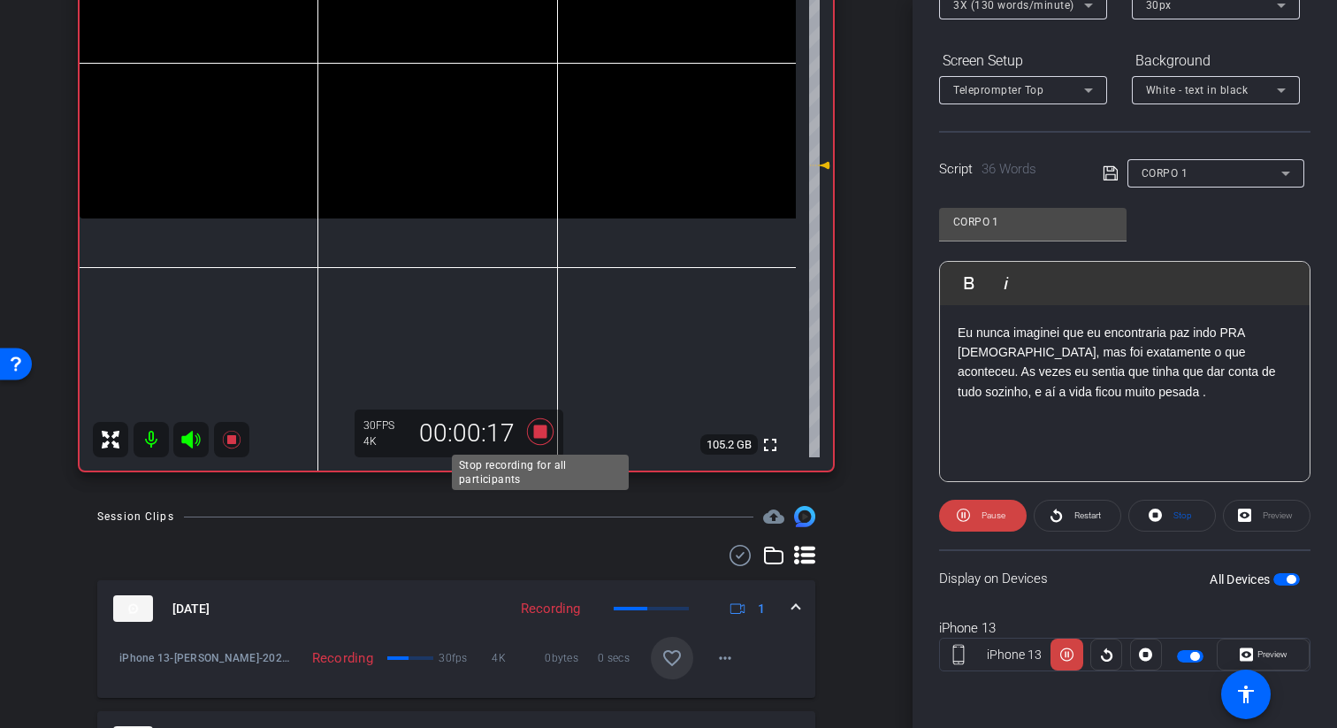
click at [539, 436] on icon at bounding box center [540, 431] width 27 height 27
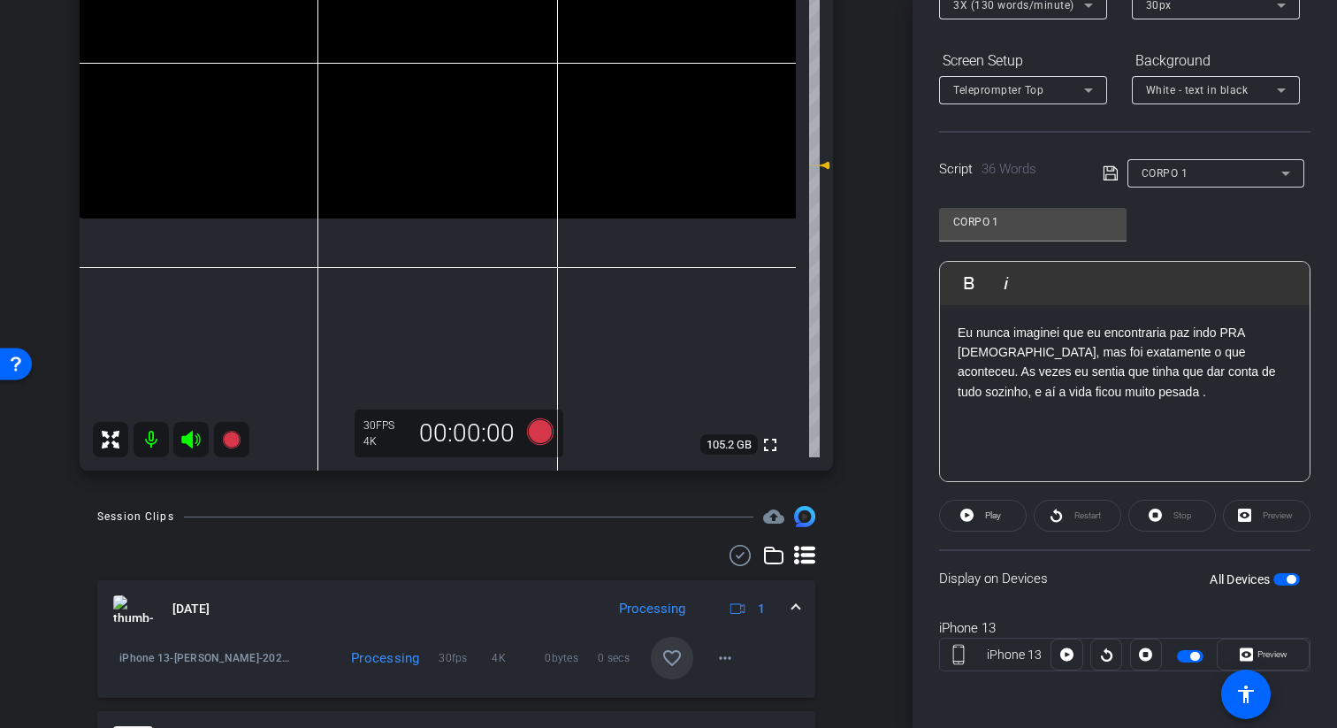
click at [674, 659] on mat-icon "favorite_border" at bounding box center [671, 657] width 21 height 21
click at [540, 430] on icon at bounding box center [540, 431] width 27 height 27
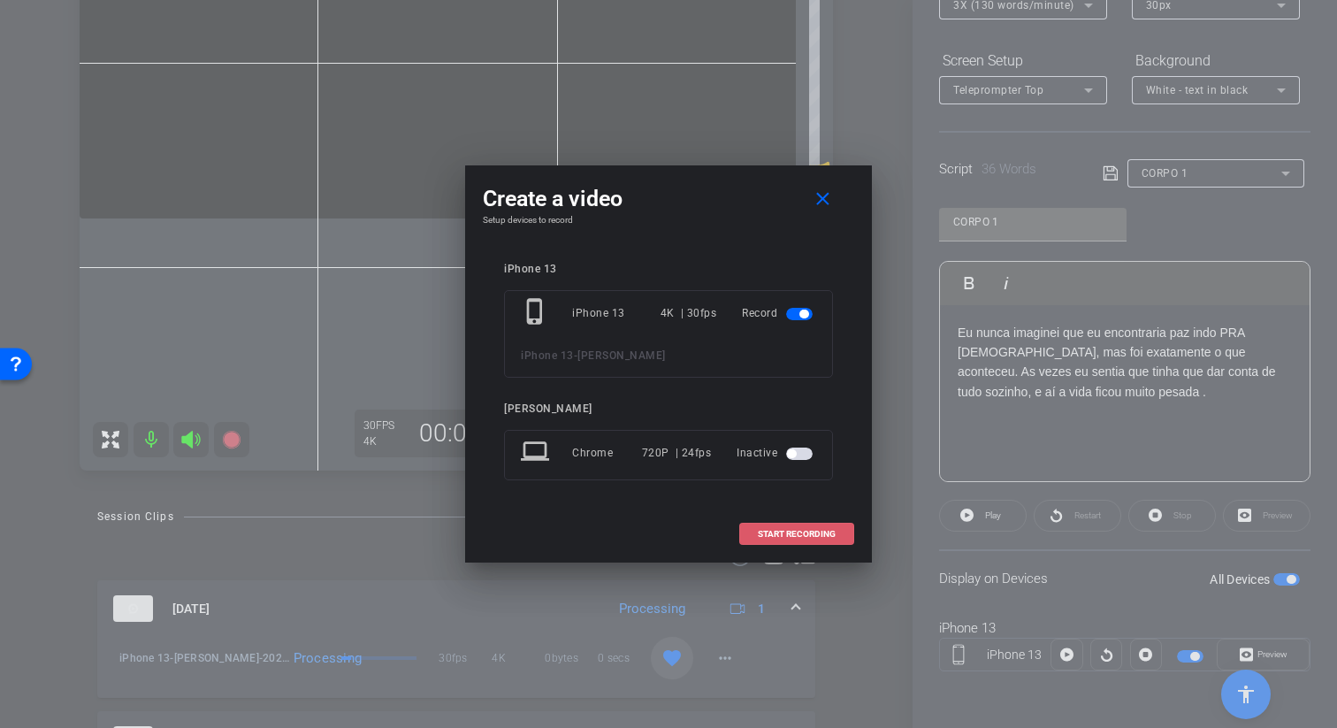
click at [779, 530] on span "START RECORDING" at bounding box center [797, 534] width 78 height 9
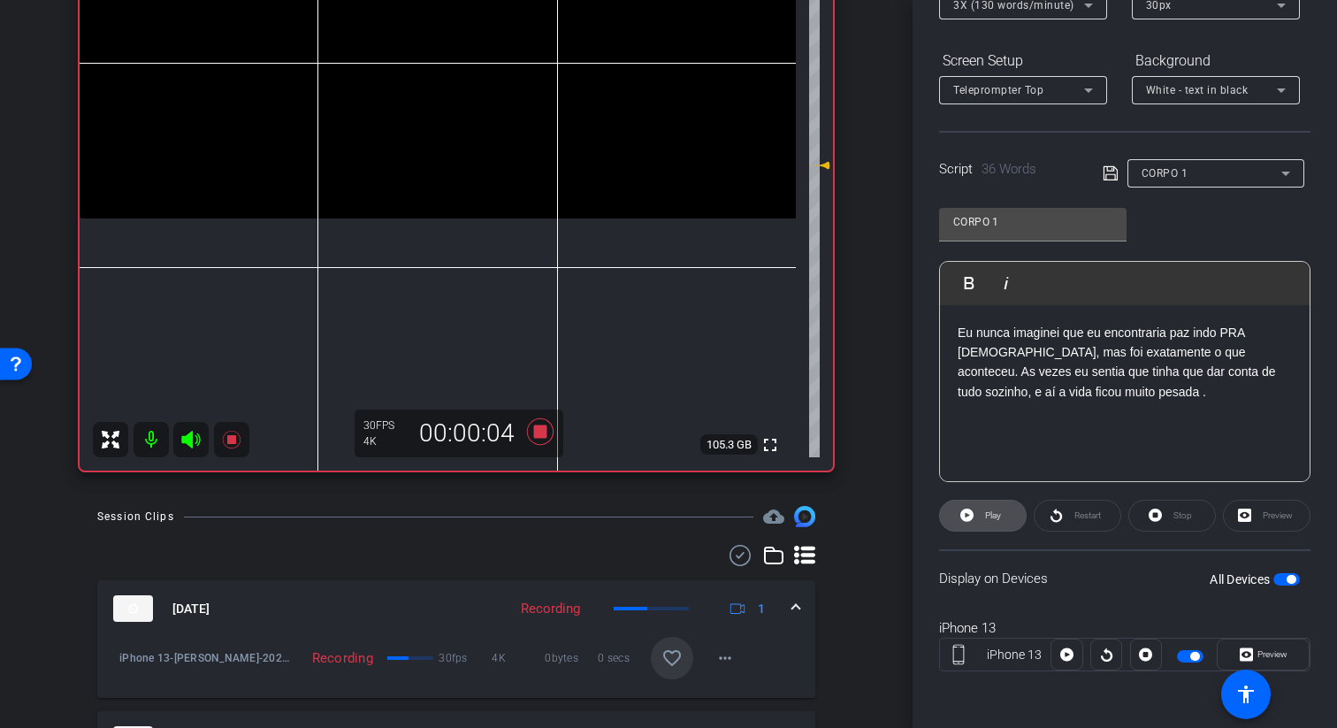
click at [985, 516] on span "Play" at bounding box center [993, 515] width 16 height 10
click at [985, 516] on span "Pause" at bounding box center [993, 515] width 24 height 10
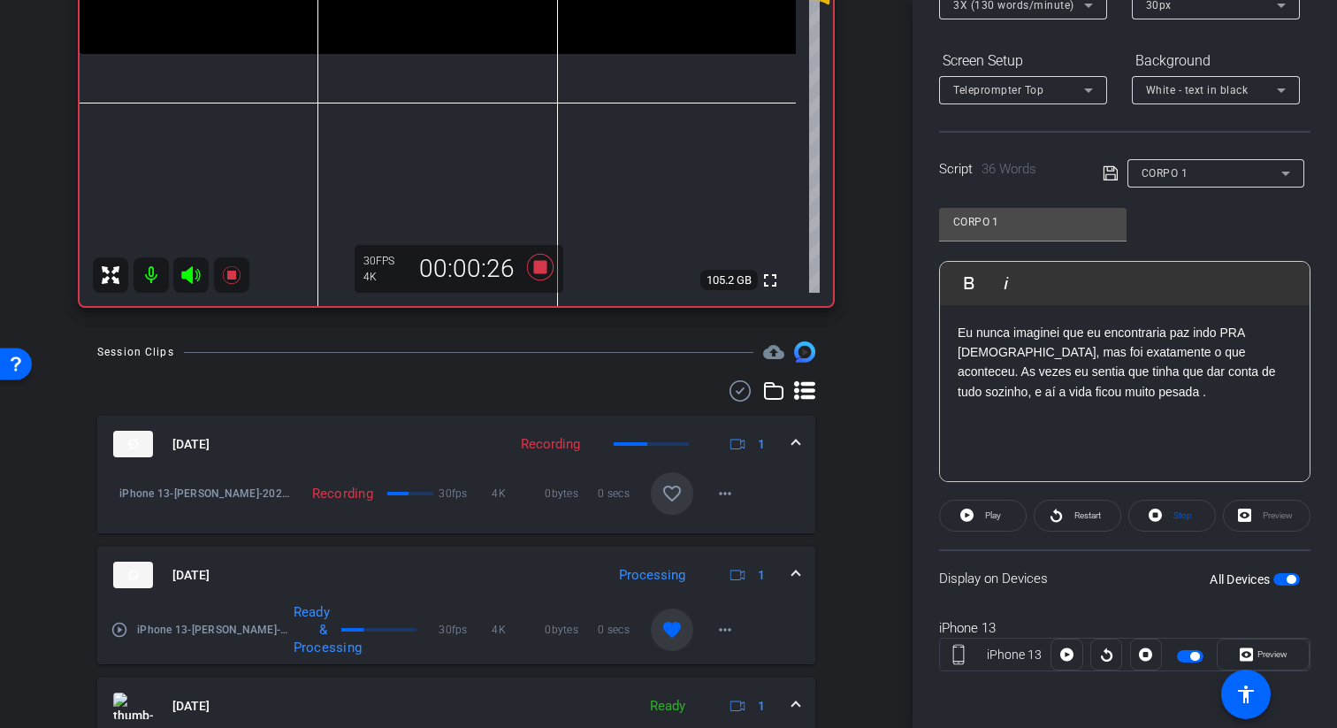
scroll to position [507, 0]
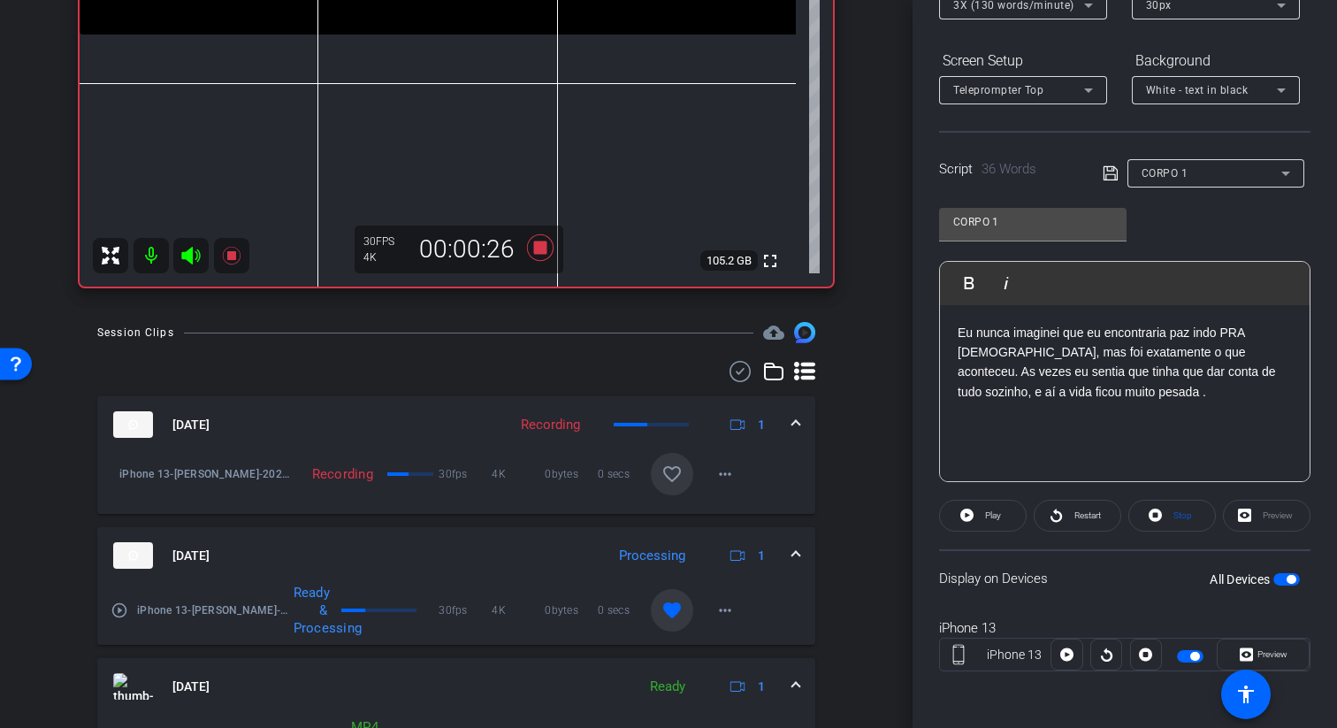
click at [671, 485] on span at bounding box center [672, 474] width 42 height 42
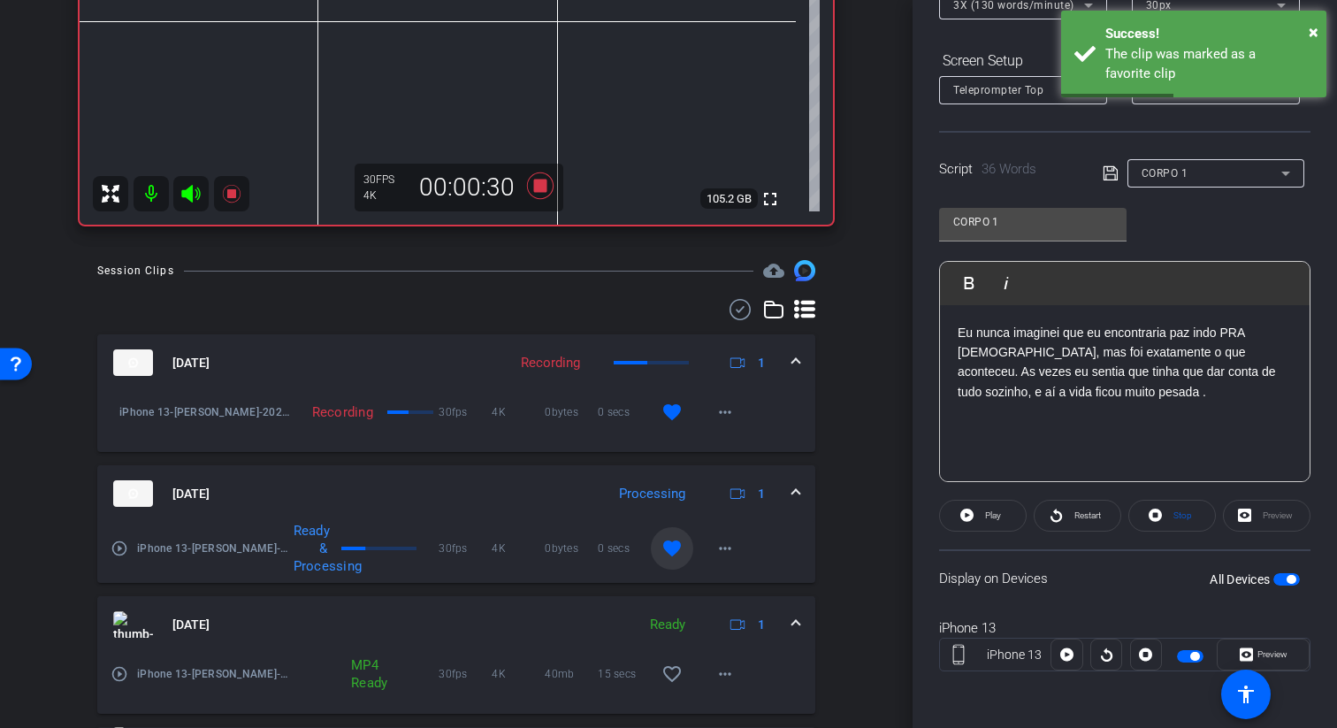
scroll to position [588, 0]
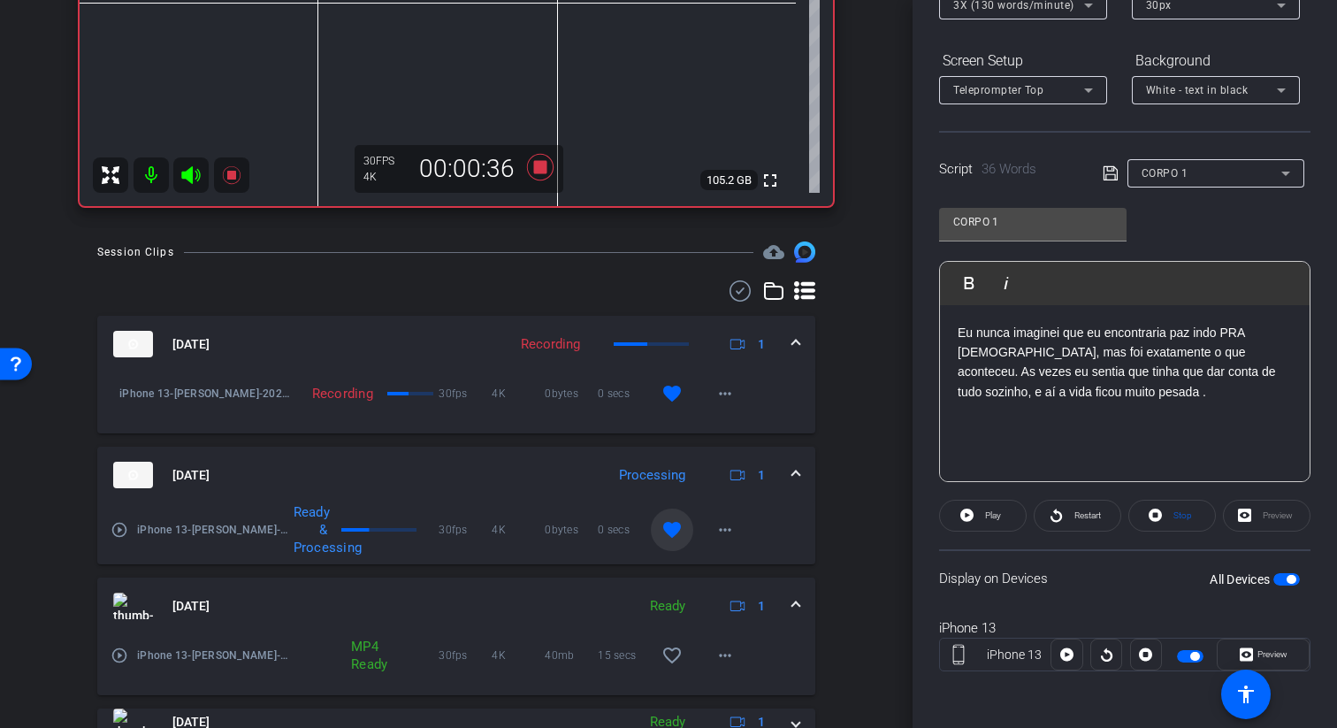
click at [1245, 175] on div "CORPO 1" at bounding box center [1211, 173] width 140 height 22
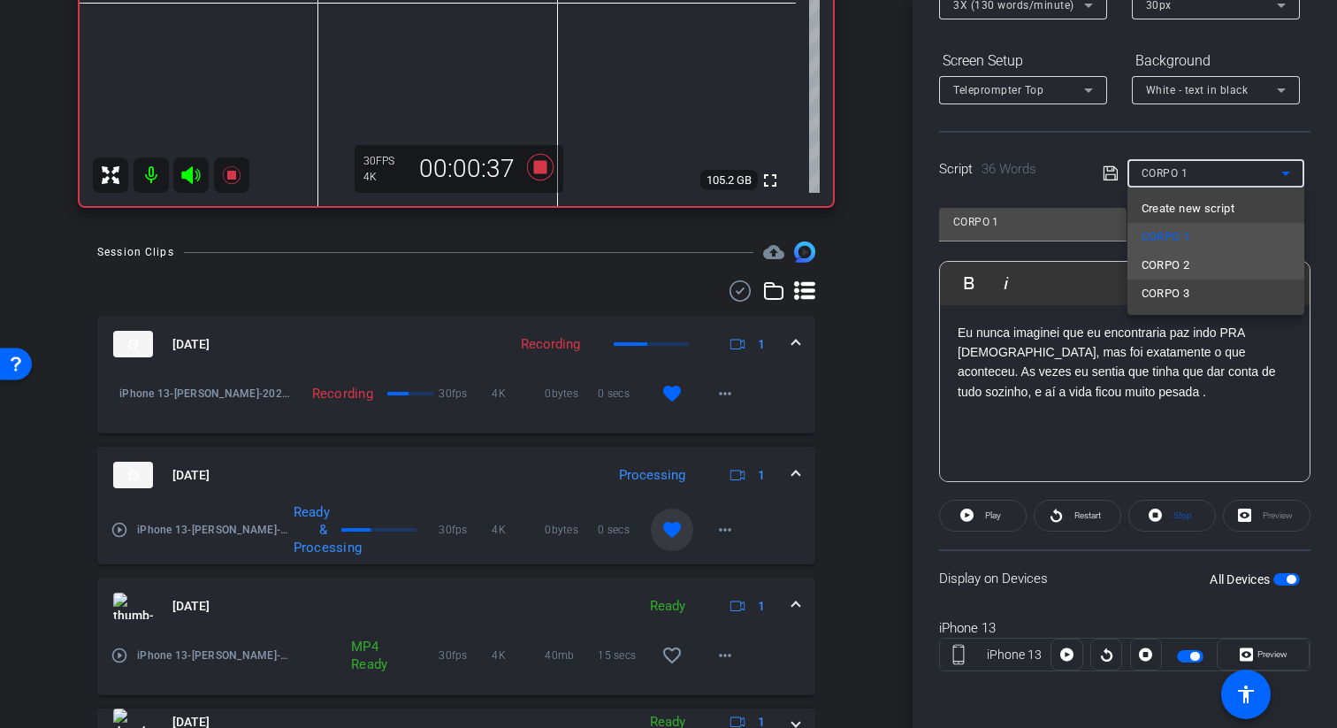
click at [1236, 266] on mat-option "CORPO 2" at bounding box center [1215, 265] width 177 height 28
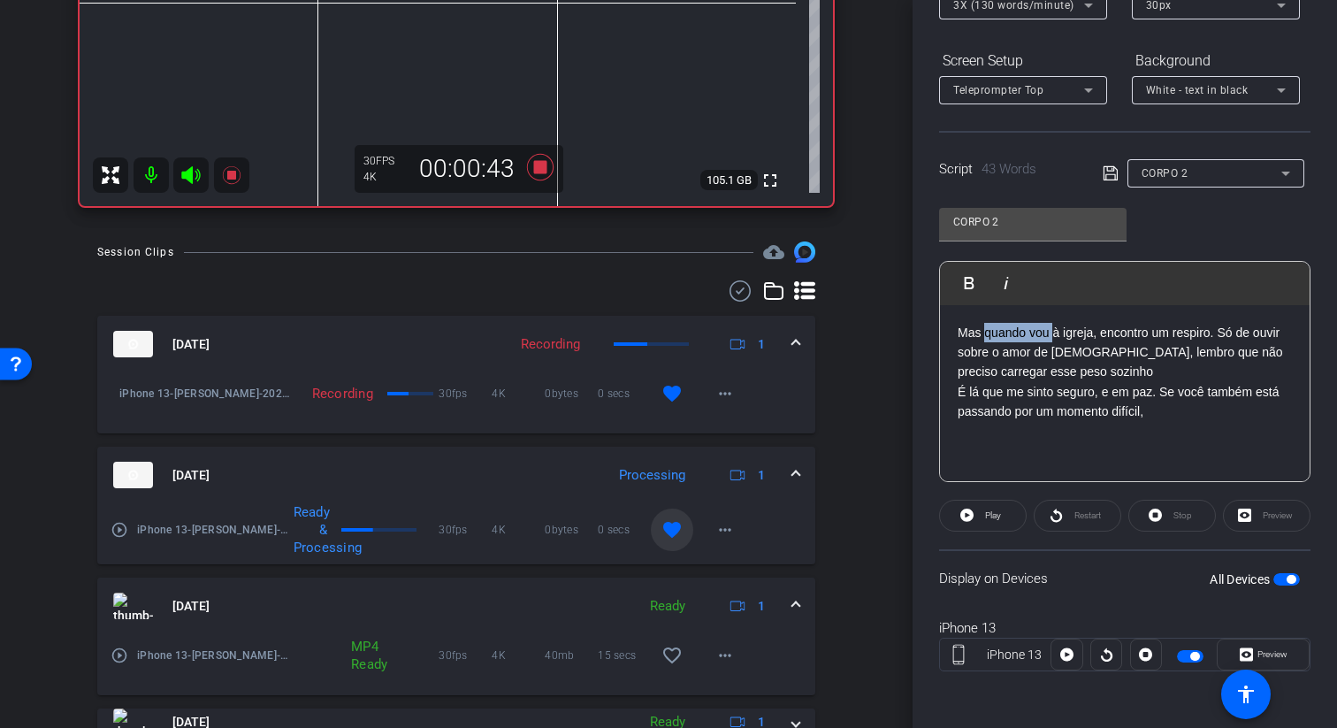
drag, startPoint x: 1055, startPoint y: 335, endPoint x: 986, endPoint y: 332, distance: 69.0
click at [986, 332] on p "Mas quando vou à igreja, encontro um respiro. Só de ouvir sobre o amor de Jesus…" at bounding box center [1124, 352] width 334 height 59
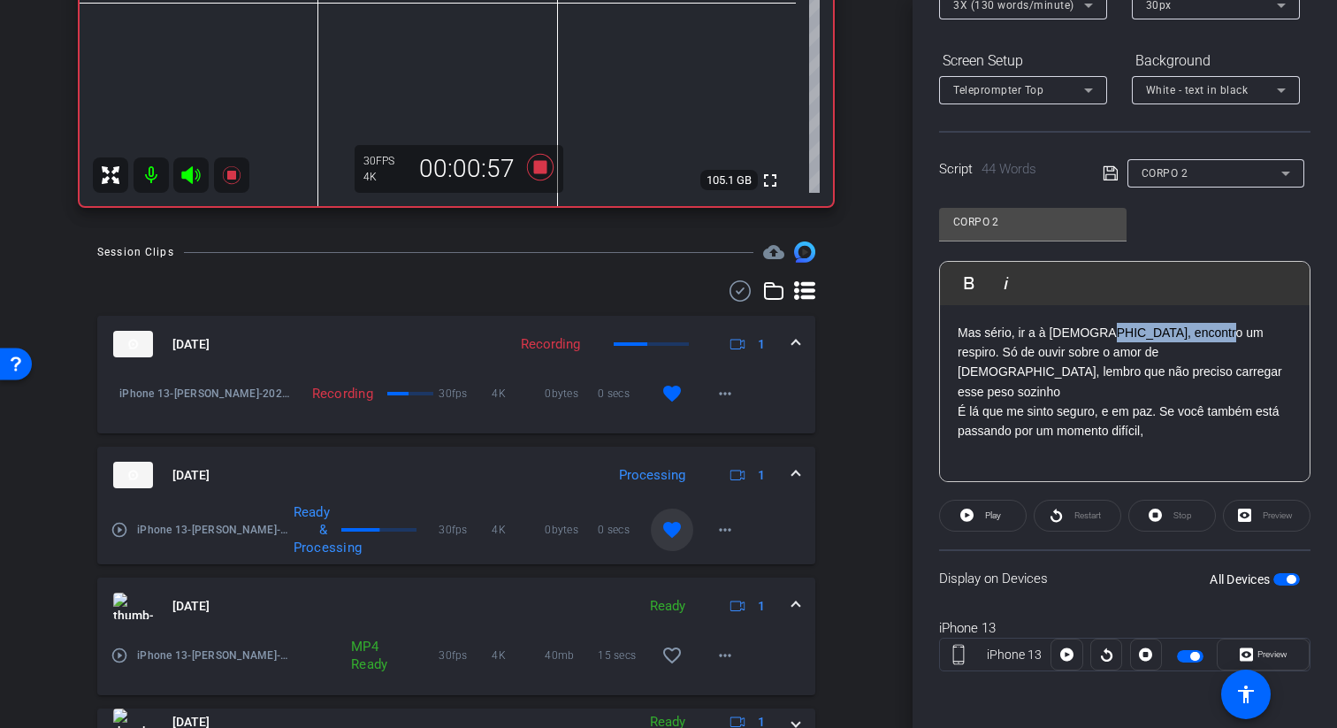
drag, startPoint x: 1086, startPoint y: 333, endPoint x: 1194, endPoint y: 337, distance: 107.9
click at [1194, 337] on p "Mas sério, ir a à igreja, encontro um respiro. Só de ouvir sobre o amor de Jesu…" at bounding box center [1124, 363] width 334 height 80
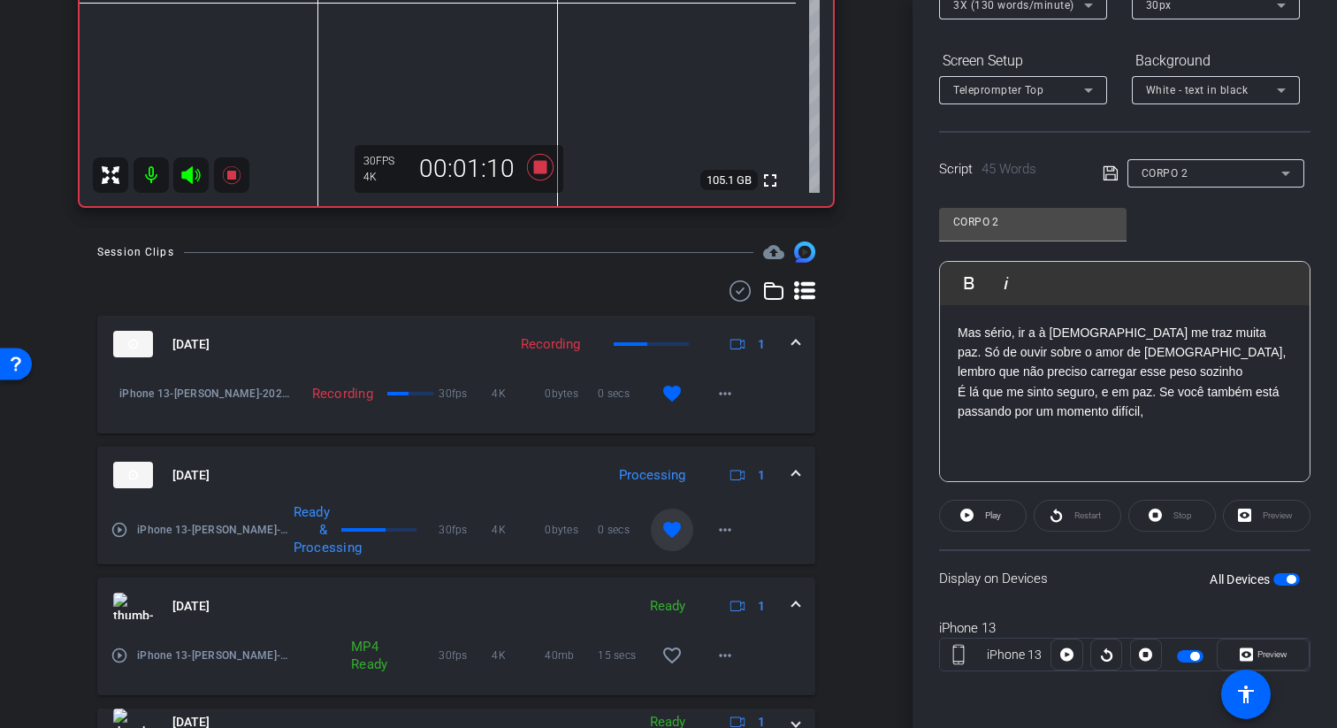
click at [1132, 367] on p "Mas sério, ir a à igreja me traz muita paz. Só de ouvir sobre o amor de Jesus C…" at bounding box center [1124, 352] width 334 height 59
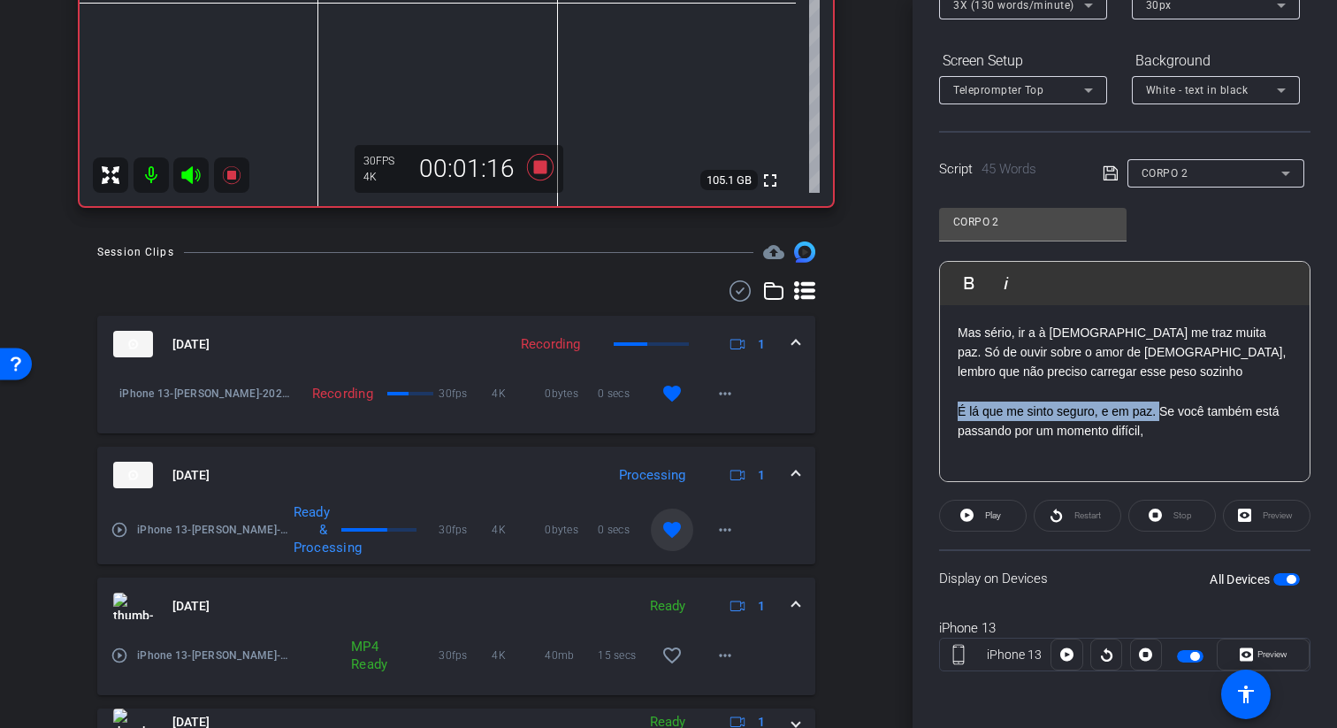
drag, startPoint x: 1159, startPoint y: 412, endPoint x: 951, endPoint y: 405, distance: 207.9
click at [951, 405] on div "Mas sério, ir a à igreja me traz muita paz. Só de ouvir sobre o amor de Jesus C…" at bounding box center [1125, 402] width 370 height 194
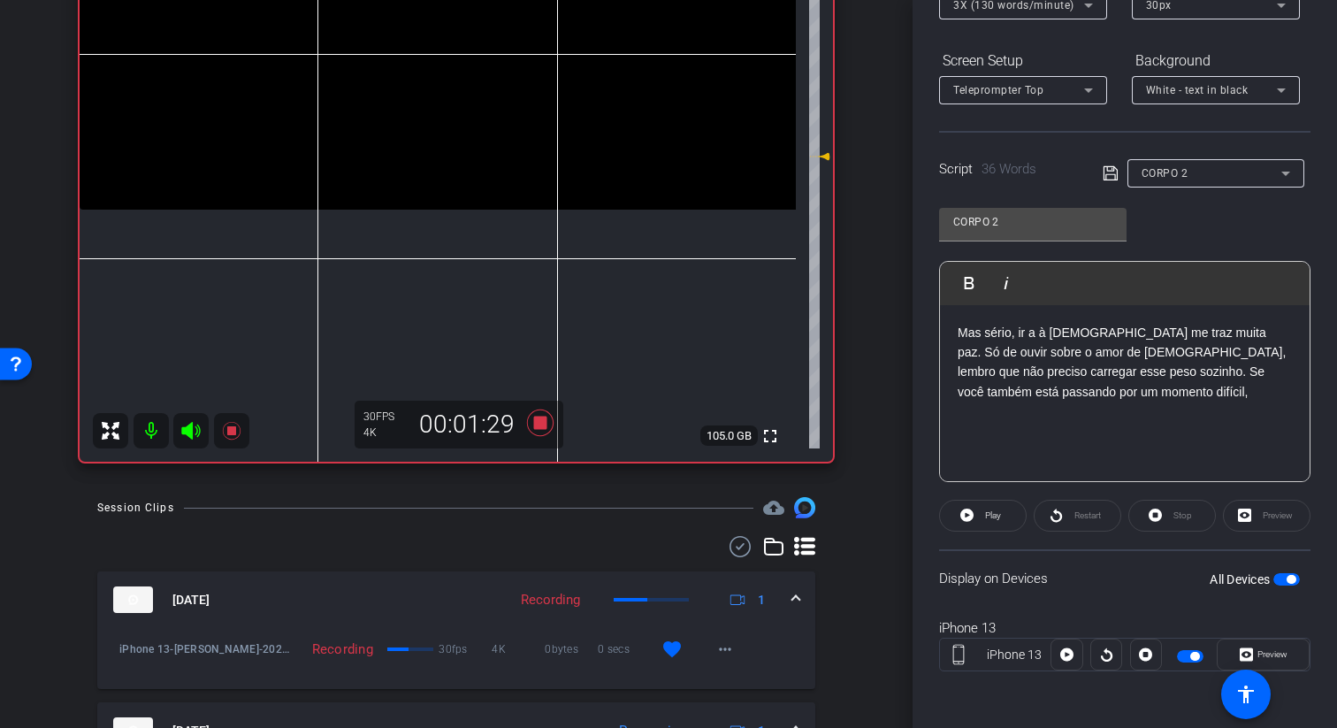
scroll to position [331, 0]
click at [533, 427] on icon at bounding box center [540, 424] width 27 height 27
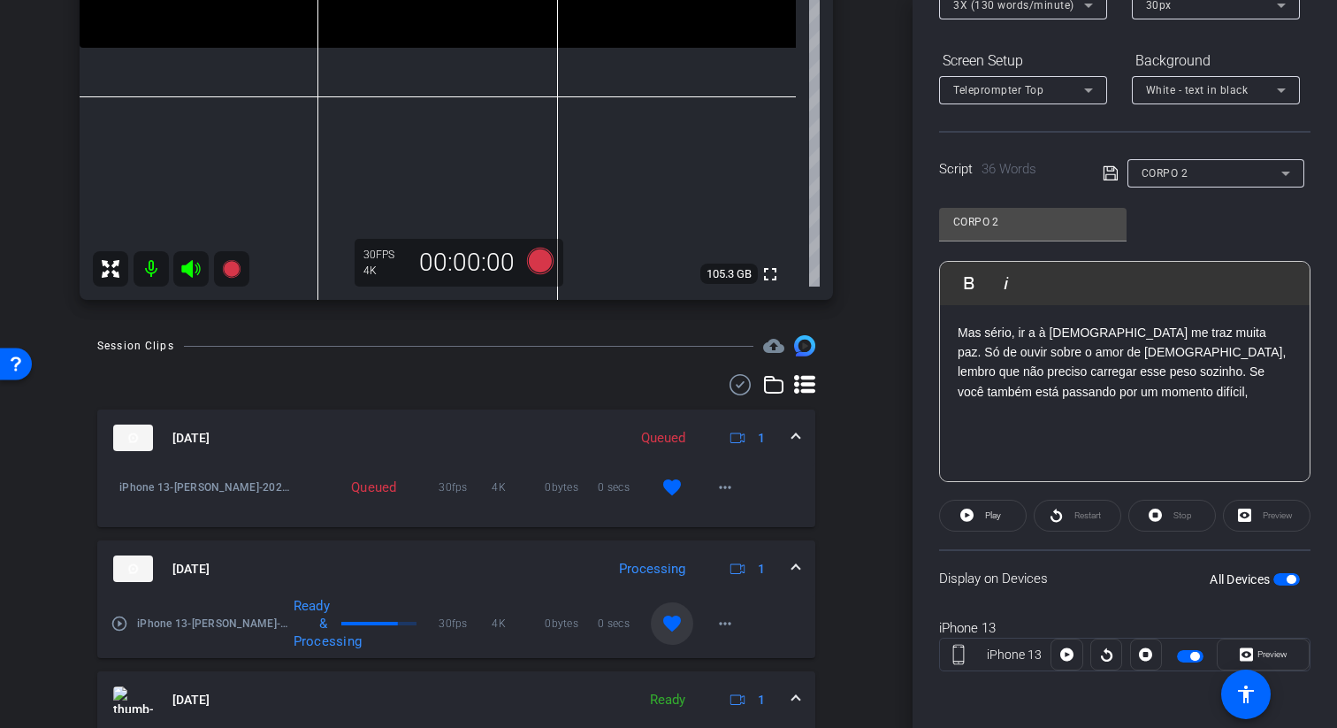
scroll to position [498, 0]
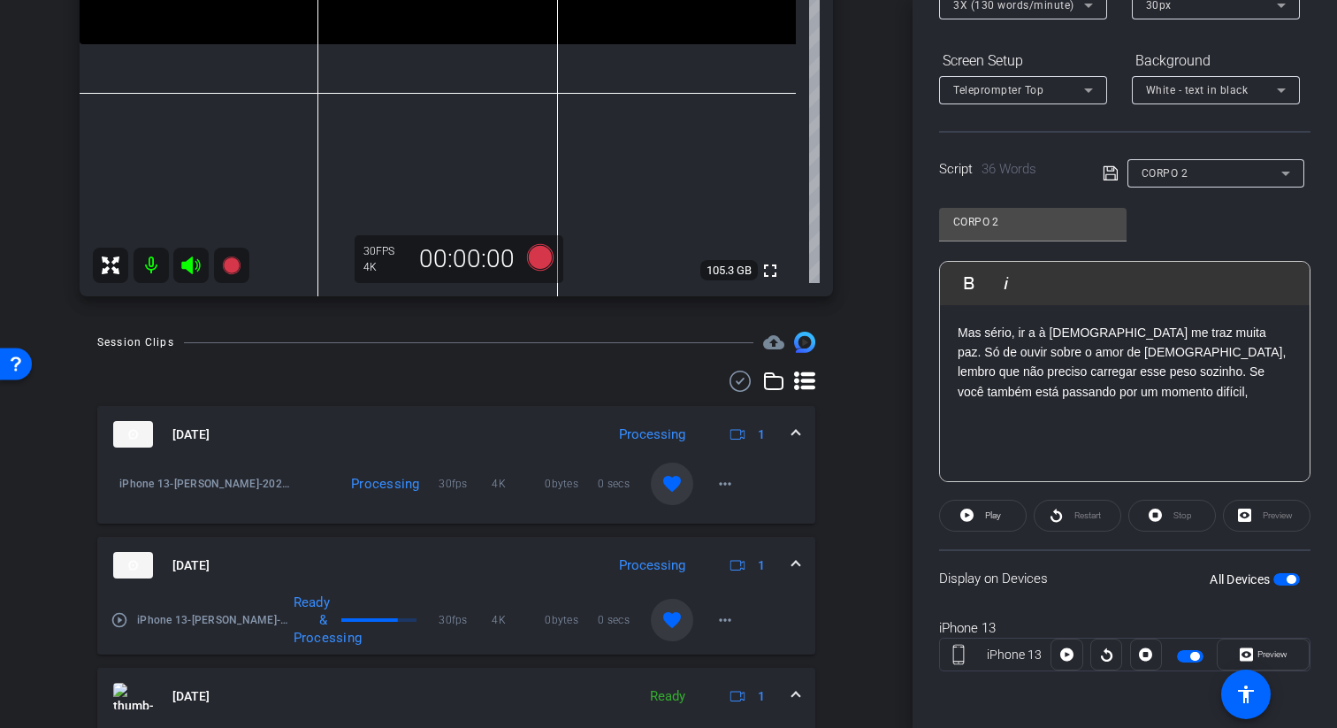
click at [674, 481] on mat-icon "favorite" at bounding box center [671, 483] width 21 height 21
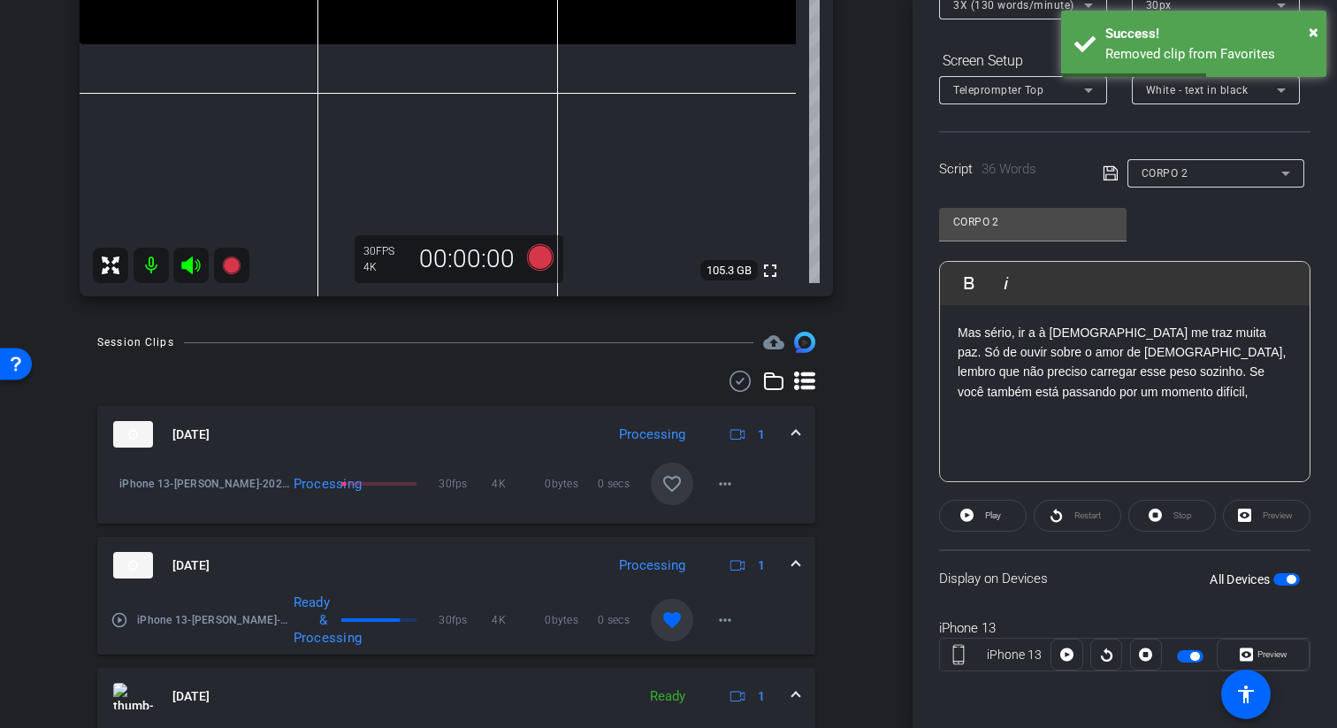
click at [121, 621] on mat-icon "play_circle_outline" at bounding box center [120, 620] width 18 height 18
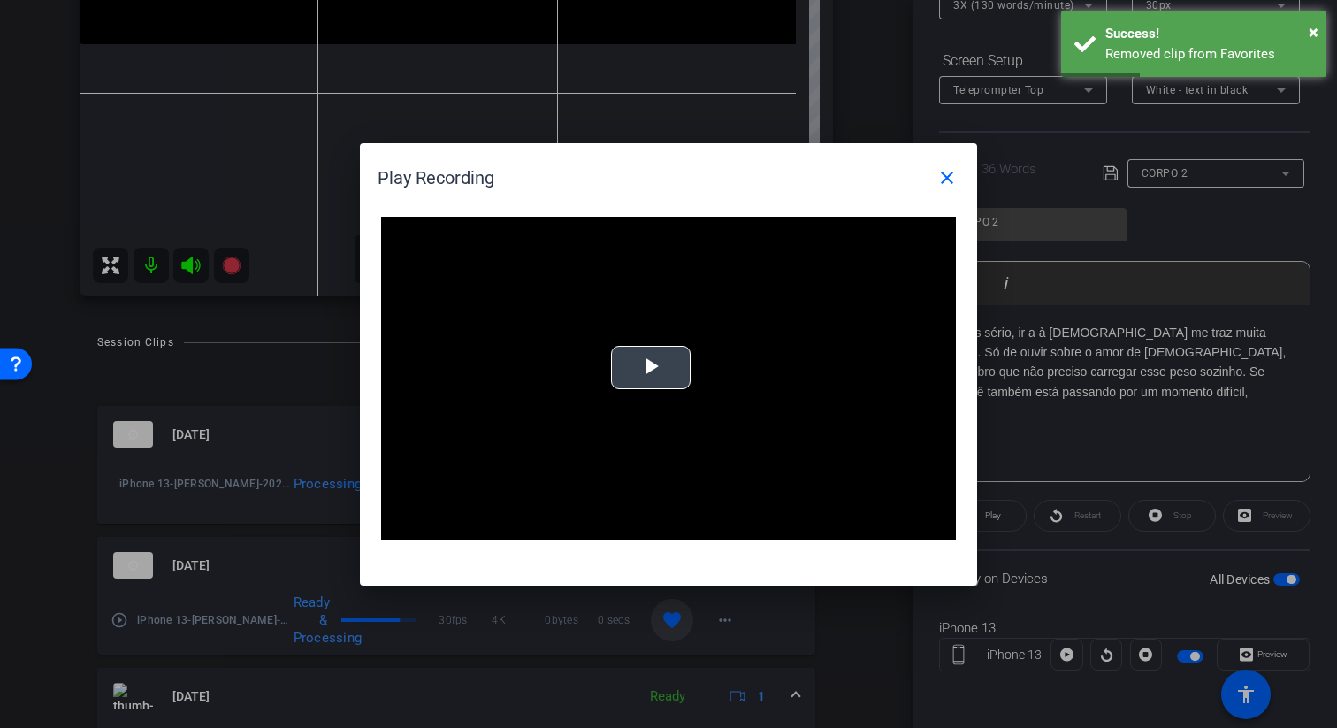
click at [709, 359] on video "Video Player" at bounding box center [668, 379] width 575 height 324
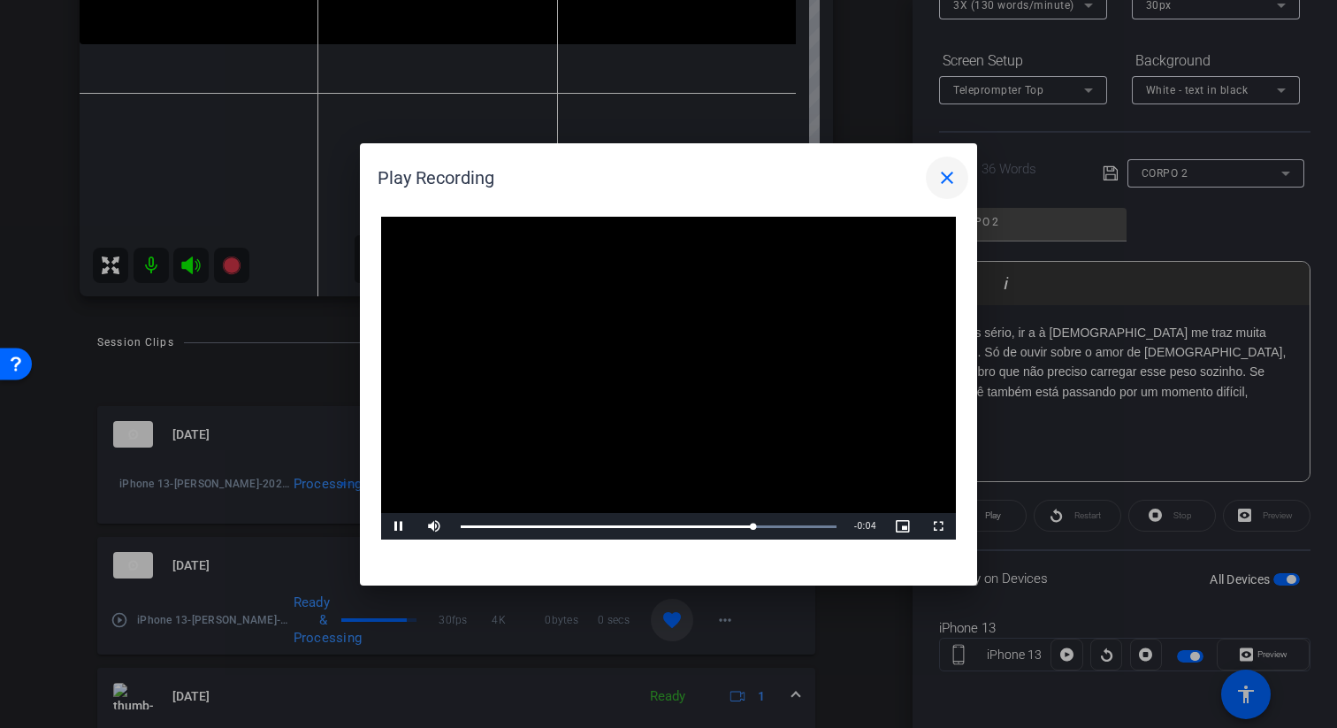
click at [944, 177] on mat-icon "close" at bounding box center [946, 177] width 21 height 21
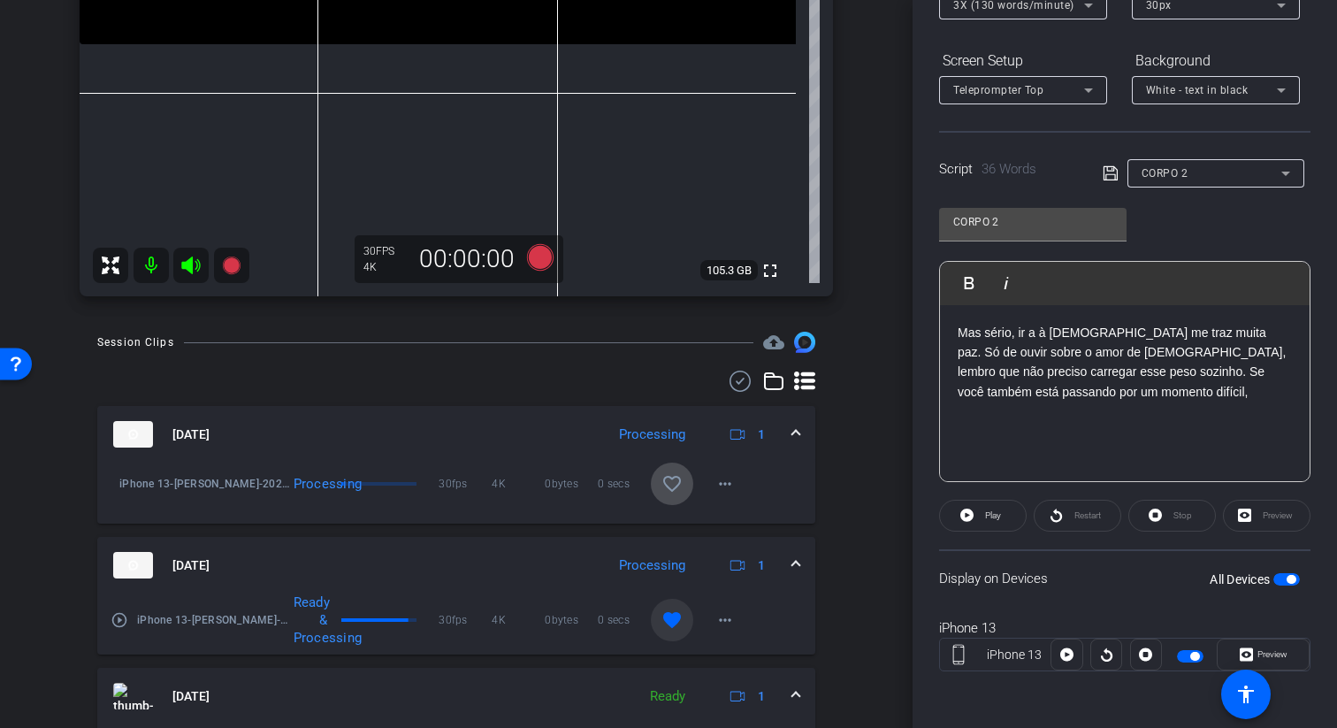
click at [678, 481] on mat-icon "favorite_border" at bounding box center [671, 483] width 21 height 21
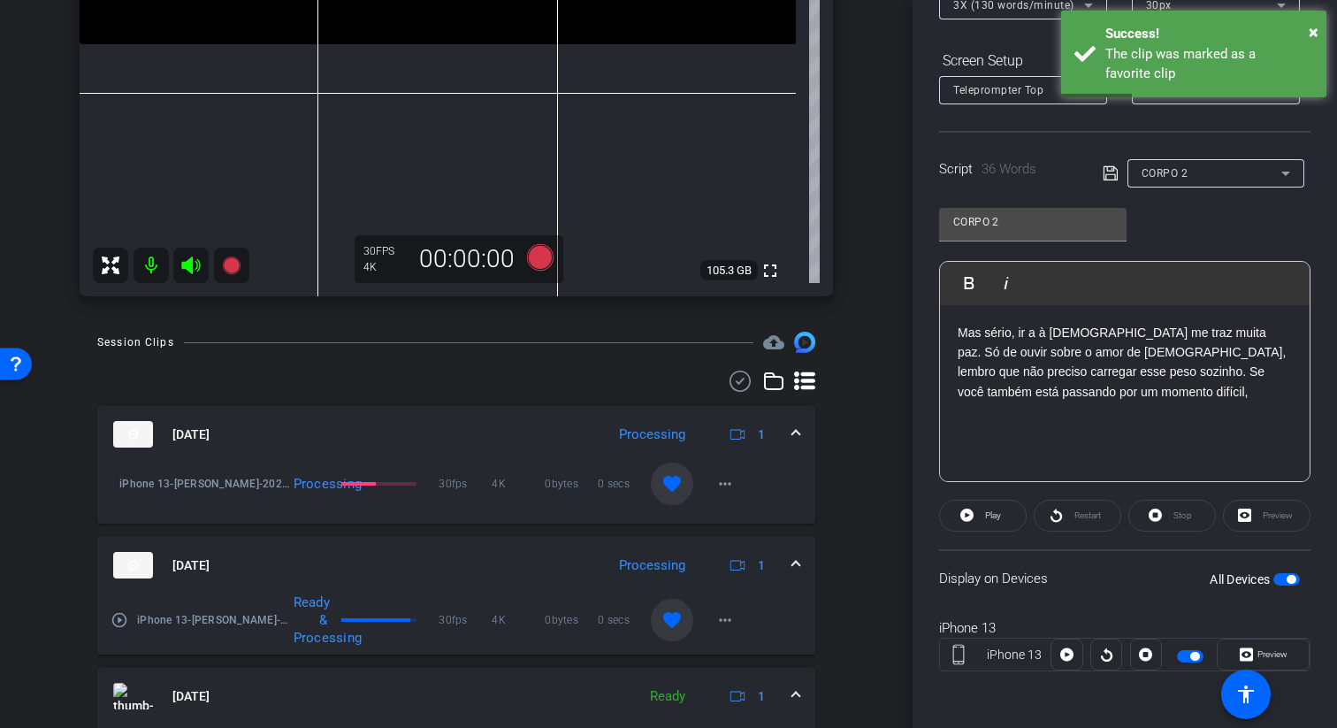
click at [1088, 391] on p "Mas sério, ir a à igreja me traz muita paz. Só de ouvir sobre o amor de Jesus C…" at bounding box center [1124, 363] width 334 height 80
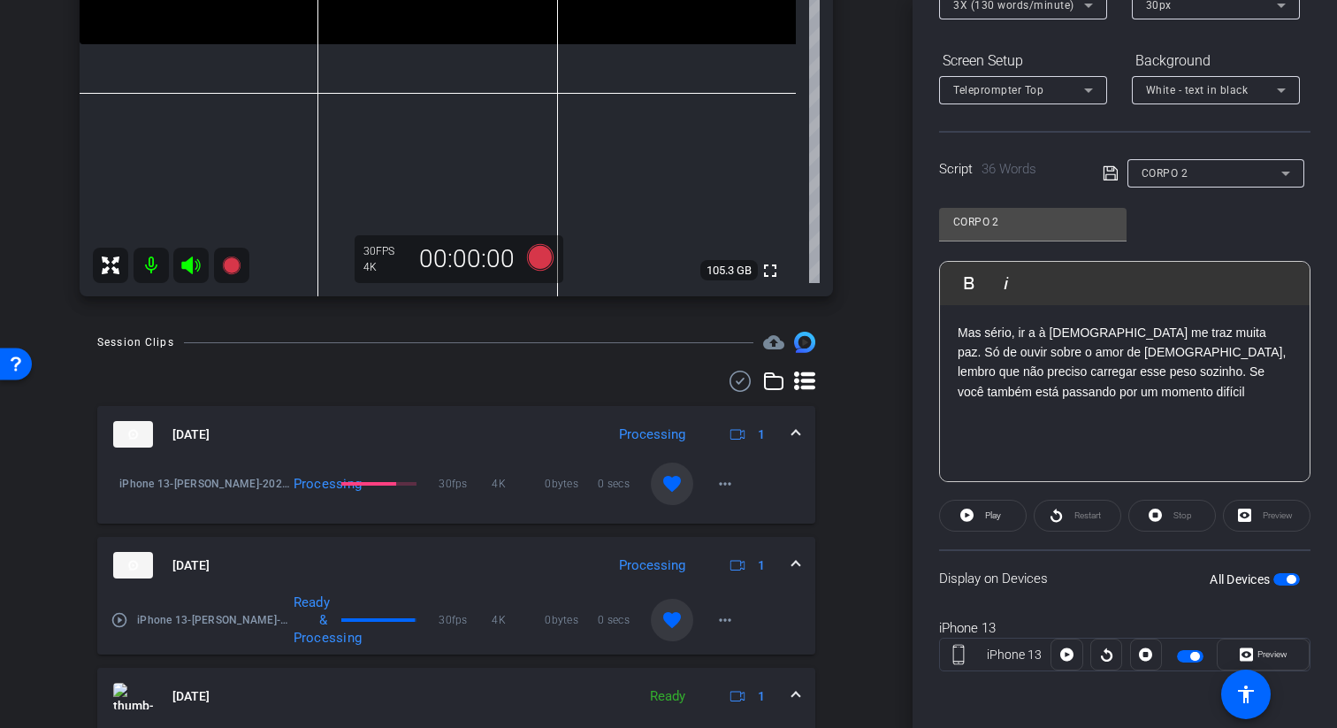
drag, startPoint x: 1088, startPoint y: 399, endPoint x: 1063, endPoint y: 392, distance: 26.6
click at [1063, 392] on p "Mas sério, ir a à igreja me traz muita paz. Só de ouvir sobre o amor de Jesus C…" at bounding box center [1124, 363] width 334 height 80
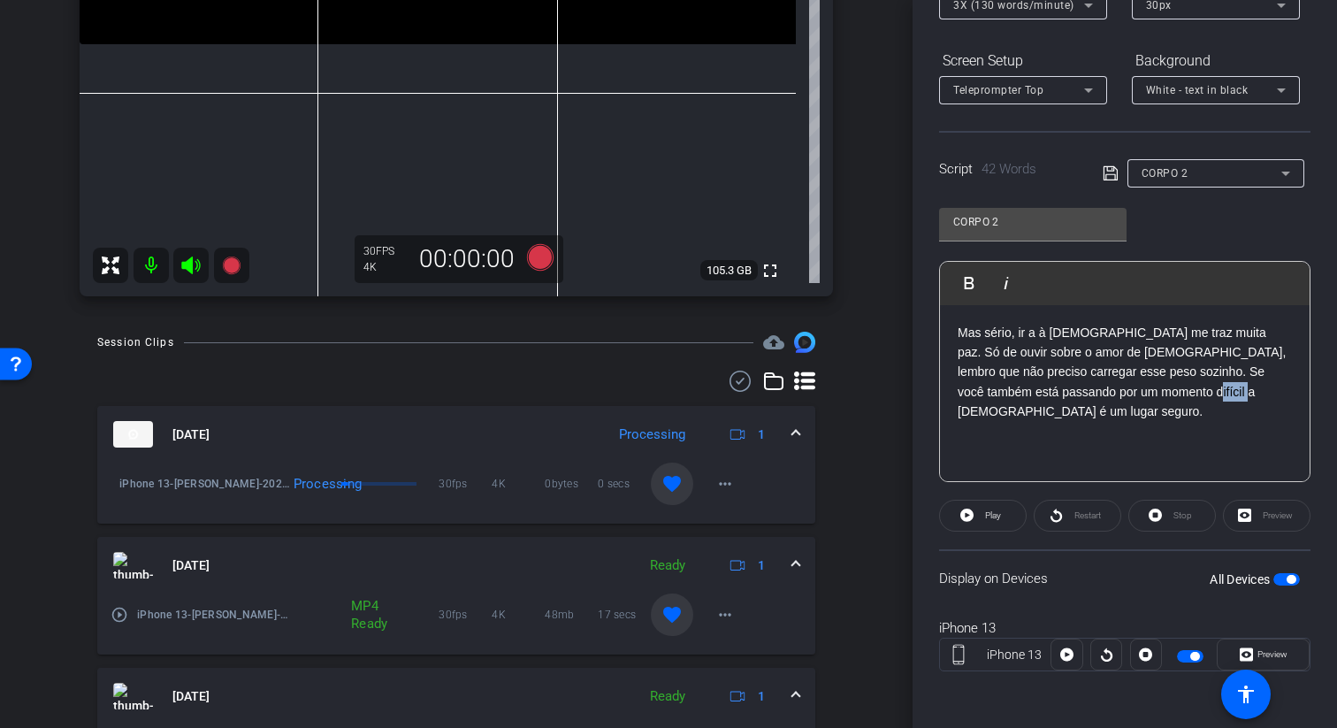
drag, startPoint x: 1144, startPoint y: 392, endPoint x: 1099, endPoint y: 400, distance: 45.6
click at [1099, 400] on p "Mas sério, ir a à igreja me traz muita paz. Só de ouvir sobre o amor de Jesus C…" at bounding box center [1124, 372] width 334 height 99
click at [1104, 421] on p at bounding box center [1124, 430] width 334 height 19
click at [1089, 391] on p "Mas sério, ir a à igreja me traz muita paz. Só de ouvir sobre o amor de Jesus C…" at bounding box center [1124, 372] width 334 height 99
click at [1116, 166] on icon at bounding box center [1110, 173] width 16 height 21
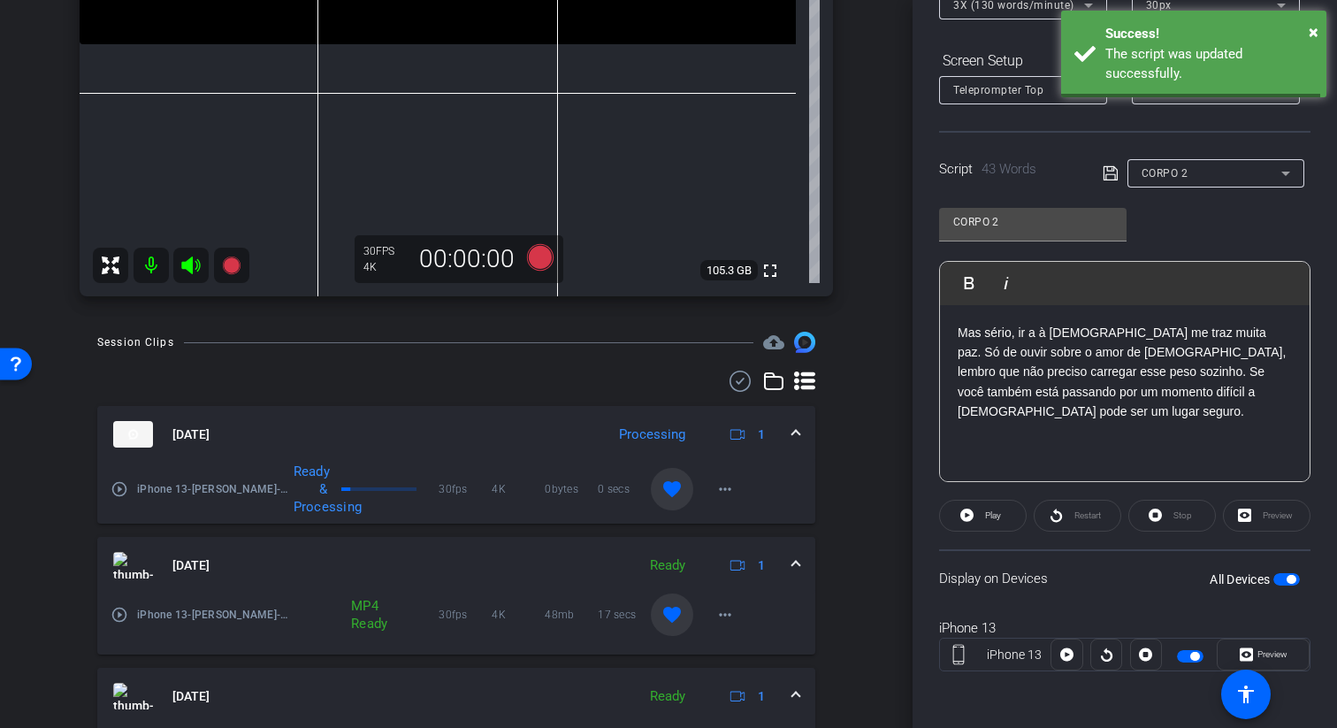
click at [1107, 171] on icon at bounding box center [1109, 173] width 14 height 14
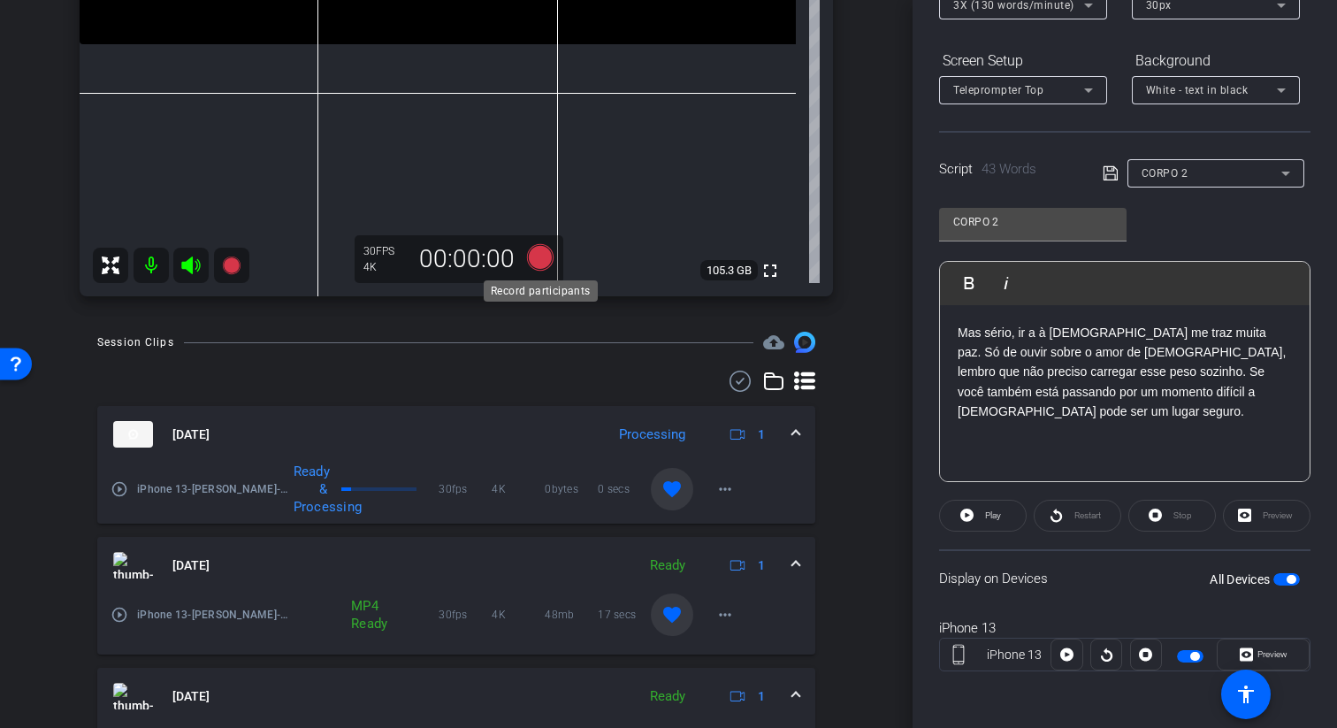
click at [543, 255] on icon at bounding box center [540, 257] width 27 height 27
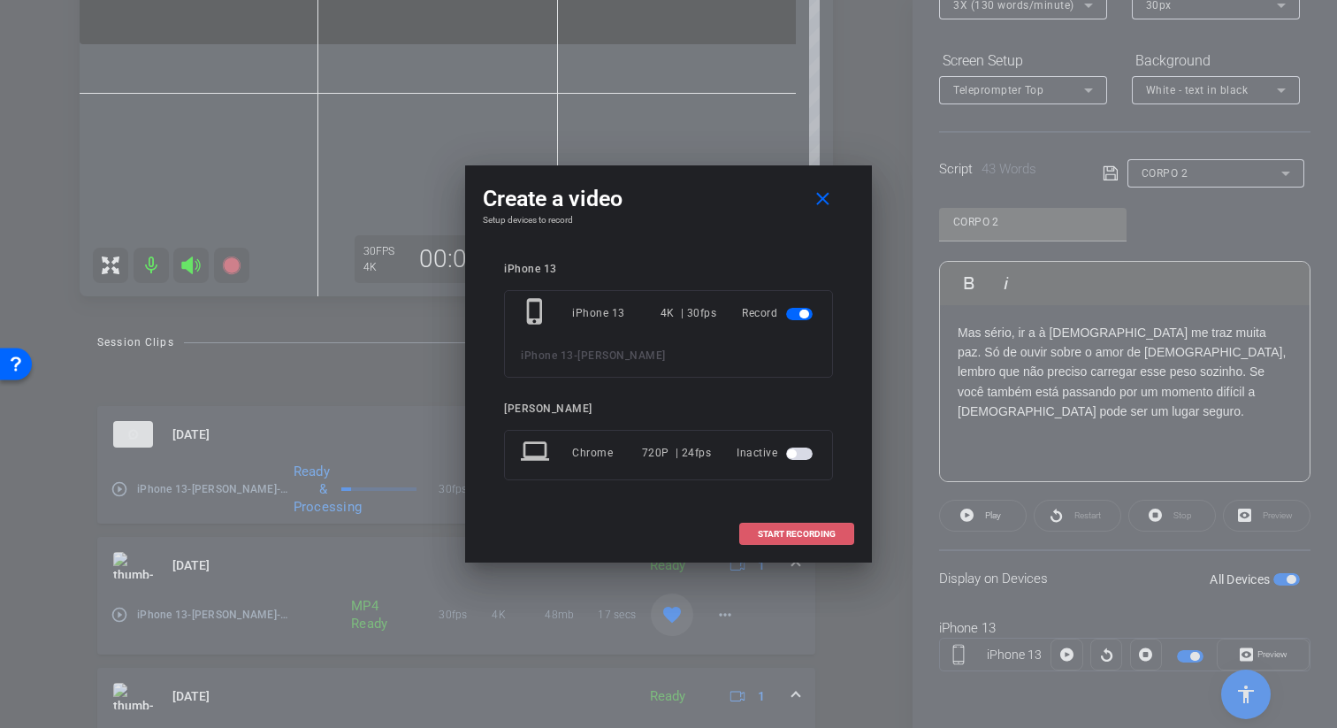
click at [827, 547] on span at bounding box center [796, 534] width 113 height 42
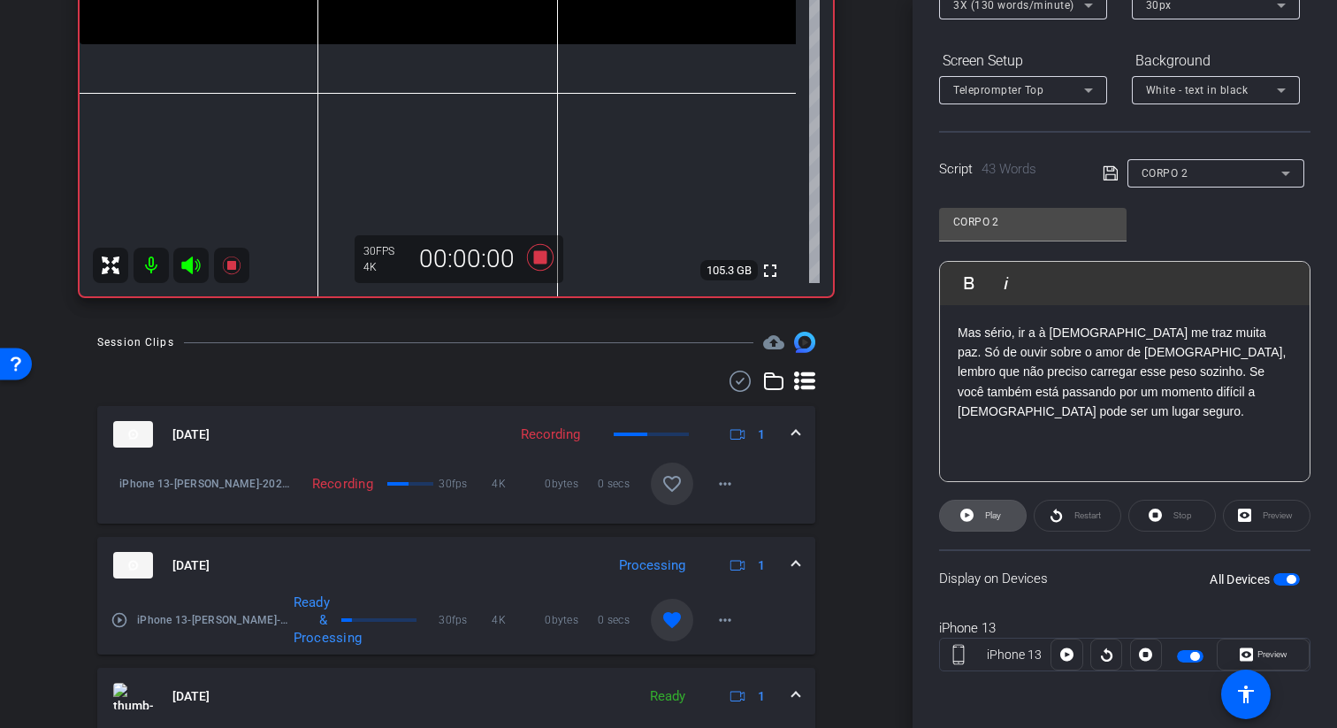
click at [979, 511] on span at bounding box center [983, 515] width 86 height 42
click at [979, 511] on span "Pause" at bounding box center [991, 515] width 28 height 25
click at [547, 258] on icon at bounding box center [540, 257] width 42 height 32
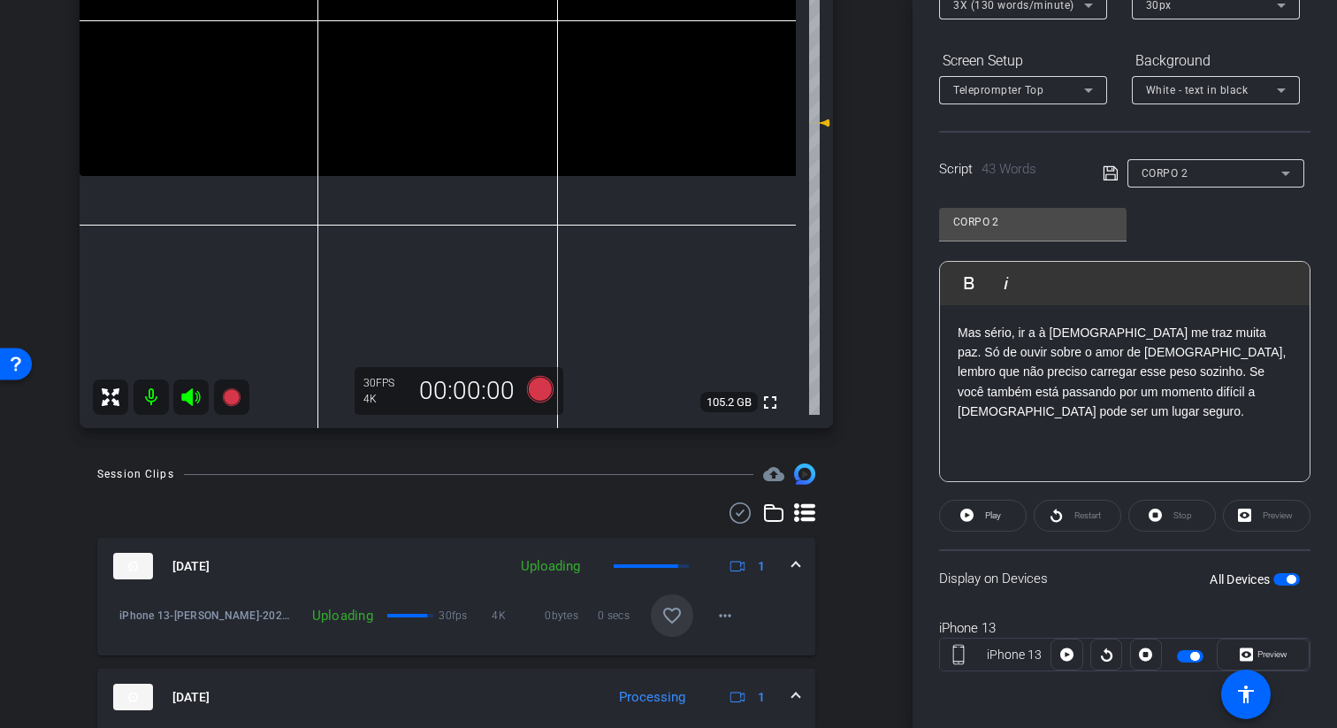
scroll to position [367, 0]
drag, startPoint x: 988, startPoint y: 514, endPoint x: 1020, endPoint y: 639, distance: 128.6
click at [1020, 639] on openreel-capture-teleprompter "Speed 3X (130 words/minute) Font Size 30px Screen Setup Teleprompter Top Backgr…" at bounding box center [1124, 331] width 371 height 741
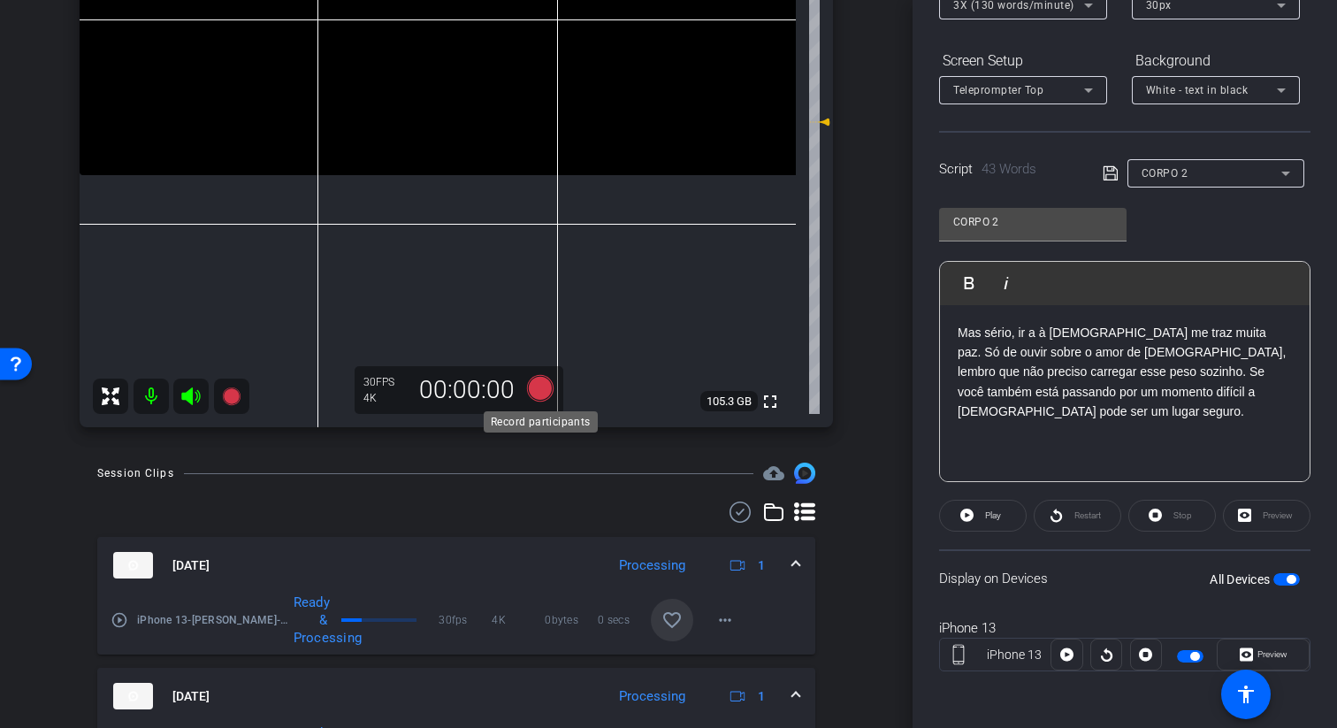
click at [543, 379] on icon at bounding box center [540, 388] width 27 height 27
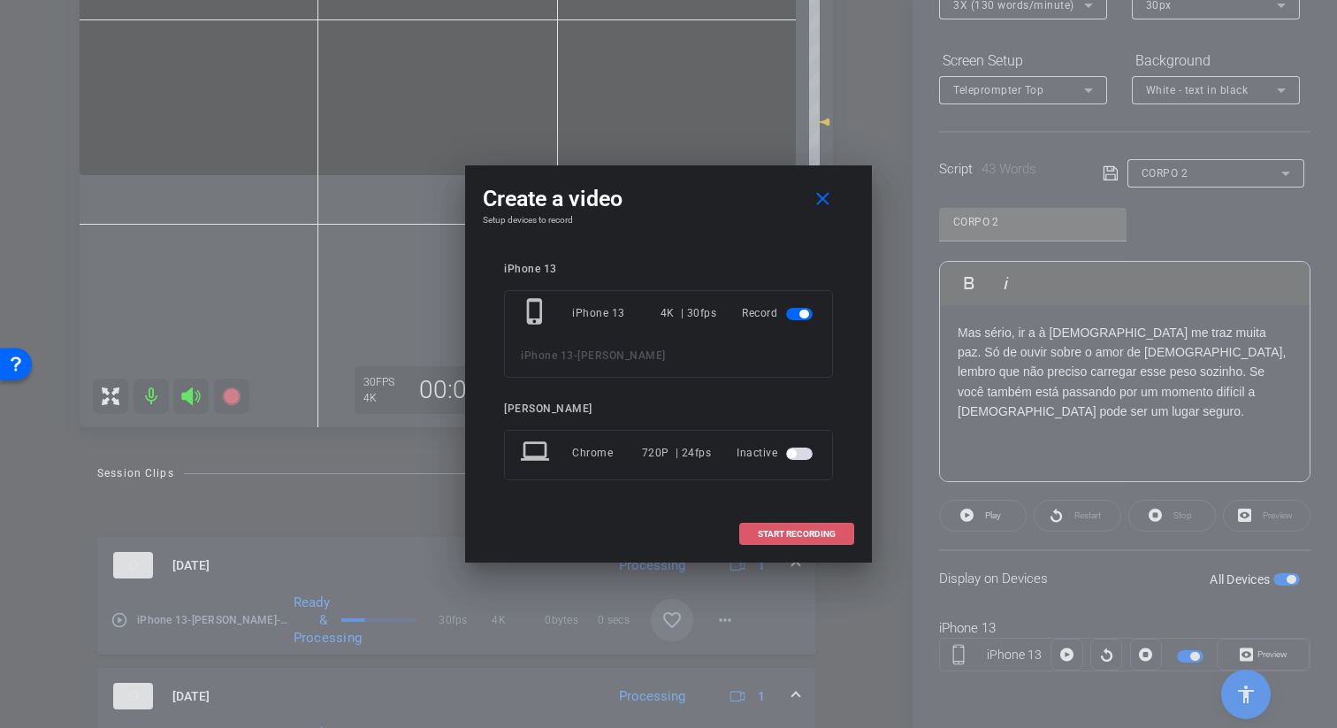
click at [835, 542] on span at bounding box center [796, 534] width 113 height 42
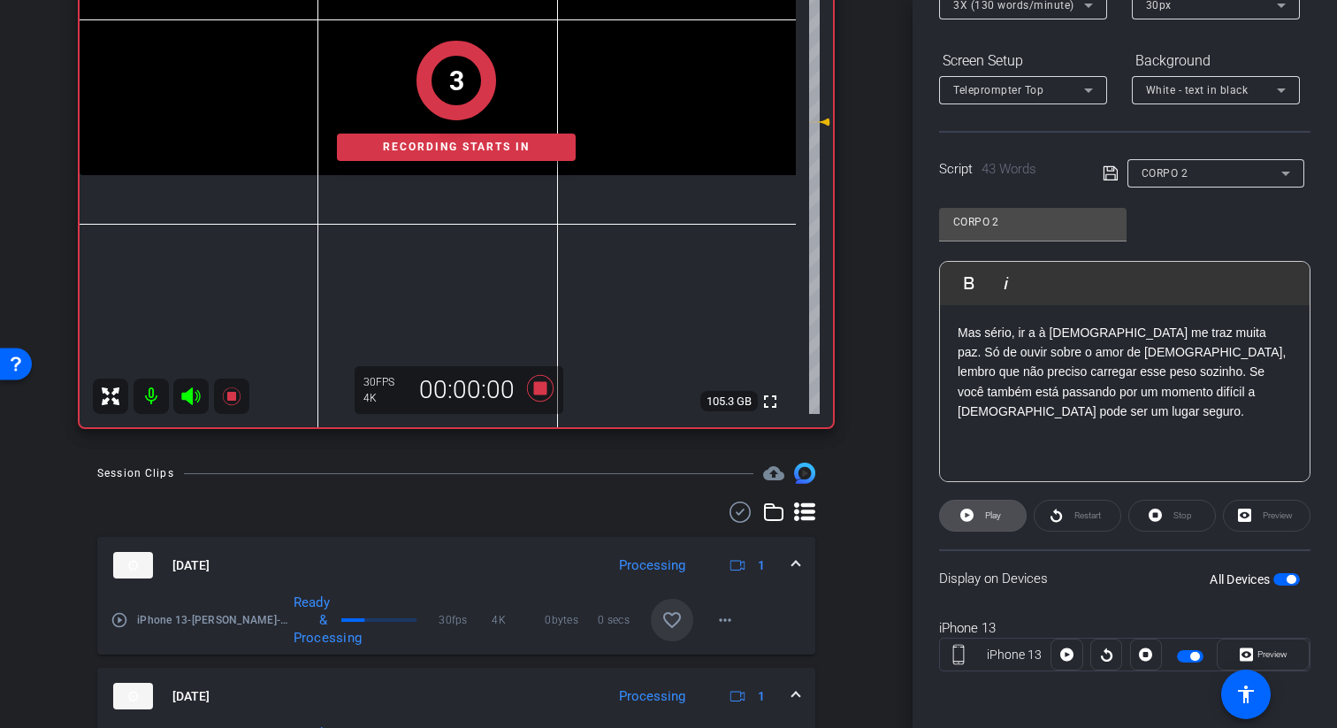
click at [992, 522] on span "Play" at bounding box center [990, 515] width 20 height 25
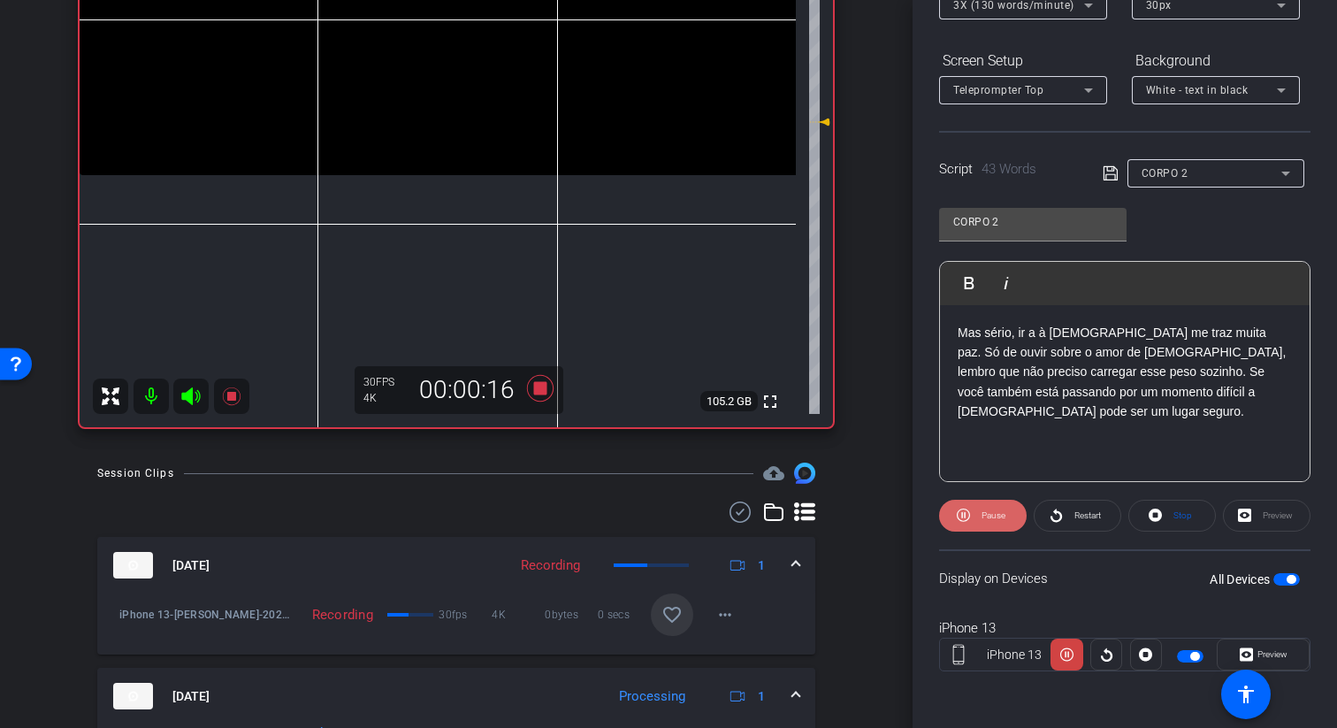
click at [965, 509] on icon at bounding box center [962, 515] width 13 height 22
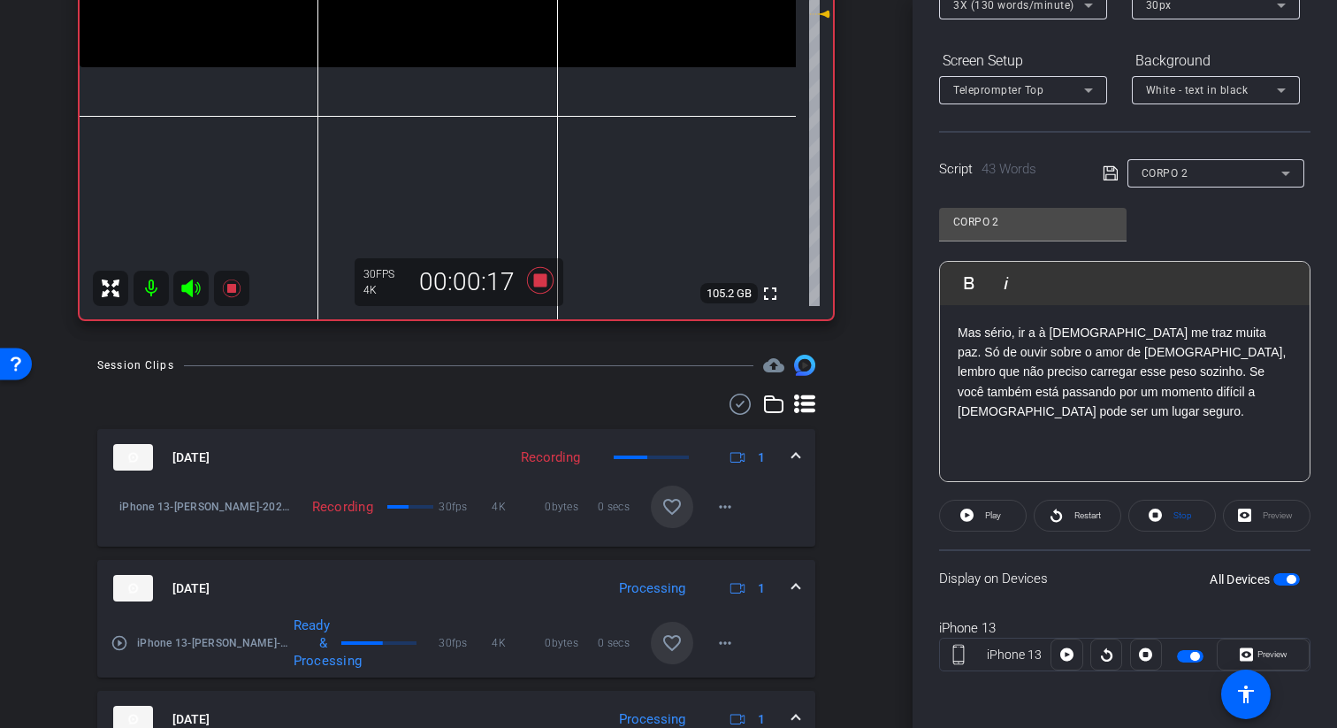
scroll to position [491, 0]
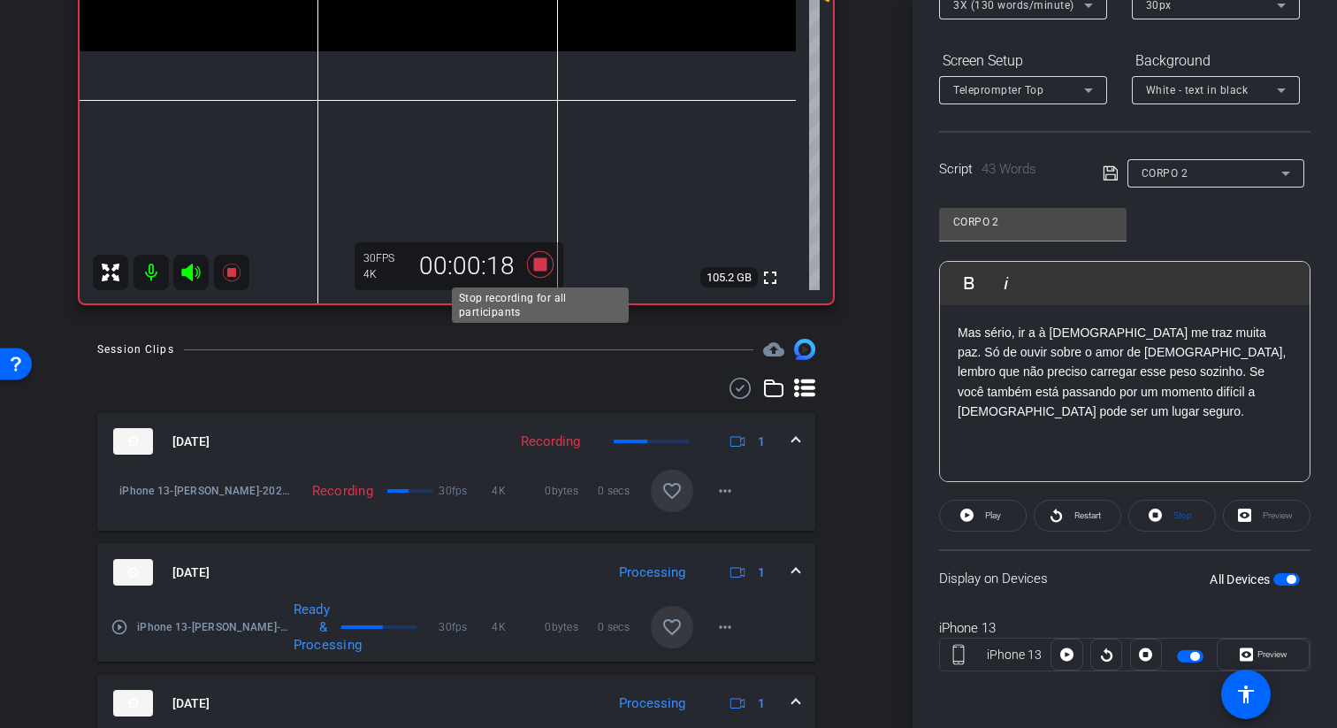
click at [535, 265] on icon at bounding box center [540, 264] width 27 height 27
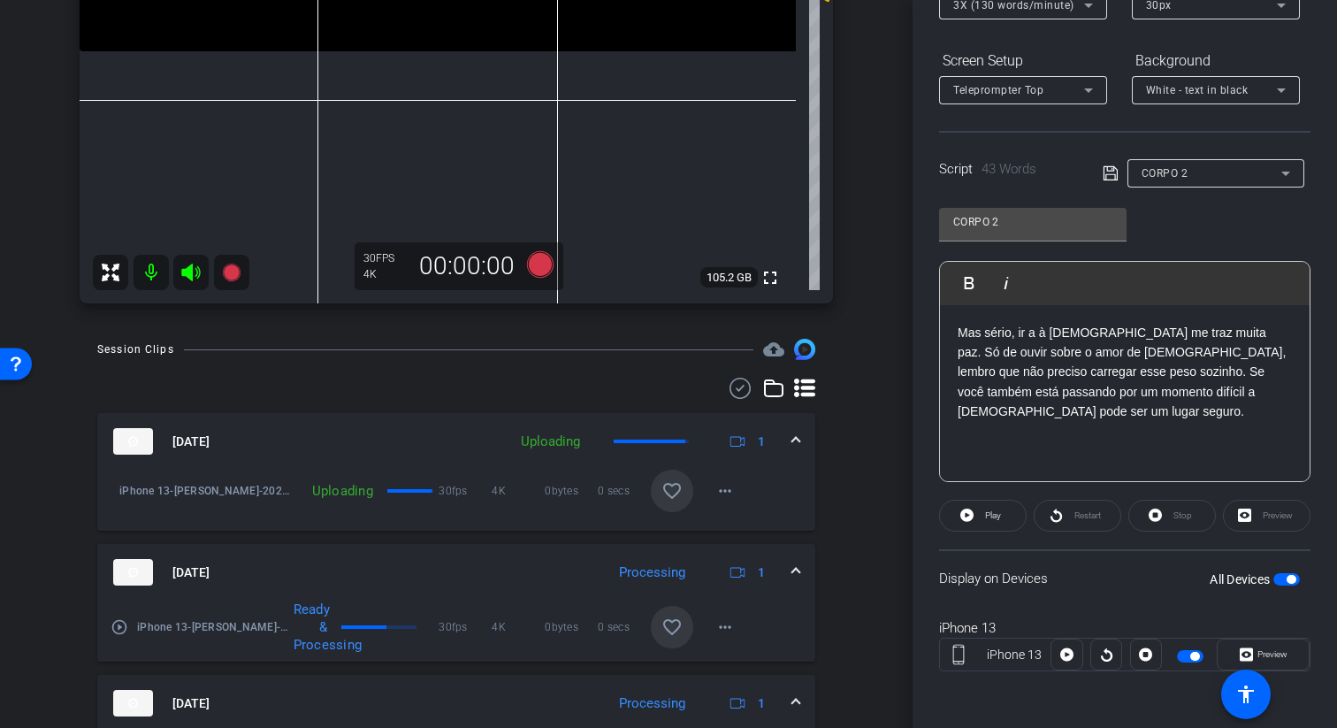
click at [677, 495] on mat-icon "favorite_border" at bounding box center [671, 490] width 21 height 21
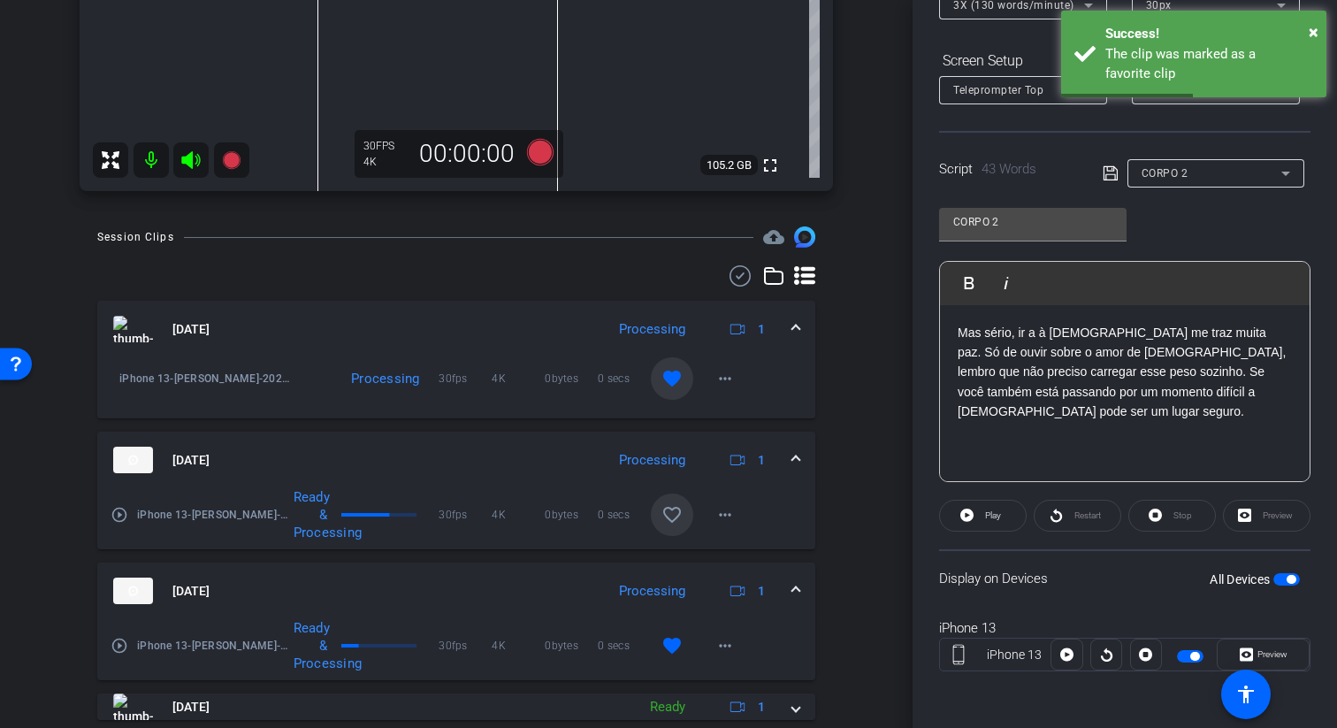
scroll to position [652, 0]
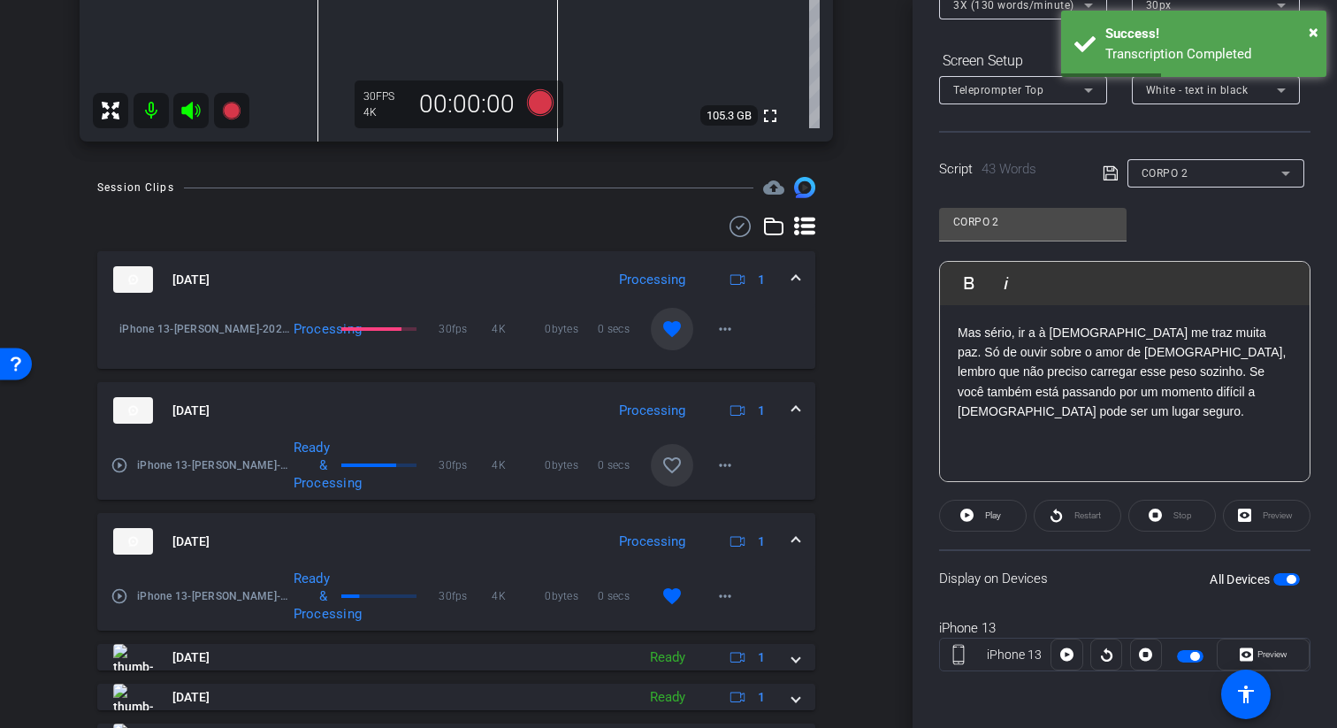
click at [123, 598] on mat-icon "play_circle_outline" at bounding box center [120, 596] width 18 height 18
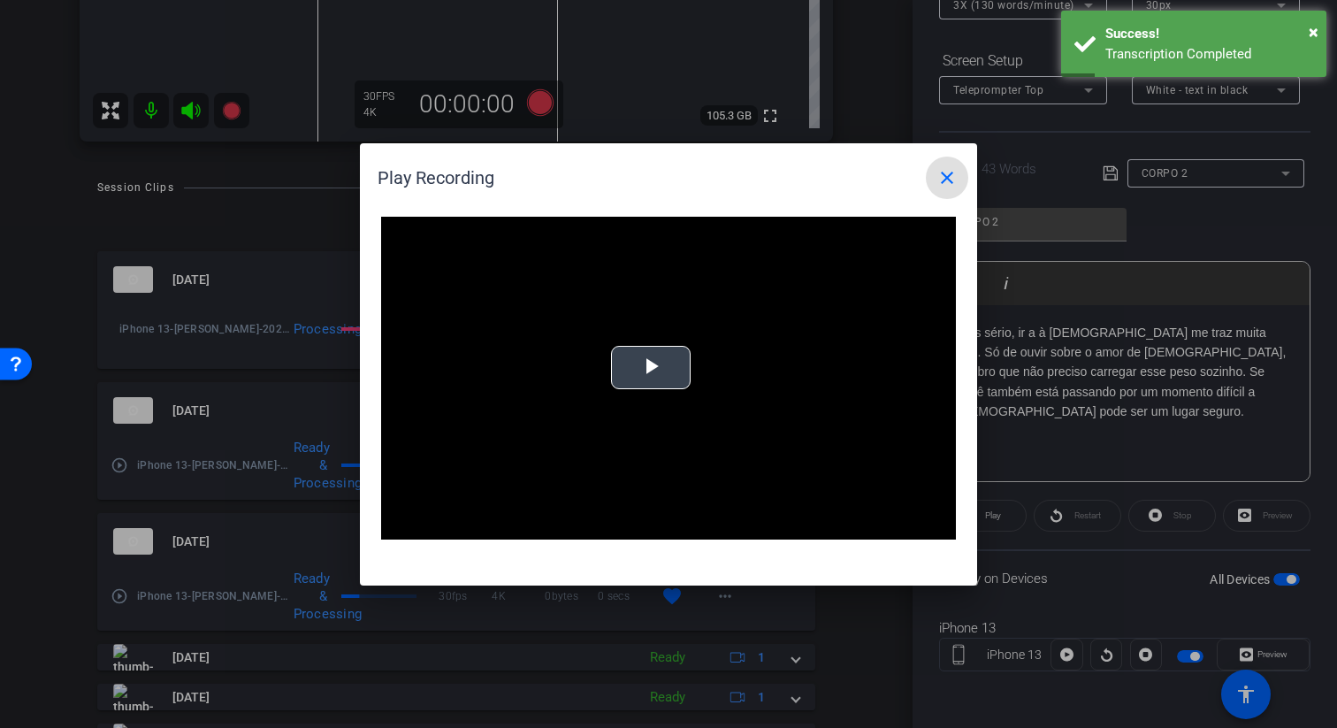
click at [651, 367] on span "Video Player" at bounding box center [651, 367] width 0 height 0
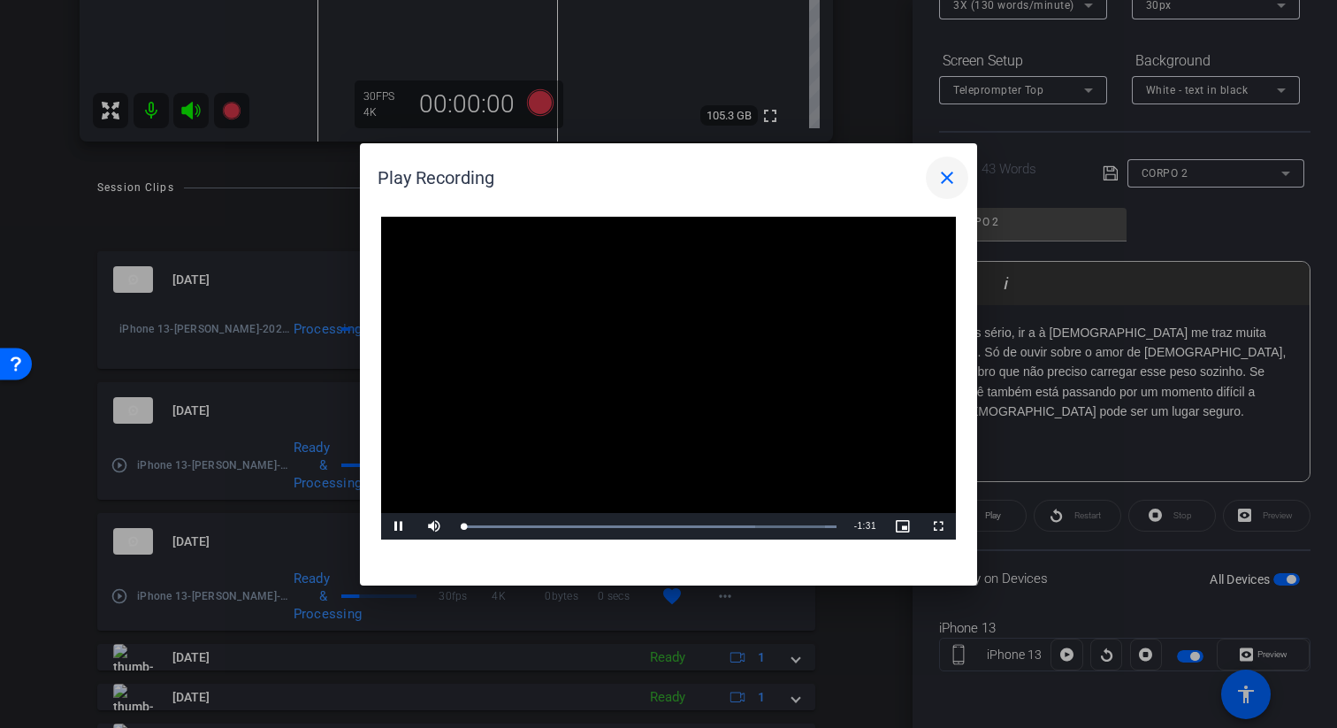
click at [944, 173] on mat-icon "close" at bounding box center [946, 177] width 21 height 21
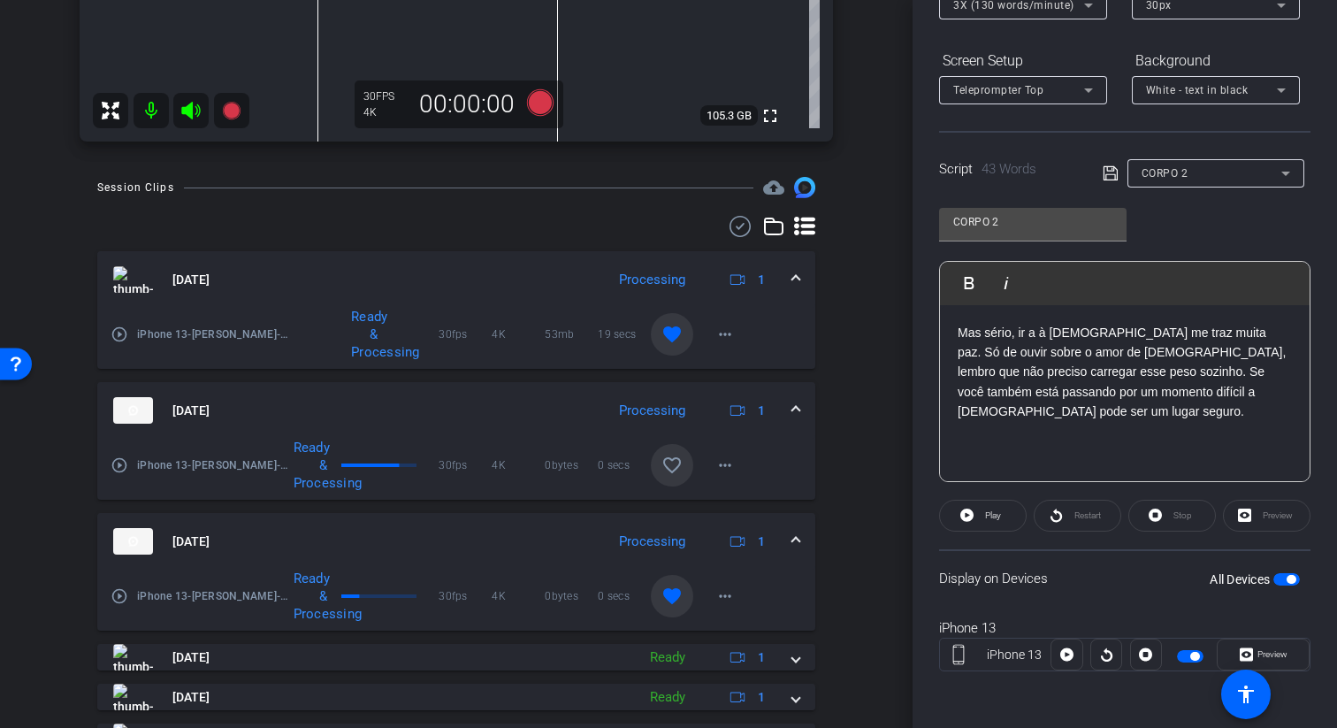
click at [673, 592] on mat-icon "favorite" at bounding box center [671, 595] width 21 height 21
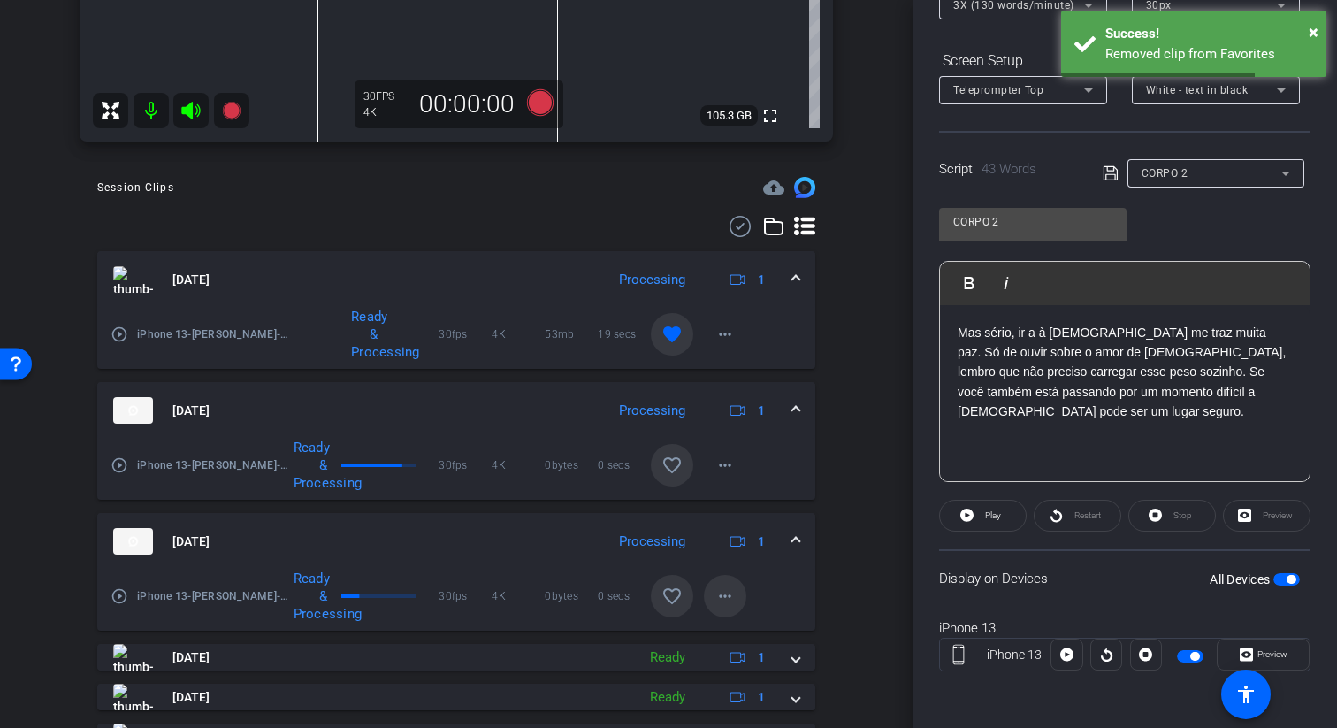
click at [717, 600] on mat-icon "more_horiz" at bounding box center [724, 595] width 21 height 21
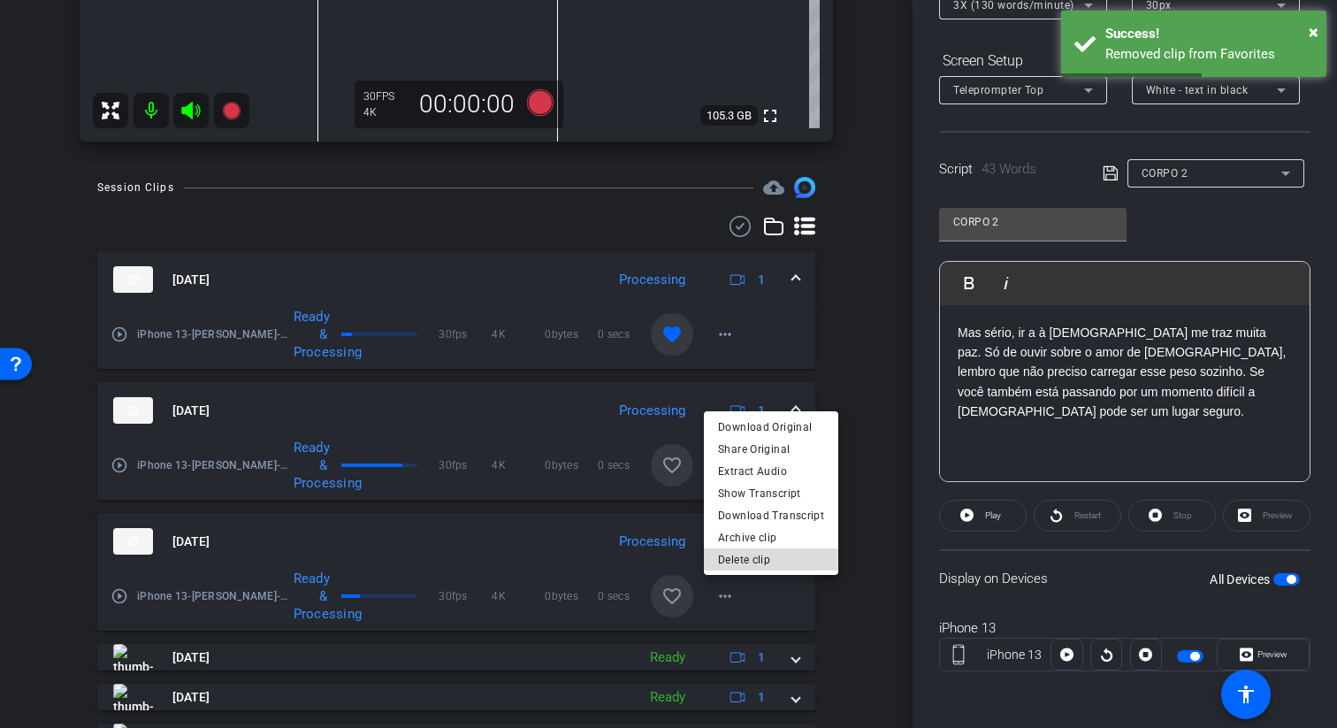
click at [775, 557] on span "Delete clip" at bounding box center [771, 559] width 106 height 21
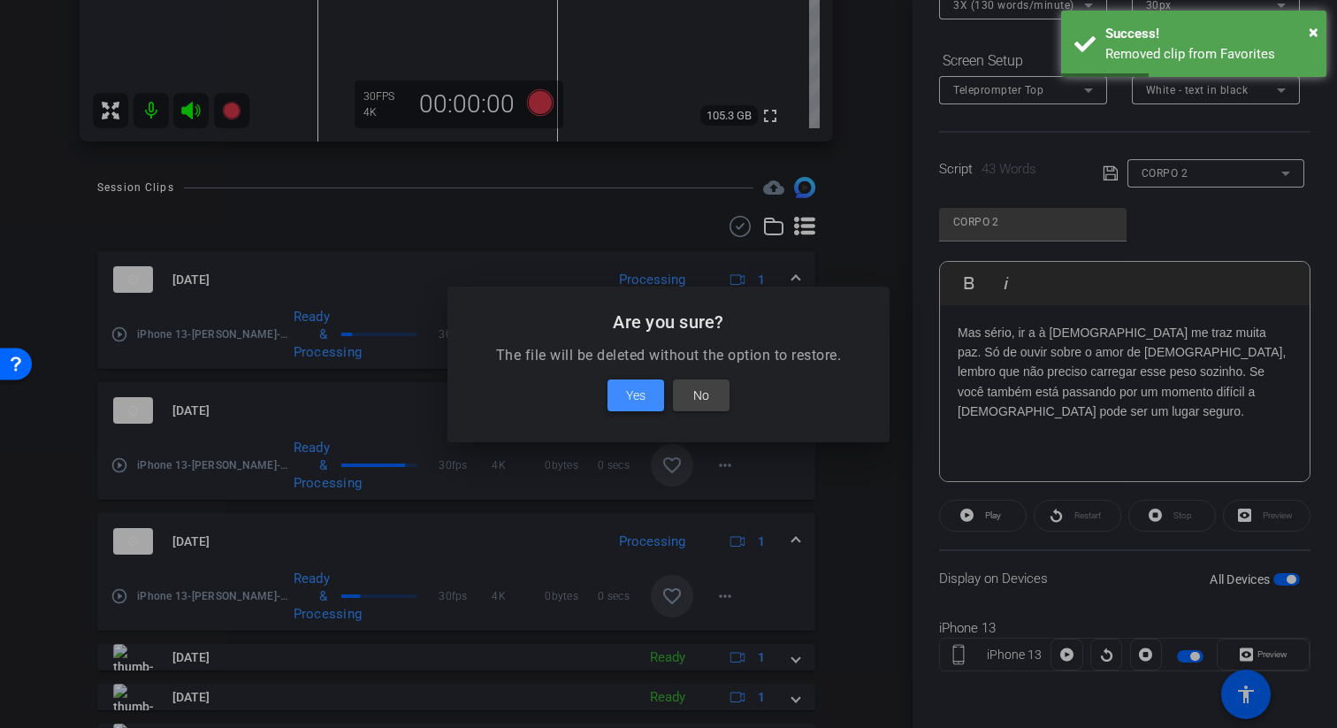
click at [643, 402] on span "Yes" at bounding box center [635, 395] width 19 height 21
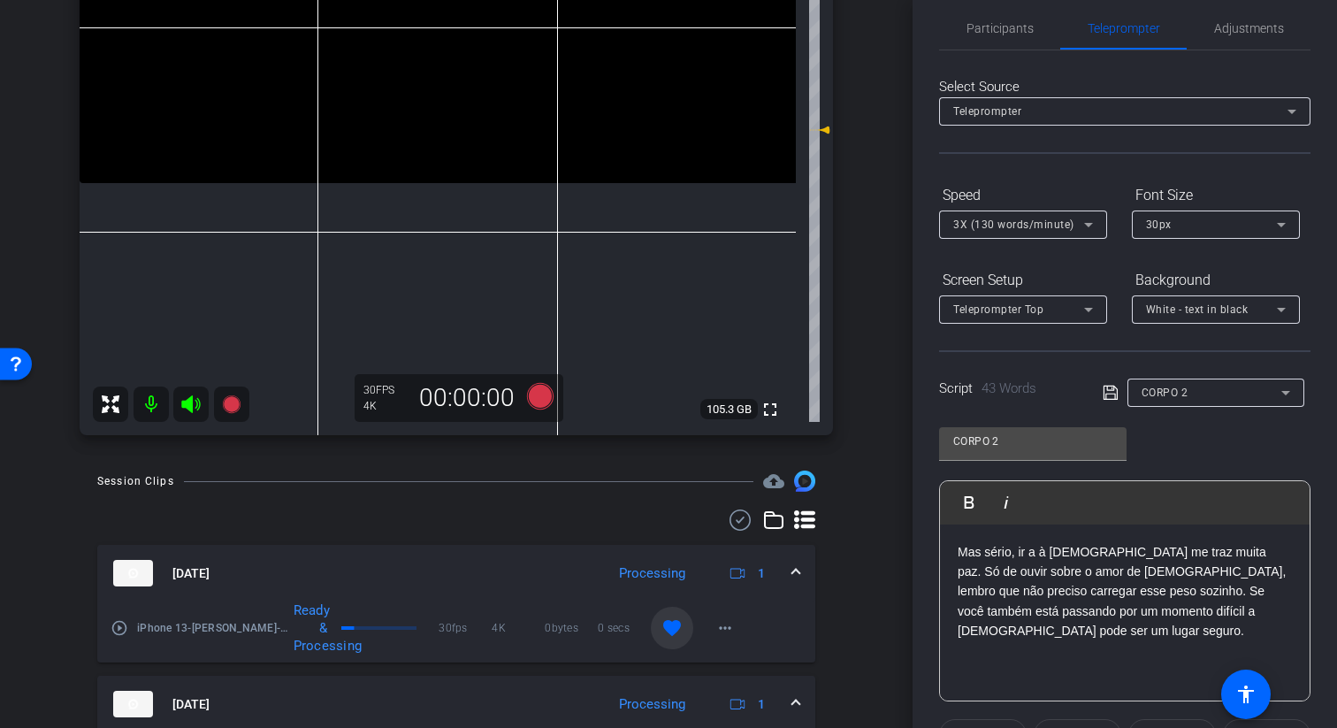
scroll to position [0, 0]
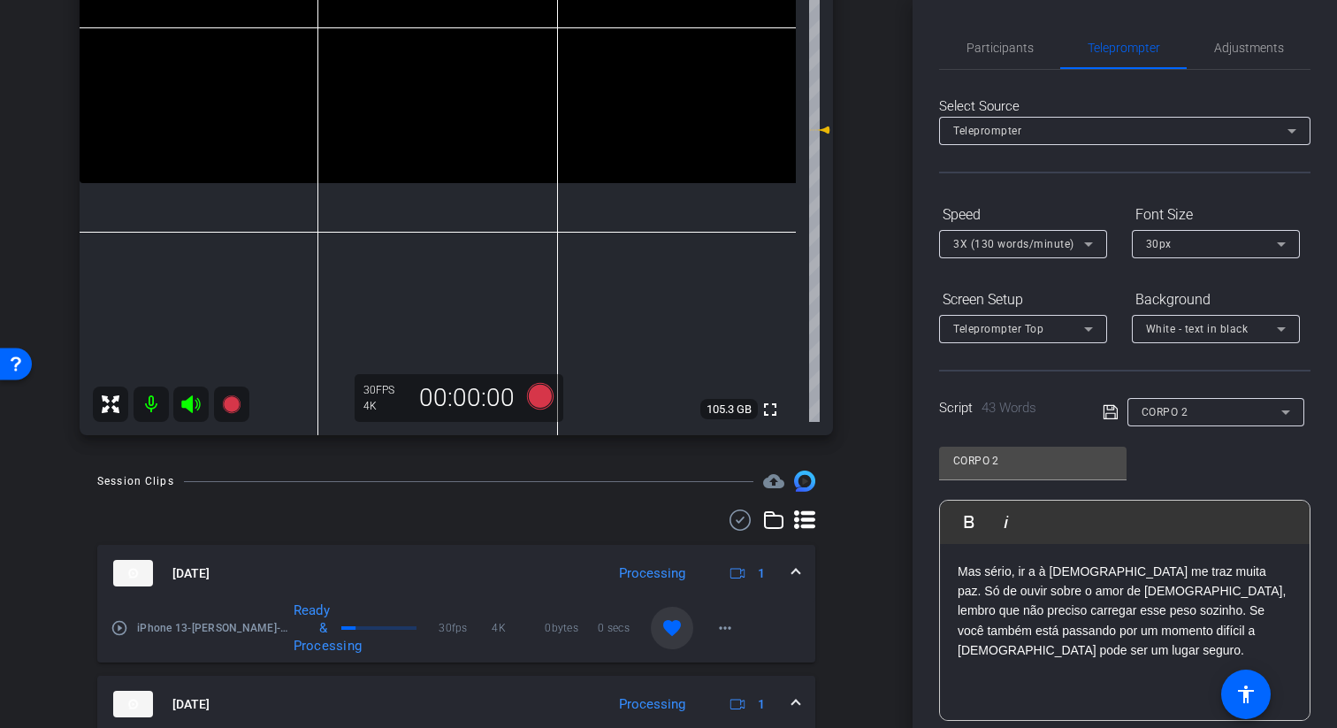
click at [1171, 431] on div at bounding box center [1215, 435] width 177 height 19
click at [1172, 408] on span "CORPO 2" at bounding box center [1164, 412] width 47 height 12
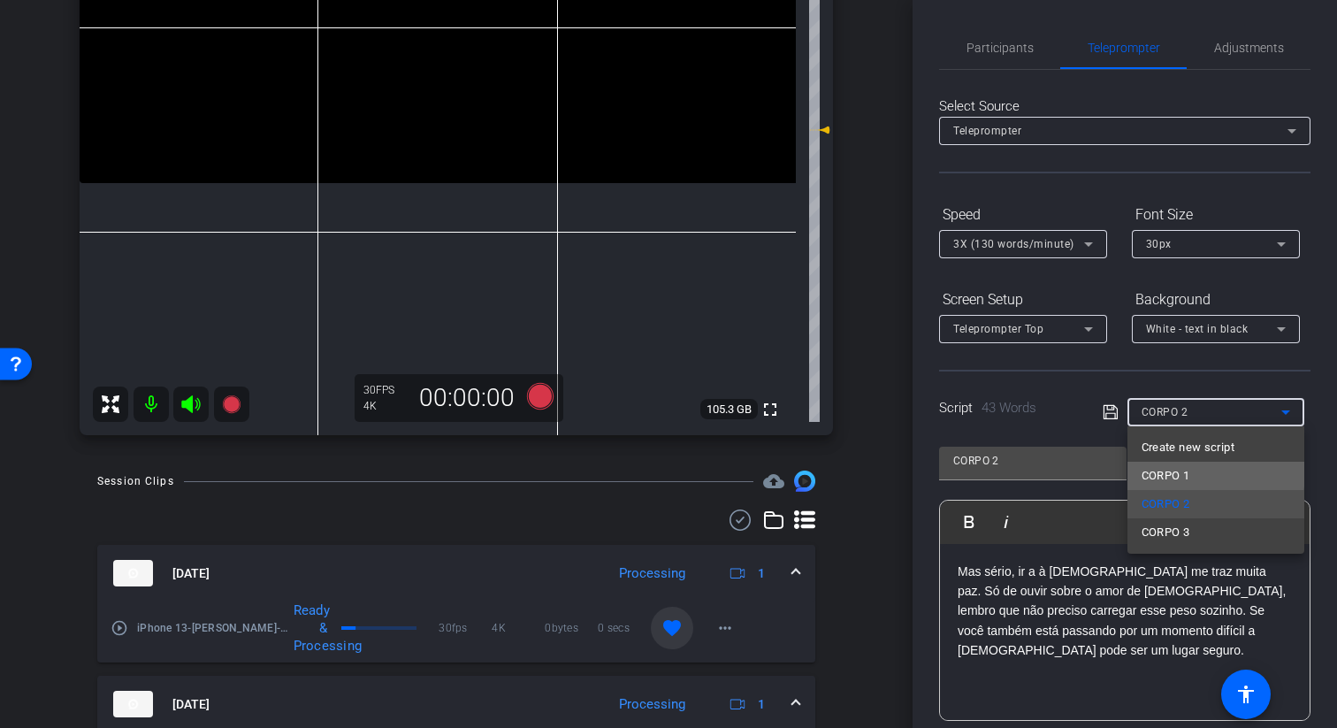
click at [1178, 466] on span "CORPO 1" at bounding box center [1165, 475] width 49 height 21
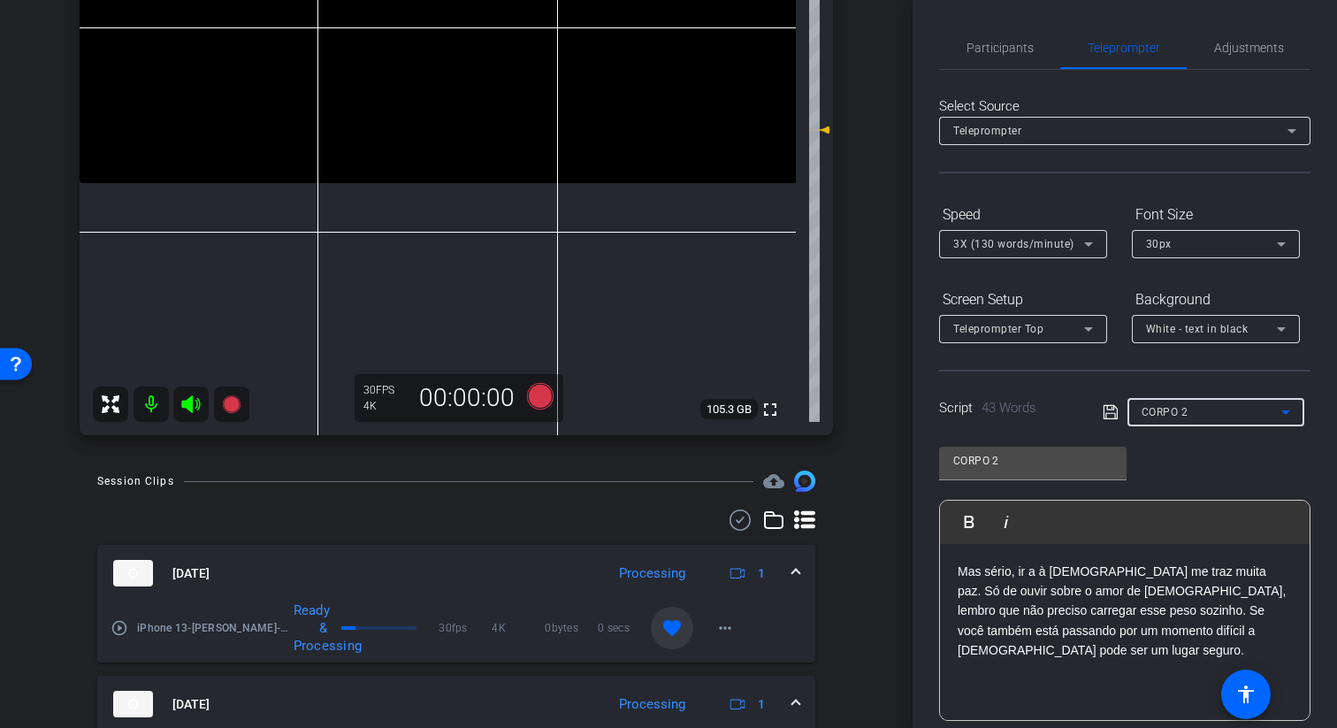
type input "CORPO 1"
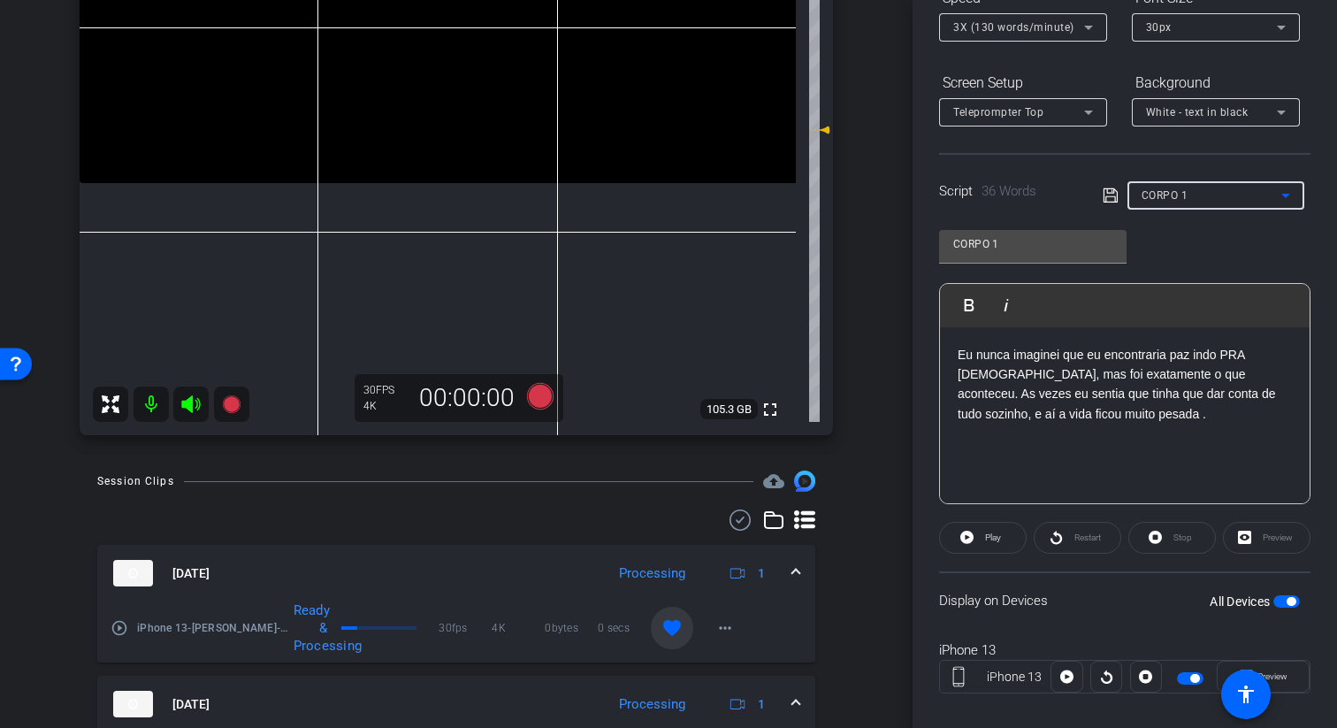
scroll to position [233, 0]
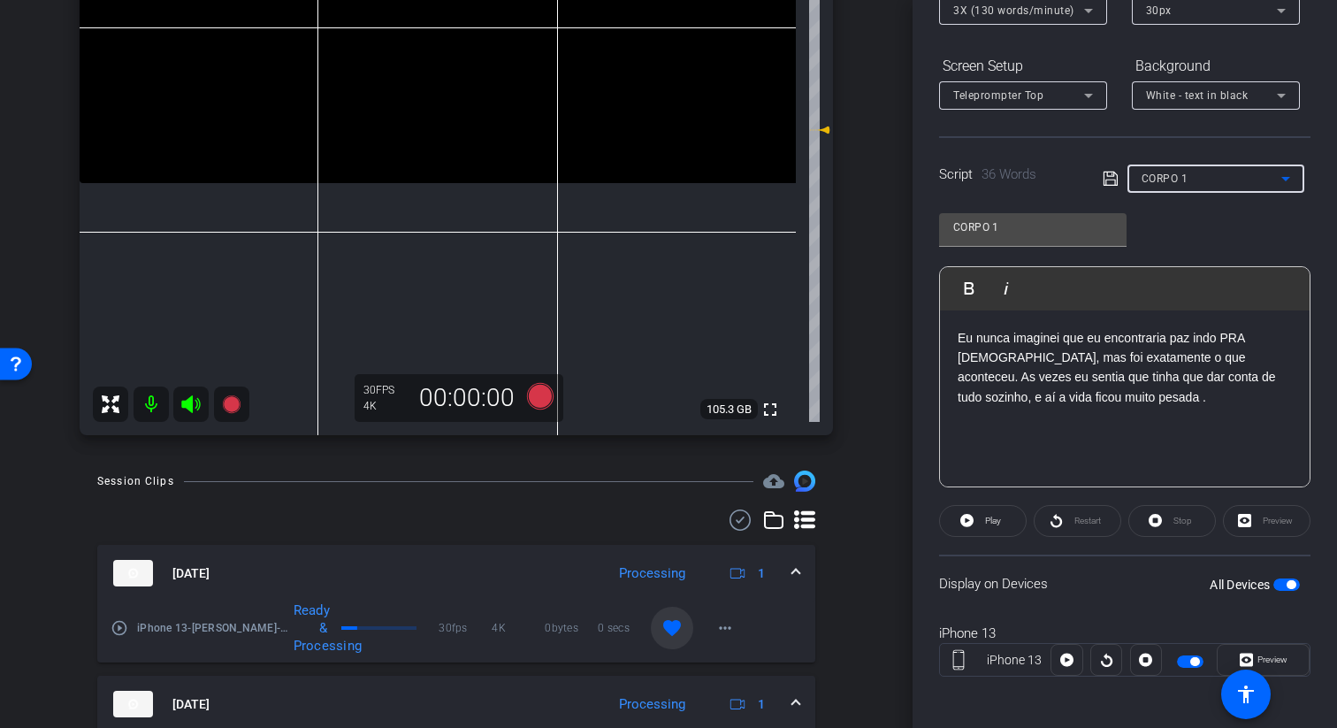
click at [1116, 190] on div "CORPO 1" at bounding box center [1206, 178] width 209 height 28
click at [1116, 179] on icon at bounding box center [1110, 178] width 16 height 21
click at [539, 402] on icon at bounding box center [540, 396] width 27 height 27
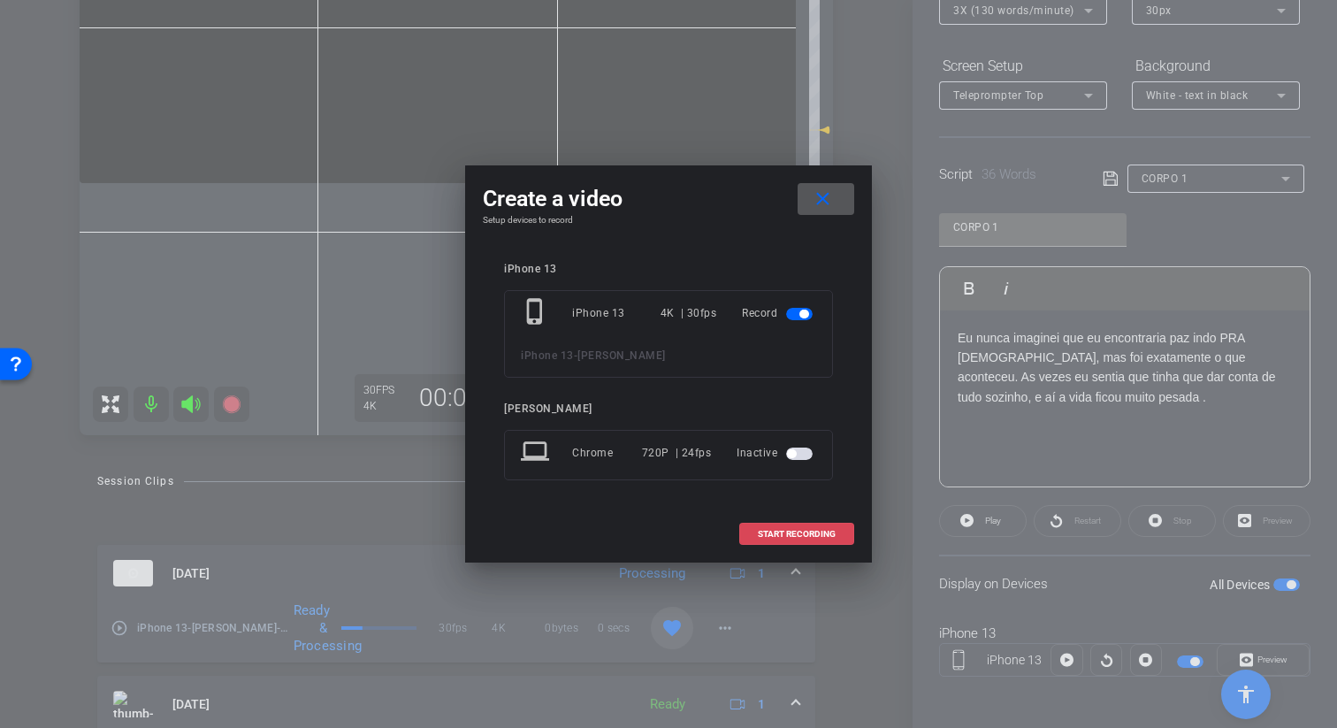
click at [836, 525] on span at bounding box center [796, 534] width 113 height 42
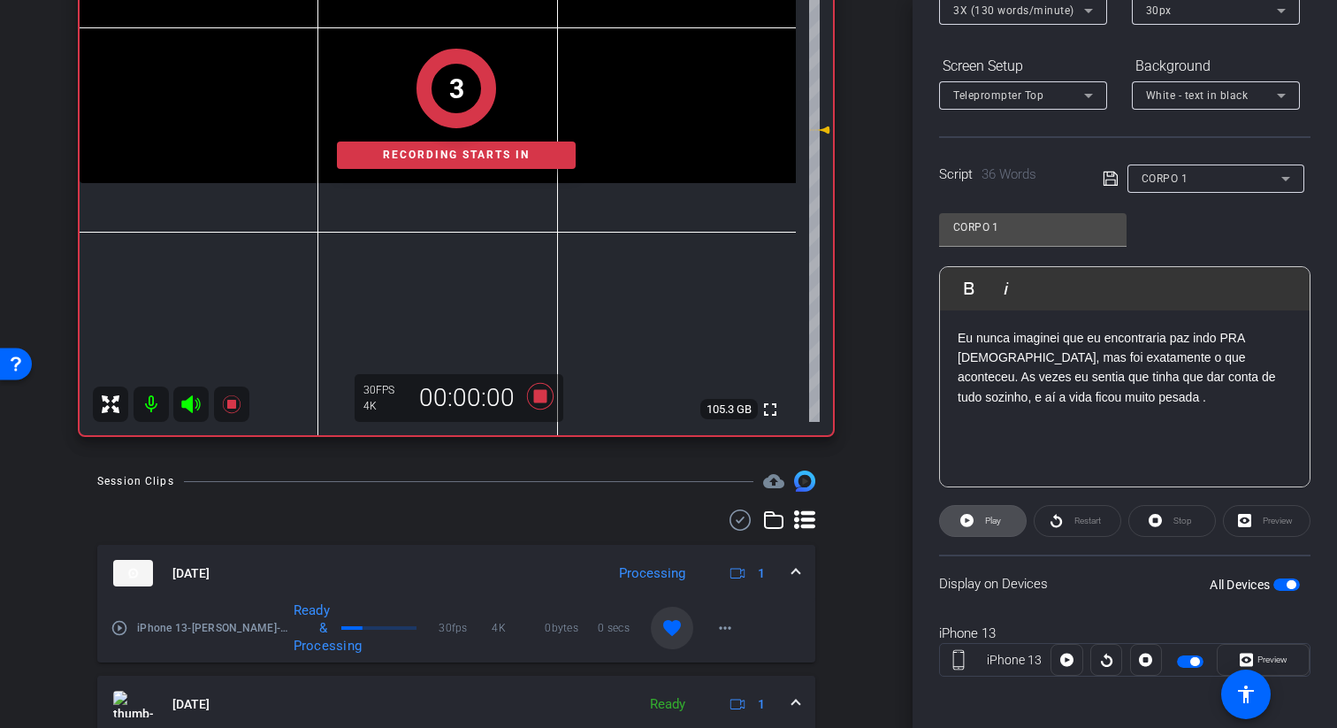
click at [985, 524] on span "Play" at bounding box center [993, 520] width 16 height 10
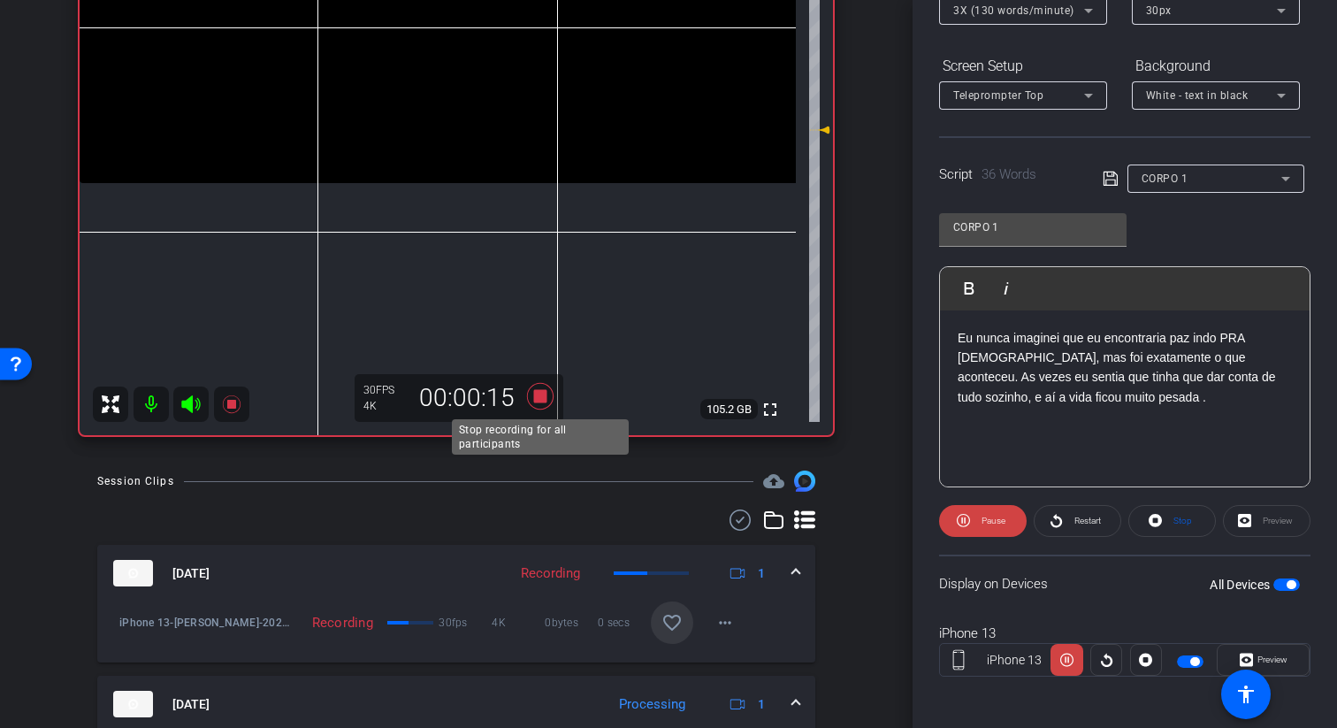
click at [538, 392] on icon at bounding box center [540, 396] width 27 height 27
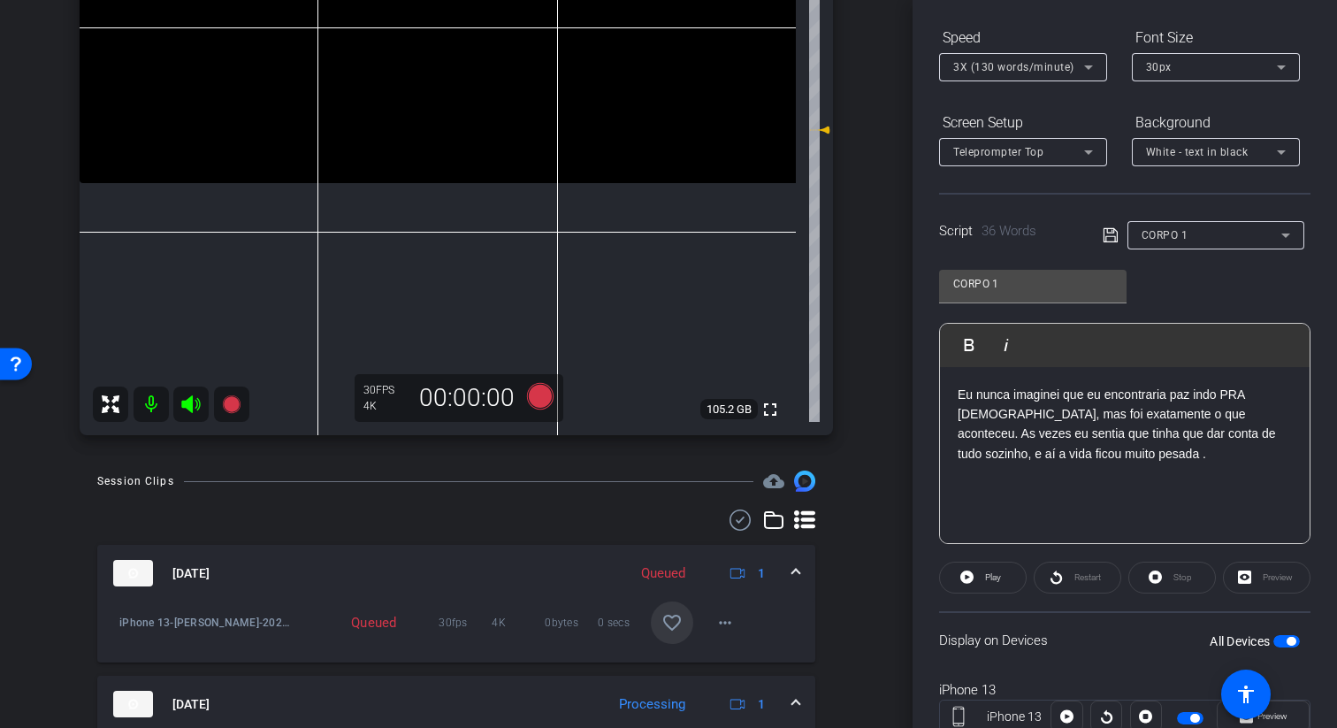
scroll to position [176, 0]
click at [1036, 385] on p "Eu nunca imaginei que eu encontraria paz indo PRA igreja, mas foi exatamente o …" at bounding box center [1124, 425] width 334 height 80
click at [1093, 397] on p "Eu nunca pensei que eu encontraria paz indo PRA igreja, mas foi exatamente o qu…" at bounding box center [1124, 425] width 334 height 80
click at [1113, 220] on div "Script 35 Words CORPO 1" at bounding box center [1124, 222] width 371 height 57
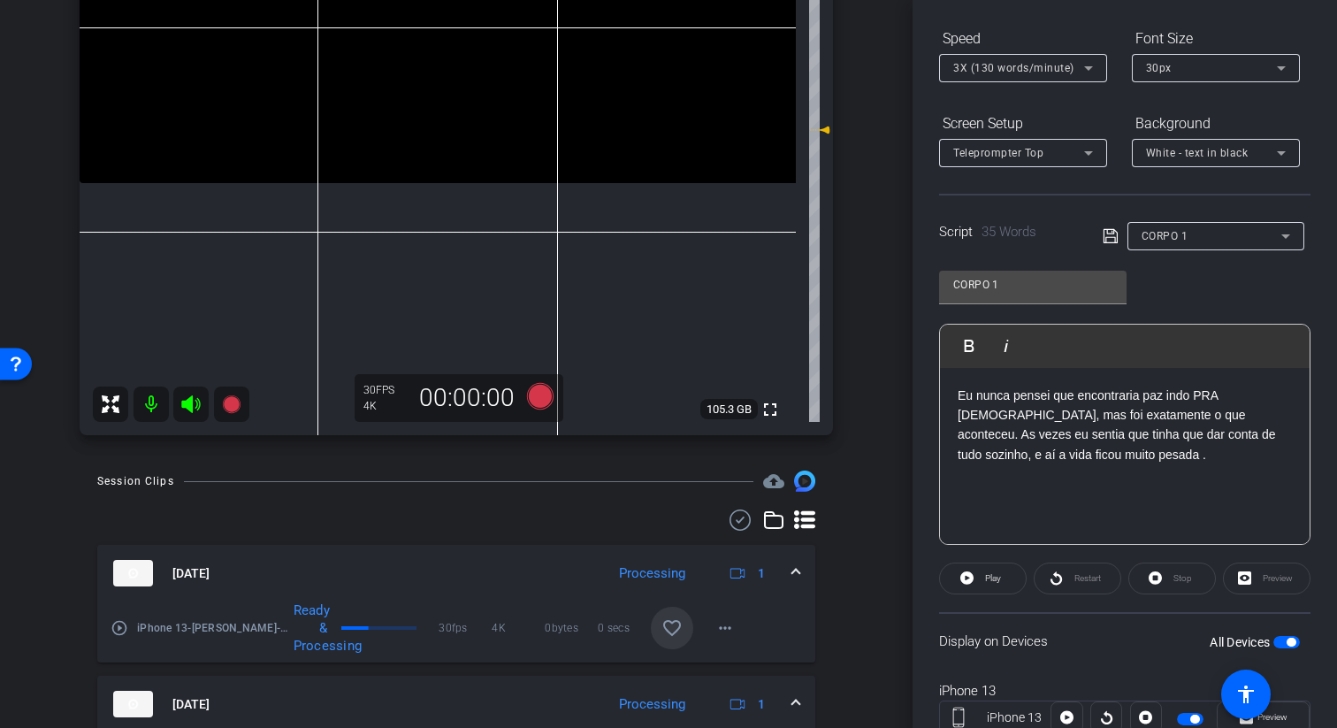
click at [1113, 229] on icon at bounding box center [1109, 236] width 14 height 14
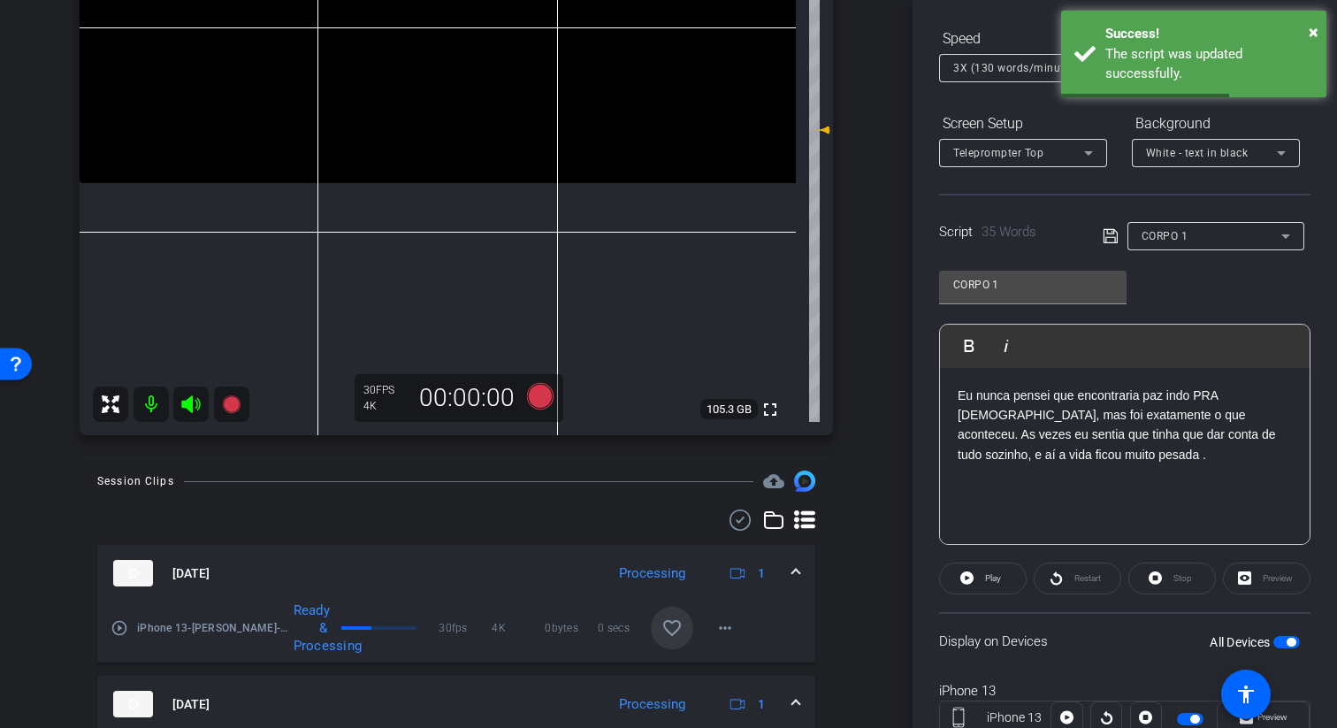
click at [1281, 636] on span "button" at bounding box center [1286, 642] width 27 height 12
click at [1289, 639] on span "button" at bounding box center [1286, 642] width 27 height 12
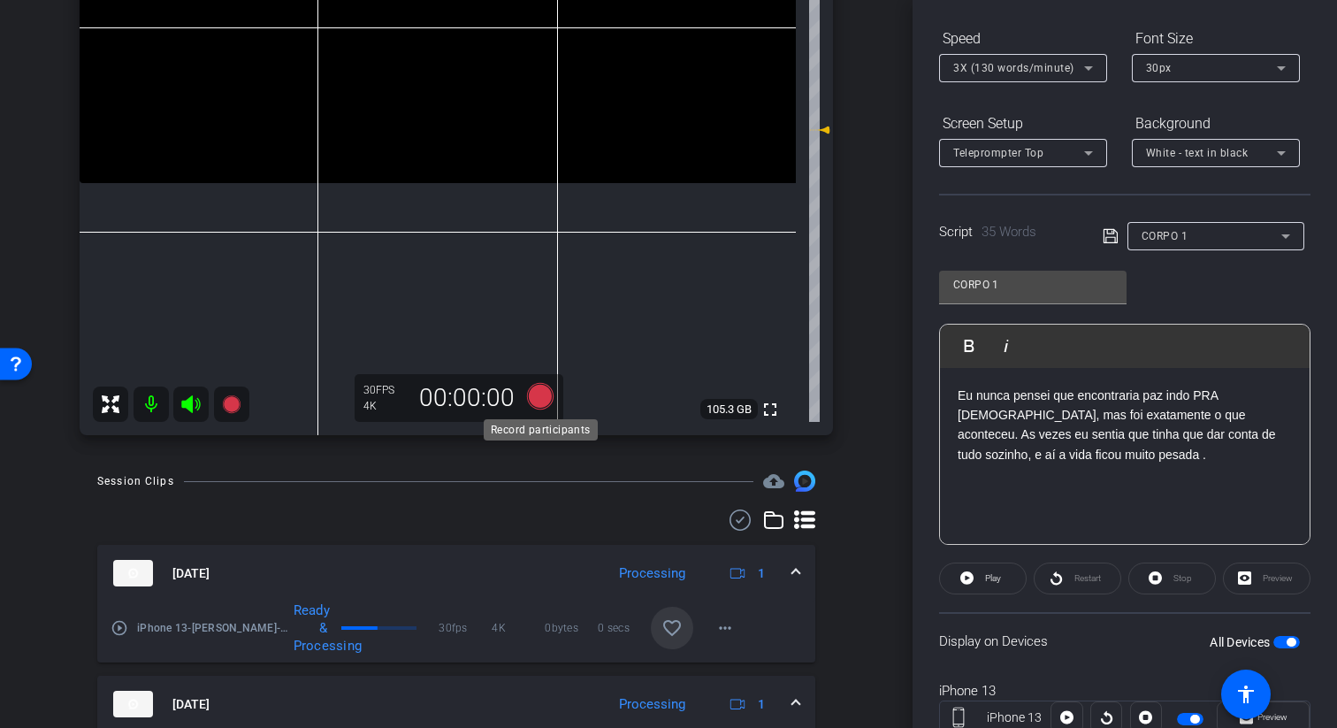
click at [532, 397] on icon at bounding box center [540, 396] width 27 height 27
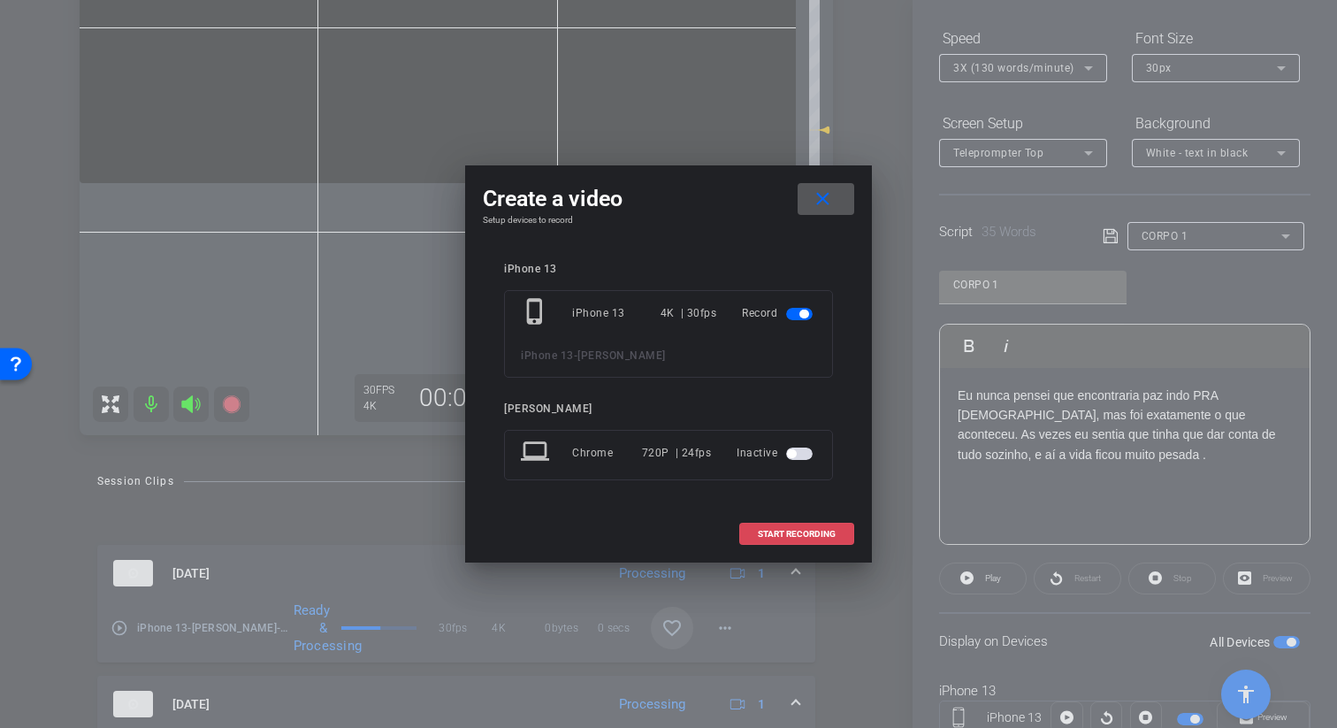
click at [789, 542] on span at bounding box center [796, 534] width 113 height 42
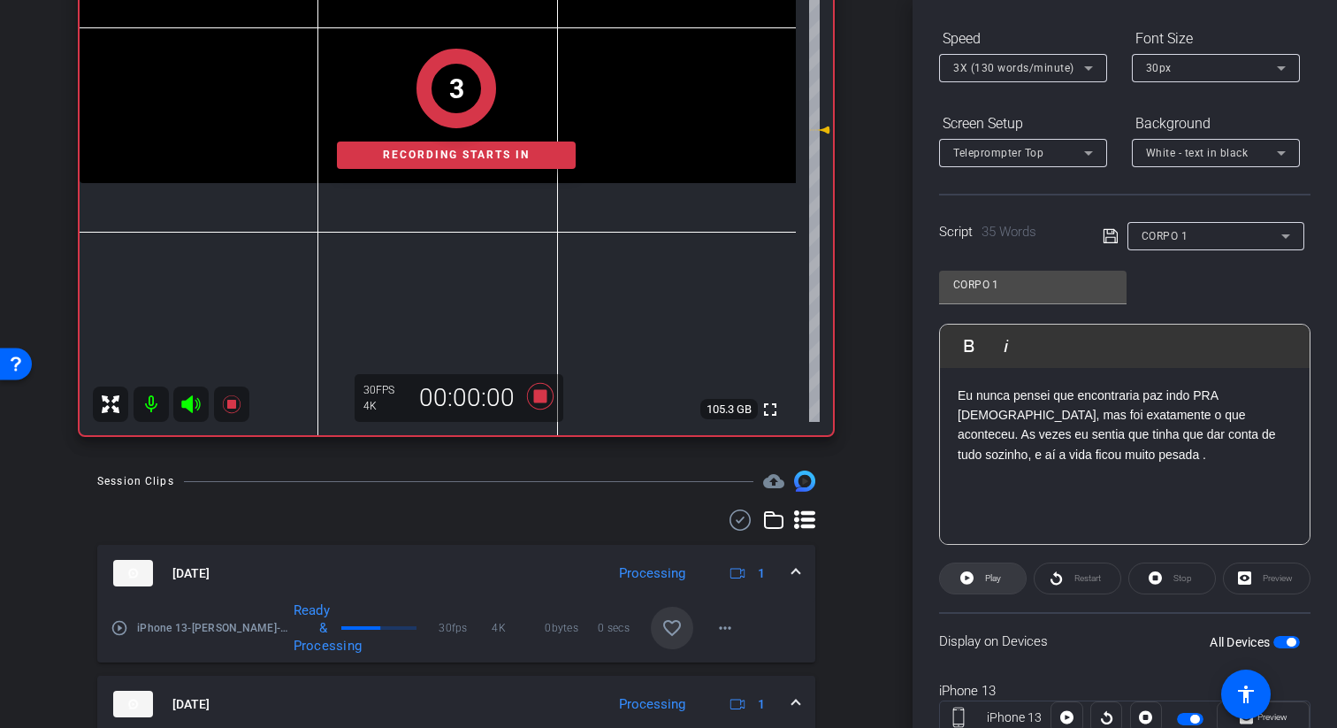
click at [952, 573] on span at bounding box center [983, 578] width 86 height 42
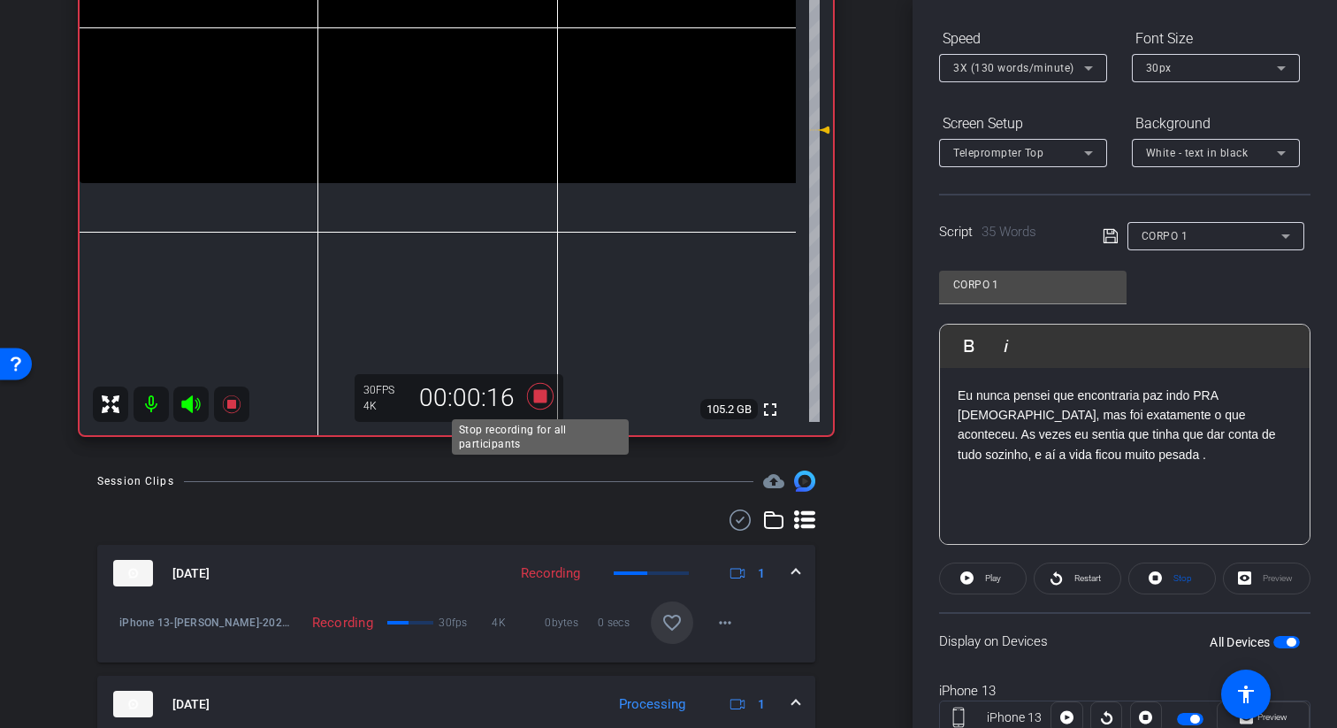
click at [539, 390] on icon at bounding box center [540, 396] width 27 height 27
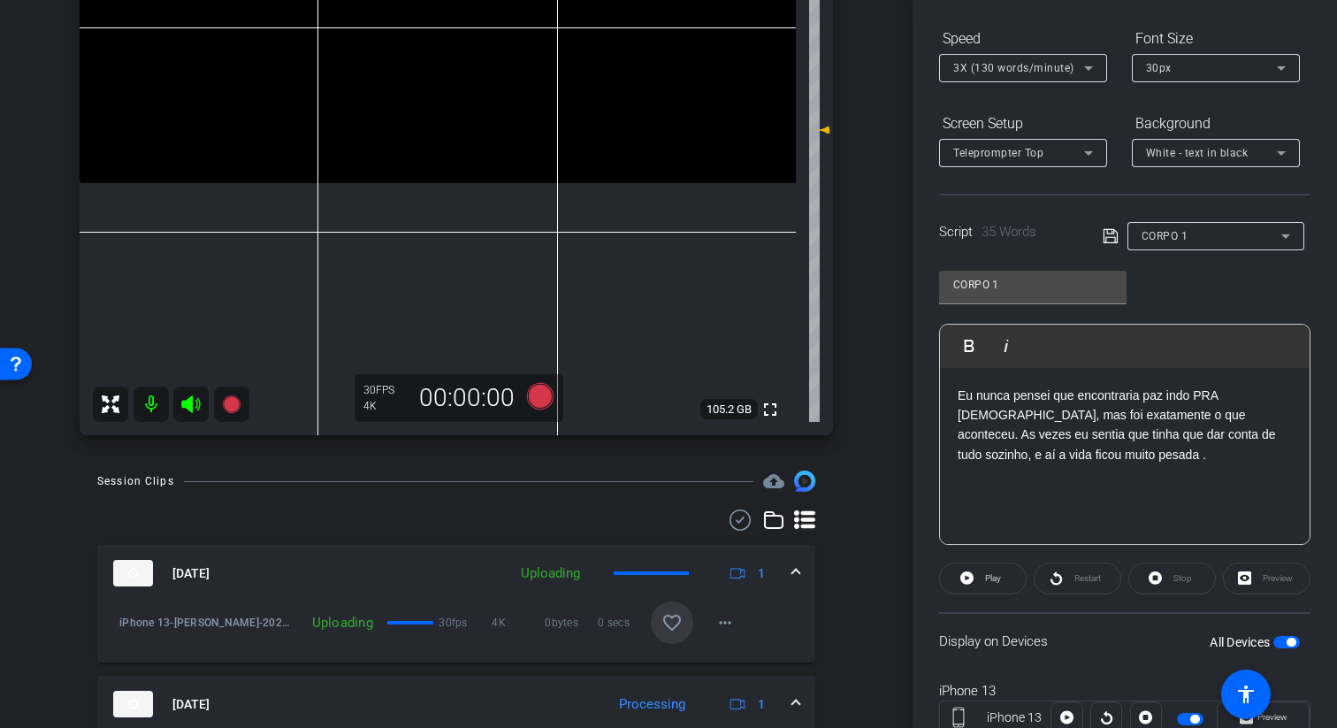
click at [668, 623] on mat-icon "favorite_border" at bounding box center [671, 622] width 21 height 21
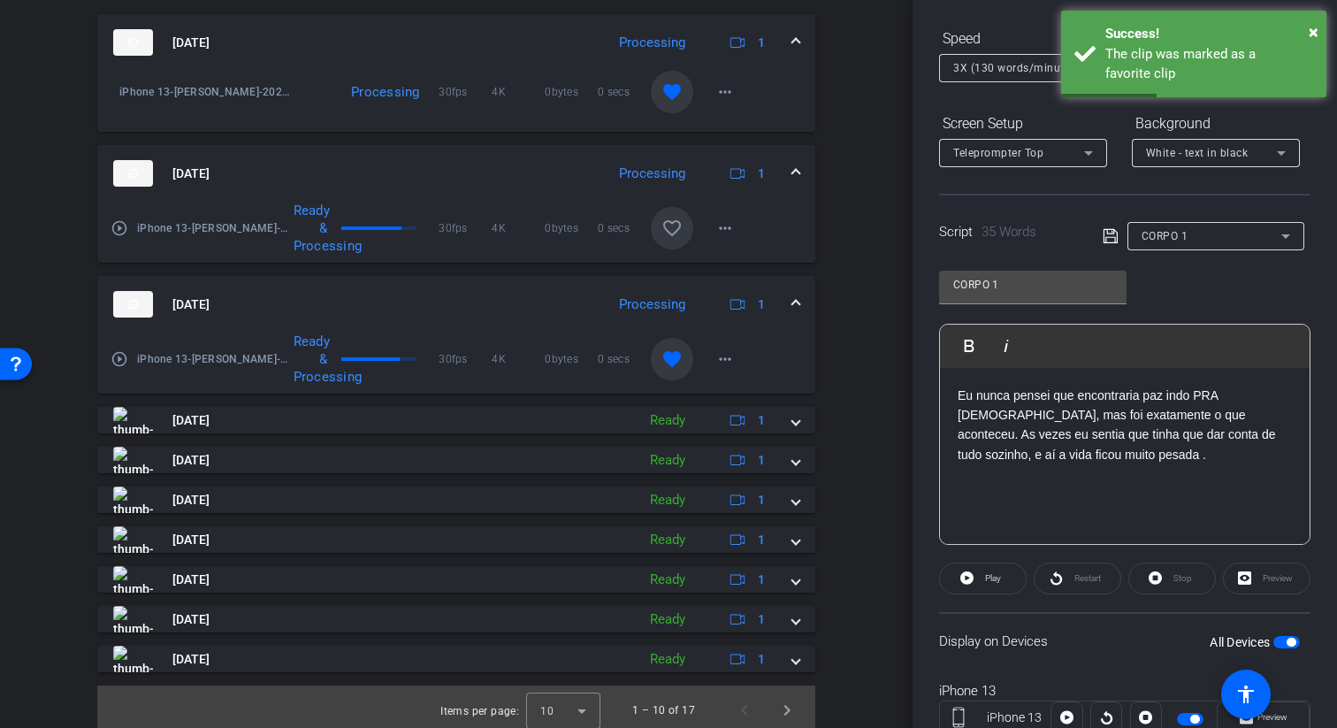
scroll to position [896, 0]
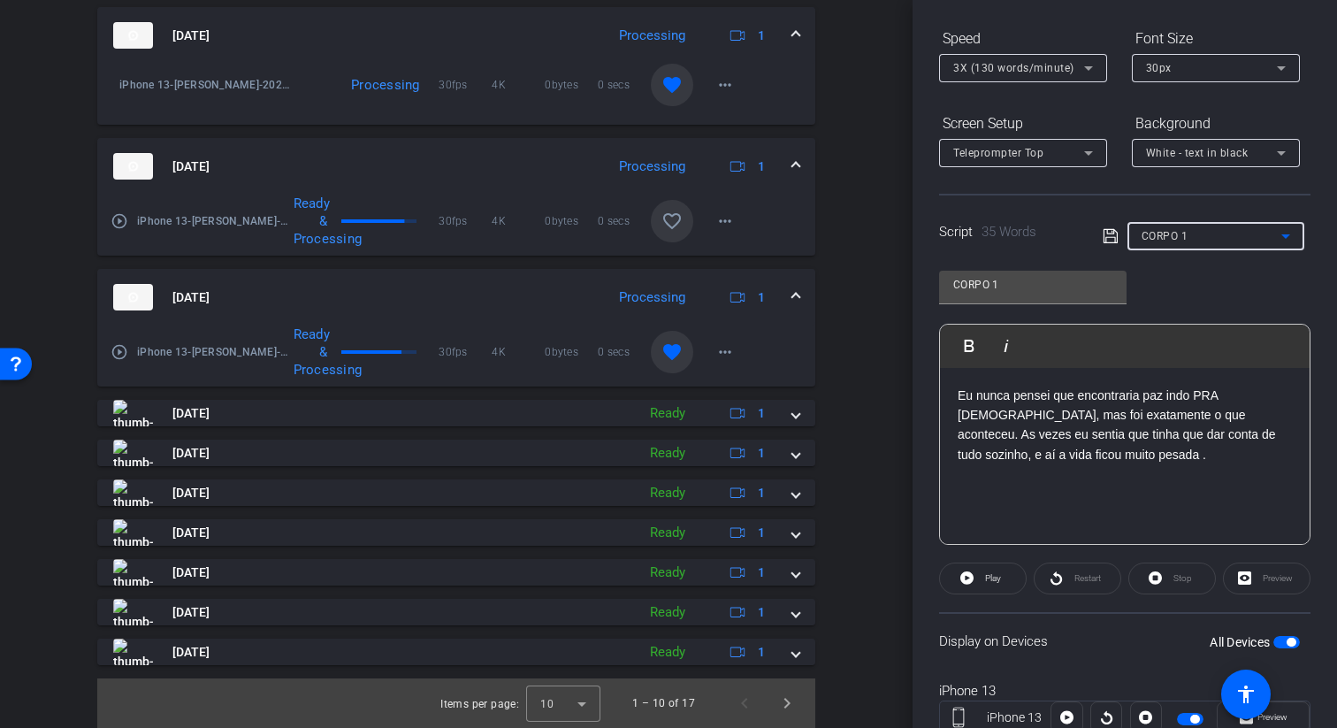
click at [1175, 242] on div "CORPO 1" at bounding box center [1211, 236] width 140 height 22
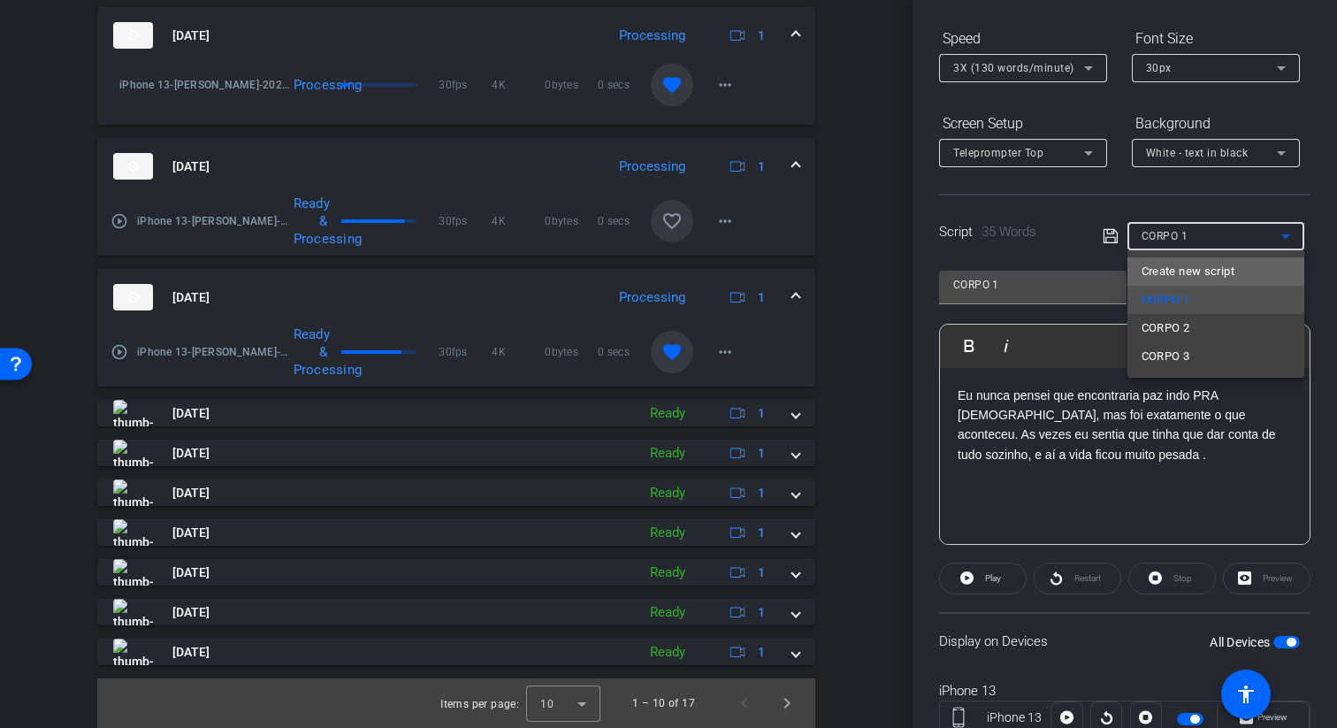
click at [1177, 274] on span "Create new script" at bounding box center [1187, 271] width 93 height 21
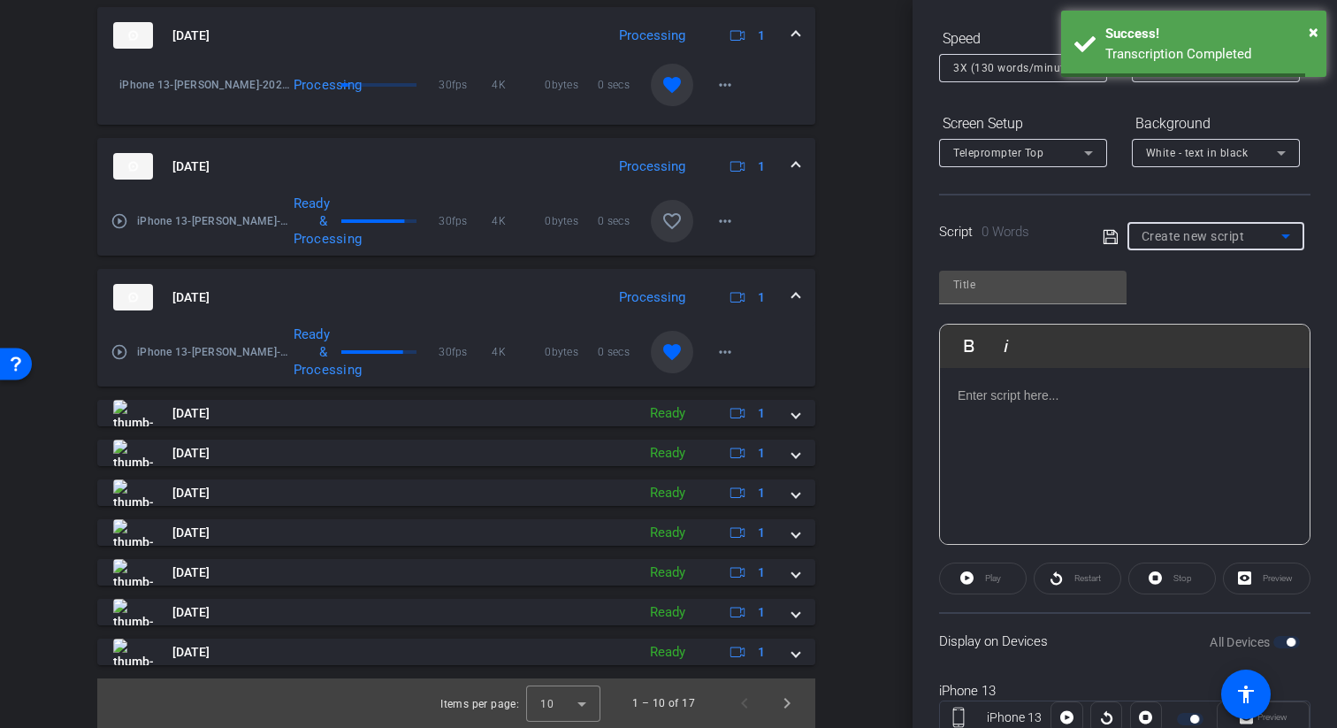
click at [1029, 416] on div at bounding box center [1125, 456] width 370 height 177
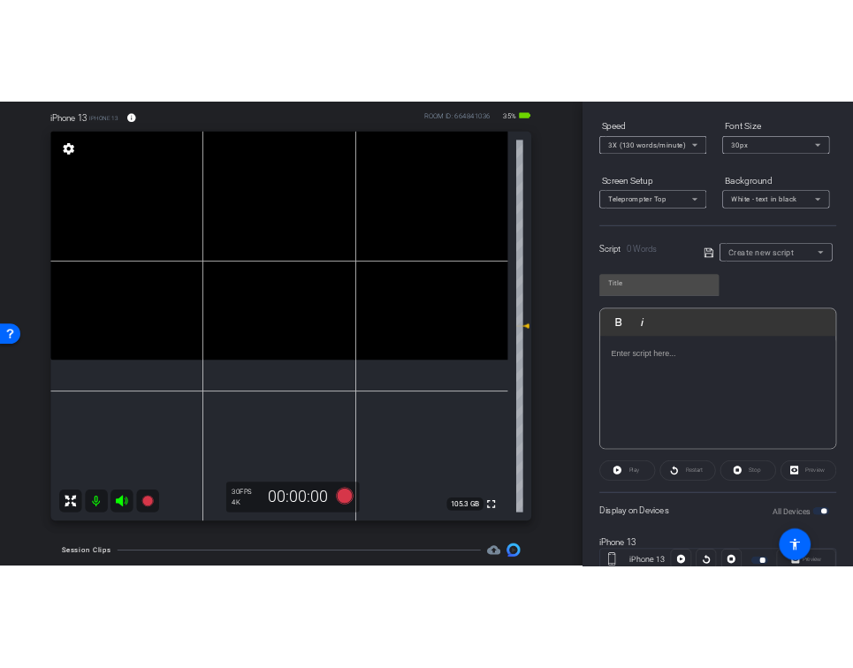
scroll to position [134, 0]
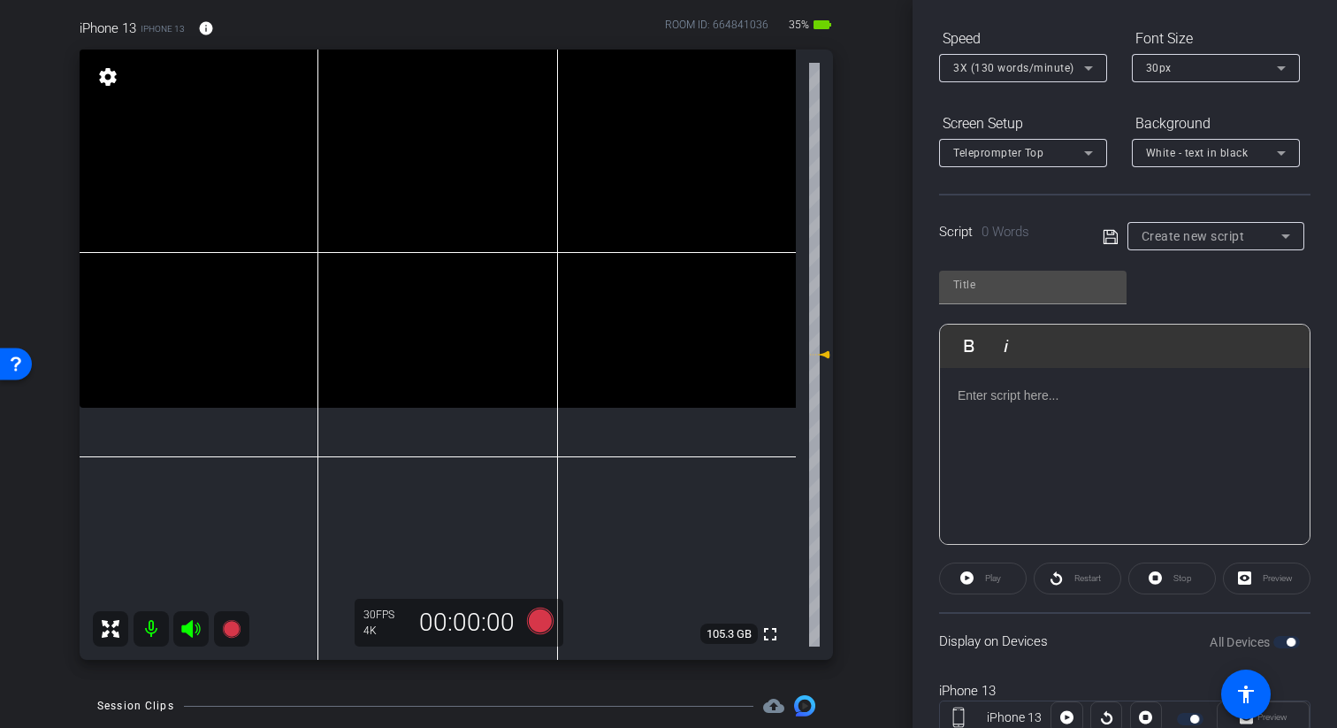
click at [1010, 392] on p at bounding box center [1124, 394] width 334 height 19
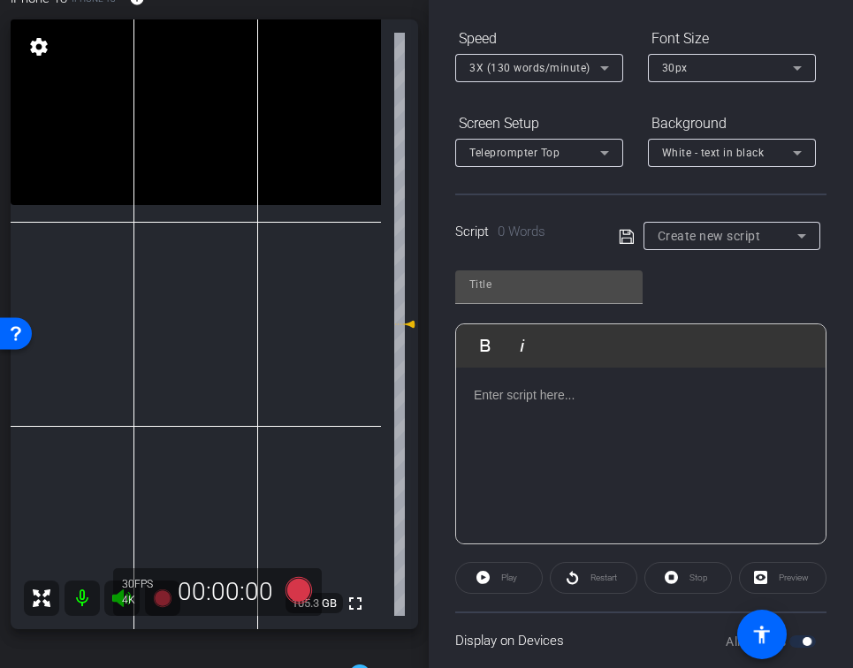
scroll to position [106, 0]
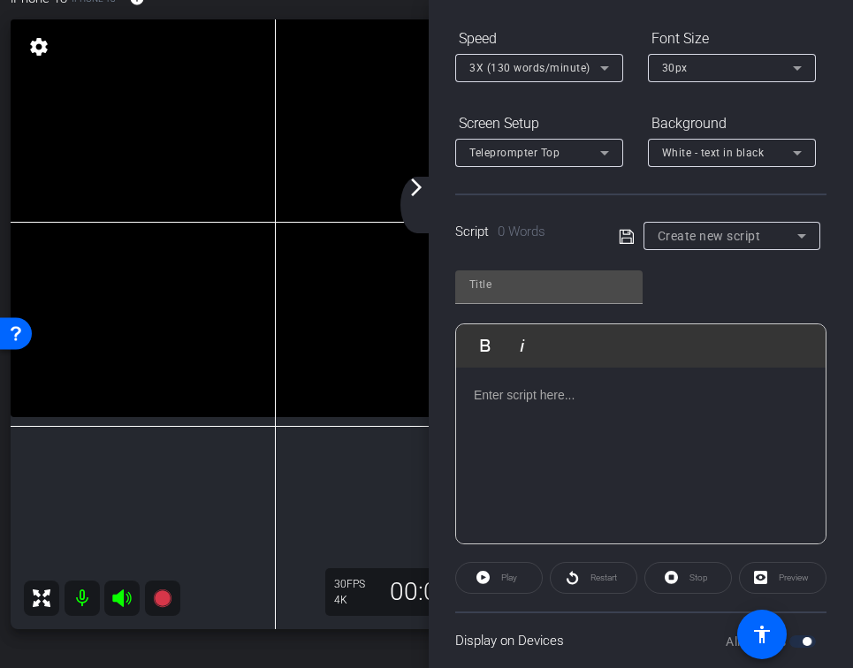
click at [531, 395] on p at bounding box center [641, 394] width 334 height 19
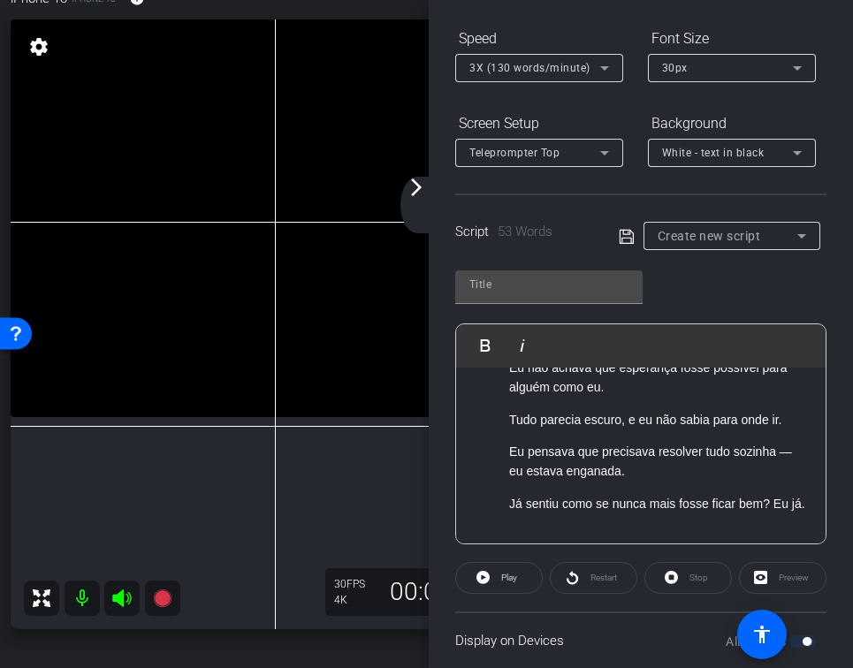
scroll to position [0, 0]
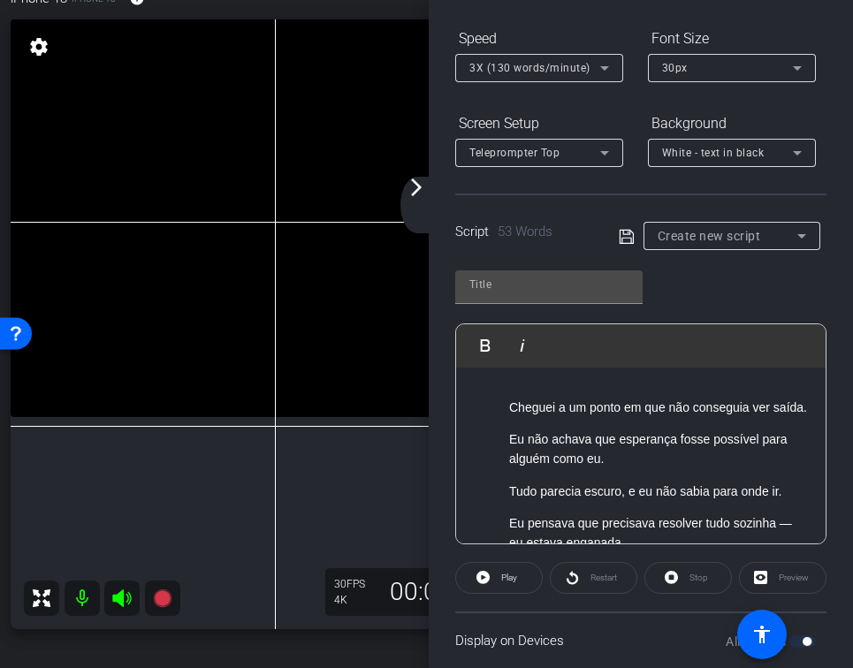
click at [573, 408] on p "Cheguei a um ponto em que não conseguia ver saída." at bounding box center [658, 407] width 299 height 19
click at [563, 411] on p "Cheguei a um ponto em que não conseguia ver saída." at bounding box center [658, 407] width 299 height 19
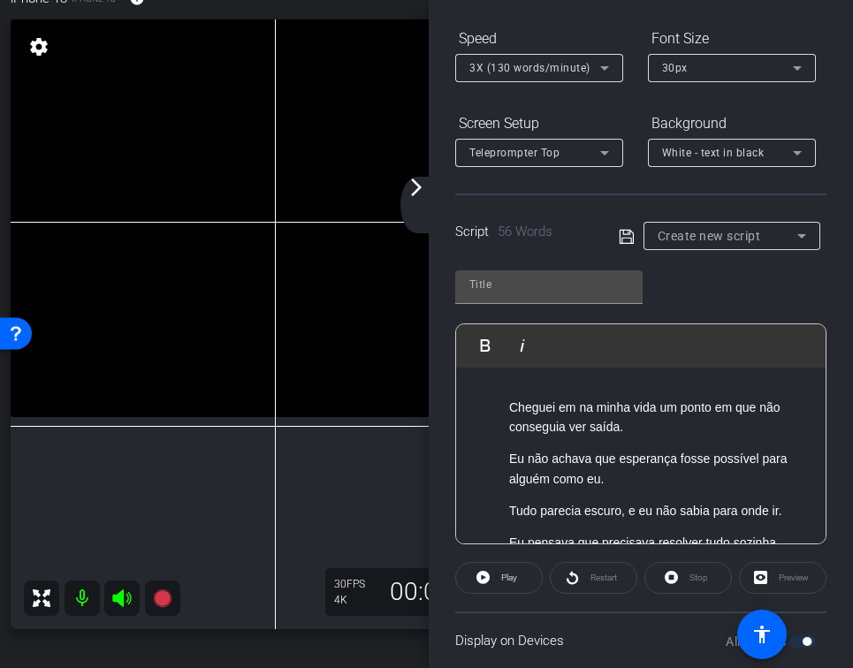
click at [580, 408] on p "Cheguei em na minha vida um ponto em que não conseguia ver saída." at bounding box center [658, 418] width 299 height 40
drag, startPoint x: 716, startPoint y: 410, endPoint x: 792, endPoint y: 408, distance: 76.1
click at [792, 408] on p "Cheguei em um ponto na minha vida um ponto em que não conseguia ver saída." at bounding box center [658, 418] width 299 height 40
click at [509, 406] on p "Cheguei em um ponto na minha vida que não conseguia ver saída." at bounding box center [658, 418] width 299 height 40
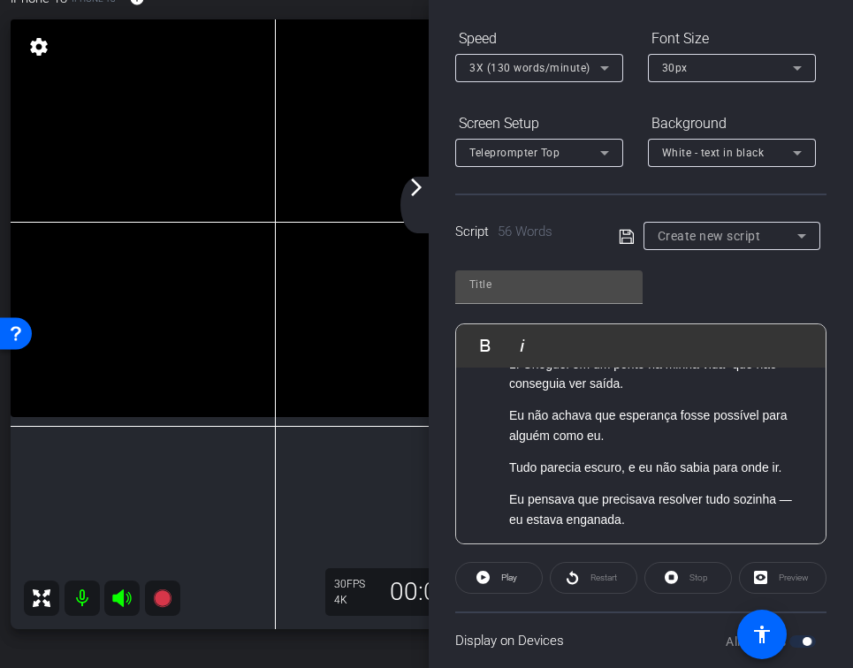
scroll to position [53, 0]
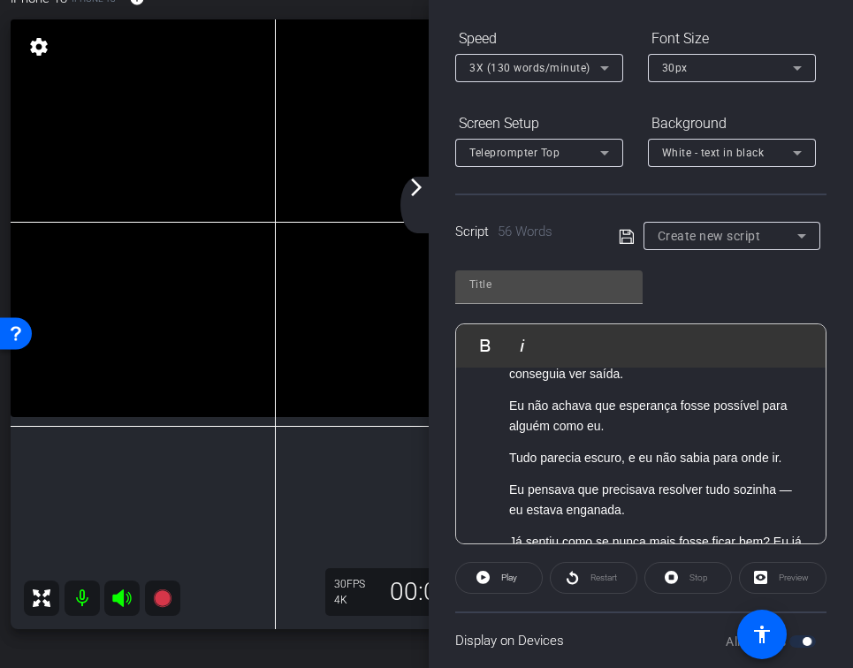
click at [511, 401] on p "Eu não achava que esperança fosse possível para alguém como eu." at bounding box center [658, 416] width 299 height 40
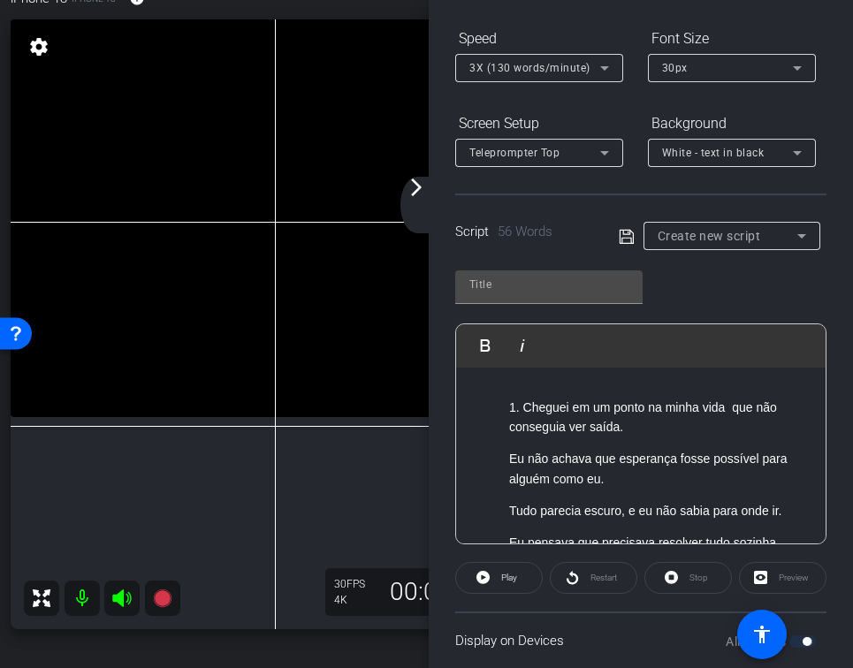
scroll to position [8, 0]
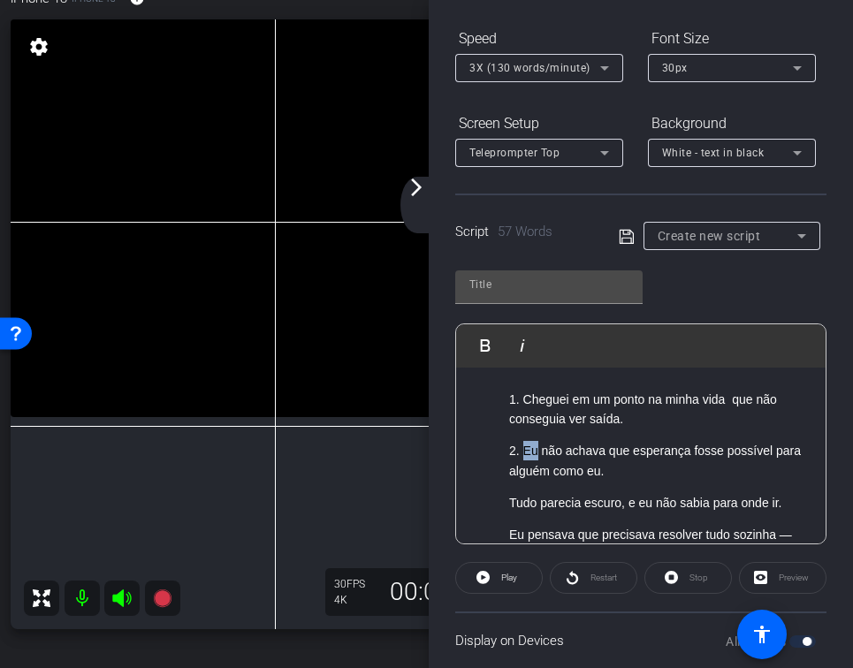
drag, startPoint x: 524, startPoint y: 451, endPoint x: 536, endPoint y: 451, distance: 11.5
click at [536, 451] on p "2. Eu não achava que esperança fosse possível para alguém como eu." at bounding box center [658, 461] width 299 height 40
click at [608, 474] on p "2. Eu não achava que esperança fosse possível para alguém como eu." at bounding box center [658, 461] width 299 height 40
click at [513, 507] on p "Tudo parecia escuro, e eu não sabia para onde ir." at bounding box center [658, 502] width 299 height 19
click at [507, 505] on ol "Tudo parecia escuro, e eu não sabia para onde ir." at bounding box center [641, 502] width 334 height 19
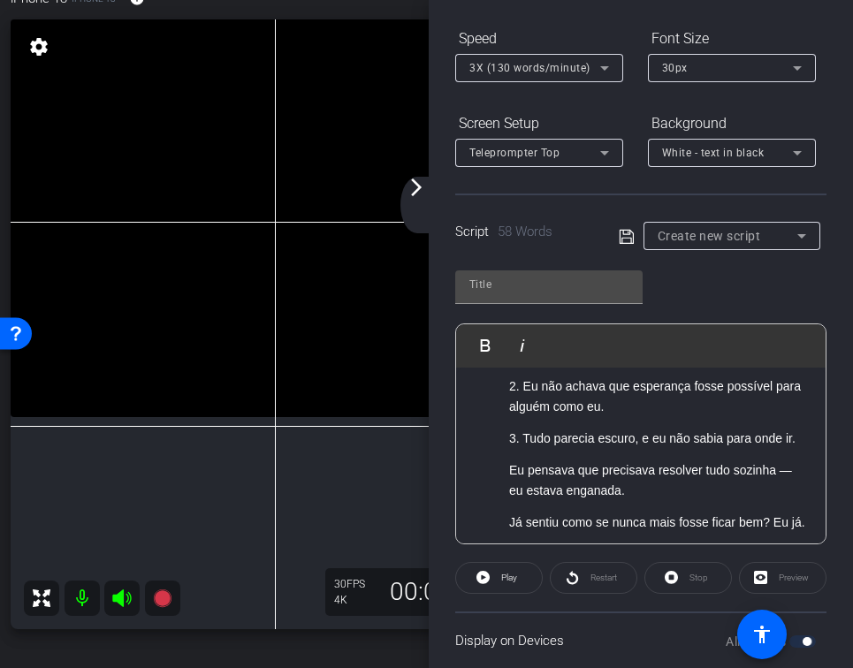
scroll to position [93, 0]
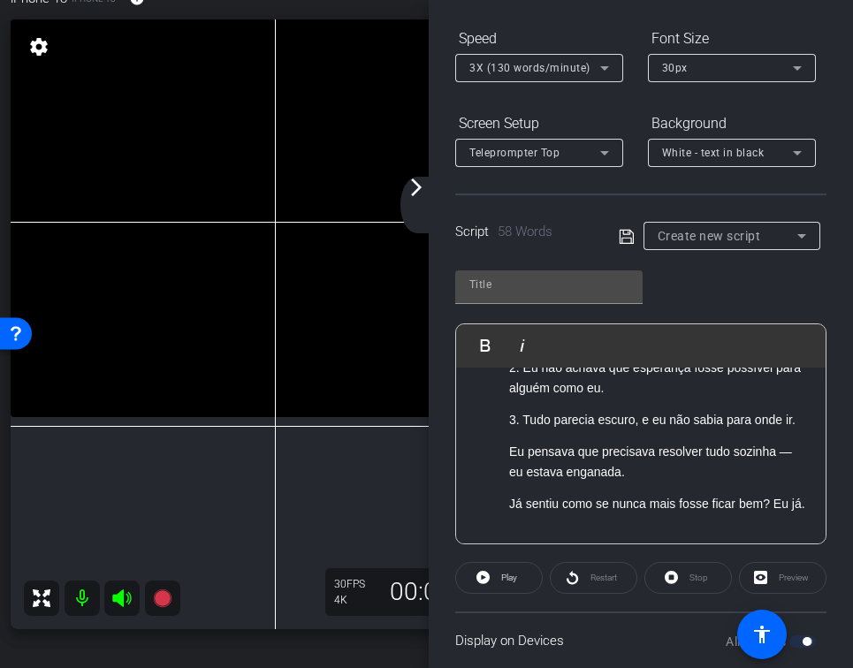
drag, startPoint x: 526, startPoint y: 418, endPoint x: 812, endPoint y: 416, distance: 286.4
click at [813, 416] on div "1. Cheguei em um ponto na minha vida que não conseguia ver saída. 2. Eu não ach…" at bounding box center [641, 411] width 370 height 268
drag, startPoint x: 789, startPoint y: 416, endPoint x: 642, endPoint y: 418, distance: 146.8
click at [642, 418] on div "1. Cheguei em um ponto na minha vida que não conseguia ver saída. 2. Eu não ach…" at bounding box center [641, 411] width 370 height 268
drag, startPoint x: 636, startPoint y: 419, endPoint x: 524, endPoint y: 414, distance: 111.5
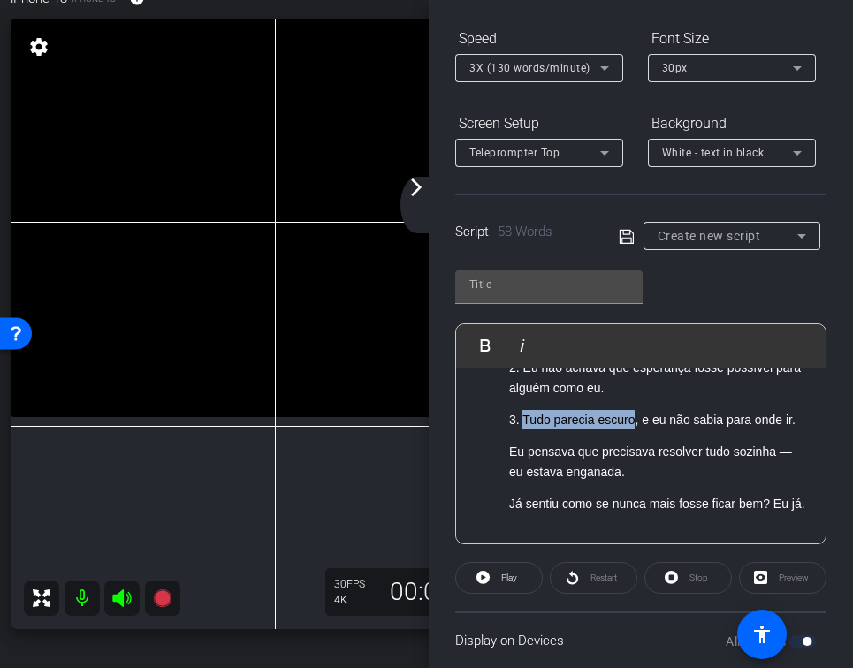
click at [524, 414] on p "3. Tudo parecia escuro, e eu não sabia para onde ir." at bounding box center [658, 419] width 299 height 19
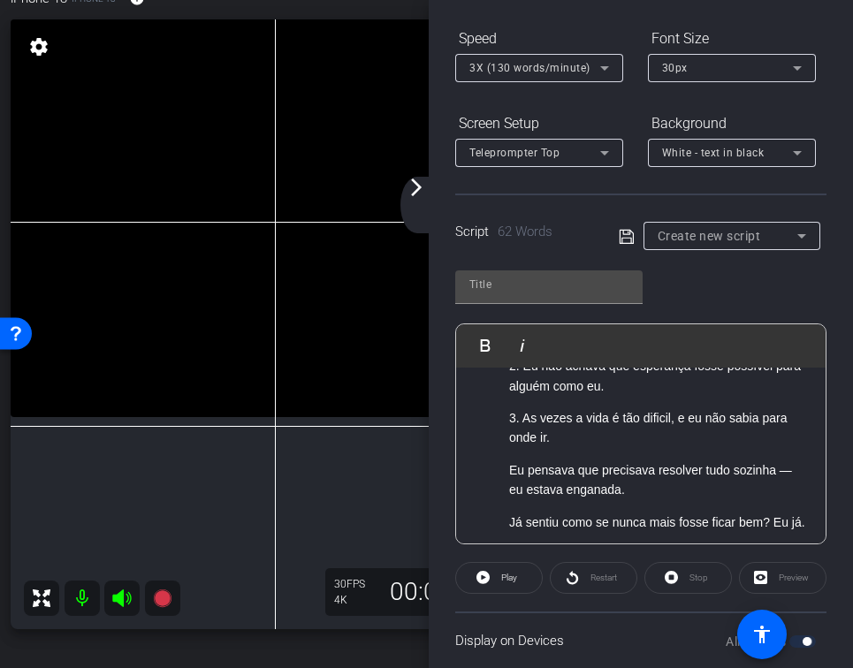
click at [689, 425] on p "3. As vezes a vida é tão dificil, e eu não sabia para onde ir." at bounding box center [658, 428] width 299 height 40
click at [690, 435] on p "3. As vezes a vida é tão dificil, e eu não sabia para onde ir." at bounding box center [658, 428] width 299 height 40
drag, startPoint x: 644, startPoint y: 422, endPoint x: 614, endPoint y: 423, distance: 29.2
click at [614, 423] on p "3. As vezes a vida é tão dificil, e eu não sabia para onde ir." at bounding box center [658, 428] width 299 height 40
drag, startPoint x: 718, startPoint y: 415, endPoint x: 674, endPoint y: 431, distance: 47.0
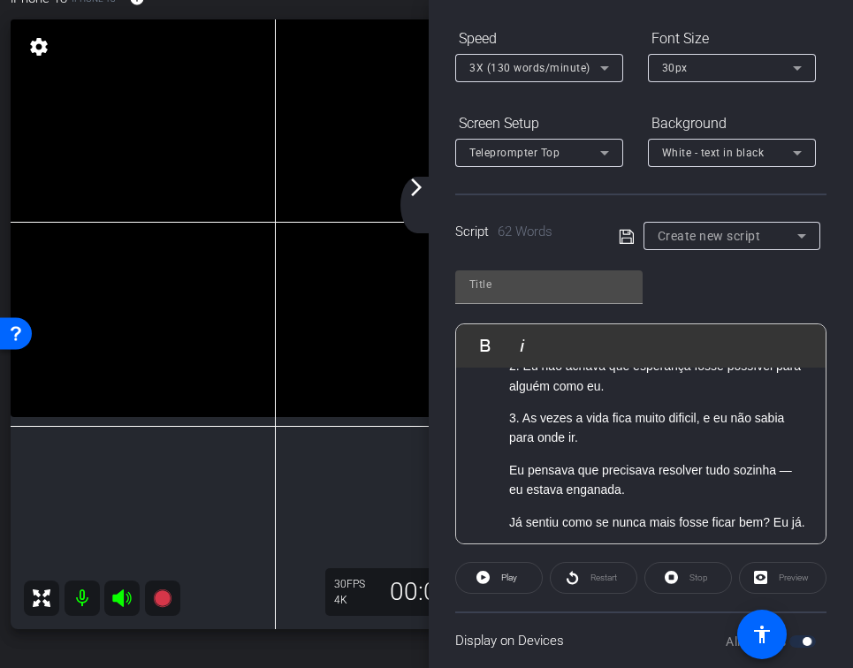
click at [674, 431] on p "3. As vezes a vida fica muito dificil, e eu não sabia para onde ir." at bounding box center [658, 428] width 299 height 40
click at [629, 415] on p "3. As vezes a vida fica muito dificil, e eu não sabia para onde ir." at bounding box center [658, 428] width 299 height 40
click at [634, 418] on p "3. As vezes a vida fica muito dificil, e eu não sabia para onde ir." at bounding box center [658, 428] width 299 height 40
click at [698, 438] on p "3. As vezes a vida ficava muito dificil, e eu não sabia para onde ir." at bounding box center [658, 428] width 299 height 40
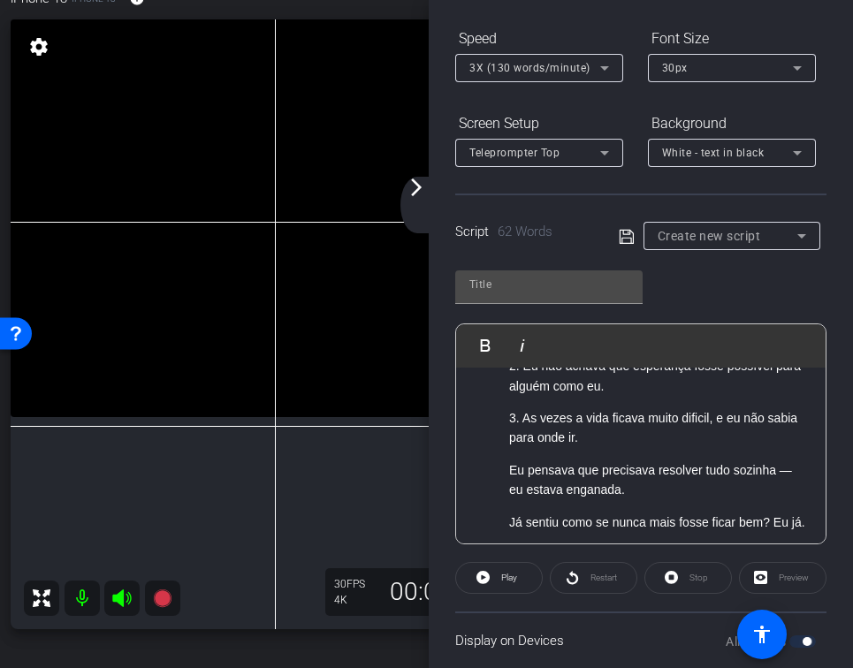
scroll to position [131, 0]
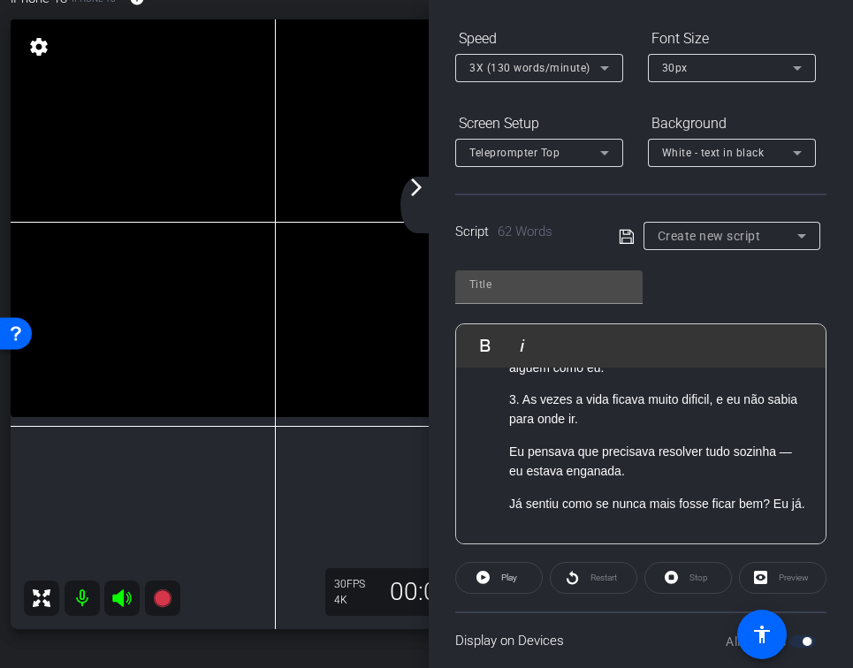
click at [796, 442] on p "Eu pensava que precisava resolver tudo sozinha — eu estava enganada." at bounding box center [658, 462] width 299 height 40
click at [605, 453] on p "Eu pensava que precisava resolver tudo sozinho eu estava enganada." at bounding box center [658, 462] width 299 height 40
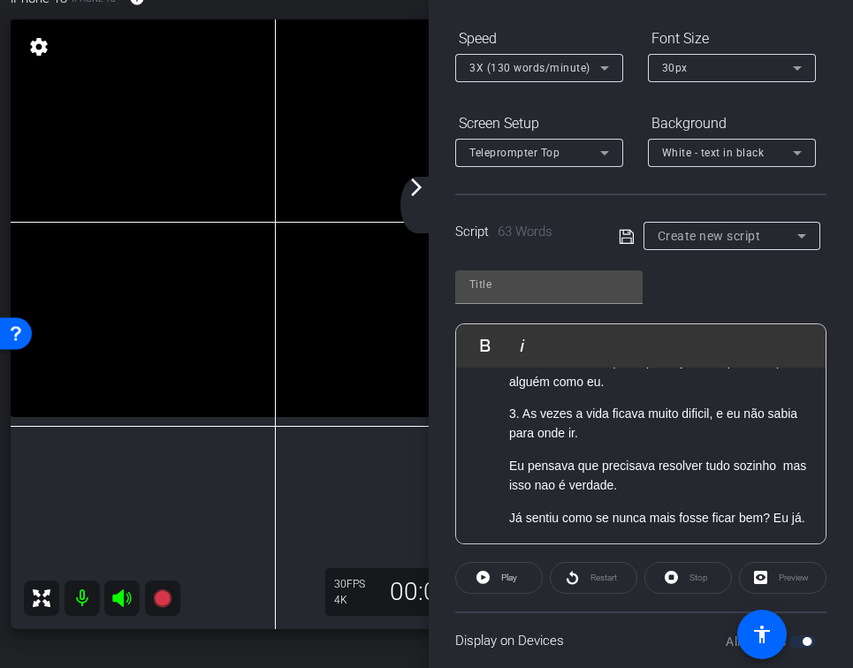
scroll to position [80, 0]
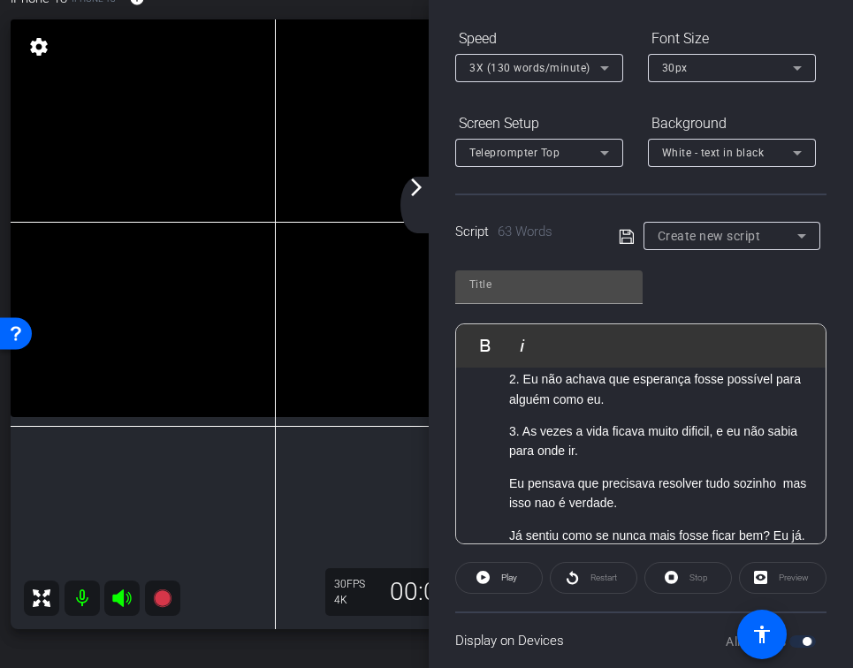
click at [509, 484] on p "Eu pensava que precisava resolver tudo sozinho mas isso nao é verdade." at bounding box center [658, 494] width 299 height 40
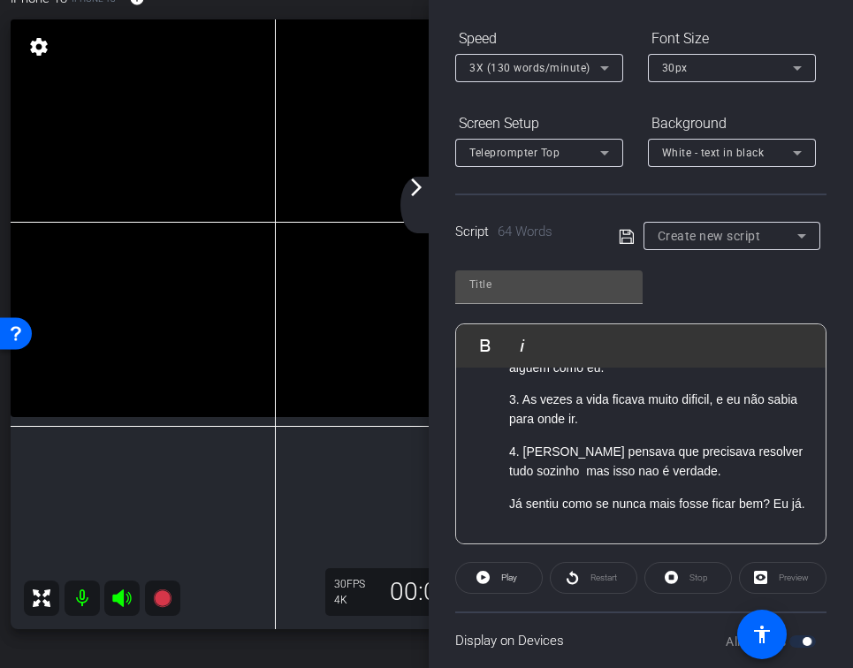
click at [509, 494] on p "Já sentiu como se nunca mais fosse ficar bem? Eu já." at bounding box center [658, 503] width 299 height 19
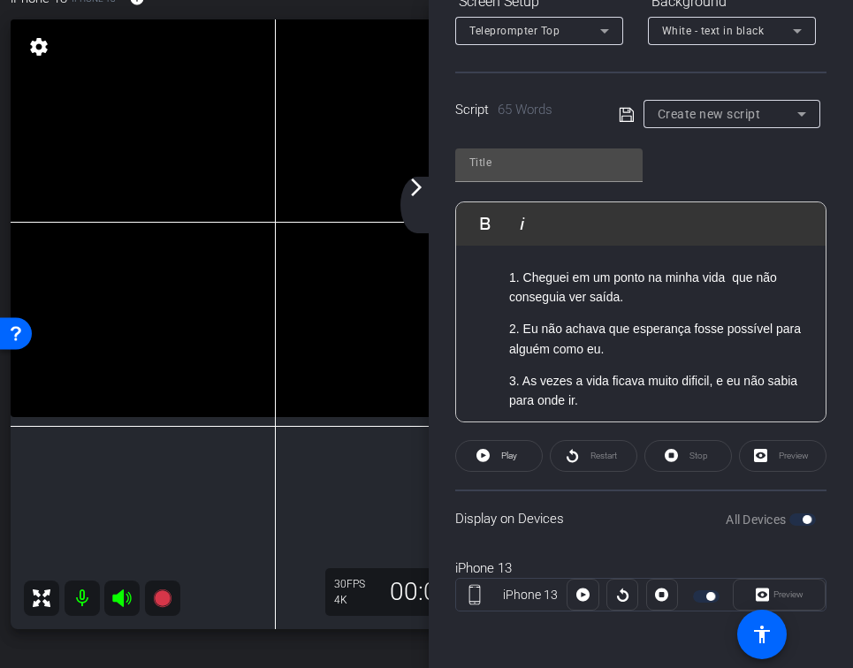
scroll to position [0, 0]
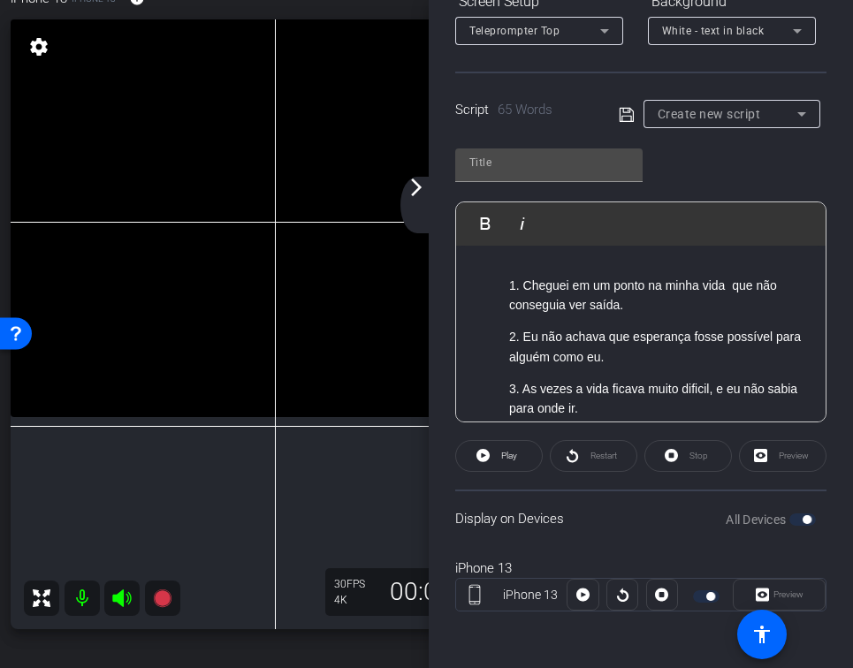
click at [695, 117] on span "Create new script" at bounding box center [709, 114] width 103 height 14
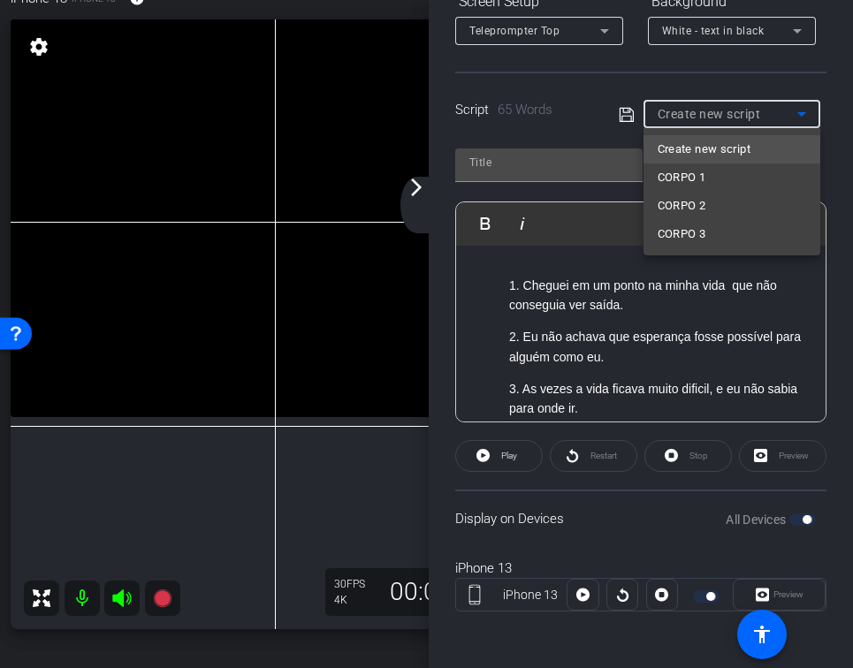
click at [628, 119] on div at bounding box center [426, 334] width 853 height 668
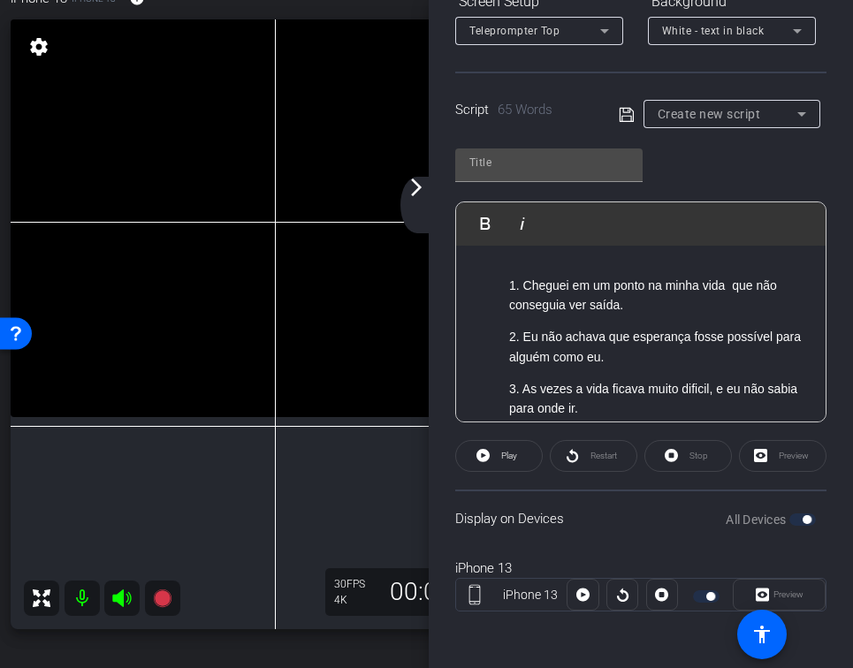
click at [628, 119] on icon at bounding box center [627, 114] width 16 height 21
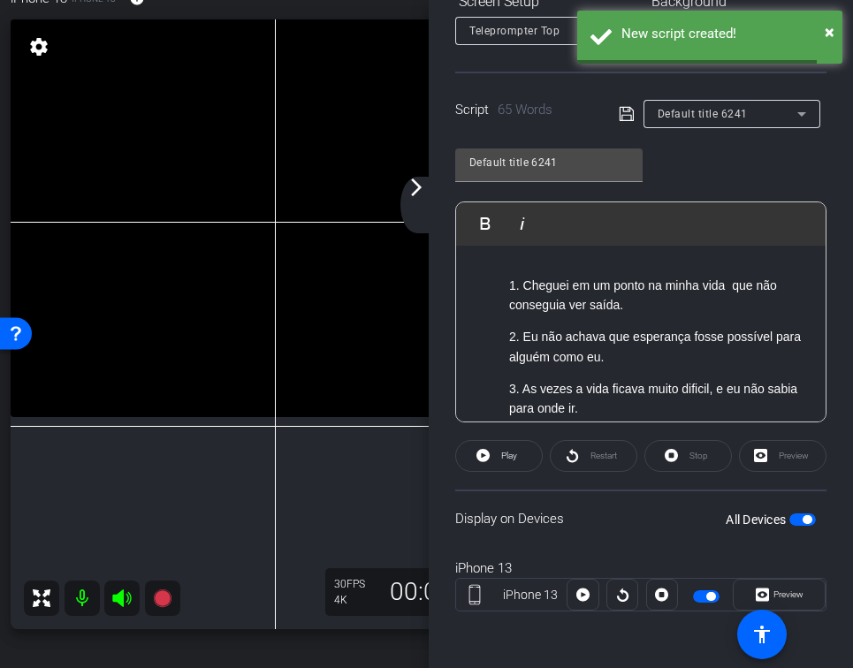
click at [705, 114] on span "Default title 6241" at bounding box center [703, 114] width 90 height 12
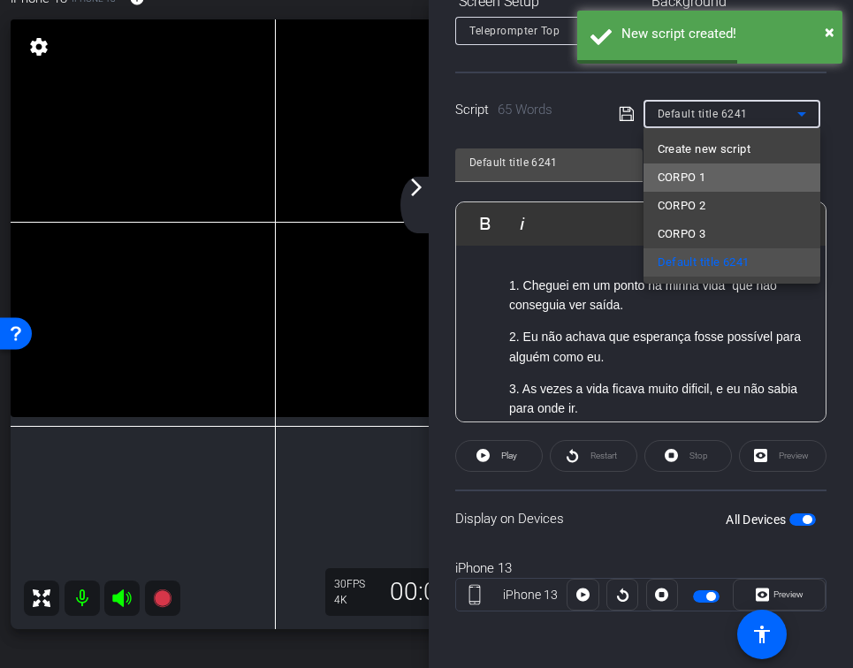
click at [723, 183] on mat-option "CORPO 1" at bounding box center [732, 178] width 177 height 28
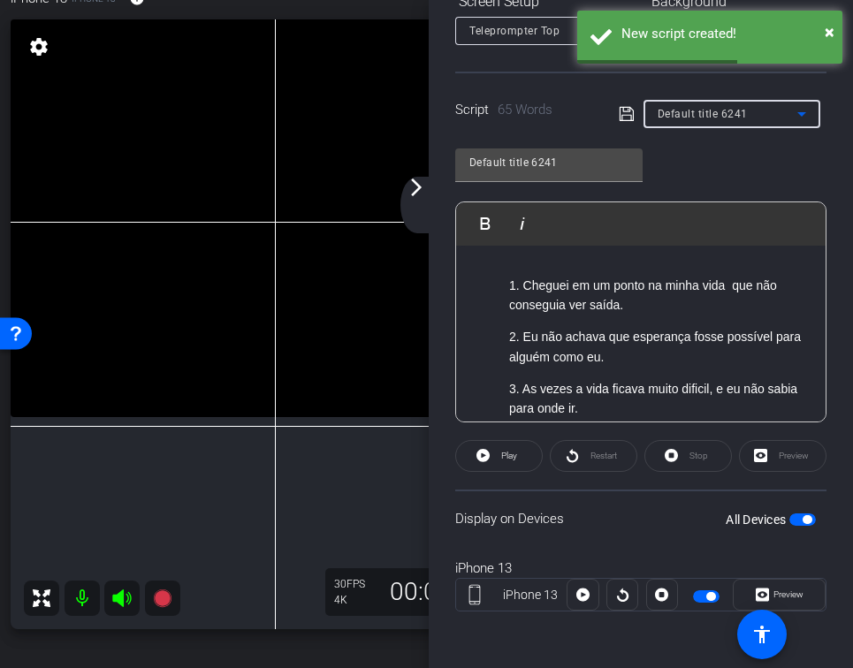
type input "CORPO 1"
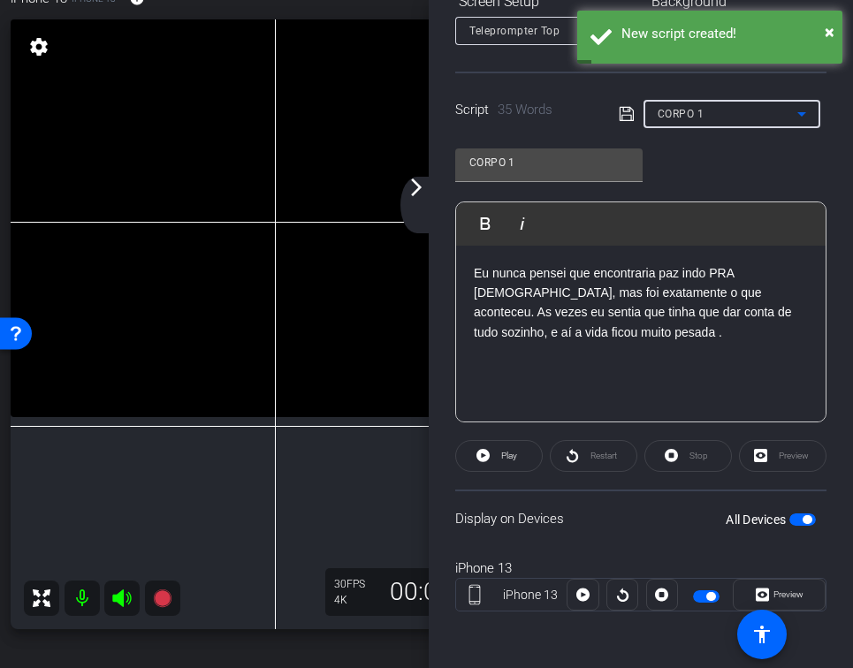
click at [766, 118] on div "CORPO 1" at bounding box center [728, 114] width 140 height 22
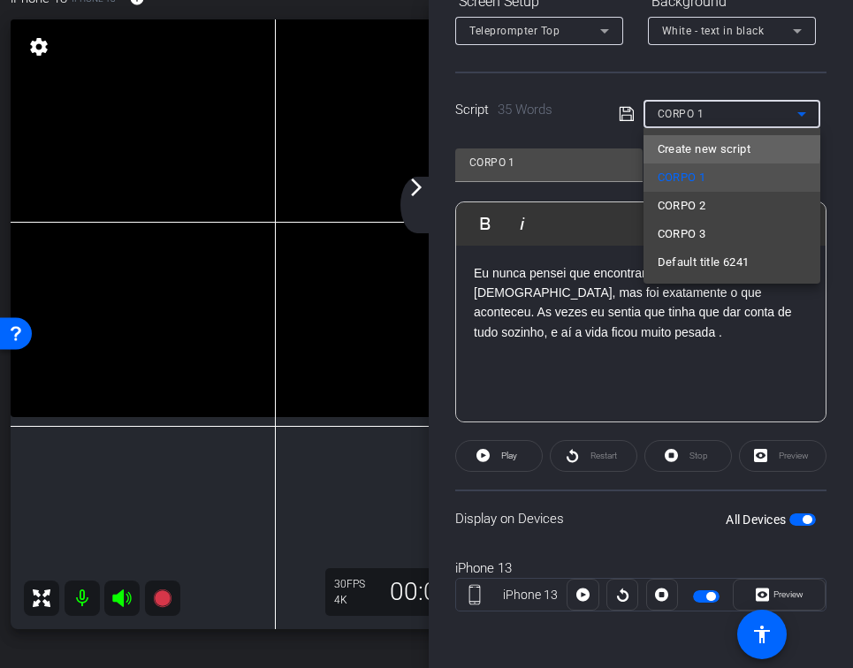
click at [751, 156] on span "Create new script" at bounding box center [704, 149] width 93 height 21
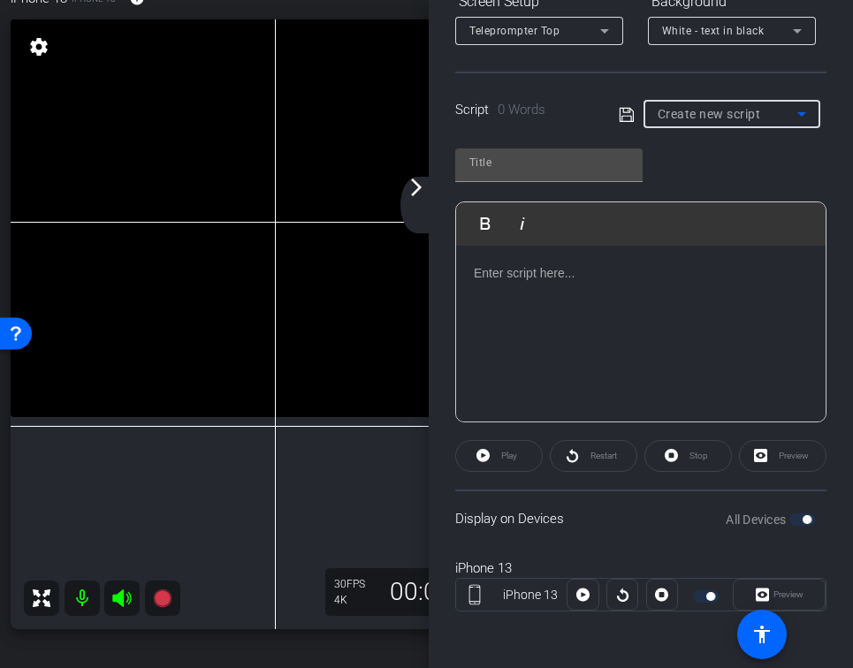
click at [715, 104] on div "Create new script" at bounding box center [728, 113] width 140 height 21
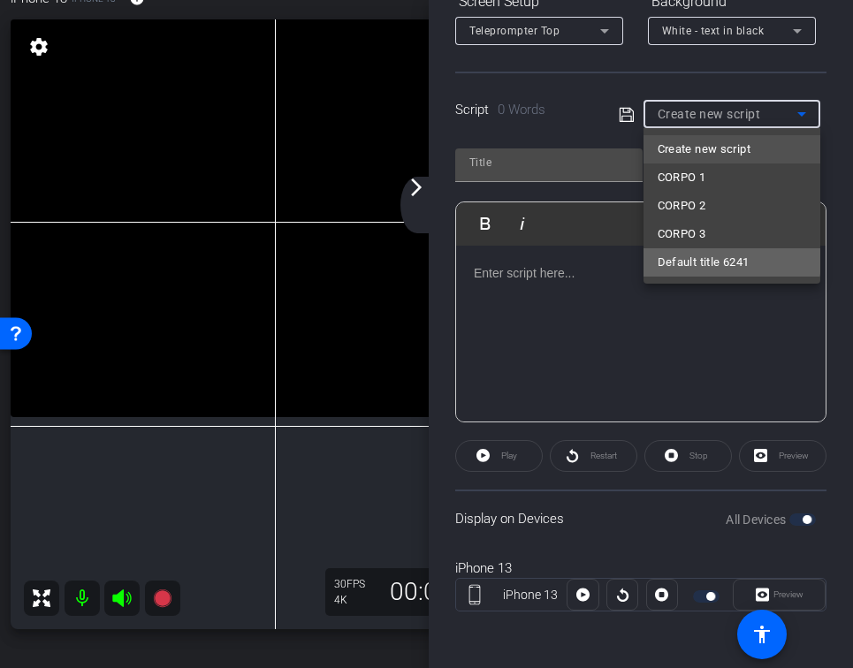
click at [717, 254] on span "Default title 6241" at bounding box center [704, 262] width 92 height 21
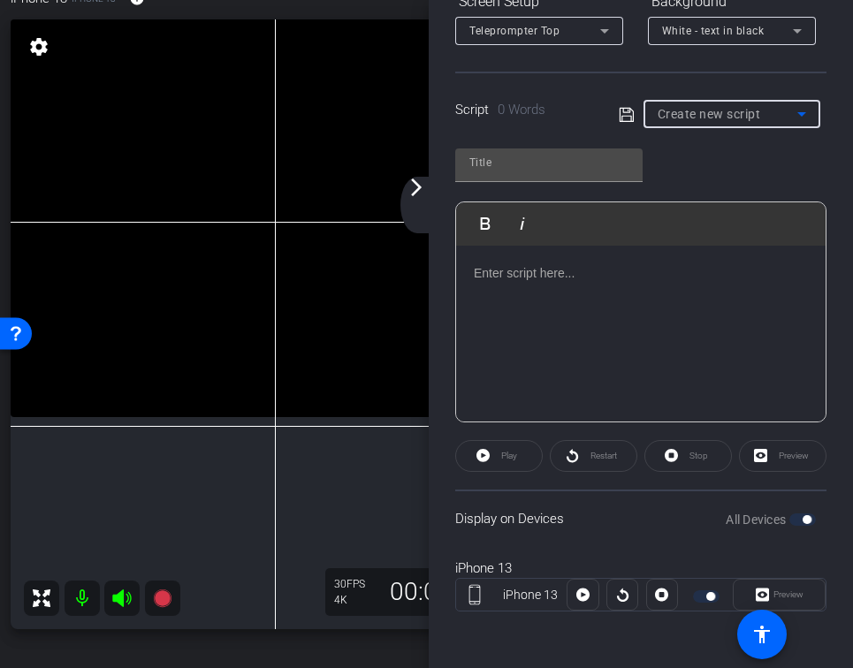
type input "Default title 6241"
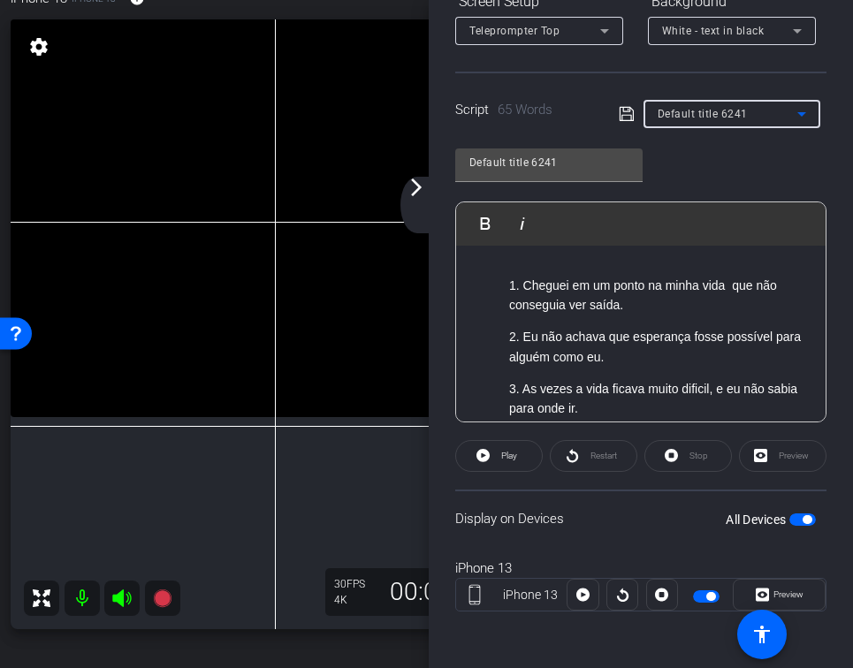
click at [414, 194] on mat-icon "arrow_forward_ios" at bounding box center [416, 187] width 21 height 21
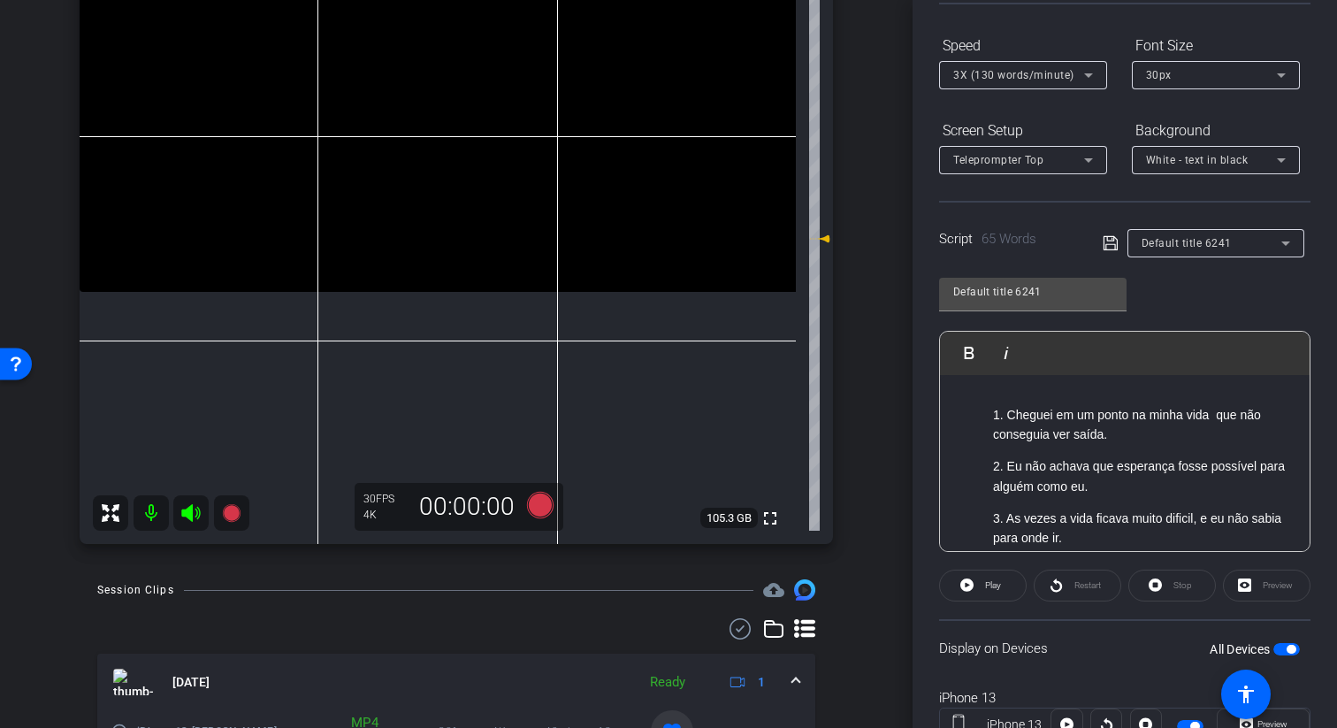
scroll to position [268, 0]
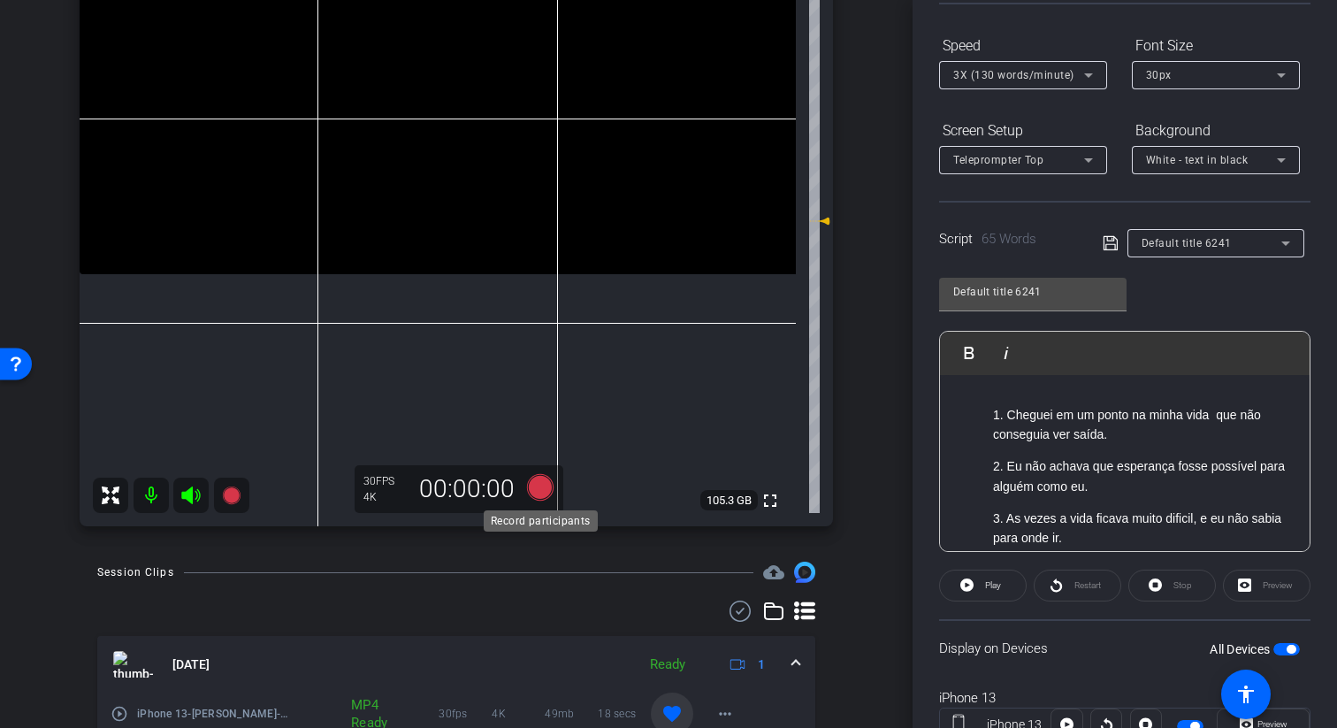
click at [551, 493] on icon at bounding box center [540, 487] width 27 height 27
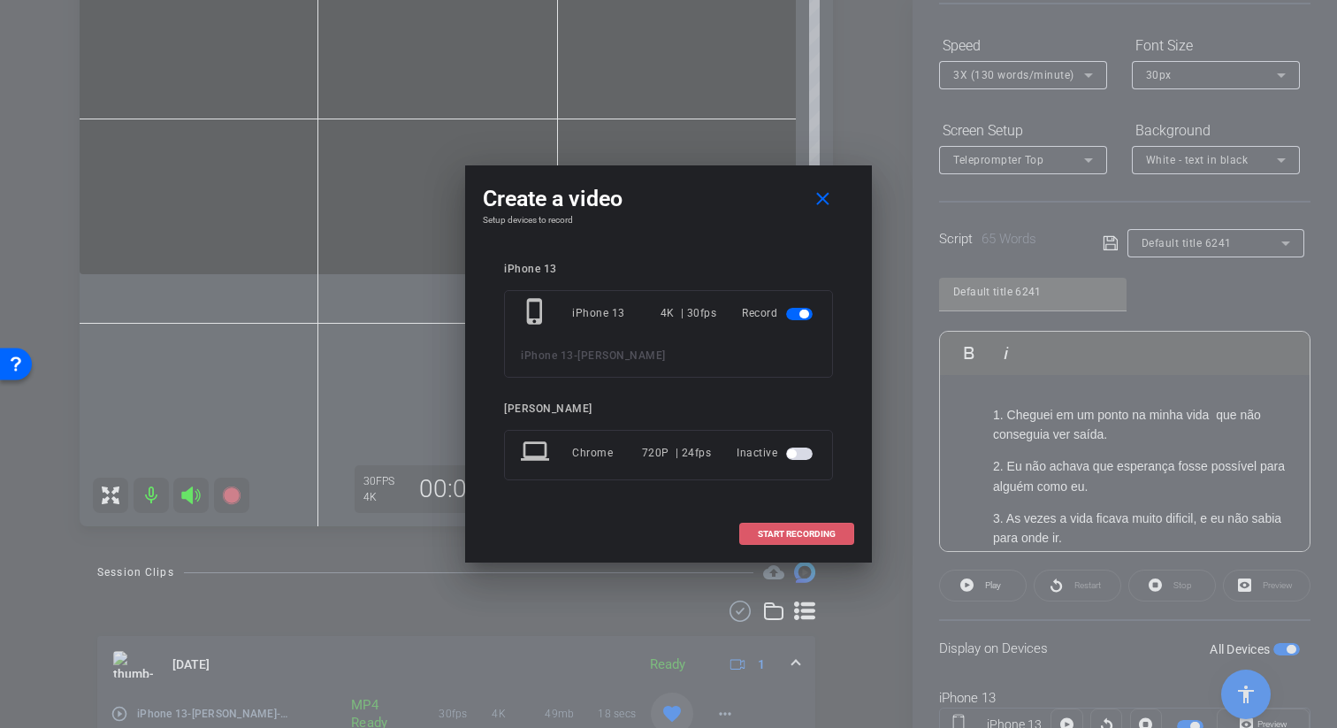
click at [758, 534] on span "START RECORDING" at bounding box center [797, 534] width 78 height 9
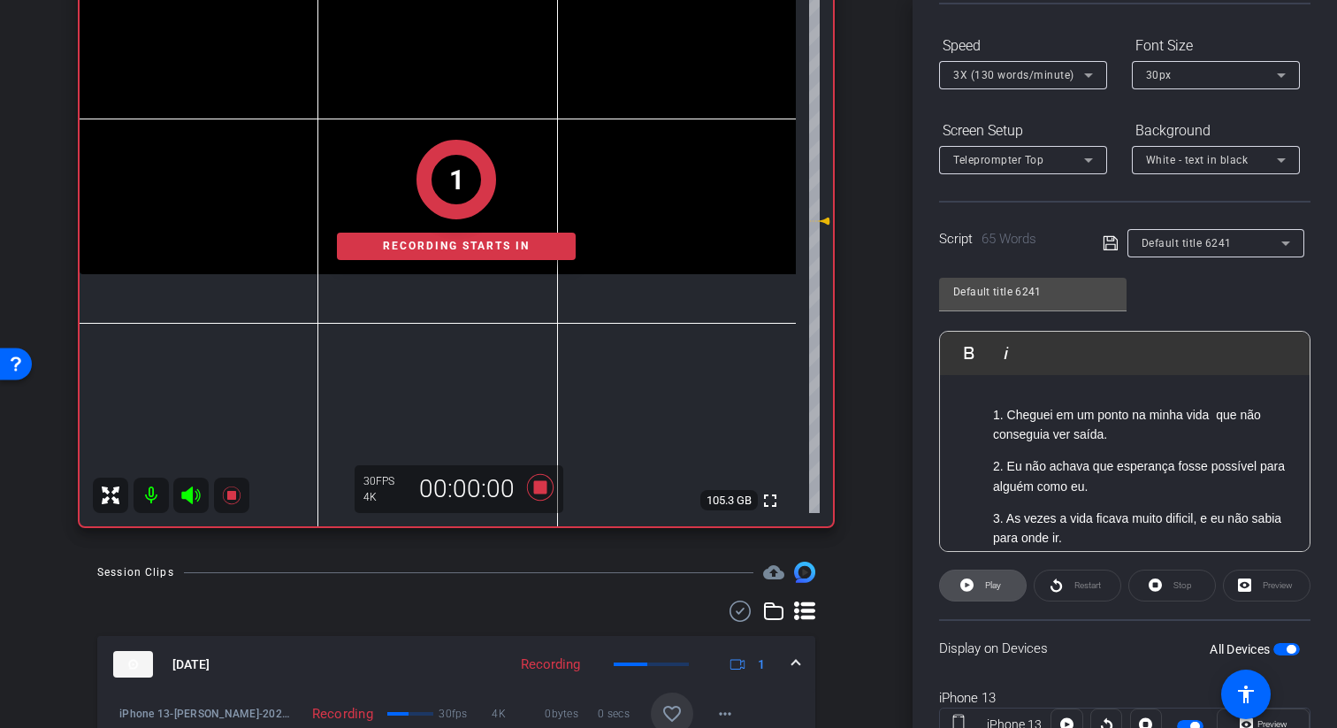
click at [956, 584] on span at bounding box center [983, 585] width 86 height 42
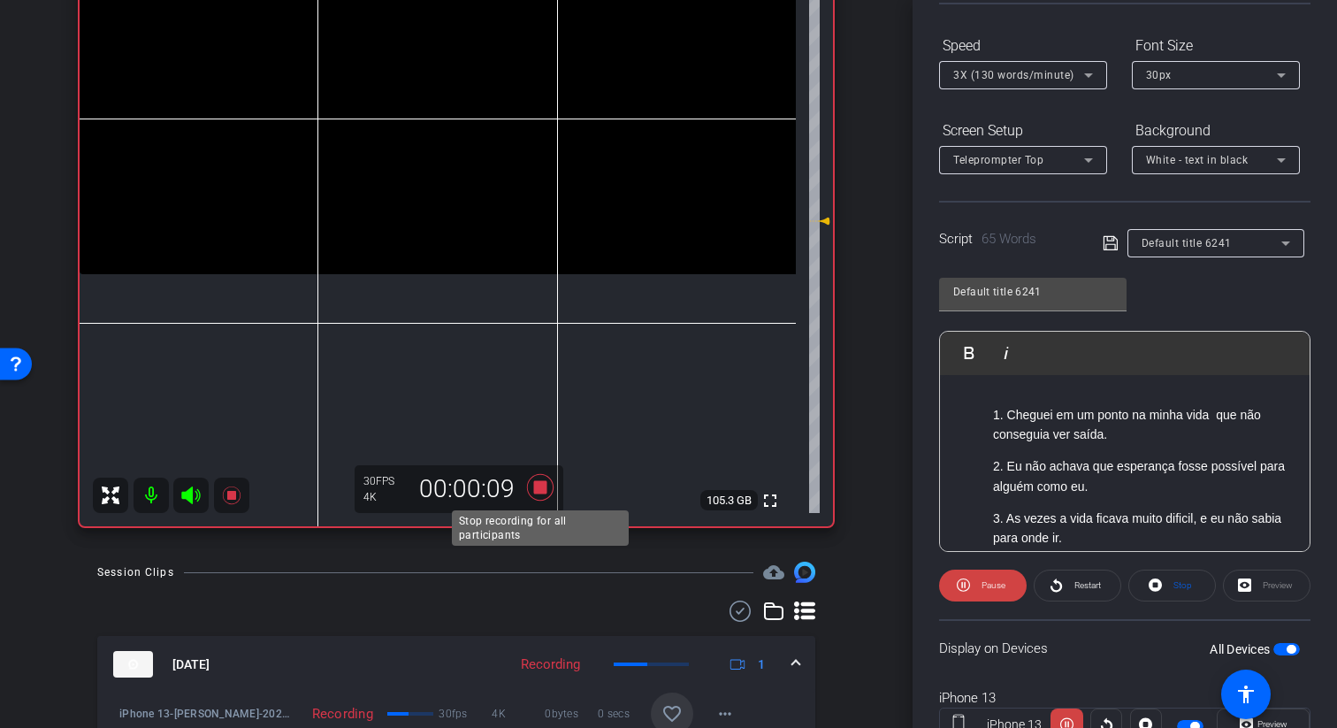
click at [539, 491] on icon at bounding box center [540, 487] width 27 height 27
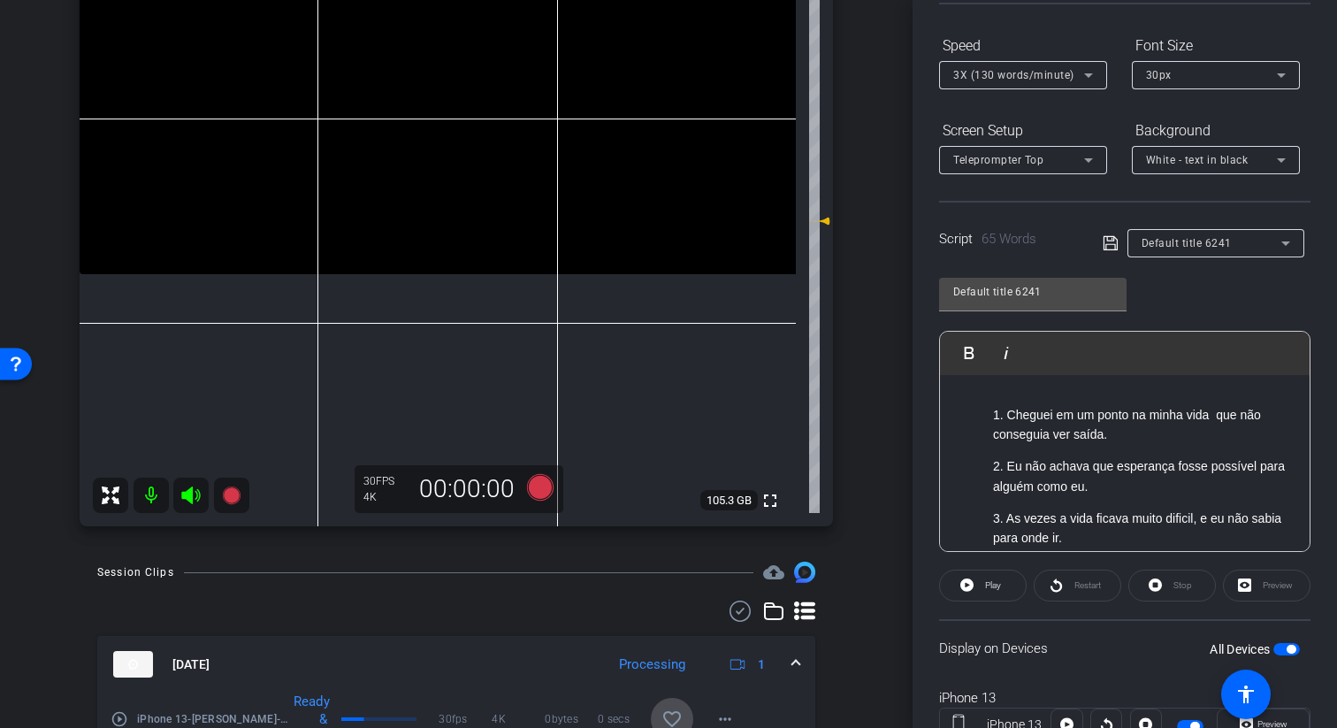
click at [668, 706] on span at bounding box center [672, 718] width 42 height 42
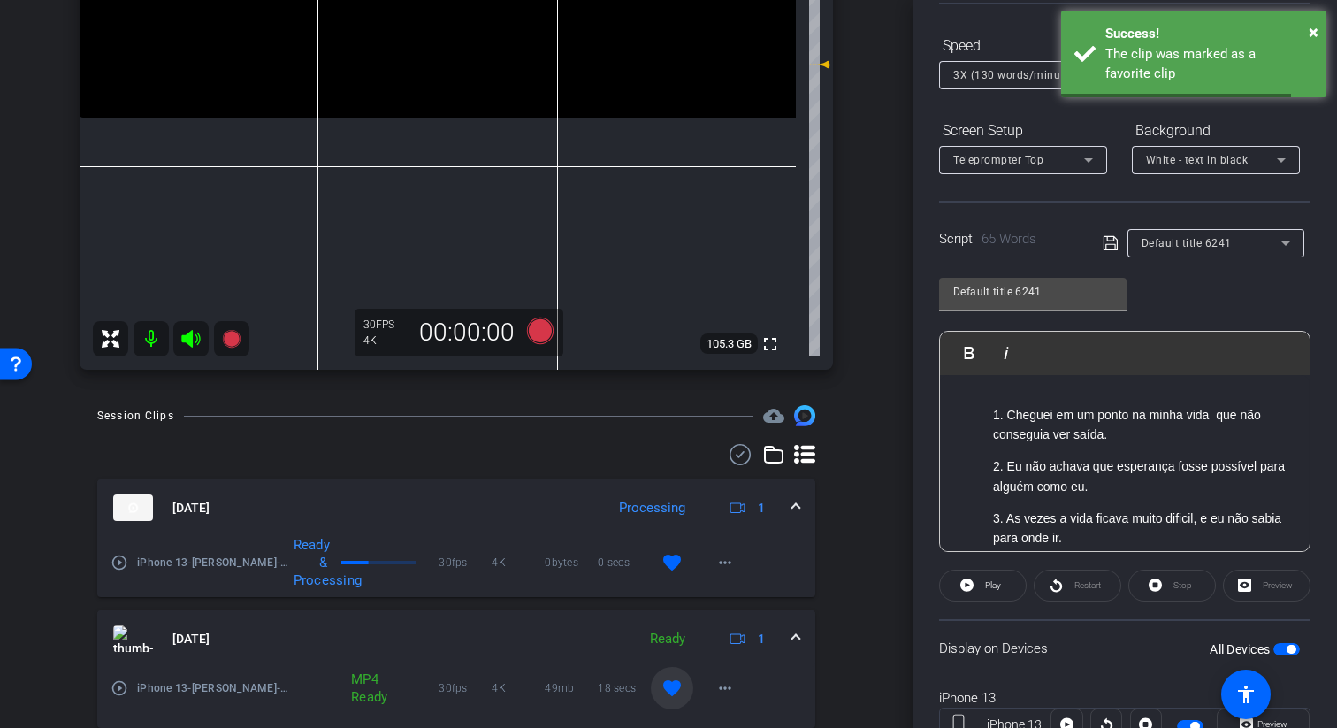
scroll to position [423, 0]
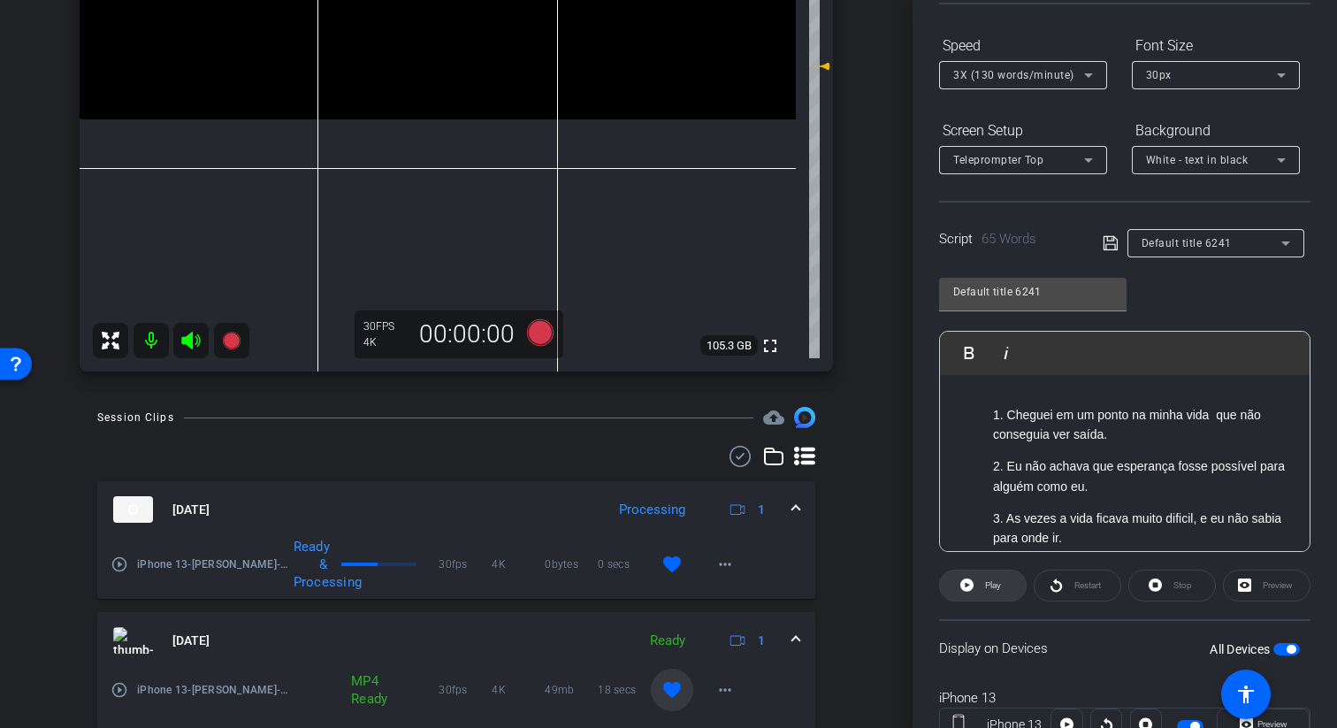
click at [954, 580] on span at bounding box center [983, 585] width 86 height 42
click at [949, 585] on span at bounding box center [983, 585] width 88 height 42
click at [1003, 594] on span at bounding box center [983, 585] width 86 height 42
click at [998, 589] on span "Play" at bounding box center [993, 585] width 16 height 10
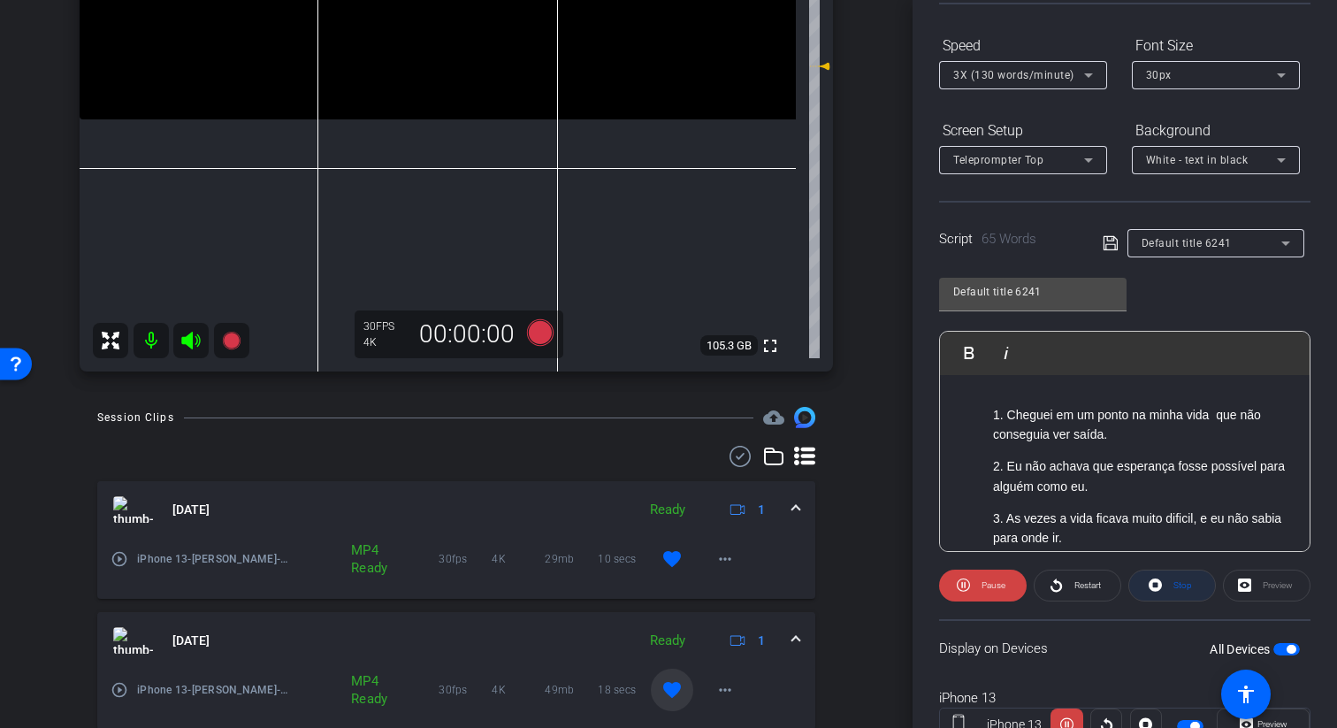
click at [1155, 581] on icon at bounding box center [1154, 584] width 13 height 13
click at [971, 586] on icon at bounding box center [966, 584] width 13 height 13
click at [539, 331] on icon at bounding box center [540, 332] width 27 height 27
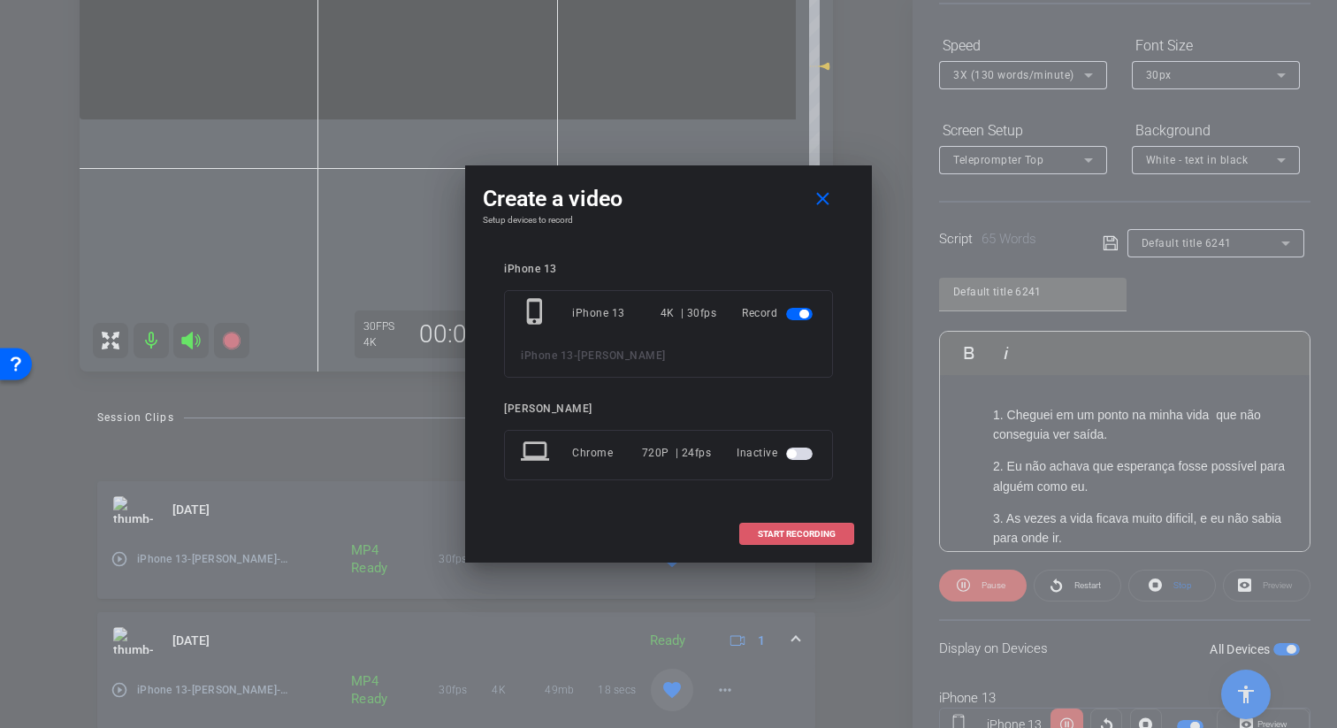
click at [809, 536] on span "START RECORDING" at bounding box center [797, 534] width 78 height 9
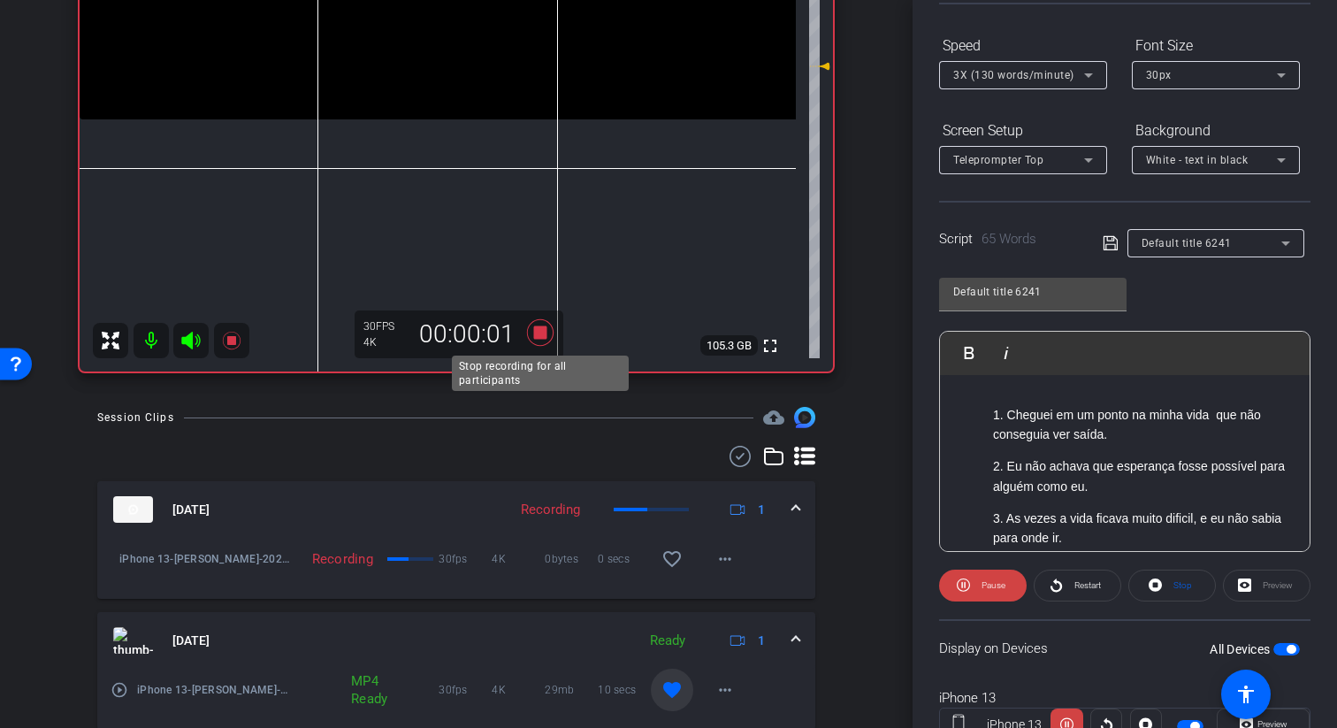
click at [546, 343] on icon at bounding box center [540, 332] width 27 height 27
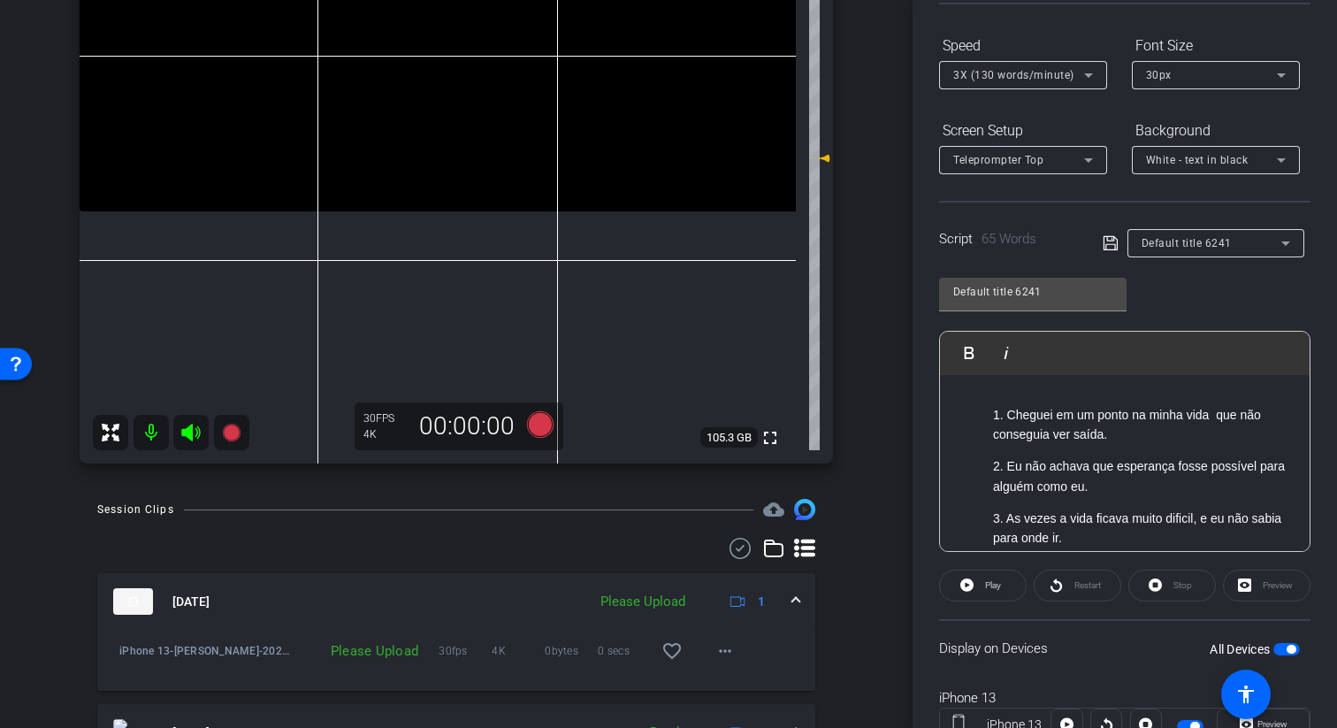
scroll to position [312, 0]
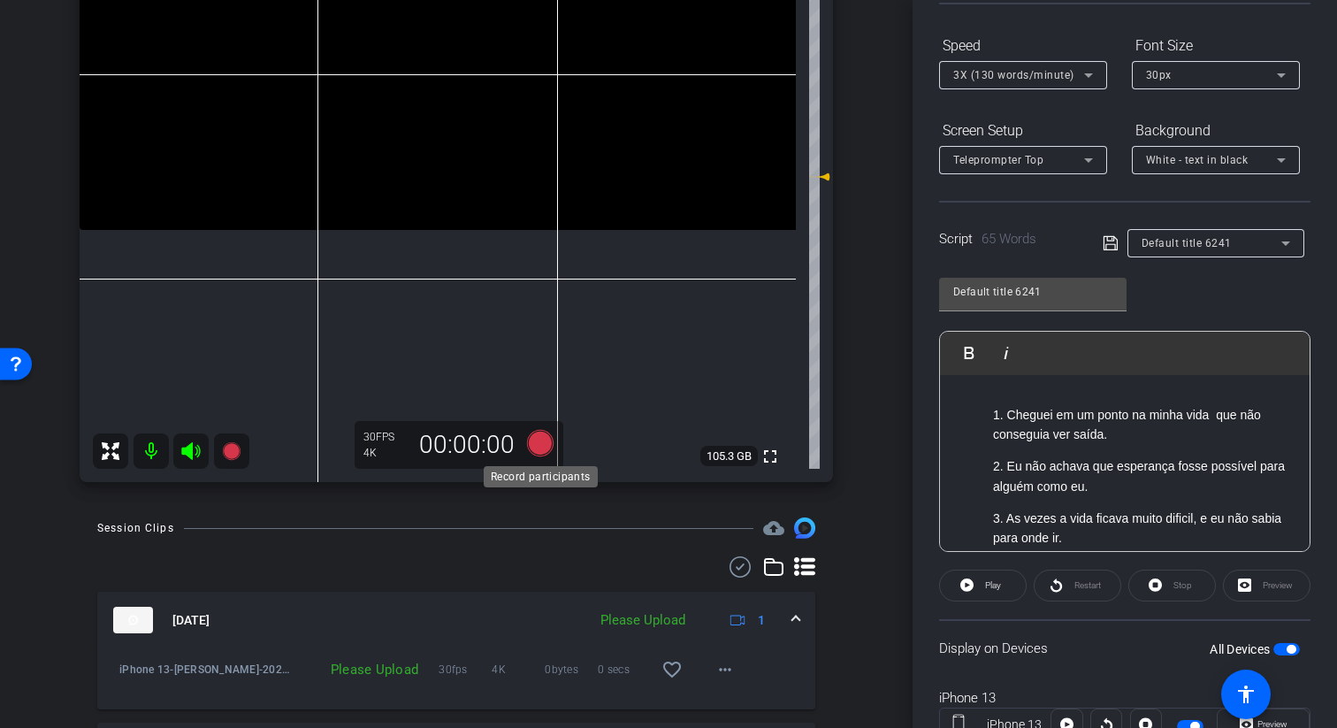
click at [546, 453] on icon at bounding box center [540, 443] width 42 height 32
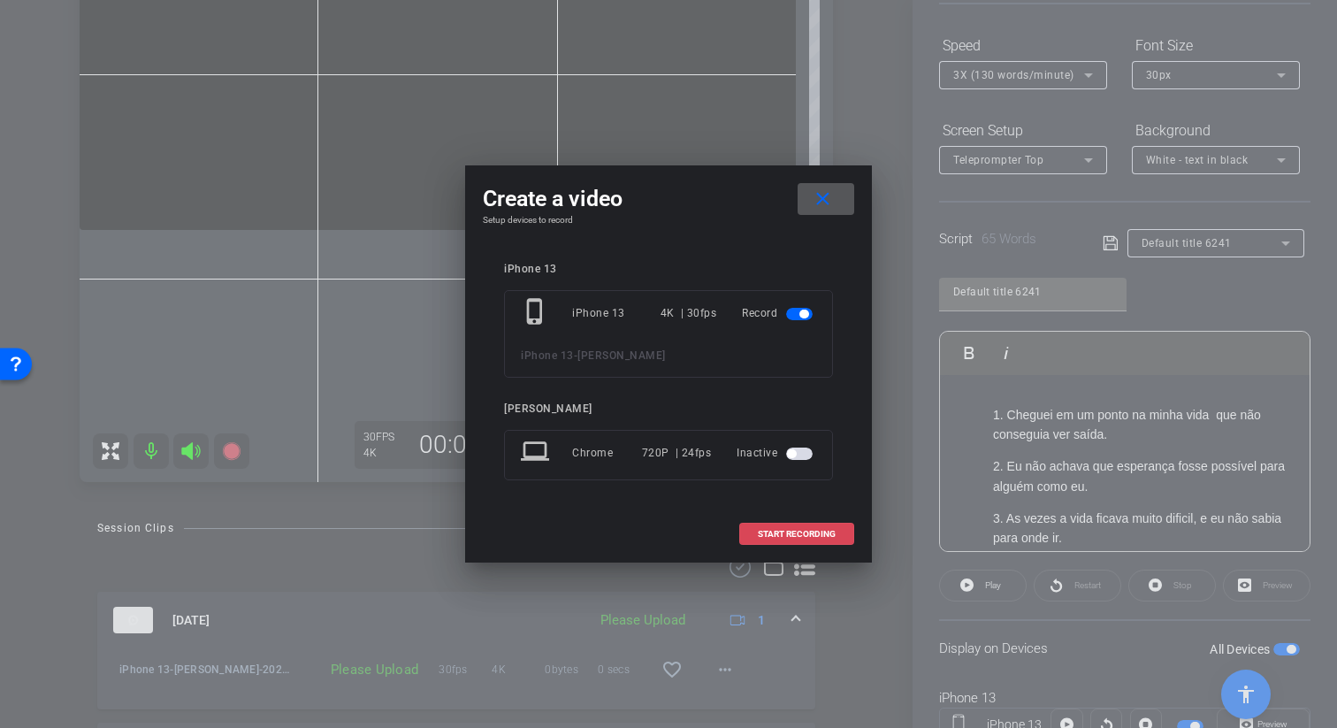
click at [835, 545] on span at bounding box center [796, 534] width 113 height 42
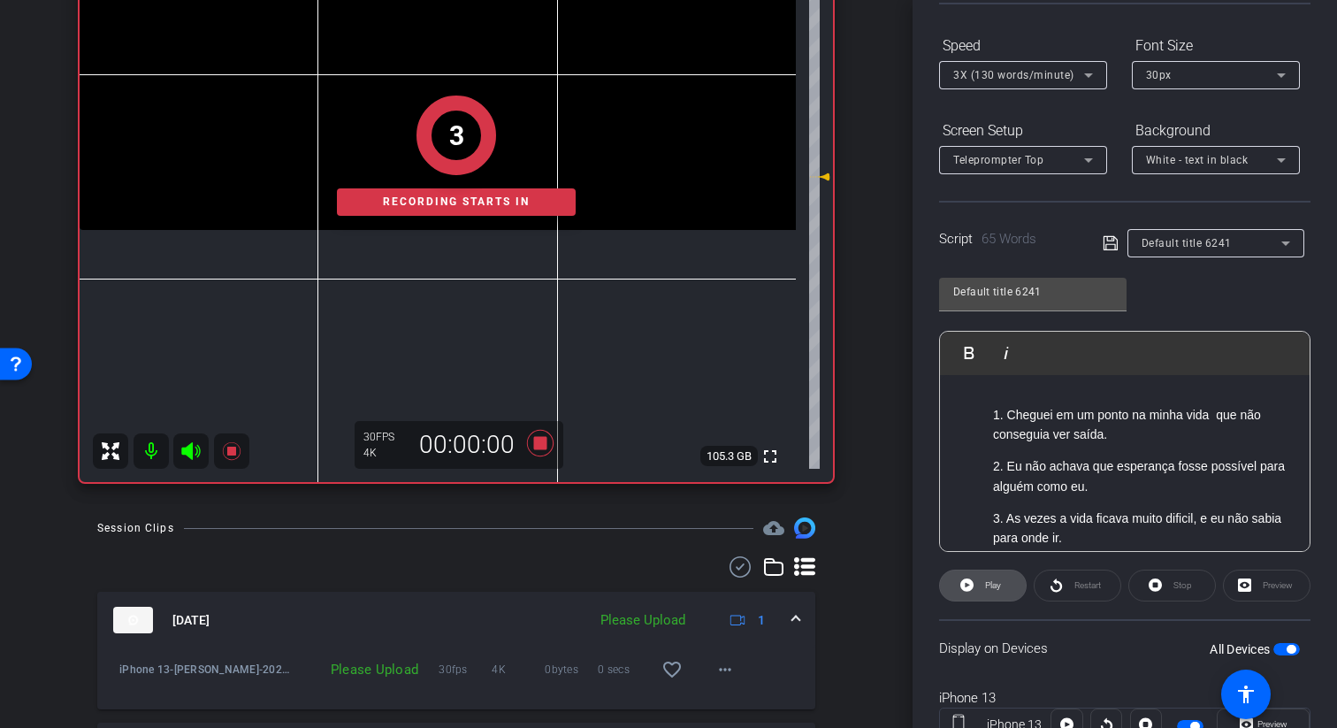
click at [969, 581] on icon at bounding box center [966, 584] width 13 height 13
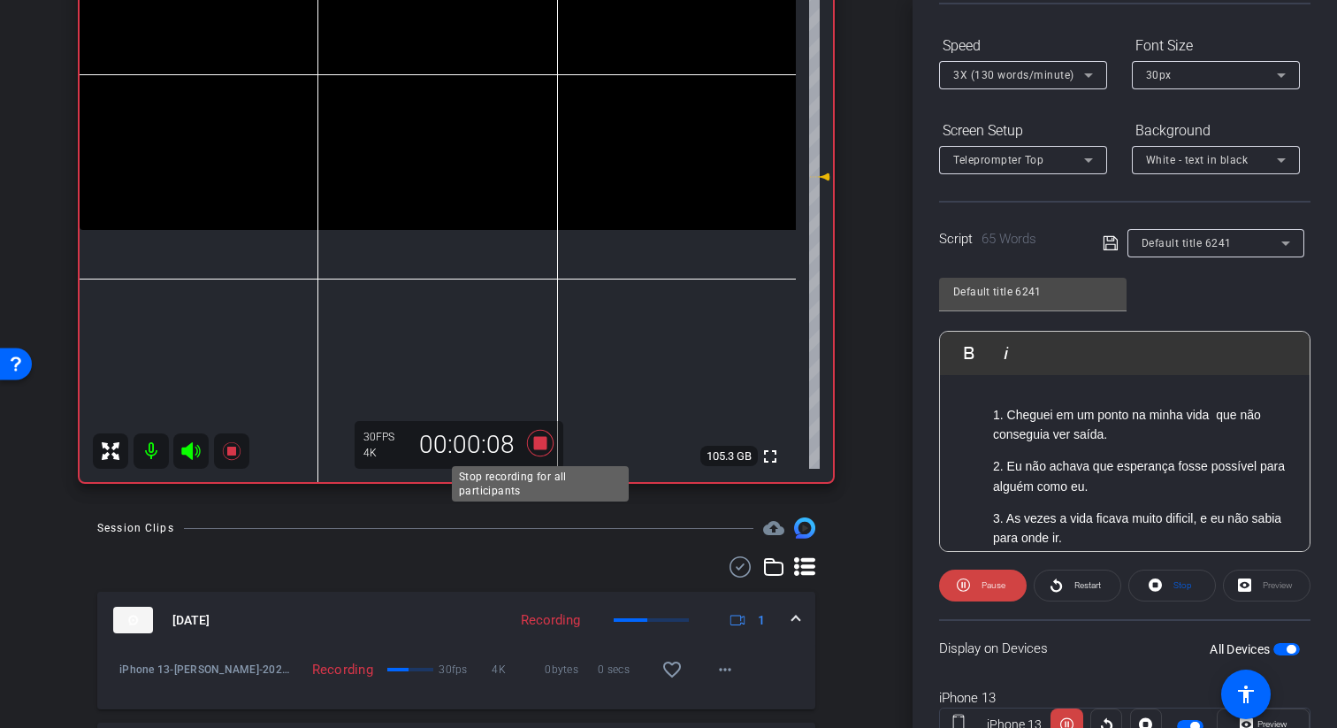
click at [533, 447] on icon at bounding box center [540, 443] width 27 height 27
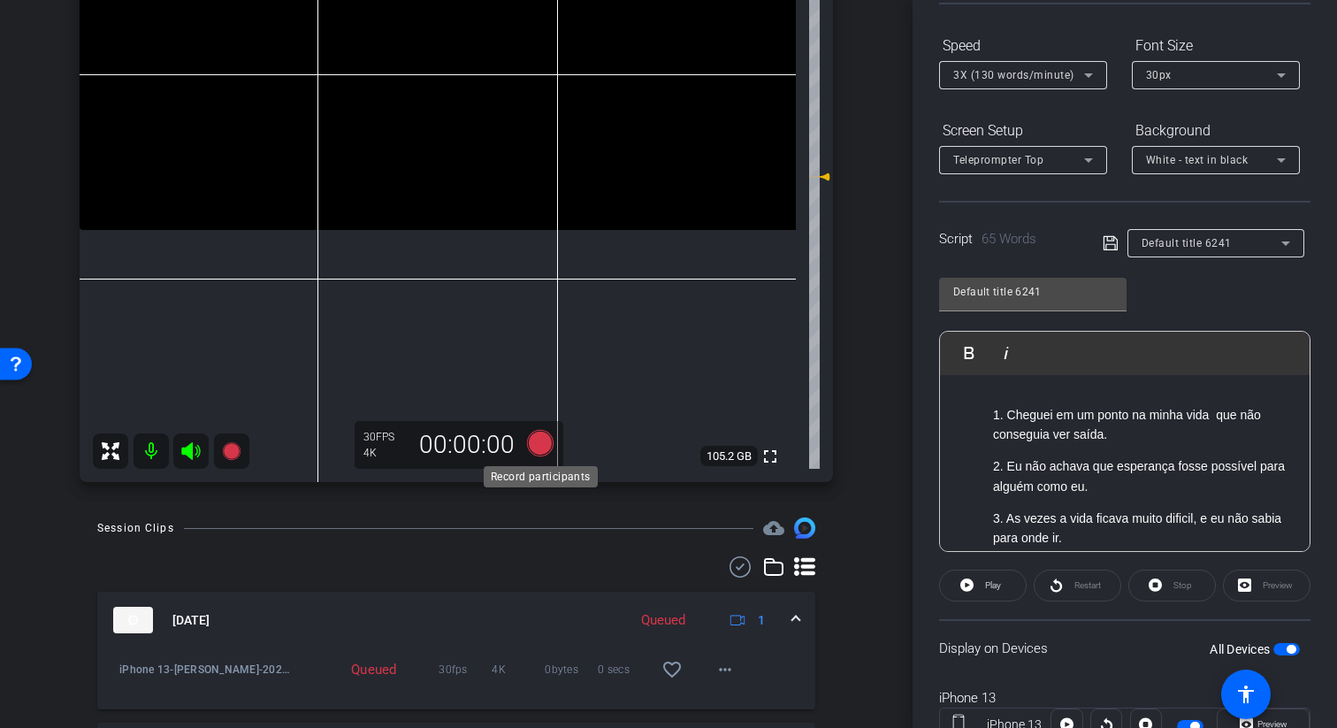
click at [549, 451] on icon at bounding box center [540, 443] width 42 height 32
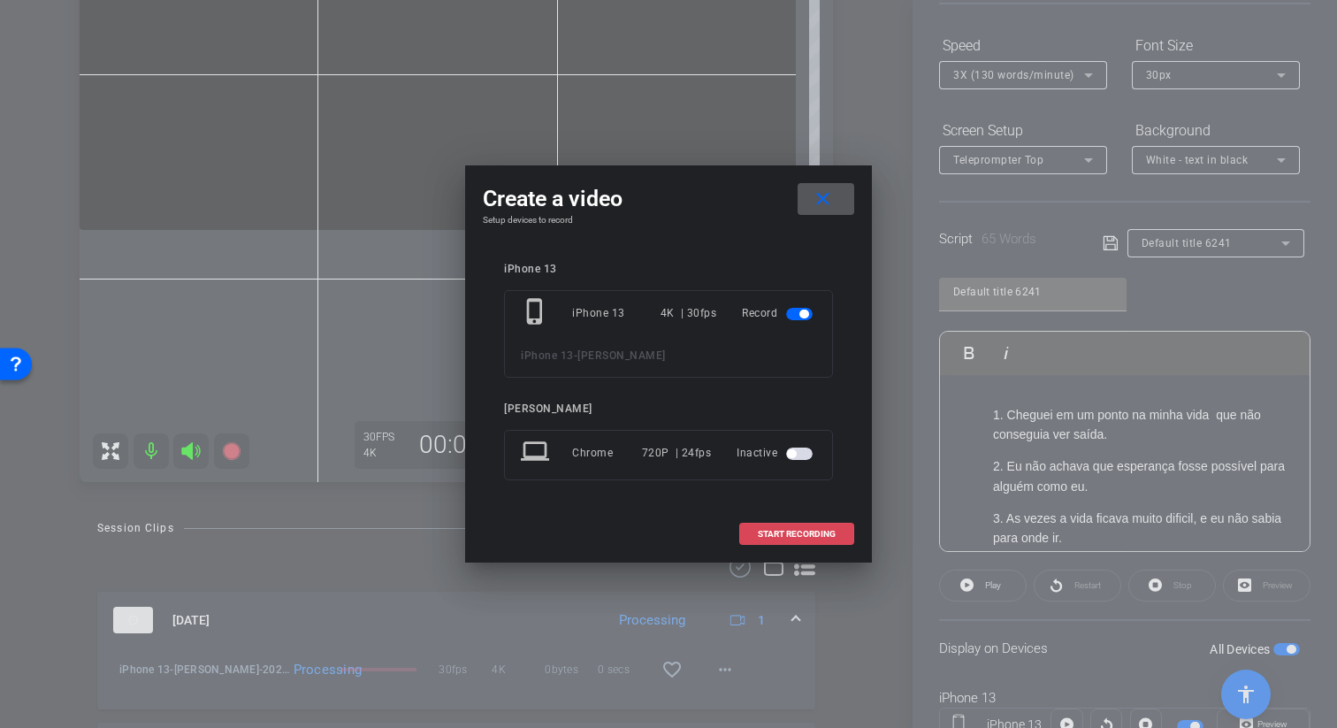
click at [830, 533] on span "START RECORDING" at bounding box center [797, 534] width 78 height 9
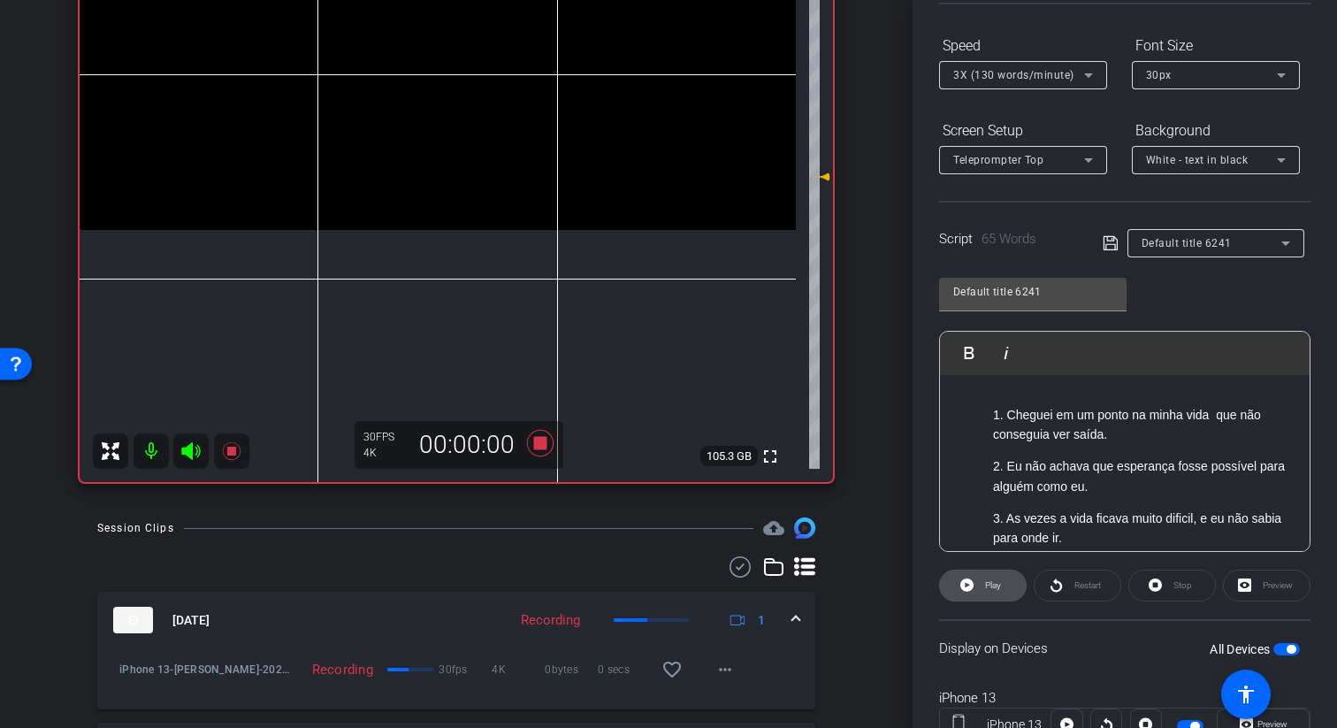
click at [965, 579] on icon at bounding box center [966, 584] width 13 height 13
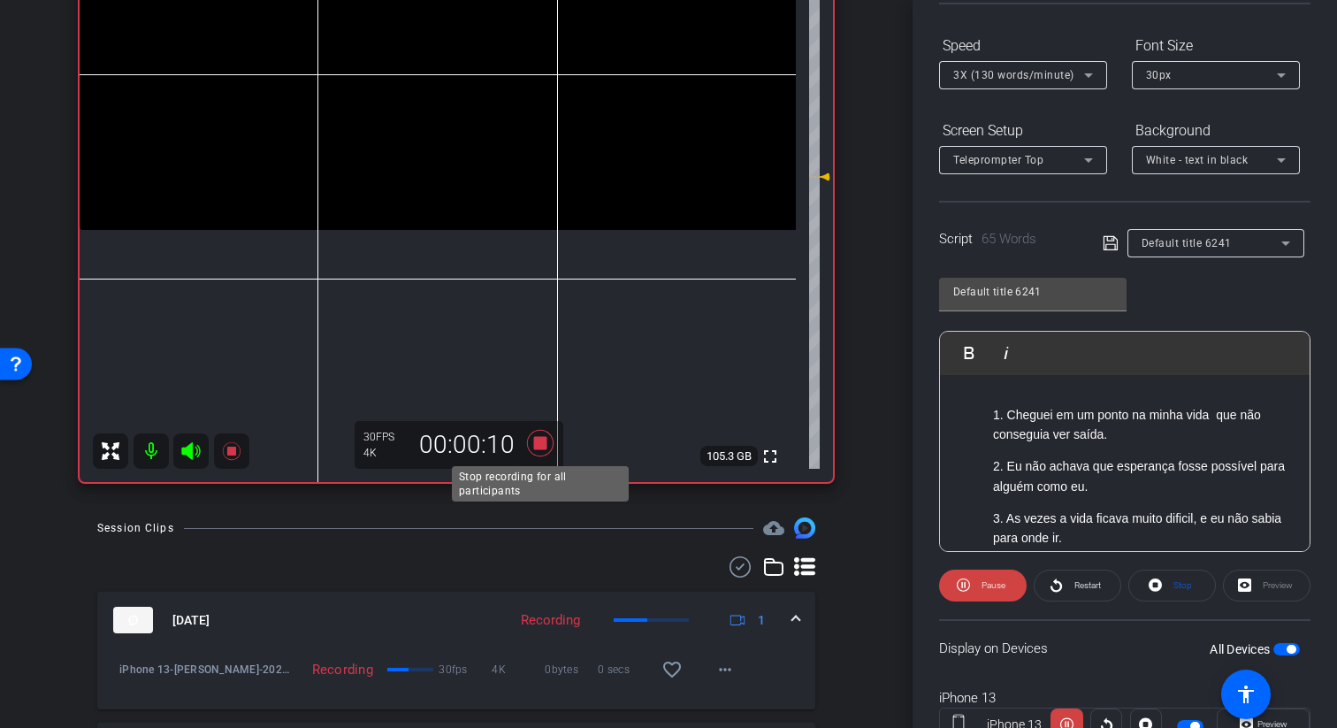
click at [546, 439] on icon at bounding box center [540, 443] width 42 height 32
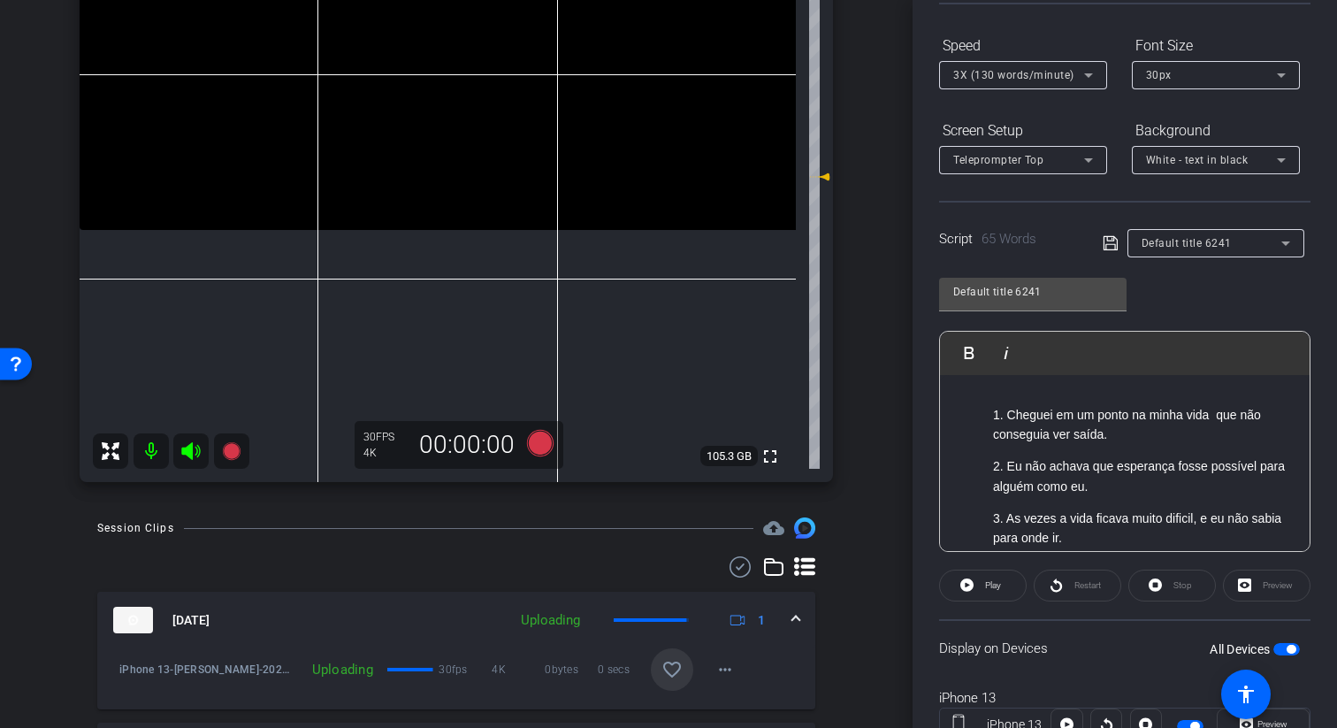
click at [670, 674] on mat-icon "favorite_border" at bounding box center [671, 669] width 21 height 21
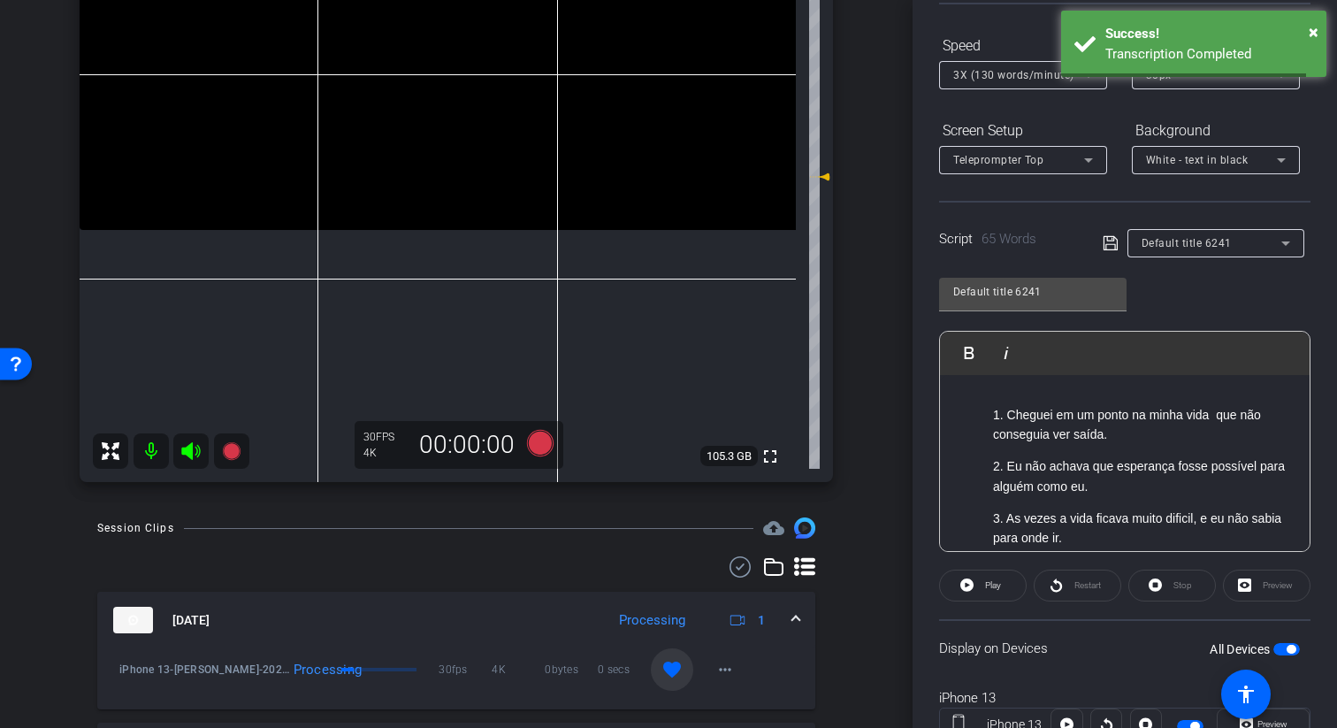
drag, startPoint x: 1116, startPoint y: 488, endPoint x: 982, endPoint y: 403, distance: 158.9
click at [982, 403] on div "1. Cheguei em um ponto na minha vida que não conseguia ver saída. 2. Eu não ach…" at bounding box center [1125, 529] width 370 height 308
copy div "1. Cheguei em um ponto na minha vida que não conseguia ver saída. 2. Eu não ach…"
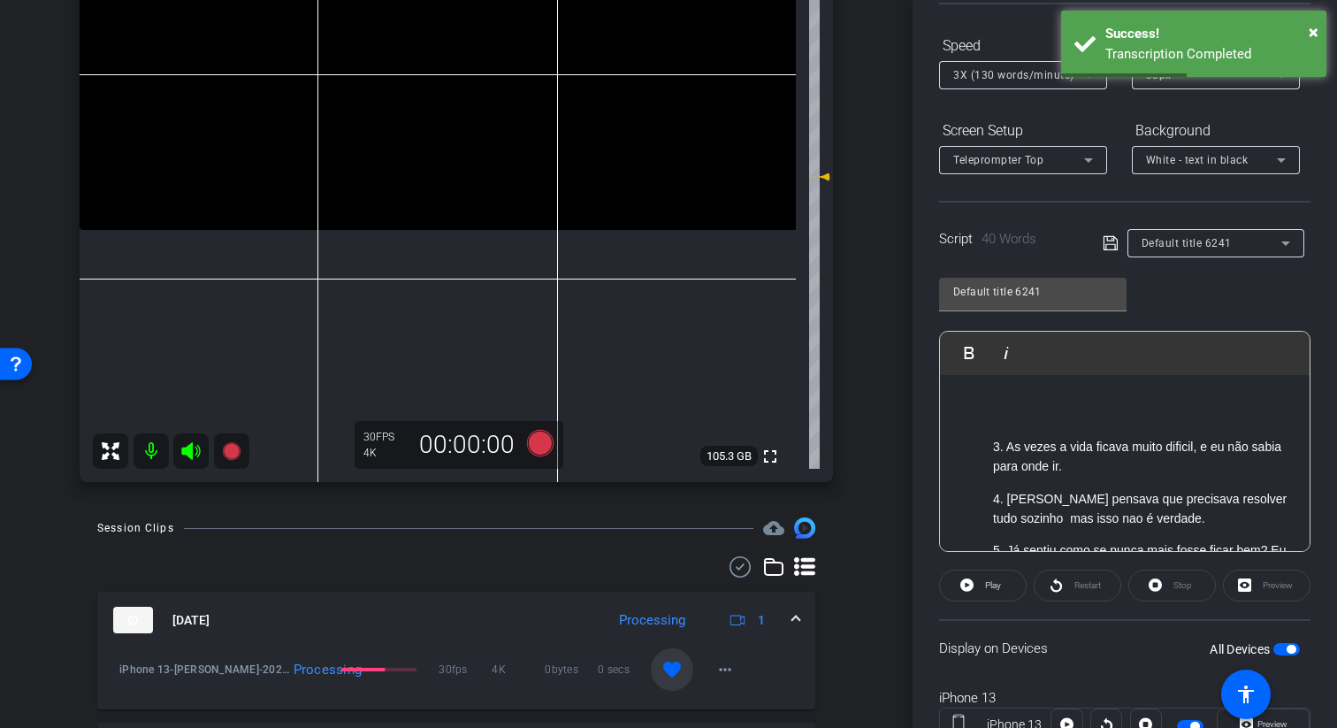
click at [1096, 246] on div "Script 40 Words Default title 6241" at bounding box center [1124, 229] width 371 height 57
click at [1104, 246] on icon at bounding box center [1110, 242] width 16 height 21
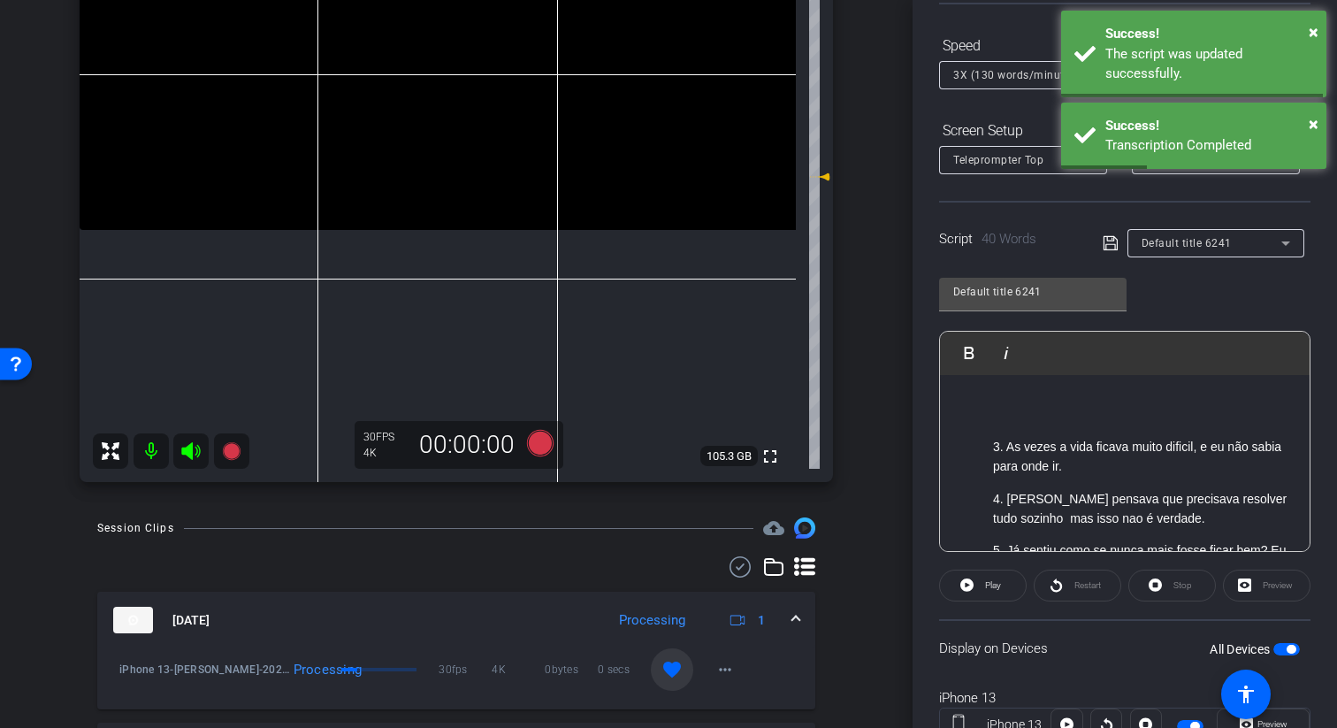
click at [1116, 243] on icon at bounding box center [1110, 242] width 16 height 21
click at [993, 456] on p "3. As vezes a vida ficava muito dificil, e eu não sabia para onde ir." at bounding box center [1142, 457] width 299 height 40
click at [993, 443] on p "3. As vezes a vida ficava muito dificil, e eu não sabia para onde ir." at bounding box center [1142, 457] width 299 height 40
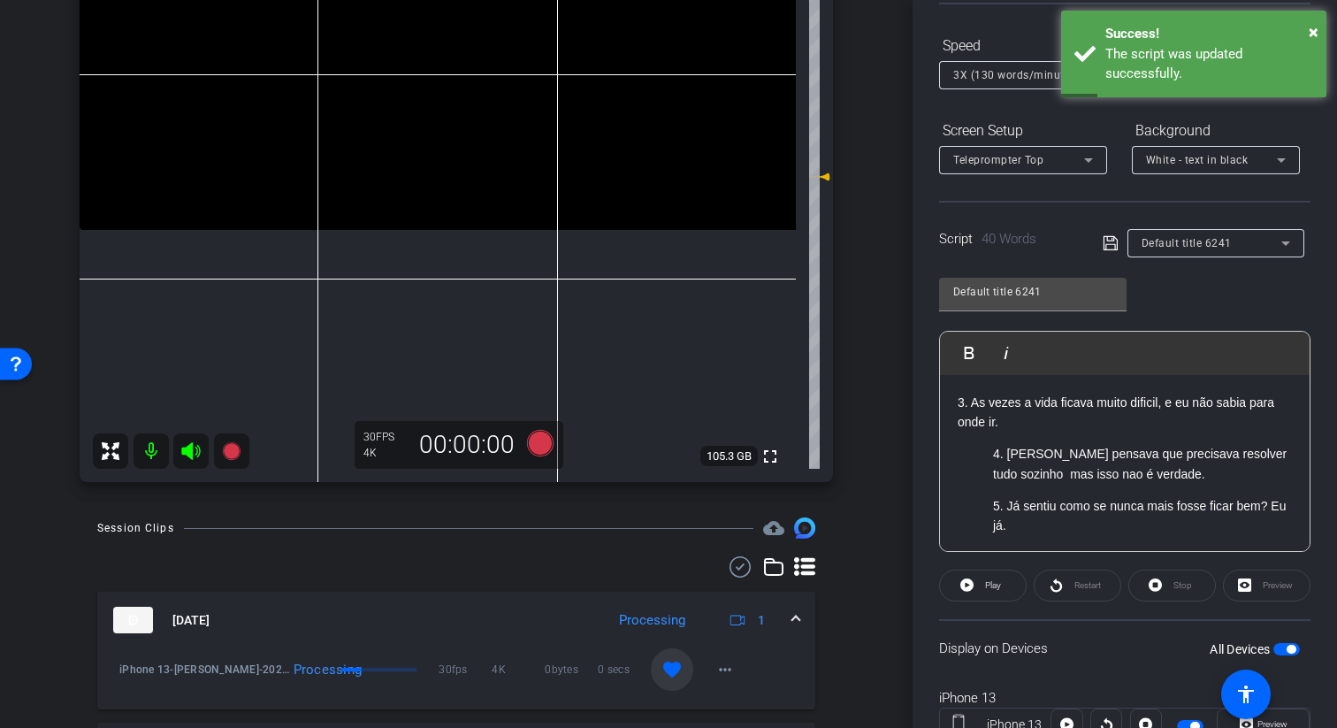
click at [1108, 240] on icon at bounding box center [1109, 243] width 14 height 14
click at [1284, 652] on span "button" at bounding box center [1286, 649] width 27 height 12
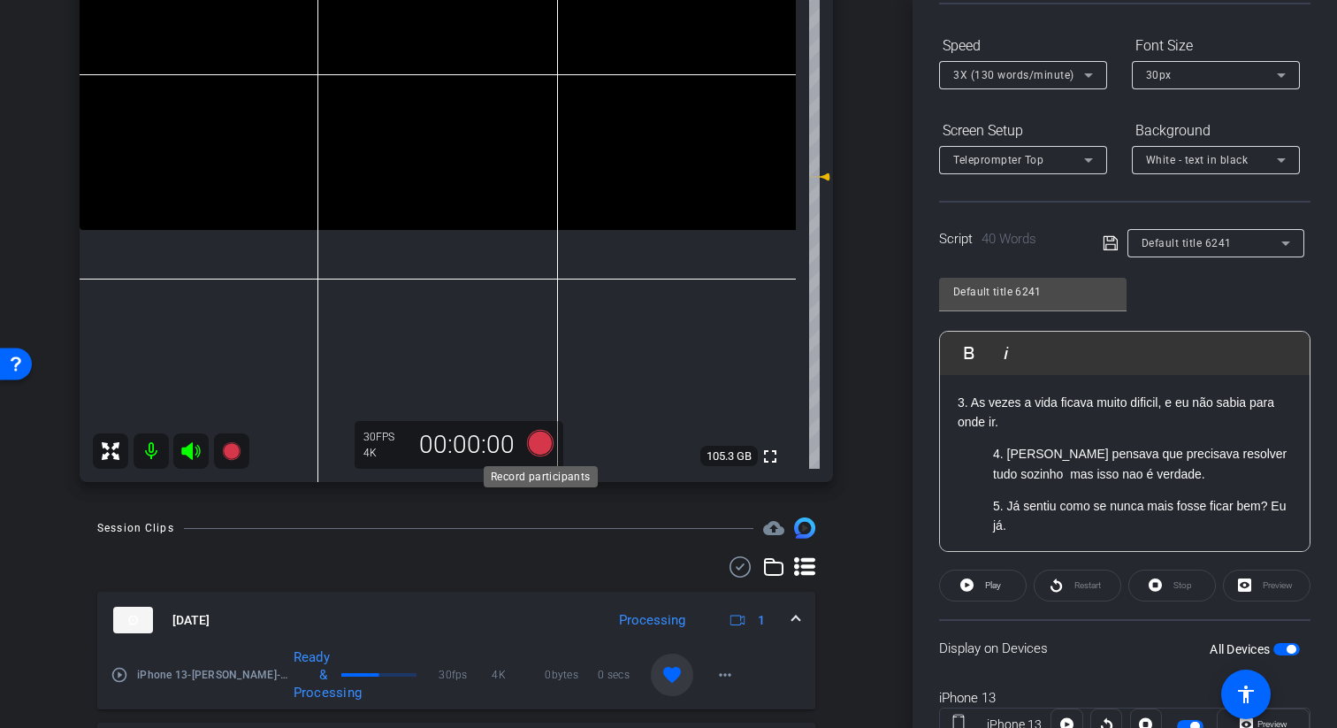
click at [538, 440] on icon at bounding box center [540, 443] width 27 height 27
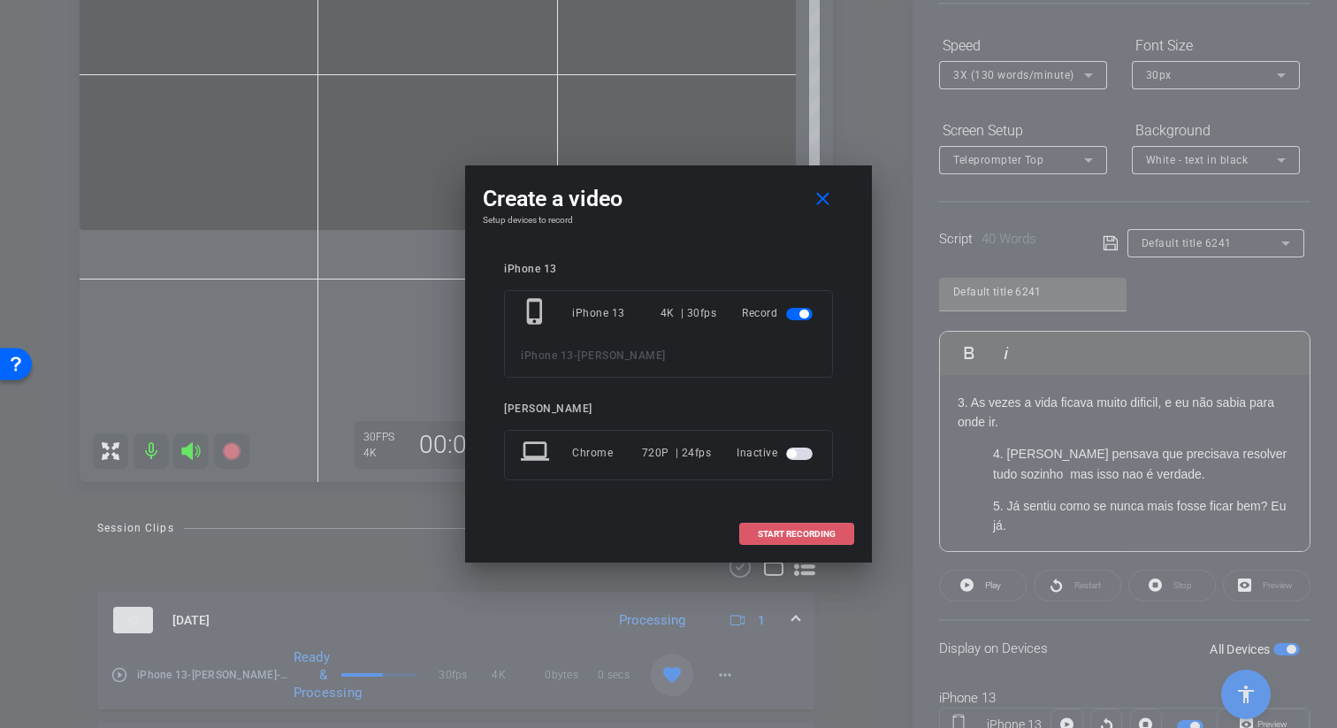
click at [811, 527] on span at bounding box center [796, 534] width 113 height 42
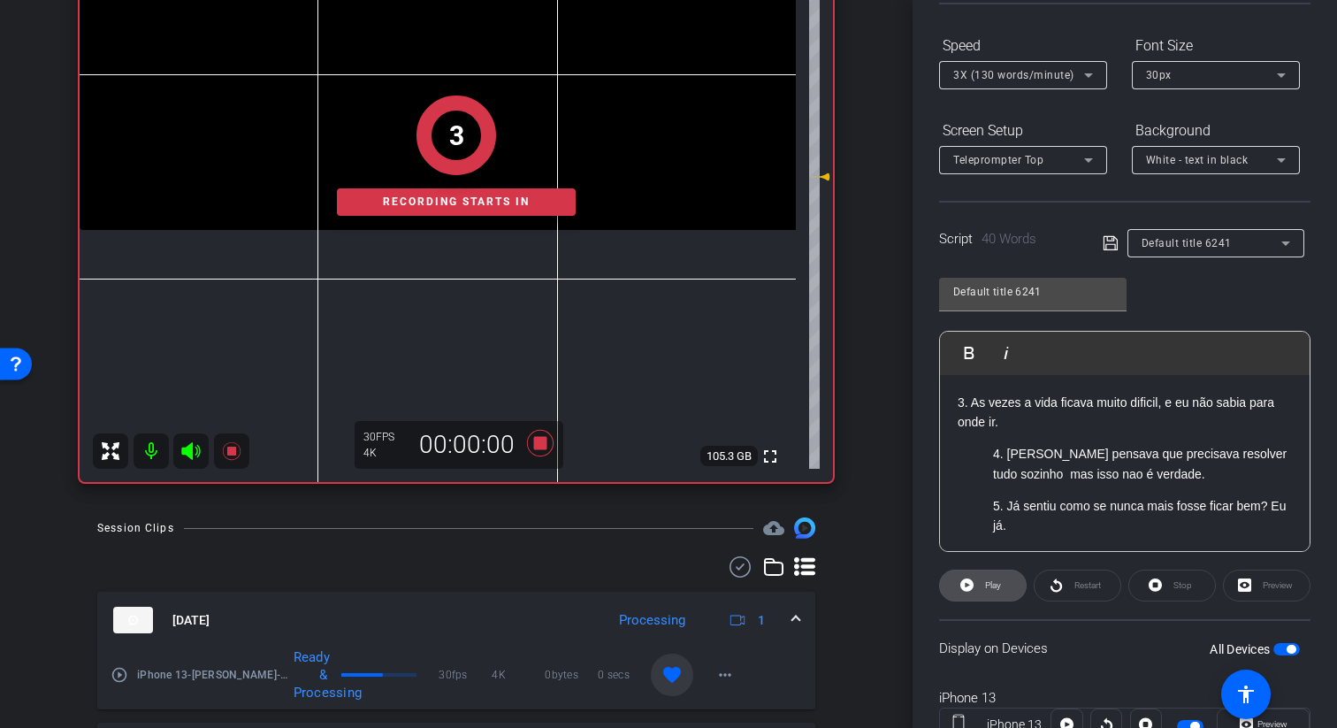
click at [963, 581] on icon at bounding box center [966, 584] width 13 height 13
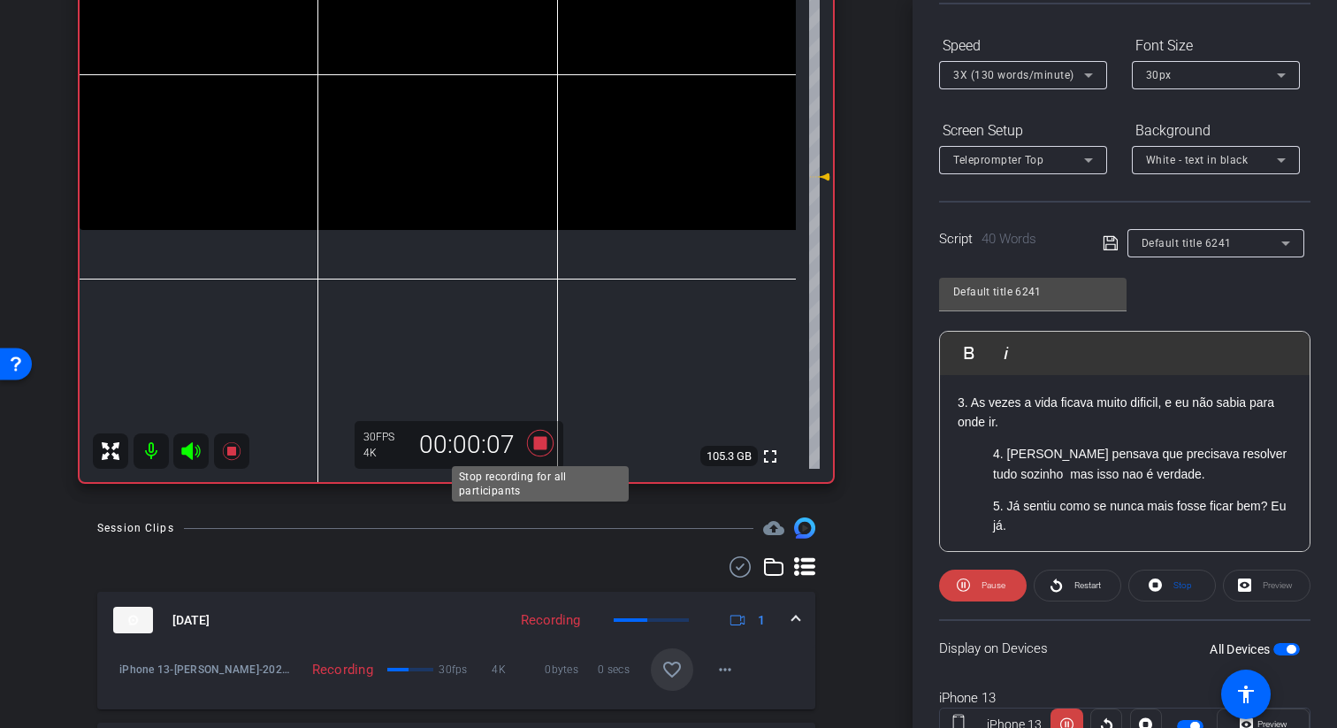
click at [540, 438] on icon at bounding box center [540, 443] width 27 height 27
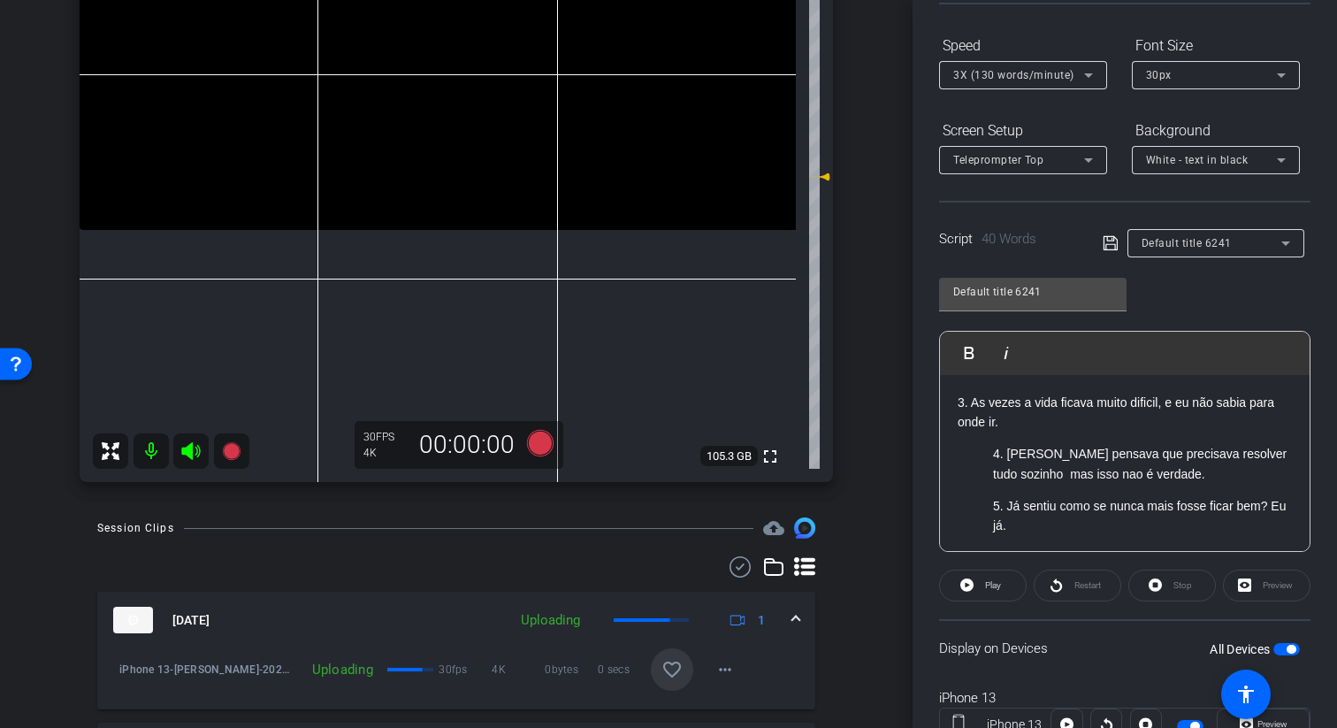
click at [670, 672] on mat-icon "favorite_border" at bounding box center [671, 669] width 21 height 21
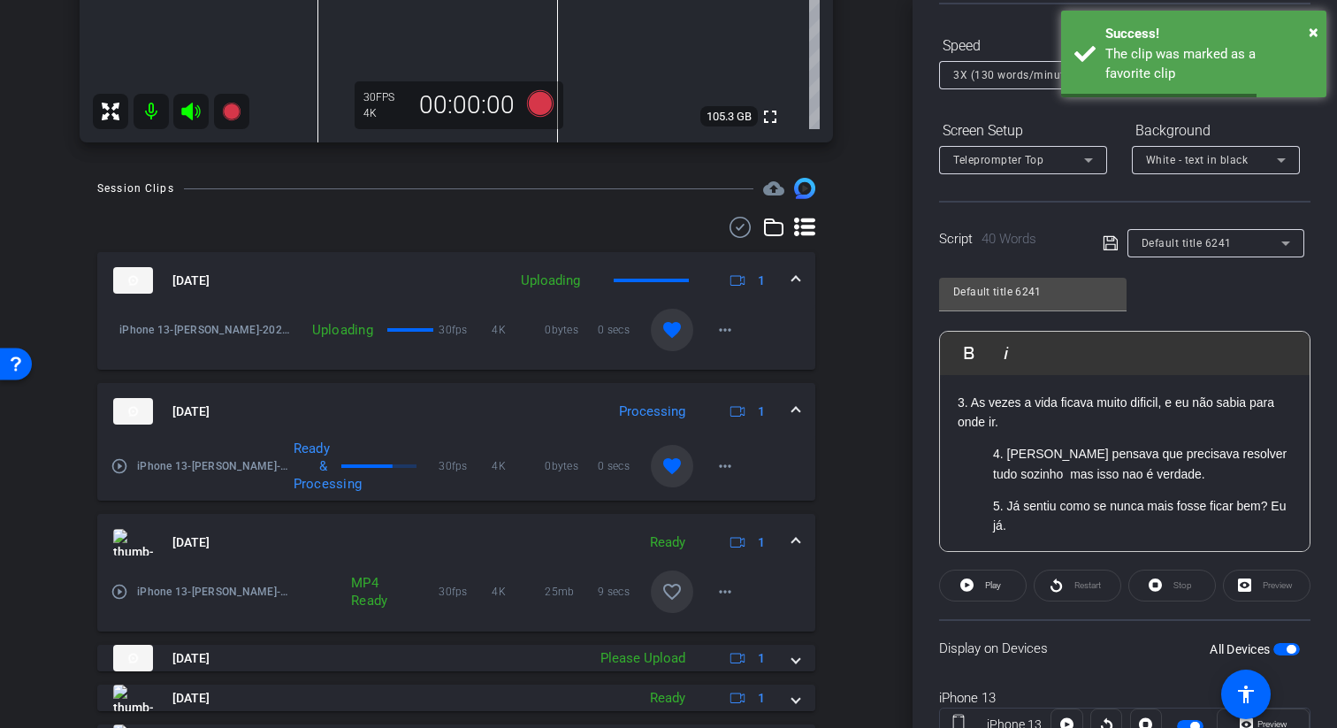
scroll to position [657, 0]
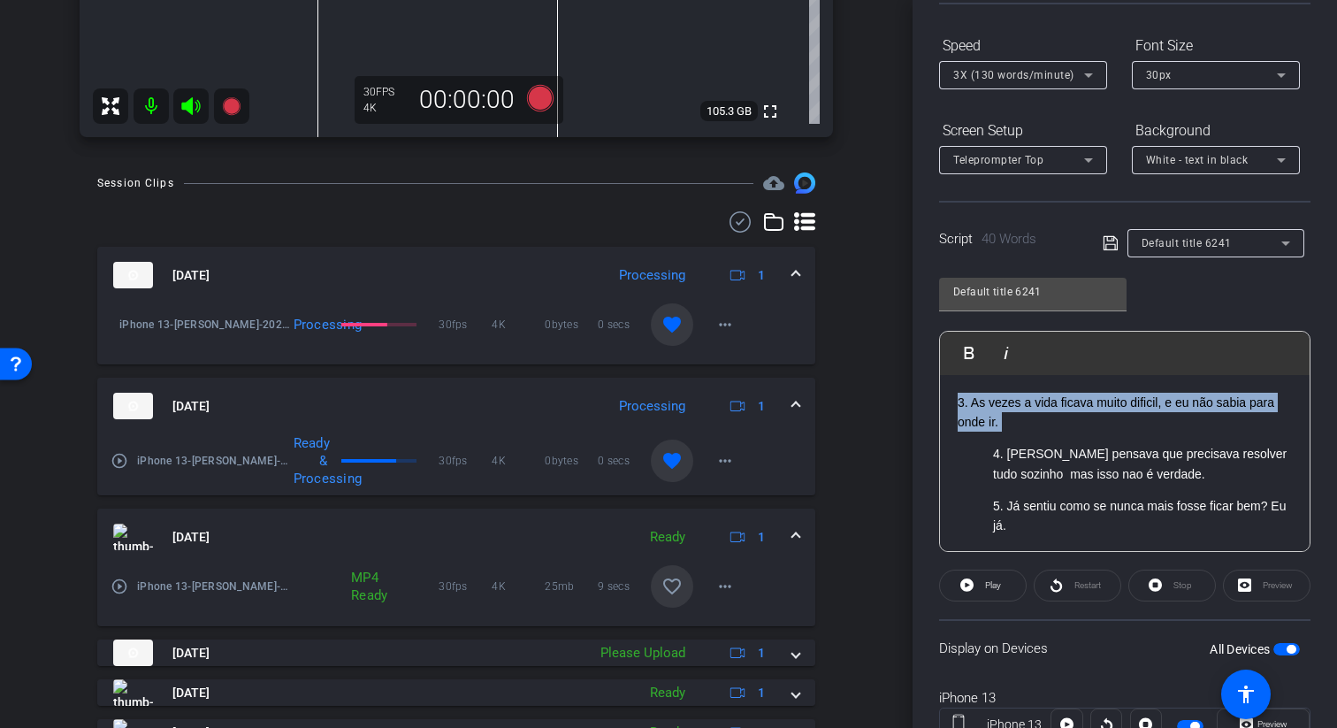
drag, startPoint x: 1029, startPoint y: 433, endPoint x: 936, endPoint y: 406, distance: 96.8
click at [936, 406] on div "Participants Teleprompter Adjustments settings Rachel Aranha flip Director Ever…" at bounding box center [1124, 364] width 424 height 728
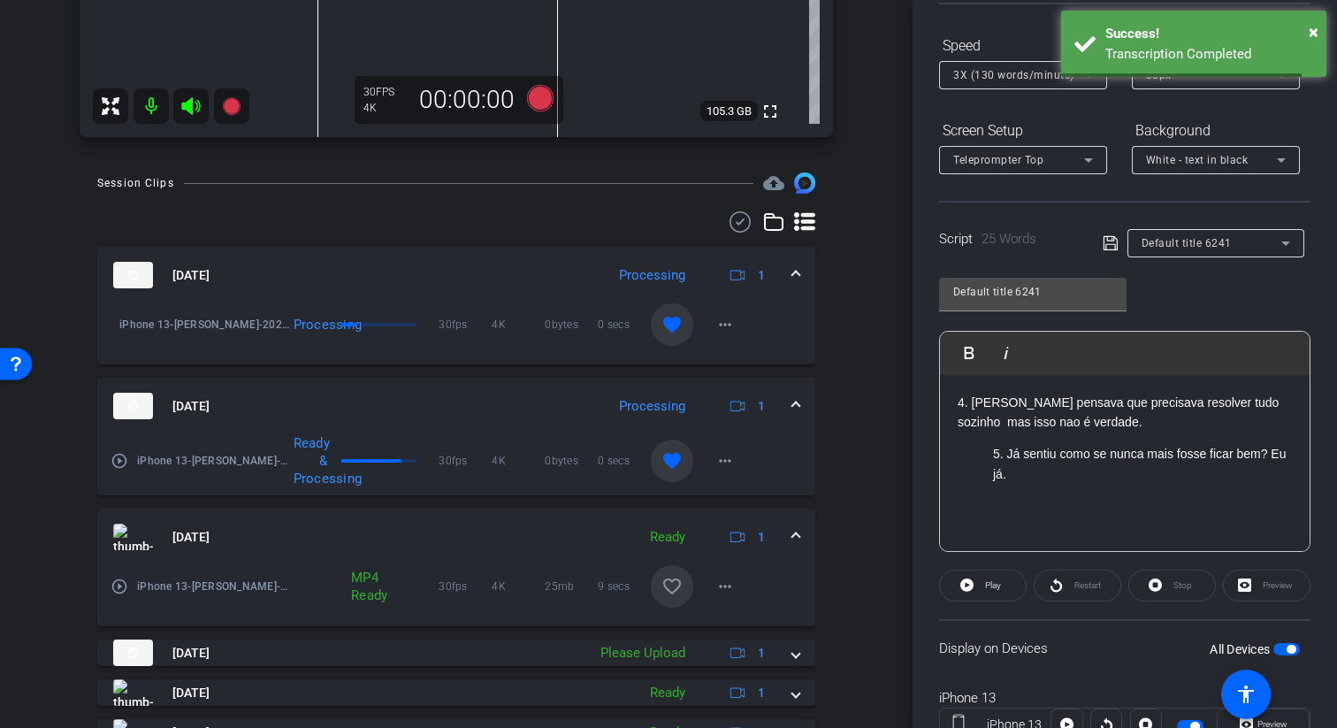
click at [995, 460] on p "5. Já sentiu como se nunca mais fosse ficar bem? Eu já." at bounding box center [1142, 464] width 299 height 40
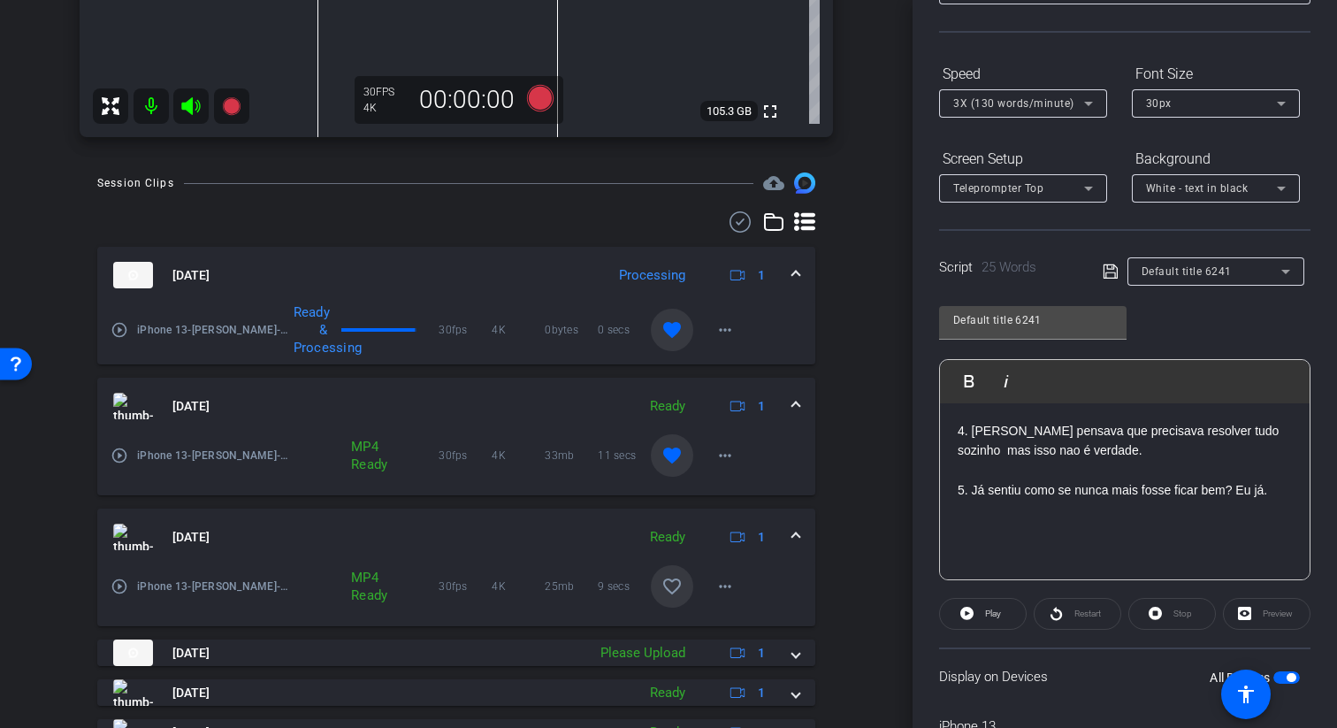
scroll to position [127, 0]
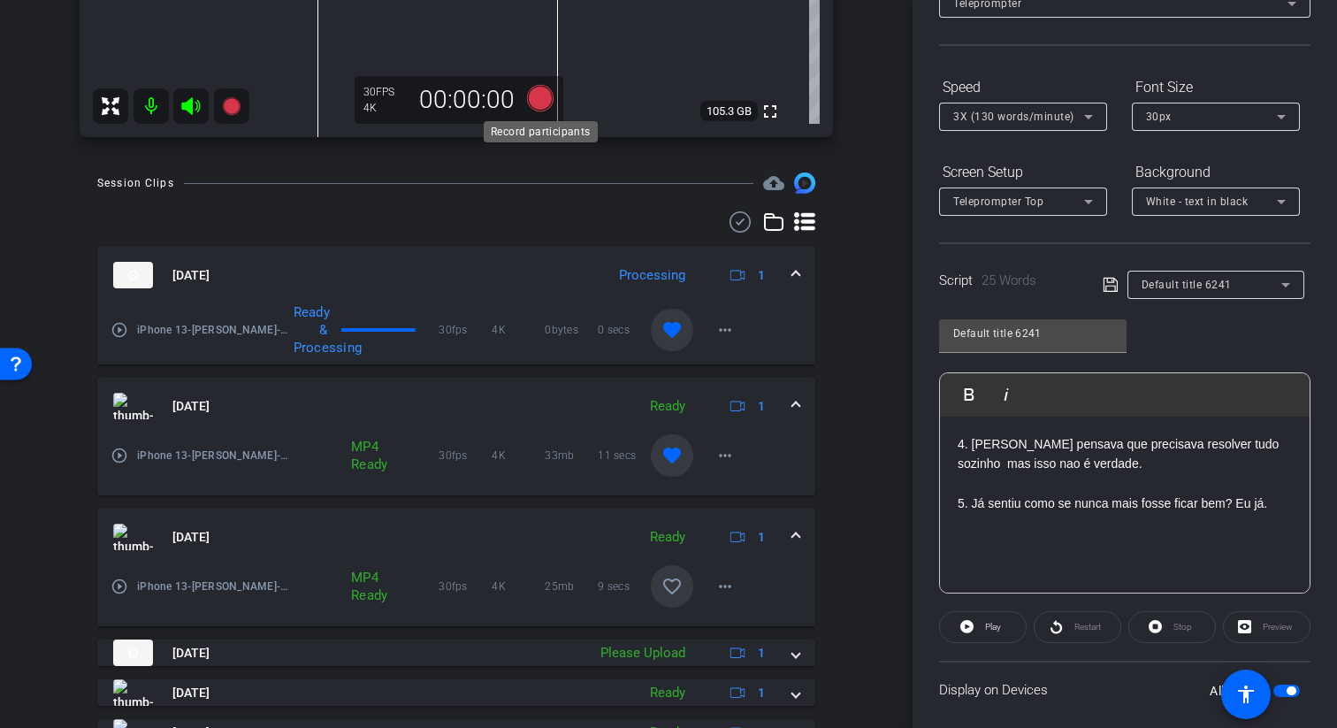
click at [546, 100] on icon at bounding box center [540, 98] width 27 height 27
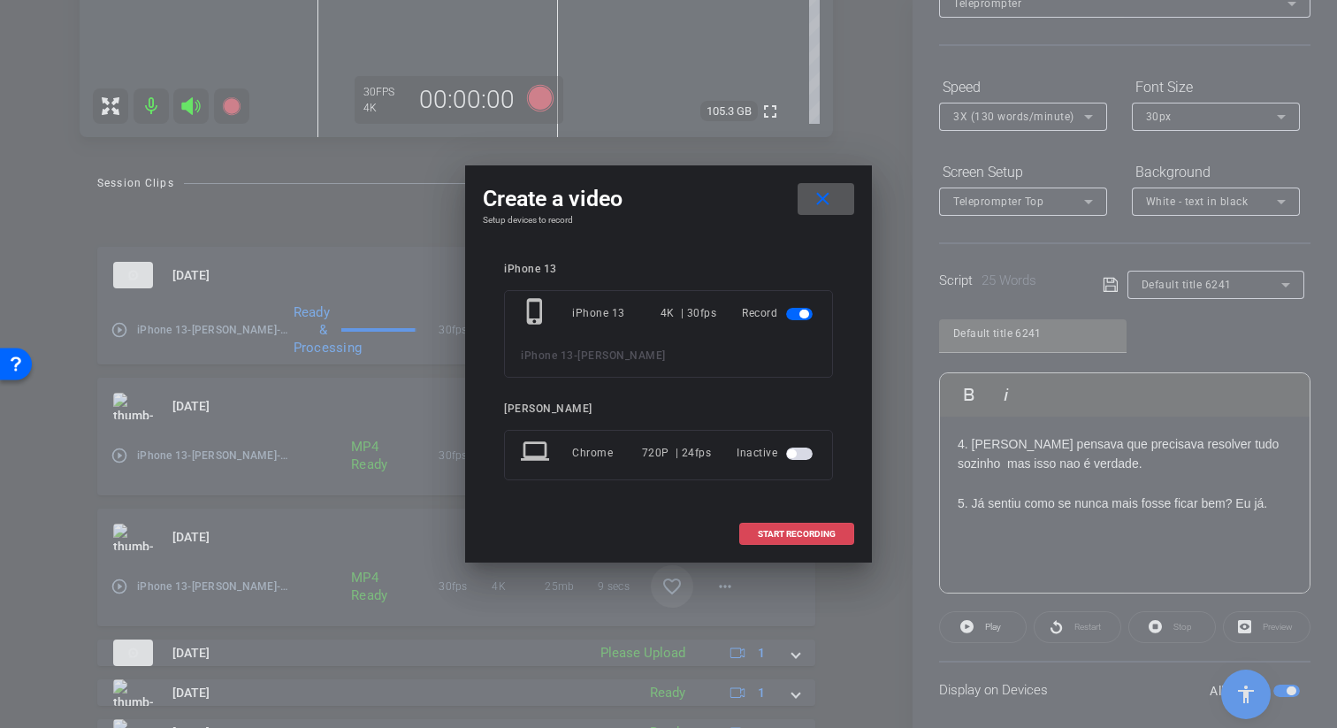
click at [829, 525] on span at bounding box center [796, 534] width 113 height 42
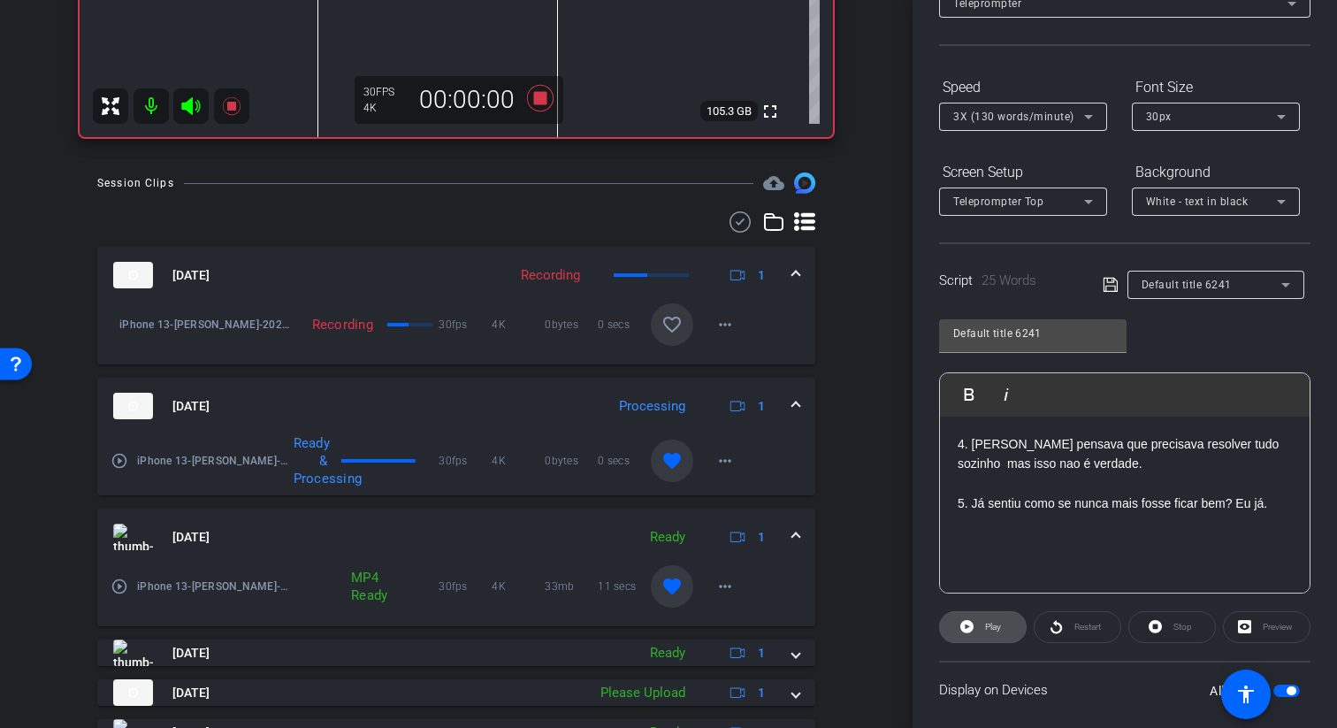
click at [987, 628] on span "Play" at bounding box center [993, 626] width 16 height 10
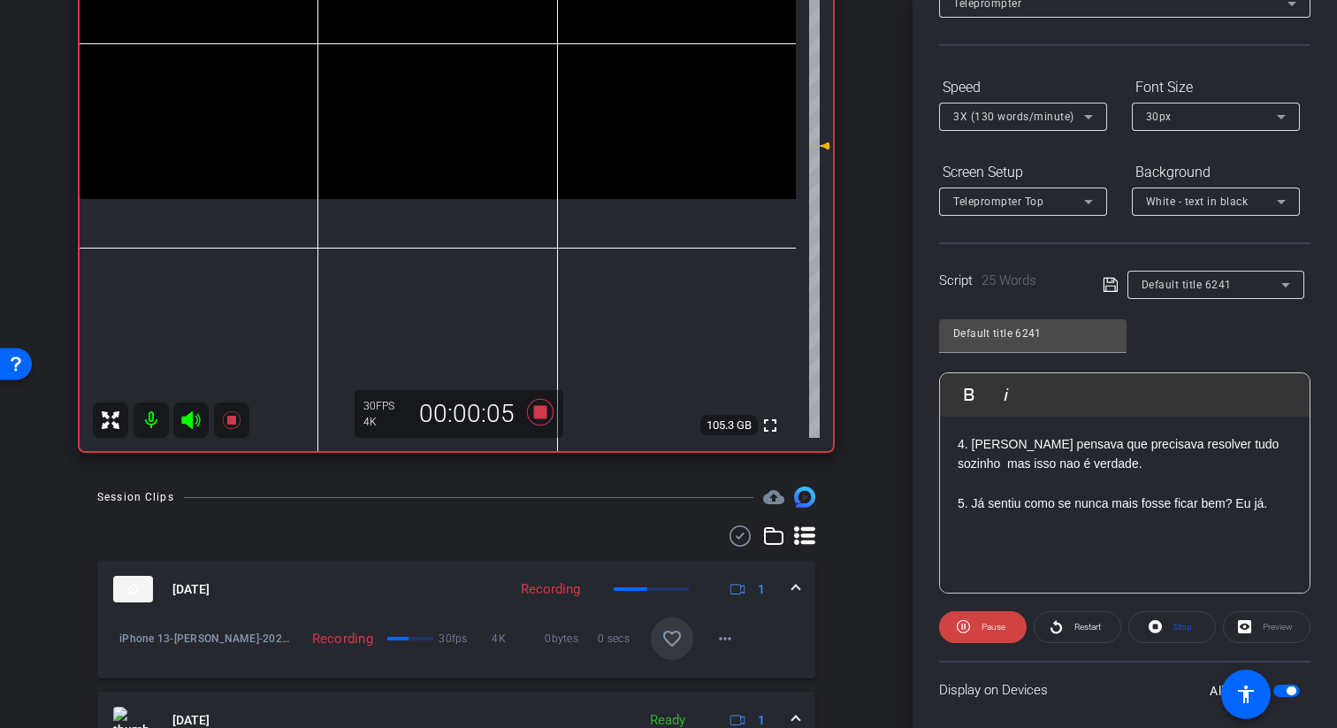
scroll to position [345, 0]
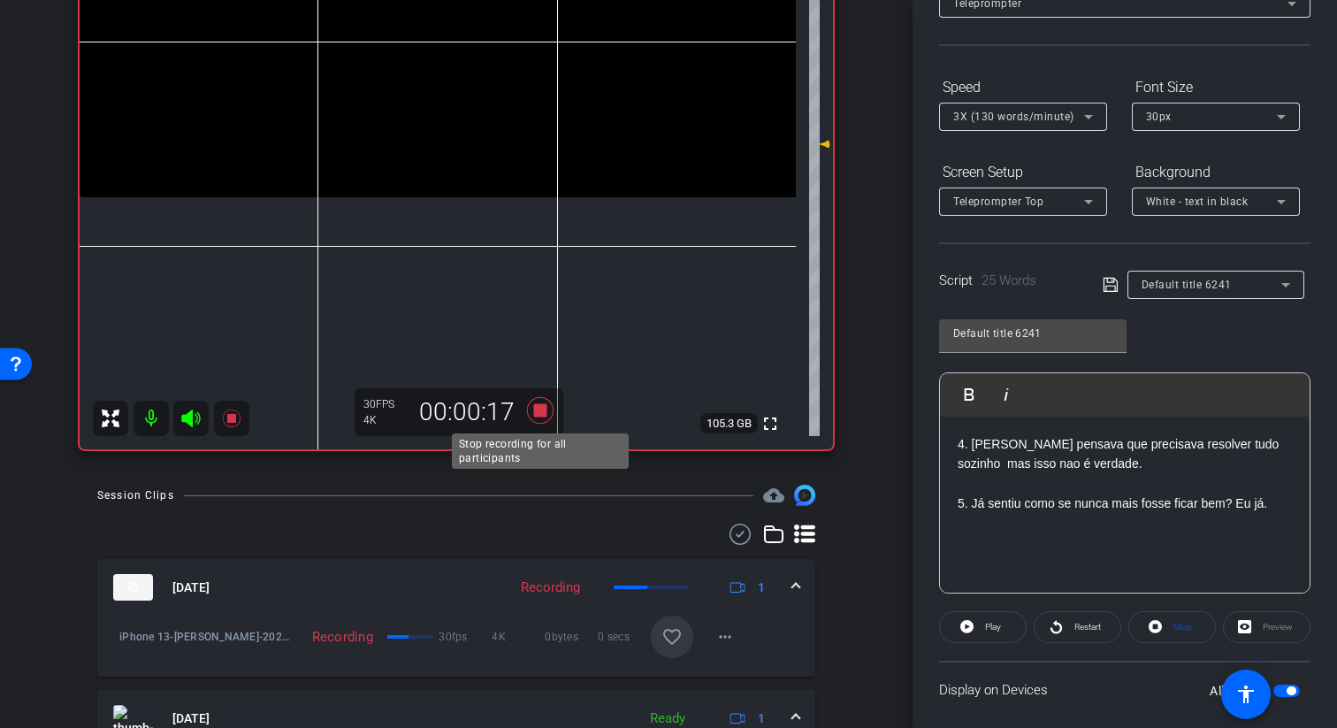
click at [546, 408] on icon at bounding box center [540, 410] width 27 height 27
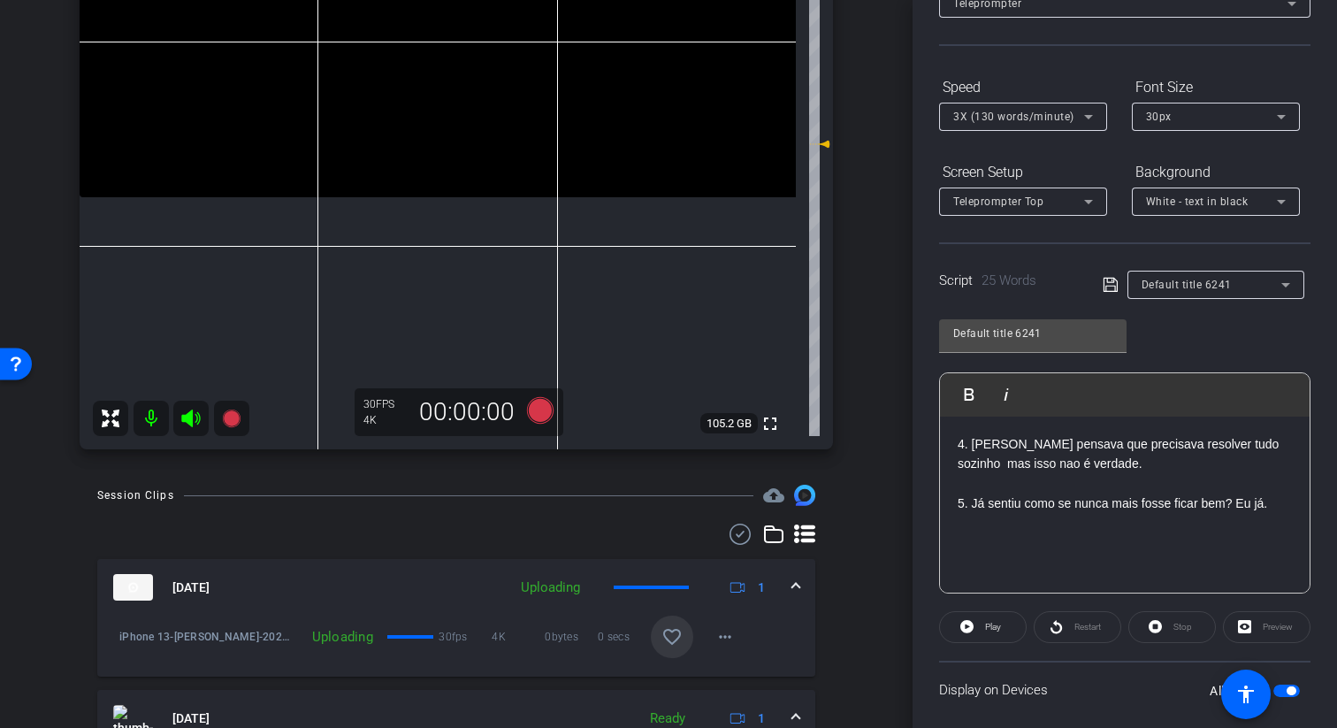
click at [679, 634] on mat-icon "favorite_border" at bounding box center [671, 636] width 21 height 21
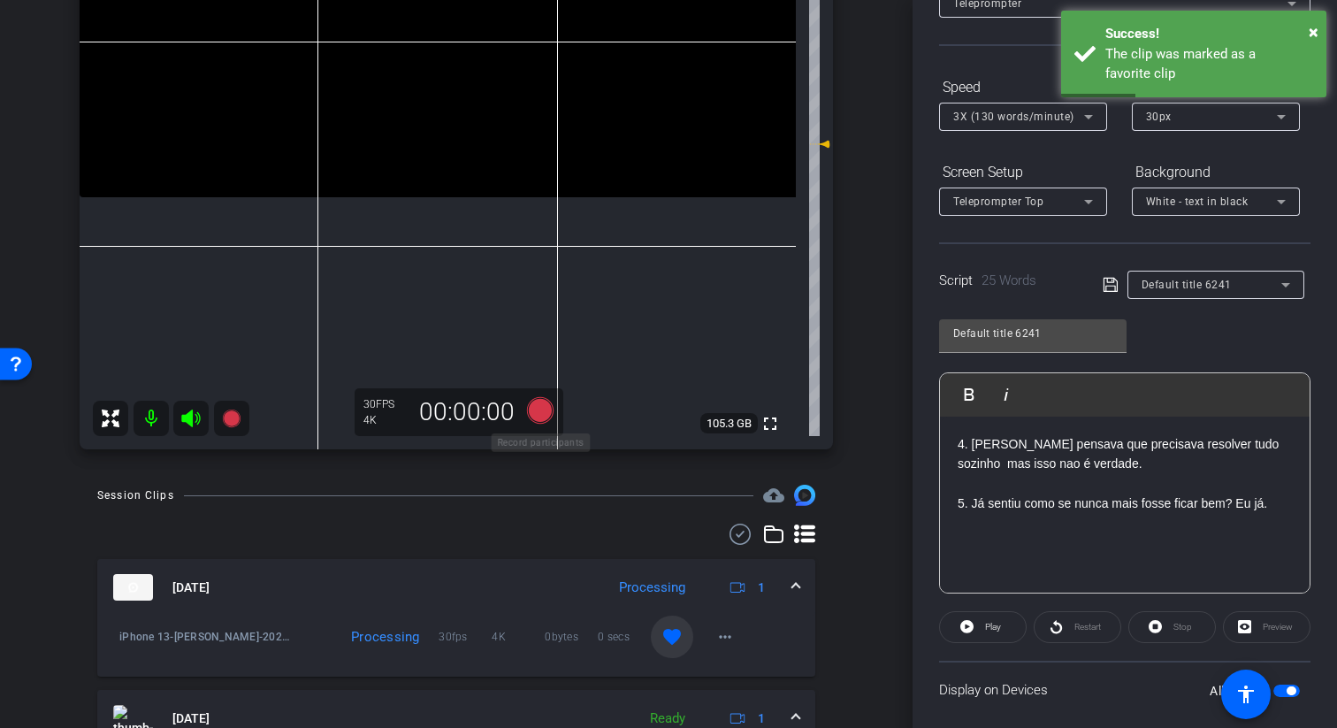
click at [538, 405] on icon at bounding box center [540, 410] width 27 height 27
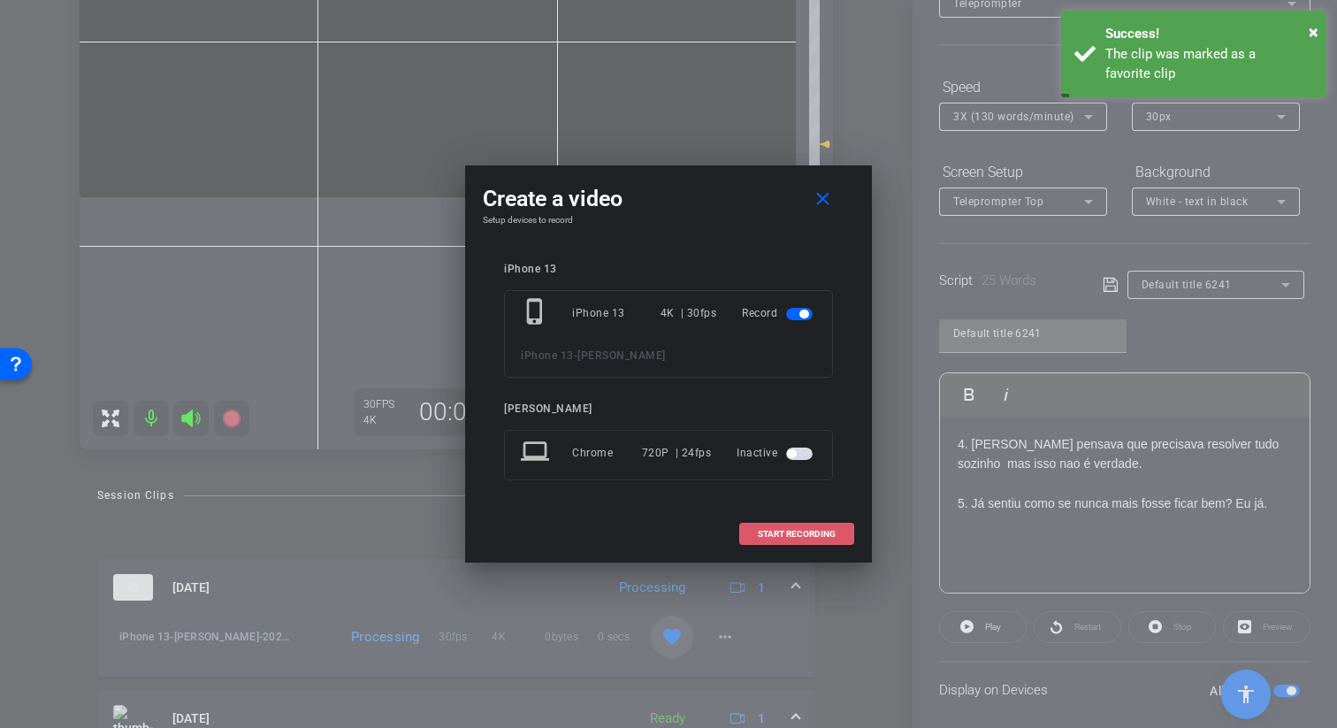
click at [773, 530] on span "START RECORDING" at bounding box center [797, 534] width 78 height 9
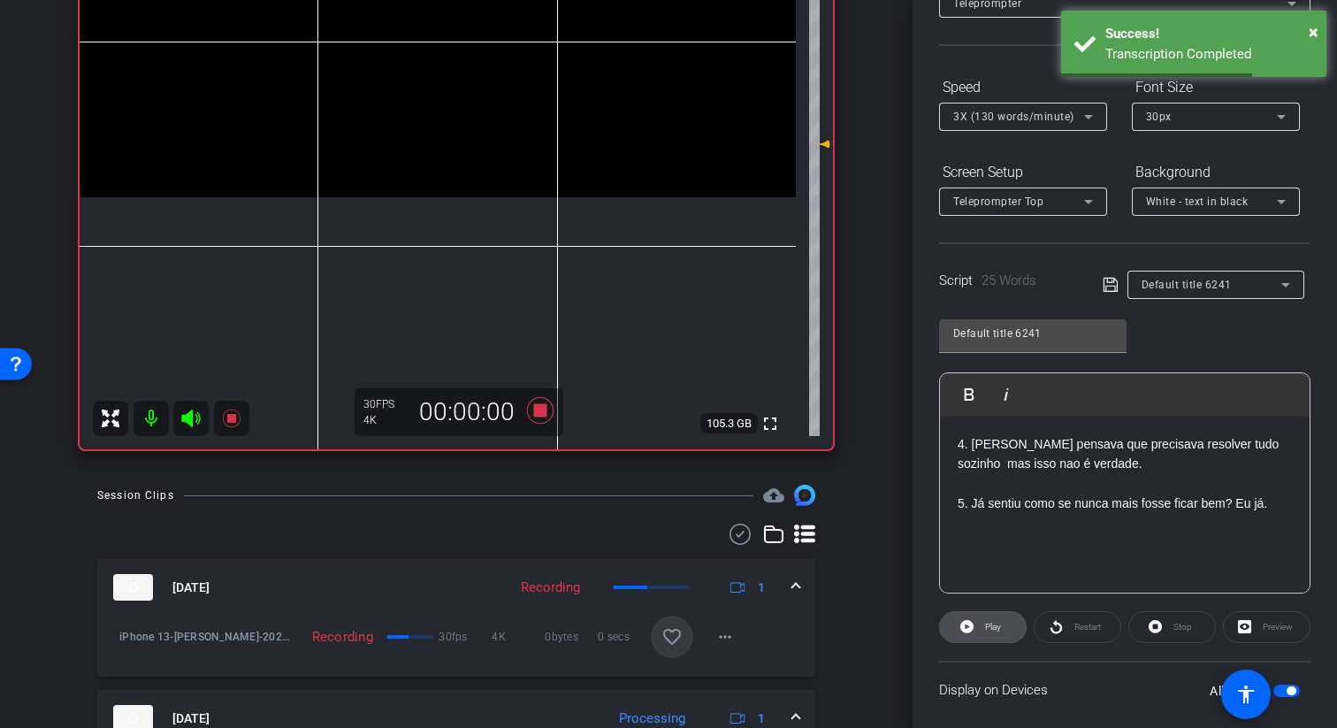
click at [972, 624] on icon at bounding box center [966, 626] width 13 height 13
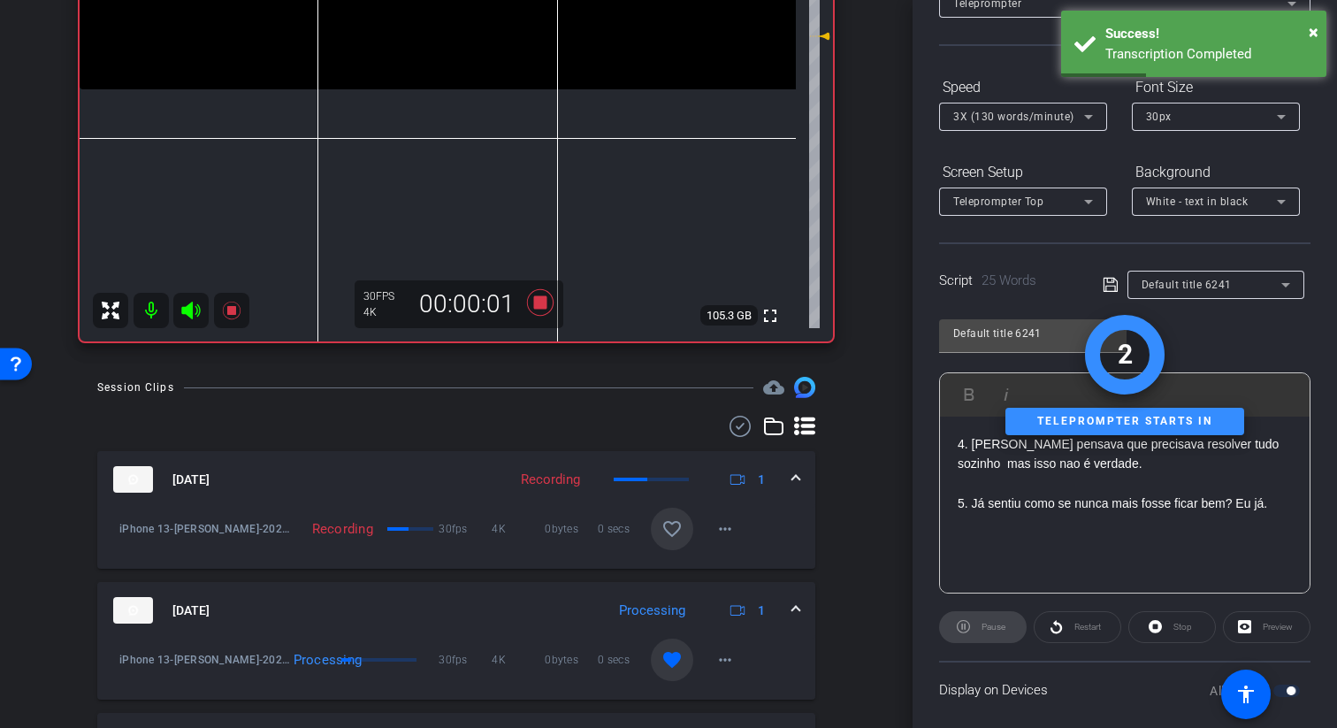
scroll to position [451, 0]
click at [673, 649] on span at bounding box center [672, 661] width 42 height 42
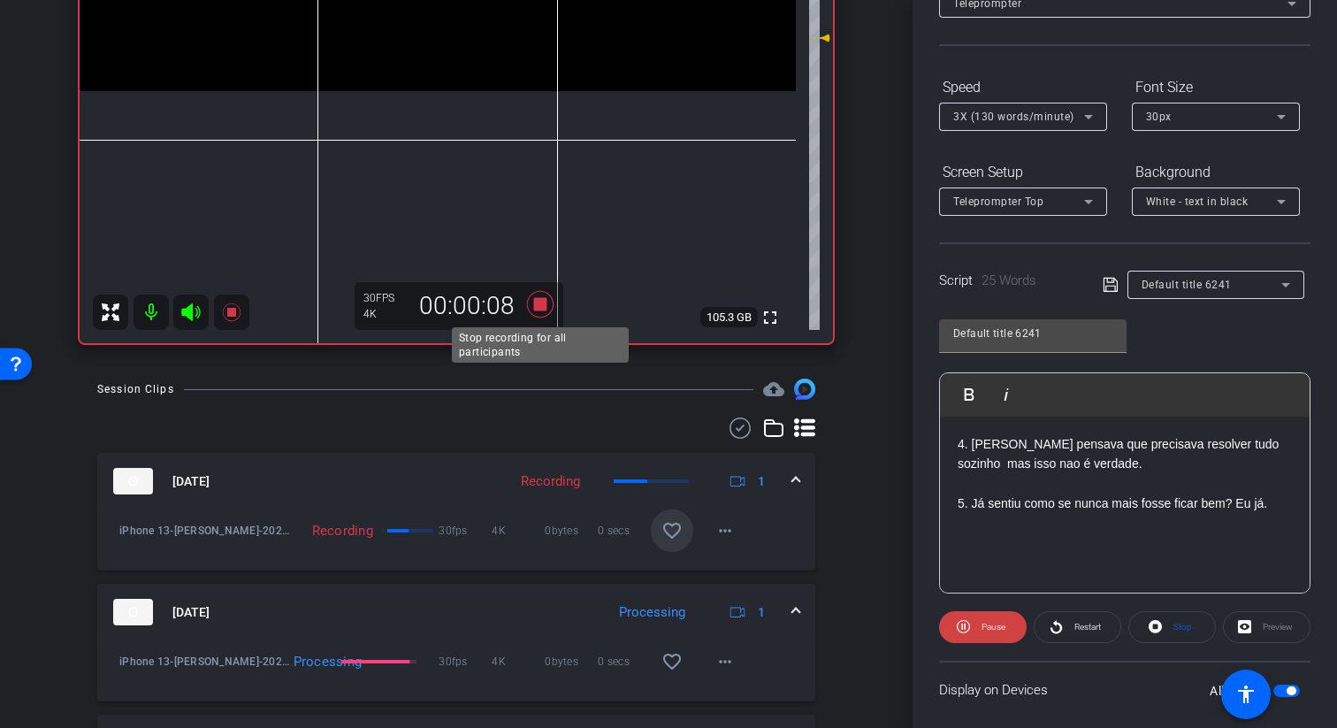
click at [553, 297] on icon at bounding box center [540, 304] width 42 height 32
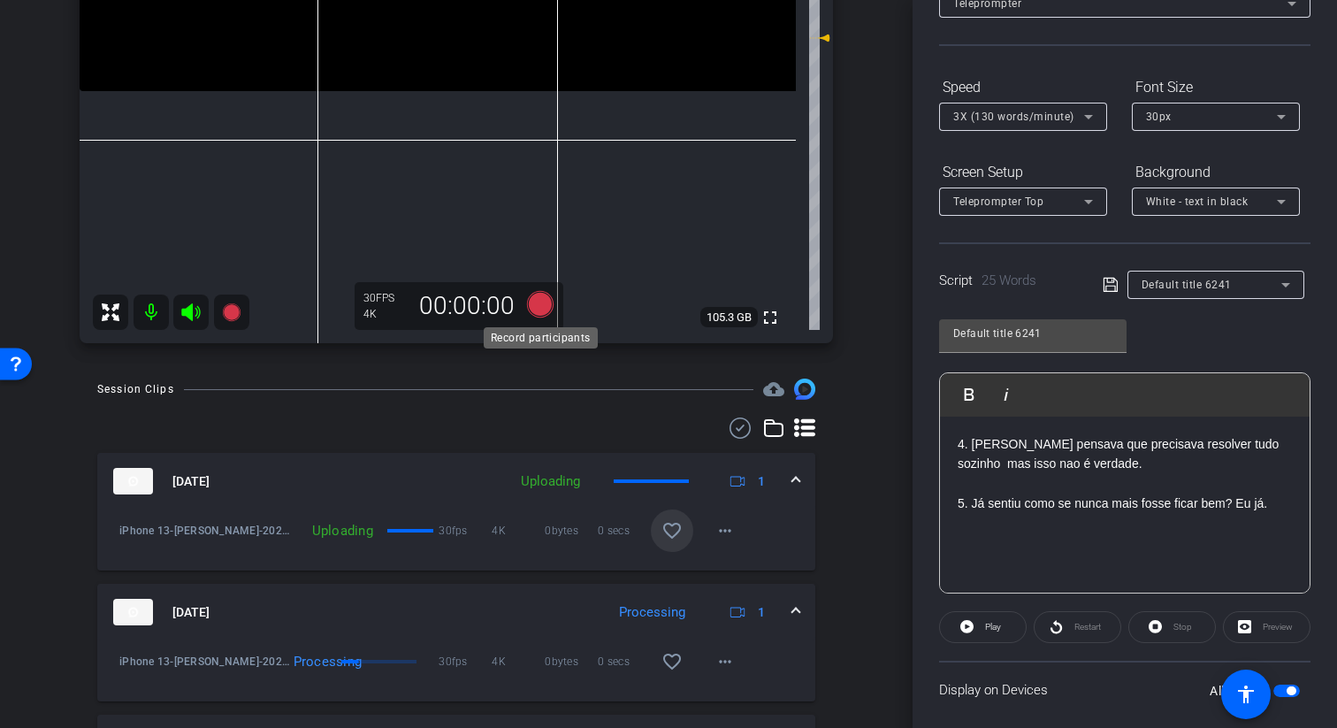
click at [544, 301] on icon at bounding box center [540, 304] width 27 height 27
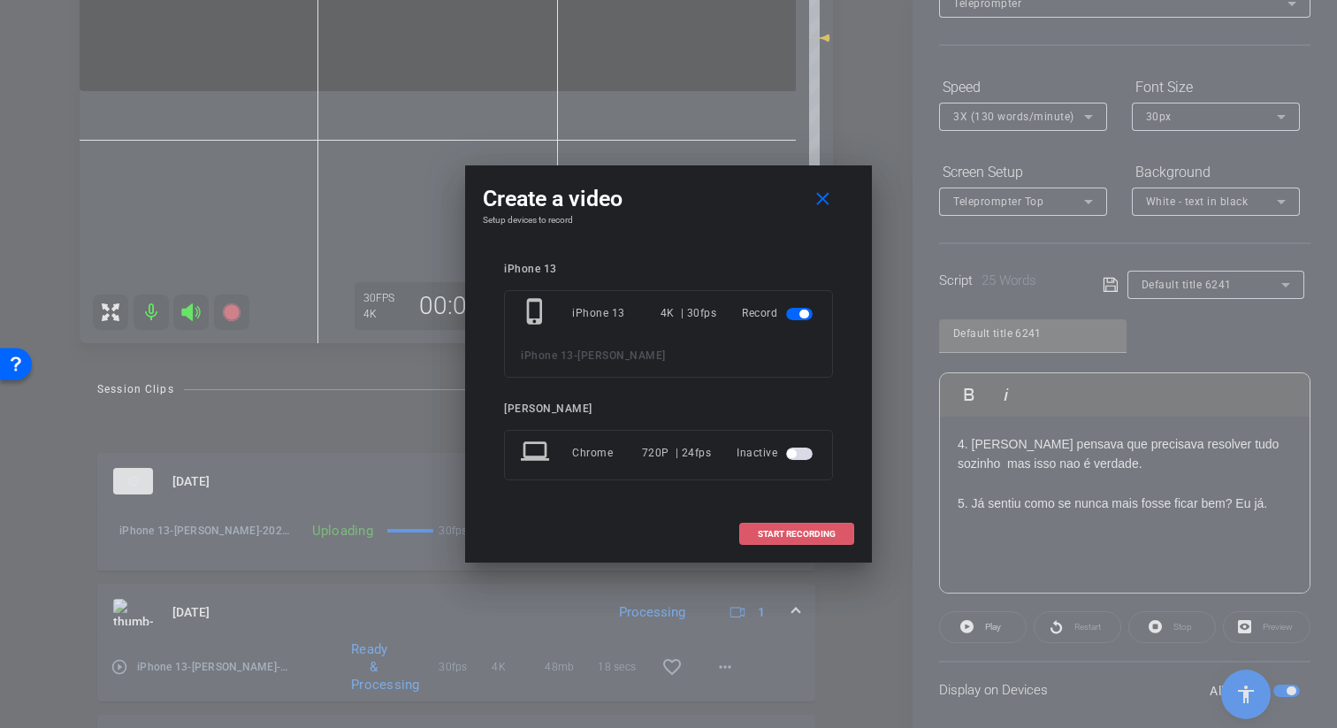
click at [801, 537] on span "START RECORDING" at bounding box center [797, 534] width 78 height 9
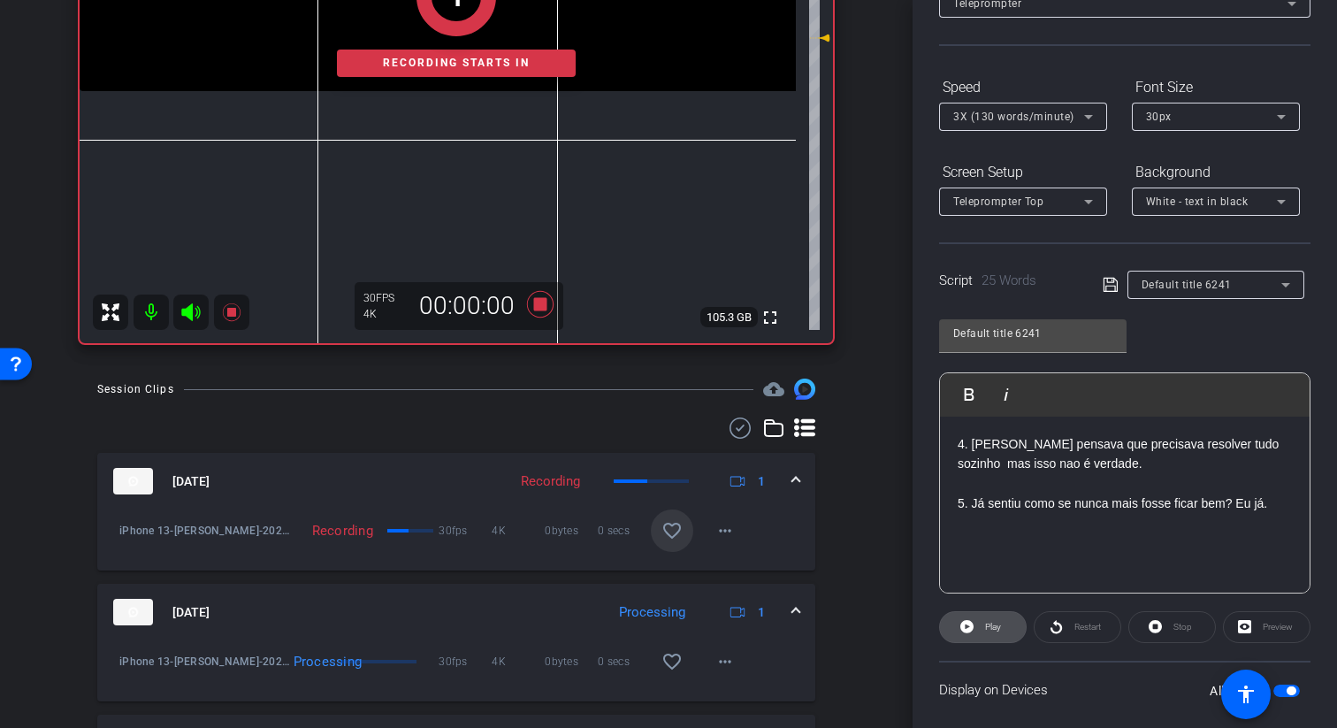
click at [982, 626] on span "Play" at bounding box center [990, 626] width 20 height 25
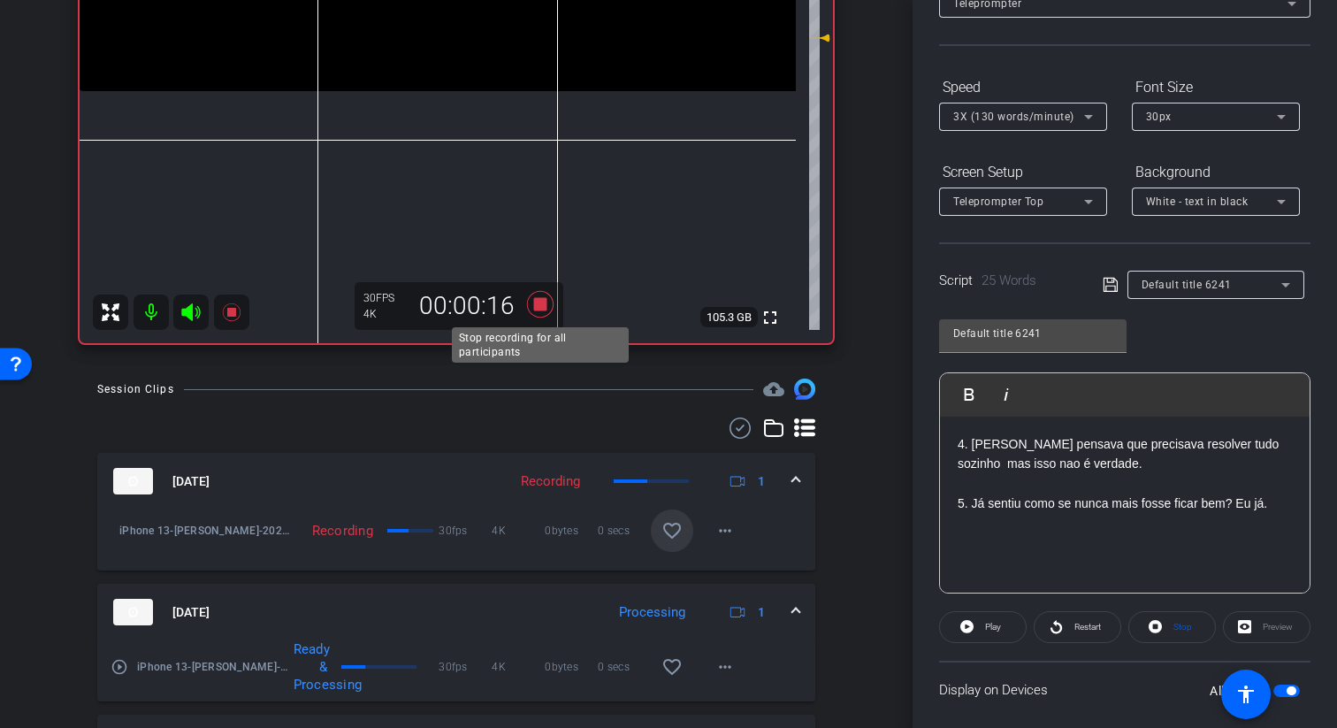
click at [547, 316] on icon at bounding box center [540, 304] width 42 height 32
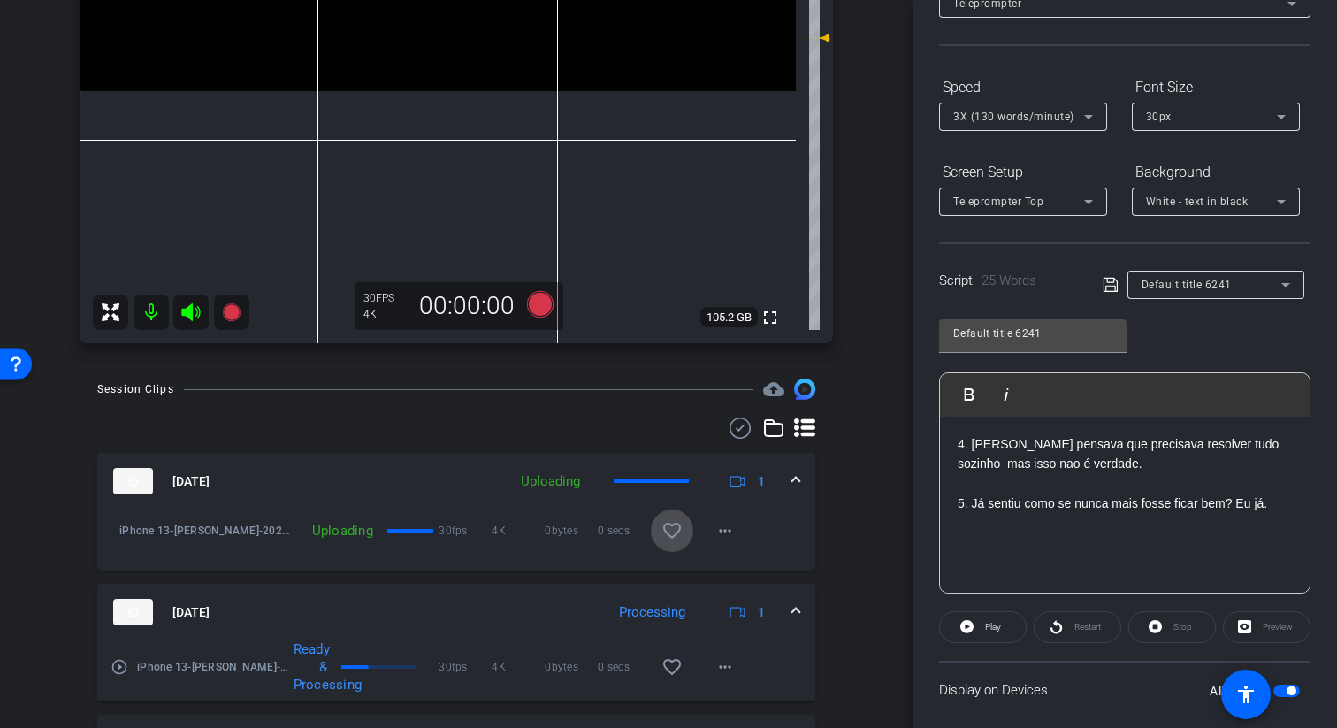
click at [669, 537] on mat-icon "favorite_border" at bounding box center [671, 530] width 21 height 21
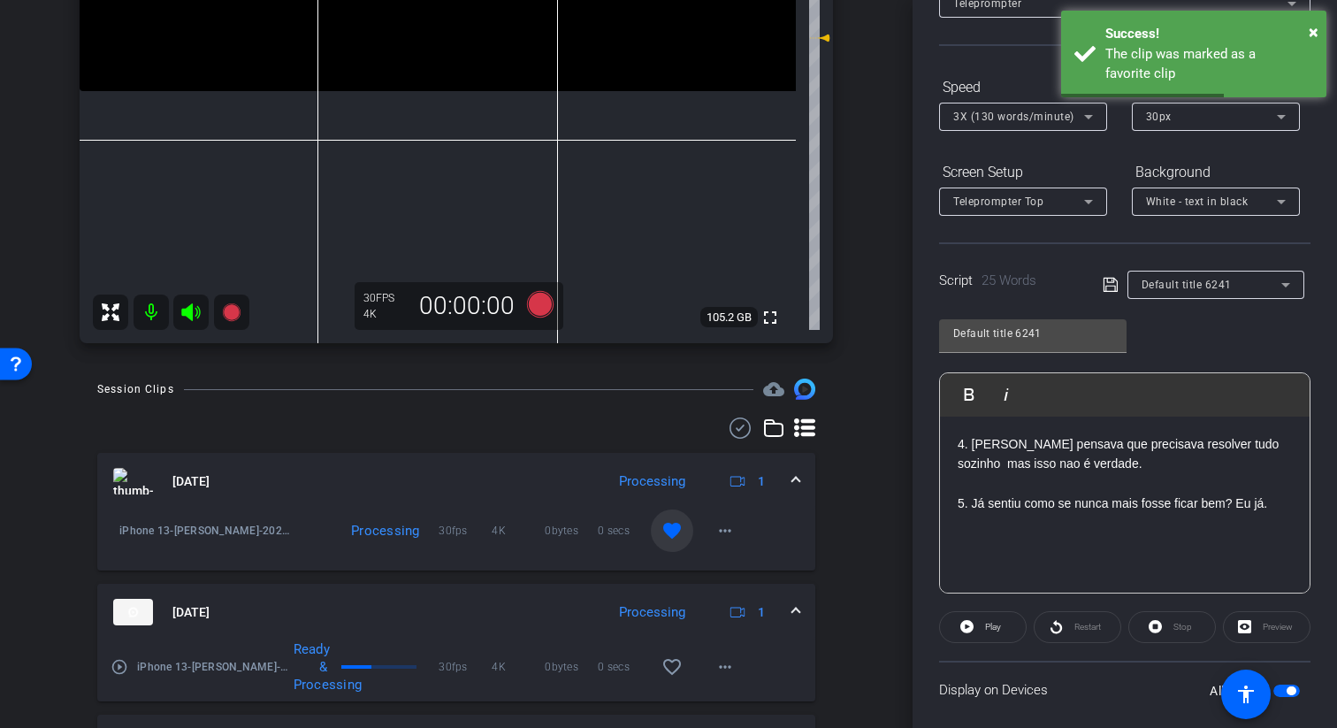
drag, startPoint x: 1277, startPoint y: 506, endPoint x: 944, endPoint y: 438, distance: 340.0
click at [944, 438] on div "4. Eu pensava que precisava resolver tudo sozinho mas isso nao é verdade. 5. Já…" at bounding box center [1125, 504] width 370 height 177
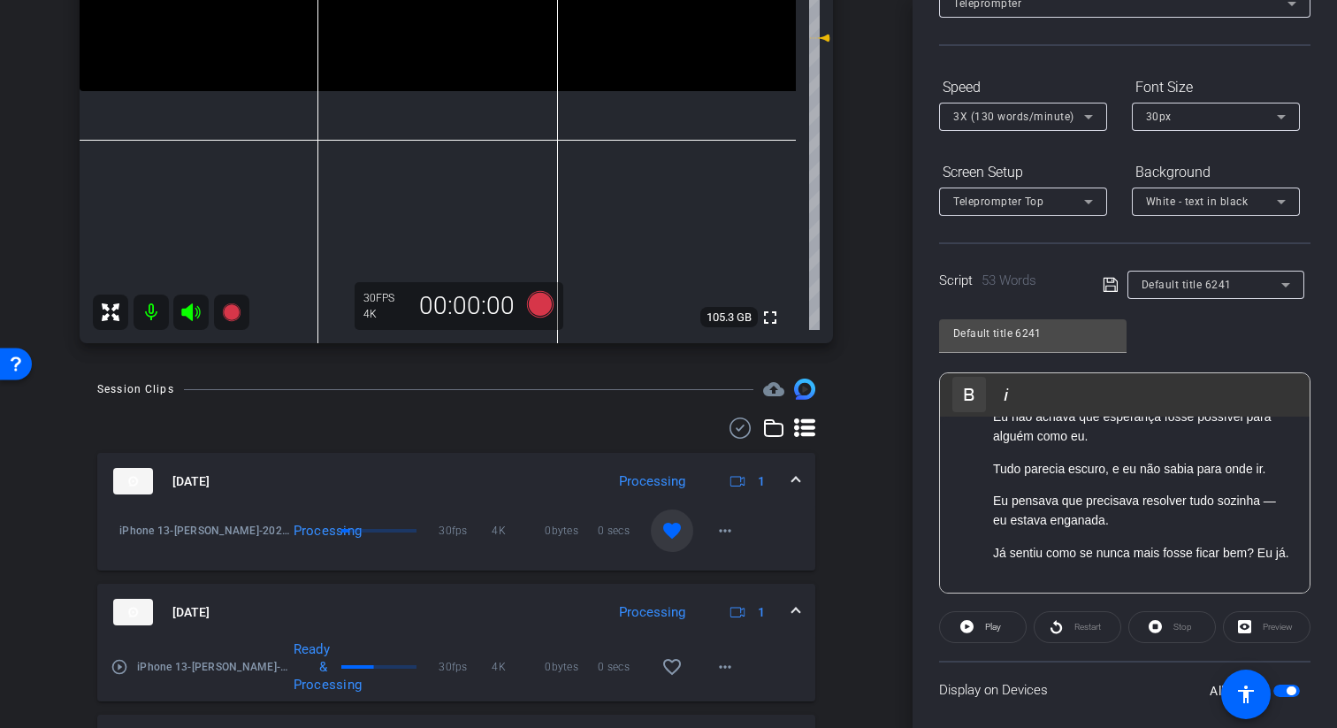
scroll to position [0, 0]
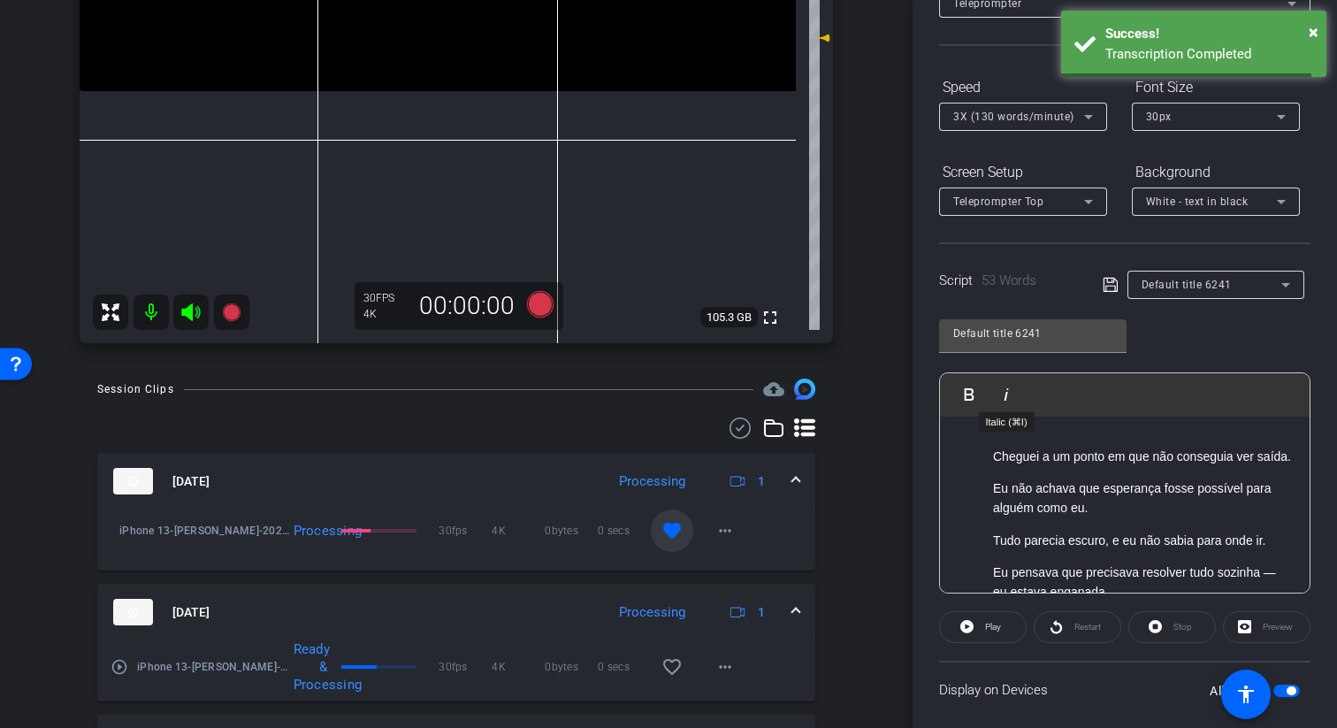
drag, startPoint x: 1025, startPoint y: 567, endPoint x: 990, endPoint y: 414, distance: 156.8
click at [990, 414] on div "Play Play from this location Play Selected Play and display the selected text o…" at bounding box center [1124, 482] width 371 height 221
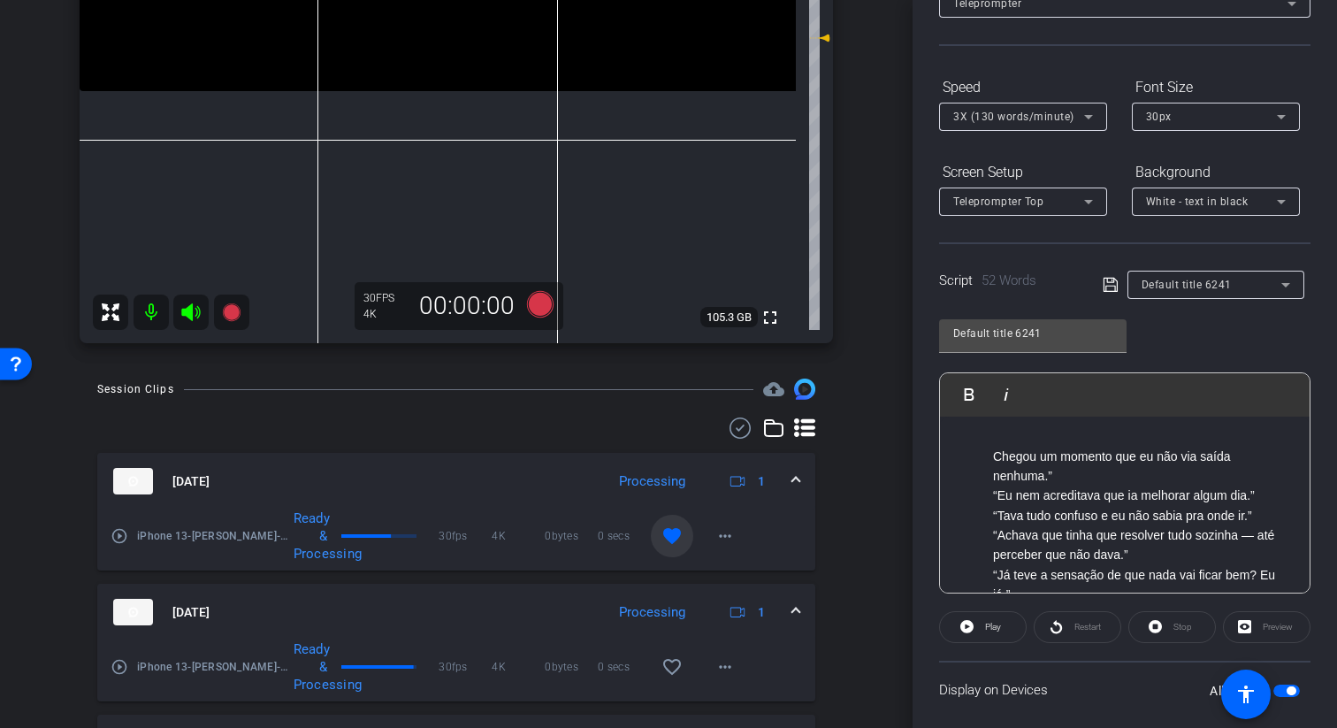
click at [1057, 478] on p "Chegou um momento que eu não via saída nenhuma.”" at bounding box center [1142, 466] width 299 height 40
click at [995, 499] on p "“Eu nem acreditava que ia melhorar algum dia.”" at bounding box center [1142, 494] width 299 height 19
click at [1258, 499] on p "Eu nem acreditava que ia melhorar algum dia.”" at bounding box center [1142, 494] width 299 height 19
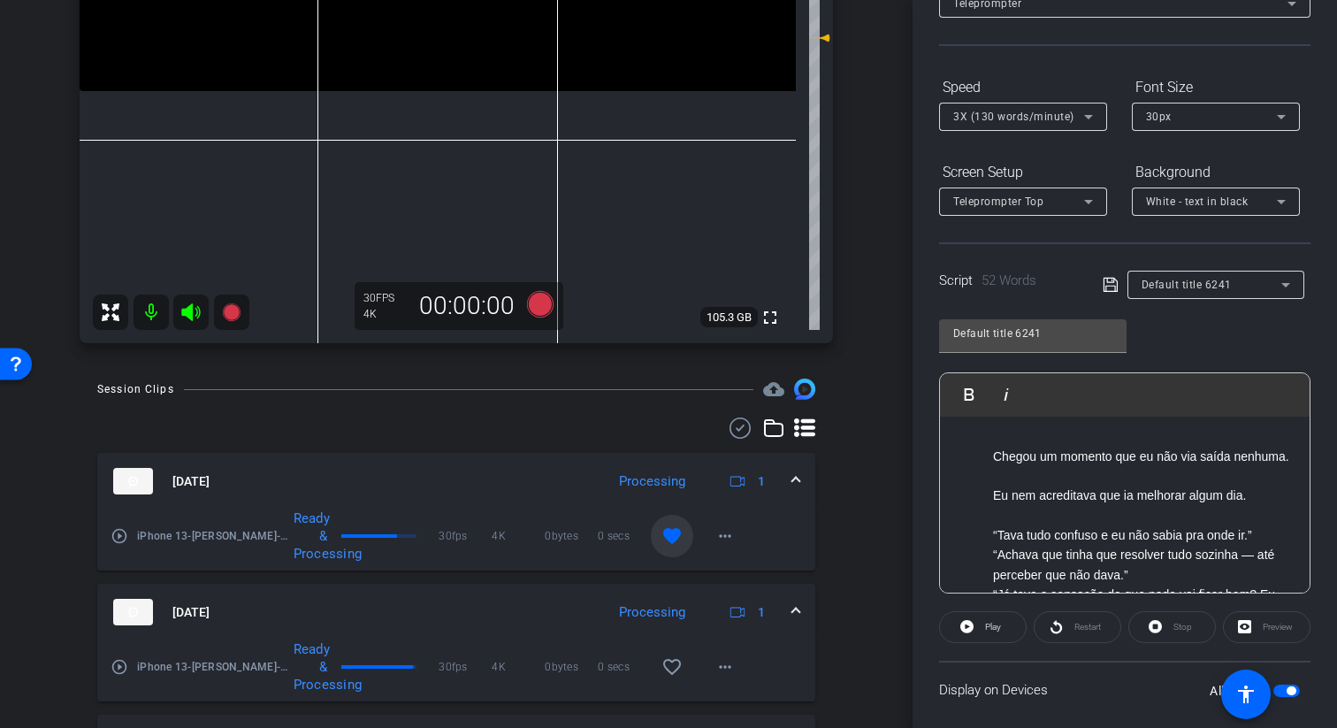
click at [1266, 543] on p "“Tava tudo confuso e eu não sabia pra onde ir.”" at bounding box center [1142, 534] width 299 height 19
click at [996, 532] on p "“Tava tudo confuso e eu não sabia pra onde ir." at bounding box center [1142, 534] width 299 height 19
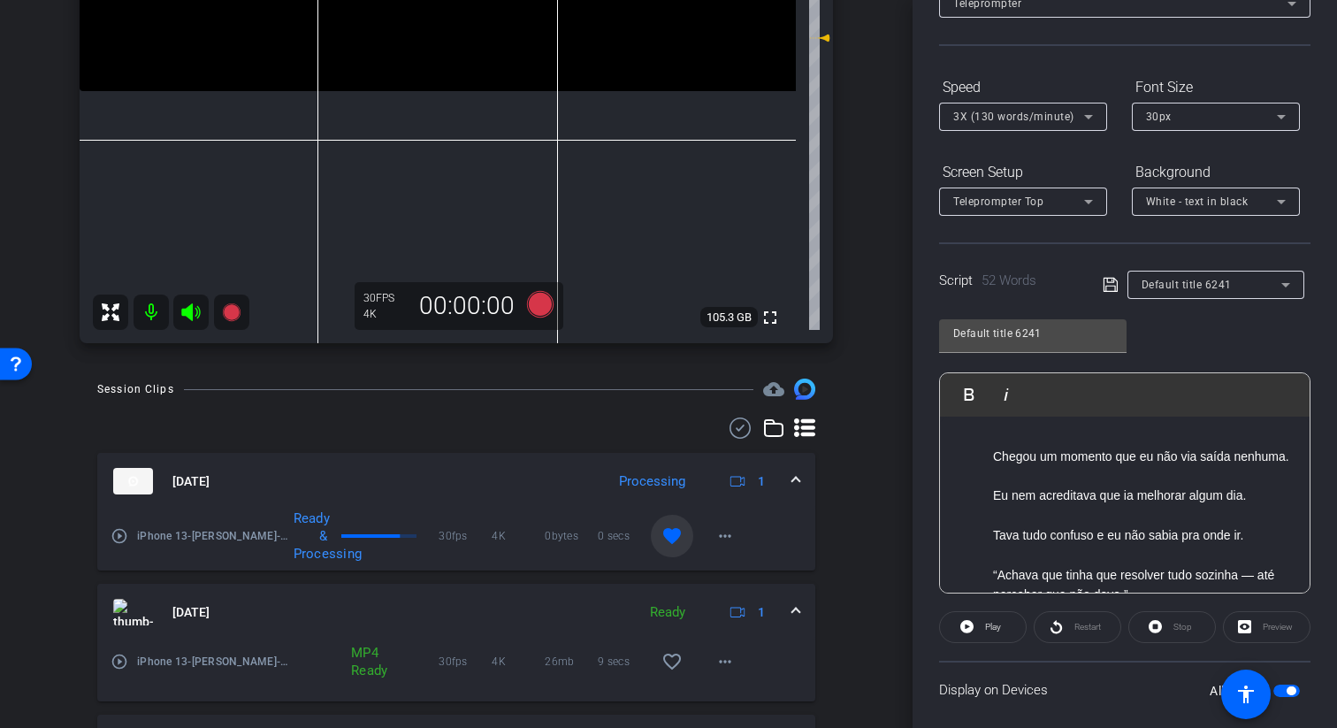
scroll to position [81, 0]
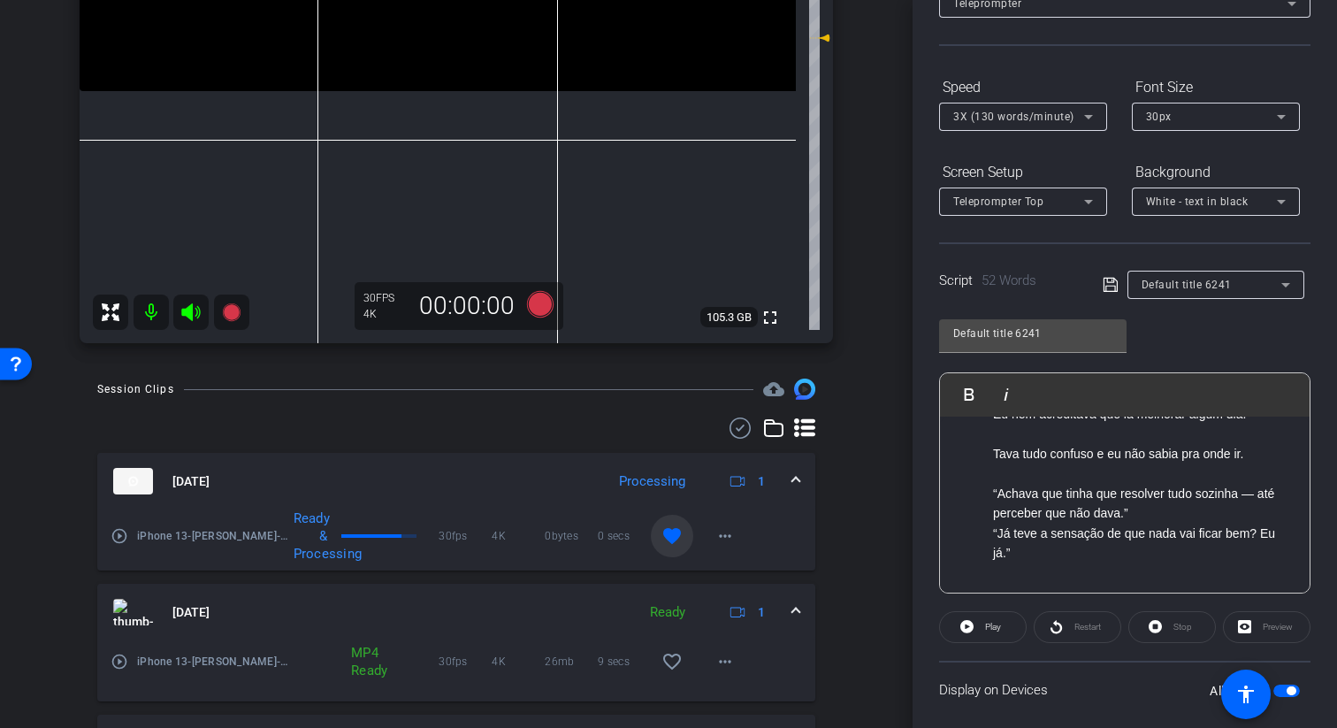
click at [1253, 498] on p "“Achava que tinha que resolver tudo sozinha — até perceber que não dava.”" at bounding box center [1142, 504] width 299 height 40
click at [1215, 517] on p "“Achava que tinha que resolver tudo sozinha até perceber que não dava.”" at bounding box center [1142, 504] width 299 height 40
click at [996, 489] on p "“Achava que tinha que resolver tudo sozinha até perceber que não dava." at bounding box center [1142, 504] width 299 height 40
click at [1025, 576] on p "“Já teve a sensação de que nada vai ficar bem? Eu já.”" at bounding box center [1142, 563] width 299 height 40
click at [993, 548] on p "“Já teve a sensação de que nada vai ficar bem? Eu já." at bounding box center [1142, 552] width 299 height 19
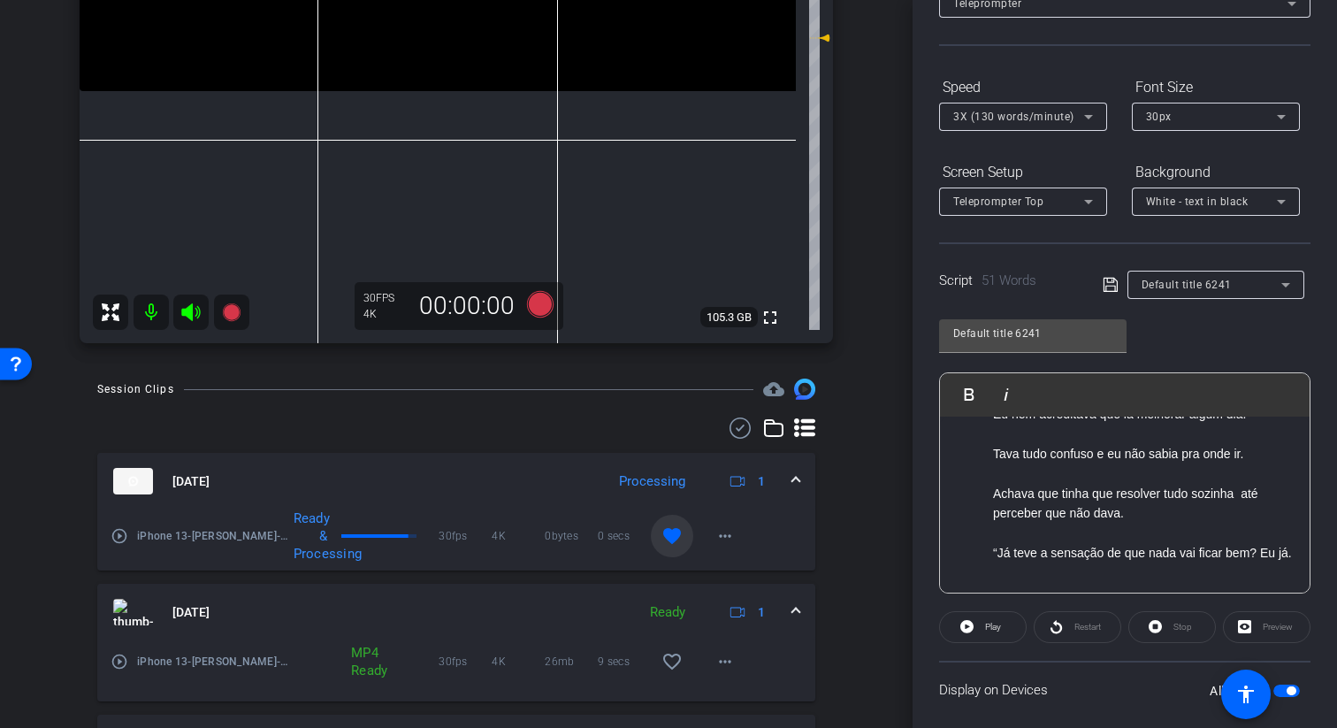
click at [1002, 550] on p "“Já teve a sensação de que nada vai ficar bem? Eu já." at bounding box center [1142, 552] width 299 height 19
click at [999, 550] on p "“Já teve a sensação de que nada vai ficar bem? Eu já." at bounding box center [1142, 552] width 299 height 19
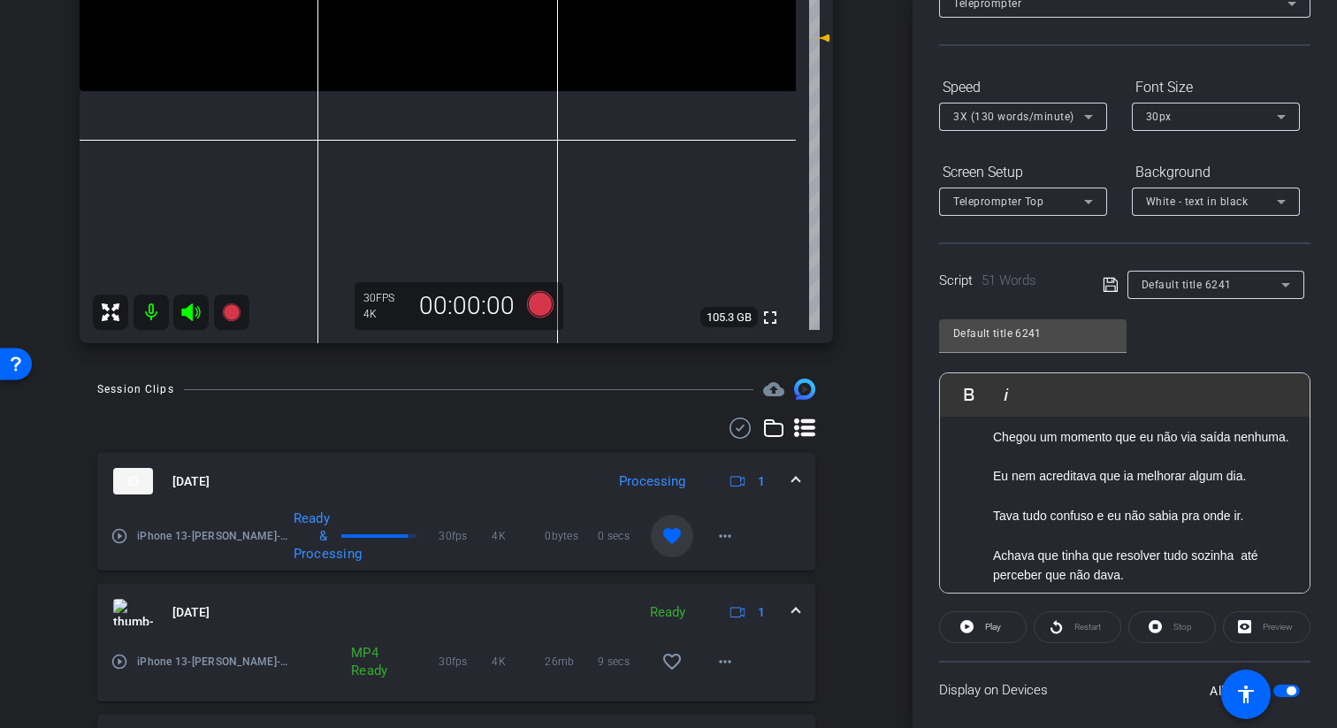
scroll to position [0, 0]
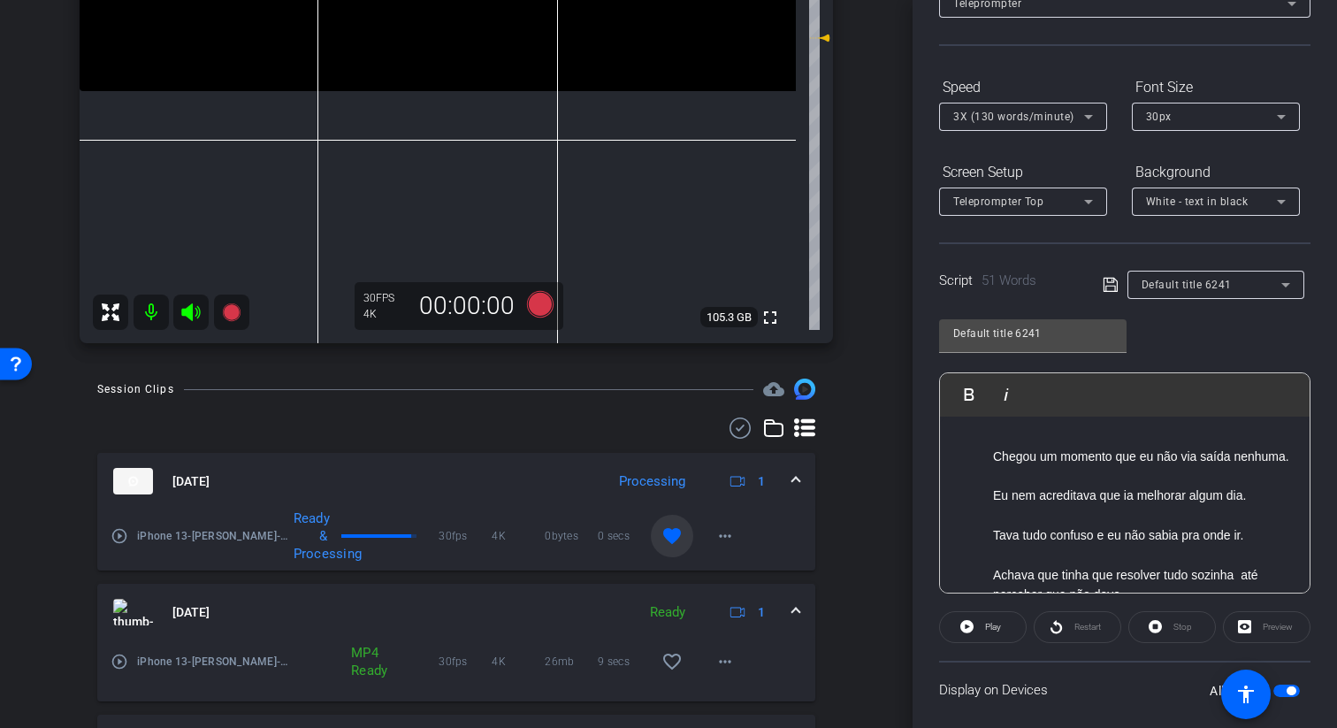
click at [1112, 460] on p "Chegou um momento que eu não via saída nenhuma." at bounding box center [1142, 455] width 299 height 19
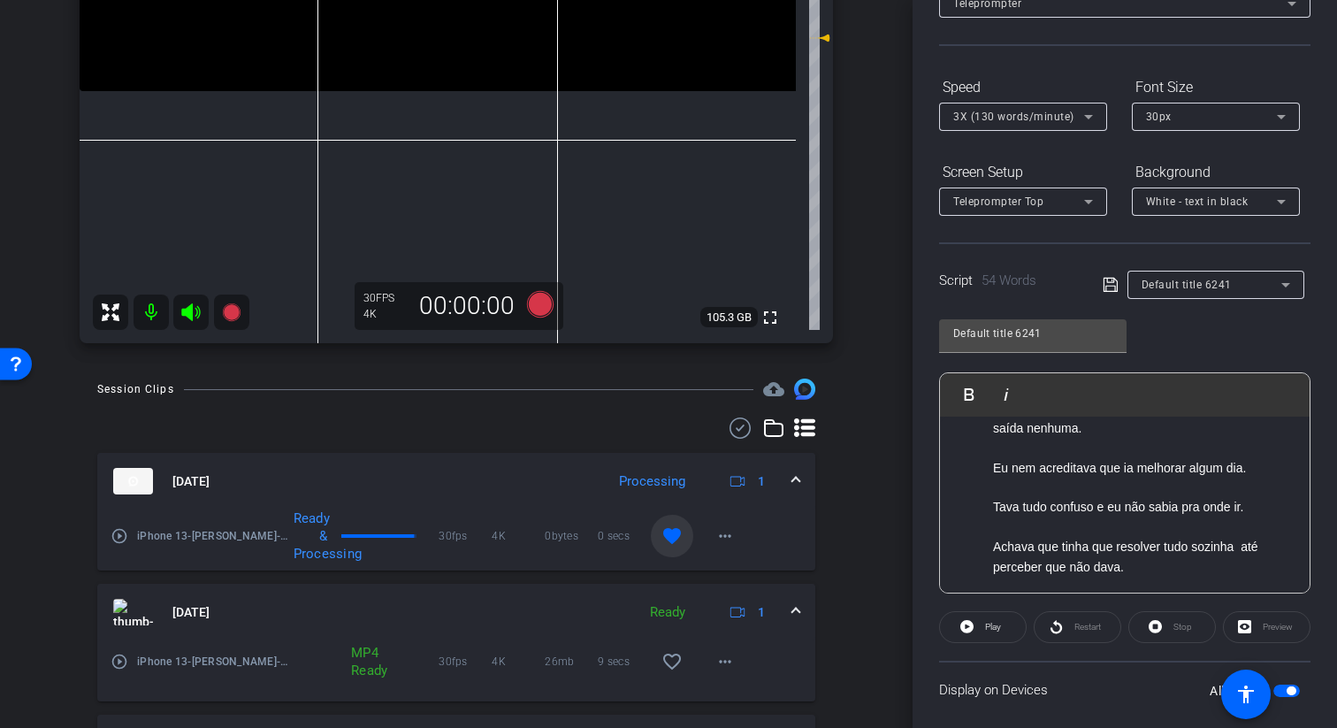
scroll to position [53, 0]
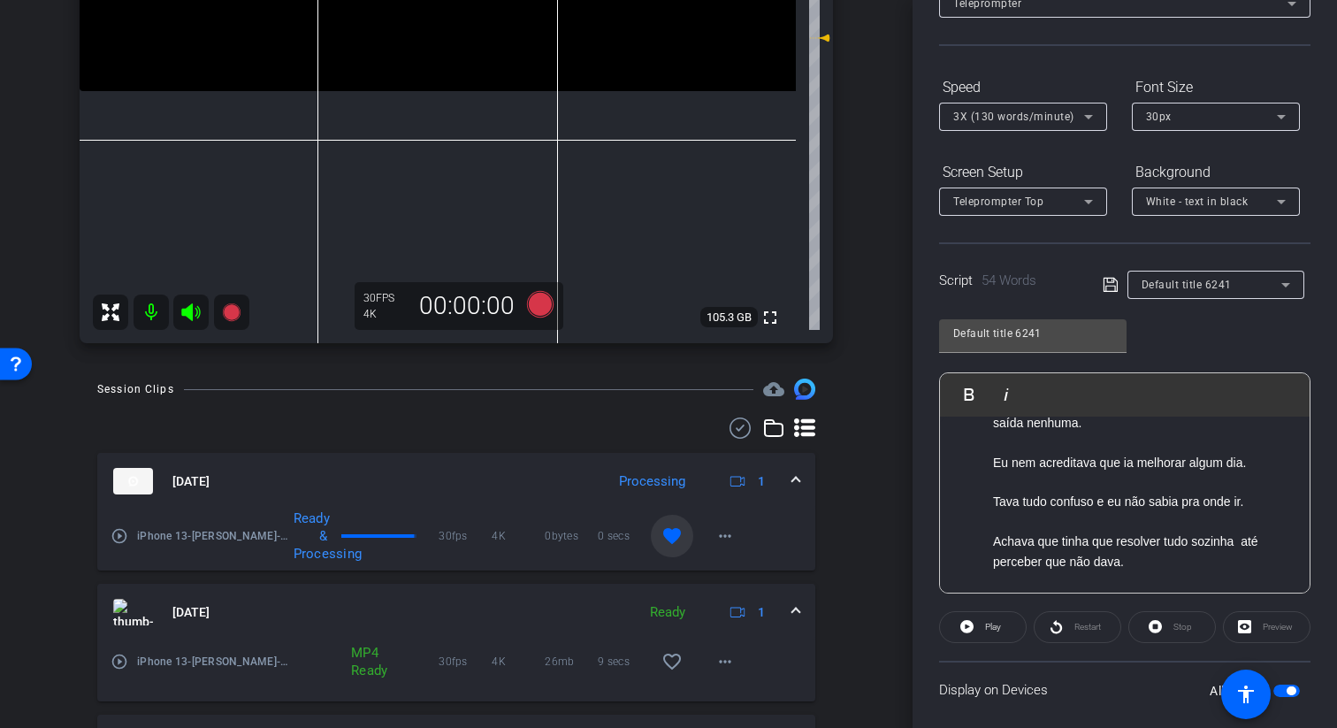
click at [1017, 465] on p "Eu nem acreditava que ia melhorar algum dia." at bounding box center [1142, 462] width 299 height 19
click at [1095, 465] on p "Eu nao acreditava que ia melhorar algum dia." at bounding box center [1142, 462] width 299 height 19
click at [1115, 463] on p "Eu nao acreditava que ia melhorar algum dia." at bounding box center [1142, 462] width 299 height 19
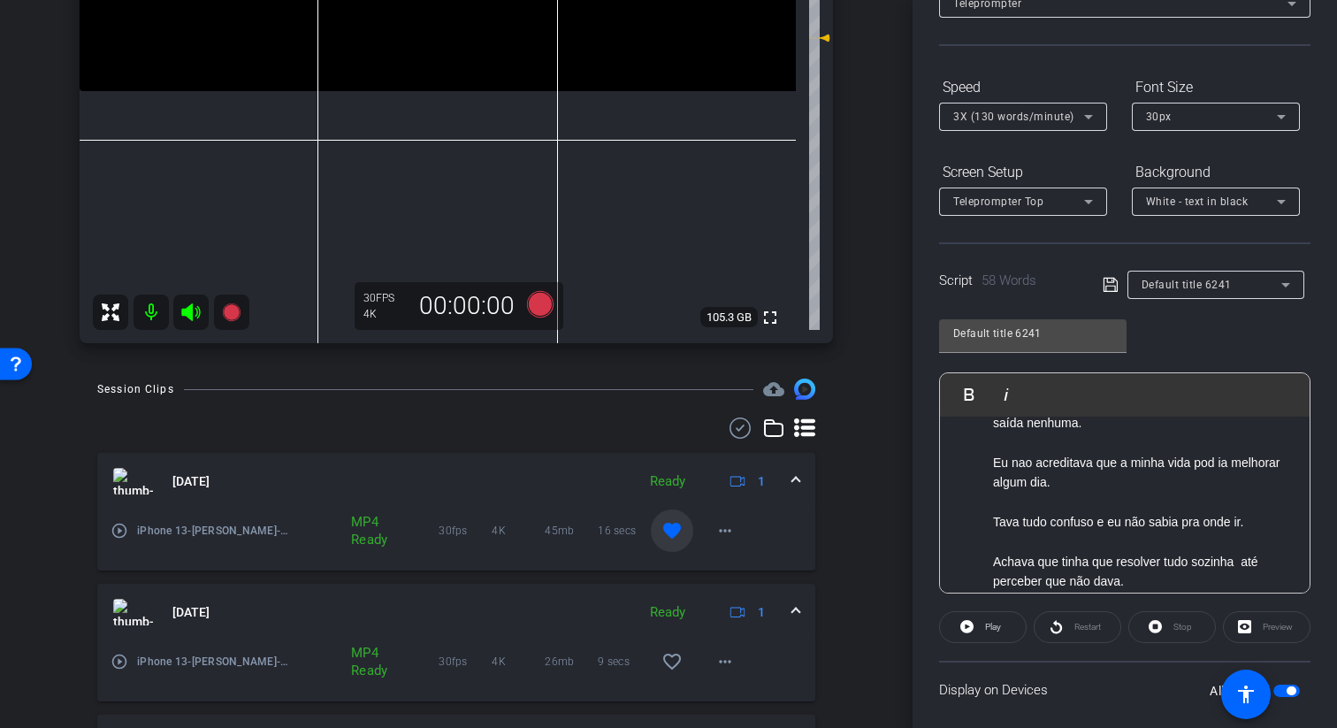
click at [1222, 469] on p "Eu nao acreditava que a minha vida pod ia melhorar algum dia." at bounding box center [1142, 473] width 299 height 40
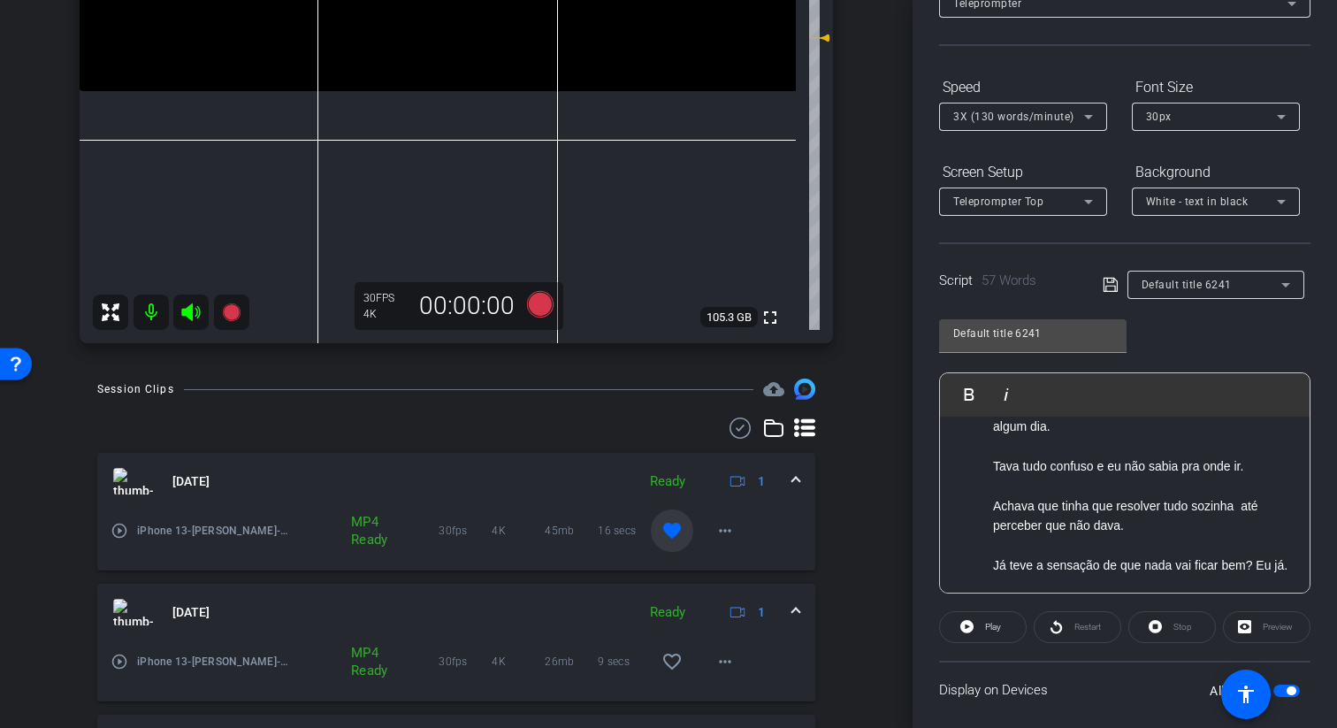
scroll to position [110, 0]
click at [1046, 469] on p "Tava tudo confuso e eu não sabia pra onde ir." at bounding box center [1142, 464] width 299 height 19
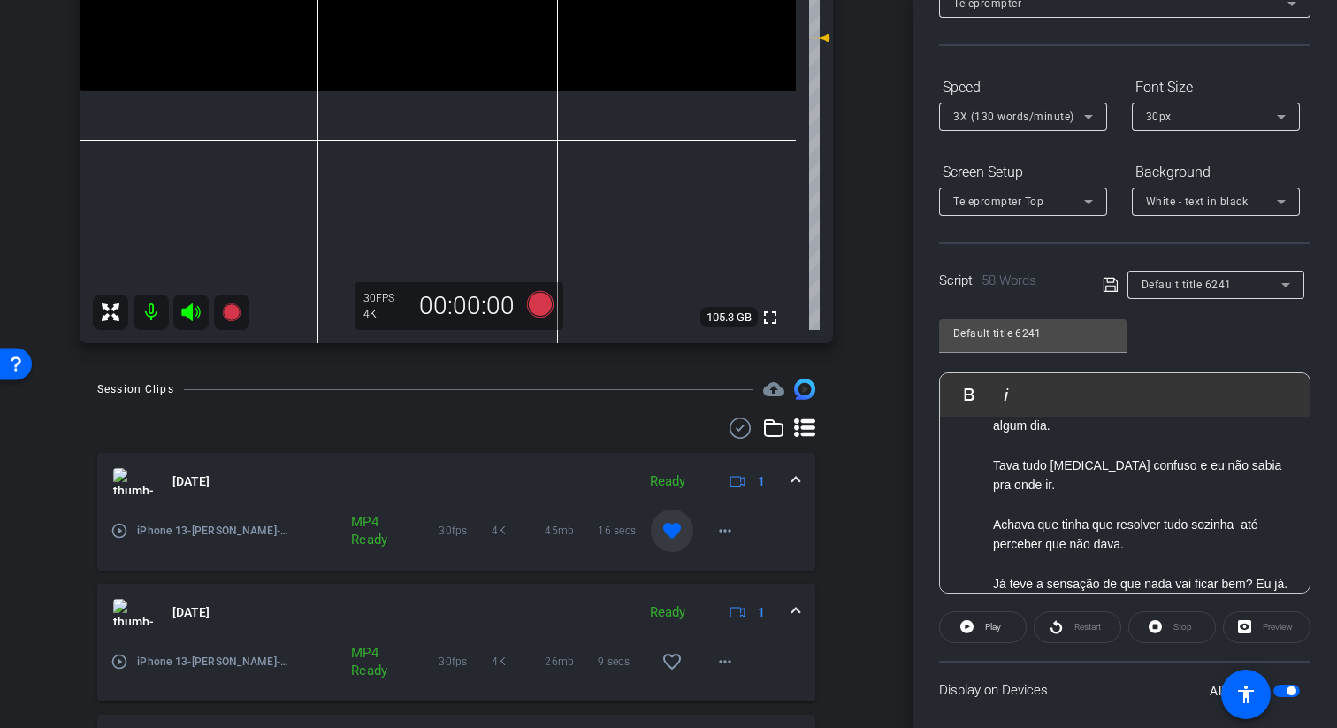
click at [1240, 514] on p "Achava que tinha que resolver tudo sozinha até perceber que não dava." at bounding box center [1142, 534] width 299 height 40
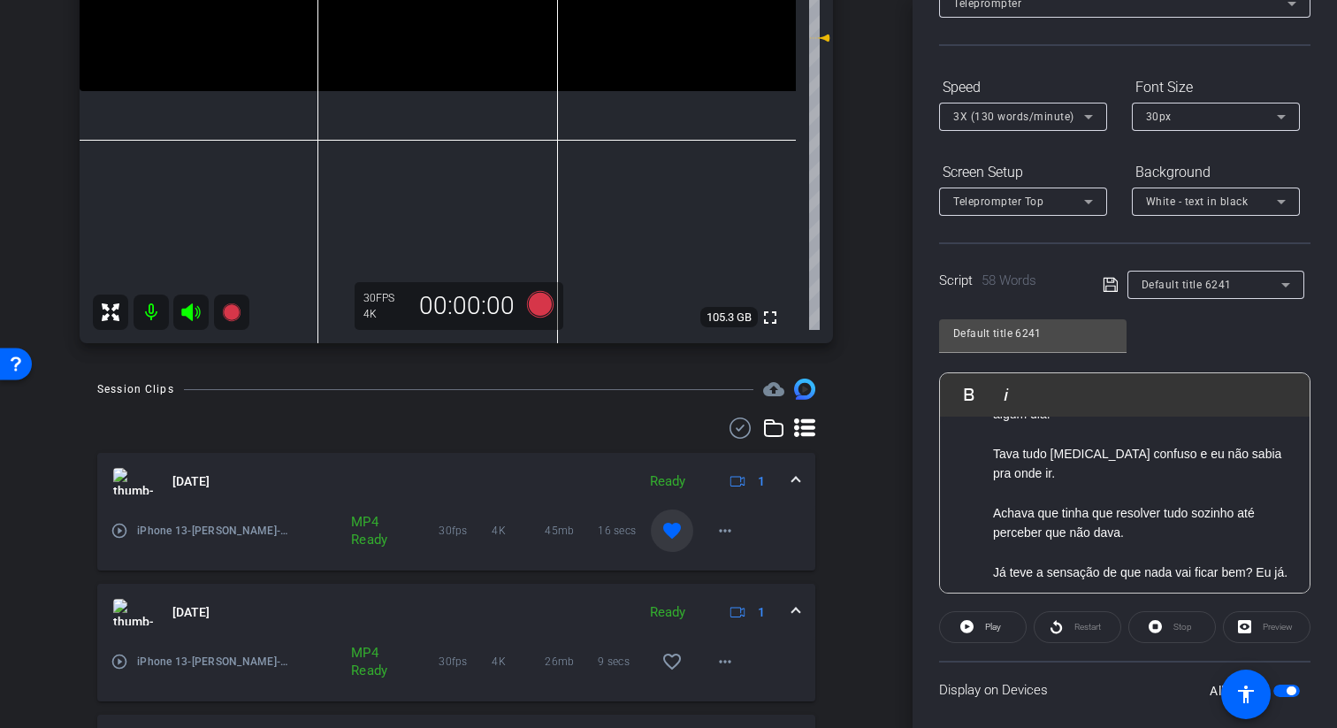
click at [1109, 289] on icon at bounding box center [1110, 284] width 16 height 21
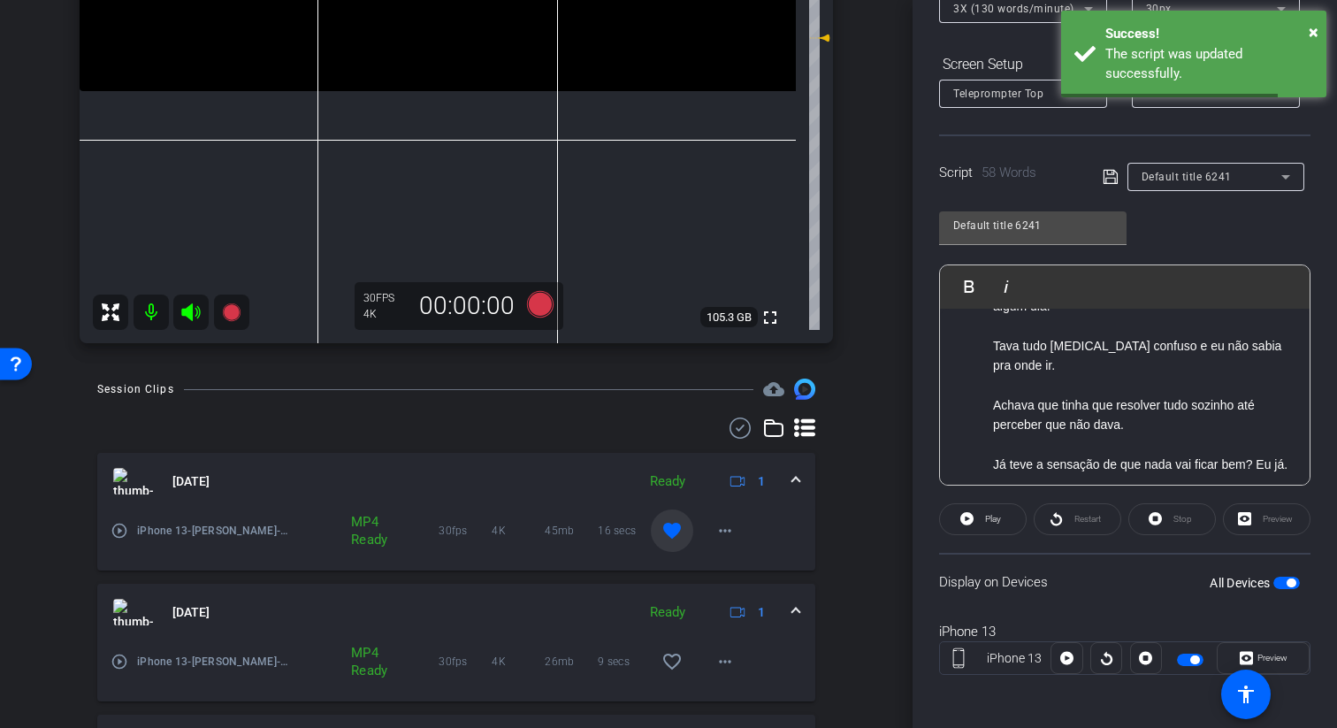
scroll to position [239, 0]
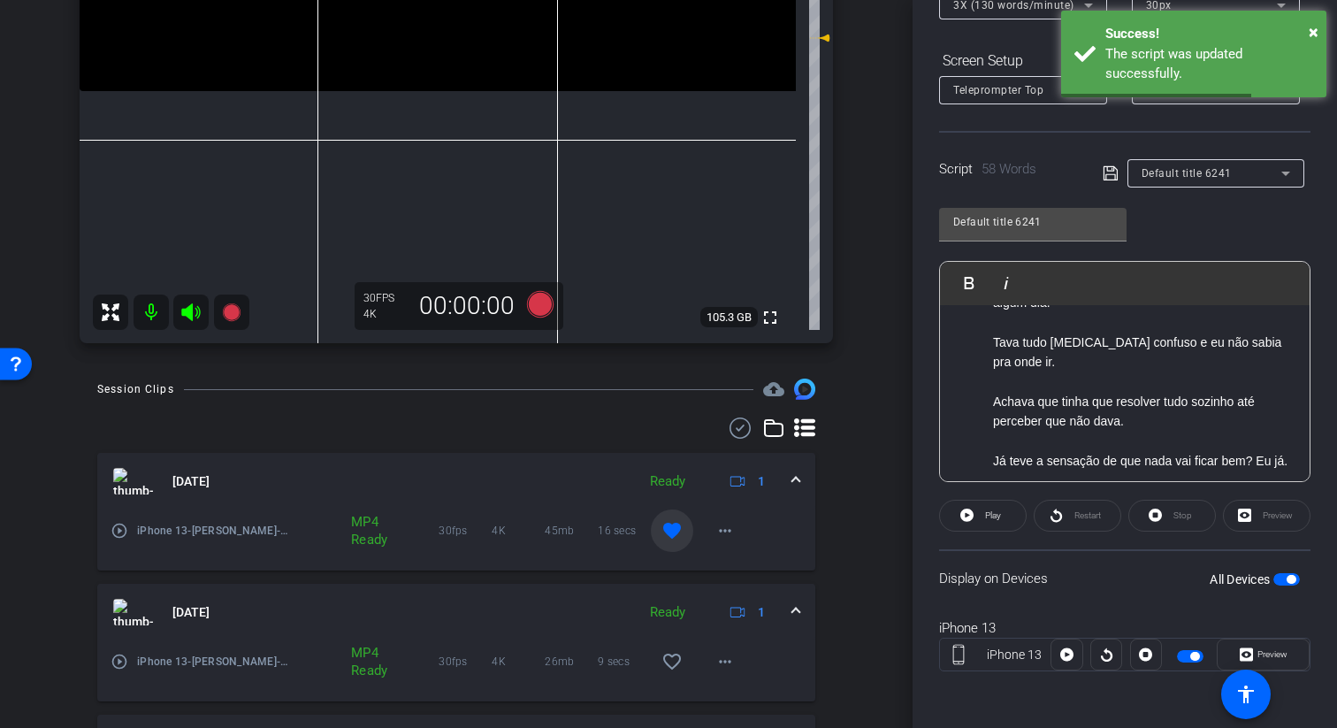
click at [1284, 581] on span "button" at bounding box center [1286, 579] width 27 height 12
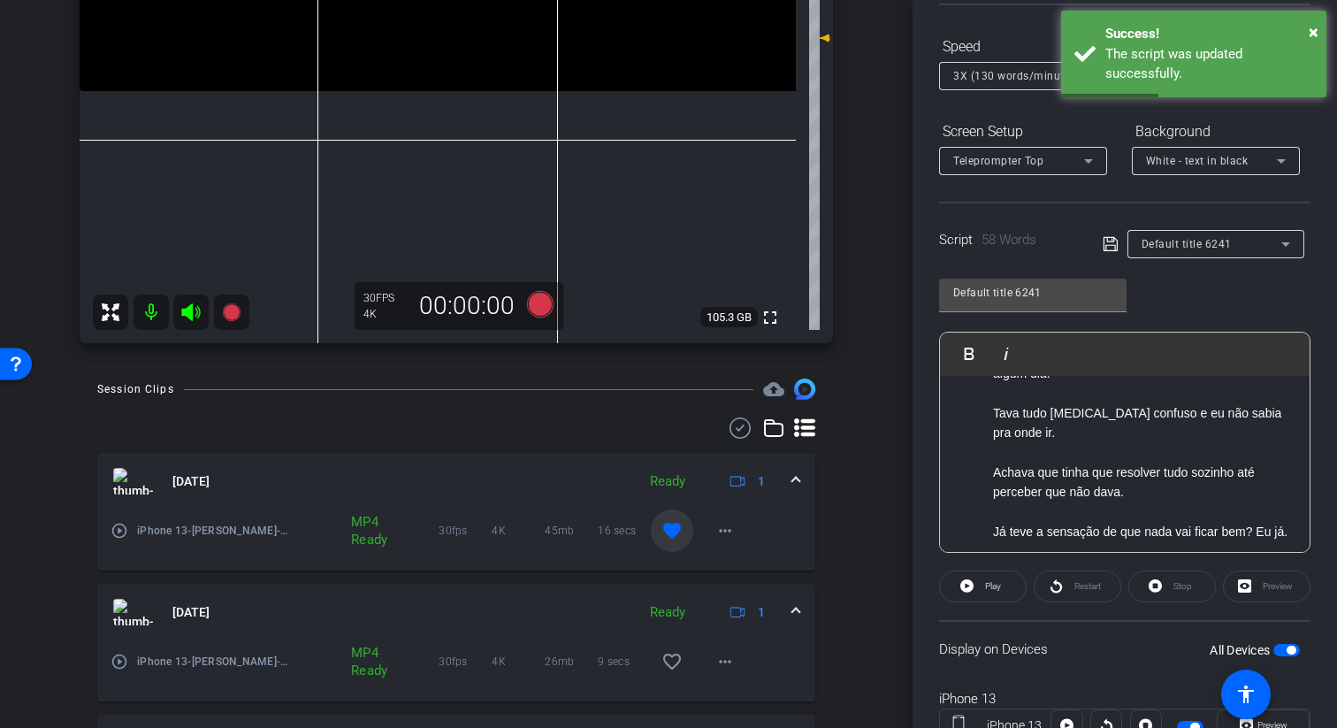
scroll to position [160, 0]
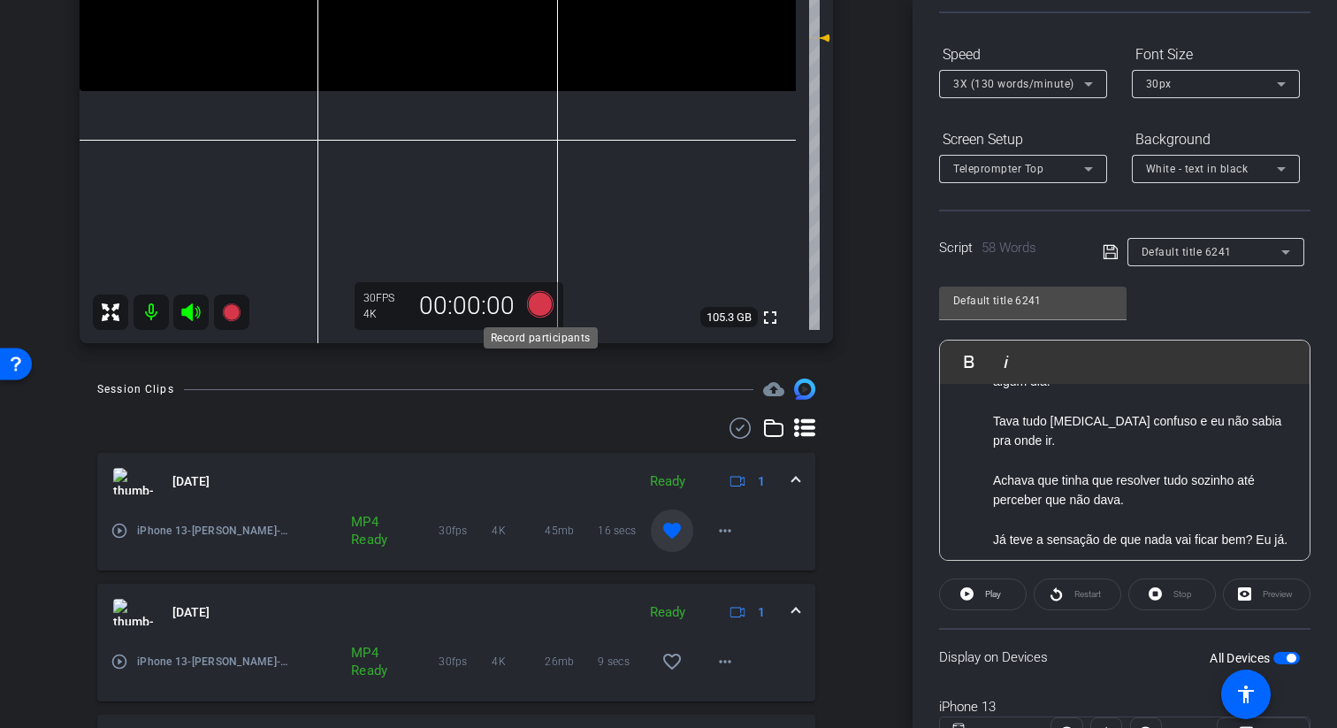
click at [541, 313] on icon at bounding box center [540, 304] width 27 height 27
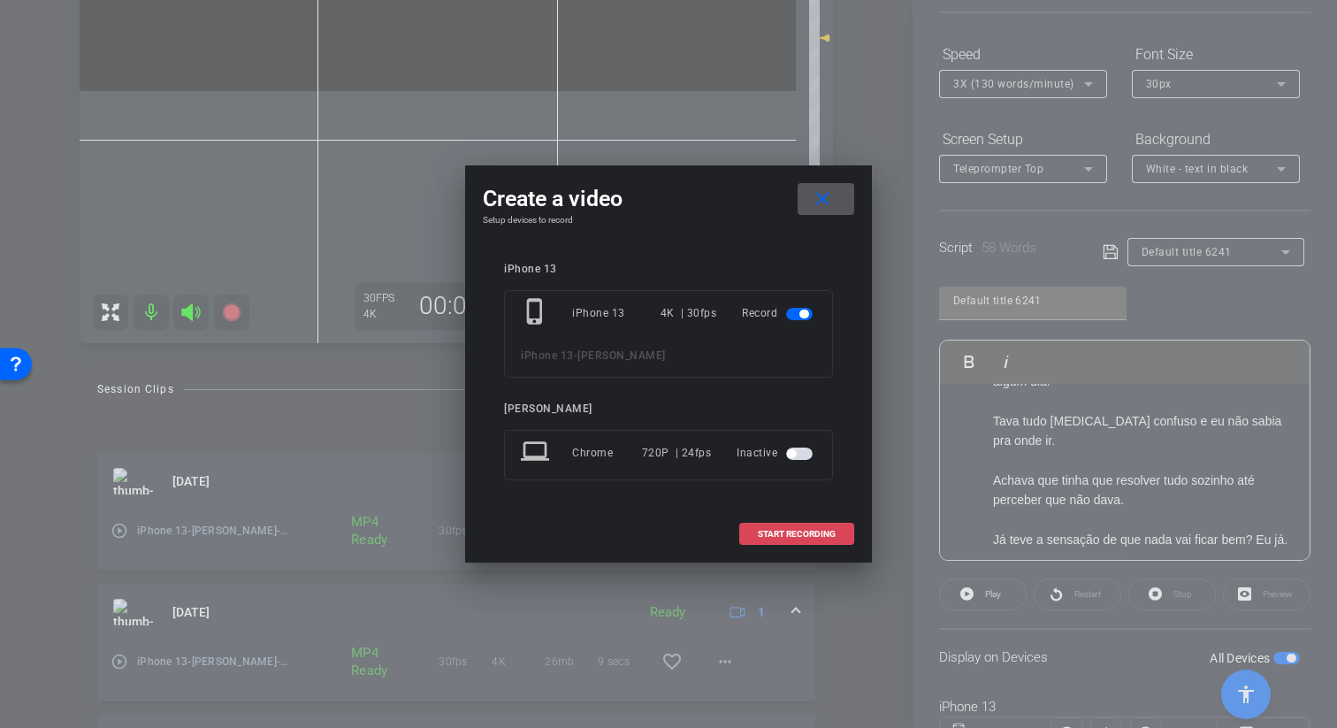
click at [805, 531] on span "START RECORDING" at bounding box center [797, 534] width 78 height 9
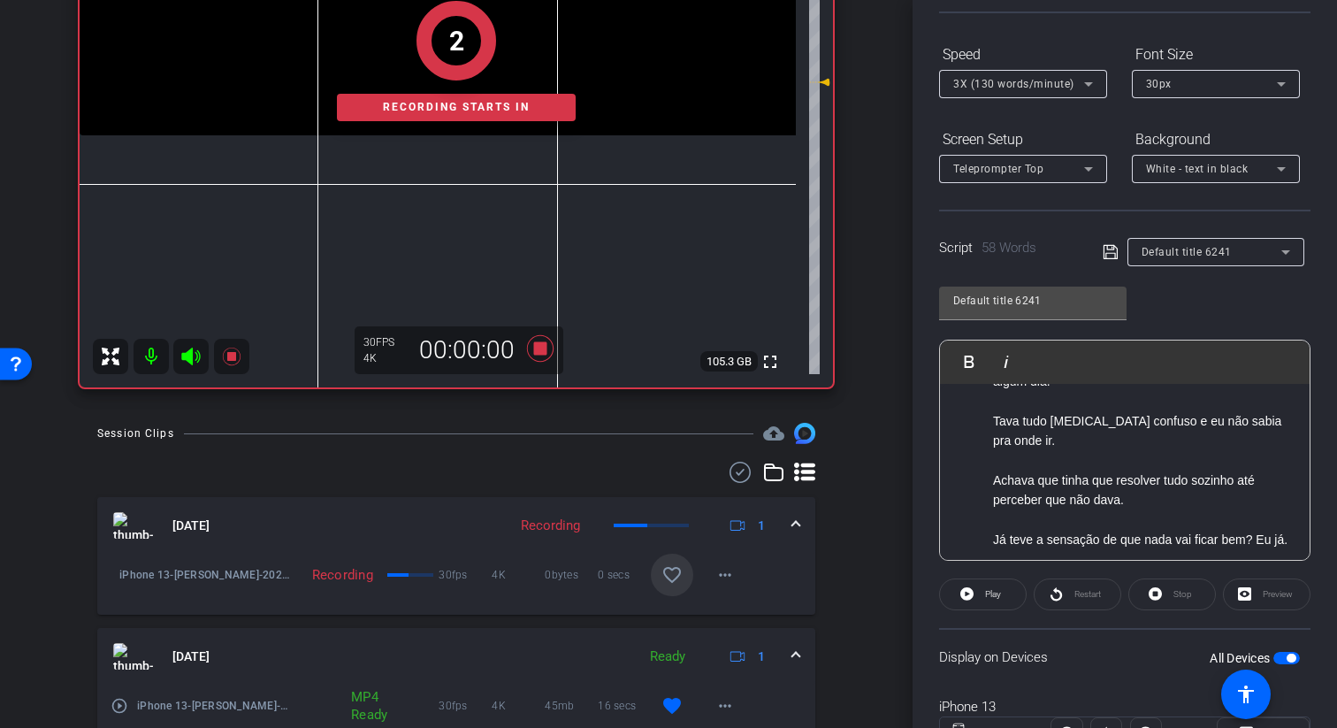
scroll to position [392, 0]
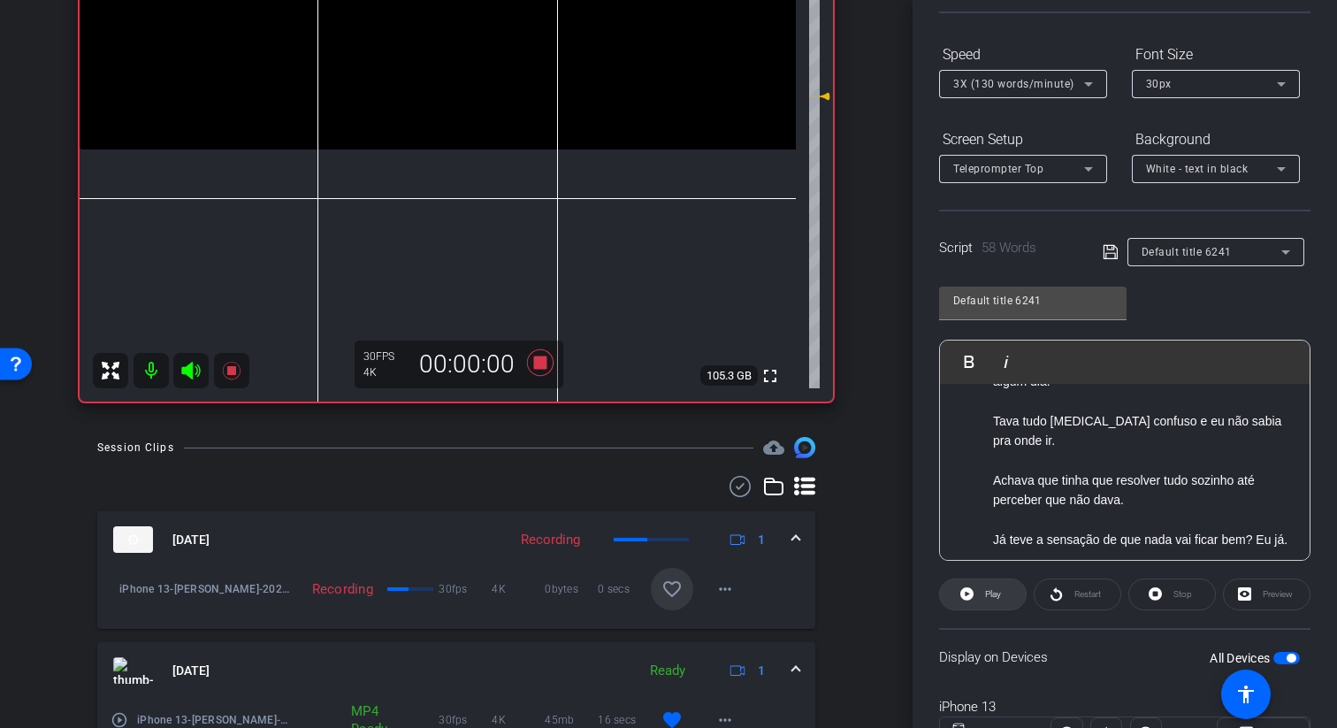
click at [956, 584] on span at bounding box center [983, 594] width 86 height 42
click at [956, 584] on icon at bounding box center [962, 594] width 13 height 22
click at [537, 349] on icon at bounding box center [540, 362] width 27 height 27
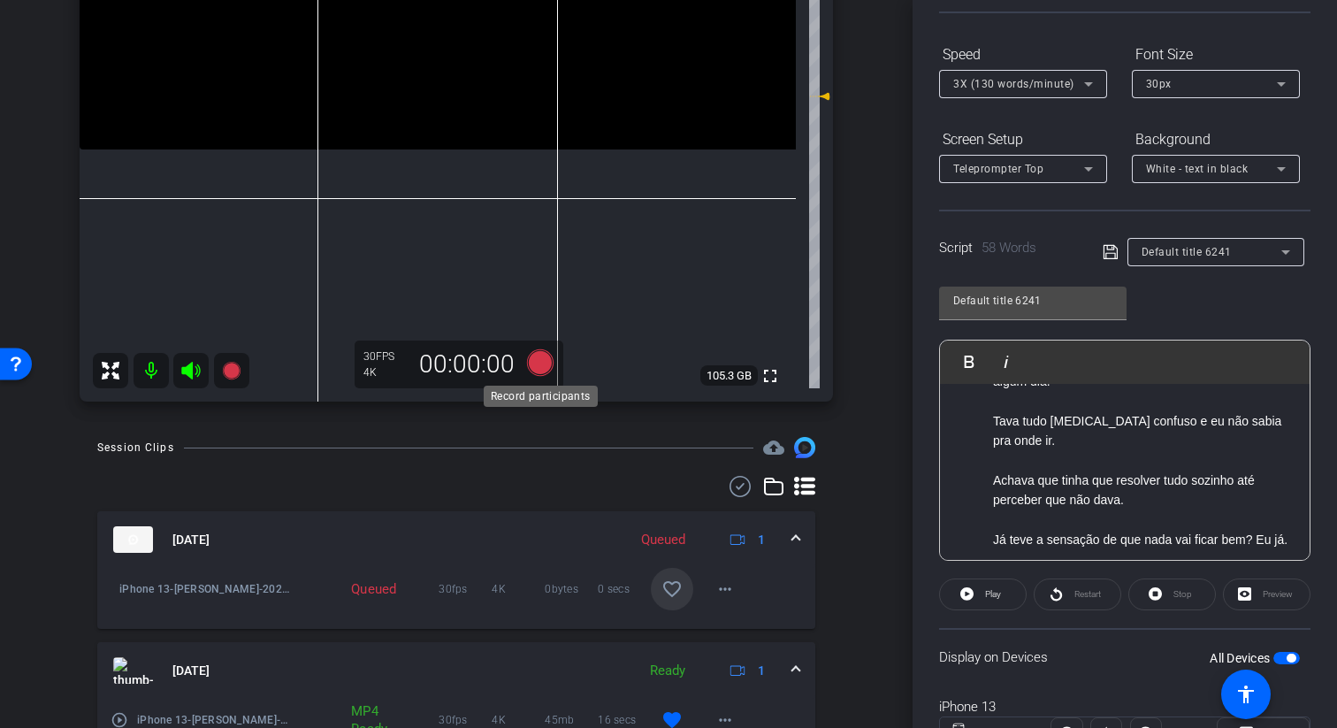
click at [547, 362] on icon at bounding box center [540, 362] width 27 height 27
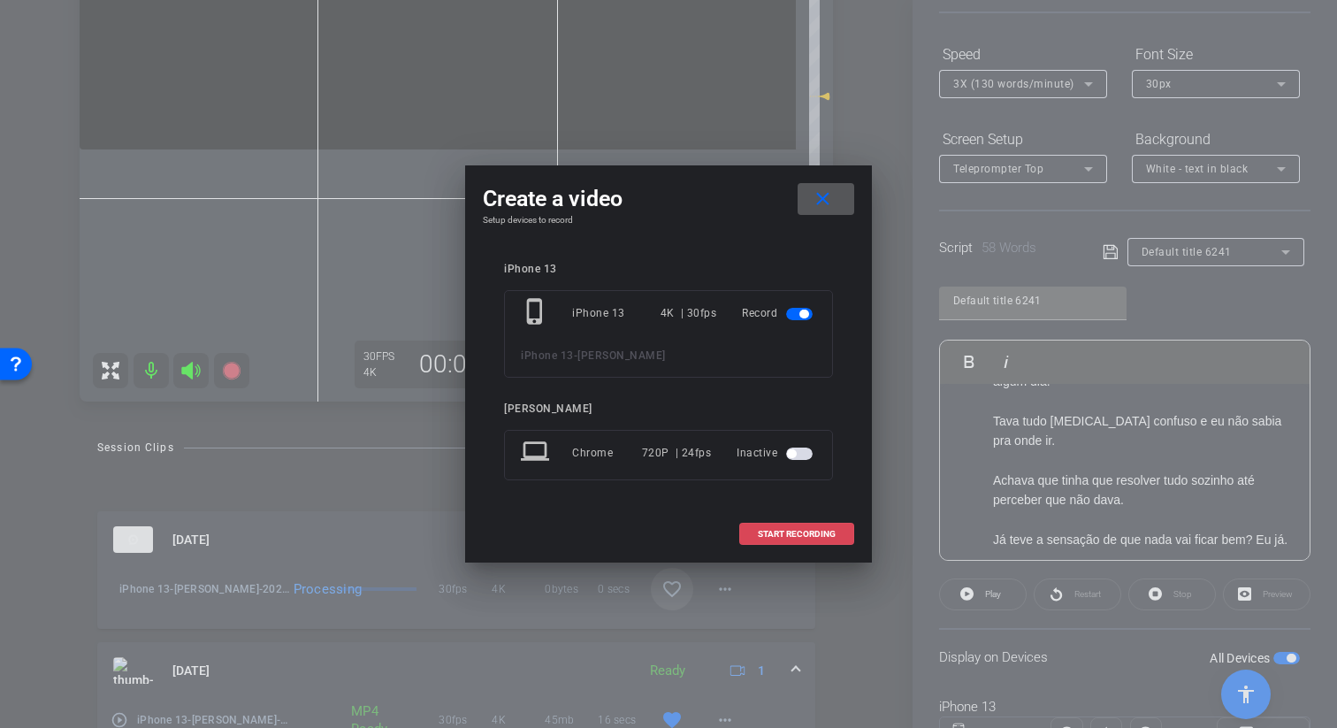
click at [836, 526] on span at bounding box center [796, 534] width 113 height 42
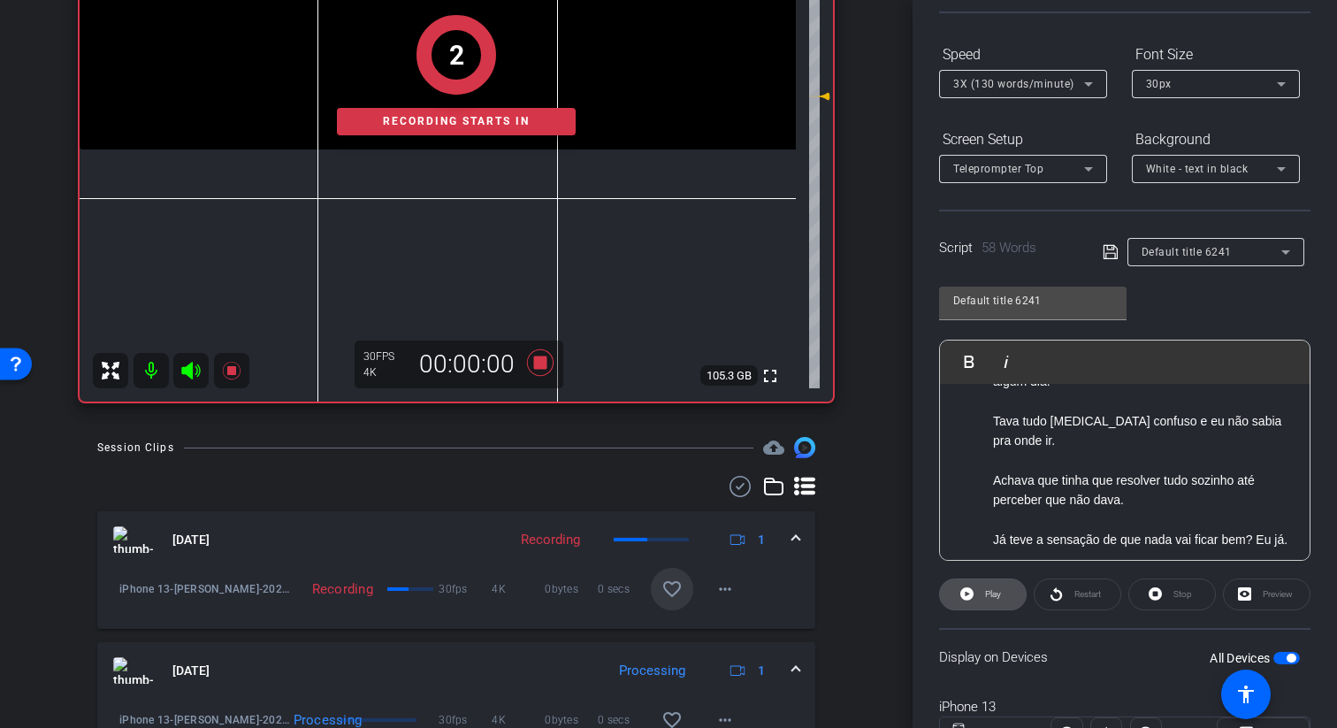
click at [966, 596] on icon at bounding box center [966, 593] width 13 height 13
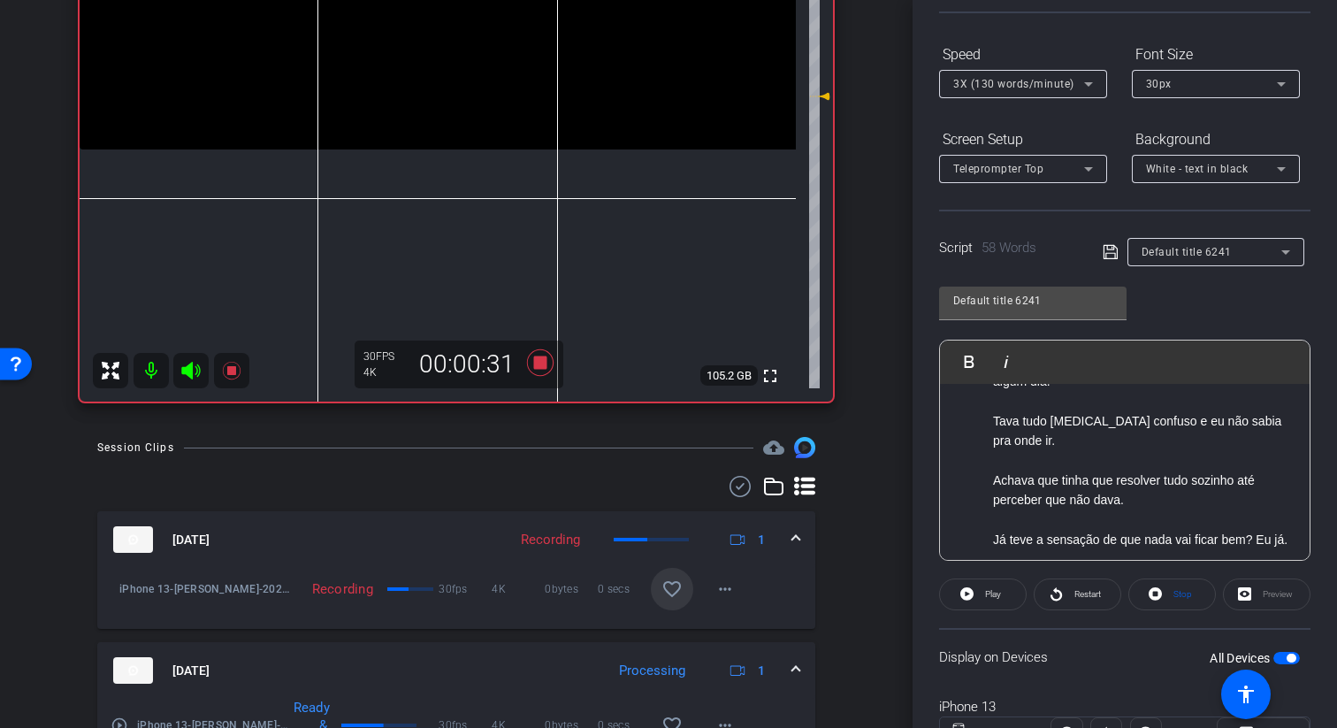
click at [548, 372] on icon at bounding box center [540, 363] width 42 height 32
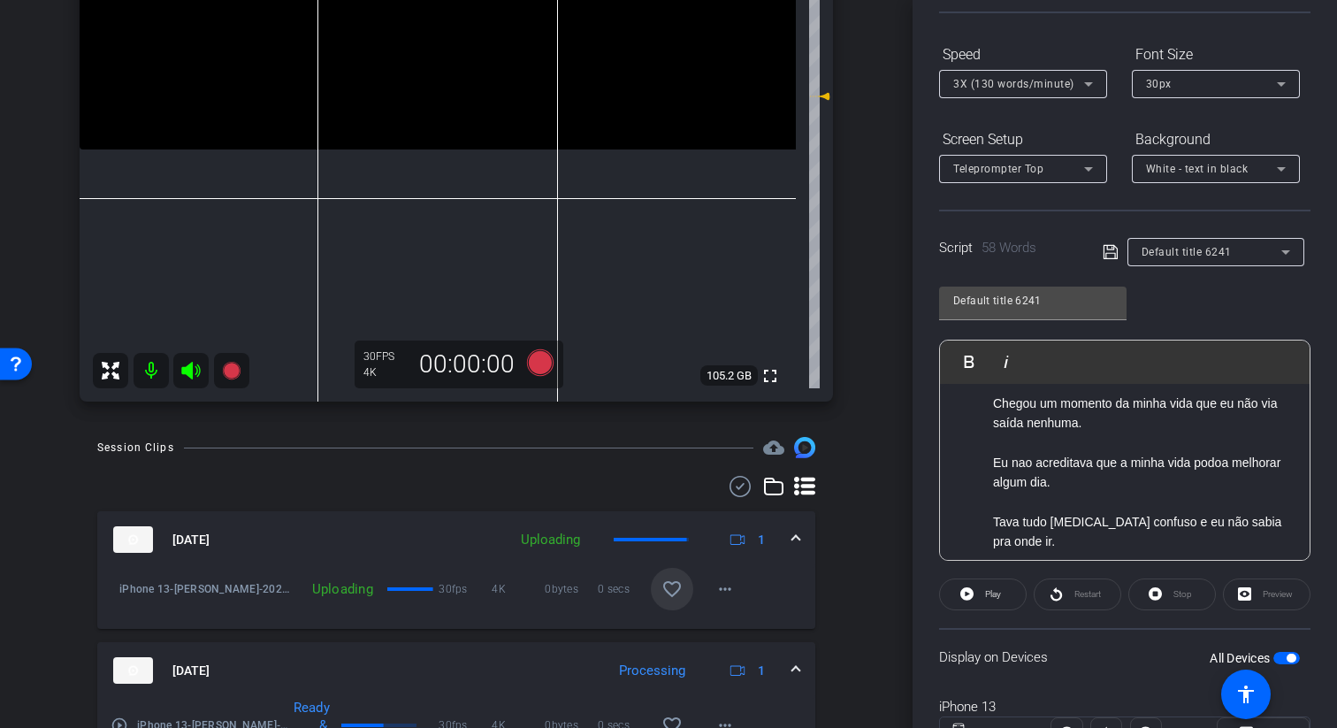
scroll to position [0, 0]
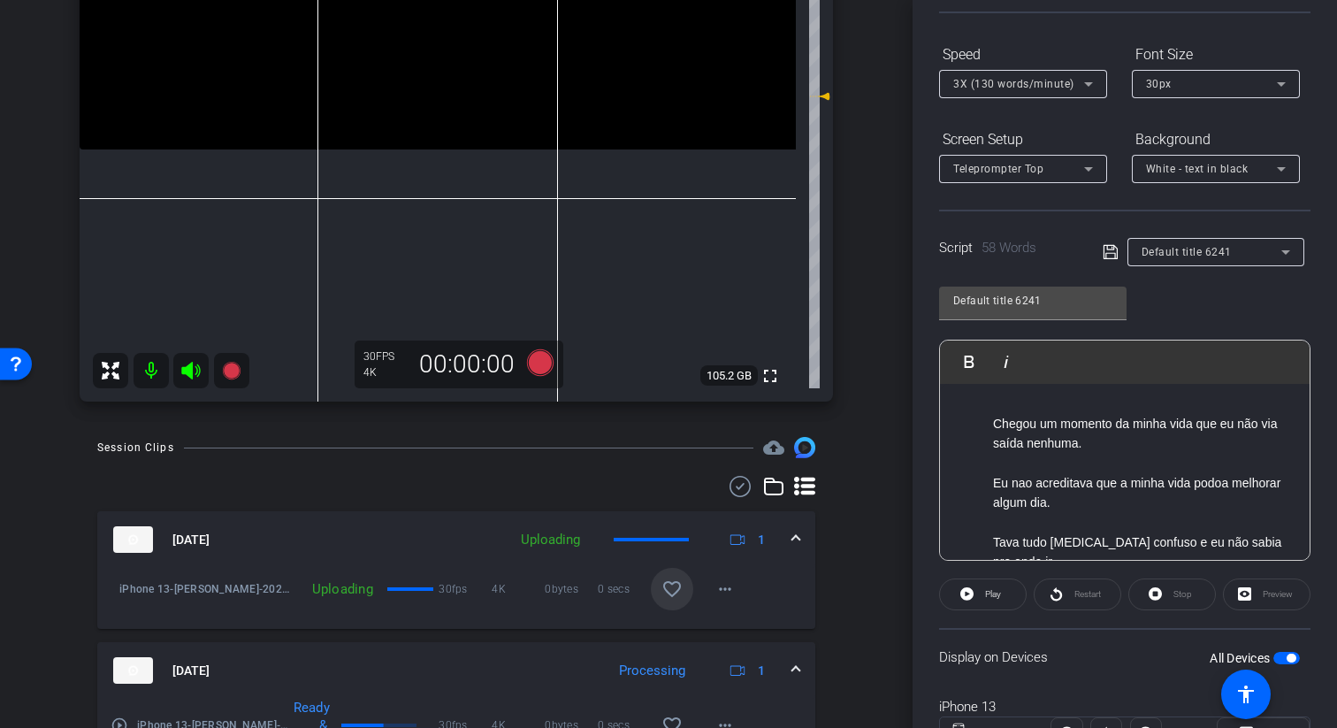
click at [1107, 442] on p "Chegou um momento da minha vida que eu não via saída nenhuma." at bounding box center [1142, 434] width 299 height 40
click at [1092, 398] on p at bounding box center [1142, 401] width 299 height 19
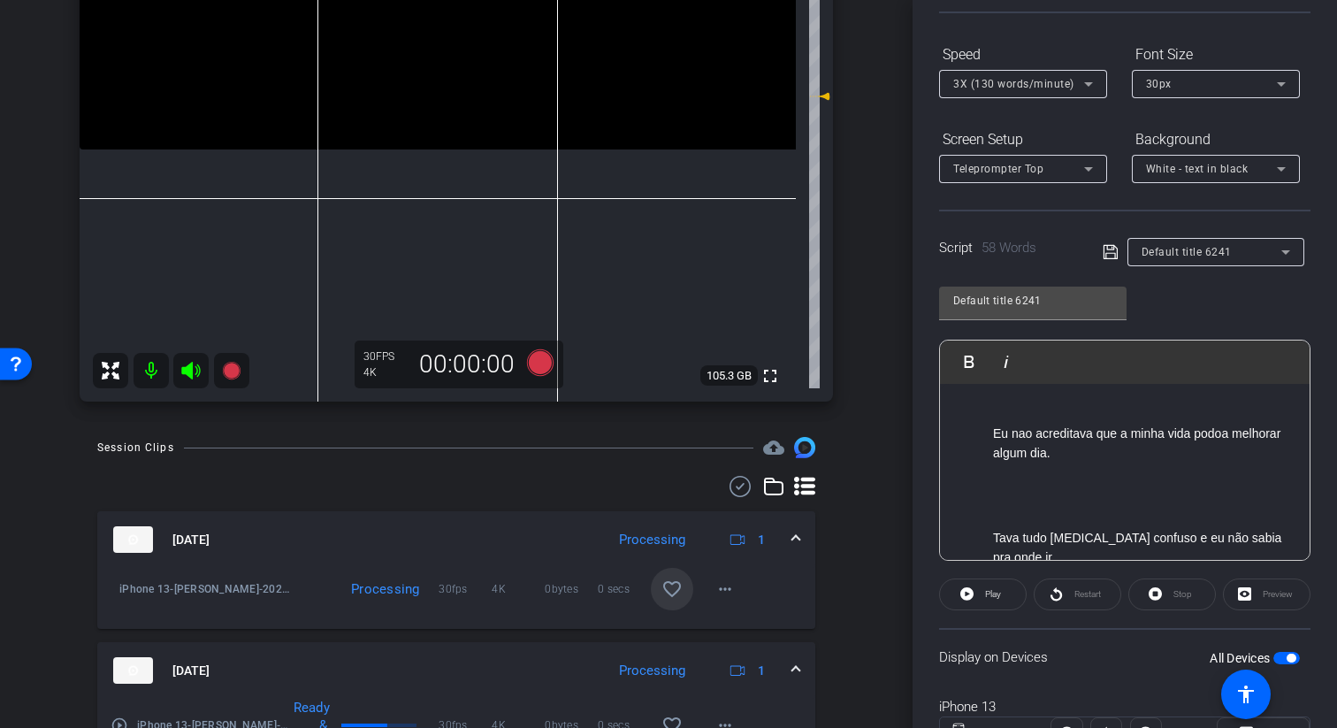
scroll to position [34, 0]
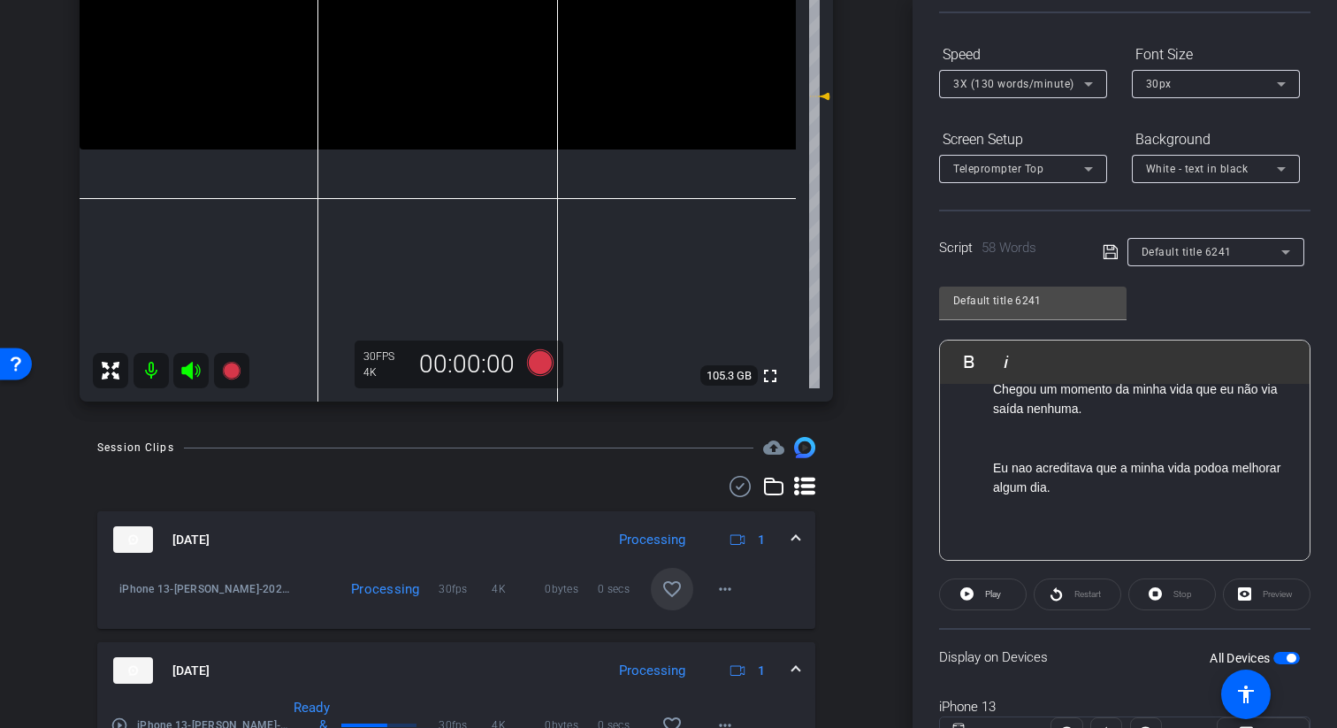
click at [1103, 450] on p at bounding box center [1142, 447] width 299 height 19
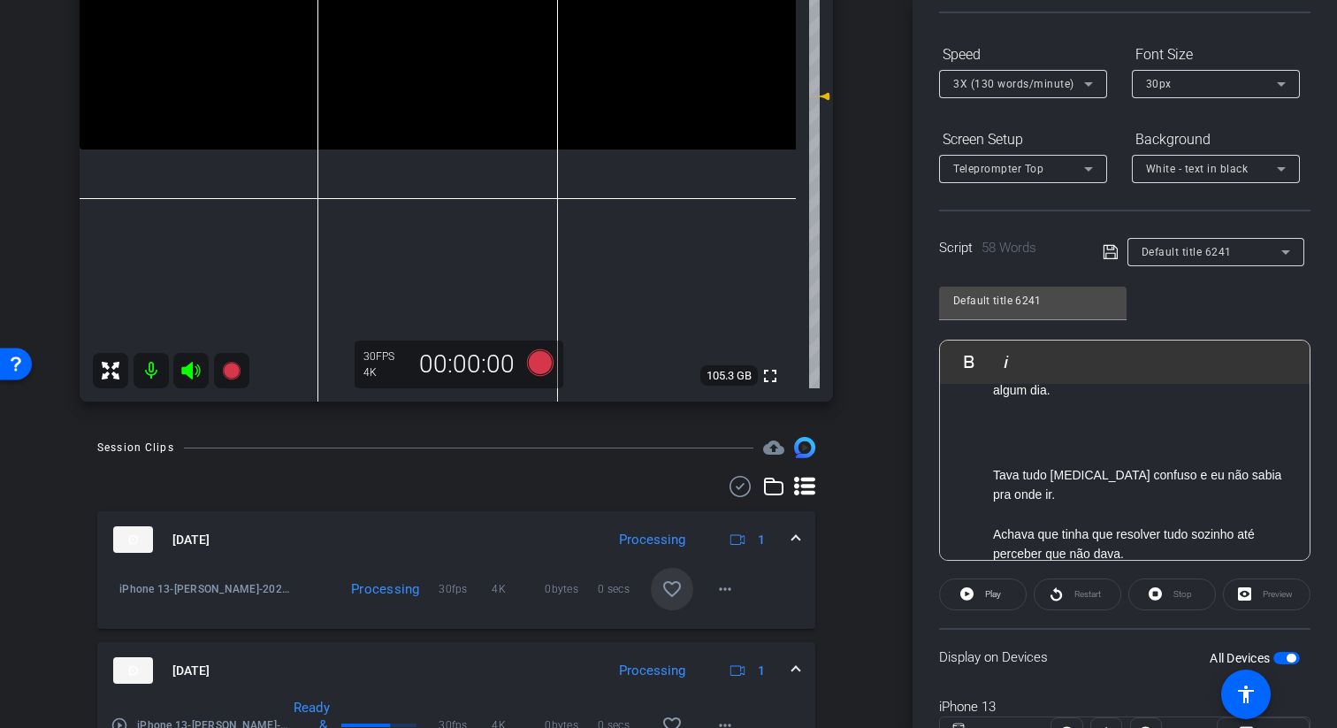
scroll to position [188, 0]
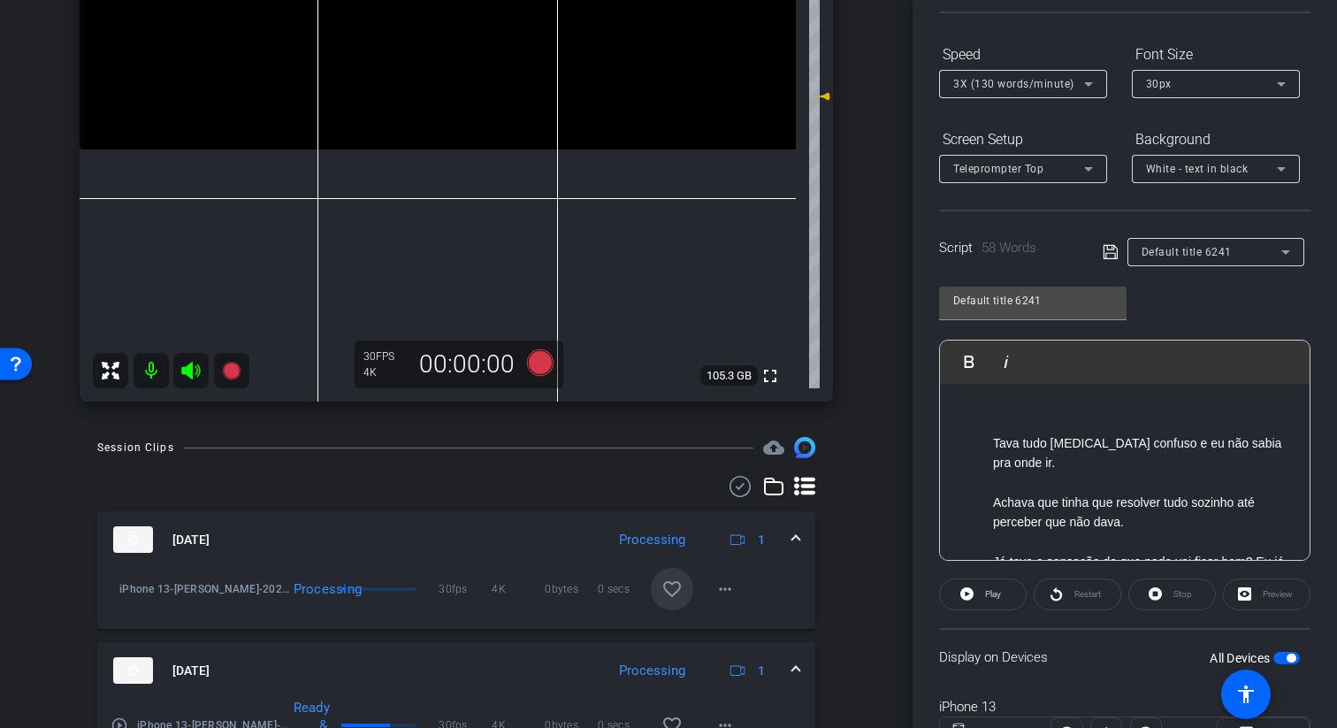
click at [1276, 472] on p at bounding box center [1142, 481] width 299 height 19
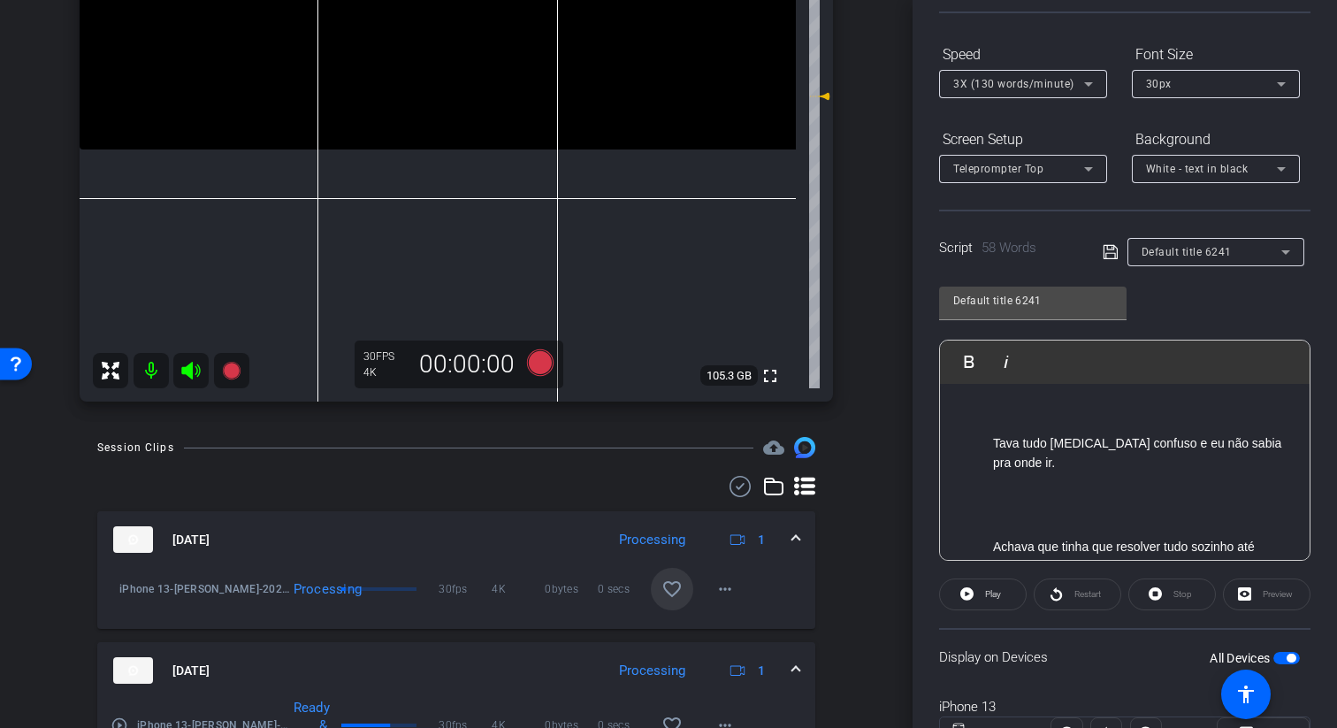
scroll to position [255, 0]
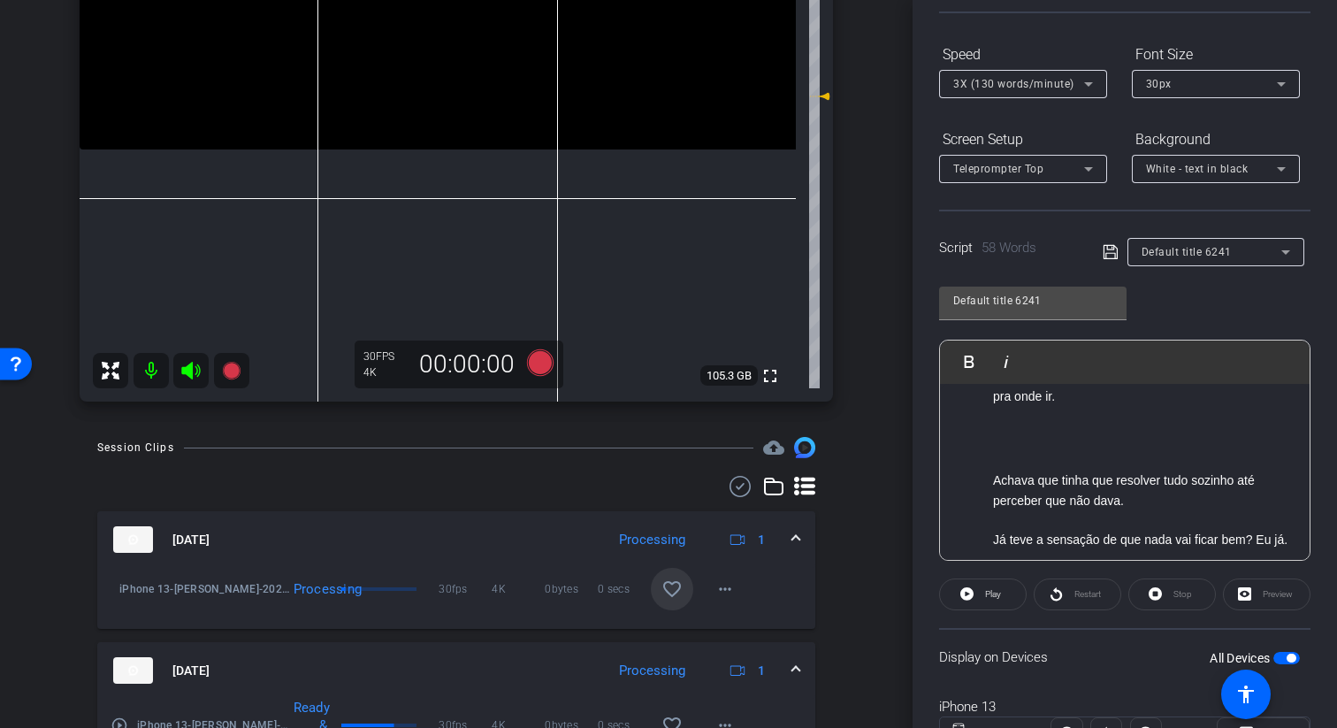
click at [1207, 510] on p at bounding box center [1142, 519] width 299 height 19
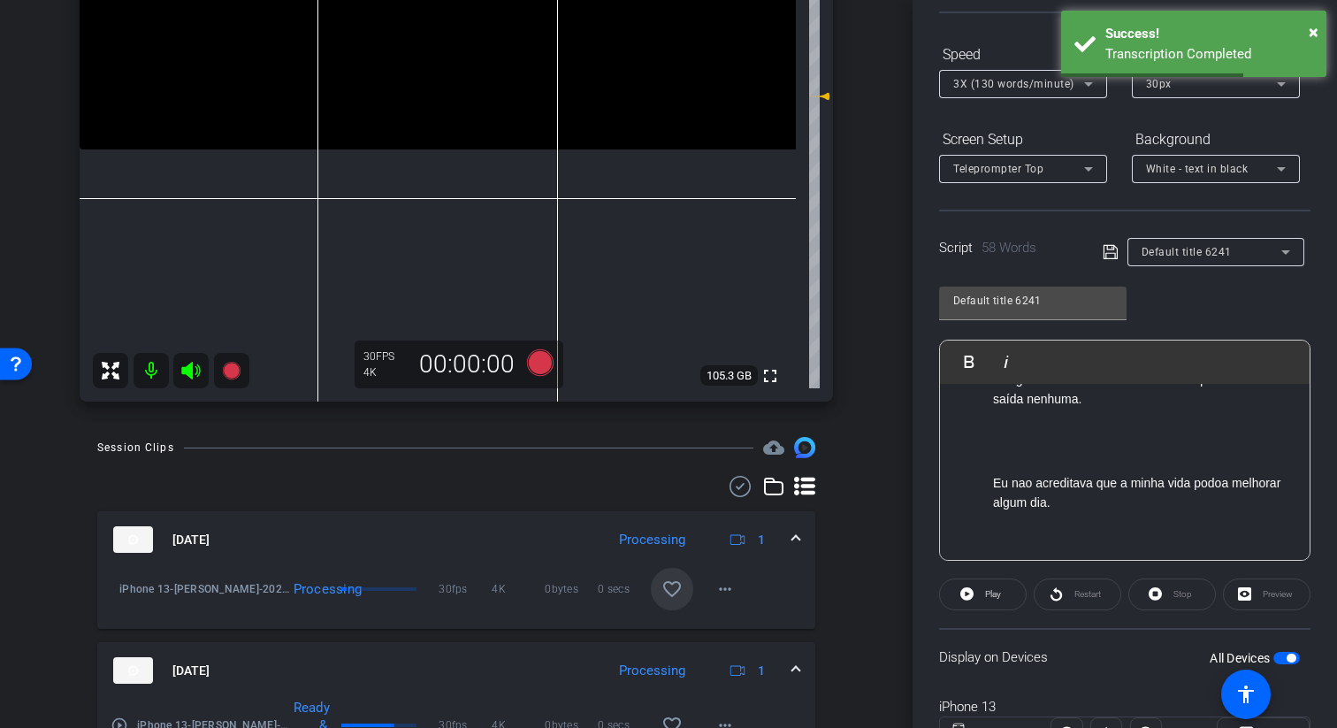
scroll to position [0, 0]
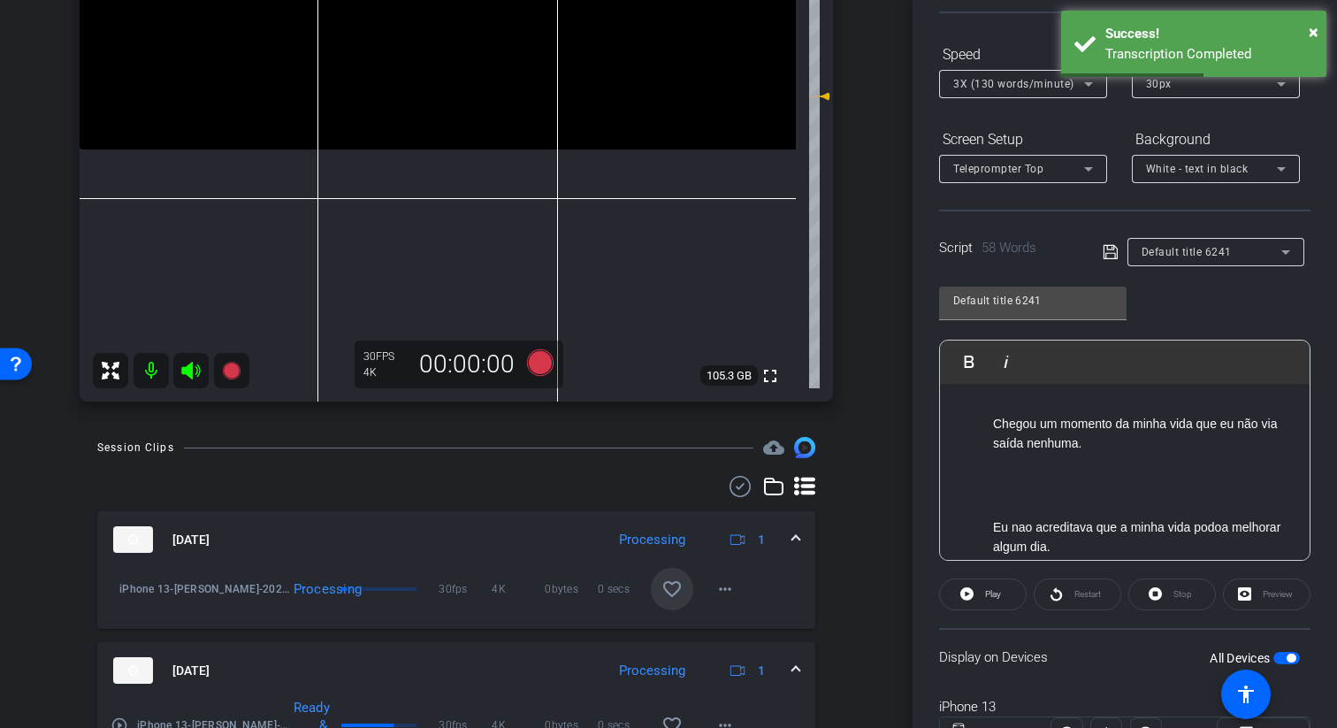
click at [1056, 500] on p at bounding box center [1124, 494] width 334 height 19
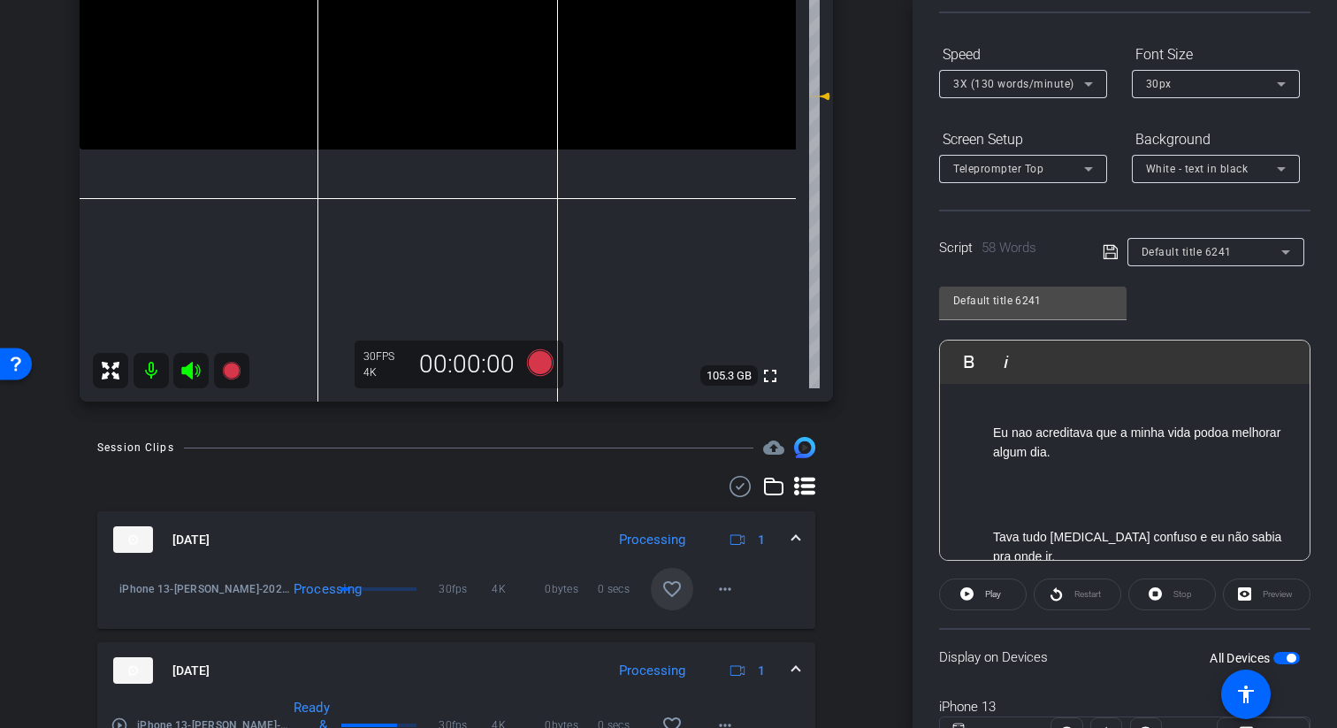
click at [950, 528] on div "Chegou um momento da minha vida que eu não via saída nenhuma. Eu nao acreditava…" at bounding box center [1125, 549] width 370 height 471
click at [1004, 514] on div "Chegou um momento da minha vida que eu não via saída nenhuma. Eu nao acreditava…" at bounding box center [1125, 549] width 370 height 471
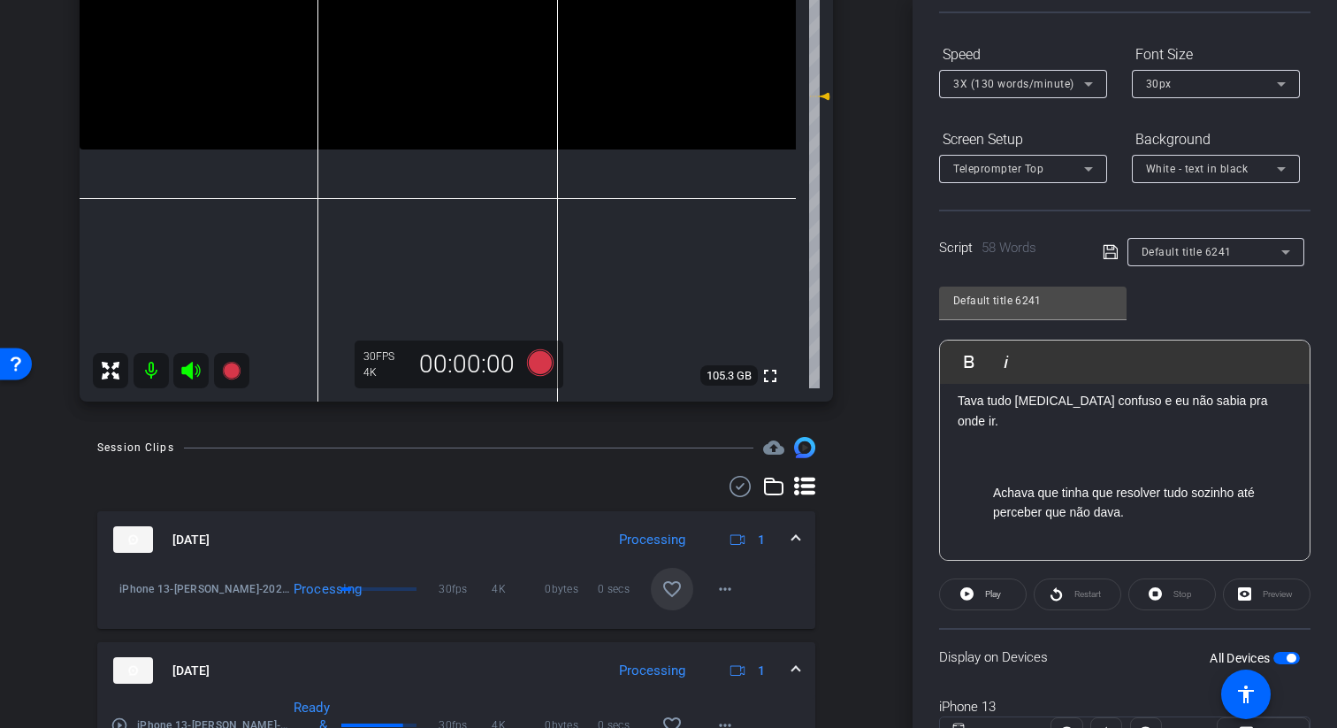
scroll to position [218, 0]
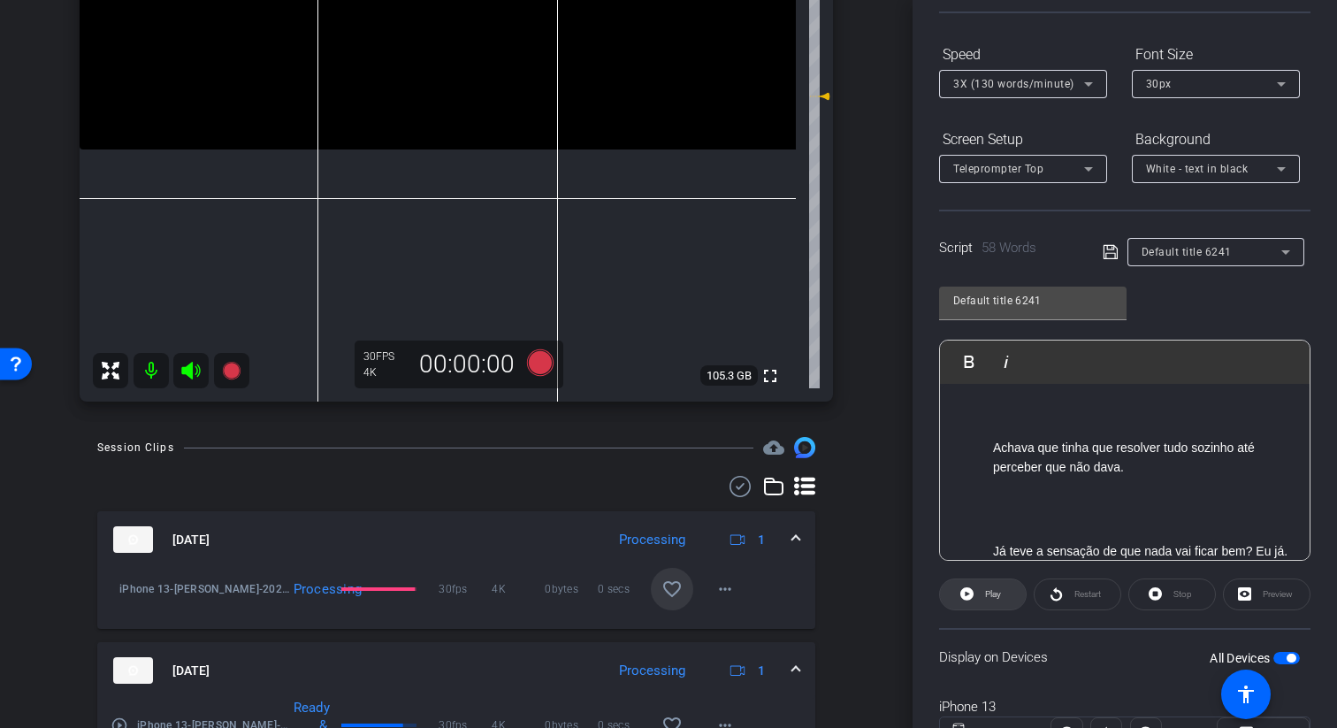
click at [992, 592] on span "Play" at bounding box center [993, 594] width 16 height 10
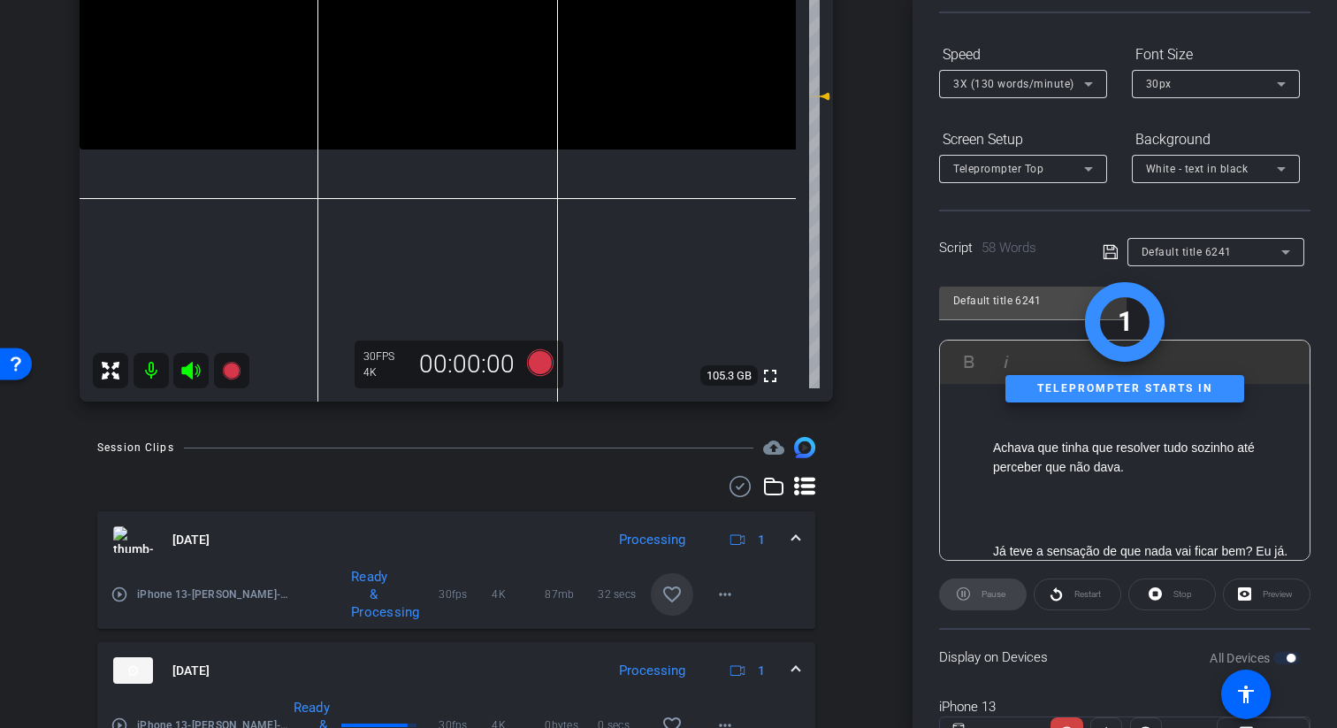
click at [979, 599] on div "Pause" at bounding box center [983, 594] width 88 height 32
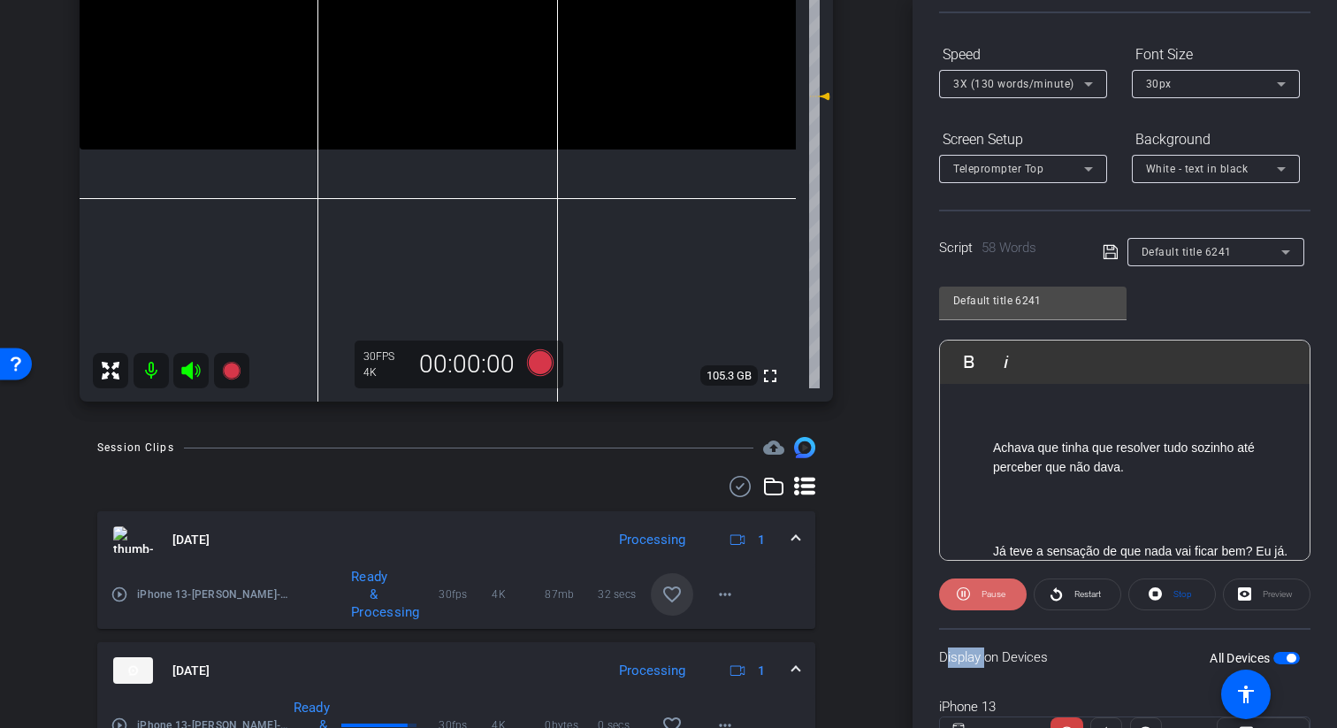
click at [969, 596] on icon at bounding box center [962, 594] width 13 height 22
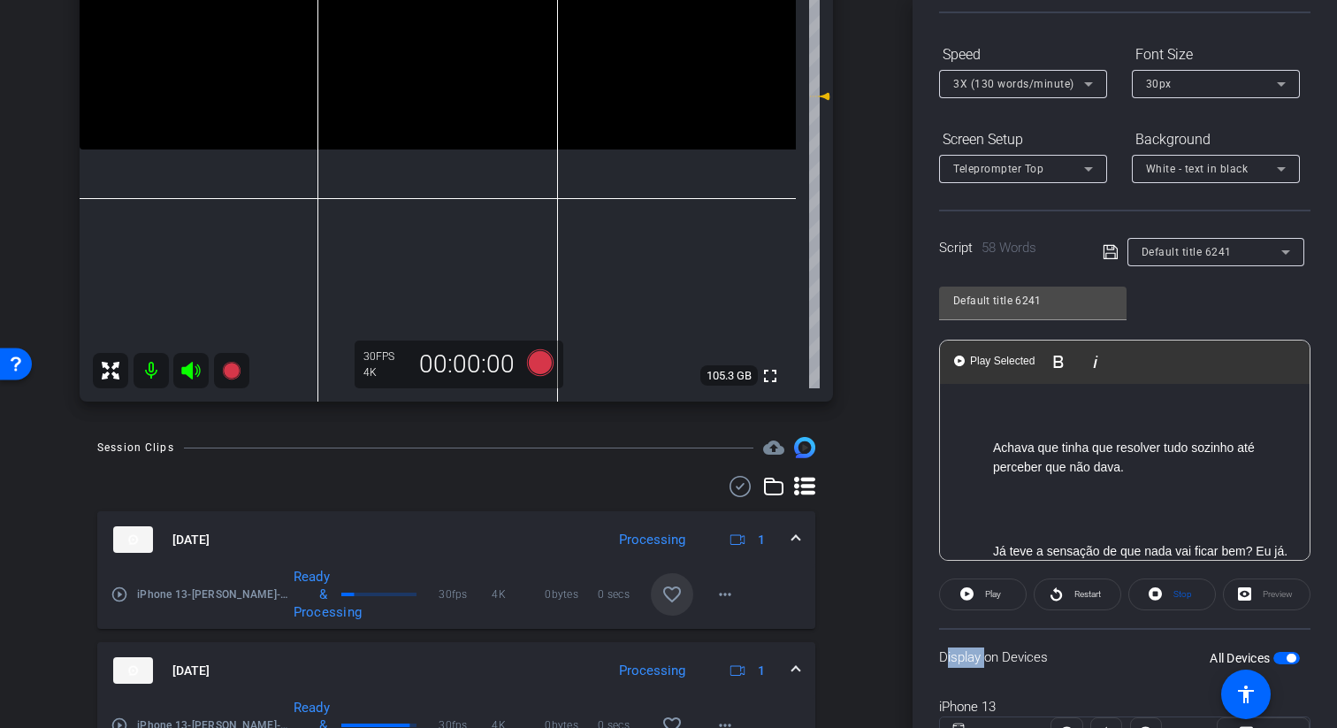
click at [1282, 659] on span "button" at bounding box center [1286, 658] width 27 height 12
click at [1283, 659] on span "button" at bounding box center [1278, 657] width 9 height 9
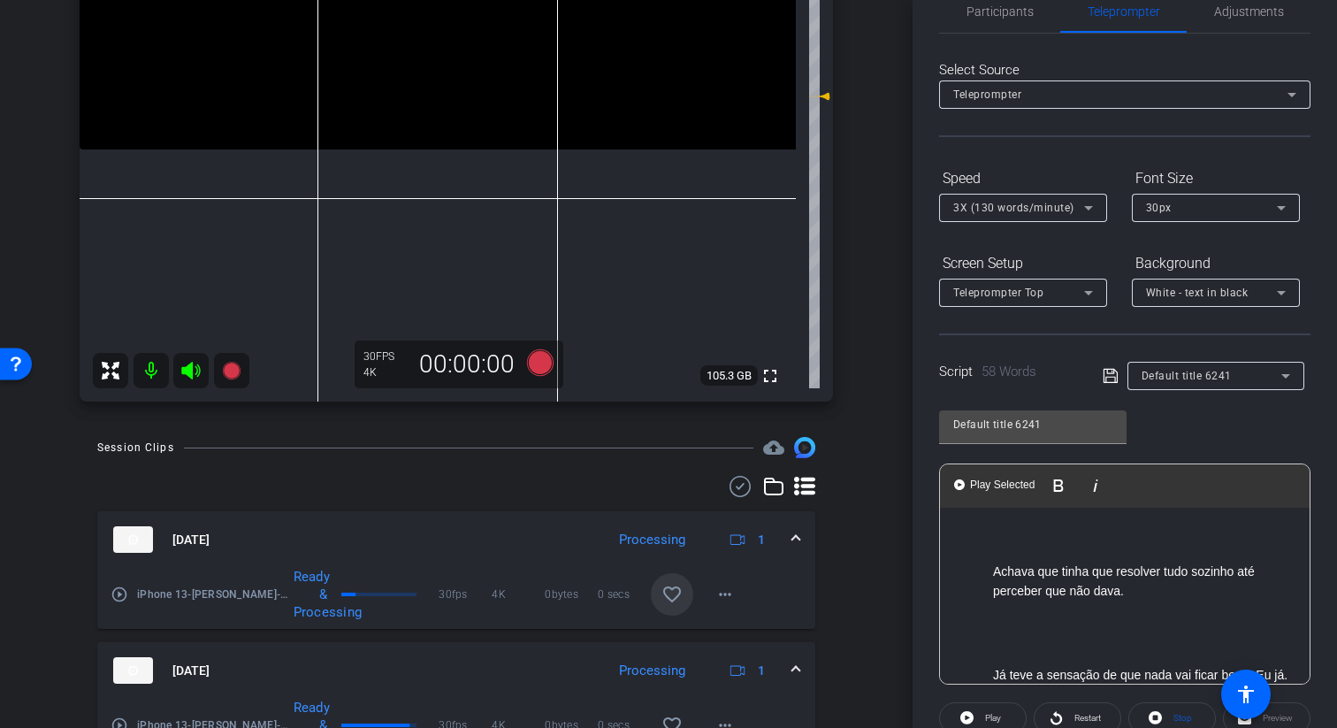
scroll to position [0, 0]
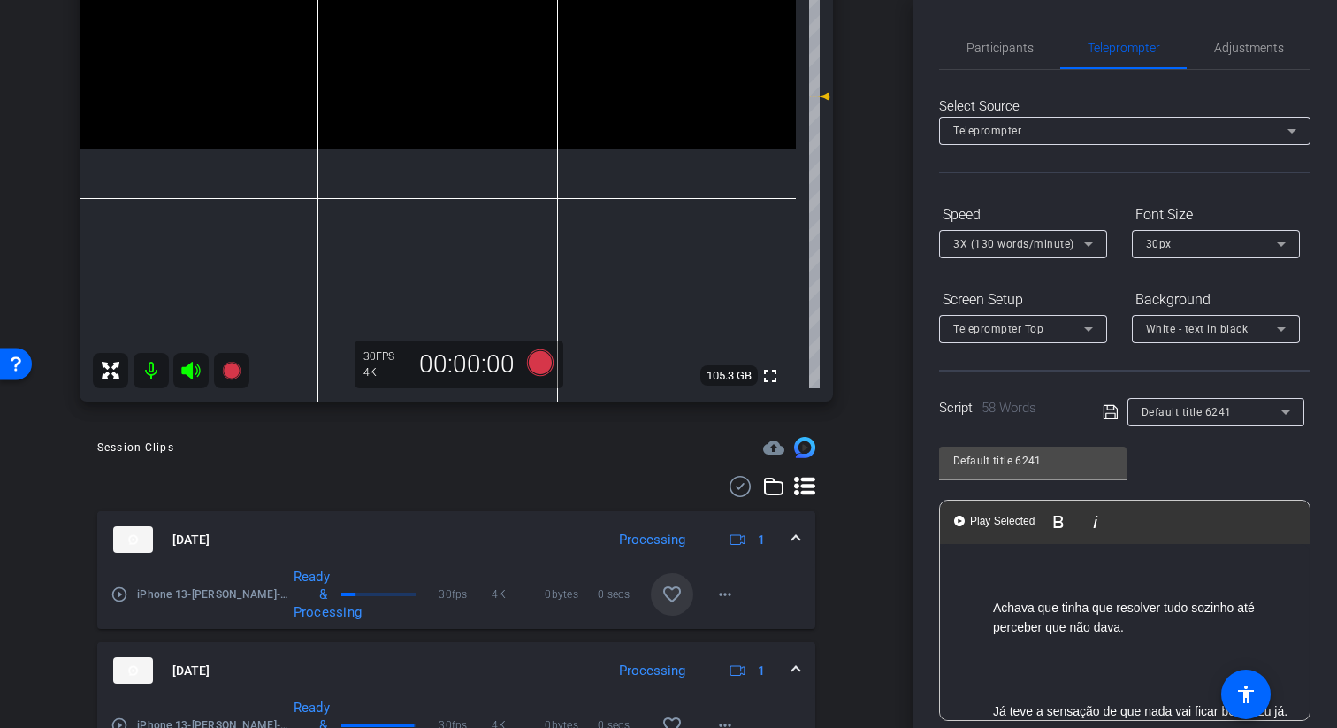
click at [1112, 406] on icon at bounding box center [1109, 412] width 14 height 14
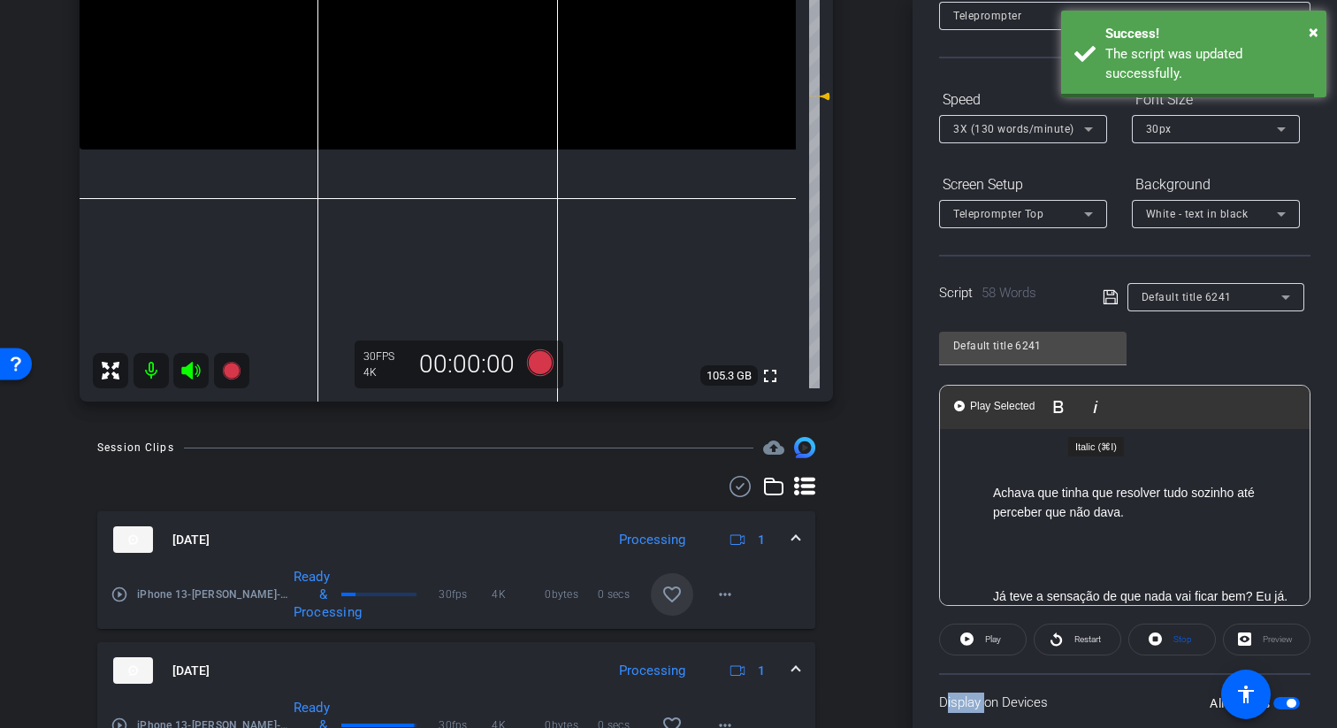
scroll to position [138, 0]
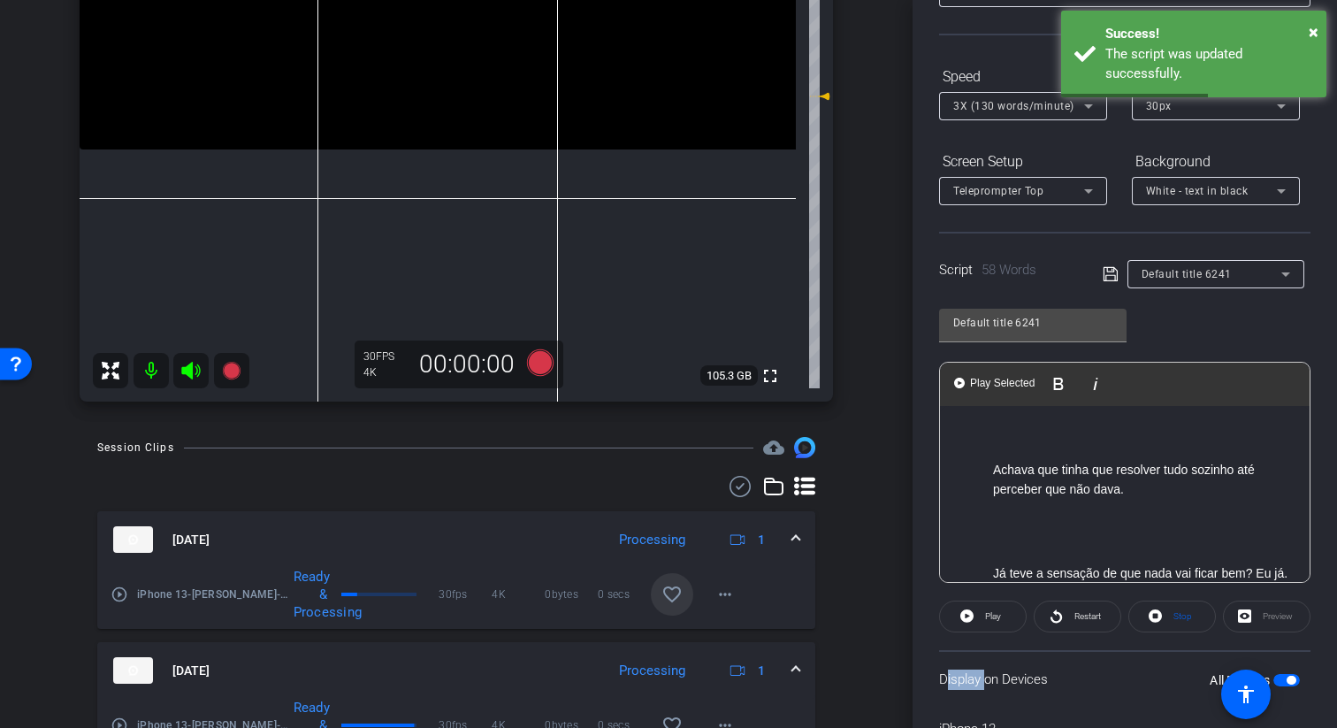
click at [1289, 679] on span "button" at bounding box center [1290, 679] width 9 height 9
click at [1289, 679] on span "button" at bounding box center [1286, 680] width 27 height 12
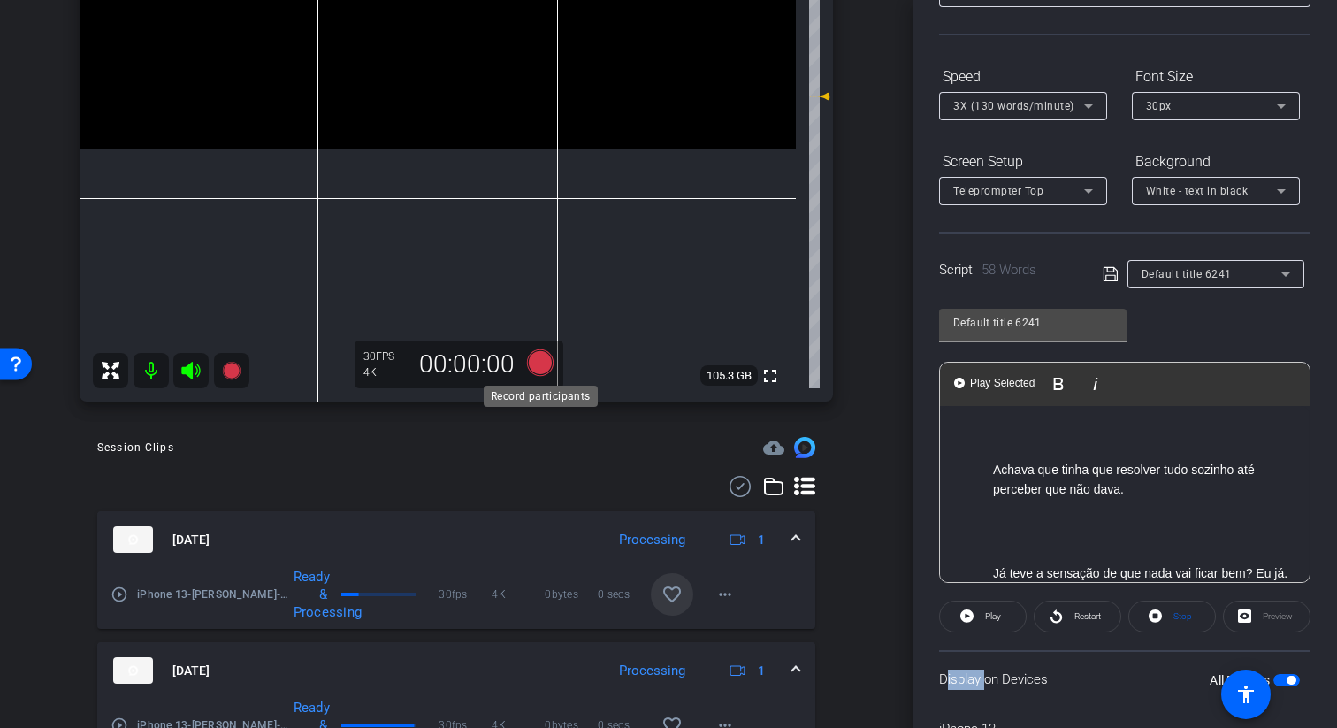
click at [550, 353] on icon at bounding box center [540, 363] width 42 height 32
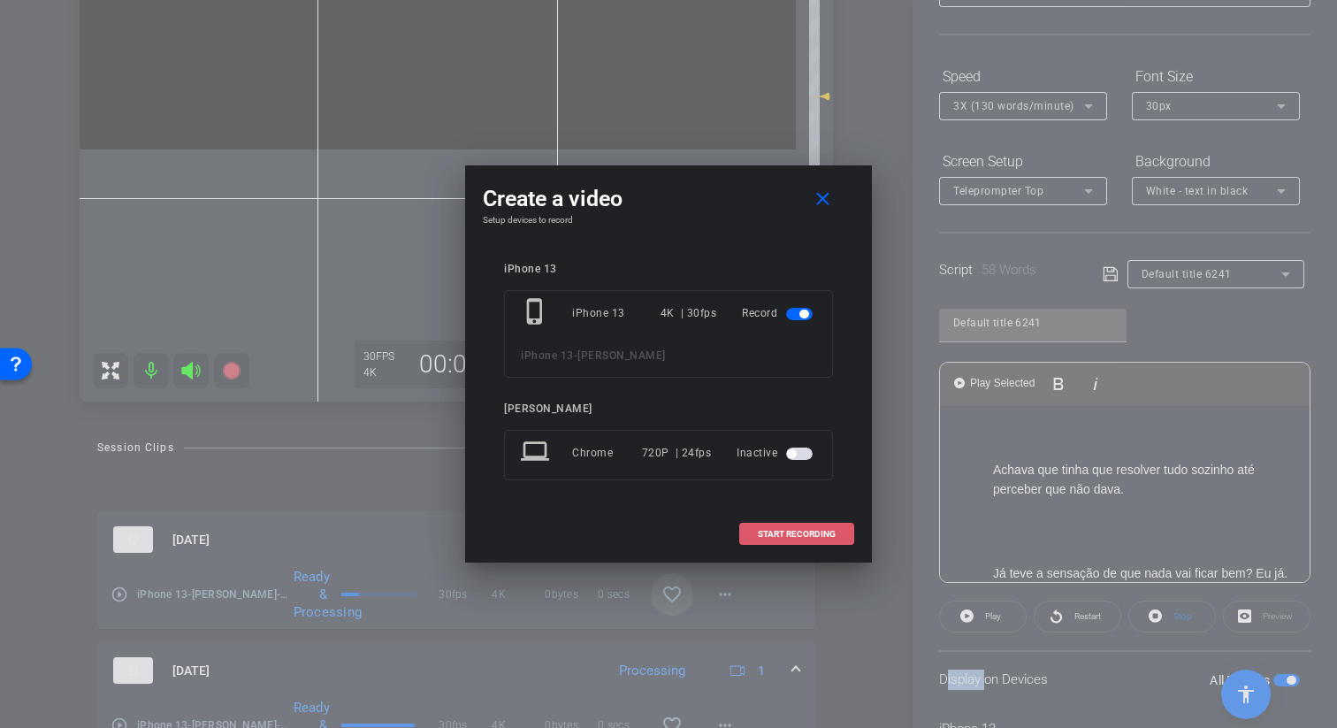
click at [833, 534] on span "START RECORDING" at bounding box center [797, 534] width 78 height 9
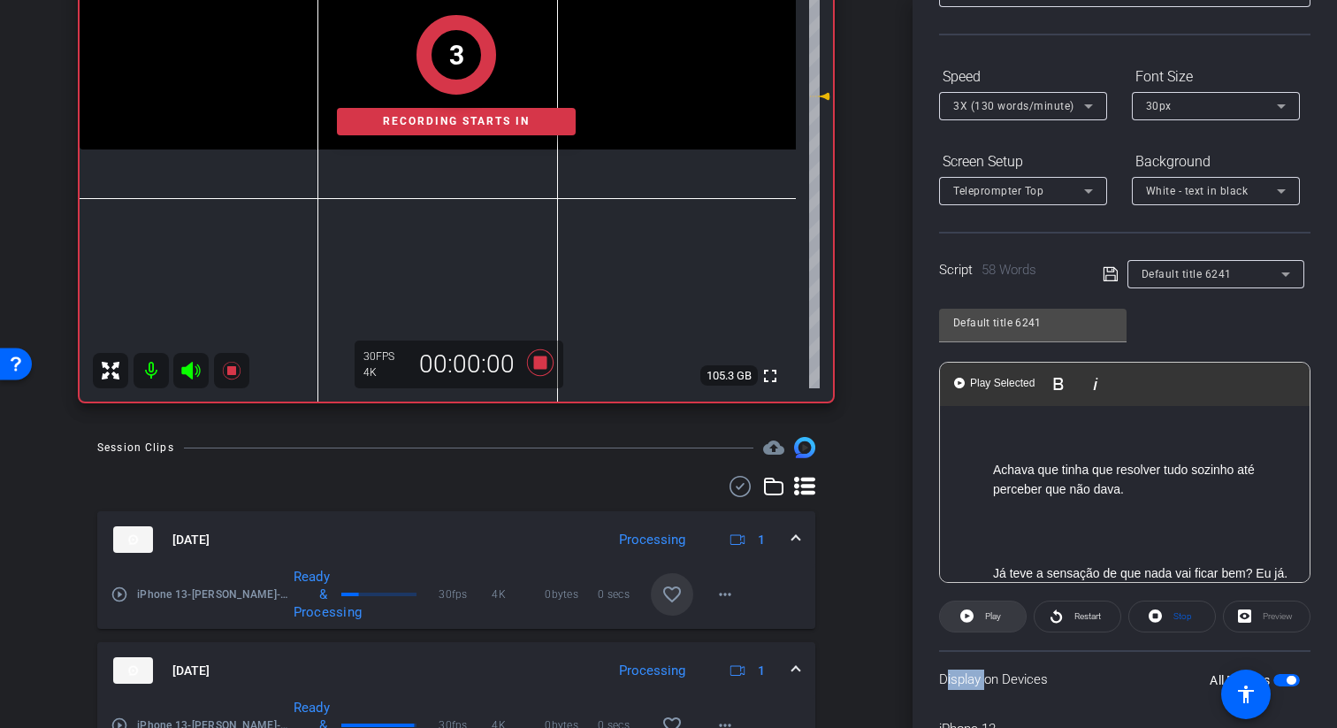
click at [972, 615] on icon at bounding box center [966, 615] width 13 height 13
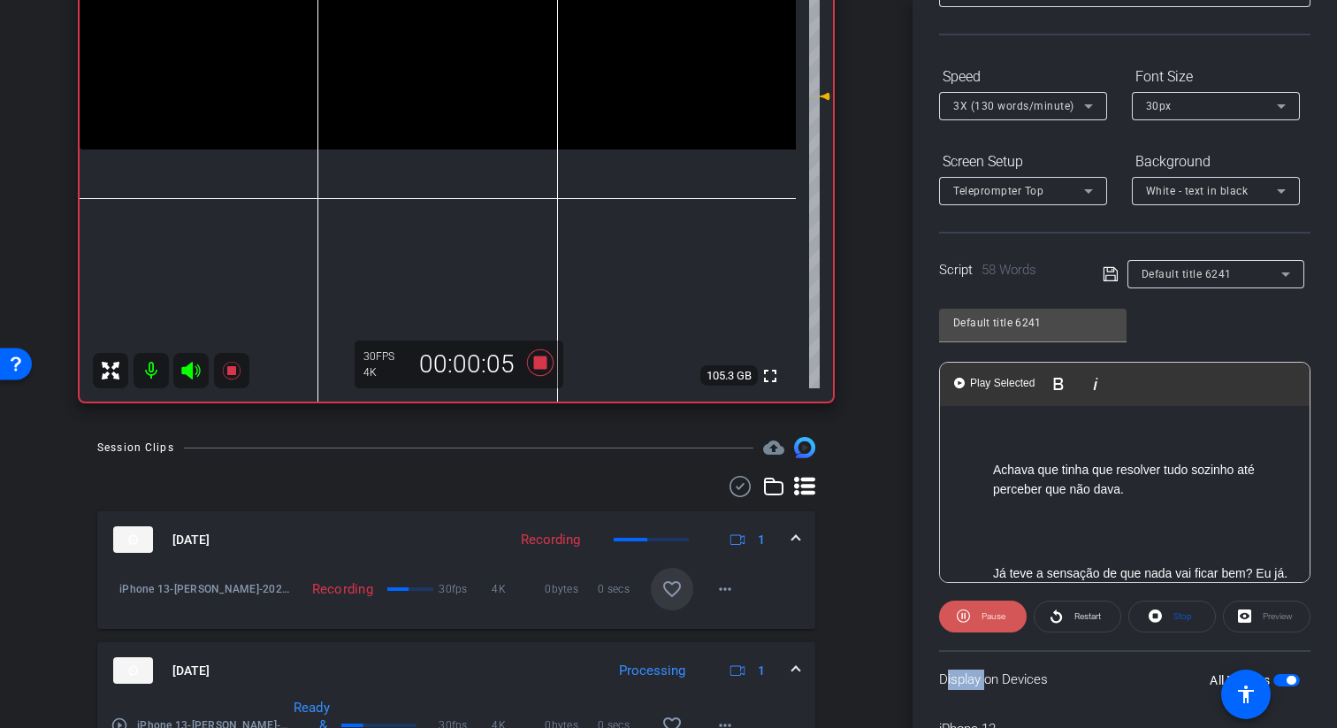
click at [972, 615] on span at bounding box center [983, 616] width 88 height 42
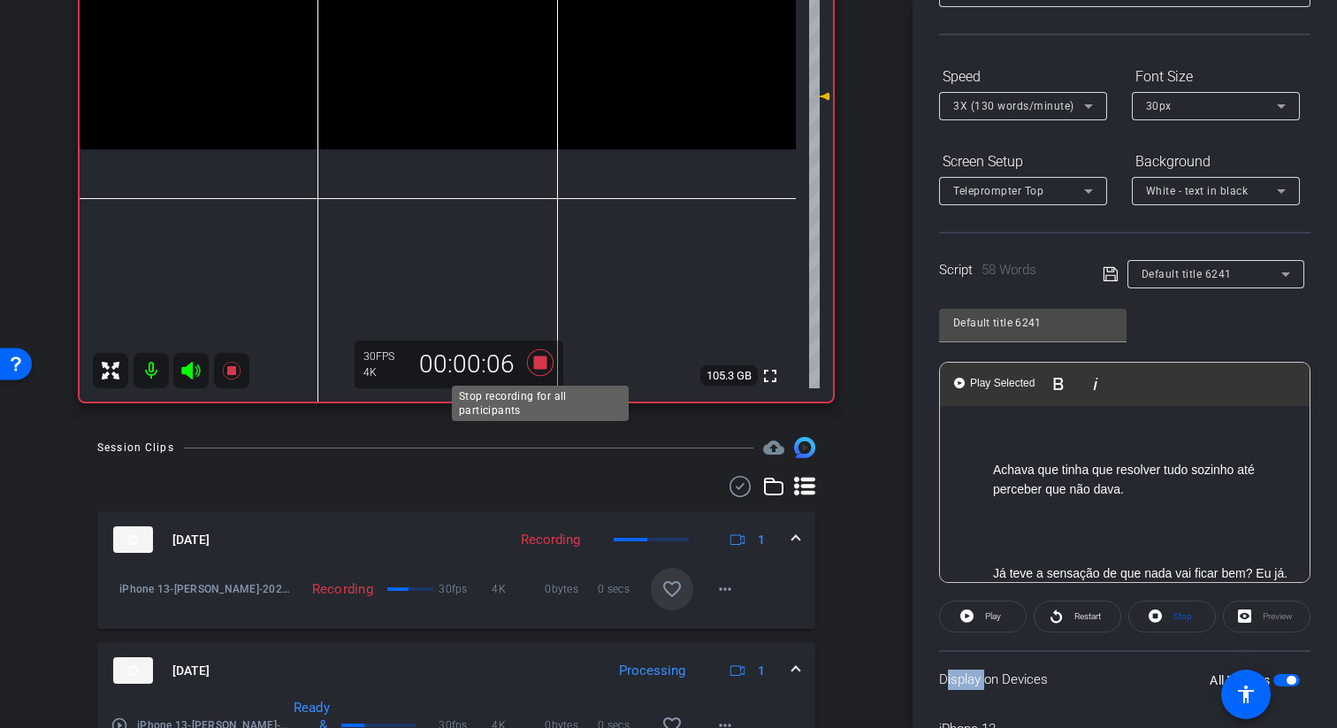
click at [556, 366] on icon at bounding box center [540, 363] width 42 height 32
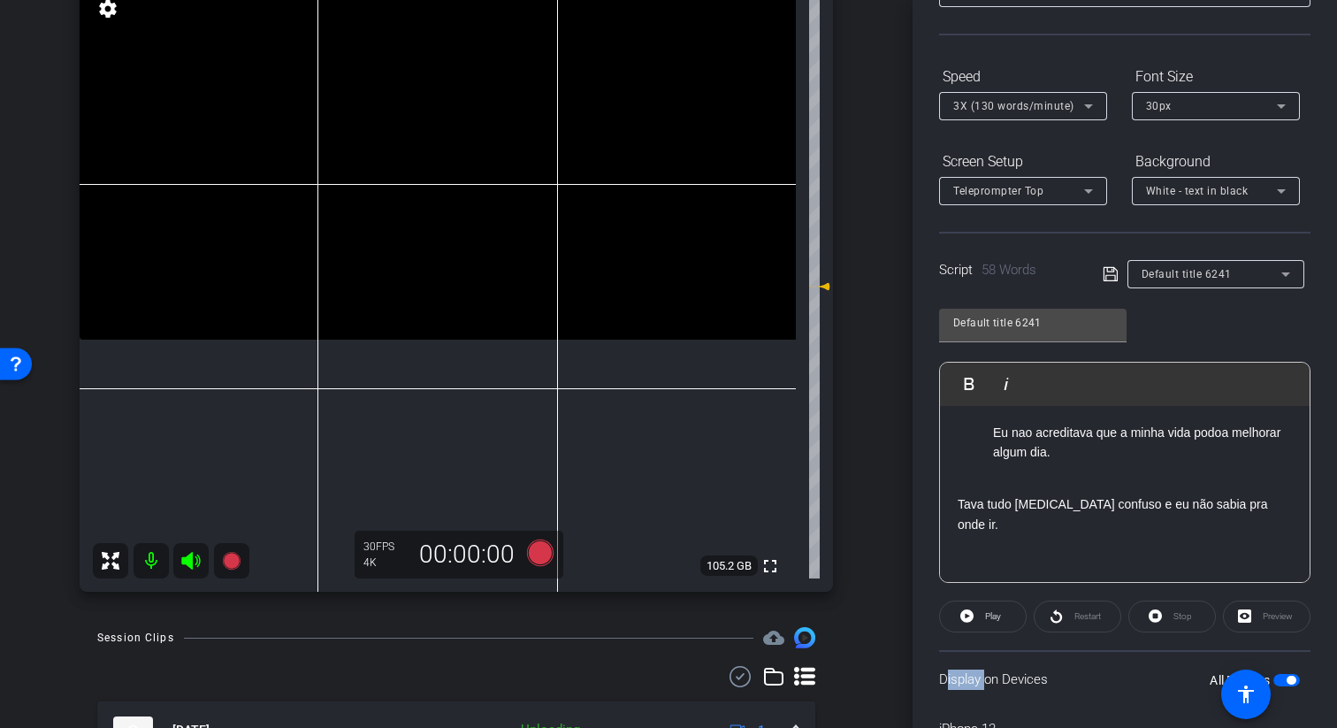
scroll to position [94, 0]
click at [954, 499] on div "Chegou um momento da minha vida que eu não via saída nenhuma. Eu nao acreditava…" at bounding box center [1125, 525] width 370 height 426
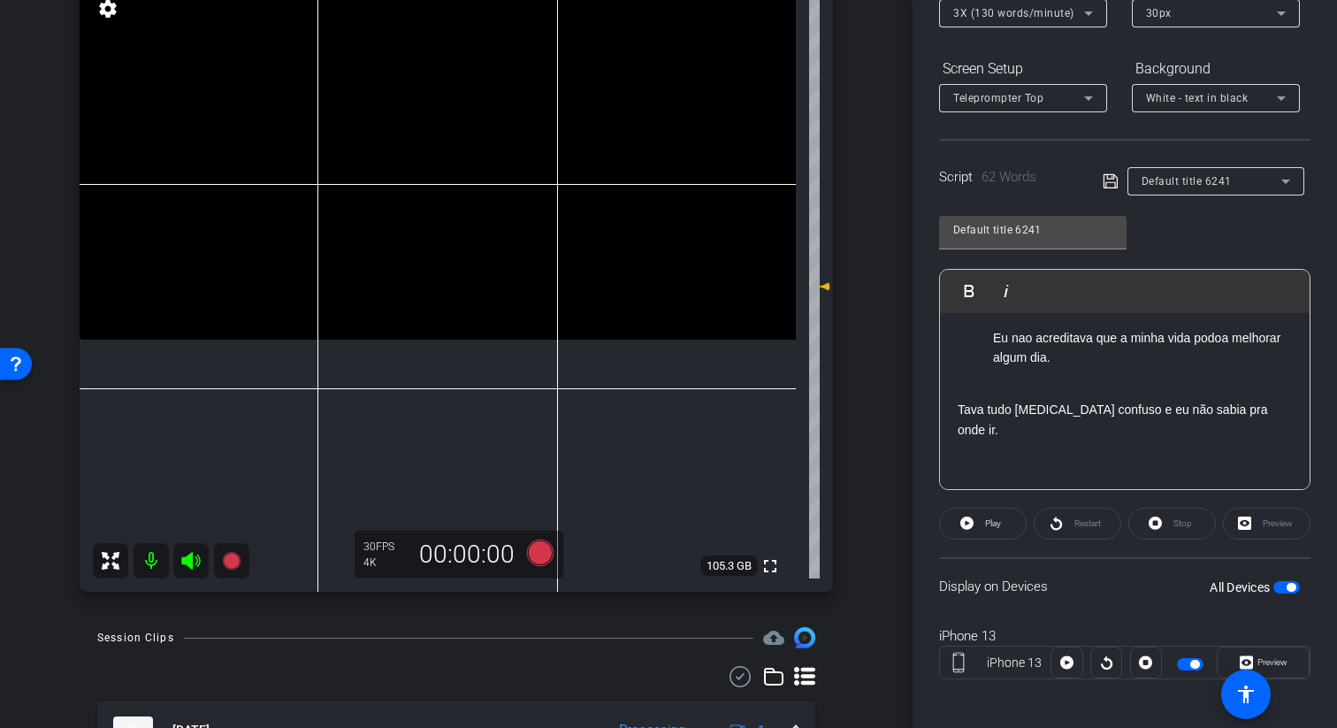
scroll to position [239, 0]
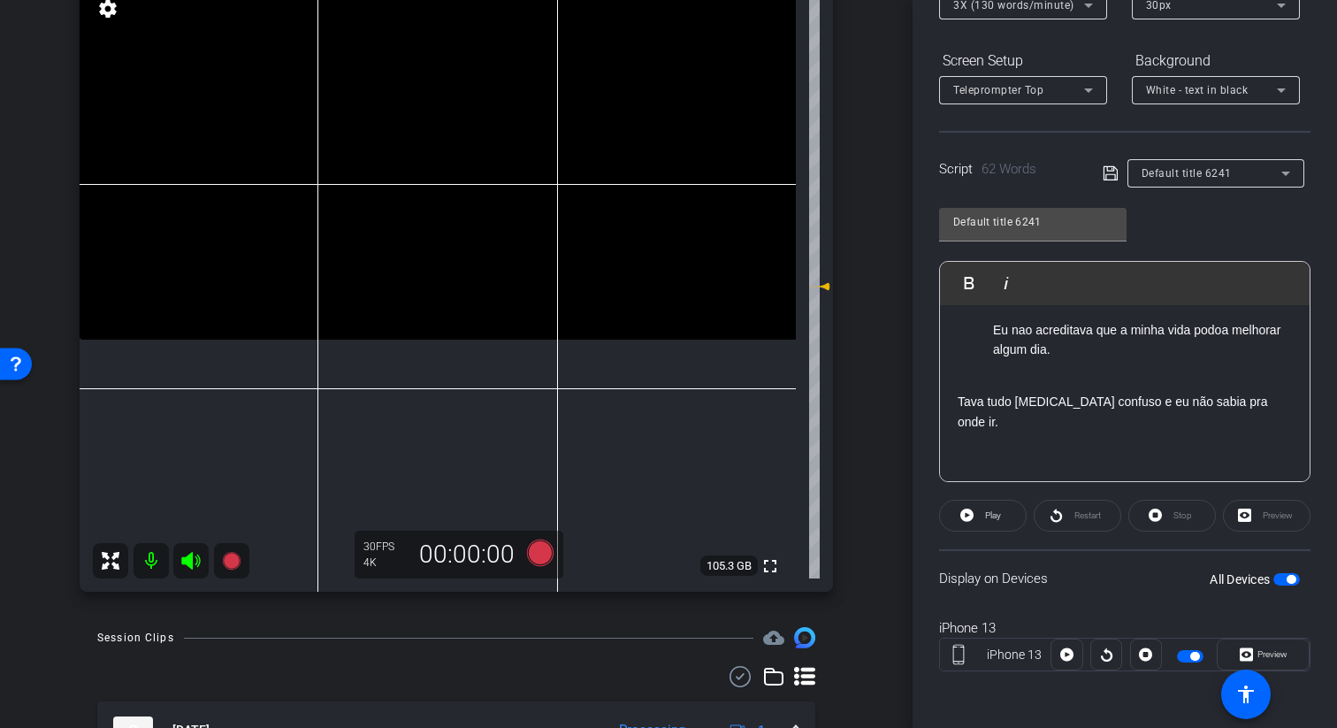
click at [1291, 571] on div "All Devices" at bounding box center [1254, 579] width 90 height 18
click at [1285, 575] on span "button" at bounding box center [1286, 579] width 27 height 12
click at [1293, 570] on div "All Devices" at bounding box center [1254, 579] width 90 height 18
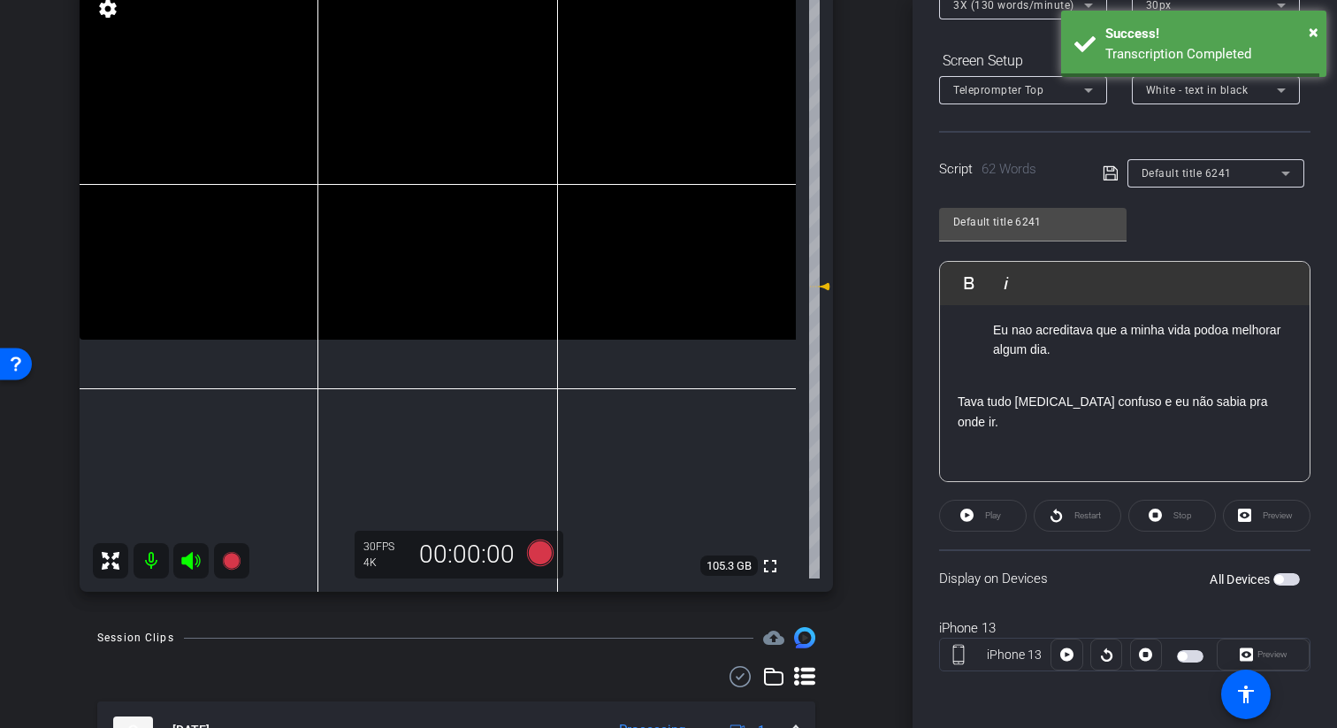
click at [1291, 581] on span "button" at bounding box center [1286, 579] width 27 height 12
click at [539, 560] on icon at bounding box center [540, 552] width 27 height 27
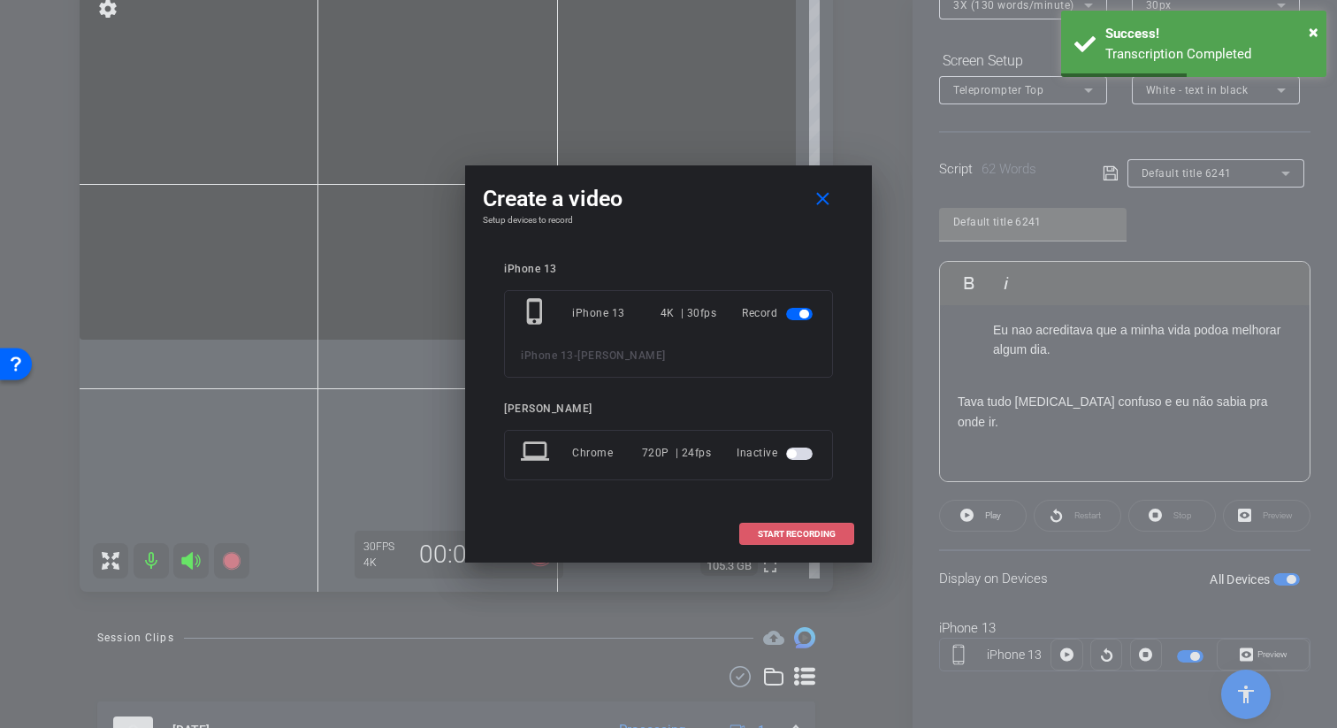
click at [813, 533] on span "START RECORDING" at bounding box center [797, 534] width 78 height 9
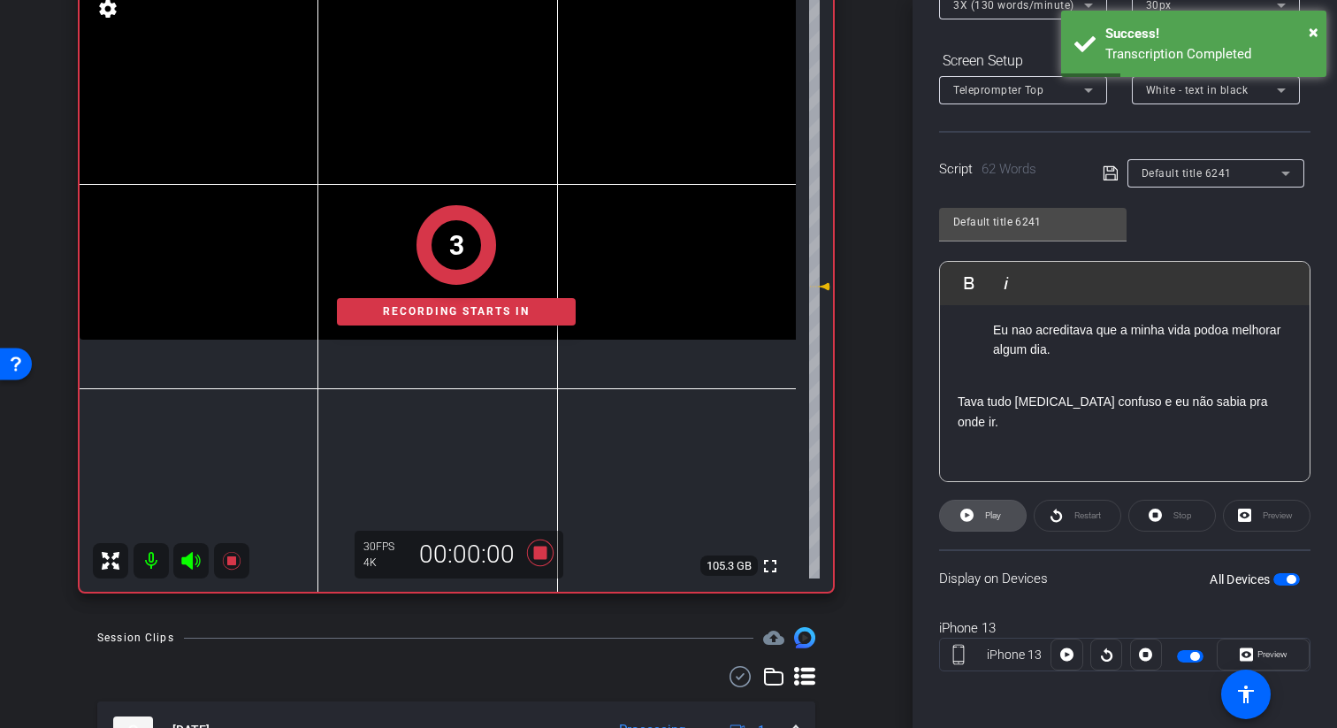
click at [989, 515] on span "Play" at bounding box center [993, 515] width 16 height 10
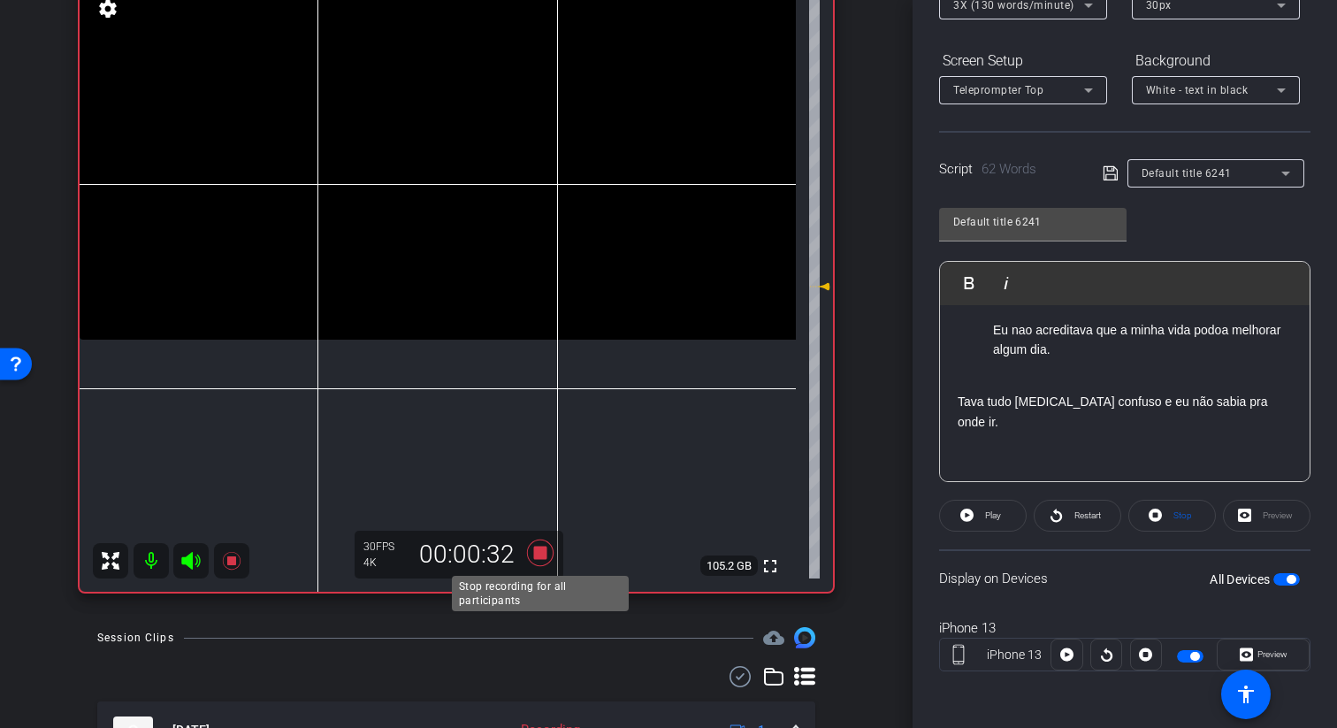
click at [537, 557] on icon at bounding box center [540, 552] width 27 height 27
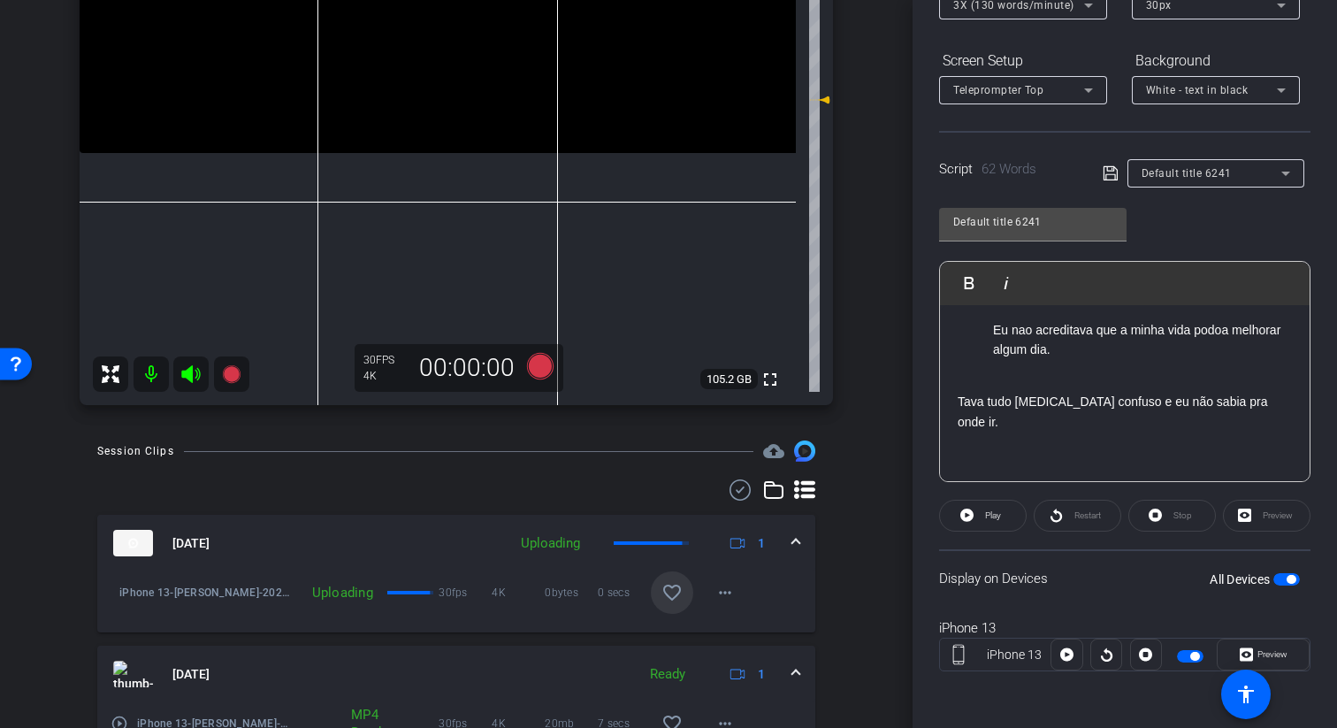
scroll to position [408, 0]
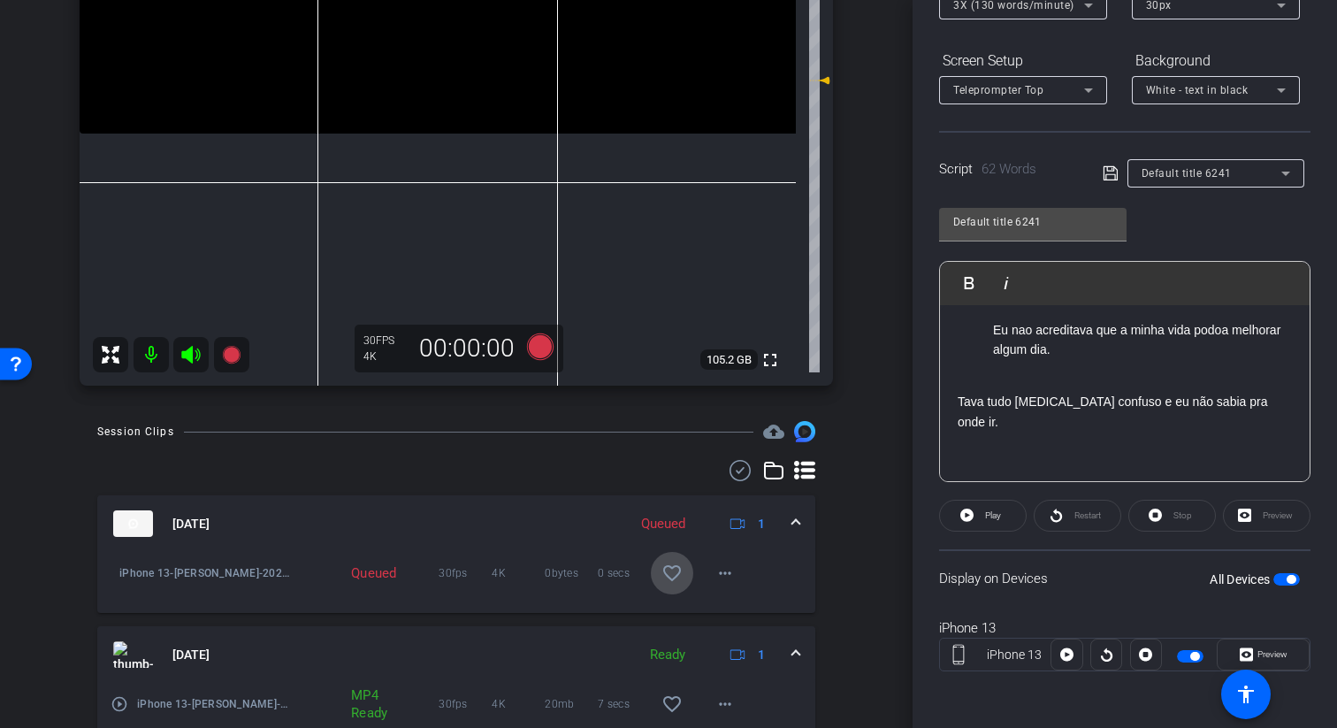
click at [680, 576] on mat-icon "favorite_border" at bounding box center [671, 572] width 21 height 21
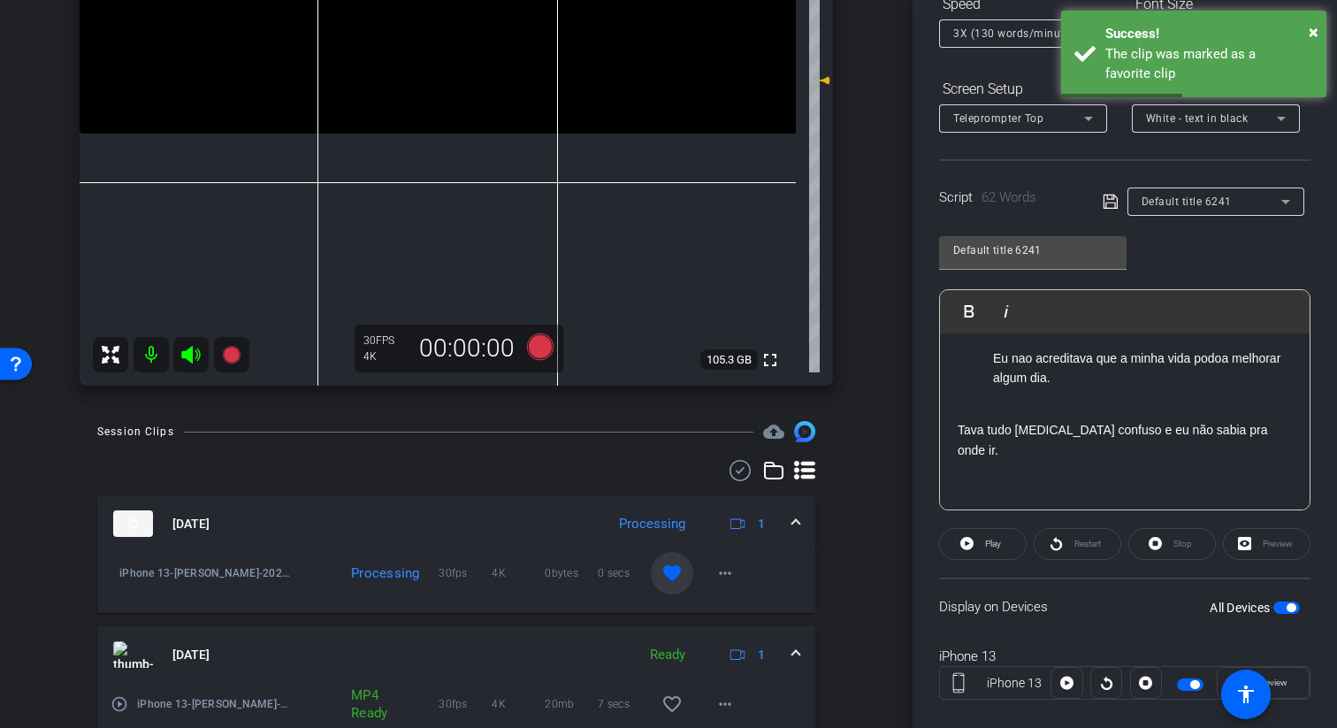
scroll to position [239, 0]
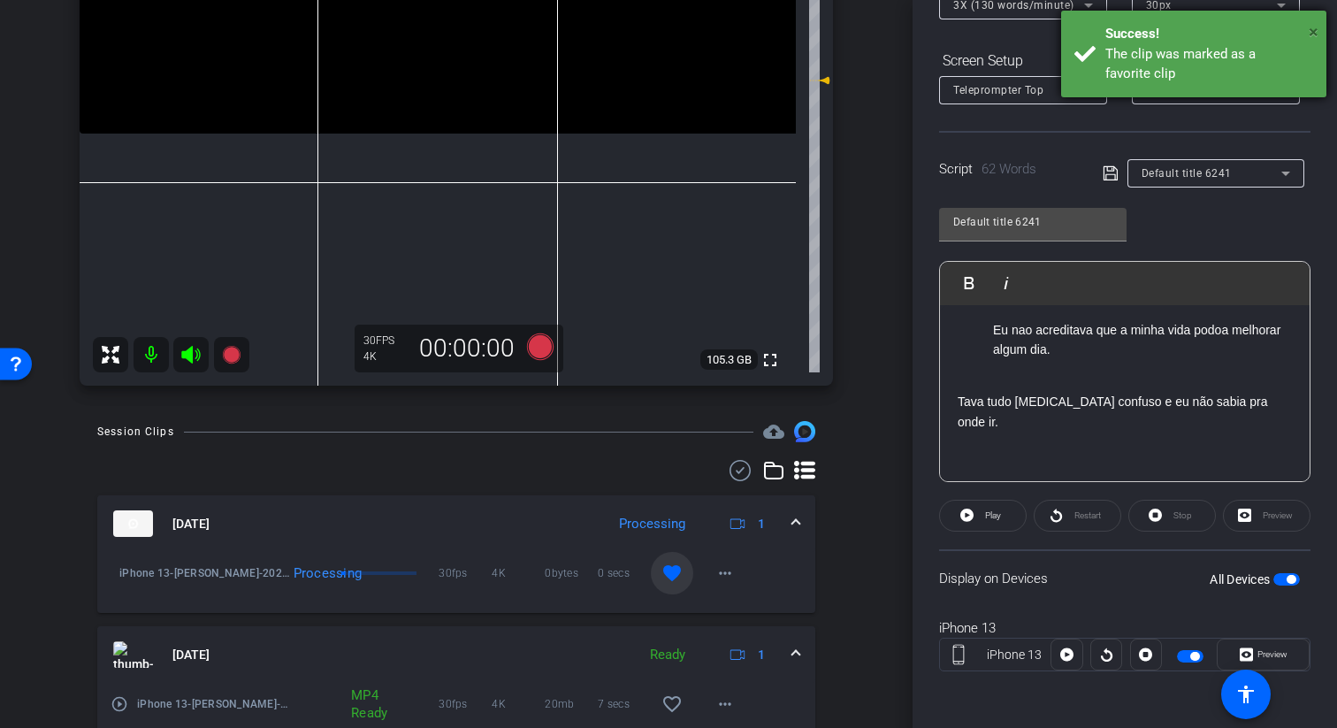
click at [1312, 34] on span "×" at bounding box center [1313, 31] width 10 height 21
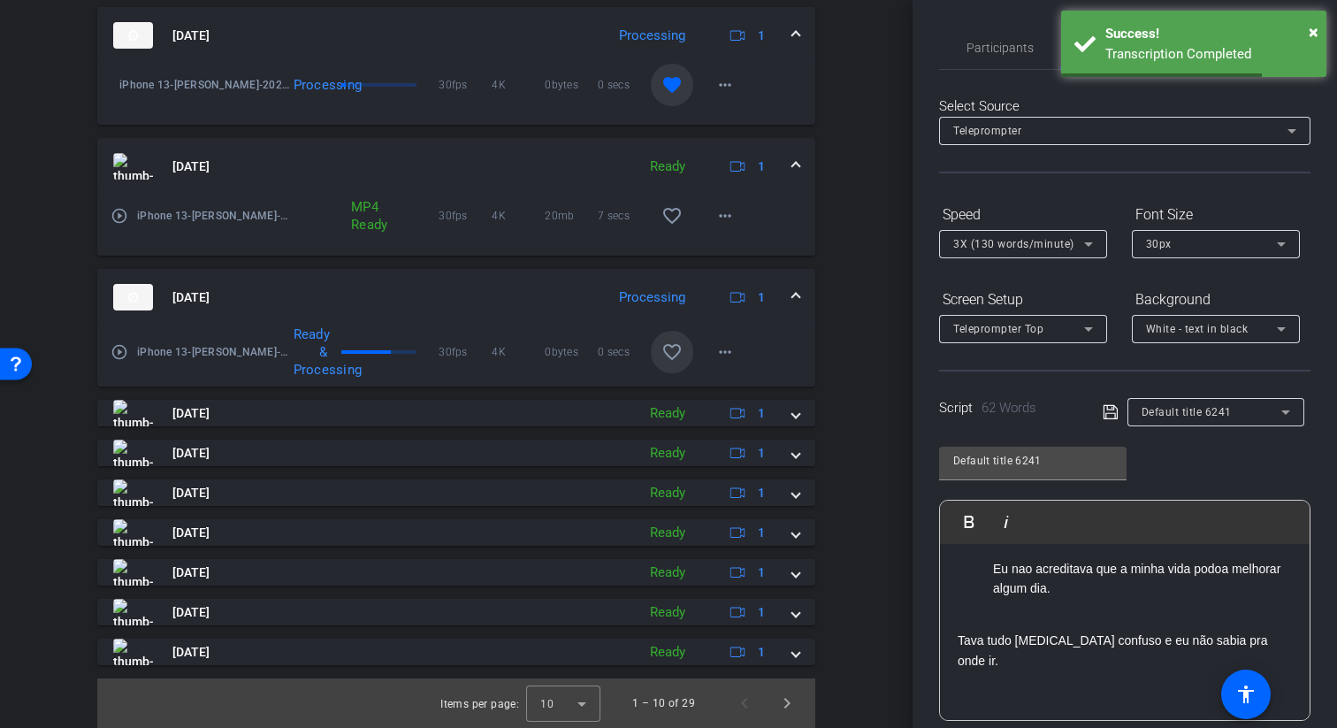
scroll to position [895, 0]
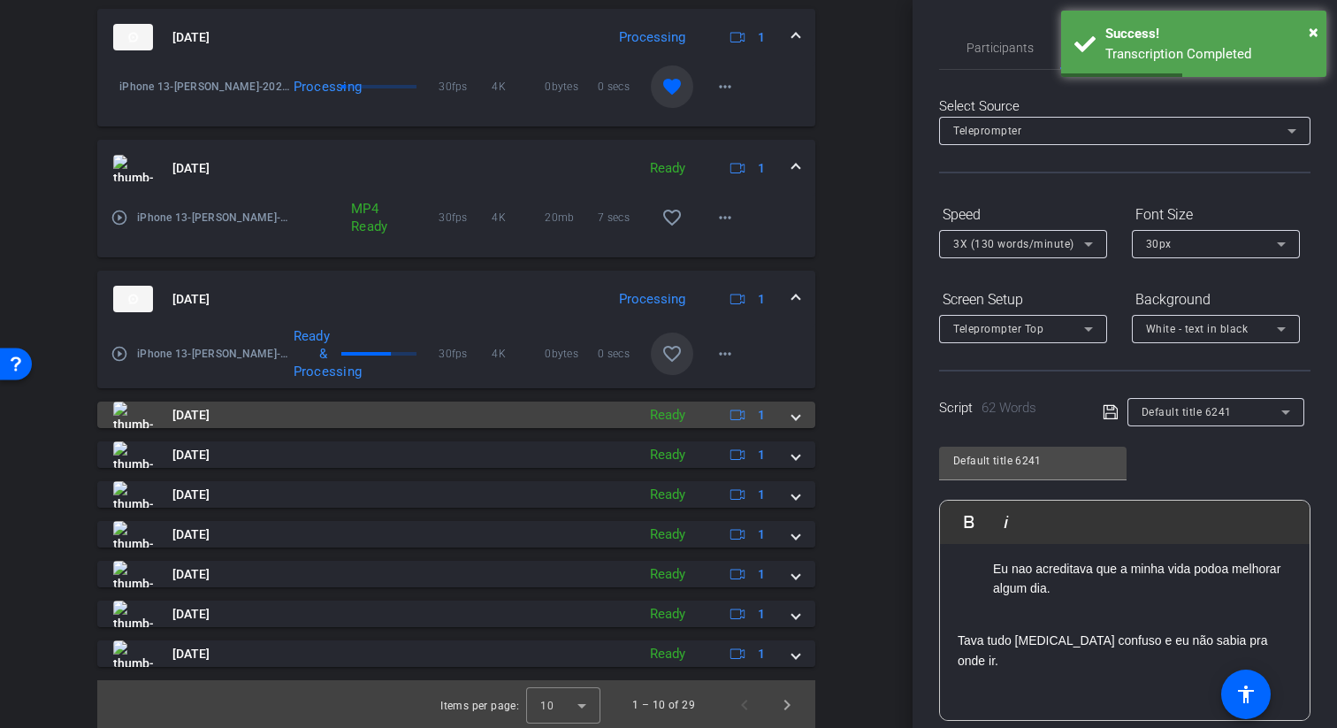
click at [799, 426] on mat-expansion-panel-header "Sep 23, 2025 Ready 1" at bounding box center [456, 414] width 718 height 27
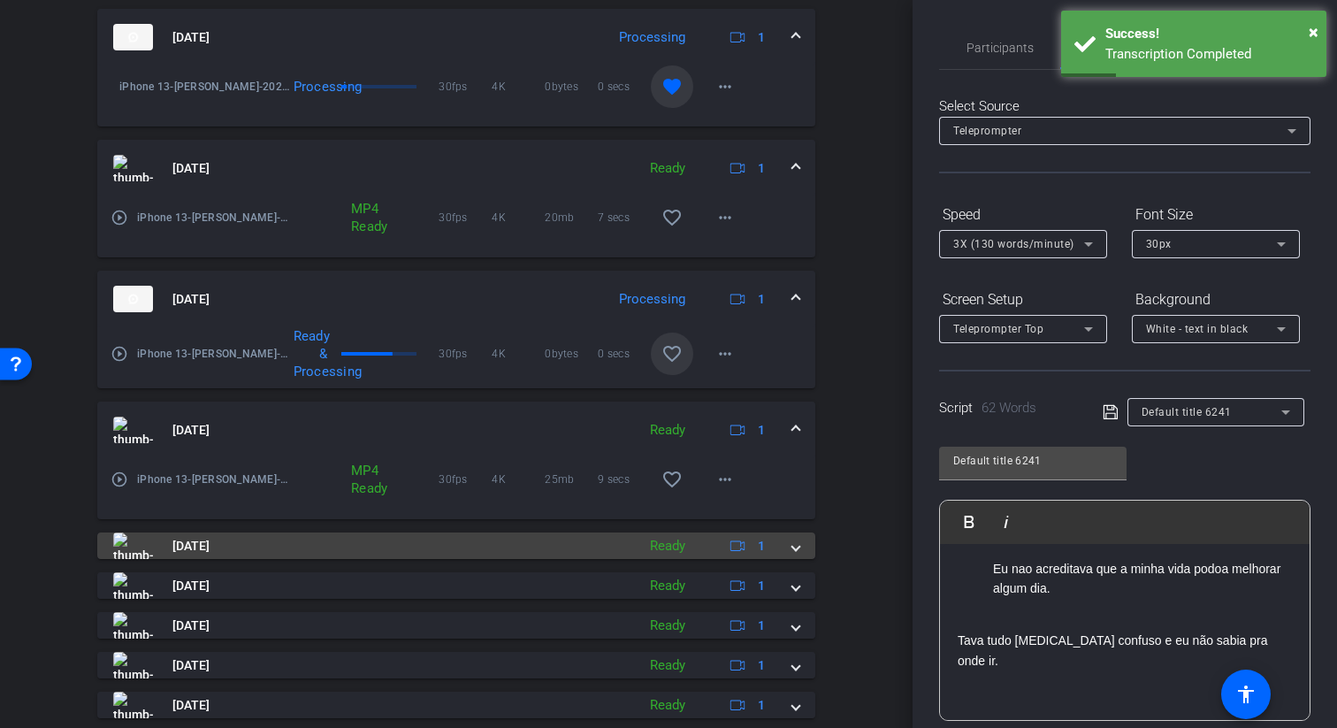
click at [793, 553] on span at bounding box center [795, 546] width 7 height 19
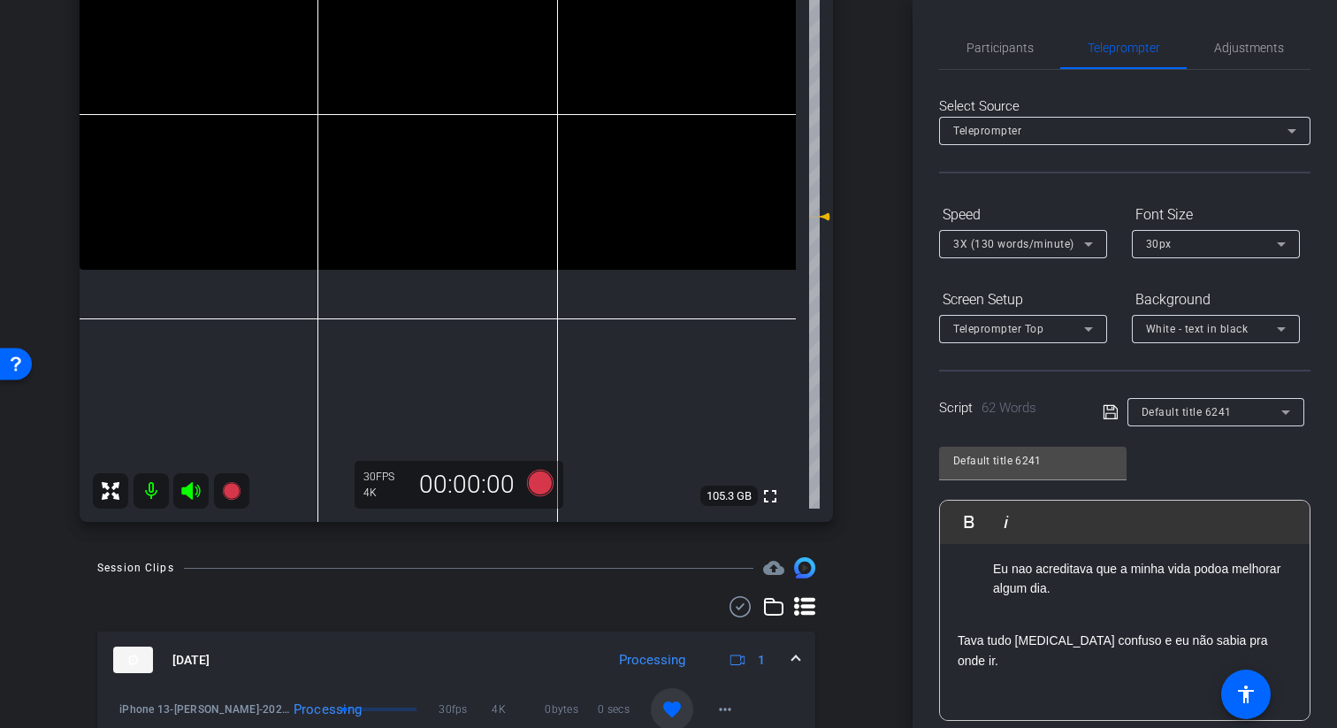
scroll to position [0, 0]
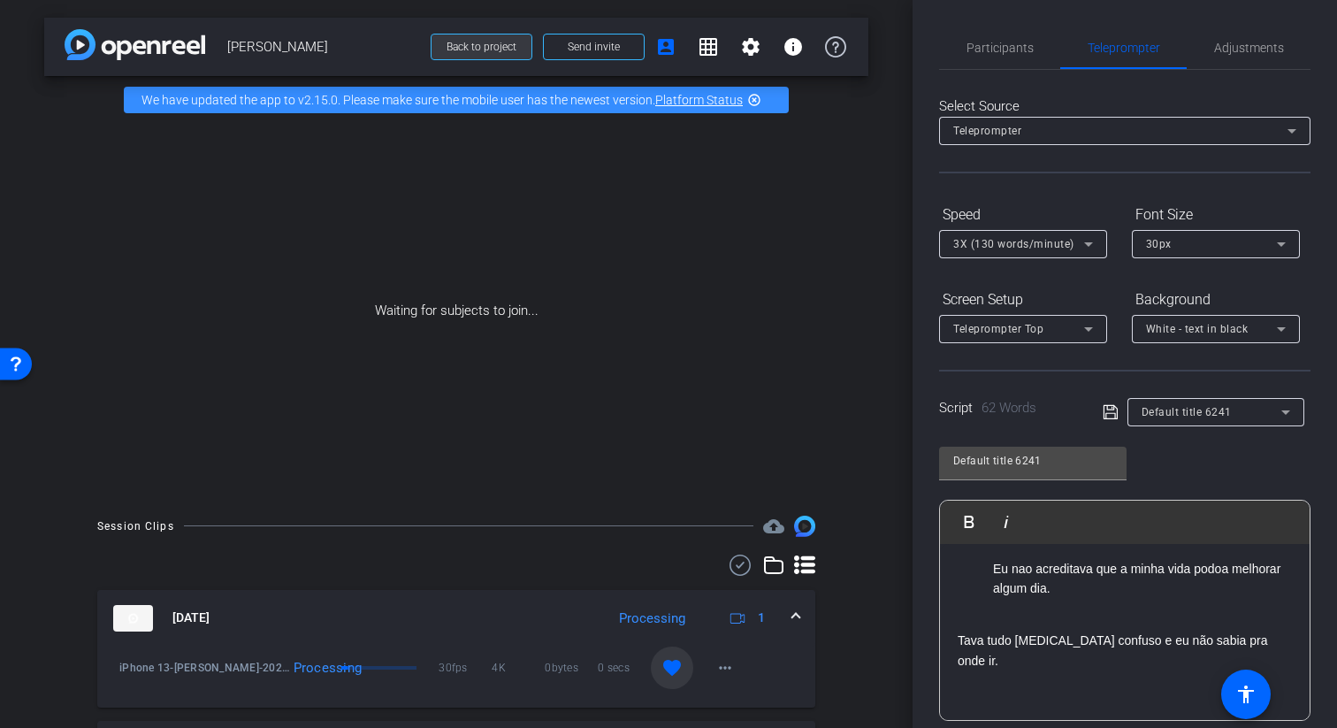
click at [509, 47] on span "Back to project" at bounding box center [481, 47] width 70 height 12
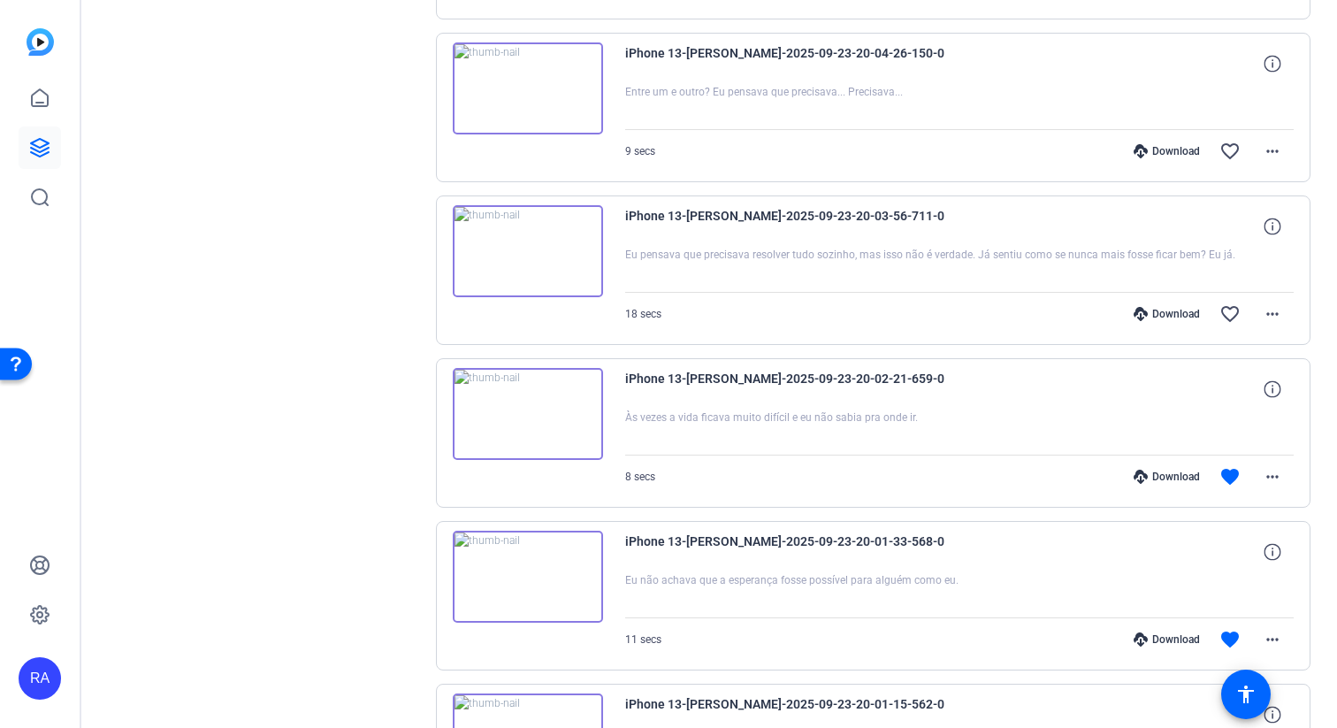
scroll to position [1228, 0]
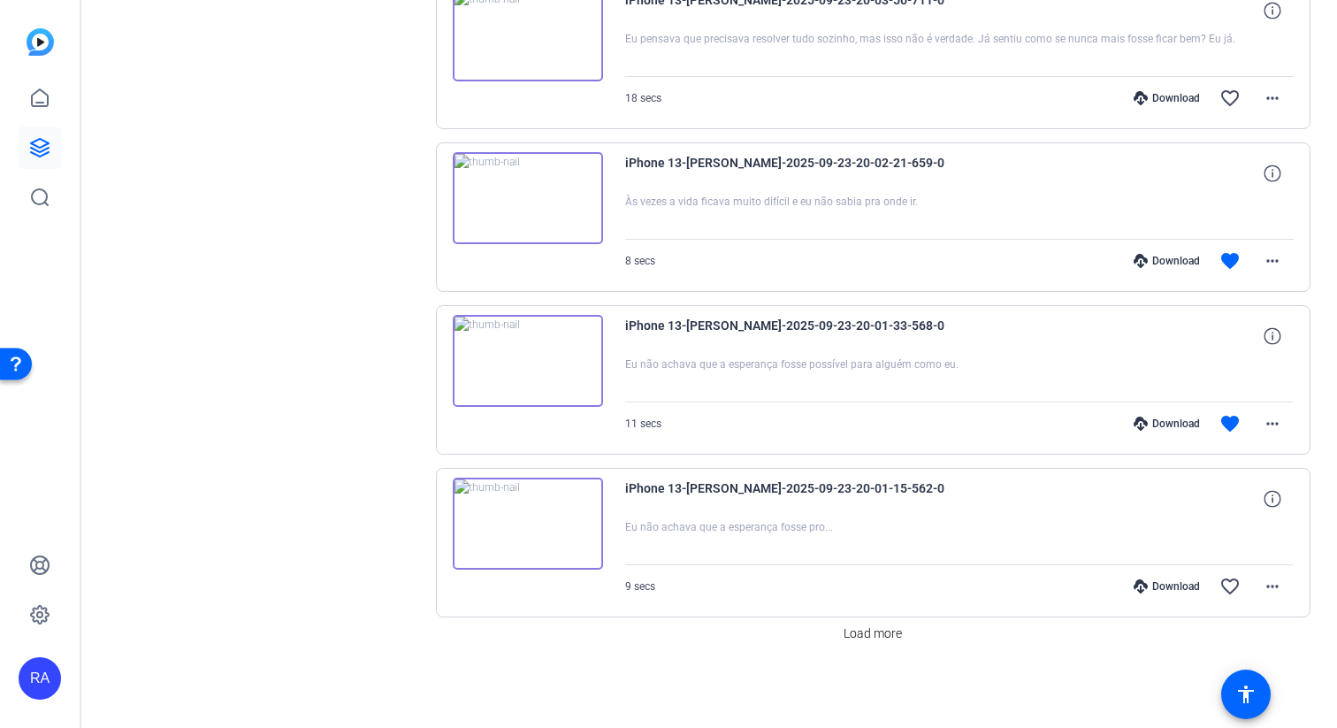
click at [522, 366] on img at bounding box center [528, 361] width 150 height 92
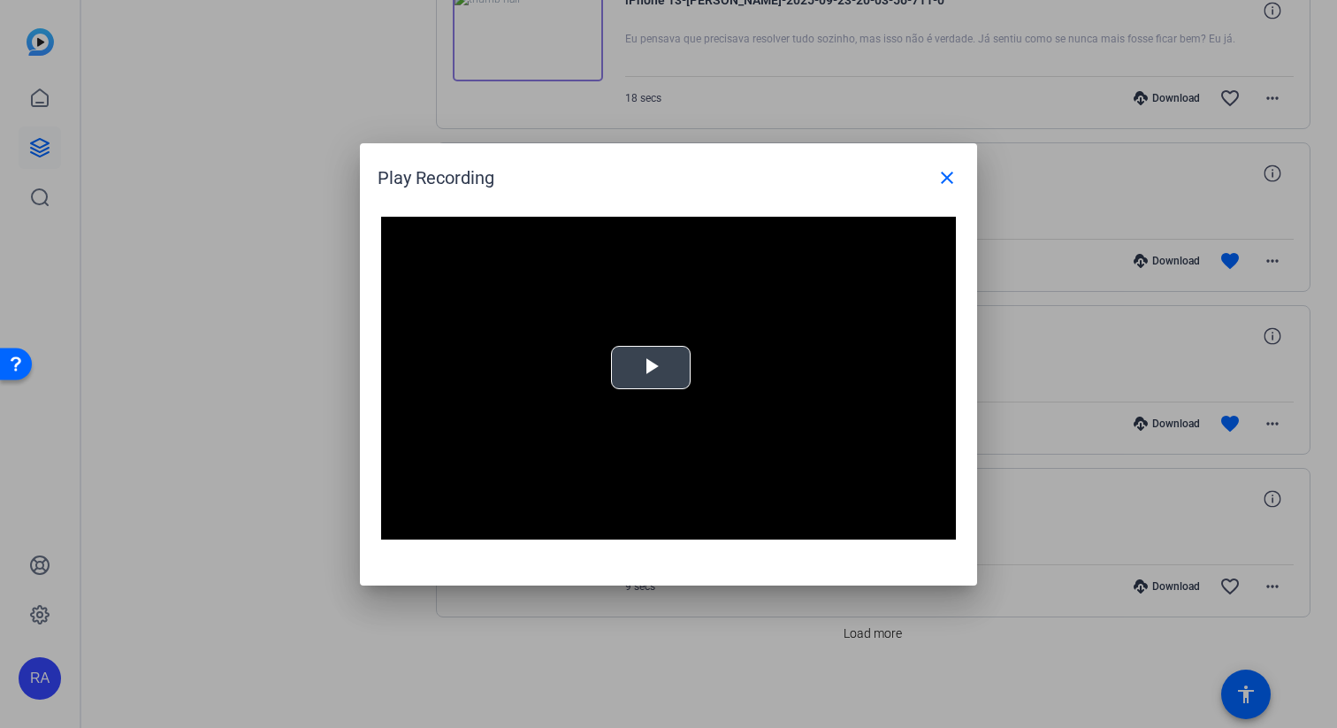
click at [651, 367] on span "Video Player" at bounding box center [651, 367] width 0 height 0
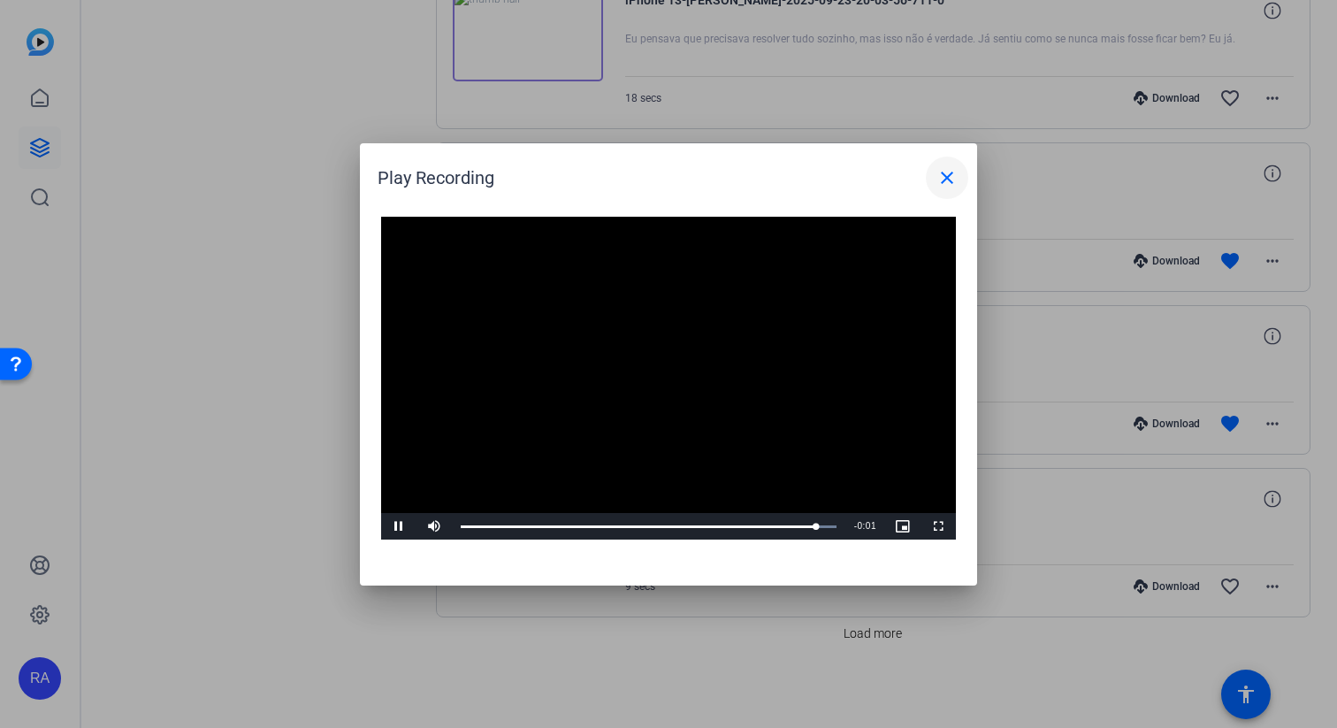
click at [929, 170] on span at bounding box center [947, 177] width 42 height 42
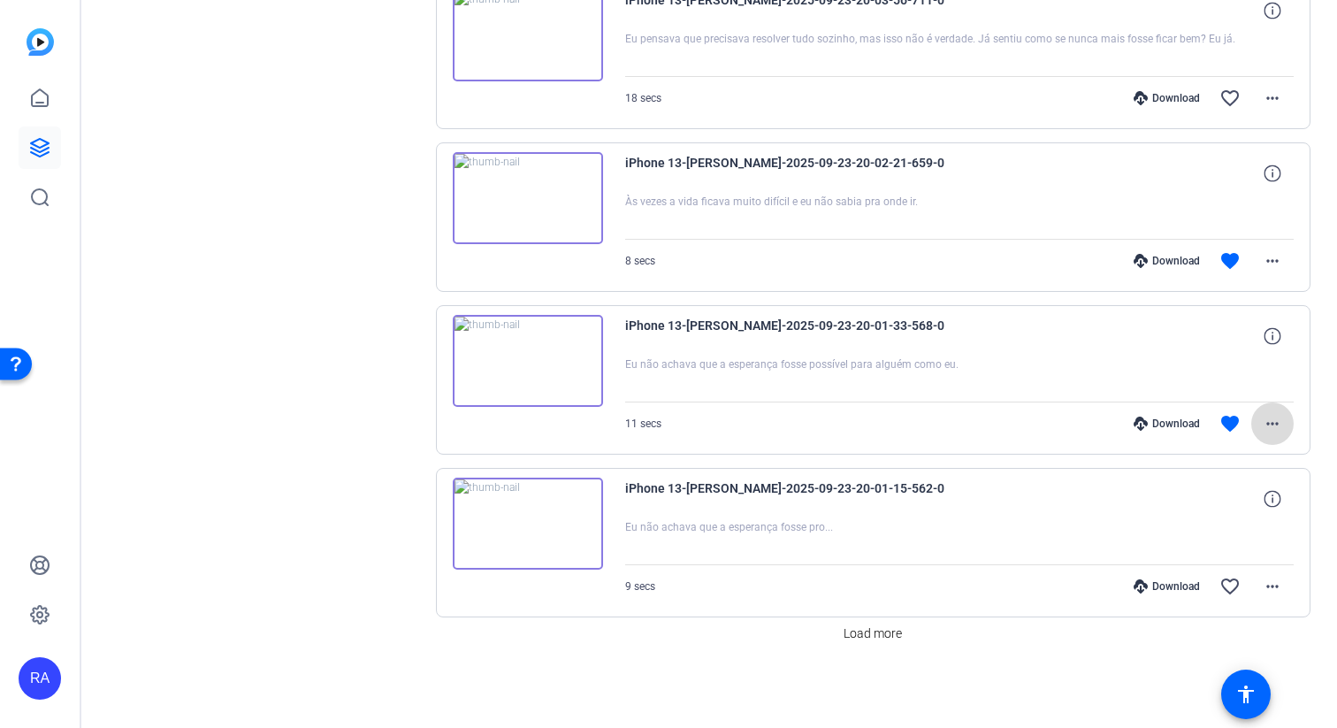
click at [1264, 420] on mat-icon "more_horiz" at bounding box center [1271, 423] width 21 height 21
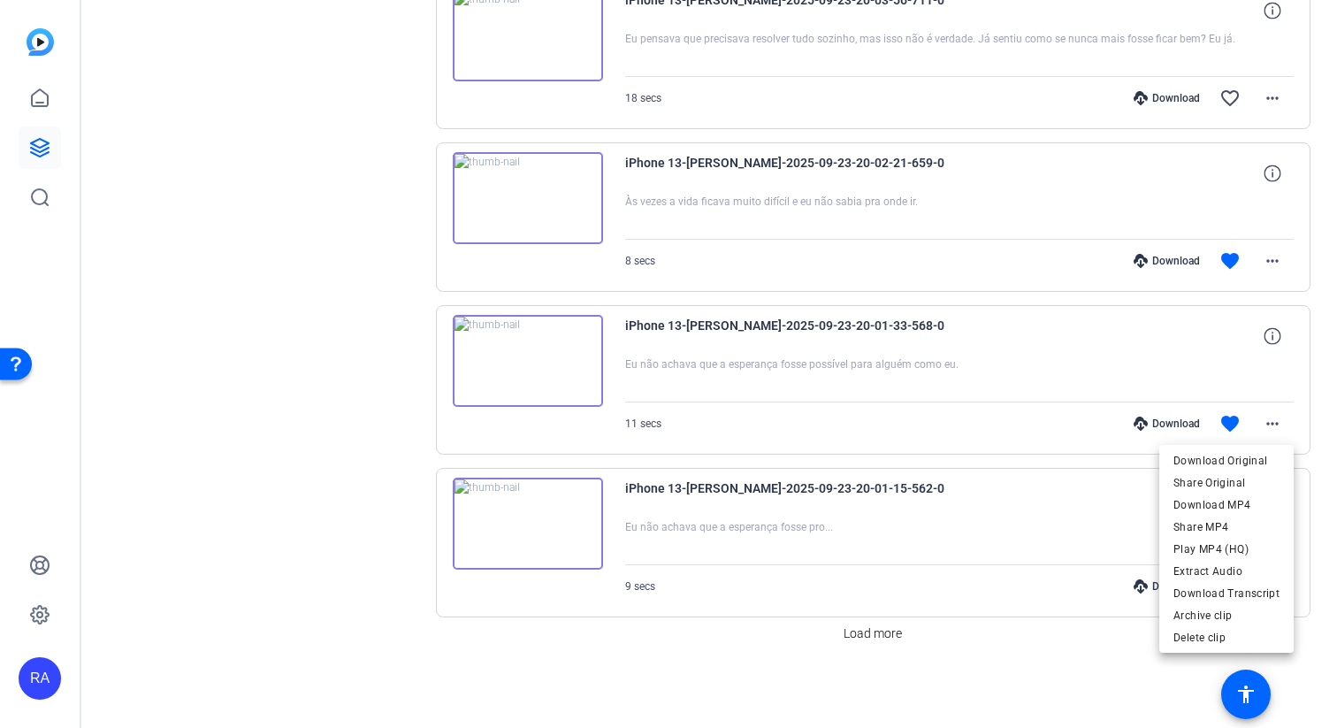
click at [1261, 346] on div at bounding box center [668, 364] width 1337 height 728
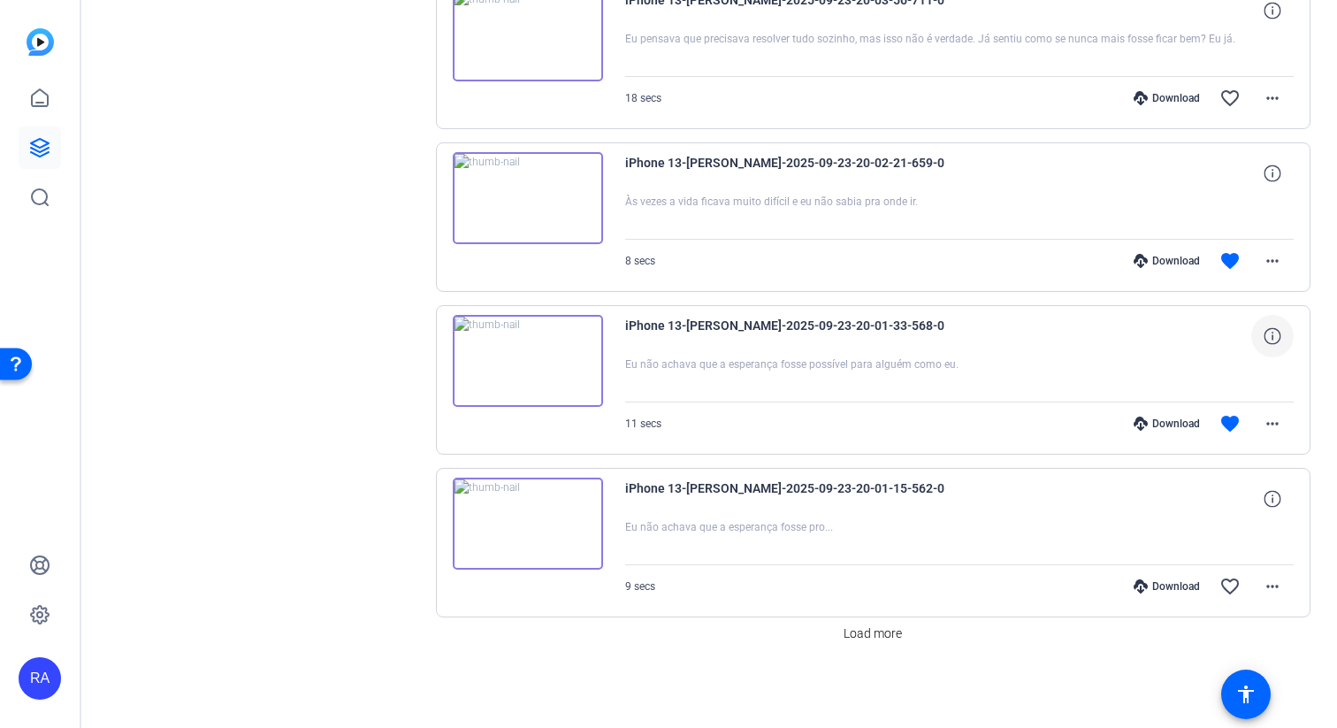
click at [1261, 343] on span at bounding box center [1272, 336] width 42 height 42
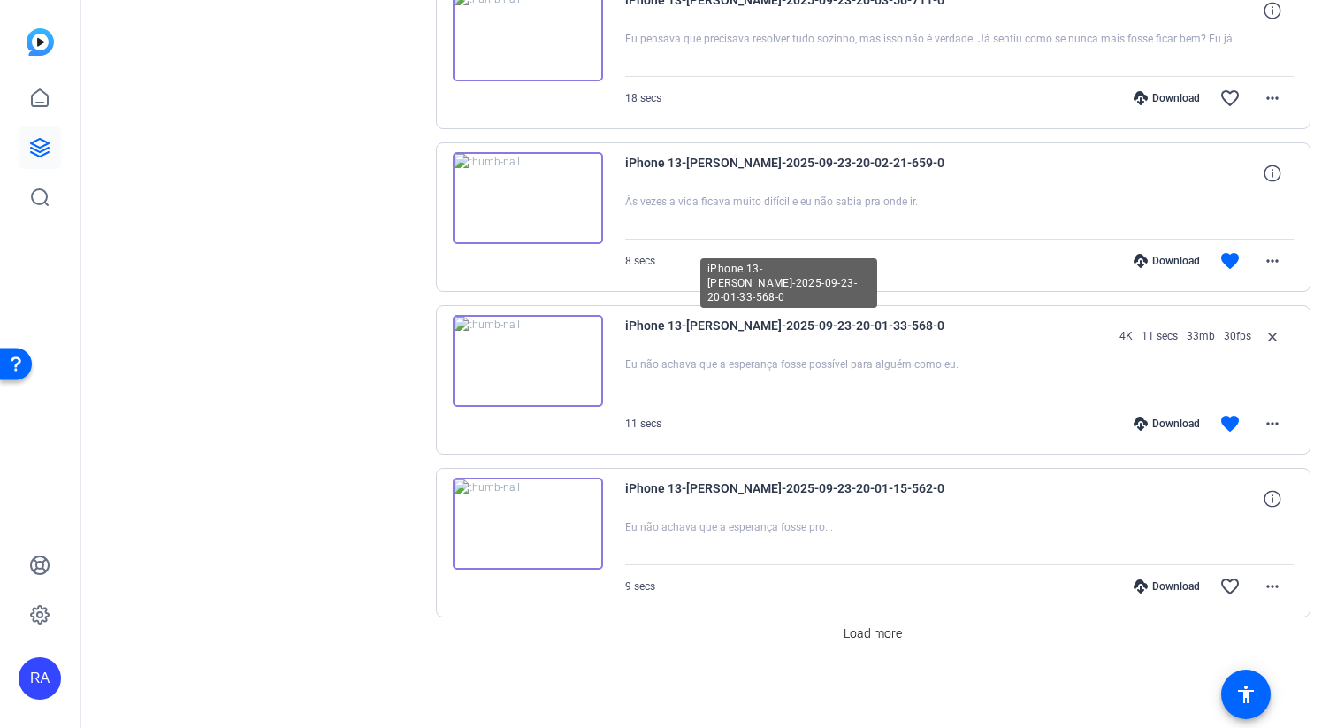
click at [825, 337] on span "iPhone 13-Gustavo-2025-09-23-20-01-33-568-0" at bounding box center [788, 336] width 327 height 42
click at [831, 327] on span "iPhone 13-Gustavo-2025-09-23-20-01-33-568-0" at bounding box center [788, 336] width 327 height 42
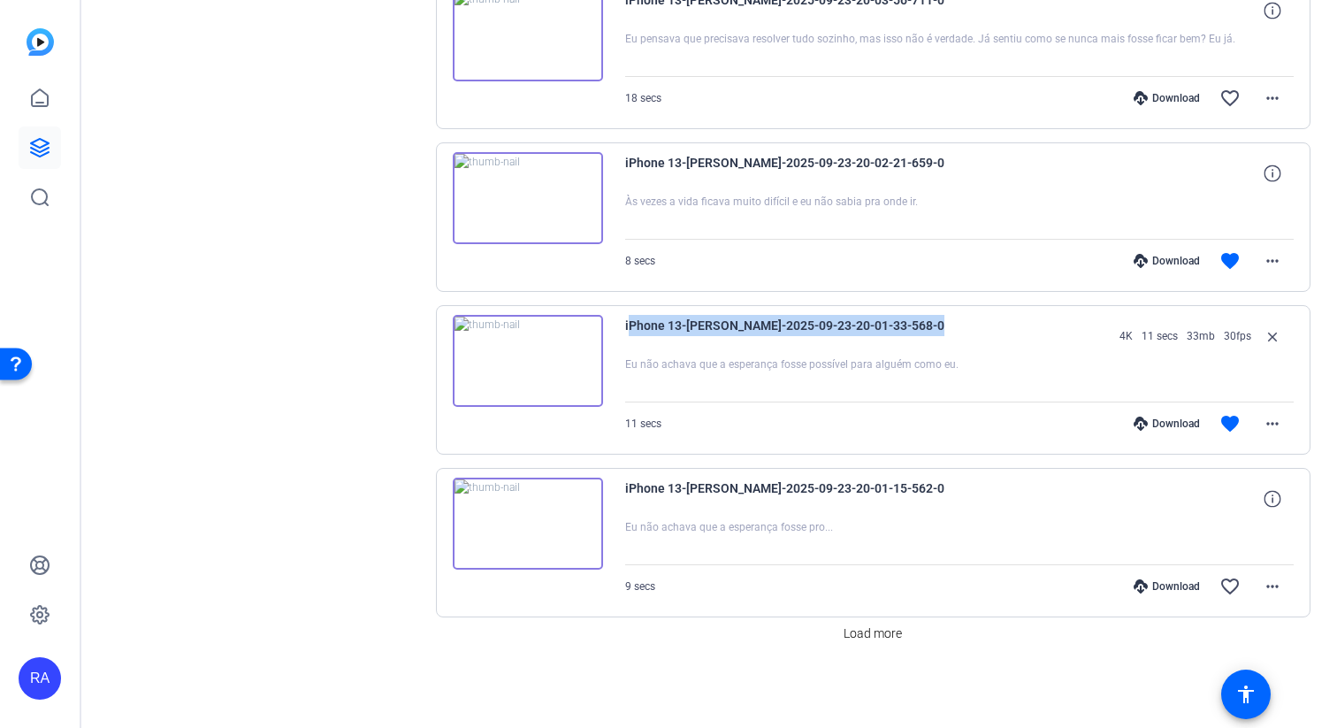
click at [831, 328] on span "iPhone 13-Gustavo-2025-09-23-20-01-33-568-0" at bounding box center [788, 336] width 327 height 42
click at [1277, 332] on mat-icon "close" at bounding box center [1271, 336] width 21 height 22
click at [1277, 332] on icon at bounding box center [1271, 335] width 17 height 17
click at [1277, 332] on mat-icon "close" at bounding box center [1271, 336] width 21 height 22
click at [1273, 429] on mat-icon "more_horiz" at bounding box center [1271, 423] width 21 height 21
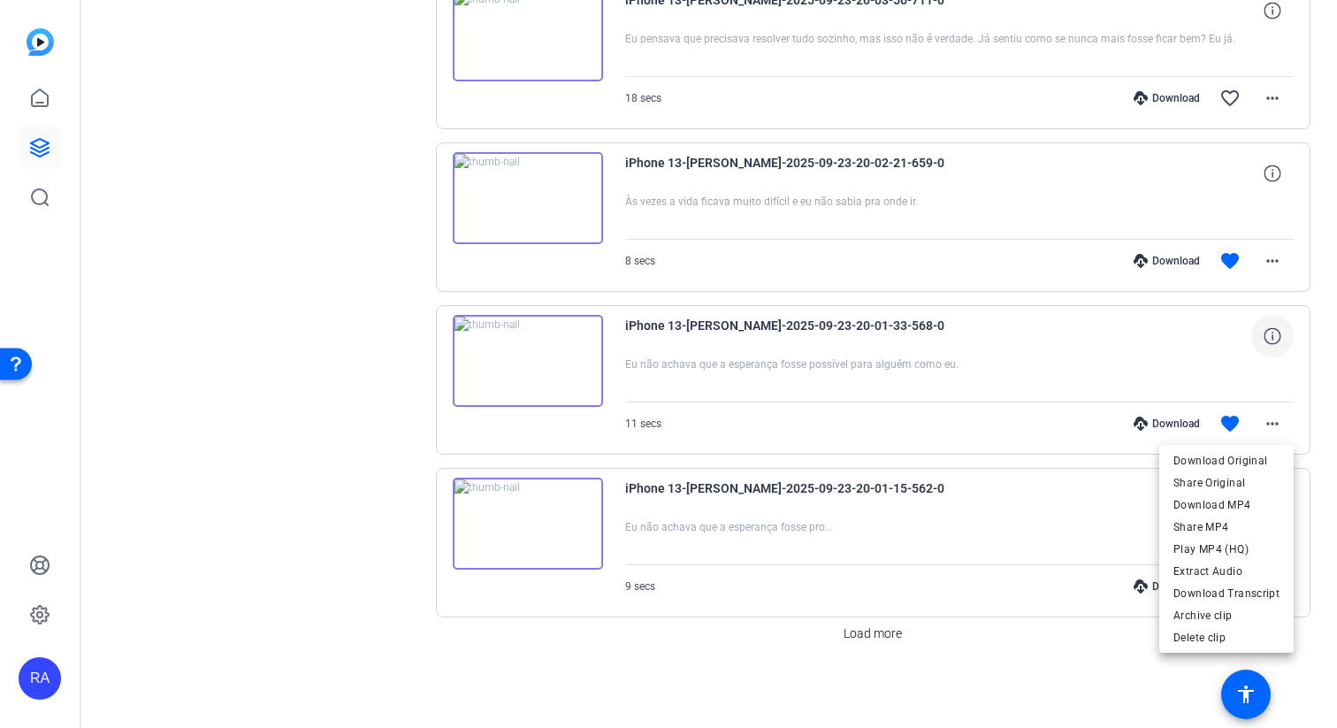
click at [1334, 473] on div at bounding box center [668, 364] width 1337 height 728
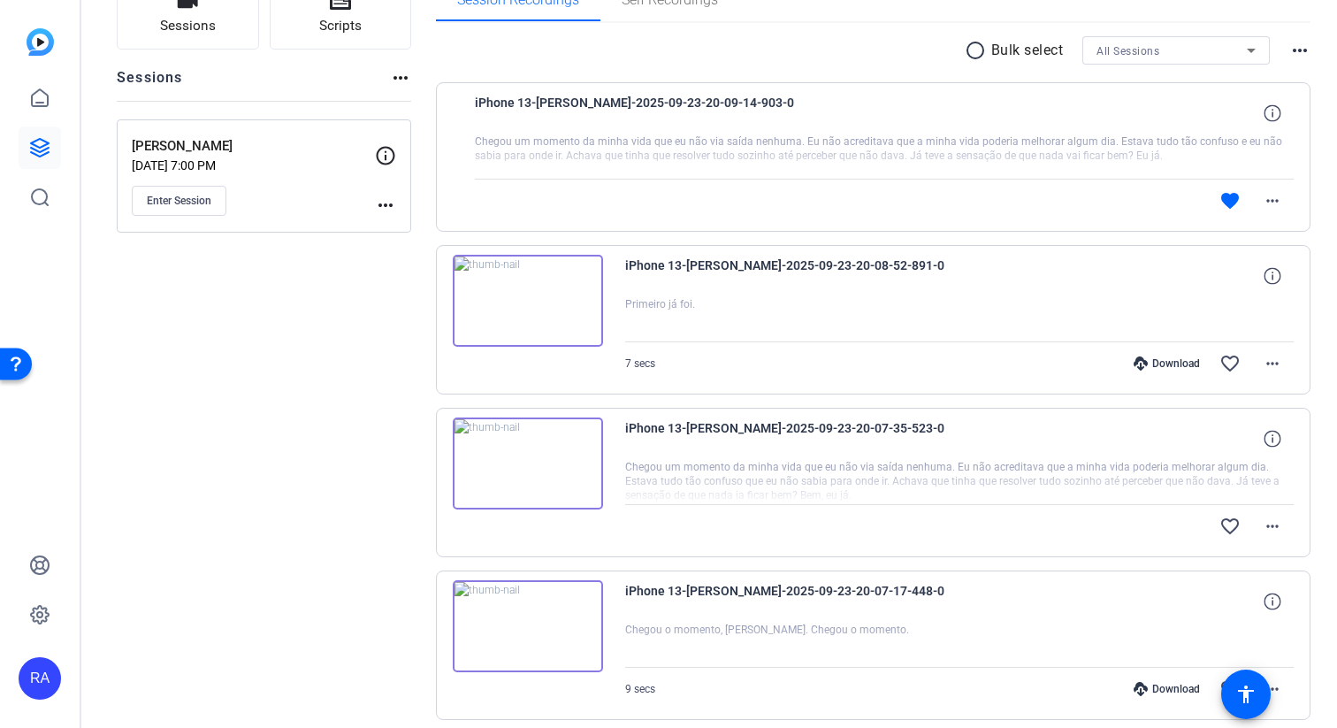
scroll to position [0, 0]
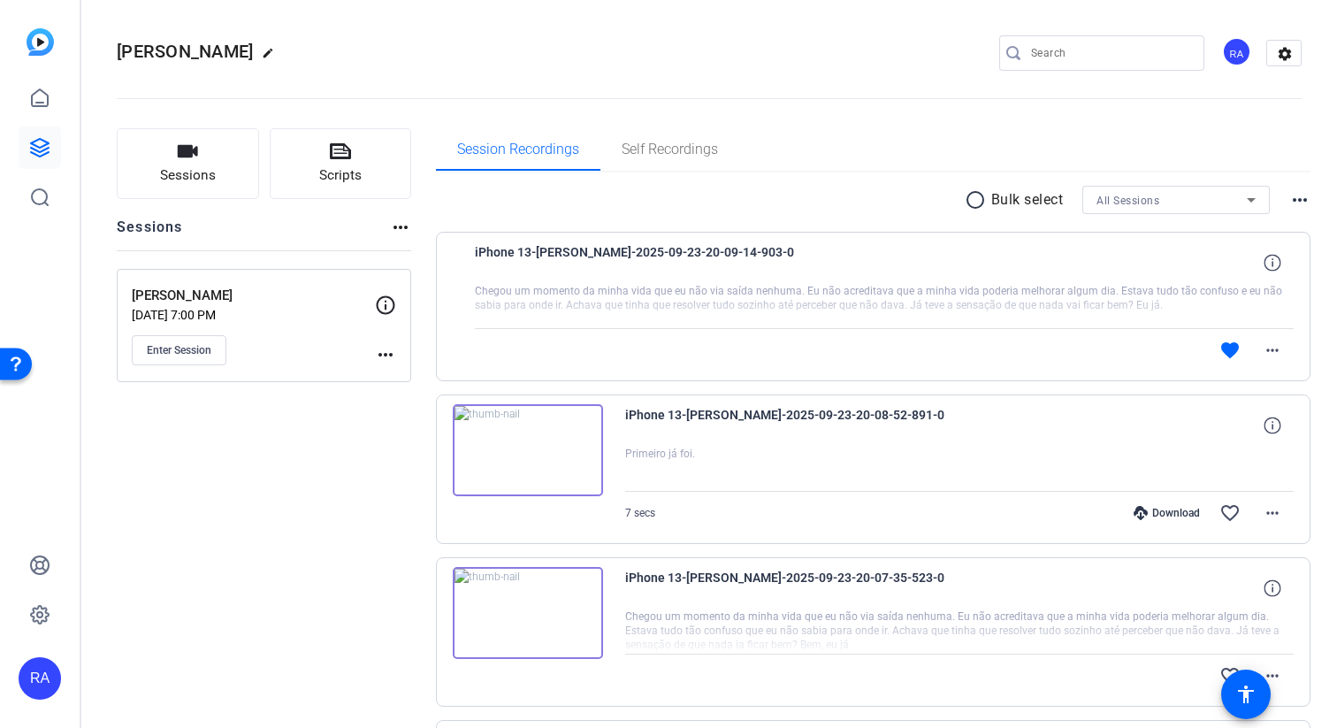
click at [1294, 203] on mat-icon "more_horiz" at bounding box center [1299, 199] width 21 height 21
click at [1294, 202] on div at bounding box center [668, 364] width 1337 height 728
click at [389, 309] on icon at bounding box center [385, 304] width 21 height 21
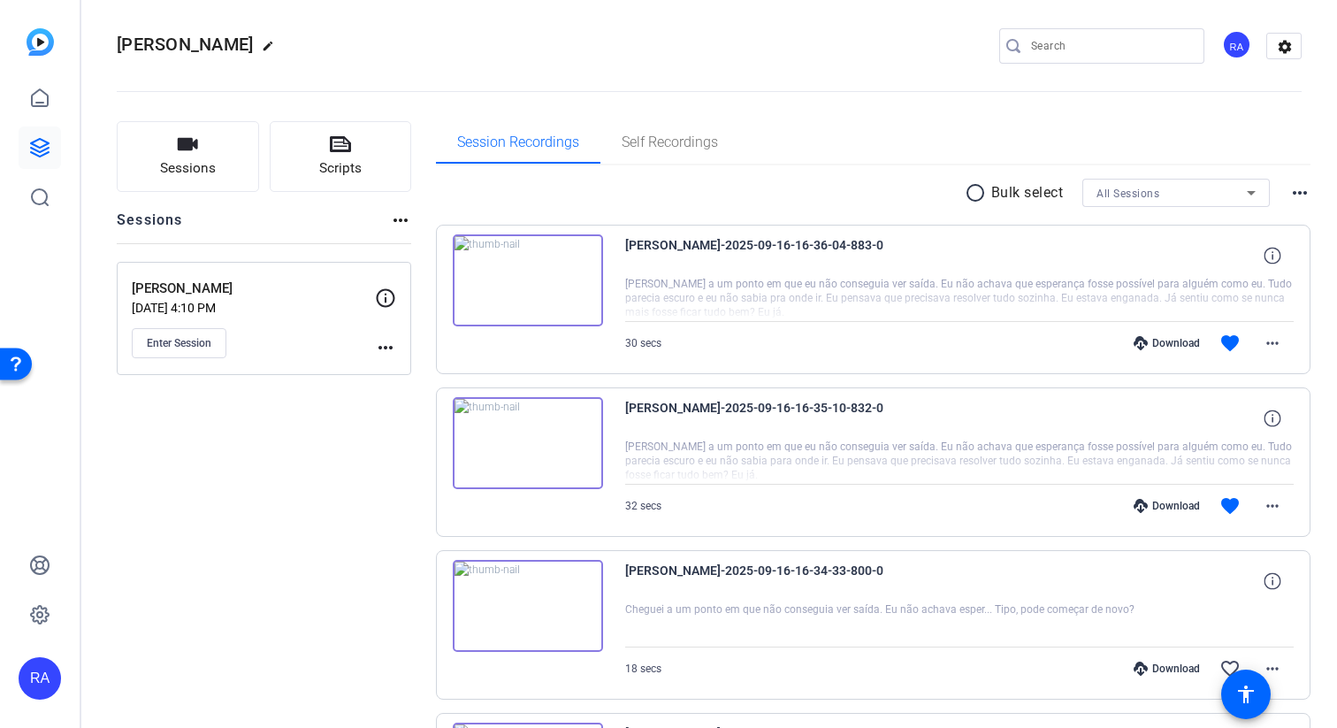
scroll to position [6, 0]
click at [626, 123] on span "Self Recordings" at bounding box center [669, 143] width 96 height 42
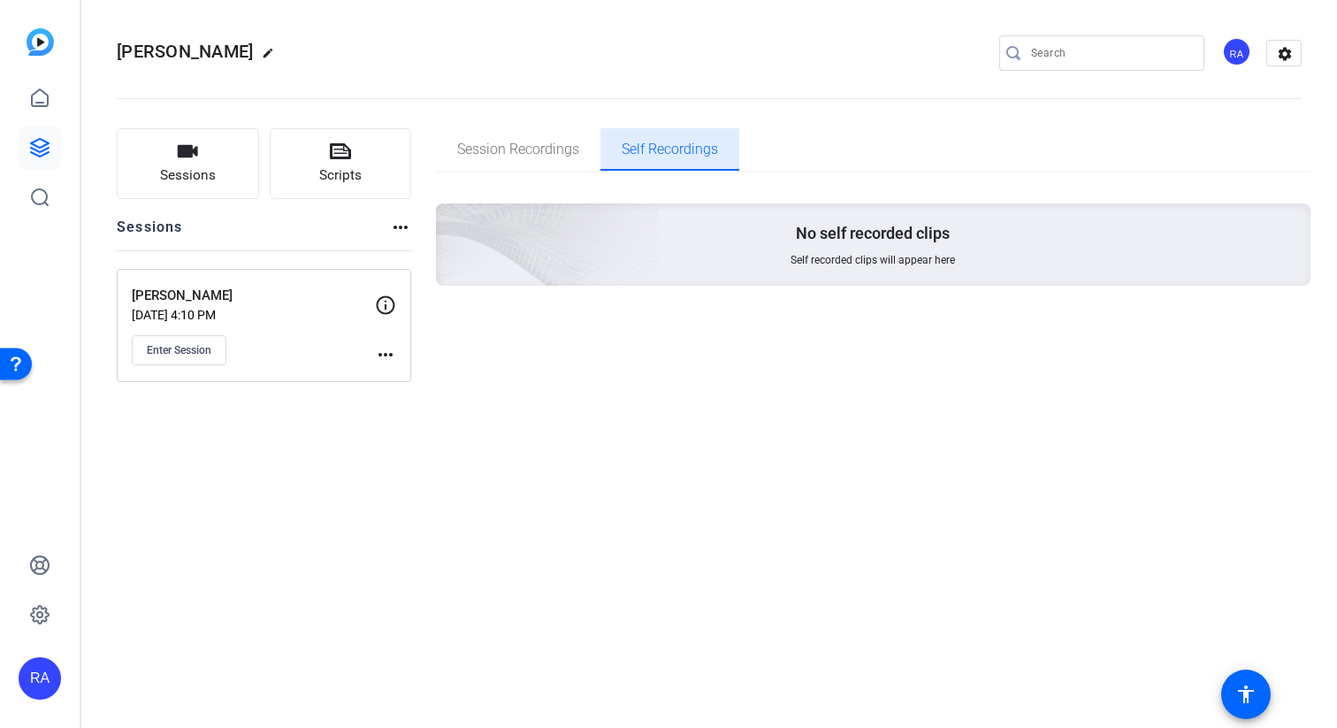
scroll to position [0, 0]
click at [509, 142] on span "Session Recordings" at bounding box center [518, 149] width 122 height 14
